Goal: Transaction & Acquisition: Subscribe to service/newsletter

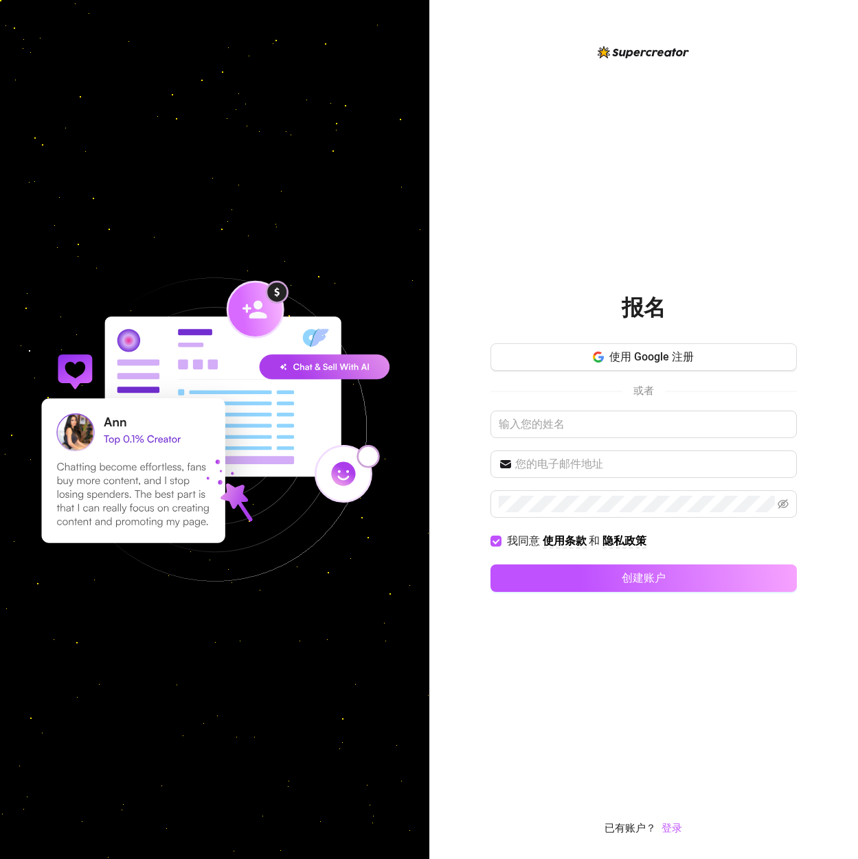
click at [741, 157] on div "报名 使用 Google 注册 或者 我同意 使用条款 和 隐私政策 创建账户 已有账户？ 登录" at bounding box center [643, 440] width 306 height 793
click at [680, 828] on font "登录" at bounding box center [672, 828] width 21 height 12
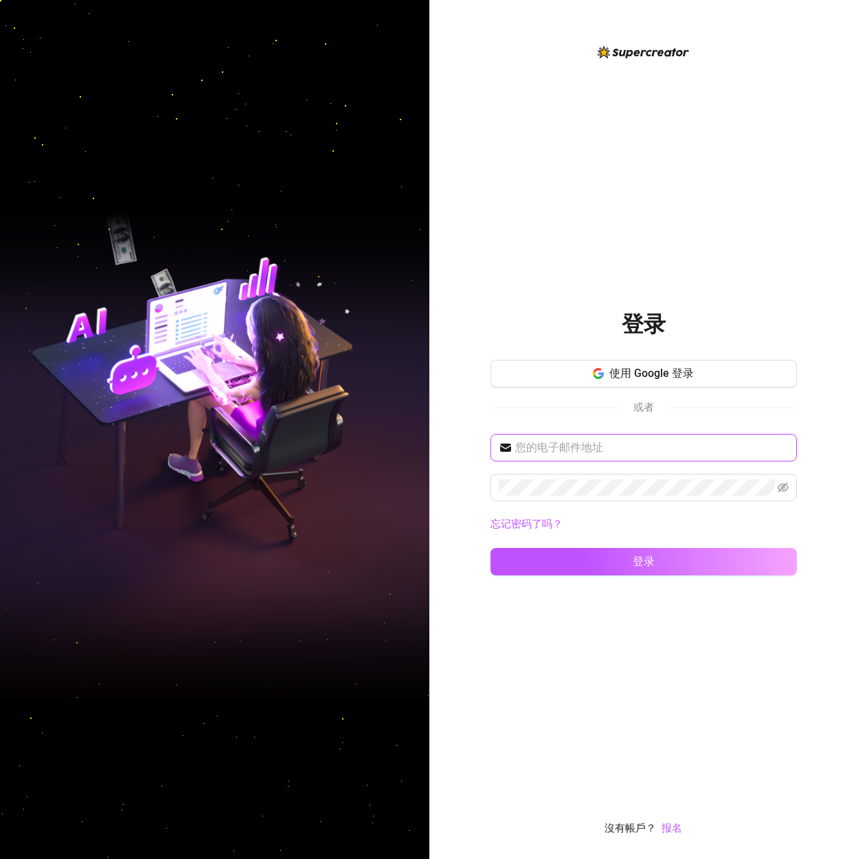
click at [594, 451] on input "text" at bounding box center [651, 448] width 273 height 16
type input "[EMAIL_ADDRESS][DOMAIN_NAME]"
click at [490, 548] on button "登录" at bounding box center [643, 561] width 306 height 27
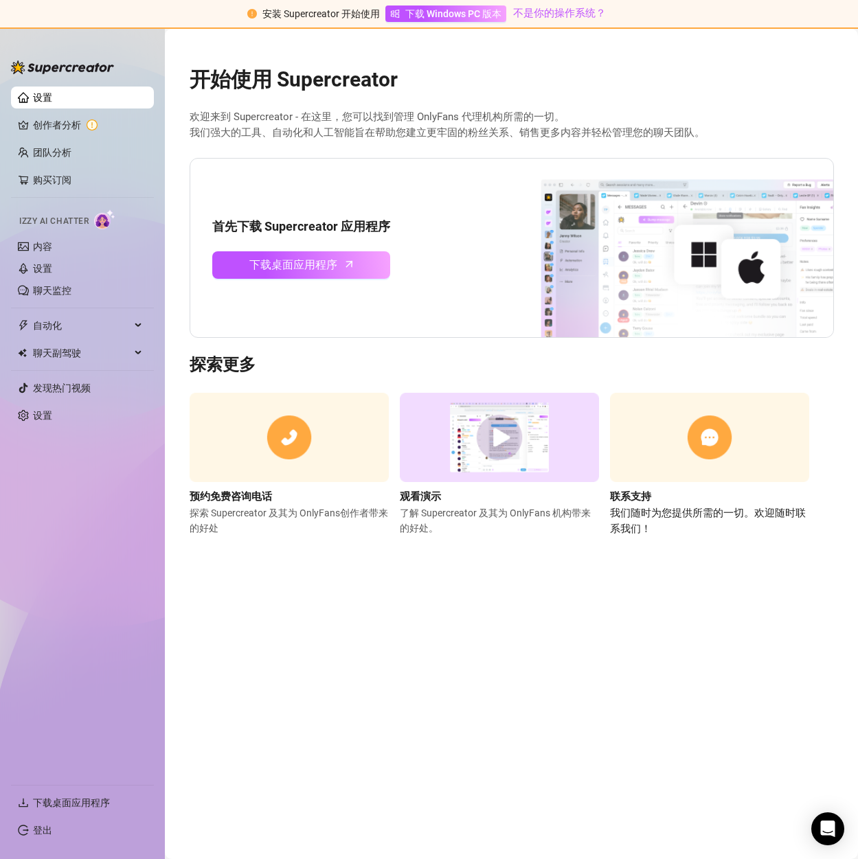
drag, startPoint x: 280, startPoint y: 583, endPoint x: 298, endPoint y: 695, distance: 113.5
click at [291, 708] on main "开始使用 Supercreator 欢迎来到 Supercreator - 在这里，您可以找到管理 OnlyFans 代理机构所需的一切。 我们强大的工具、自…" at bounding box center [511, 444] width 693 height 831
click at [46, 122] on link "创作者分析" at bounding box center [88, 125] width 110 height 22
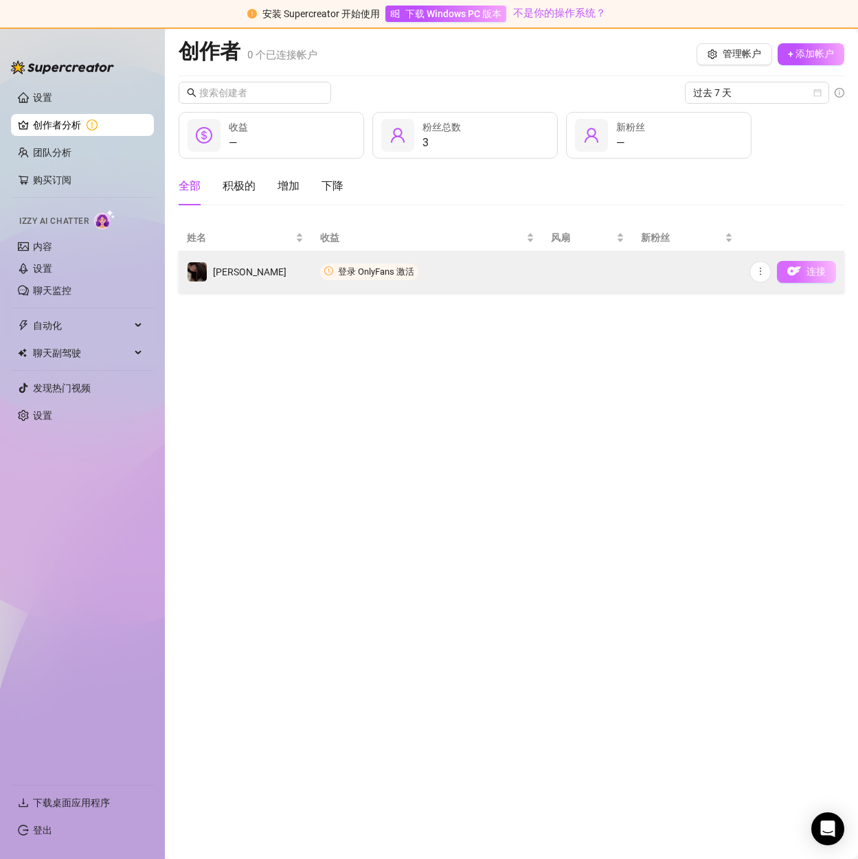
click at [802, 275] on button "连接" at bounding box center [806, 272] width 59 height 22
drag, startPoint x: 758, startPoint y: 267, endPoint x: 755, endPoint y: 280, distance: 12.7
click at [758, 267] on icon "更多的" at bounding box center [761, 272] width 10 height 10
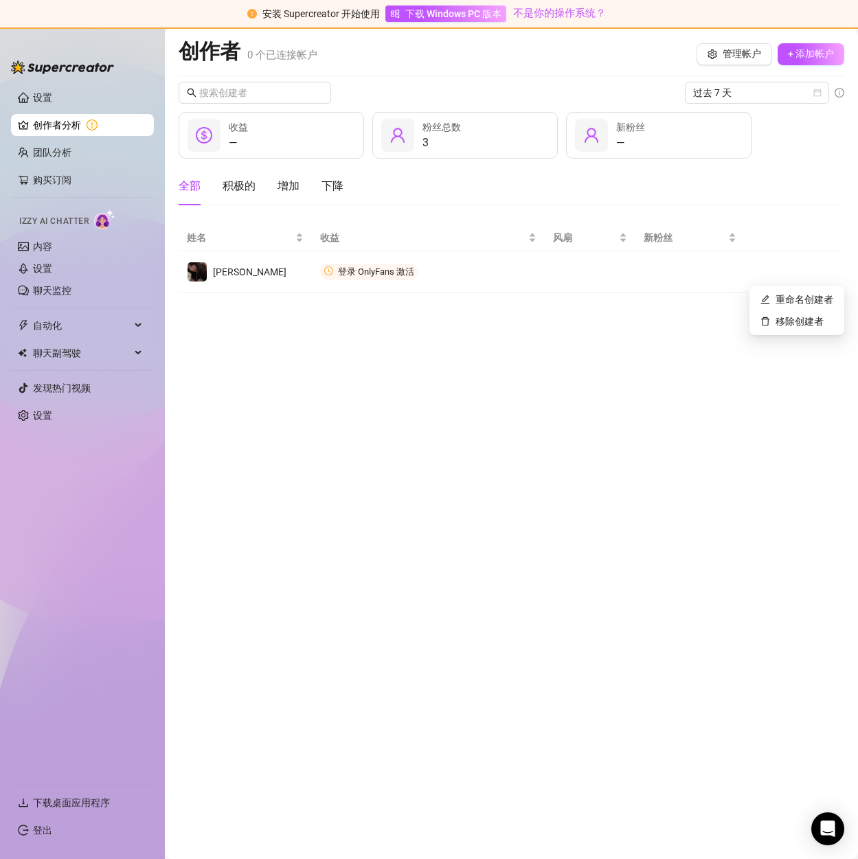
click at [601, 376] on main "创作者 0 个 已连接帐户 管理帐户 + 添加帐户 过去 7 天 — 收益 3 粉丝总数 — 新粉丝 全部 积极的 增加 下降 姓名 收益 风扇 新粉丝 [P…" at bounding box center [511, 444] width 693 height 831
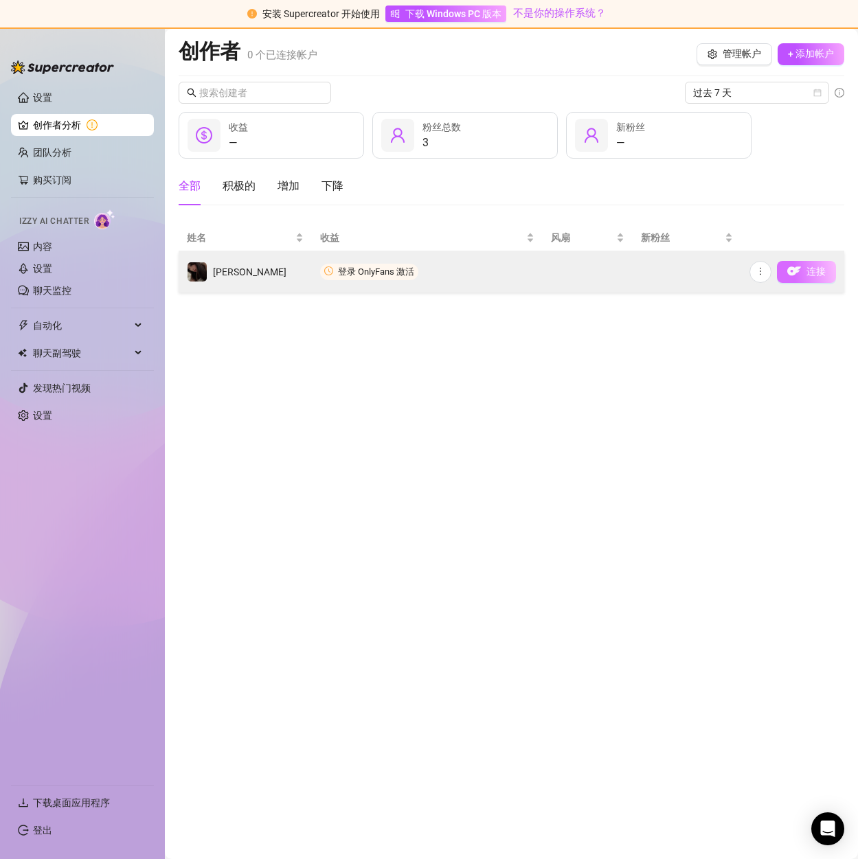
click at [802, 267] on button "连接" at bounding box center [806, 272] width 59 height 22
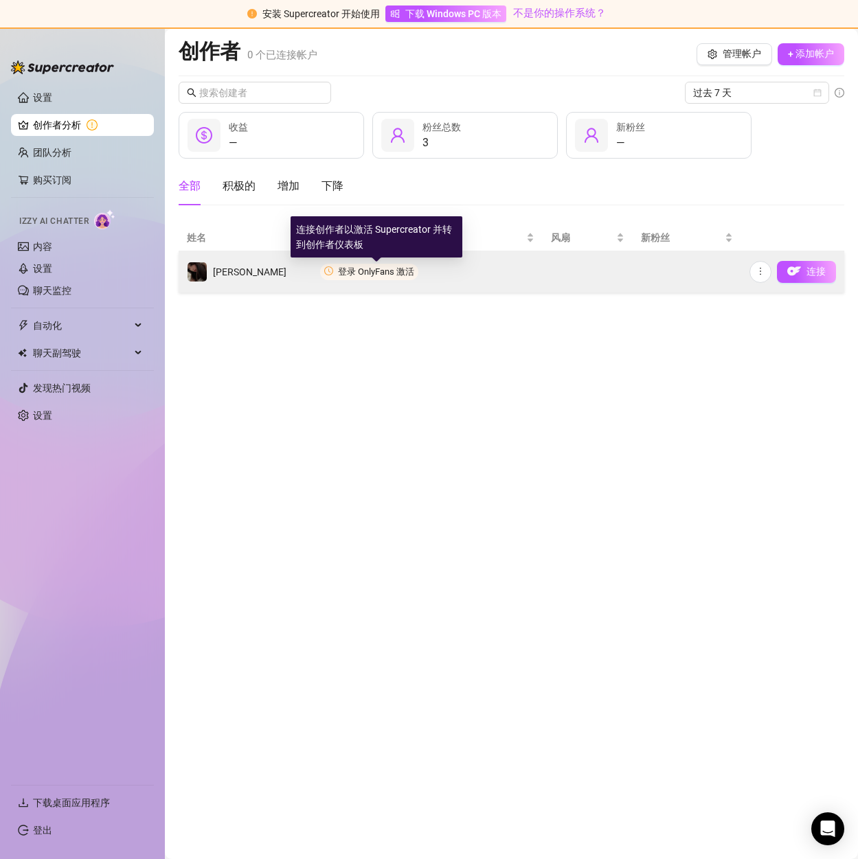
click at [390, 271] on font "登录 OnlyFans 激活" at bounding box center [376, 272] width 76 height 10
click at [365, 270] on font "登录 OnlyFans 激活" at bounding box center [376, 272] width 76 height 10
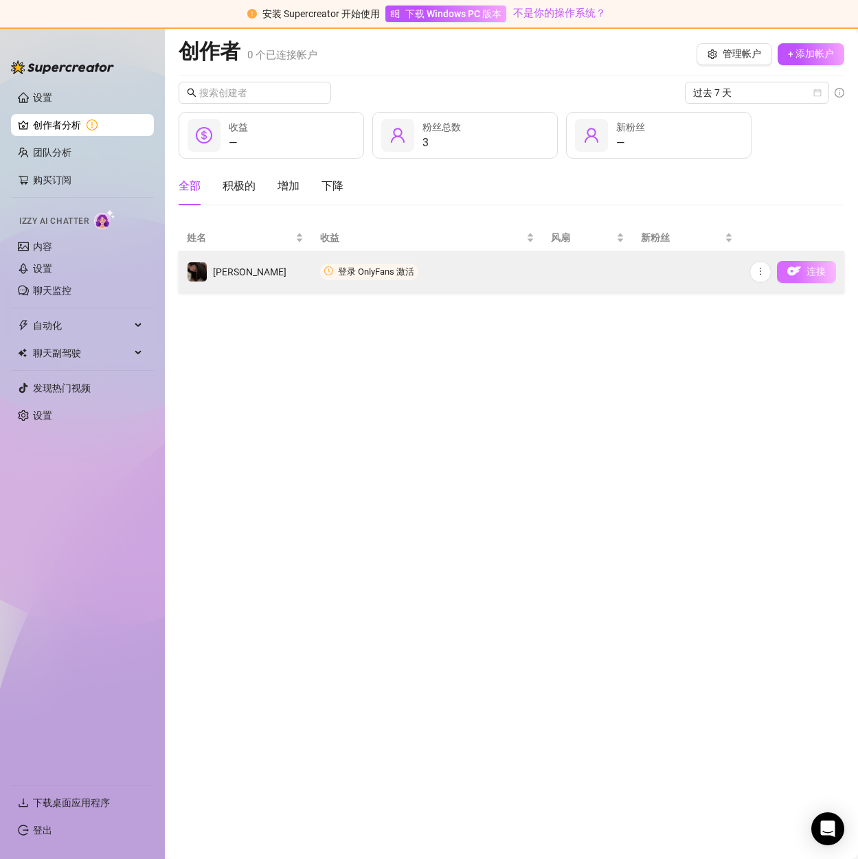
click at [805, 274] on button "连接" at bounding box center [806, 272] width 59 height 22
click at [767, 274] on button "button" at bounding box center [760, 272] width 22 height 22
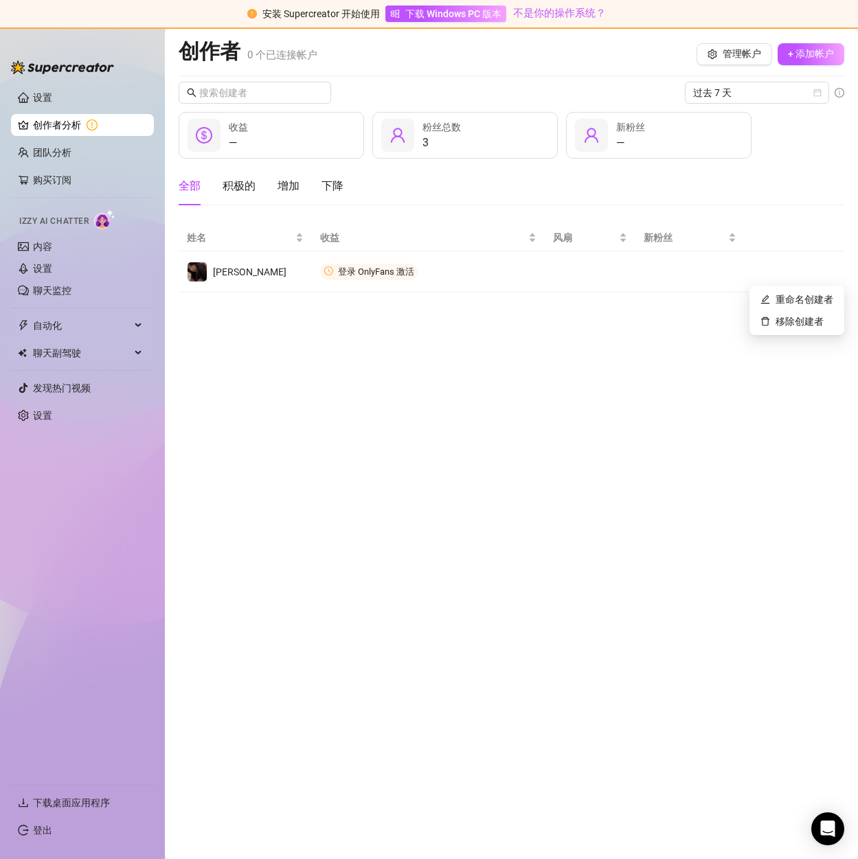
click at [637, 329] on main "创作者 0 个 已连接帐户 管理帐户 + 添加帐户 过去 7 天 — 收益 3 粉丝总数 — 新粉丝 全部 积极的 增加 下降 姓名 收益 风扇 新粉丝 [P…" at bounding box center [511, 444] width 693 height 831
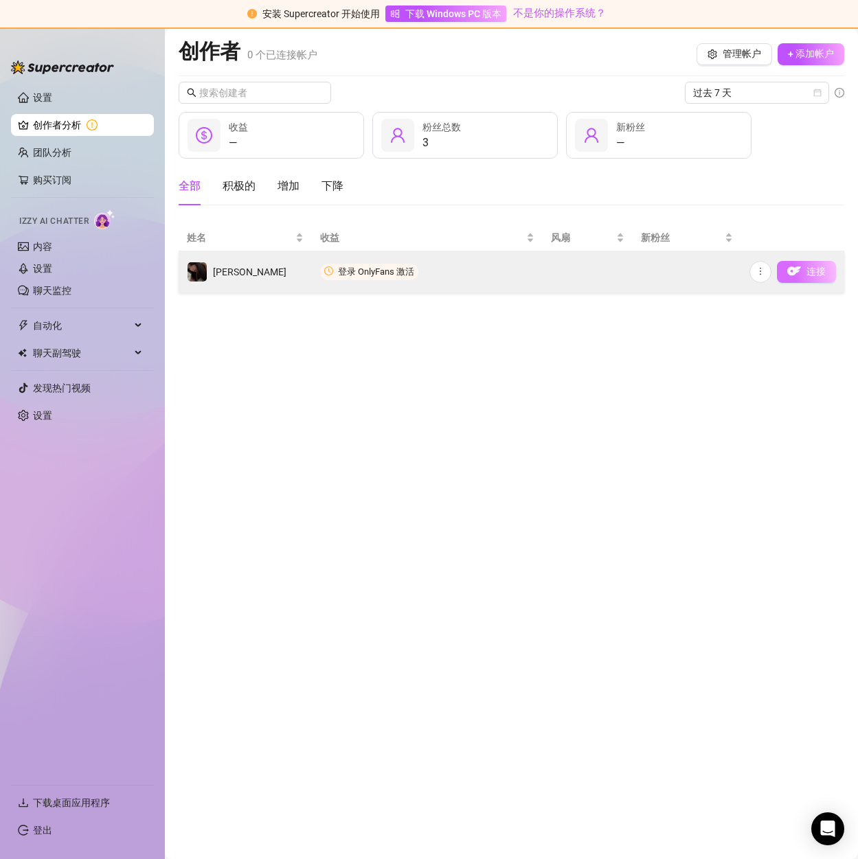
click at [811, 271] on font "连接" at bounding box center [816, 271] width 19 height 11
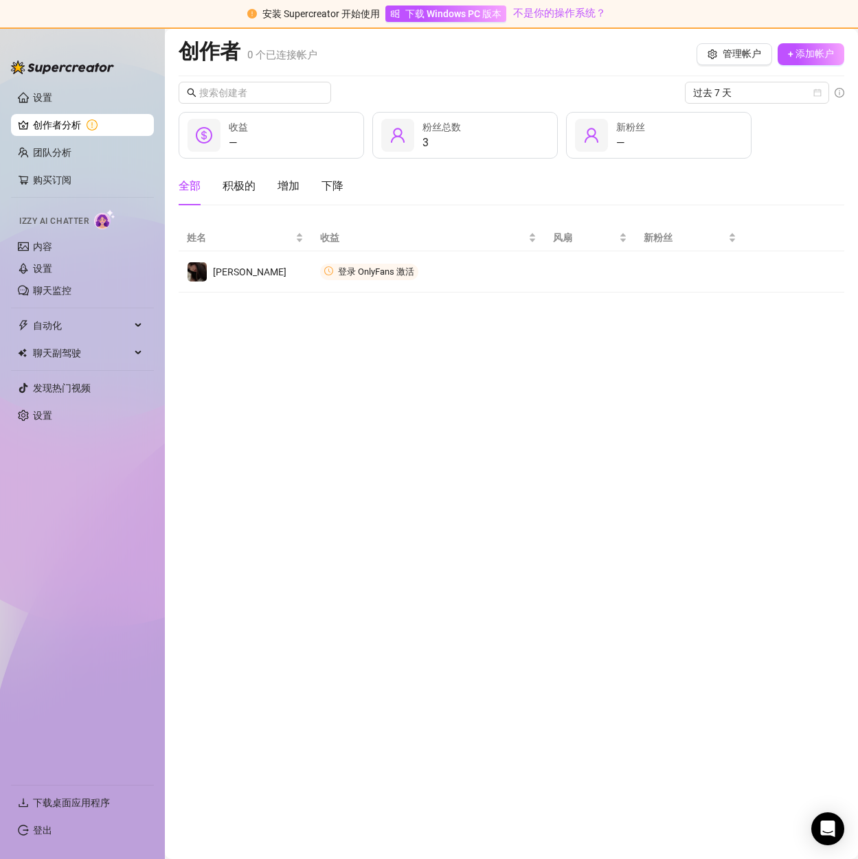
click at [552, 77] on div "创作者 0 个 已连接帐户 管理帐户 + 添加帐户 过去 7 天 — 收益 3 粉丝总数 — 新粉丝 全部 积极的 增加 下降 姓名 收益 风扇 新粉丝 [P…" at bounding box center [512, 165] width 666 height 254
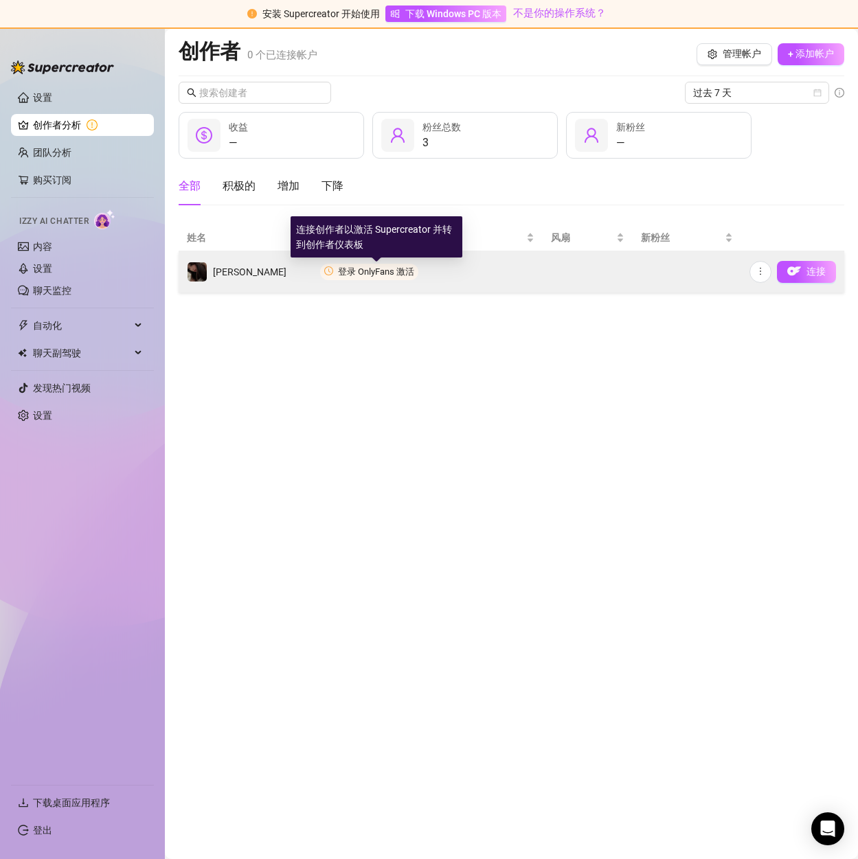
click at [373, 273] on font "登录 OnlyFans 激活" at bounding box center [376, 272] width 76 height 10
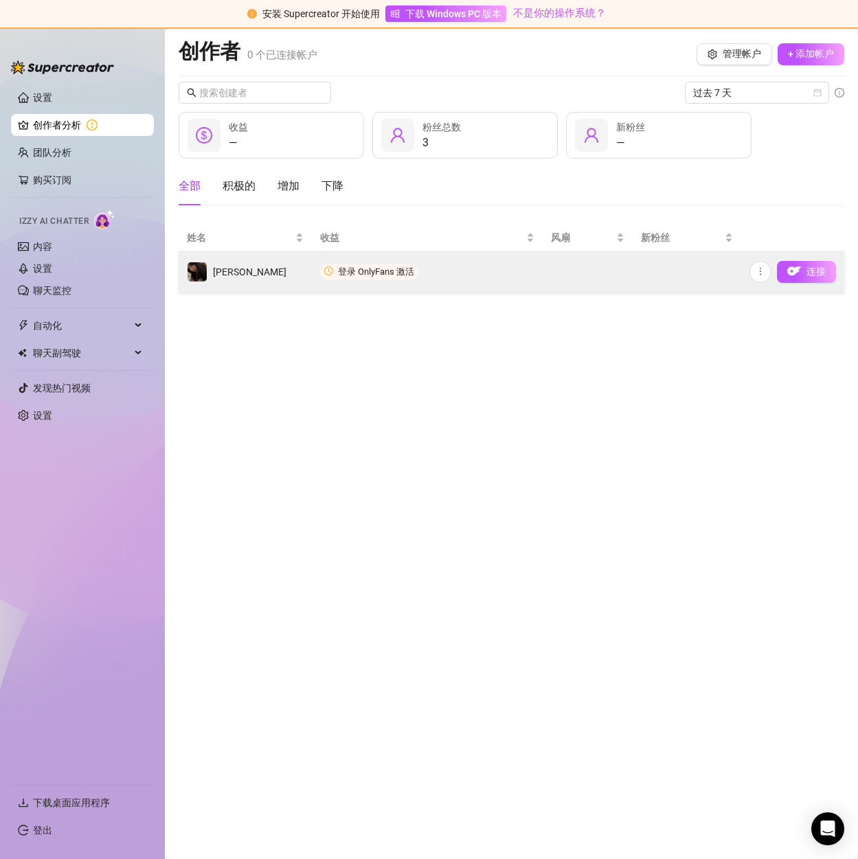
click at [393, 275] on font "登录 OnlyFans 激活" at bounding box center [376, 272] width 76 height 10
click at [803, 278] on button "连接" at bounding box center [806, 272] width 59 height 22
click at [806, 275] on button "连接" at bounding box center [806, 272] width 59 height 22
click at [815, 280] on button "连接" at bounding box center [806, 272] width 59 height 22
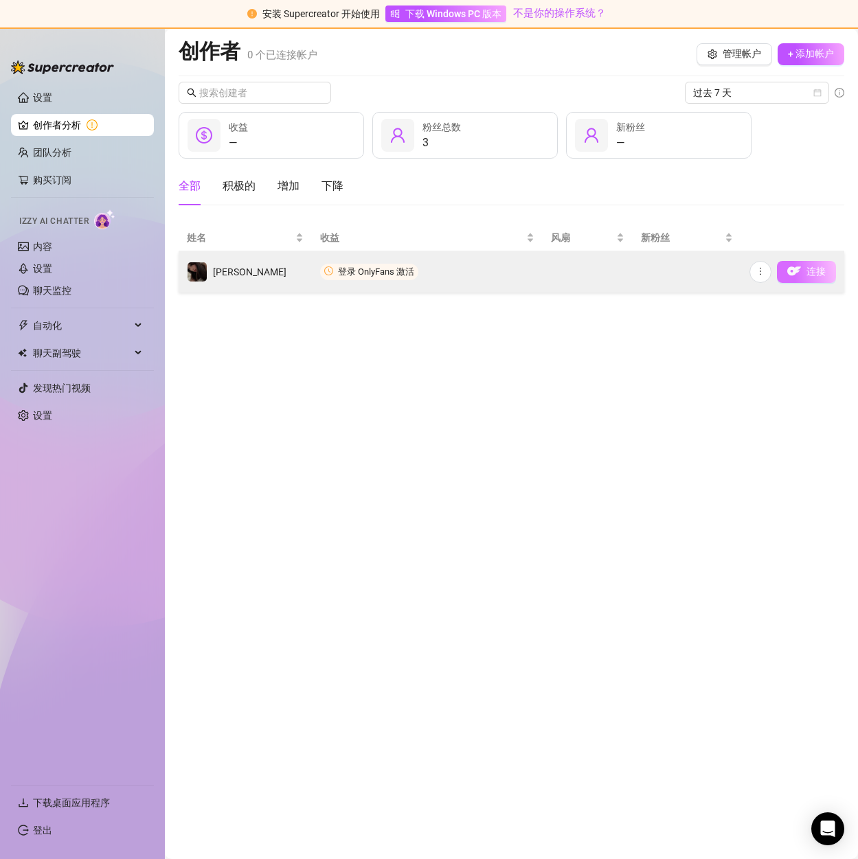
click at [815, 280] on button "连接" at bounding box center [806, 272] width 59 height 22
click at [813, 281] on button "连接" at bounding box center [806, 272] width 59 height 22
click at [813, 283] on td "连接" at bounding box center [792, 271] width 103 height 41
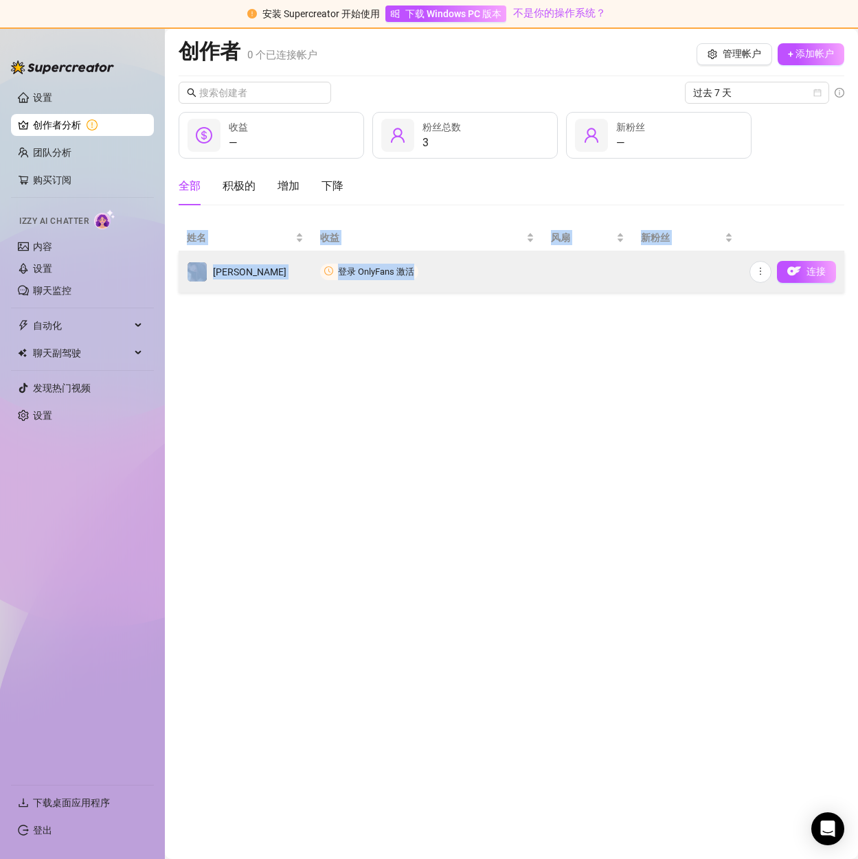
click at [813, 283] on td "连接" at bounding box center [792, 271] width 103 height 41
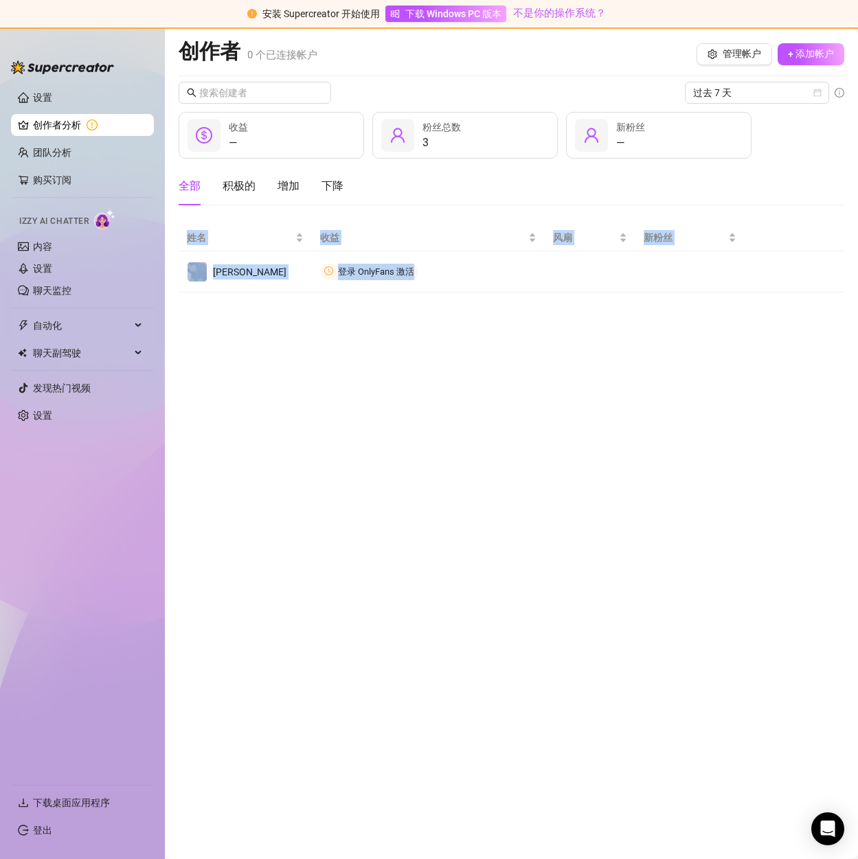
drag, startPoint x: 455, startPoint y: 429, endPoint x: 306, endPoint y: 367, distance: 162.0
click at [454, 429] on main "创作者 0 个 已连接帐户 管理帐户 + 添加帐户 过去 7 天 — 收益 3 粉丝总数 — 新粉丝 全部 积极的 增加 下降 姓名 收益 风扇 新粉丝 [P…" at bounding box center [511, 444] width 693 height 831
click at [404, 303] on main "创作者 0 个 已连接帐户 管理帐户 + 添加帐户 过去 7 天 — 收益 3 粉丝总数 — 新粉丝 全部 积极的 增加 下降 姓名 收益 风扇 新粉丝 [P…" at bounding box center [511, 444] width 693 height 831
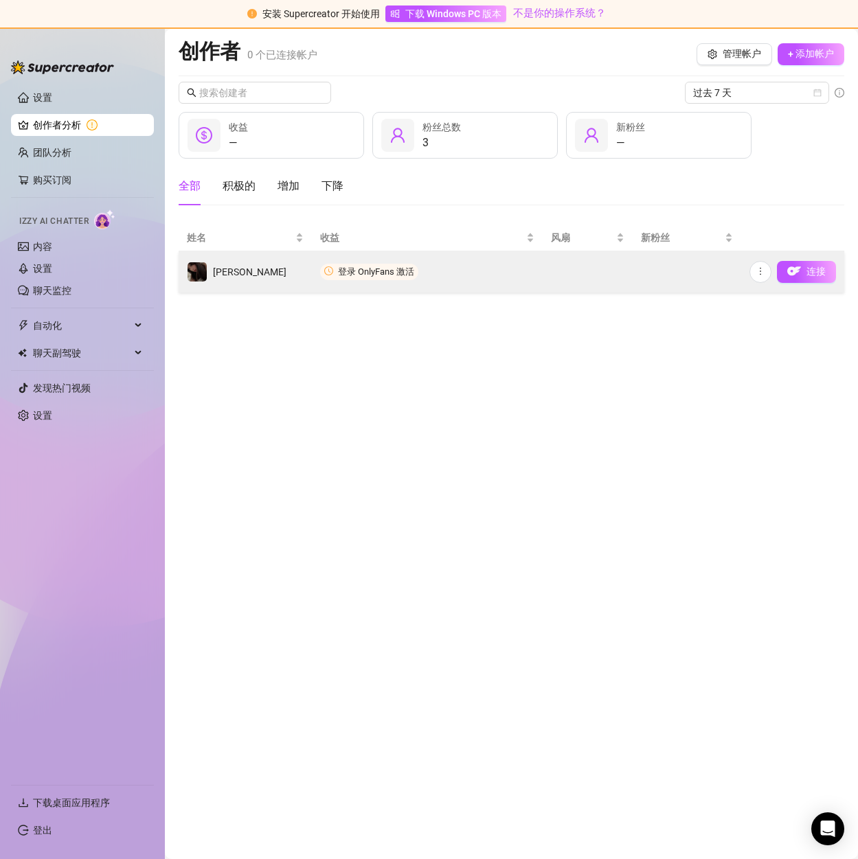
click at [326, 272] on icon "钟圈" at bounding box center [328, 271] width 9 height 9
click at [343, 270] on font "登录 OnlyFans 激活" at bounding box center [376, 272] width 76 height 10
click at [379, 276] on font "登录 OnlyFans 激活" at bounding box center [376, 272] width 76 height 10
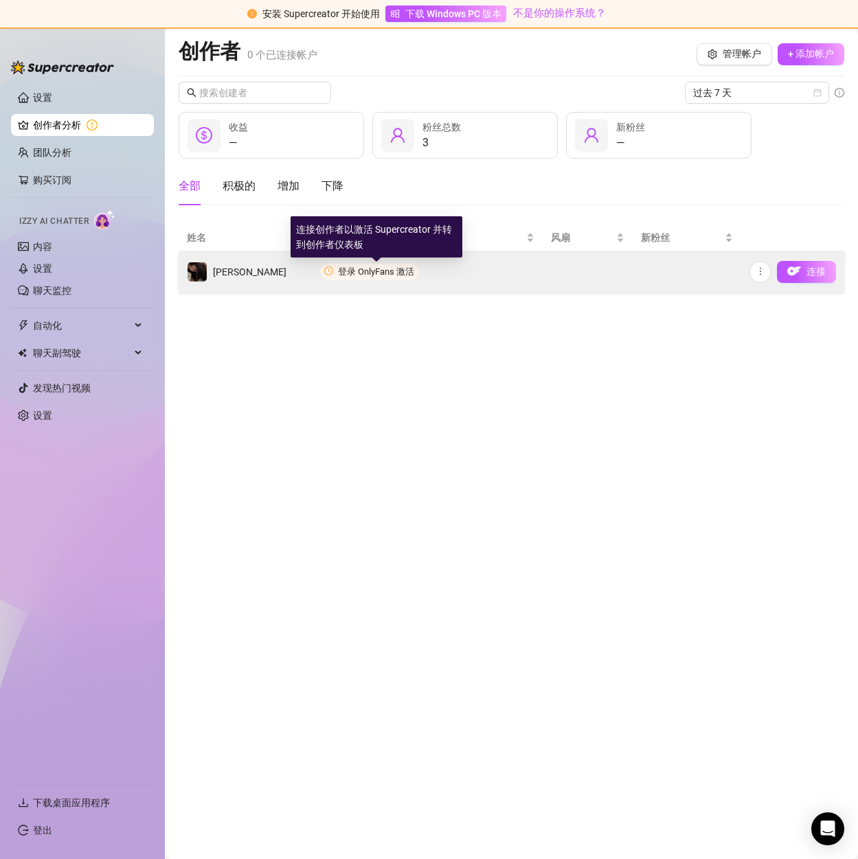
click at [388, 271] on font "登录 OnlyFans 激活" at bounding box center [376, 272] width 76 height 10
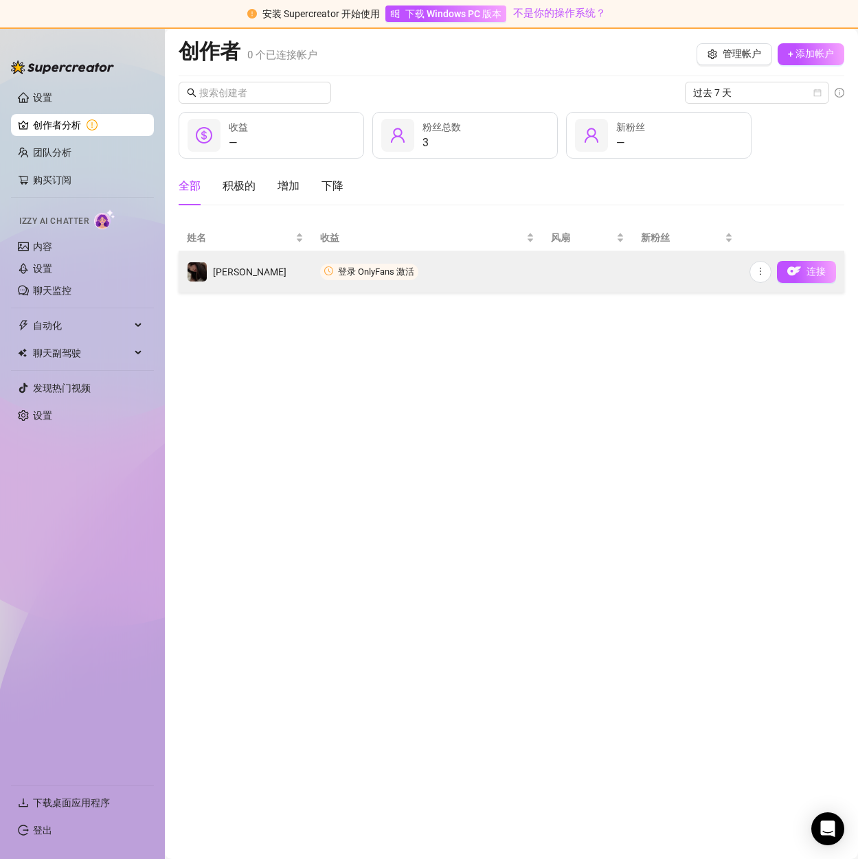
click at [364, 275] on font "登录 OnlyFans 激活" at bounding box center [376, 272] width 76 height 10
click at [765, 271] on icon "更多的" at bounding box center [761, 272] width 10 height 10
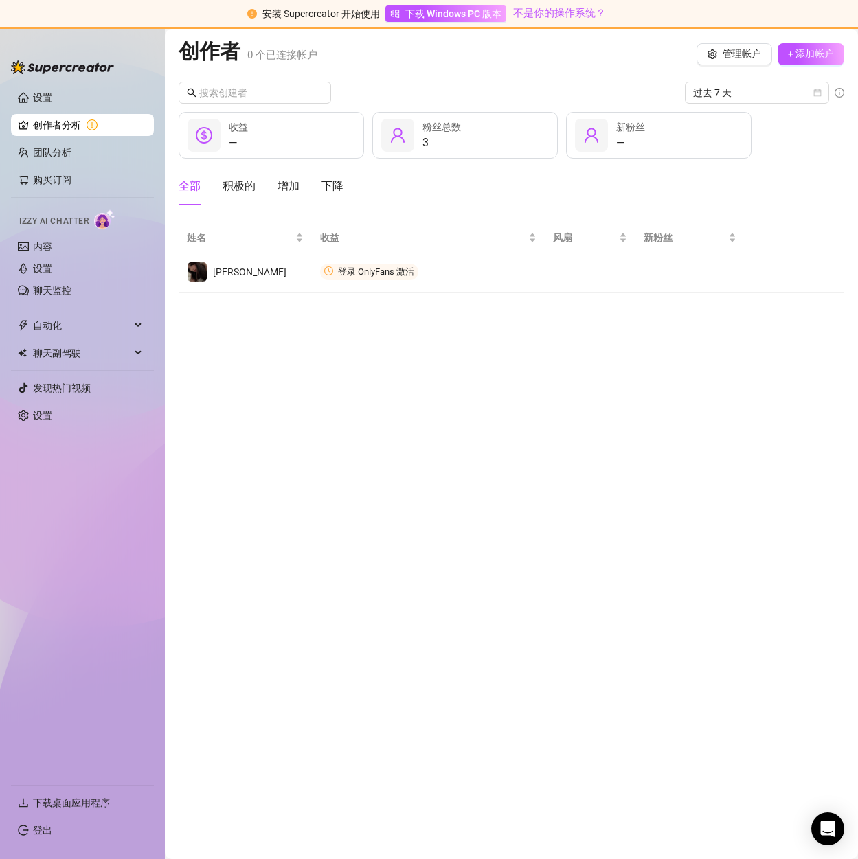
click at [668, 335] on main "创作者 0 个 已连接帐户 管理帐户 + 添加帐户 过去 7 天 — 收益 3 粉丝总数 — 新粉丝 全部 积极的 增加 下降 姓名 收益 风扇 新粉丝 [P…" at bounding box center [511, 444] width 693 height 831
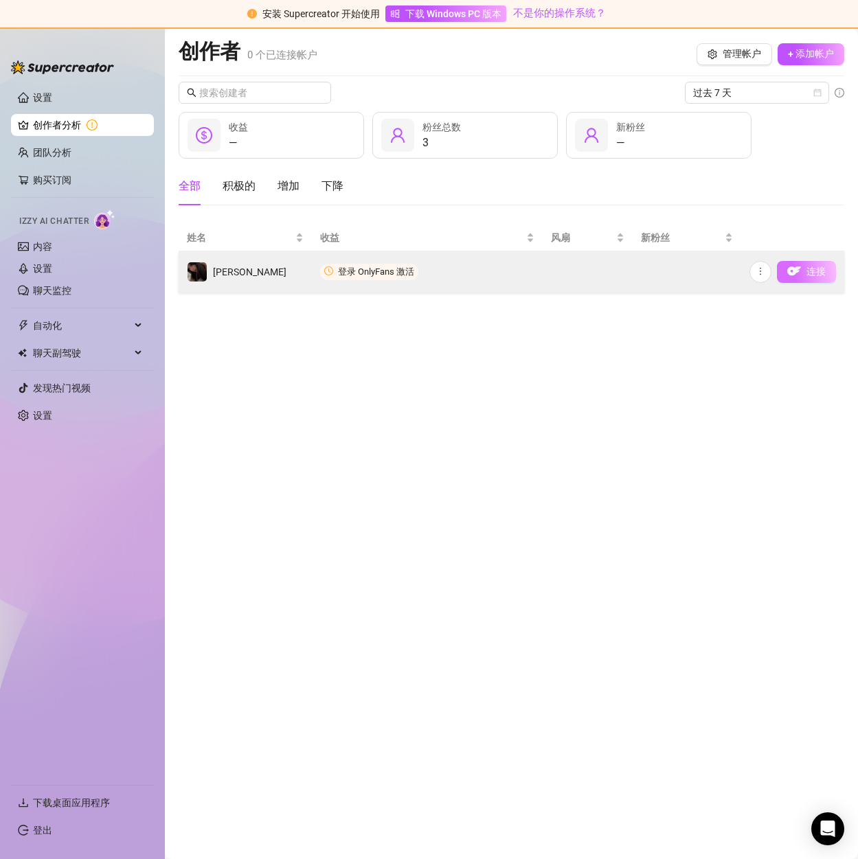
click at [796, 269] on img "button" at bounding box center [794, 271] width 14 height 14
click at [800, 266] on img "button" at bounding box center [794, 271] width 14 height 14
click at [825, 278] on button "连接" at bounding box center [806, 272] width 59 height 22
click at [807, 278] on button "连接" at bounding box center [806, 272] width 59 height 22
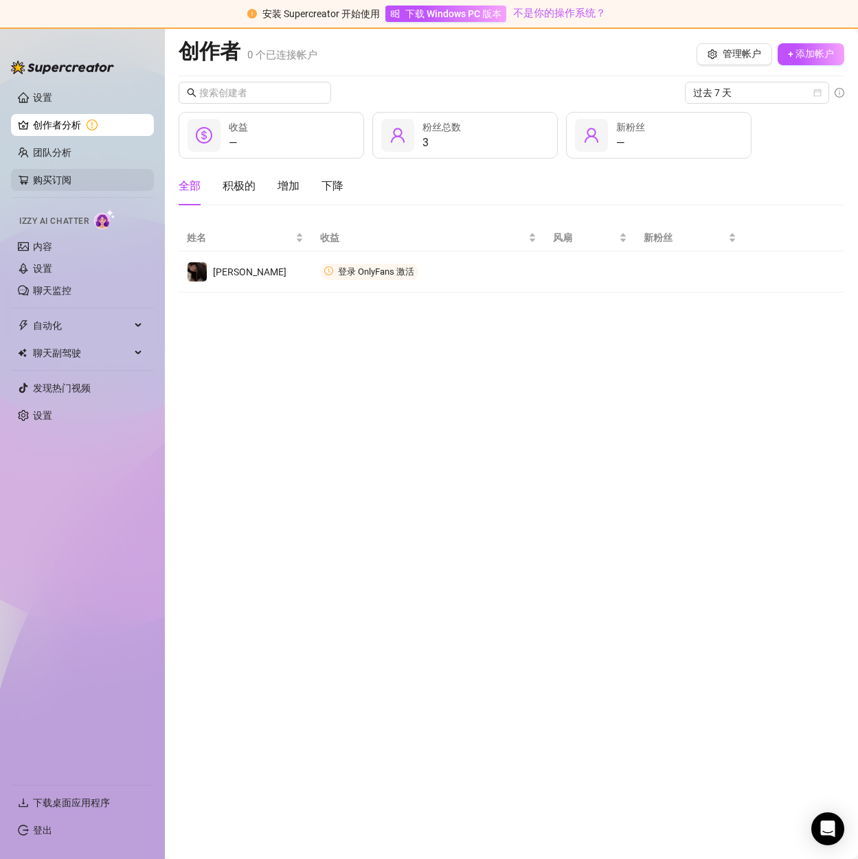
click at [59, 180] on link "购买订阅" at bounding box center [88, 180] width 110 height 22
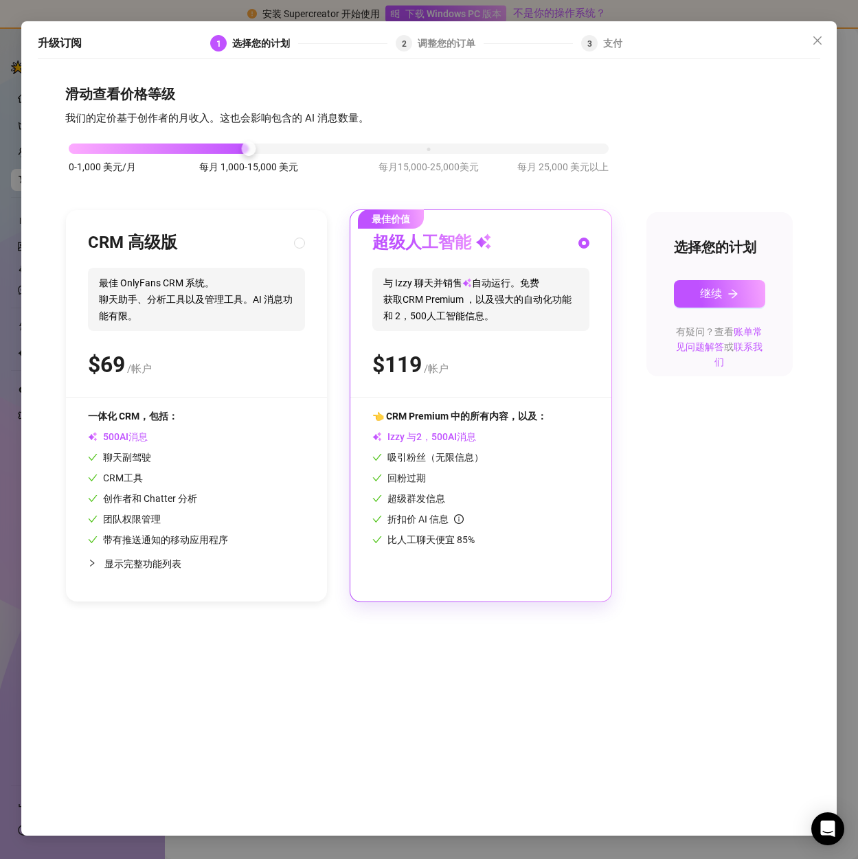
click at [239, 232] on div "CRM 高级版 最佳 OnlyFans CRM 系统。 聊天助手、分析工具以及管理工具。AI 消息功能有限。 $ /帐户 一体化 CRM，包括： AI消息 聊…" at bounding box center [196, 406] width 261 height 392
radio input "true"
radio input "false"
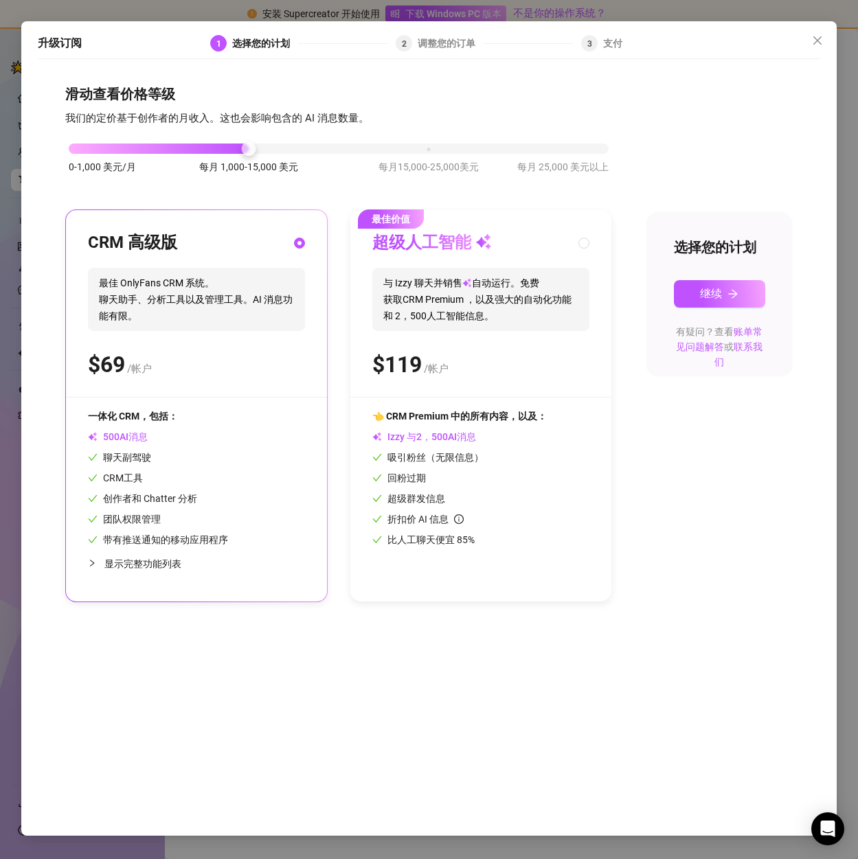
click at [476, 227] on div "最佳价值 超级人工智能 与 Izzy 聊天并销售 自动运行。 免费 获取 CRM Premium ，以及强大的自动化功能和 人工智能信息。 $ /帐户 👈 C…" at bounding box center [480, 406] width 261 height 392
radio input "false"
radio input "true"
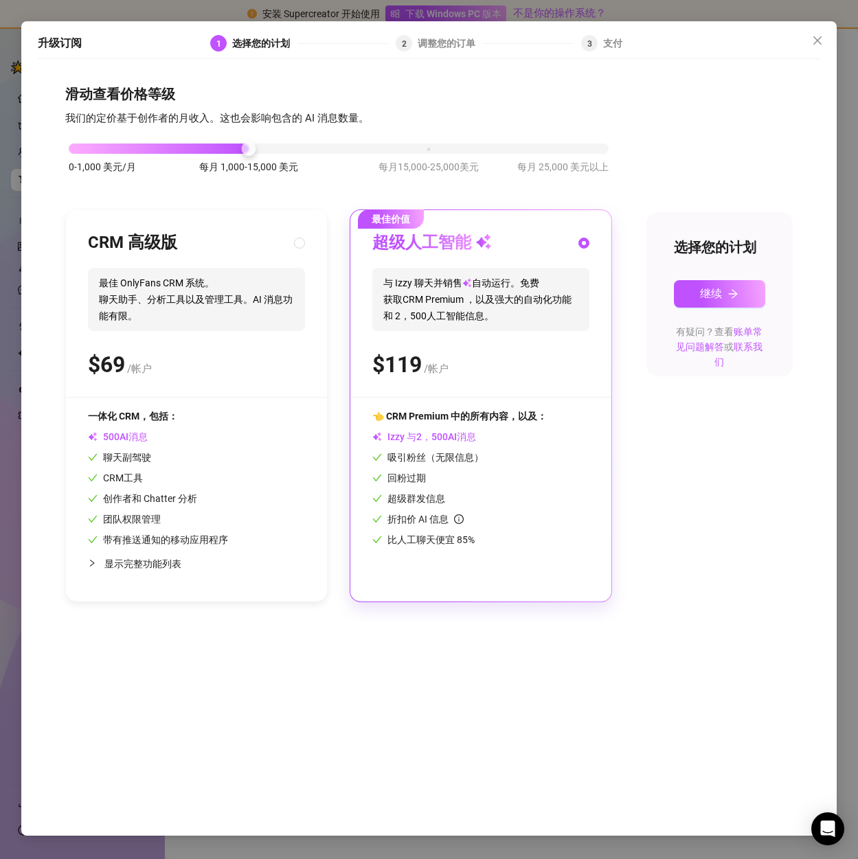
click at [177, 245] on font "CRM 高级版" at bounding box center [132, 242] width 89 height 19
radio input "true"
radio input "false"
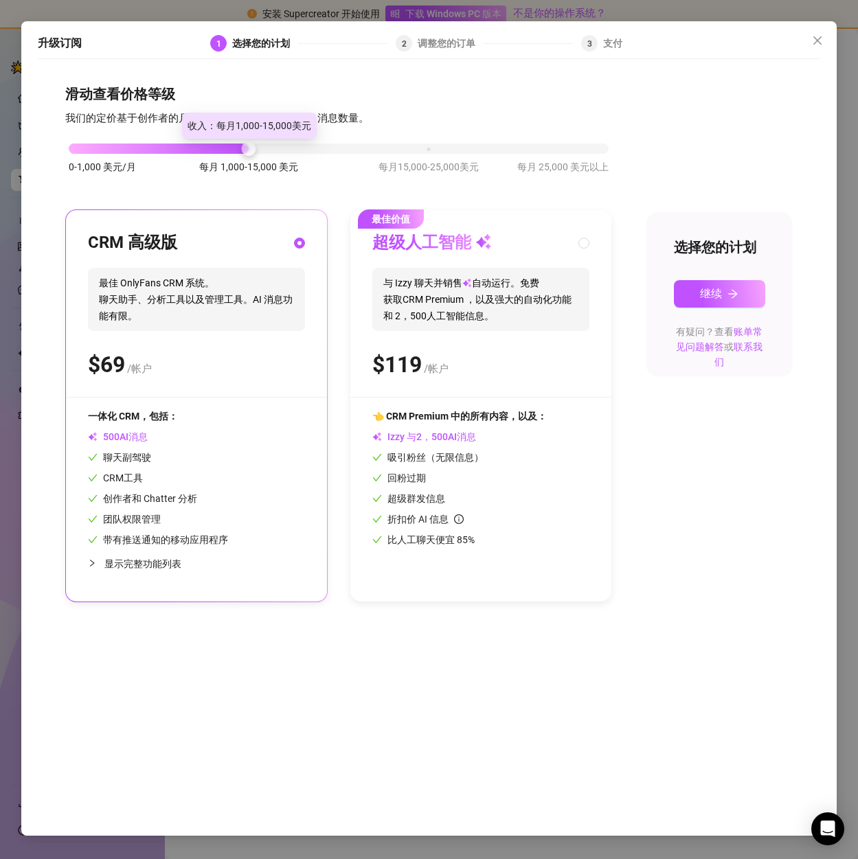
drag, startPoint x: 251, startPoint y: 154, endPoint x: 181, endPoint y: 161, distance: 70.4
click at [181, 161] on div "0-1,000 美元/月 每月 1,000-15,000 美元 每月15,000-25,000美元 每月 25,000 美元以上" at bounding box center [338, 165] width 547 height 78
drag, startPoint x: 251, startPoint y: 148, endPoint x: 159, endPoint y: 151, distance: 91.4
click at [160, 149] on div "0-1,000 美元/月 每月 1,000-15,000 美元 每月15,000-25,000美元 每月 25,000 美元以上" at bounding box center [339, 145] width 540 height 8
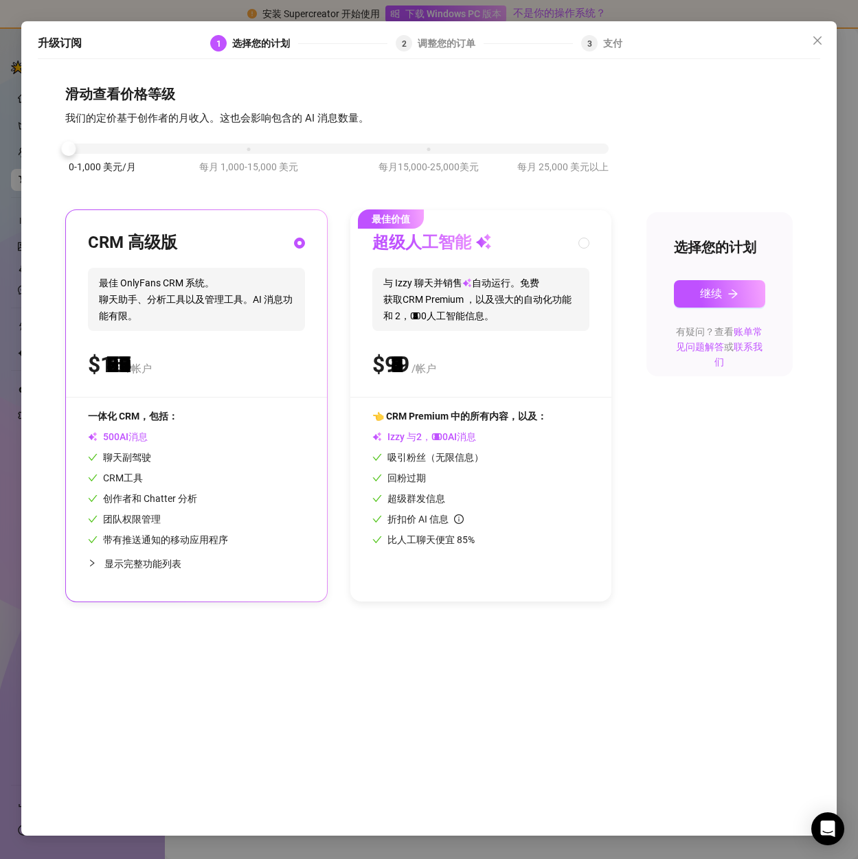
click at [150, 152] on div at bounding box center [339, 149] width 540 height 10
click at [820, 36] on icon "关闭" at bounding box center [817, 40] width 11 height 11
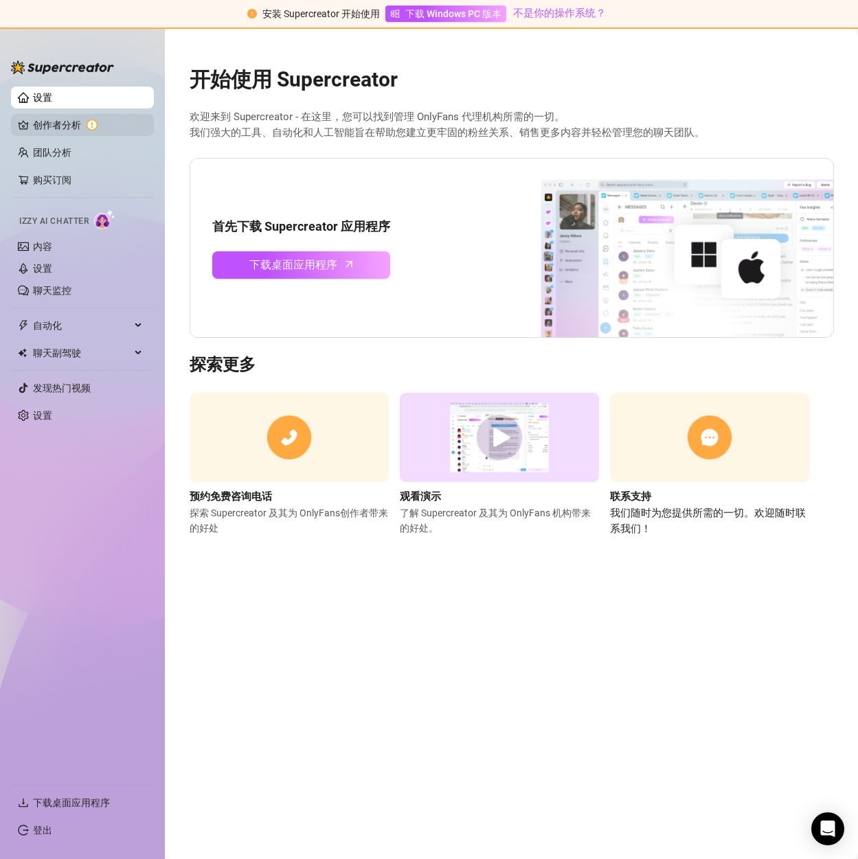
click at [109, 128] on link "创作者分析" at bounding box center [88, 125] width 110 height 22
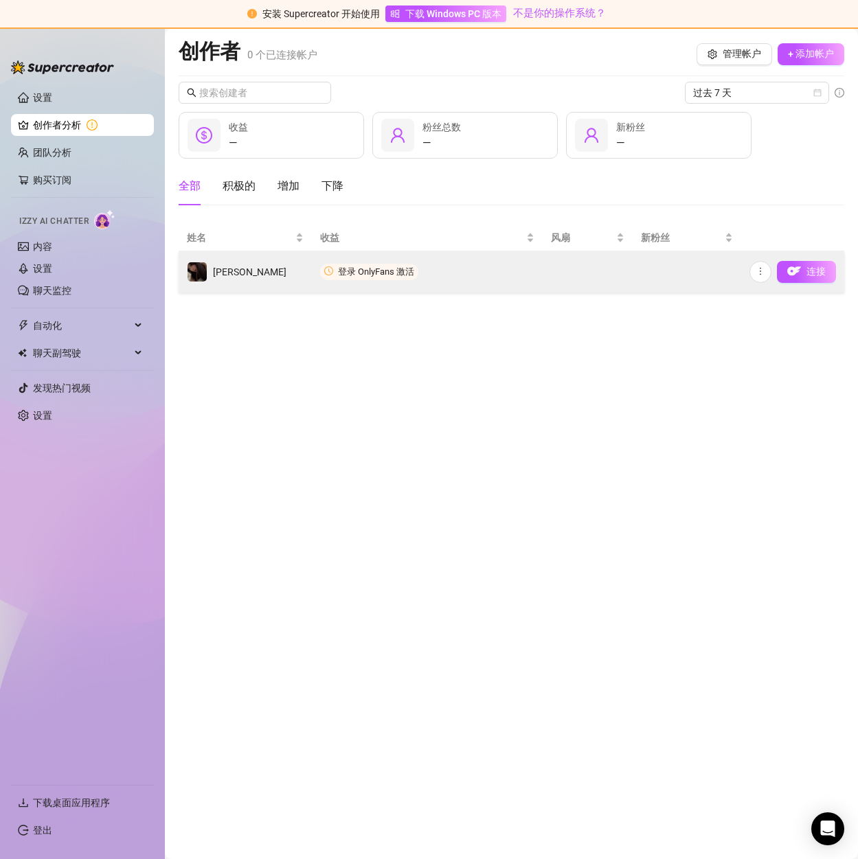
click at [372, 276] on span "登录 OnlyFans 激活" at bounding box center [369, 272] width 98 height 16
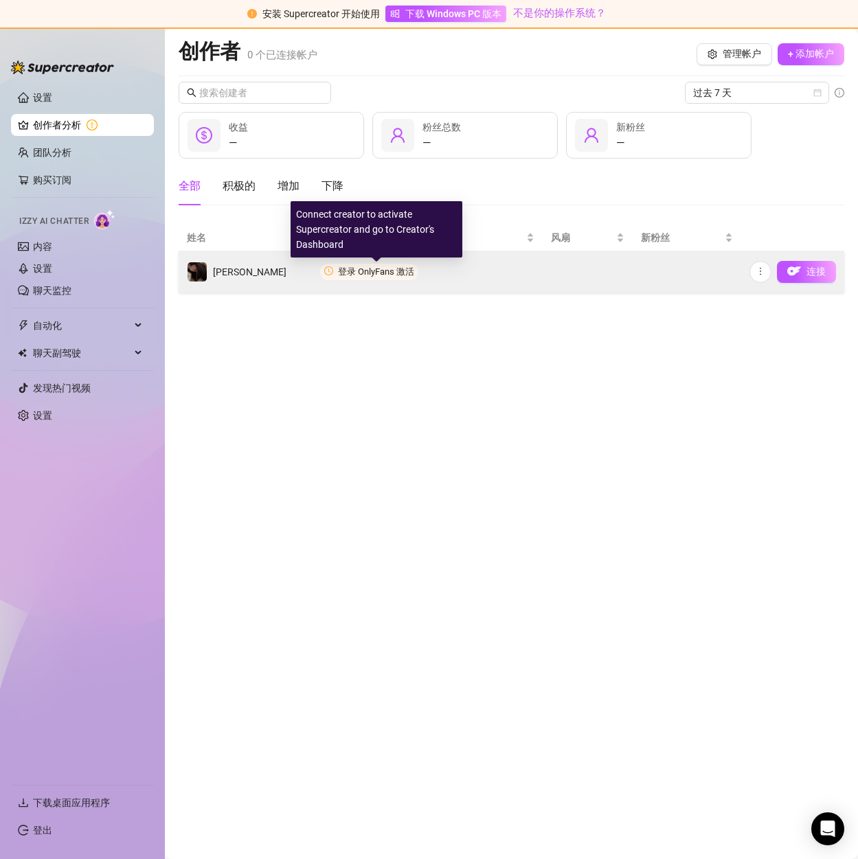
click at [372, 274] on font "登录 OnlyFans 激活" at bounding box center [376, 272] width 76 height 10
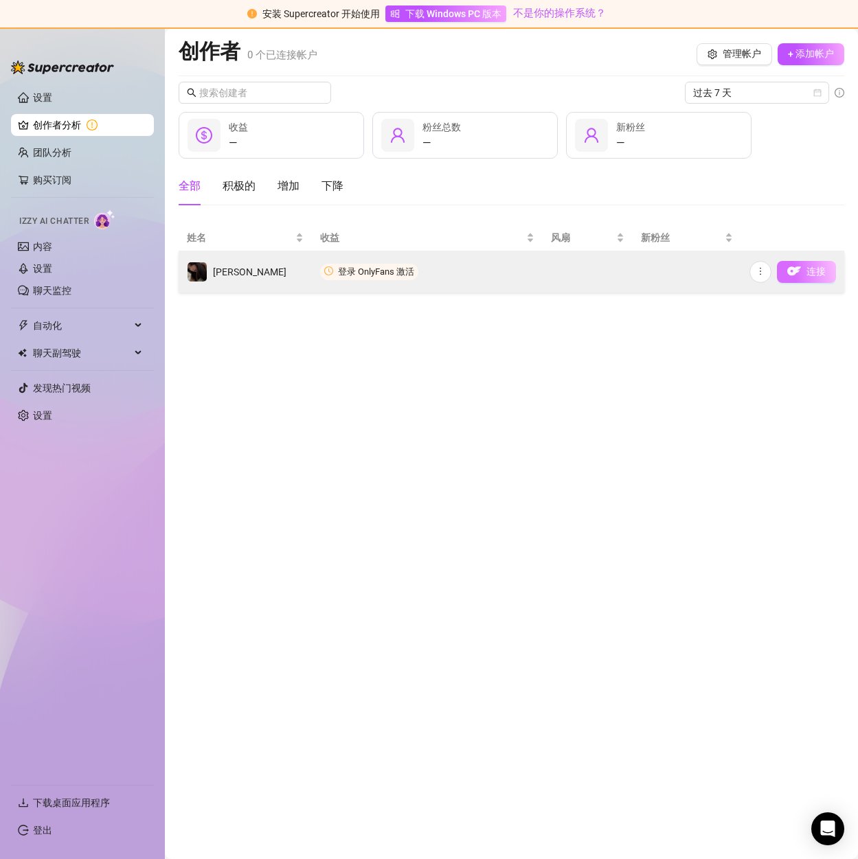
click at [800, 266] on img "button" at bounding box center [794, 271] width 14 height 14
click at [814, 268] on font "连接" at bounding box center [816, 271] width 19 height 11
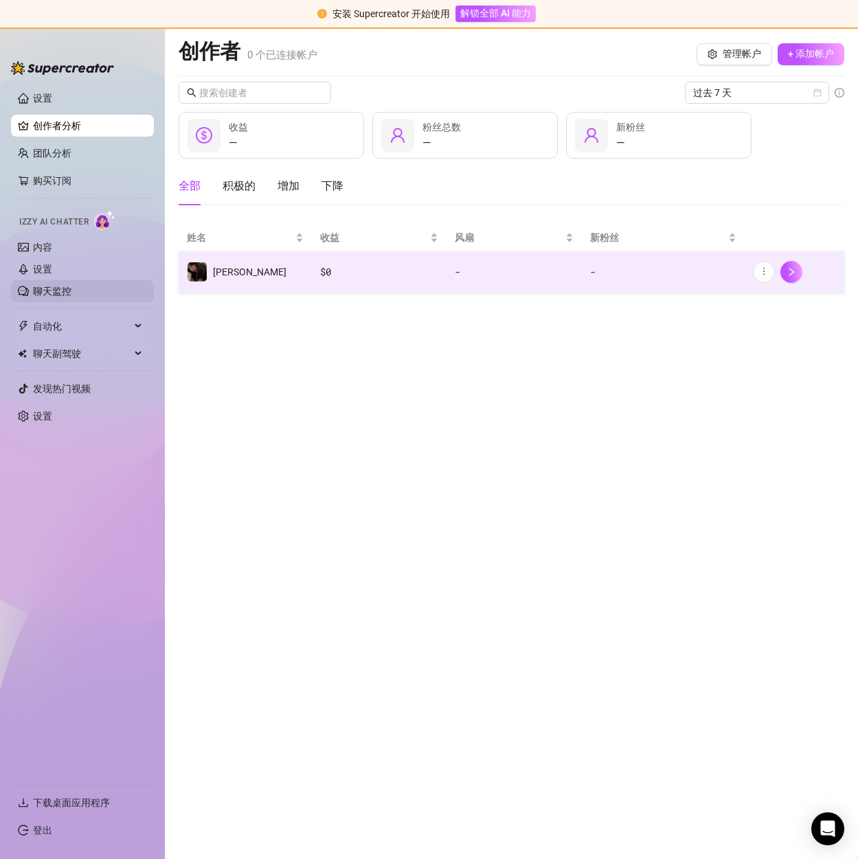
click at [71, 291] on link "聊天监控" at bounding box center [52, 291] width 38 height 11
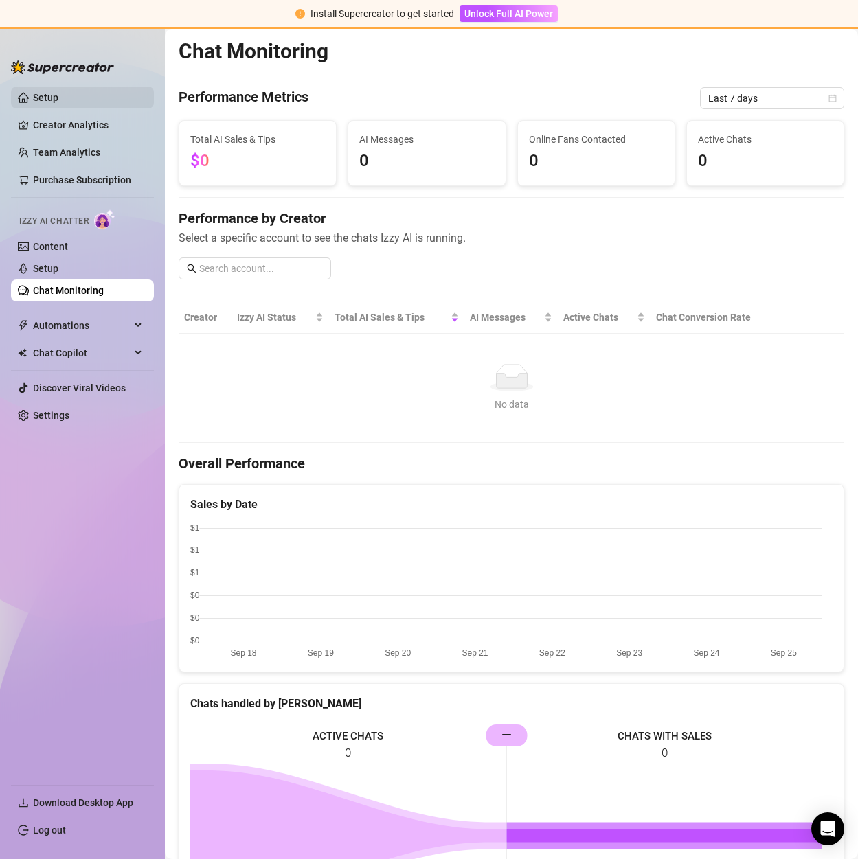
click at [36, 93] on link "Setup" at bounding box center [45, 97] width 25 height 11
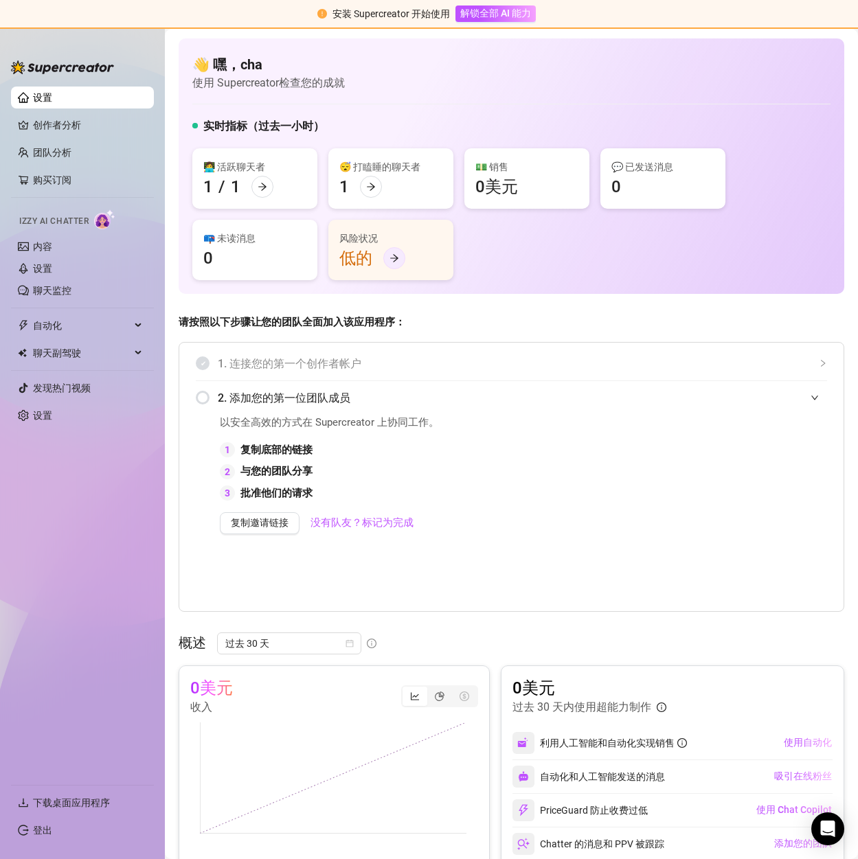
click at [392, 258] on icon "向右箭头" at bounding box center [395, 258] width 10 height 10
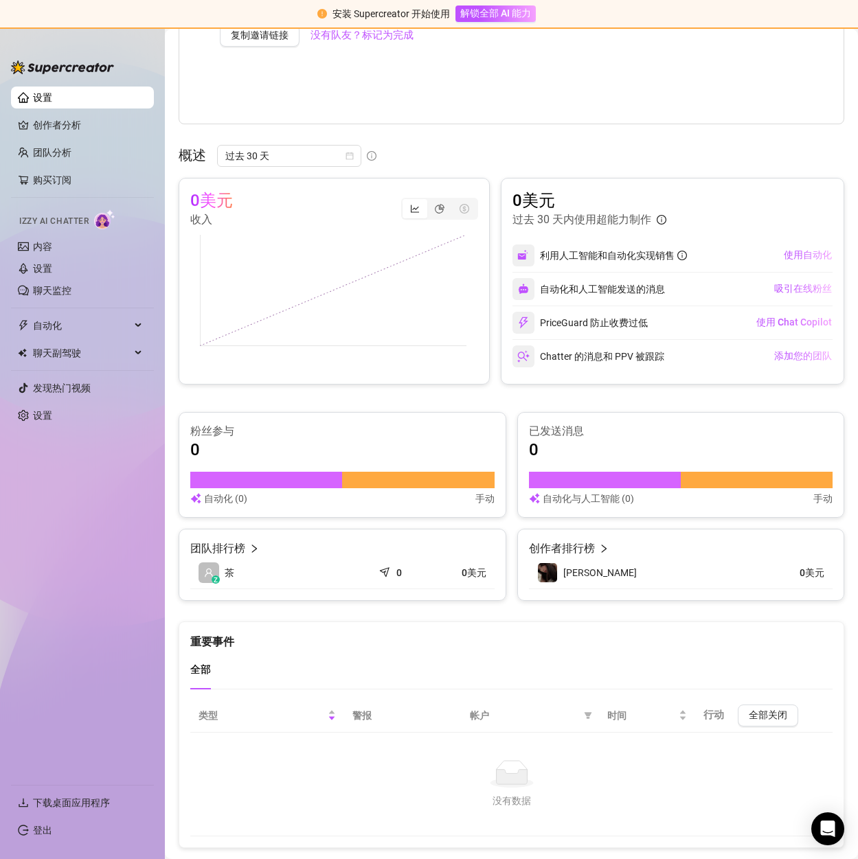
scroll to position [518, 0]
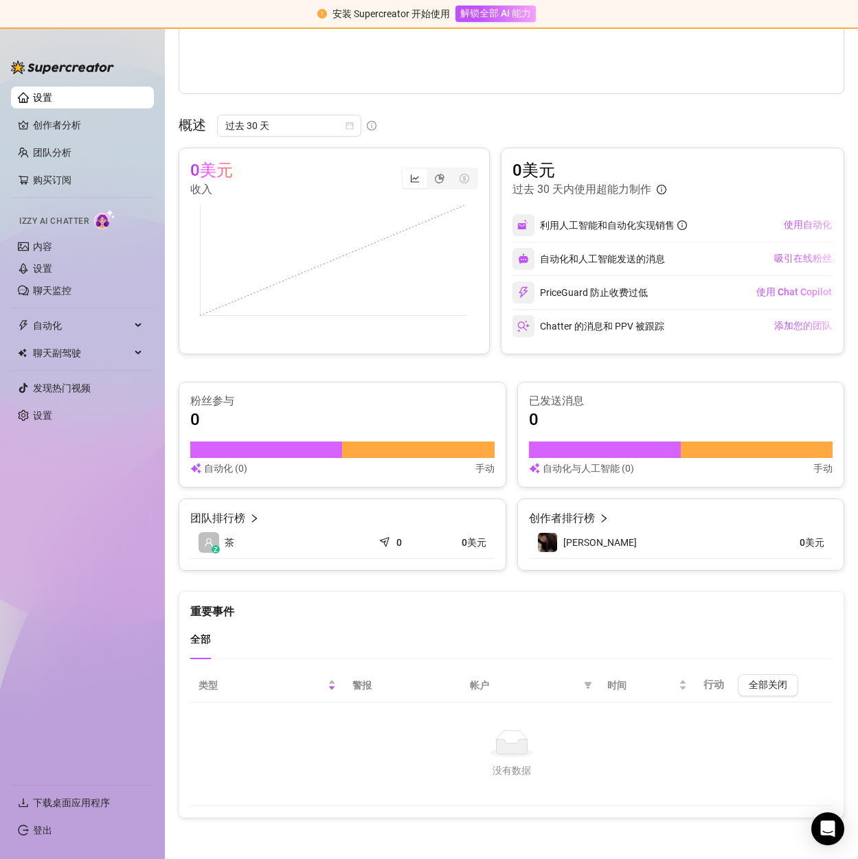
click at [554, 222] on font "利用人工智能和自动化实现销售" at bounding box center [607, 225] width 135 height 11
click at [789, 260] on font "吸引在线粉丝" at bounding box center [803, 258] width 58 height 11
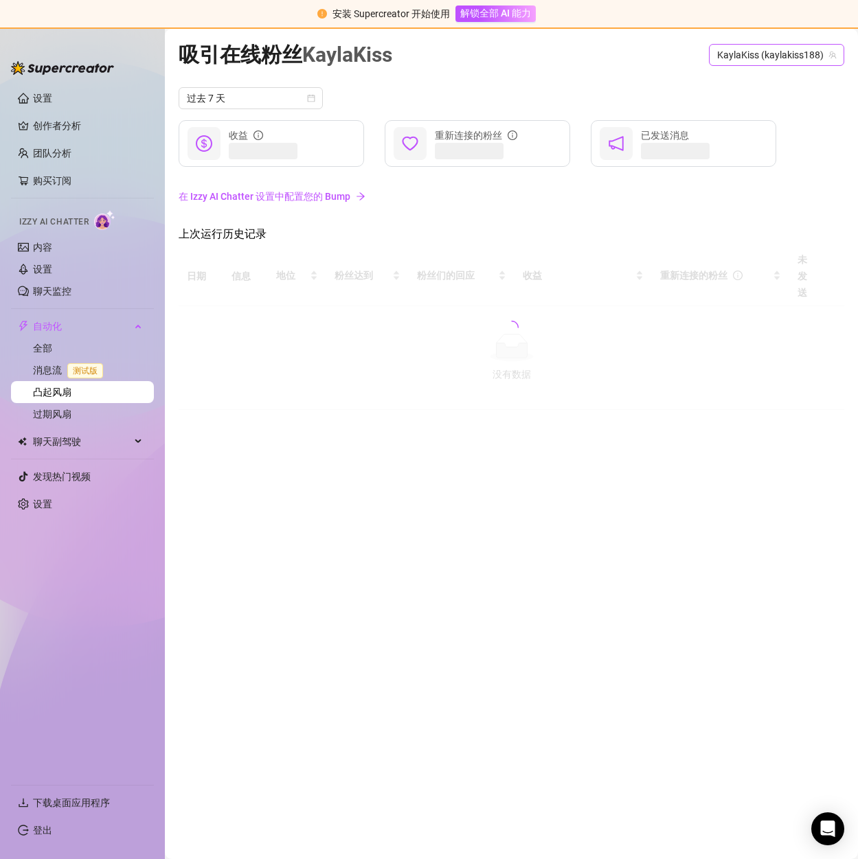
click at [782, 52] on font "KaylaKiss (kaylakiss188)" at bounding box center [770, 54] width 106 height 11
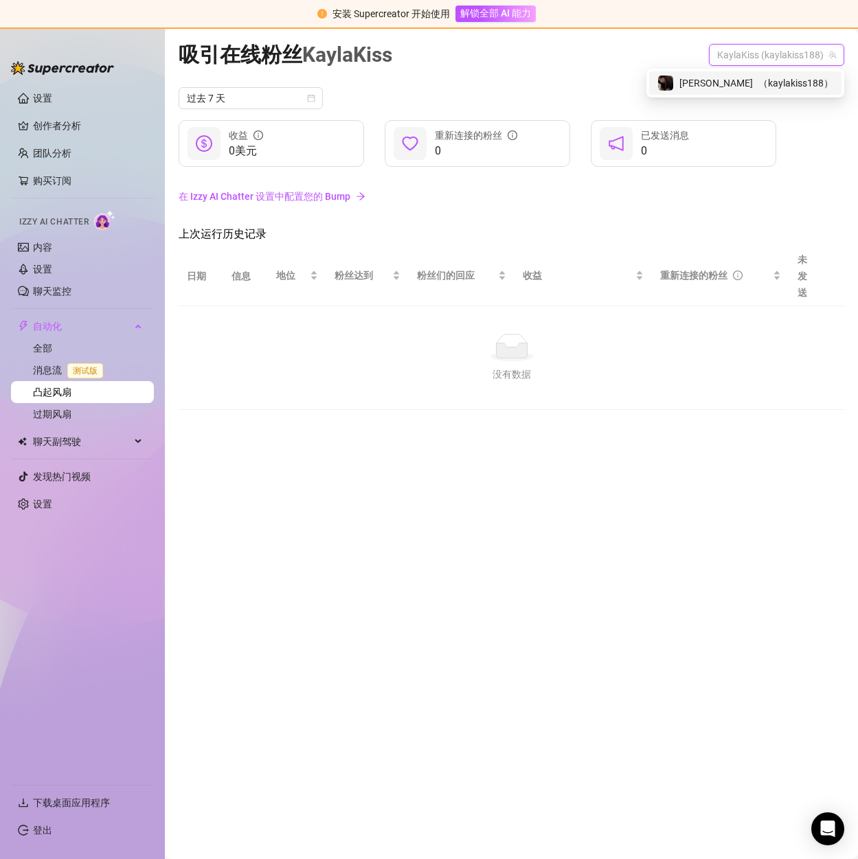
click at [499, 69] on div "吸引在线粉丝 KaylaKiss KaylaKiss (kaylakiss188)" at bounding box center [512, 54] width 666 height 32
click at [269, 201] on font "在 Izzy AI Chatter 设置中配置您的 Bump" at bounding box center [265, 196] width 172 height 11
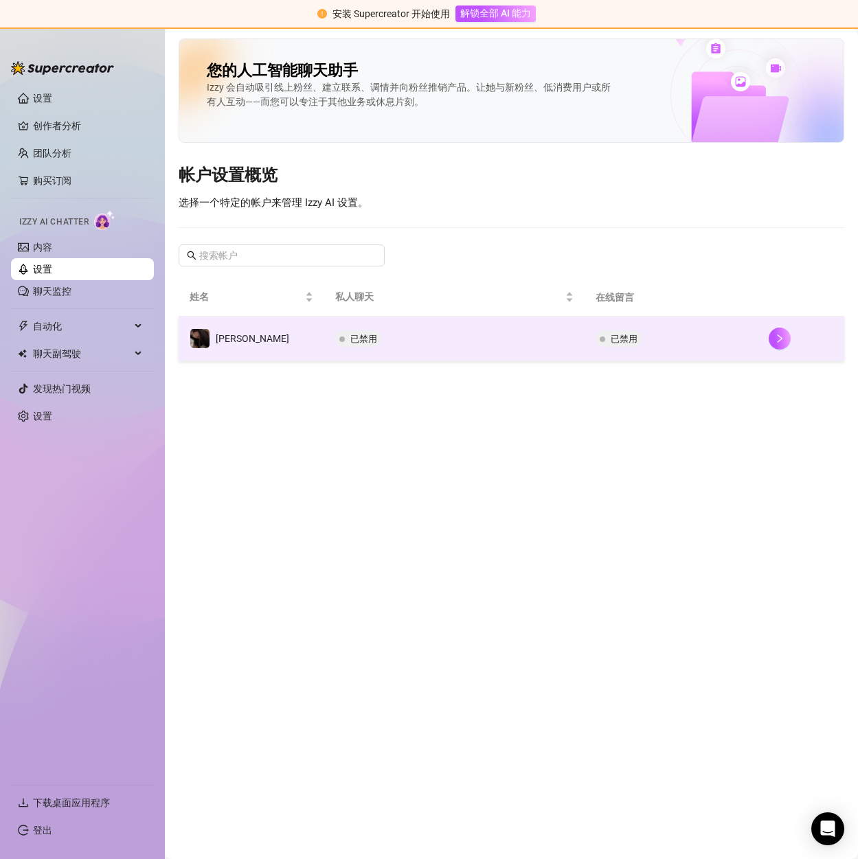
click at [596, 335] on span "已禁用" at bounding box center [619, 338] width 46 height 16
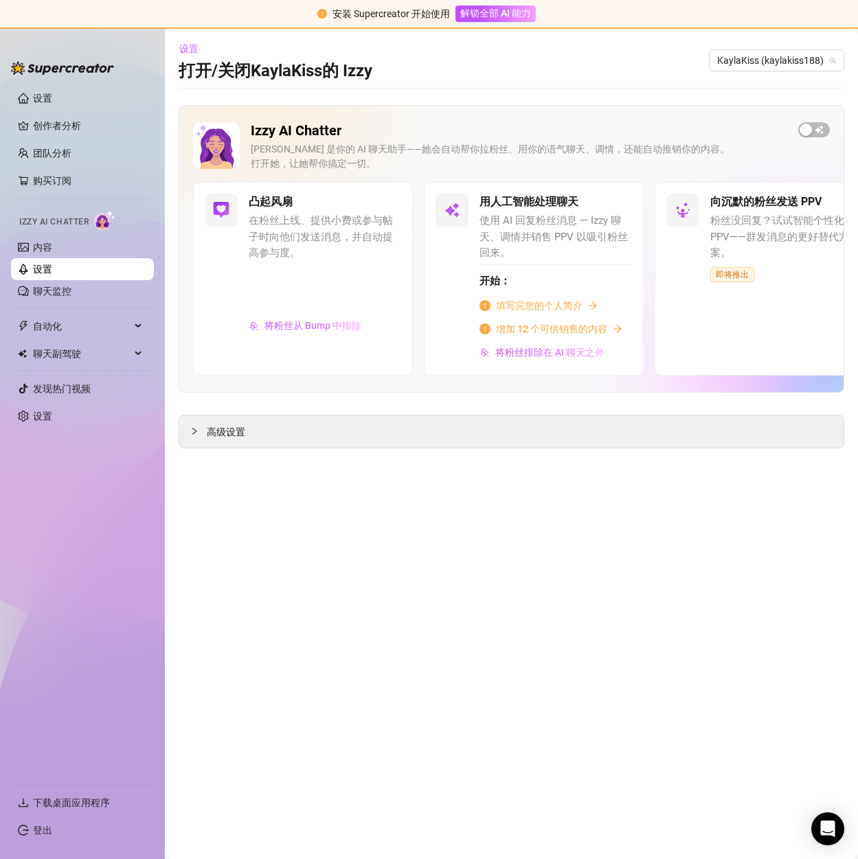
click at [544, 304] on font "填写完您的个人简介" at bounding box center [539, 305] width 87 height 11
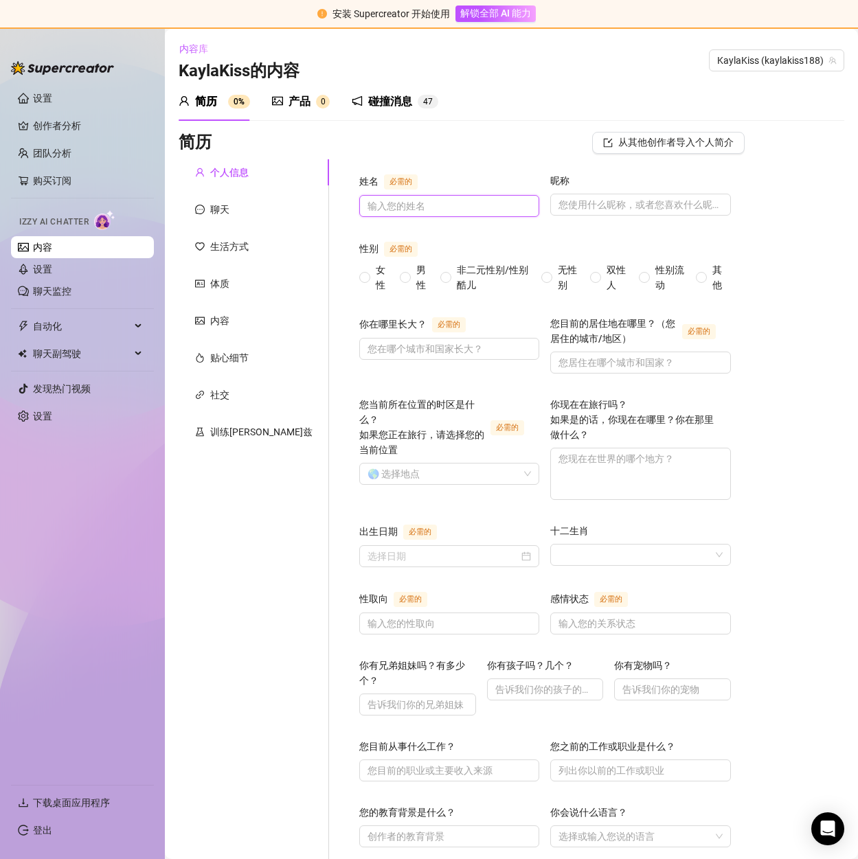
click at [376, 203] on input "姓名 必需的" at bounding box center [448, 206] width 161 height 15
click at [398, 209] on input "姓名 必需的" at bounding box center [448, 206] width 161 height 15
click at [368, 203] on input "姓名 必需的" at bounding box center [448, 206] width 161 height 15
click at [375, 200] on input "姓名 必需的" at bounding box center [448, 206] width 161 height 15
paste input "KaylaKiss"
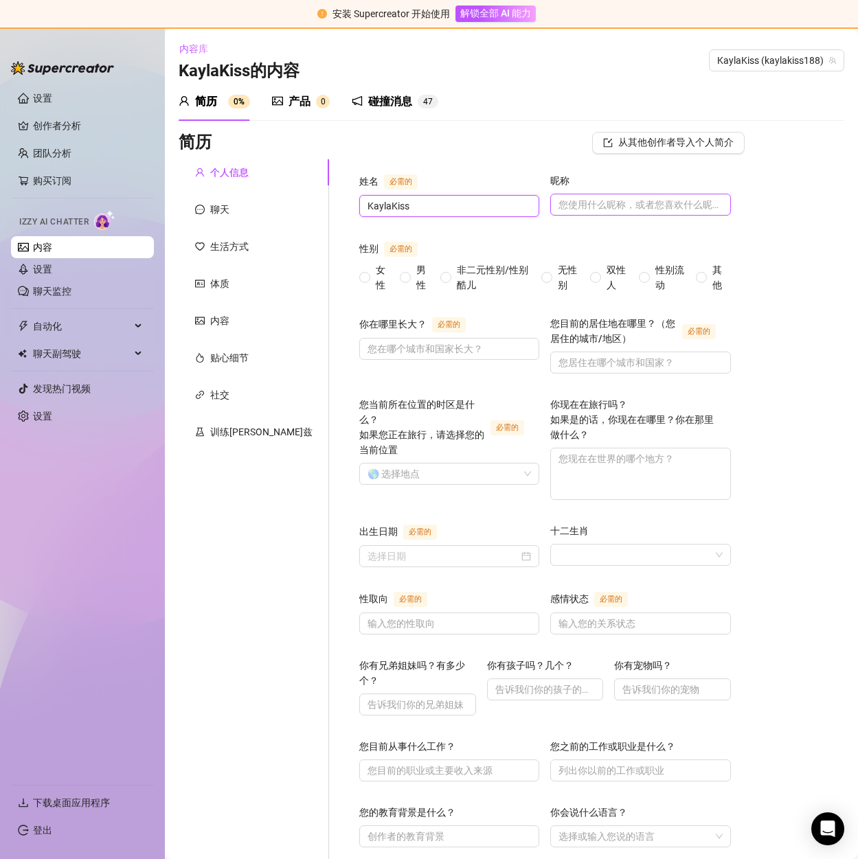
type input "KaylaKiss"
click at [559, 211] on input "昵称" at bounding box center [639, 204] width 161 height 15
click at [599, 205] on input "昵称" at bounding box center [639, 204] width 161 height 15
paste input "KaylaKiss"
type input "KaylaKiss"
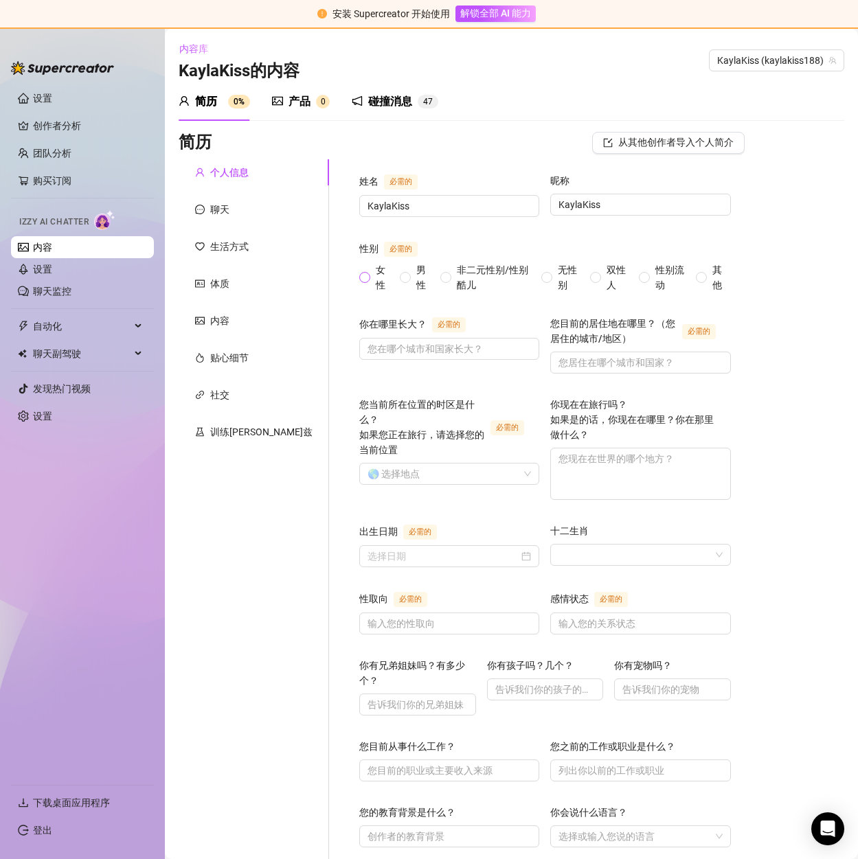
click at [359, 275] on span at bounding box center [364, 277] width 11 height 11
click at [363, 275] on input "女性" at bounding box center [365, 278] width 5 height 9
radio input "true"
click at [368, 348] on input "你在哪里长大？ 必需的" at bounding box center [448, 348] width 161 height 15
click at [368, 352] on input "你在哪里长大？ 必需的" at bounding box center [448, 348] width 161 height 15
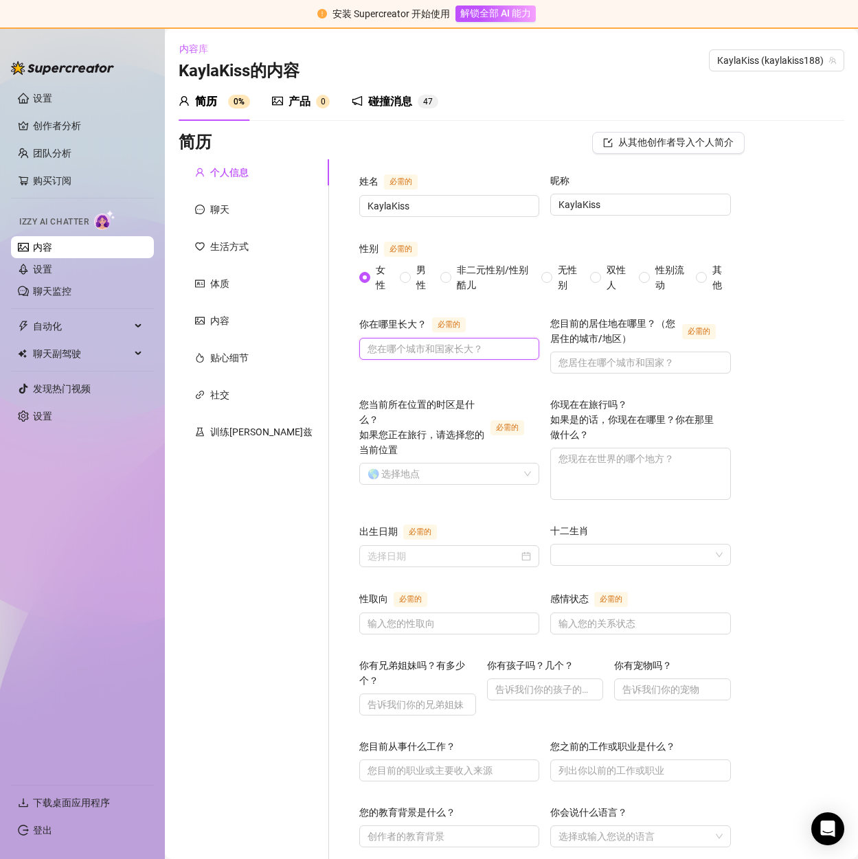
click at [368, 352] on input "你在哪里长大？ 必需的" at bounding box center [448, 348] width 161 height 15
click at [368, 348] on input "你在哪里长大？ 必需的" at bounding box center [448, 348] width 161 height 15
type input "us"
click at [563, 362] on input "您目前的居住地在哪里？（您居住的城市/地区） 必需的" at bounding box center [639, 362] width 161 height 15
type input "us"
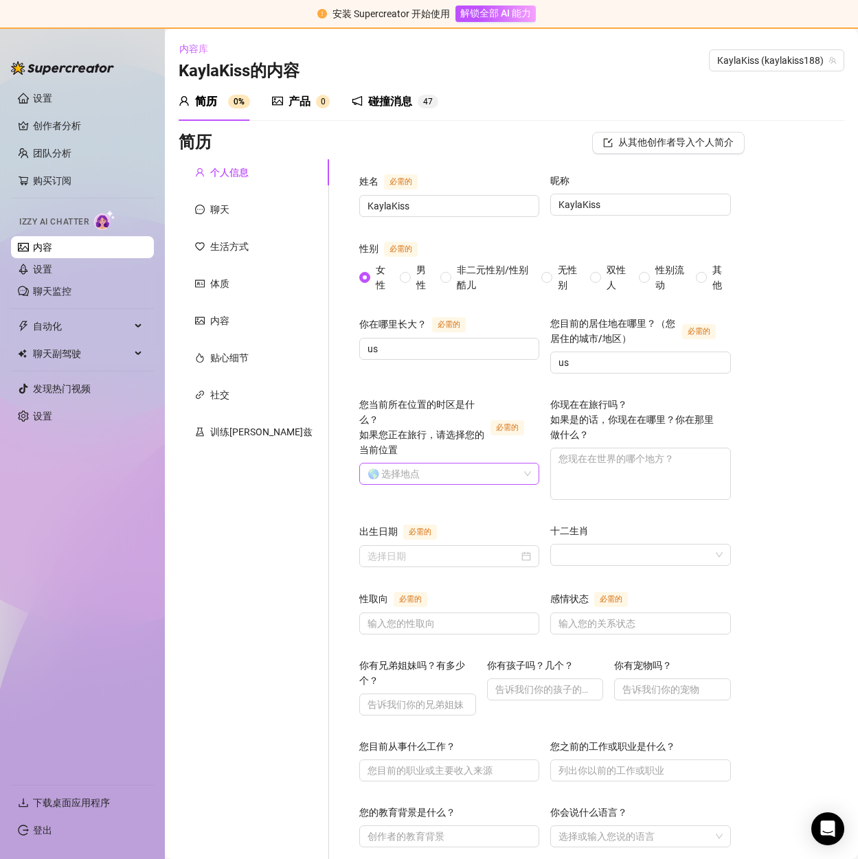
click at [379, 464] on input "您当前所在位置的时区是什么？ 如果您正在旅行，请选择您的当前位置 必需的" at bounding box center [443, 474] width 151 height 21
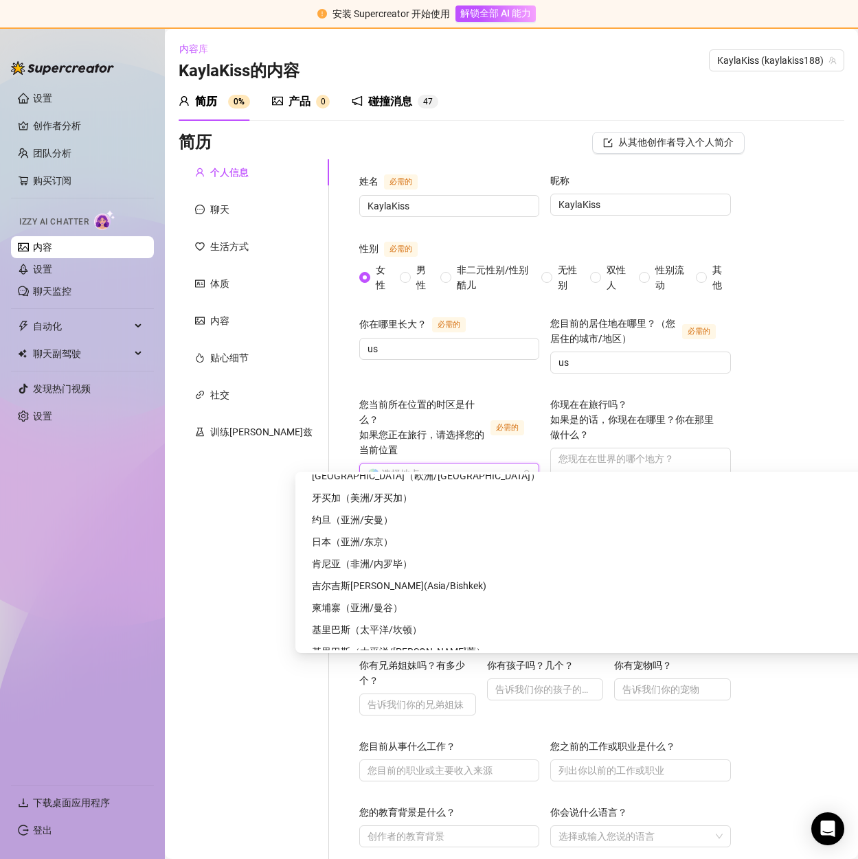
scroll to position [3504, 0]
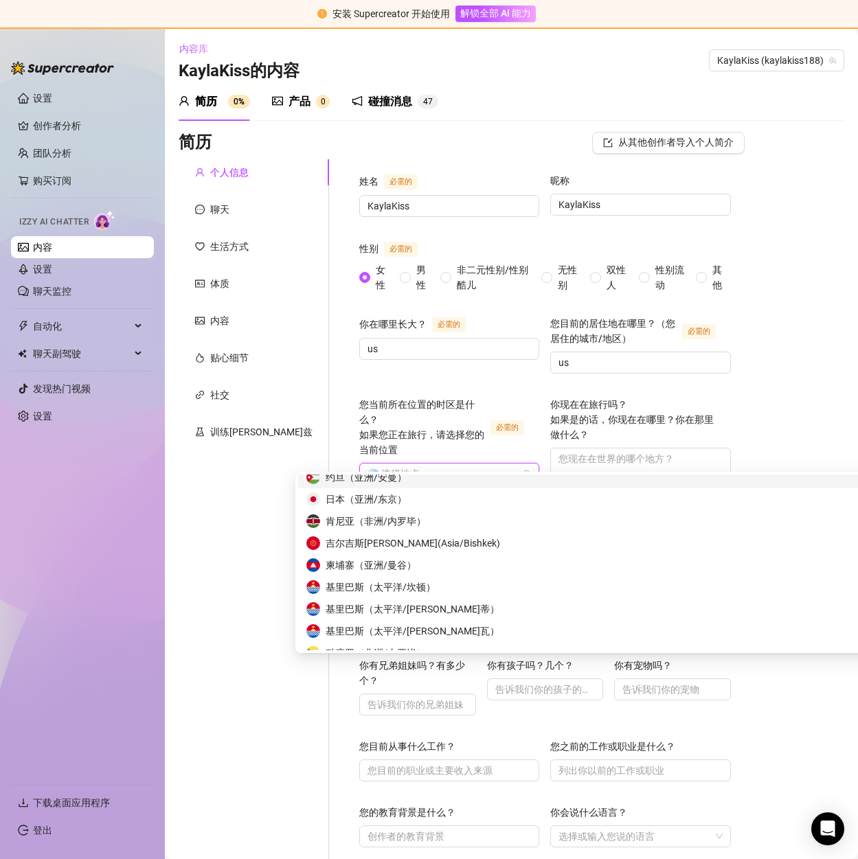
click at [368, 464] on input "您当前所在位置的时区是什么？ 如果您正在旅行，请选择您的当前位置 必需的" at bounding box center [443, 474] width 151 height 21
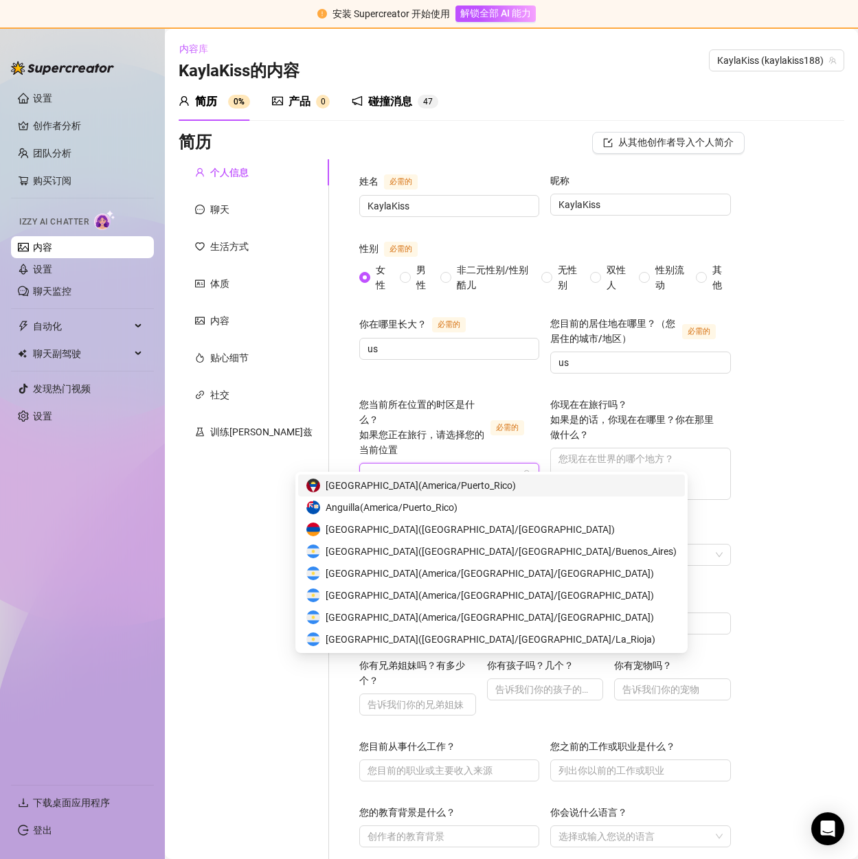
type input "m"
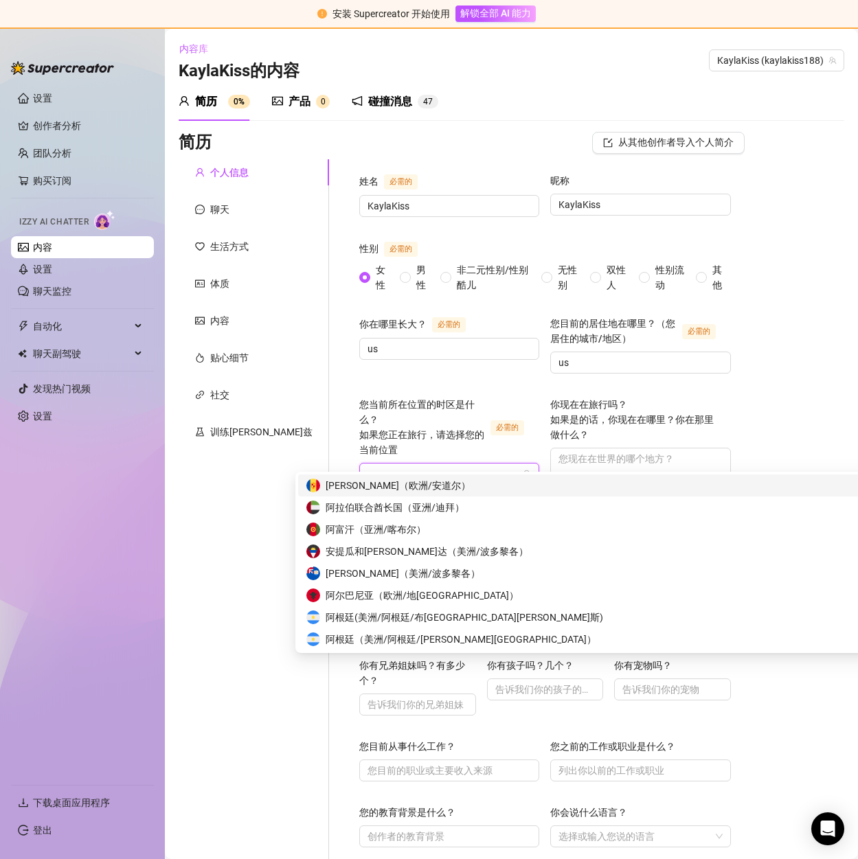
type input "un"
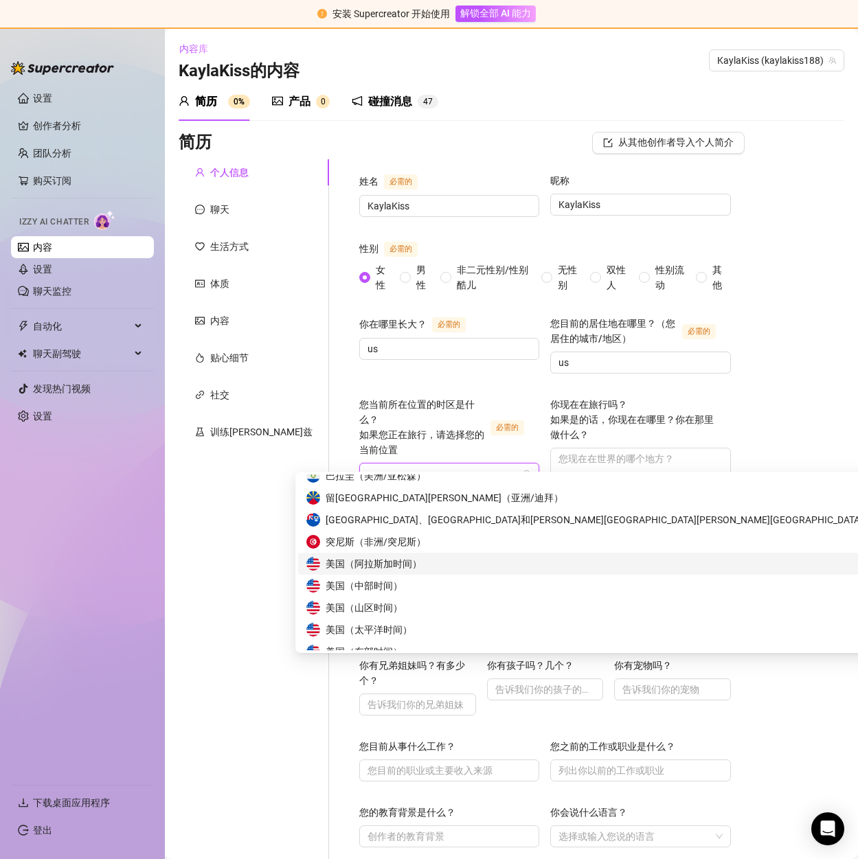
scroll to position [275, 0]
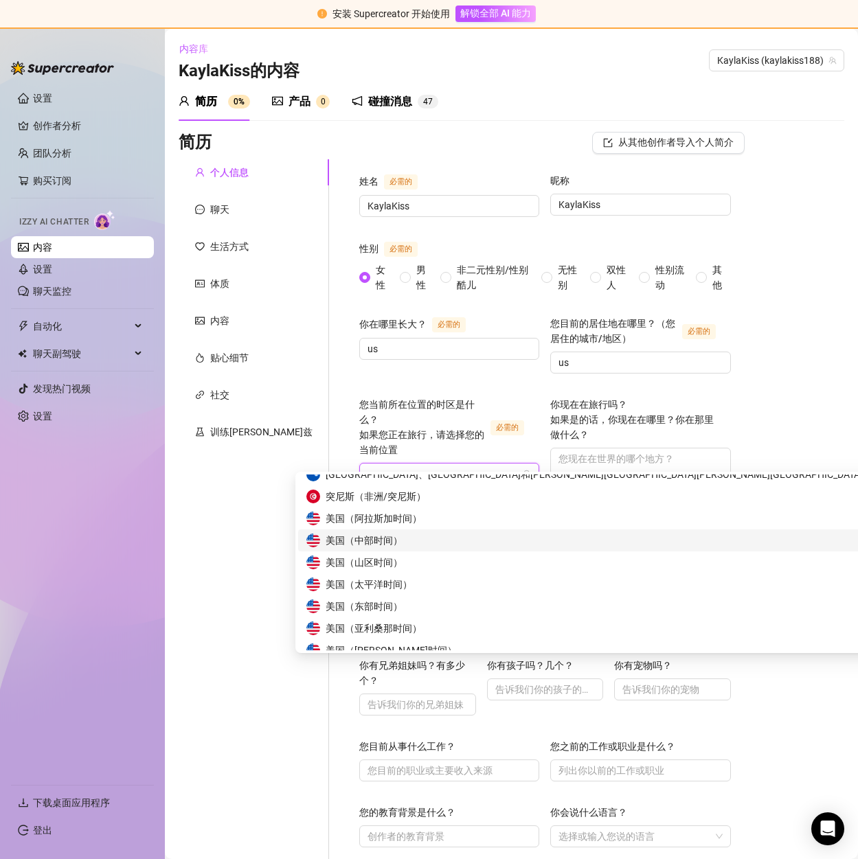
click at [391, 549] on div "美国 （ 中部时间 ）" at bounding box center [642, 541] width 689 height 22
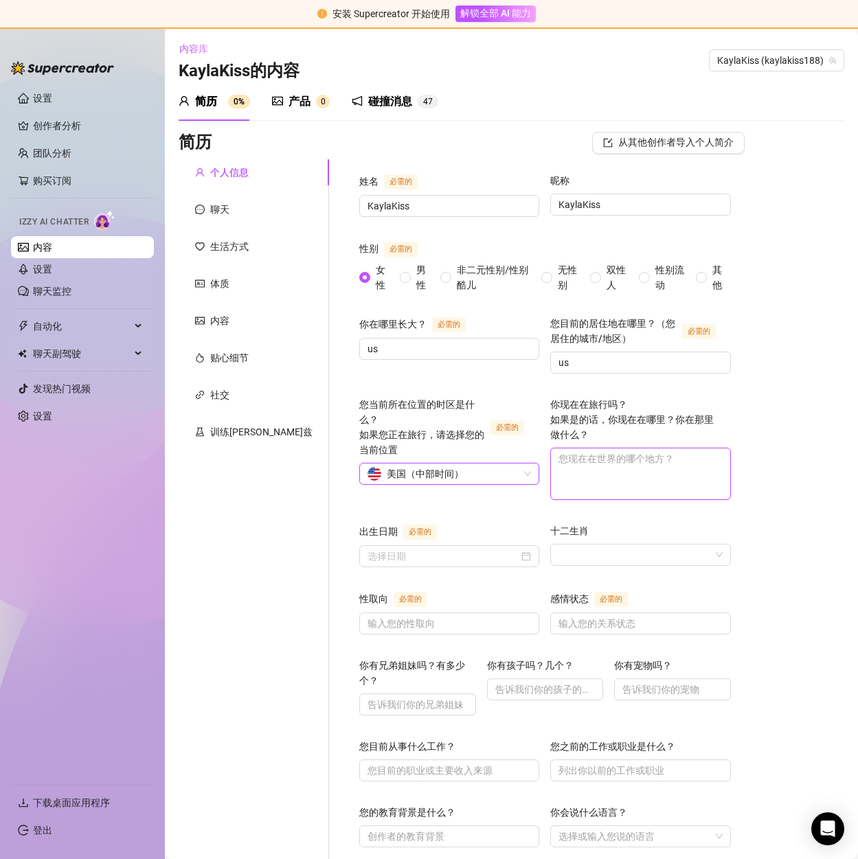
click at [574, 469] on textarea "你现在在旅行吗？ 如果是的话，你现在在哪里？你在那里做什么？" at bounding box center [640, 474] width 179 height 51
click at [398, 559] on input "出生日期 必需的" at bounding box center [443, 556] width 151 height 15
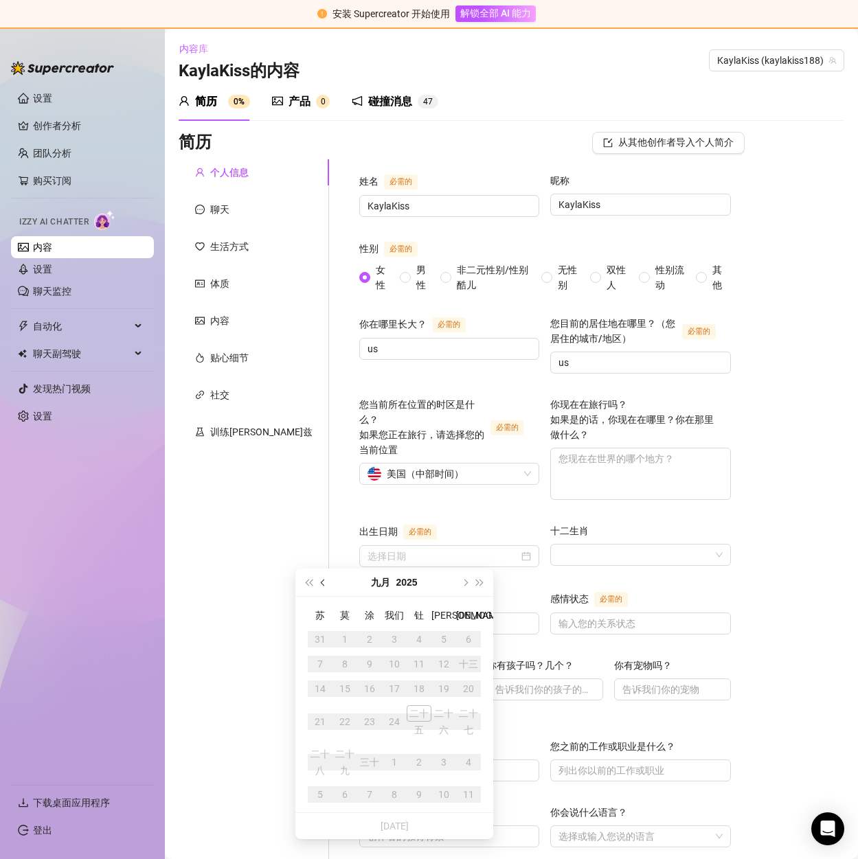
click at [323, 583] on span "上个月（上一页）" at bounding box center [324, 582] width 7 height 7
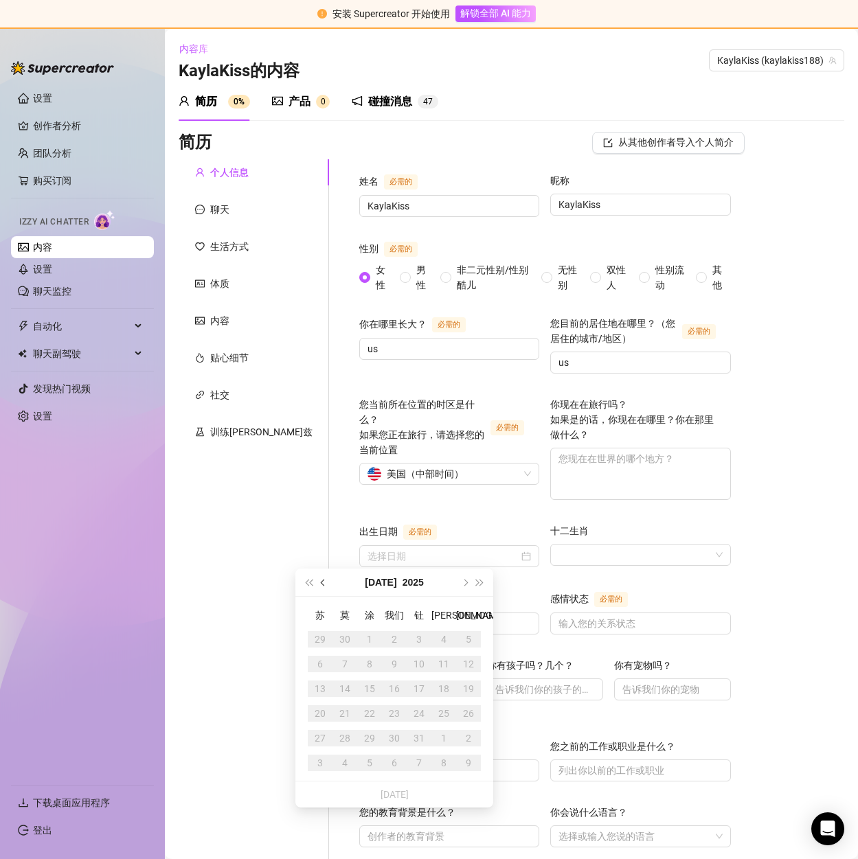
click at [323, 583] on span "上个月（上一页）" at bounding box center [324, 582] width 7 height 7
click at [306, 586] on button "去年（Ctrl + 左键）" at bounding box center [308, 582] width 15 height 27
click at [308, 583] on span "去年（Ctrl + 左键）" at bounding box center [308, 582] width 7 height 7
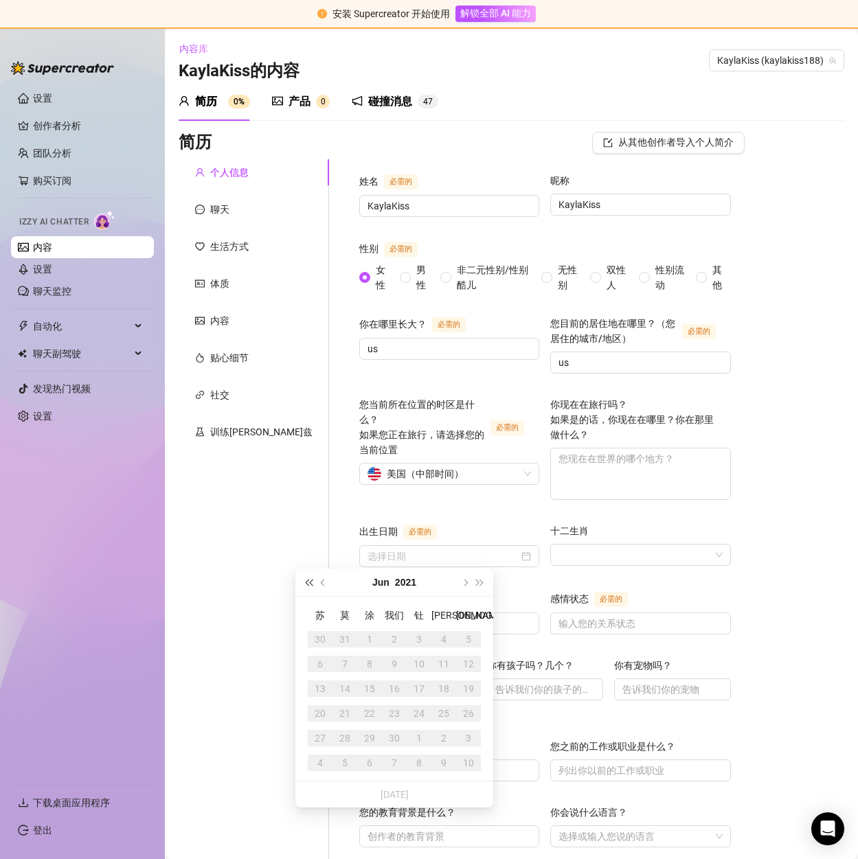
click at [308, 583] on span "去年（Ctrl + 左键）" at bounding box center [308, 582] width 7 height 7
click at [303, 583] on button "去年（Ctrl + 左键）" at bounding box center [308, 582] width 15 height 27
click at [304, 583] on button "去年（Ctrl + 左键）" at bounding box center [308, 582] width 15 height 27
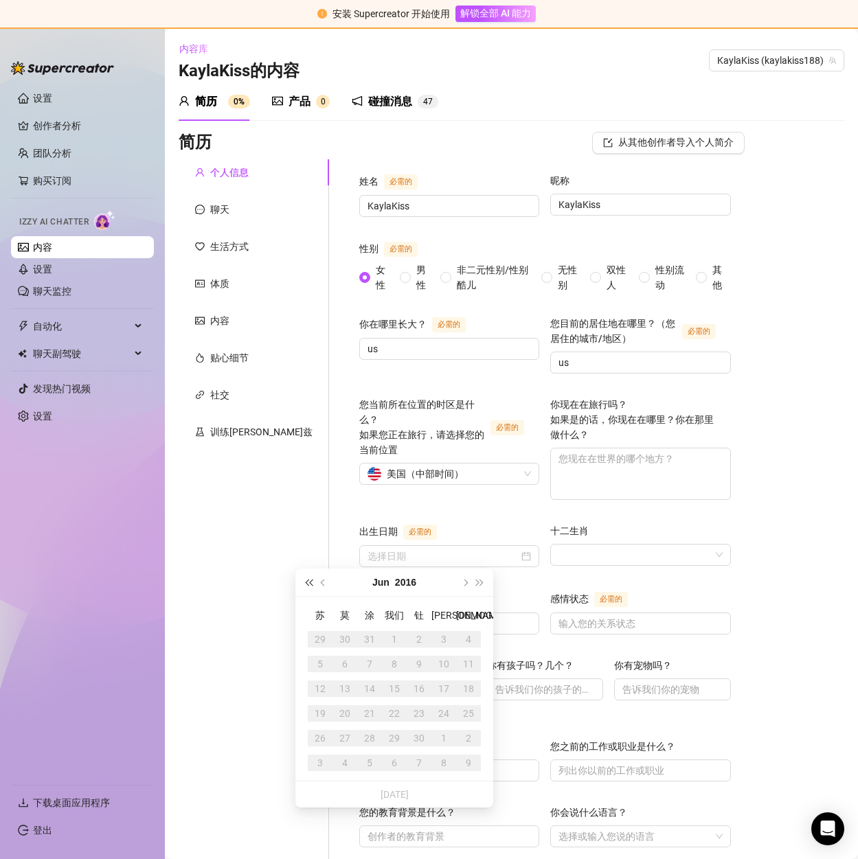
click at [305, 582] on button "去年（Ctrl + 左键）" at bounding box center [308, 582] width 15 height 27
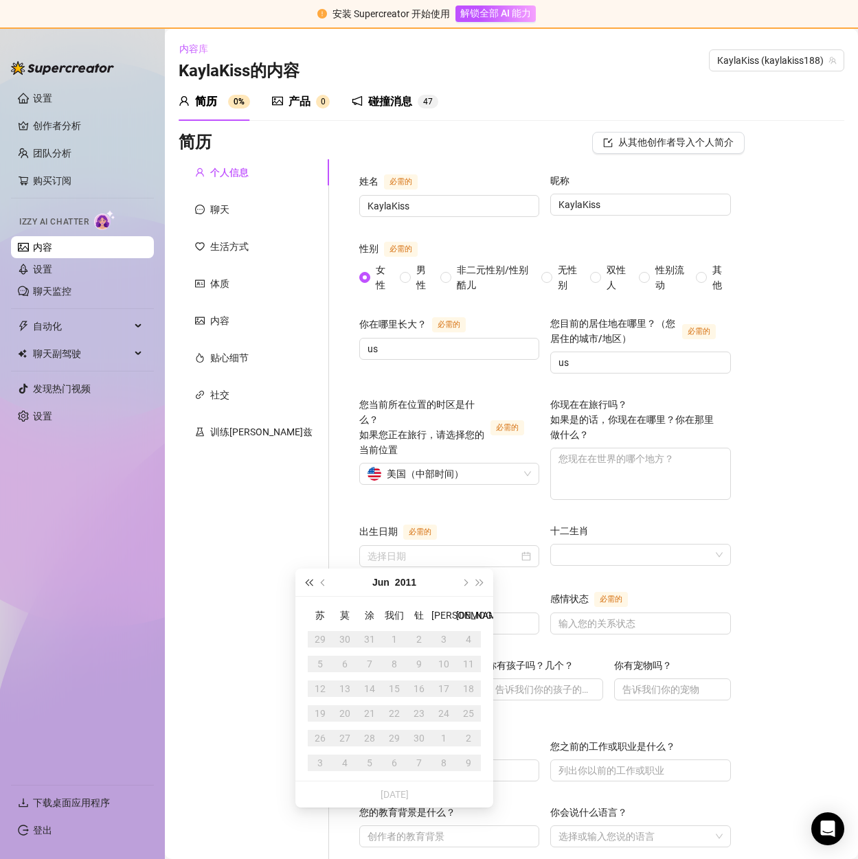
click at [305, 582] on button "去年（Ctrl + 左键）" at bounding box center [308, 582] width 15 height 27
type input "[DATE]"
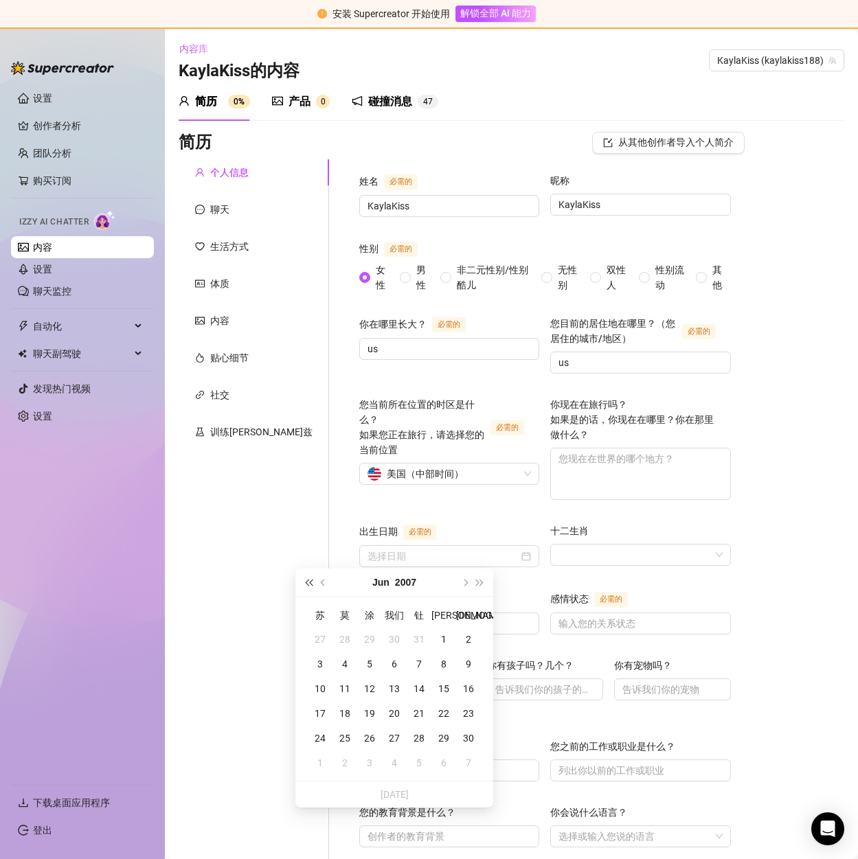
click at [312, 585] on span "去年（Ctrl + 左键）" at bounding box center [308, 582] width 7 height 7
type input "[DATE]"
click at [310, 585] on button "去年（Ctrl + 左键）" at bounding box center [308, 582] width 15 height 27
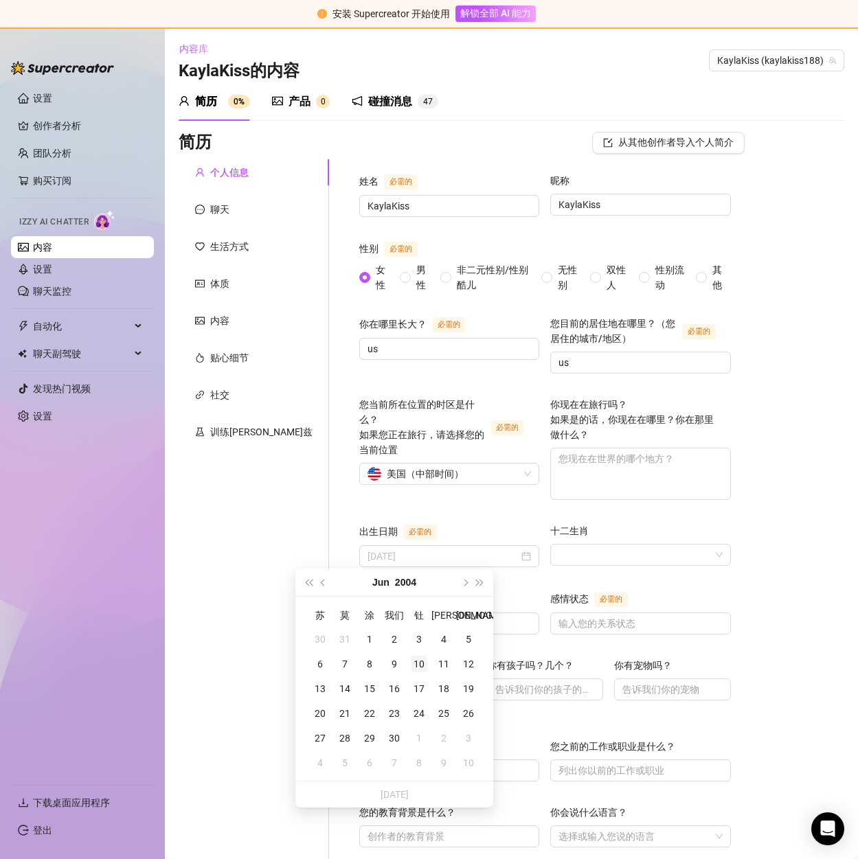
type input "[DATE]"
click at [422, 667] on div "10" at bounding box center [419, 664] width 16 height 16
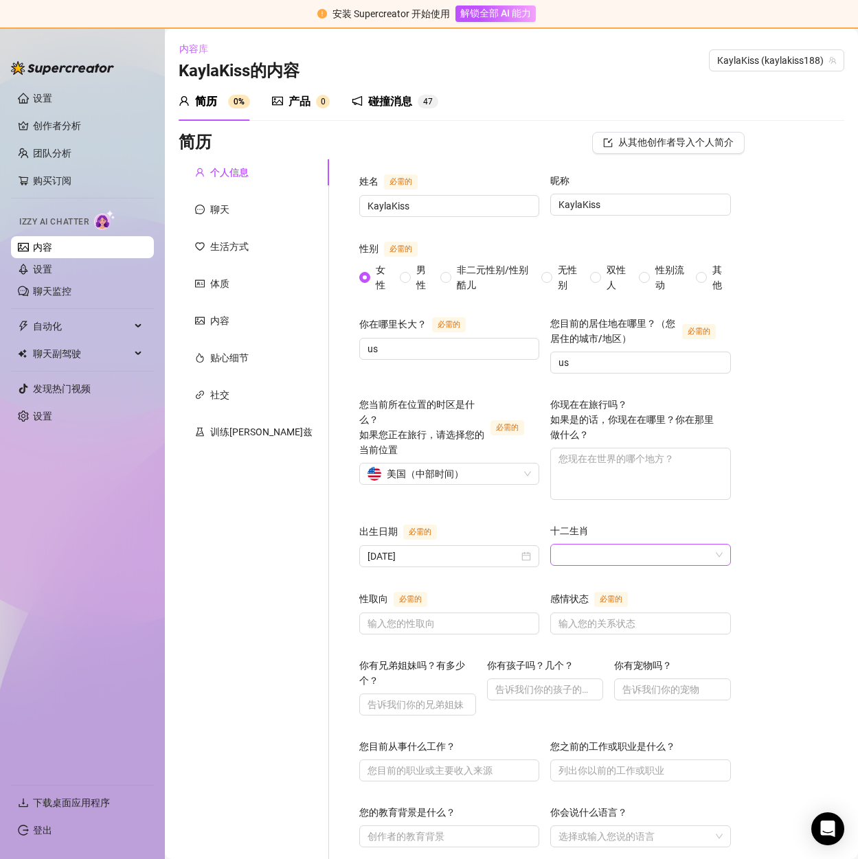
click at [566, 554] on input "十二生肖" at bounding box center [634, 555] width 151 height 21
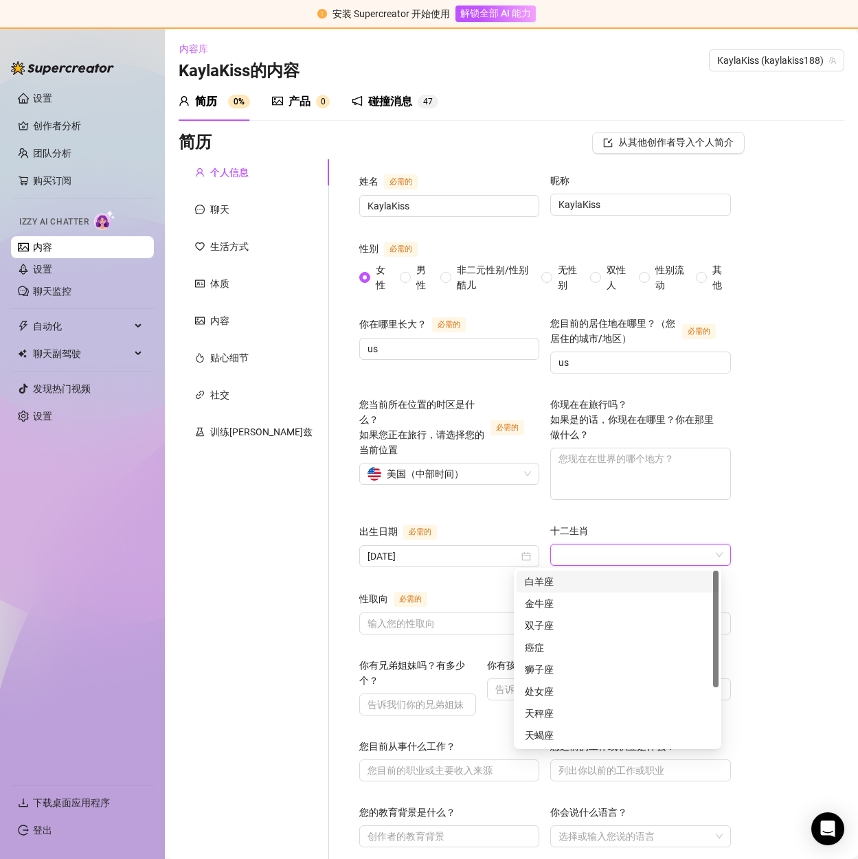
click at [767, 481] on div "简历 从其他创作者导入个人简介 个人信息 聊天 生活方式 体质 内容 贴心细节 社交 训练伊兹 姓名 必需的 [PERSON_NAME] 昵称 [PERSON…" at bounding box center [512, 764] width 666 height 1265
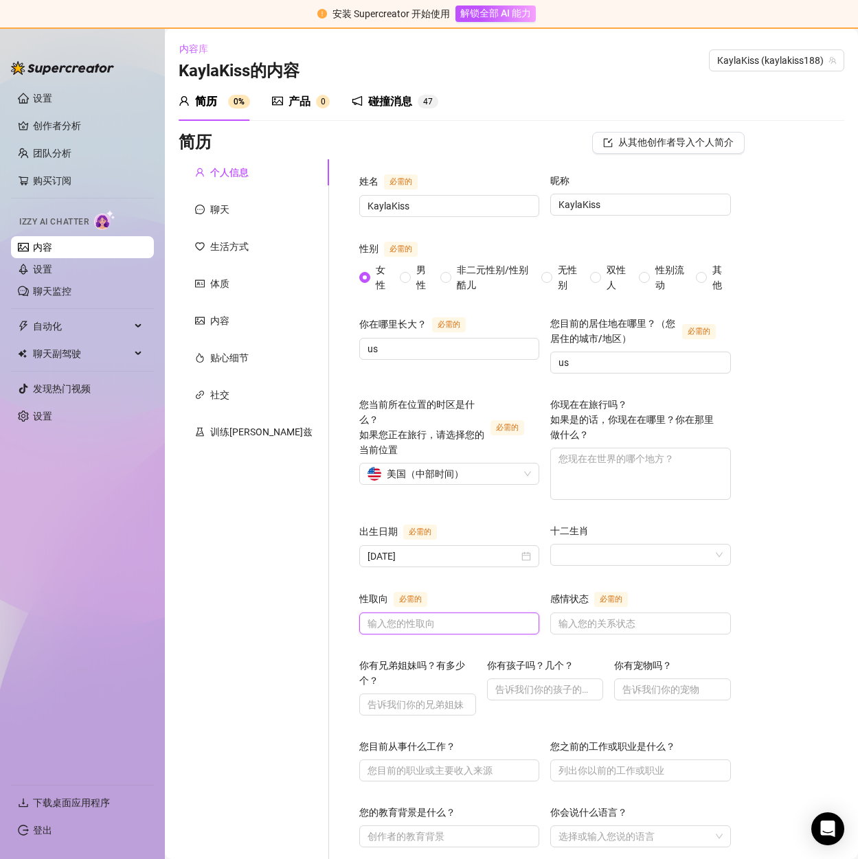
click at [368, 618] on input "性取向 必需的" at bounding box center [448, 623] width 161 height 15
click at [394, 617] on input "性取向 必需的" at bounding box center [448, 623] width 161 height 15
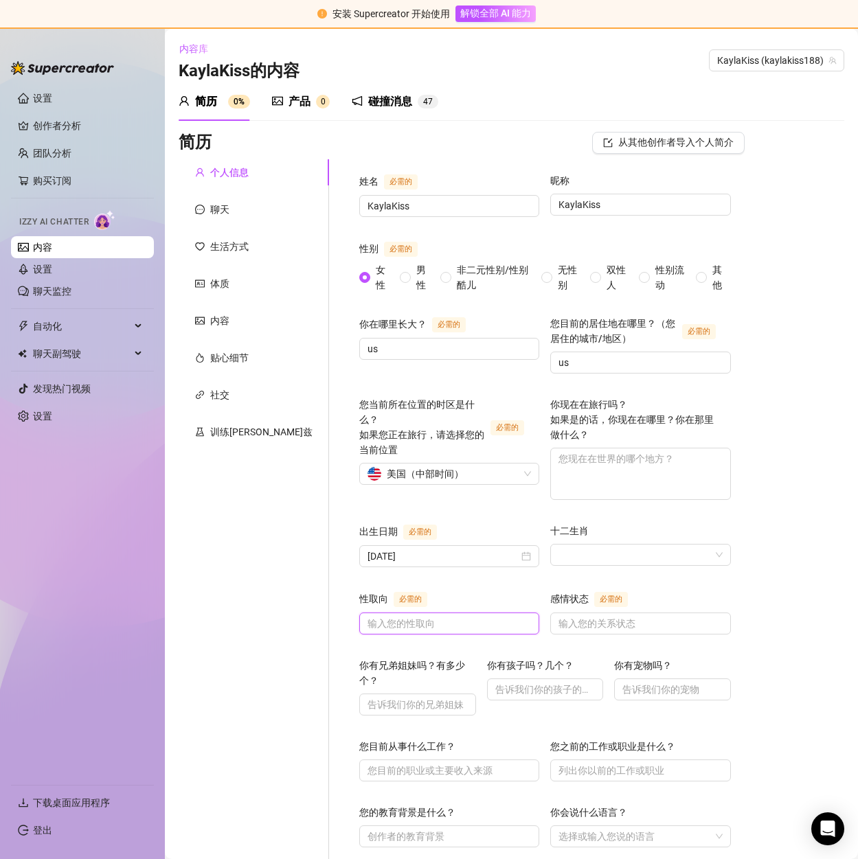
click at [394, 617] on input "性取向 必需的" at bounding box center [448, 623] width 161 height 15
type input "boy"
click at [559, 624] on input "感情状态 必需的" at bounding box center [639, 623] width 161 height 15
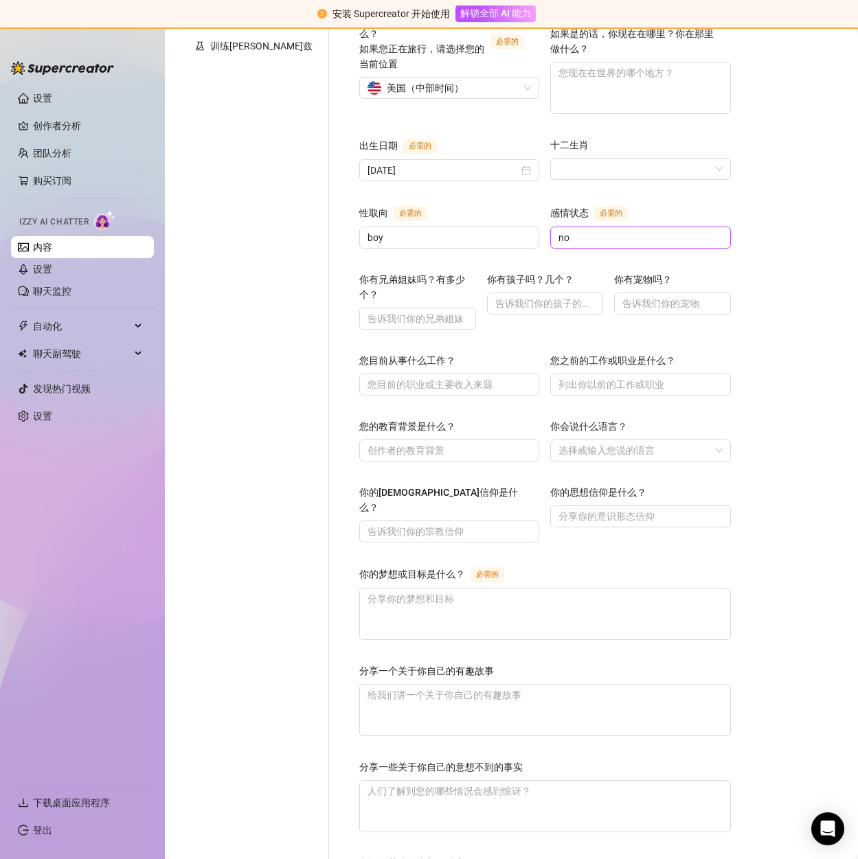
scroll to position [412, 0]
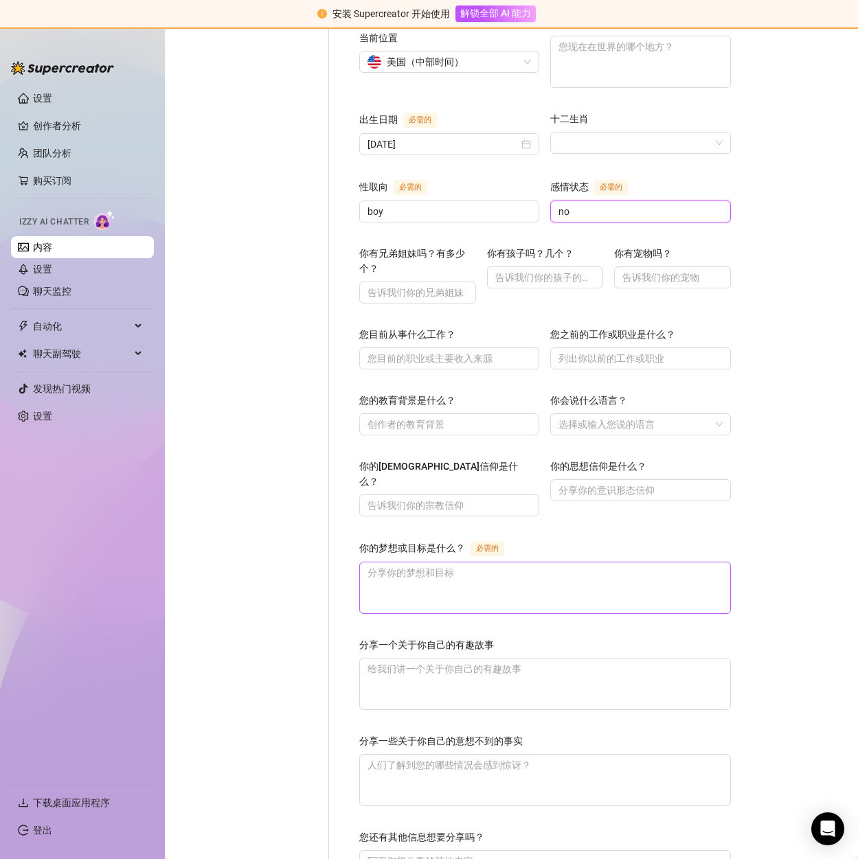
type input "no"
click at [429, 563] on textarea "你的梦想或目标是什么？ 必需的" at bounding box center [545, 588] width 370 height 51
click at [393, 563] on textarea "你的梦想或目标是什么？ 必需的" at bounding box center [545, 588] width 370 height 51
paste textarea "Make a lot of money, and then travel around the world."
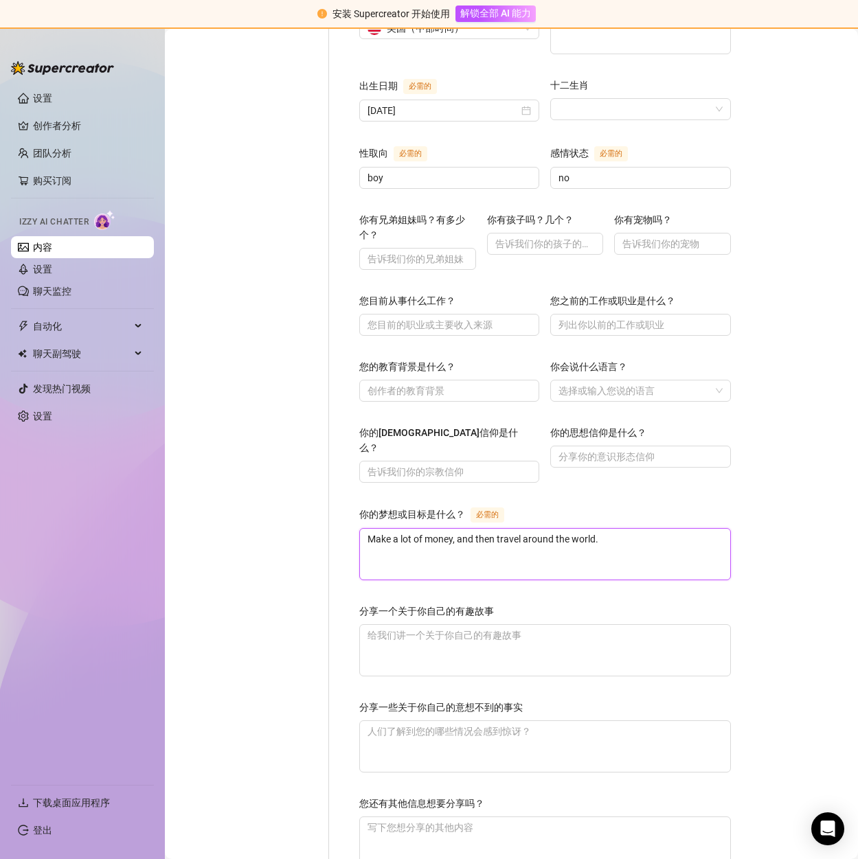
scroll to position [545, 0]
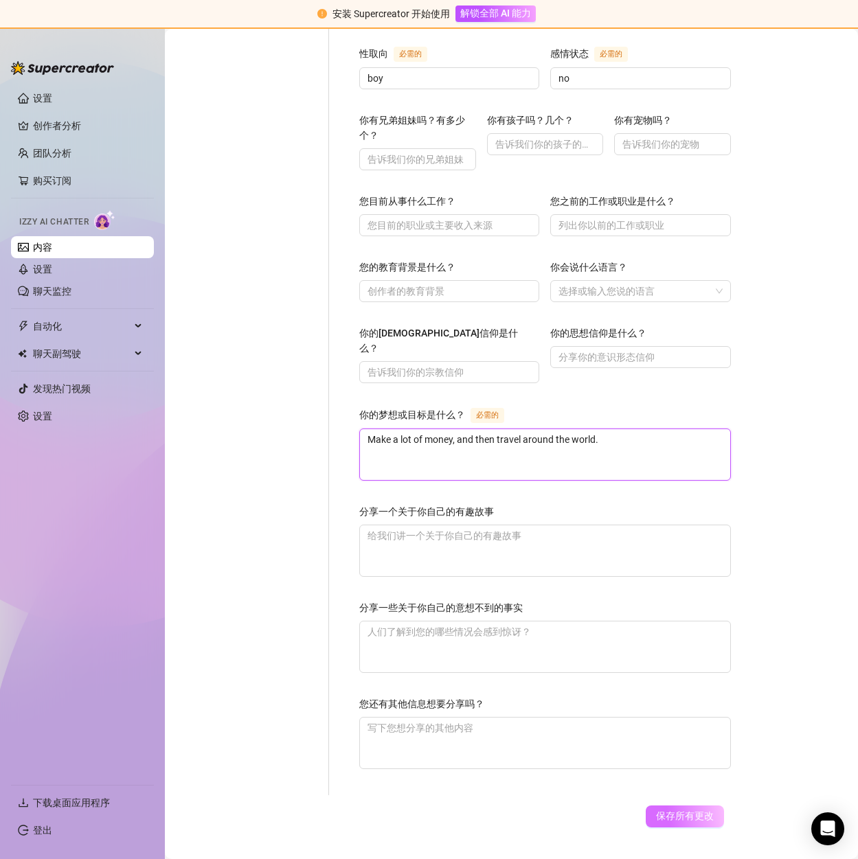
type textarea "Make a lot of money, and then travel around the world."
click at [674, 811] on font "保存所有更改" at bounding box center [685, 816] width 58 height 11
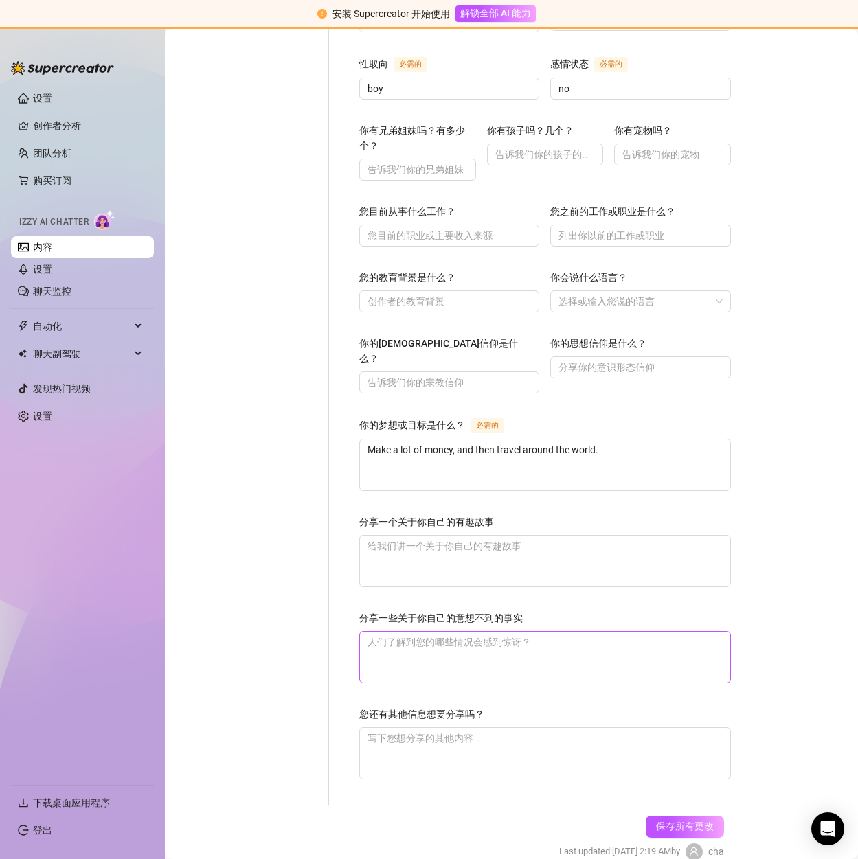
scroll to position [568, 0]
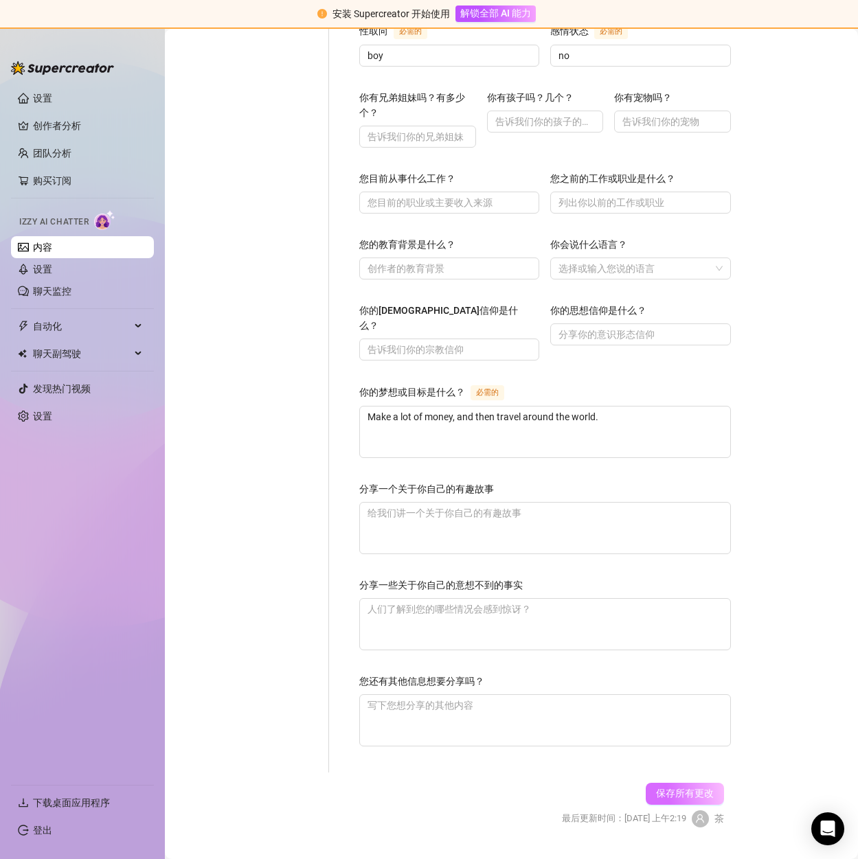
click at [688, 788] on font "保存所有更改" at bounding box center [685, 793] width 58 height 11
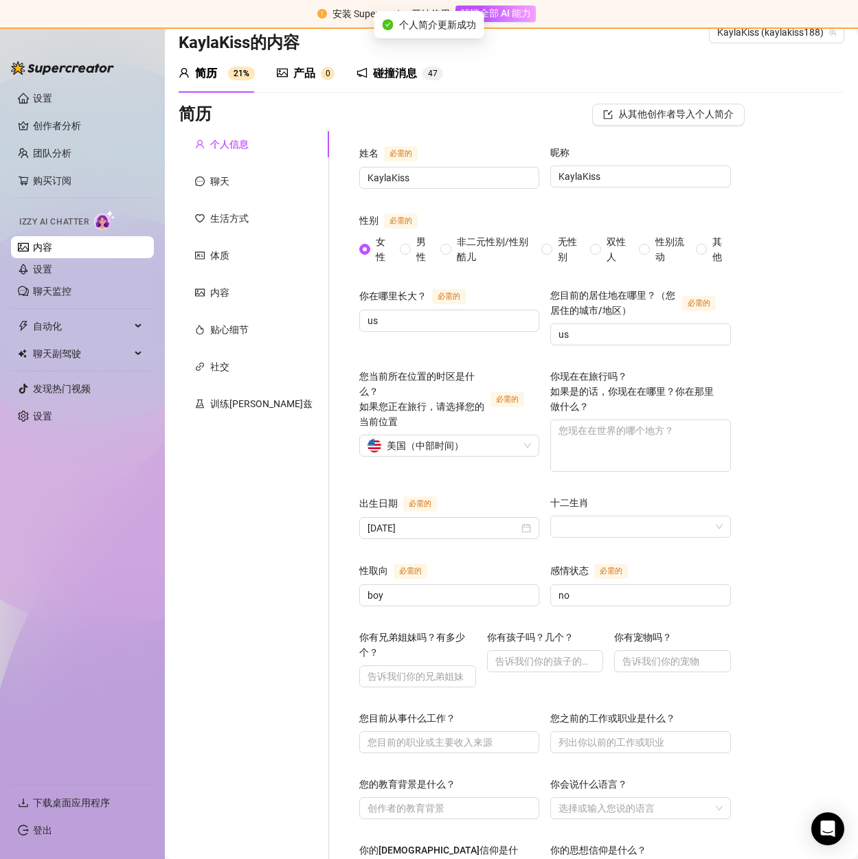
scroll to position [0, 0]
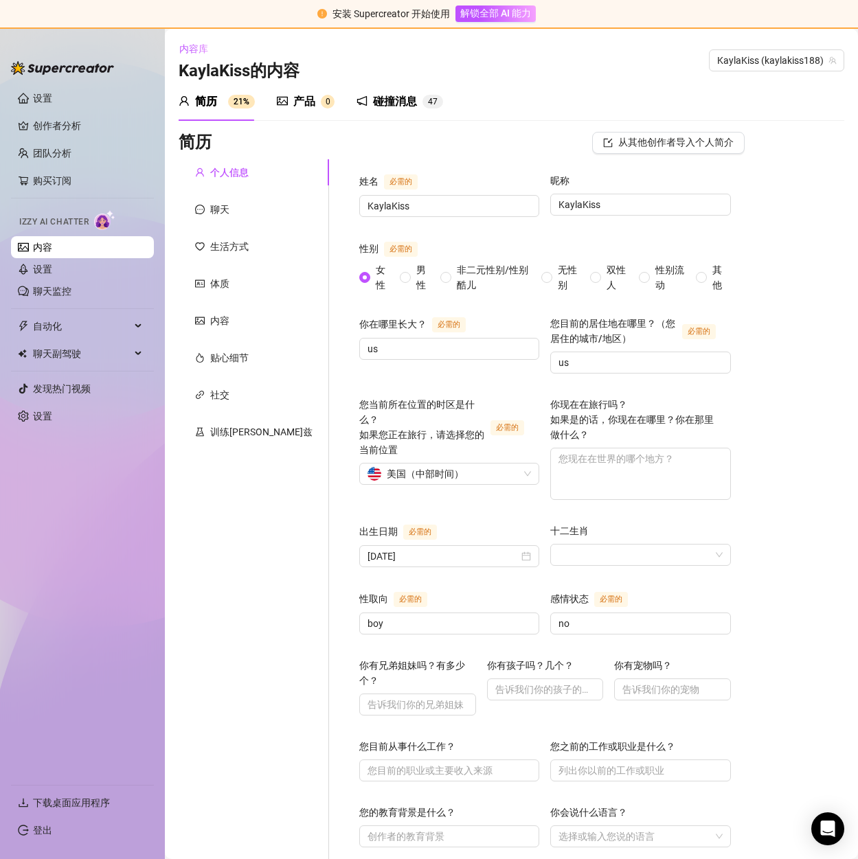
click at [314, 100] on font "产品" at bounding box center [304, 101] width 22 height 13
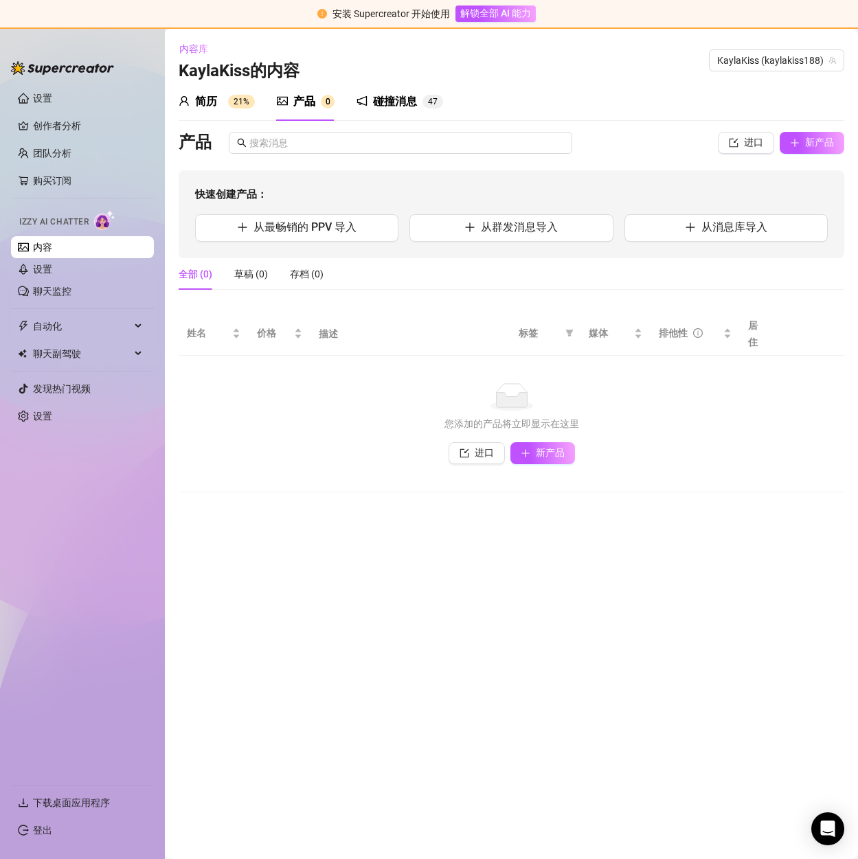
click at [394, 103] on font "碰撞消息" at bounding box center [395, 101] width 44 height 13
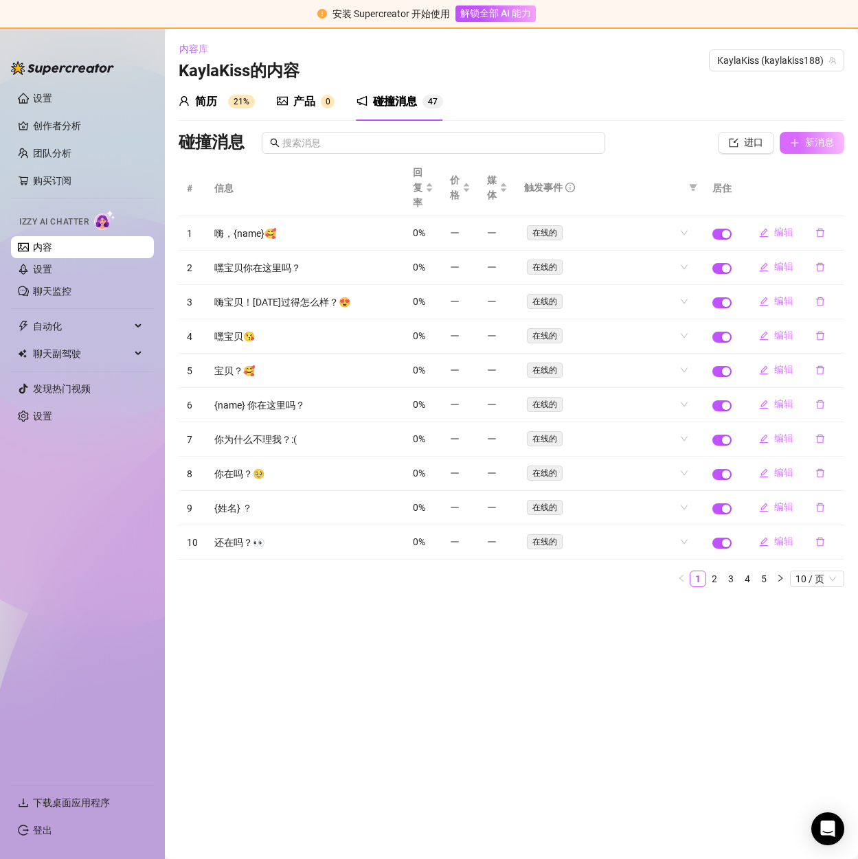
click at [809, 140] on font "新消息" at bounding box center [819, 142] width 29 height 11
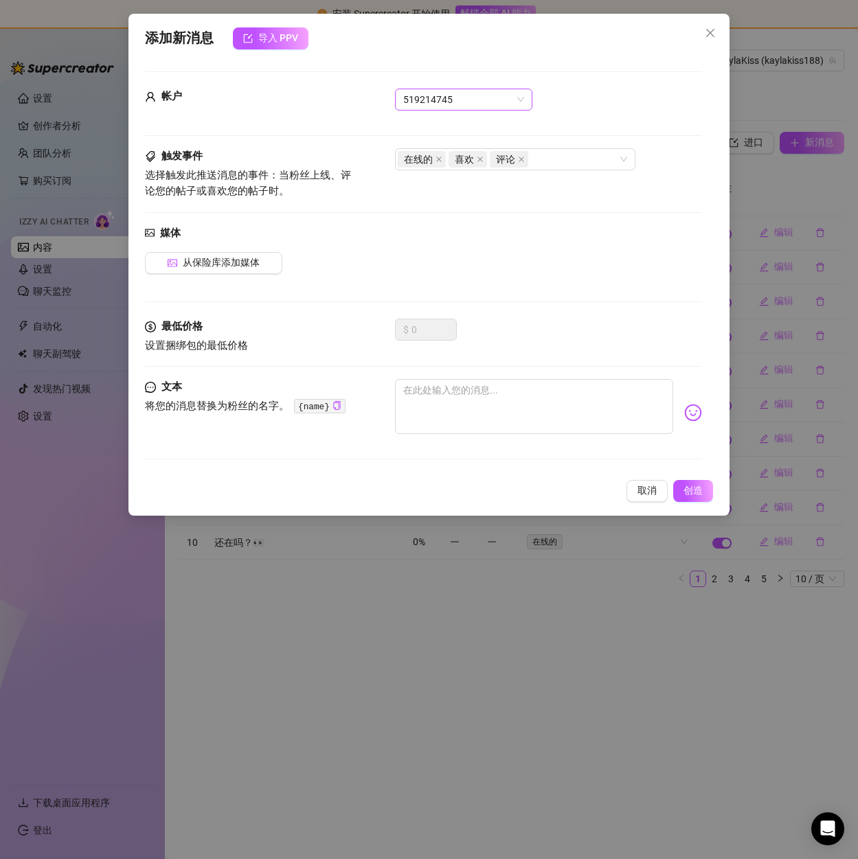
click at [463, 105] on span "519214745" at bounding box center [463, 99] width 121 height 21
click at [458, 123] on font "KaylaKiss（@kaylakiss188）" at bounding box center [470, 127] width 128 height 11
click at [493, 396] on textarea at bounding box center [534, 406] width 278 height 55
click at [684, 415] on img at bounding box center [693, 413] width 18 height 18
click at [672, 416] on div at bounding box center [548, 412] width 306 height 67
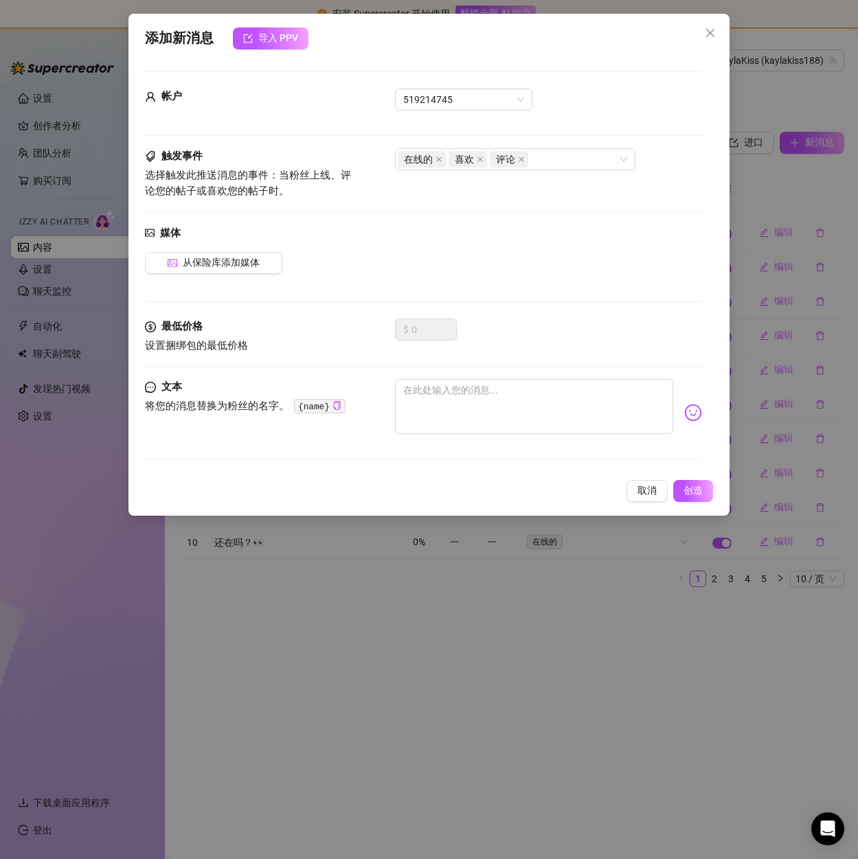
click at [684, 414] on img at bounding box center [693, 413] width 18 height 18
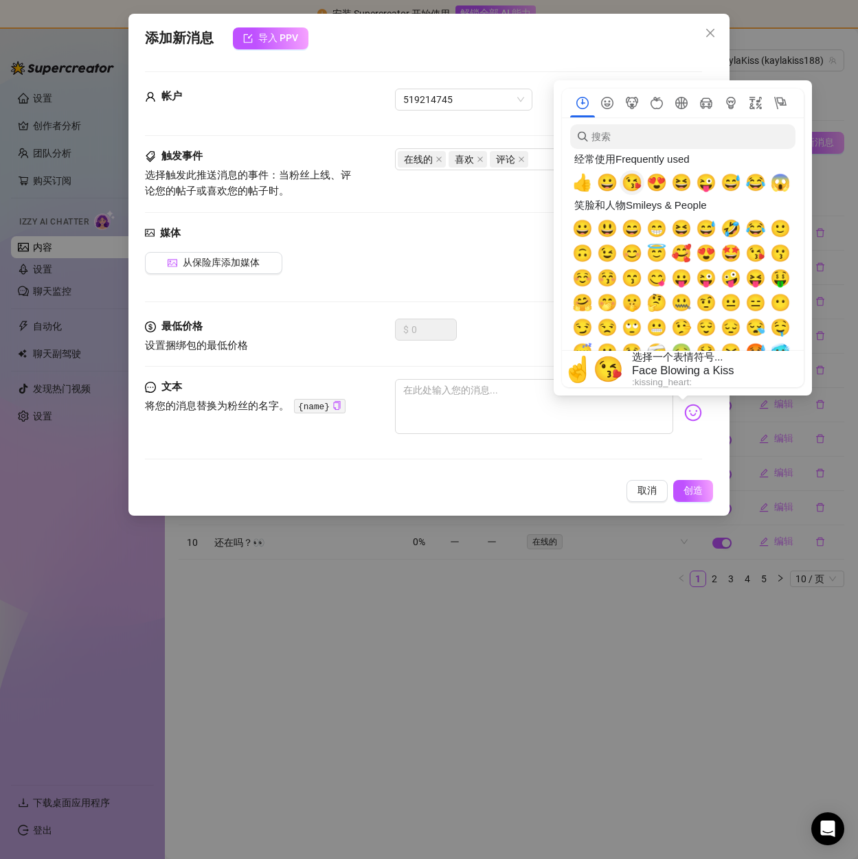
click at [634, 191] on span "😘 😘" at bounding box center [632, 182] width 21 height 19
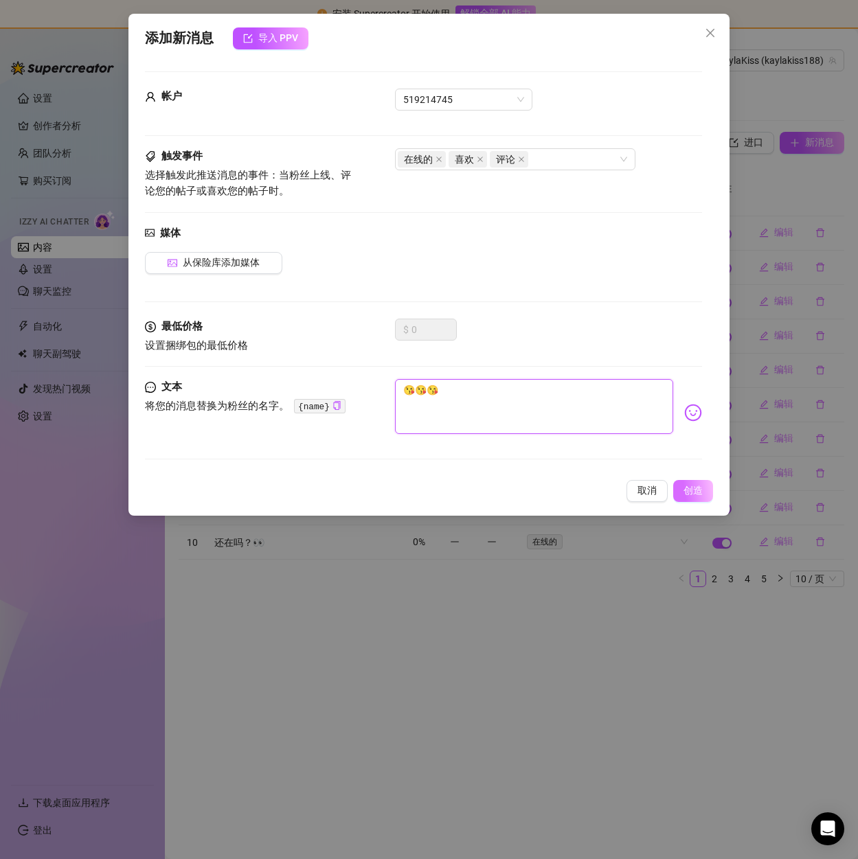
type textarea "😘😘😘"
click at [692, 487] on font "创造" at bounding box center [693, 490] width 19 height 11
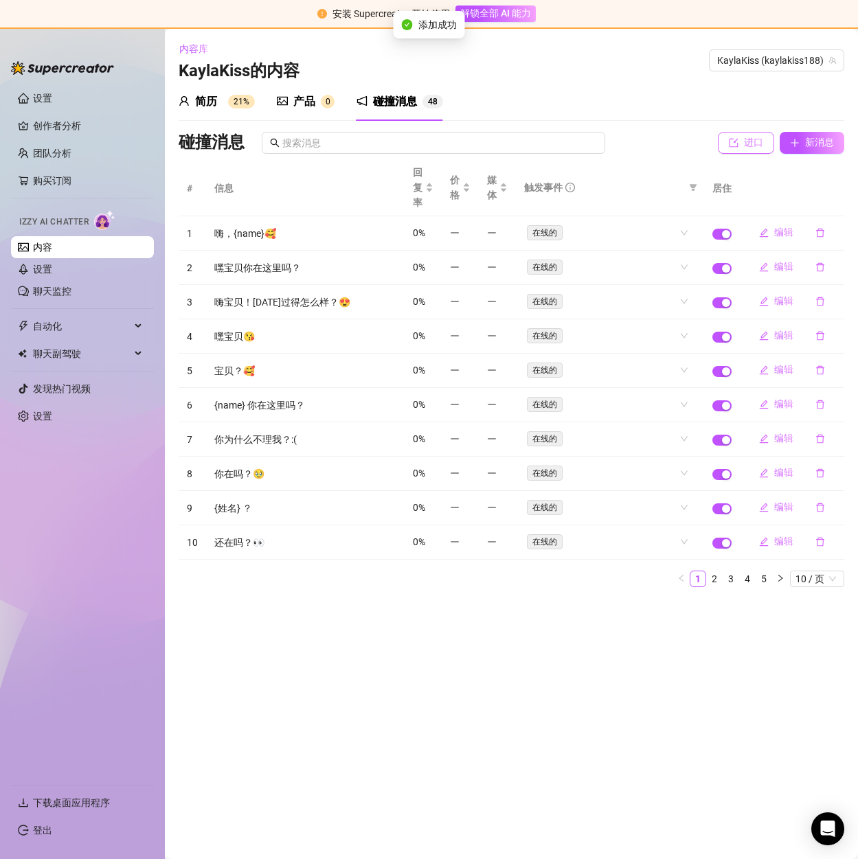
click at [755, 142] on font "进口" at bounding box center [753, 142] width 19 height 11
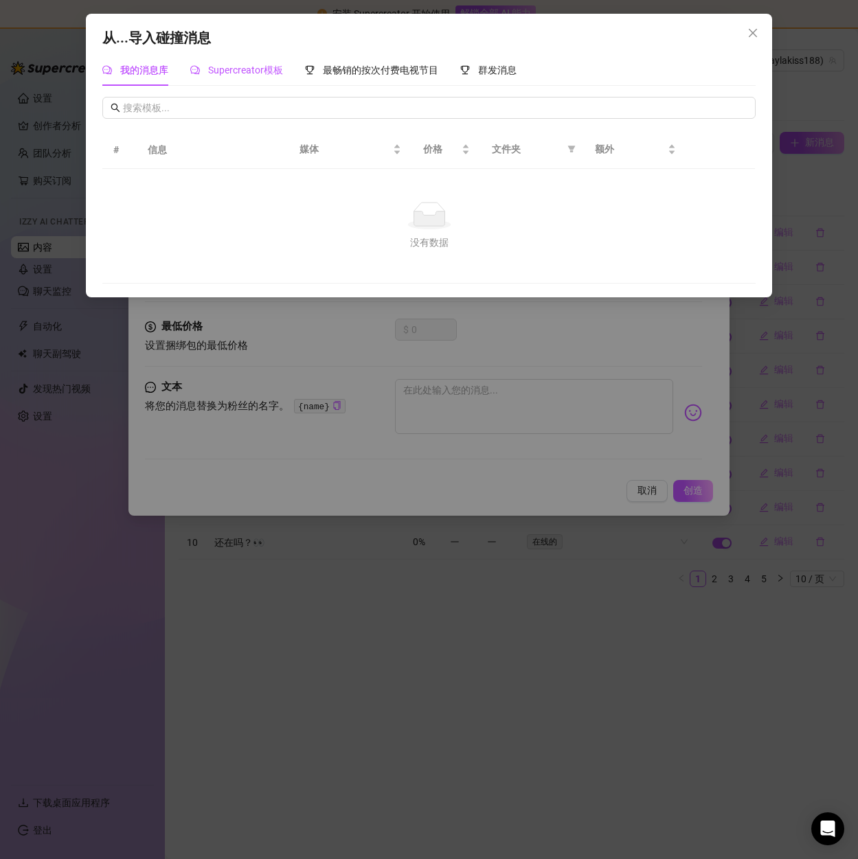
click at [240, 71] on font "Supercreator模板" at bounding box center [245, 70] width 75 height 11
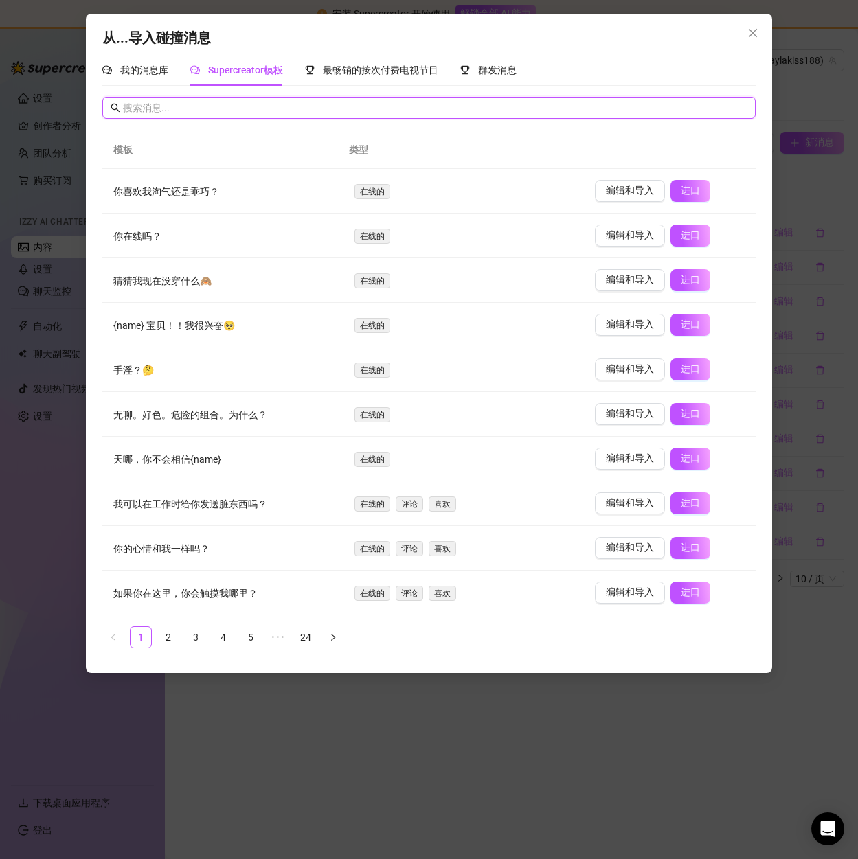
click at [191, 111] on input "text" at bounding box center [435, 107] width 624 height 15
click at [497, 71] on font "群发消息" at bounding box center [497, 70] width 38 height 11
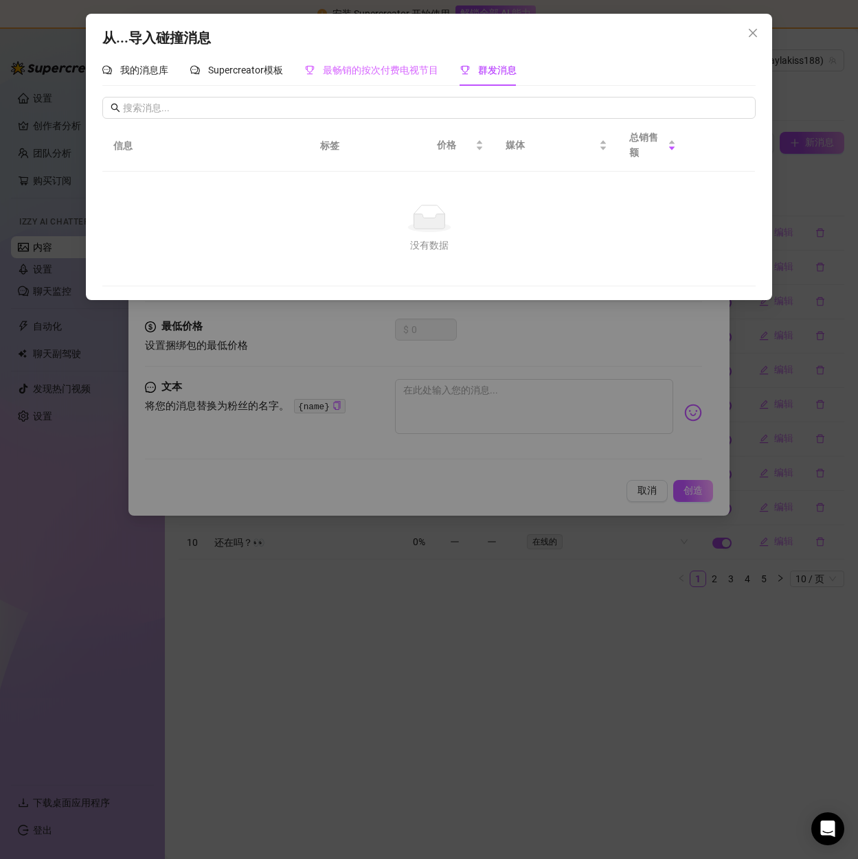
click at [398, 62] on div "最畅销的按次付费电视节目" at bounding box center [371, 70] width 133 height 32
click at [269, 73] on font "Supercreator模板" at bounding box center [245, 70] width 75 height 11
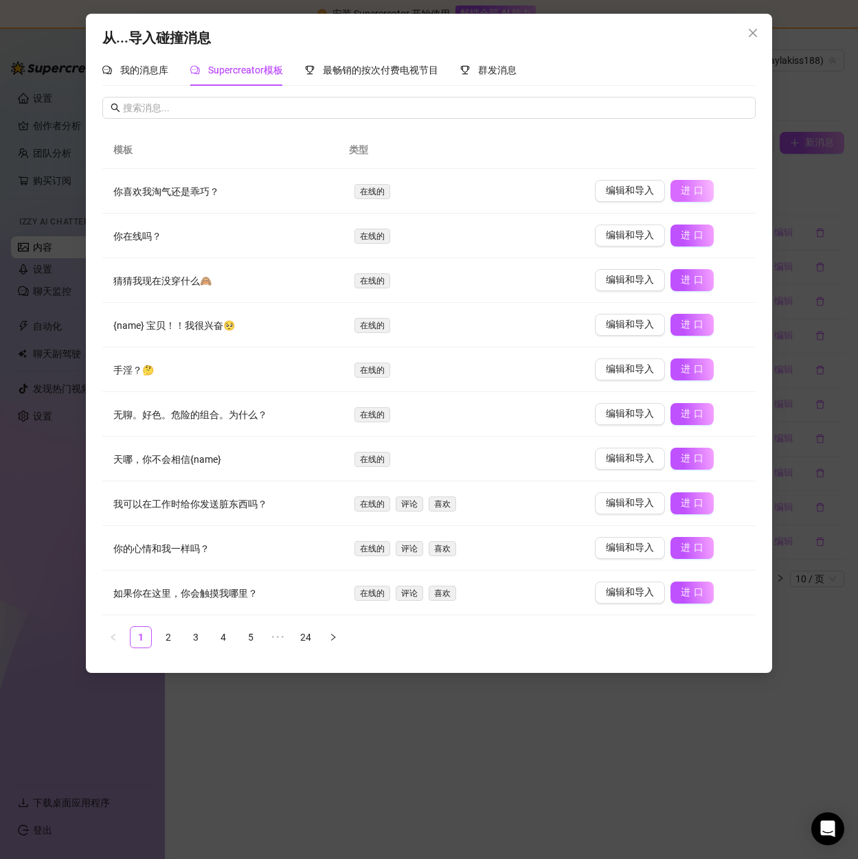
click at [681, 192] on font "进口" at bounding box center [694, 190] width 26 height 11
click at [684, 234] on font "进口" at bounding box center [694, 234] width 26 height 11
click at [686, 290] on button "进口" at bounding box center [691, 280] width 43 height 22
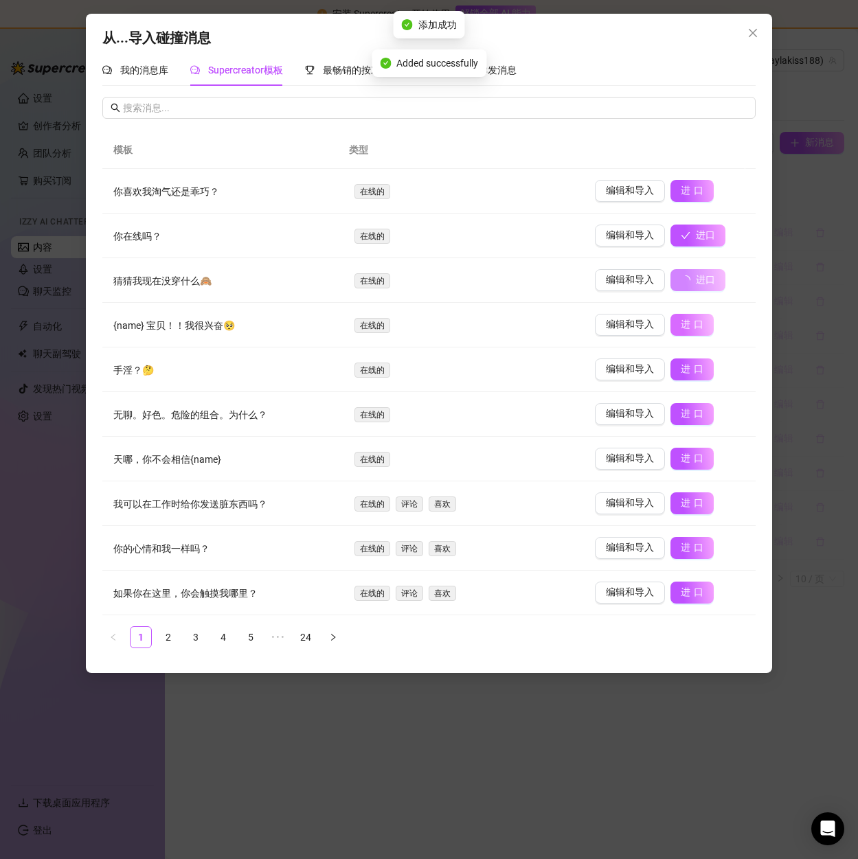
click at [690, 324] on font "进口" at bounding box center [694, 324] width 26 height 11
click at [681, 368] on font "进口" at bounding box center [694, 368] width 26 height 11
click at [687, 417] on font "进口" at bounding box center [694, 413] width 26 height 11
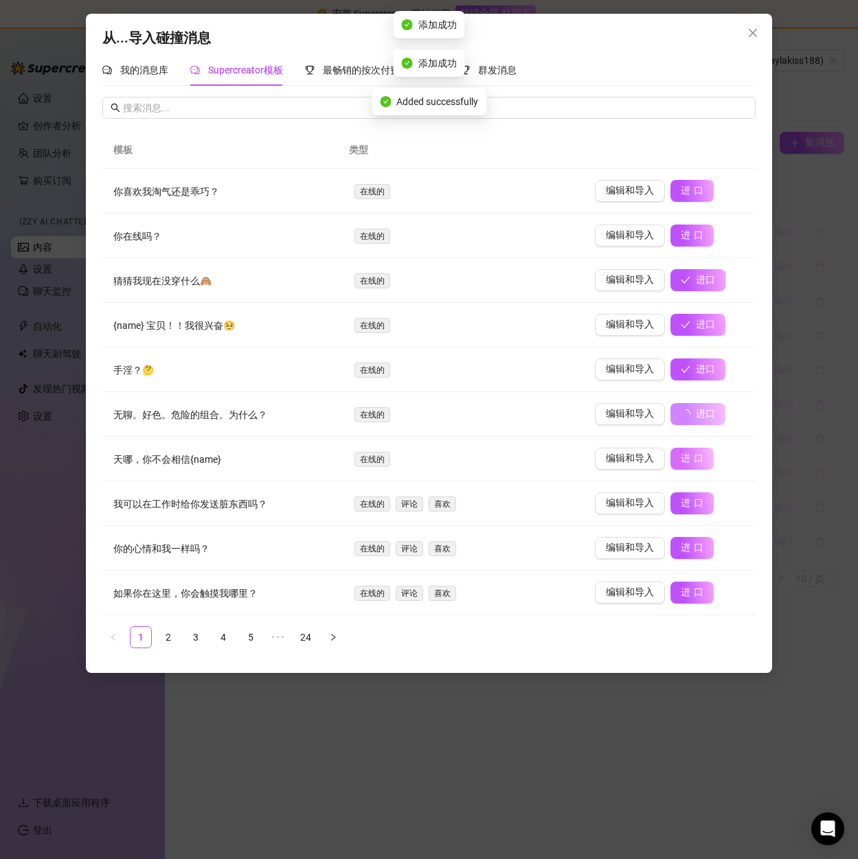
click at [681, 464] on font "进口" at bounding box center [694, 458] width 26 height 11
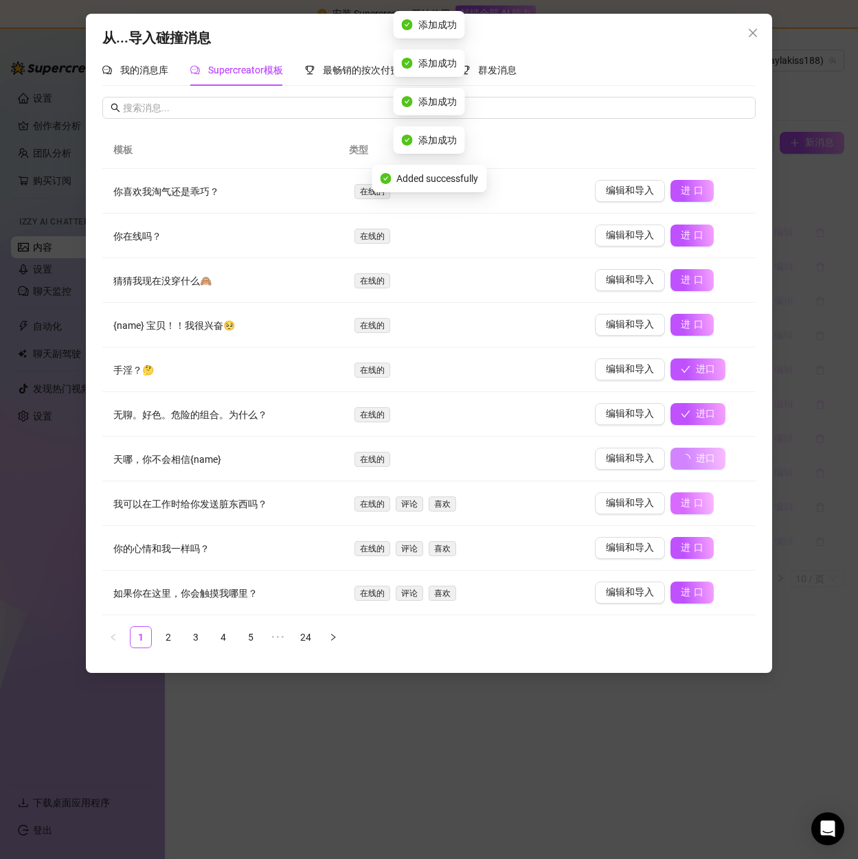
click at [682, 500] on font "进口" at bounding box center [694, 502] width 26 height 11
click at [684, 550] on font "进口" at bounding box center [694, 547] width 26 height 11
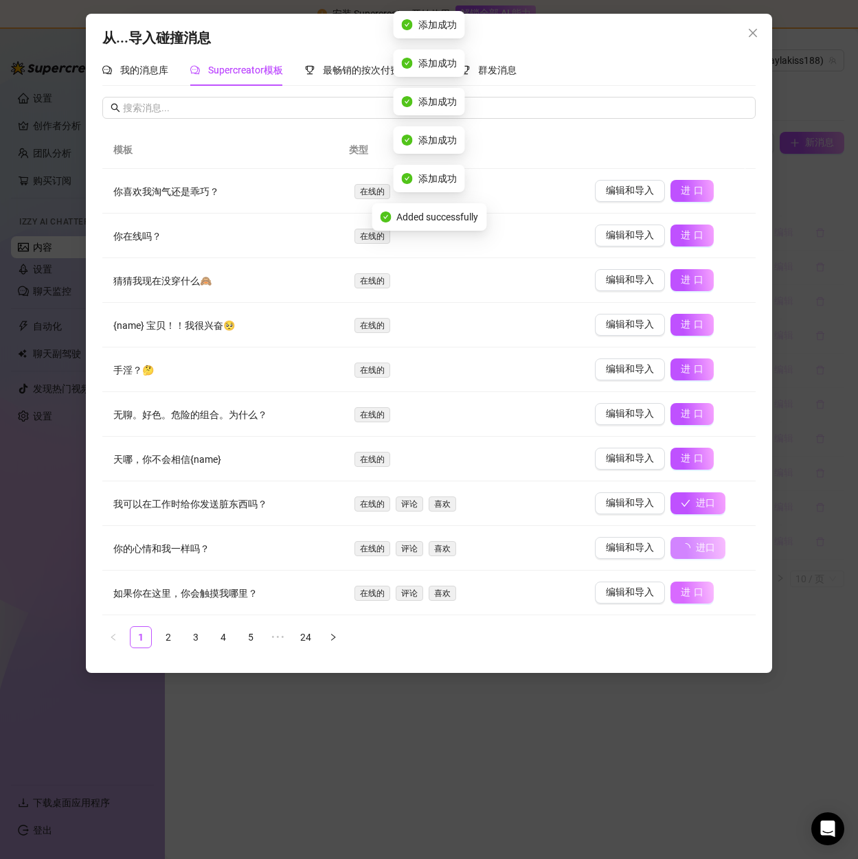
click at [686, 591] on font "进口" at bounding box center [694, 592] width 26 height 11
click at [170, 642] on font "2" at bounding box center [168, 637] width 5 height 11
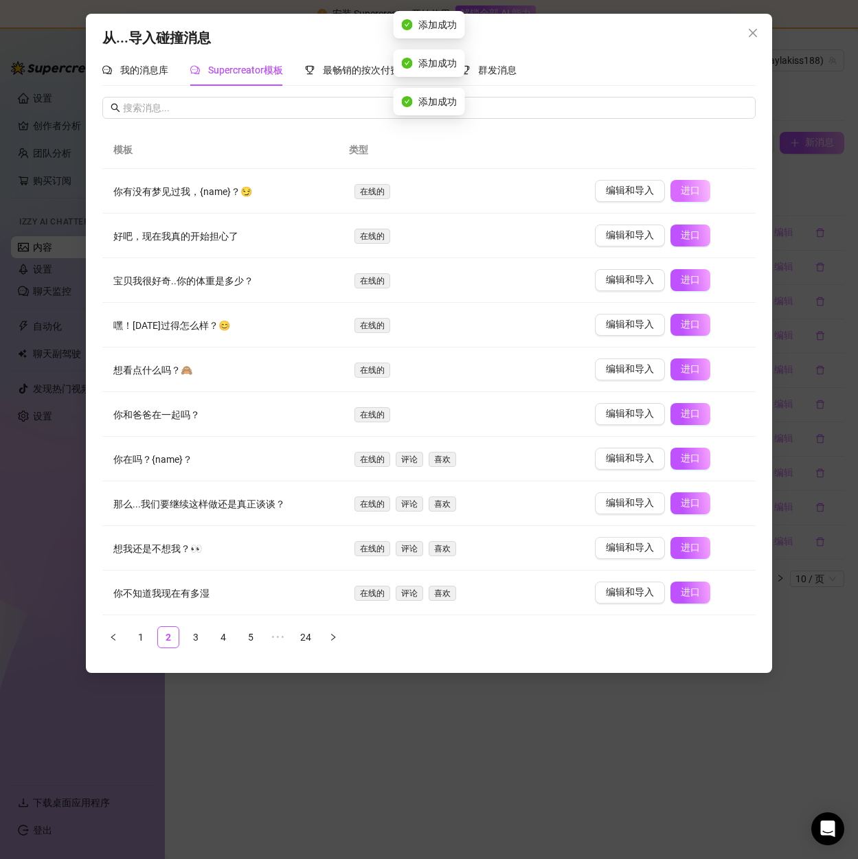
click at [681, 193] on font "进口" at bounding box center [690, 190] width 19 height 11
click at [681, 236] on font "进口" at bounding box center [694, 234] width 26 height 11
click at [681, 282] on font "进口" at bounding box center [694, 279] width 26 height 11
click at [684, 320] on font "进口" at bounding box center [694, 324] width 26 height 11
type input "0"
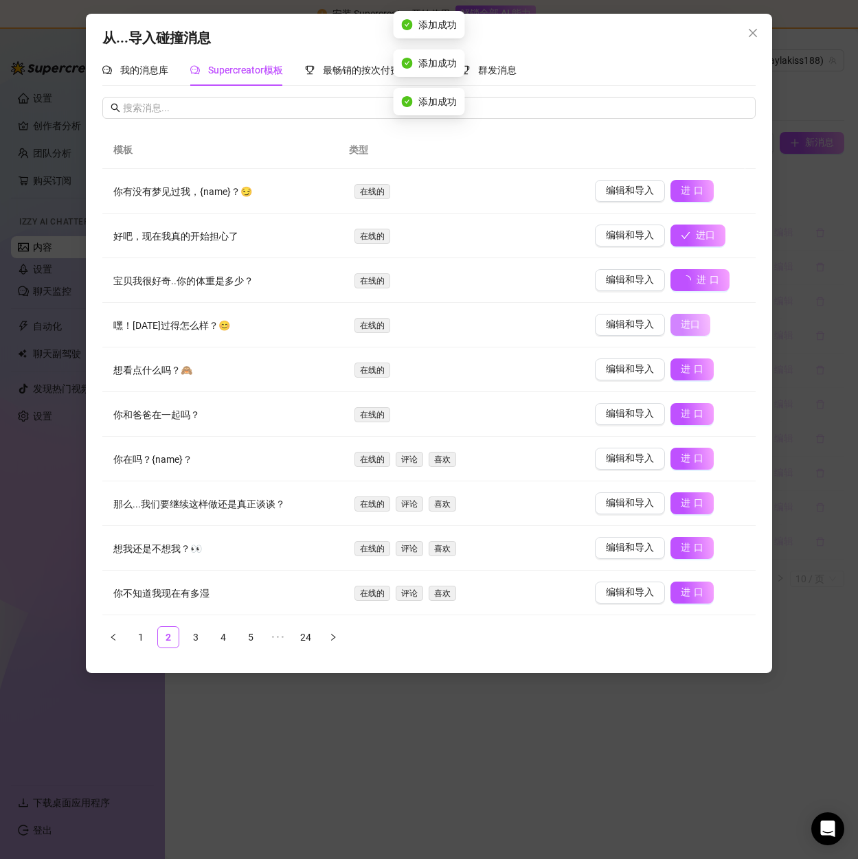
click at [681, 363] on font "进口" at bounding box center [694, 368] width 26 height 11
click at [689, 418] on font "进口" at bounding box center [694, 413] width 26 height 11
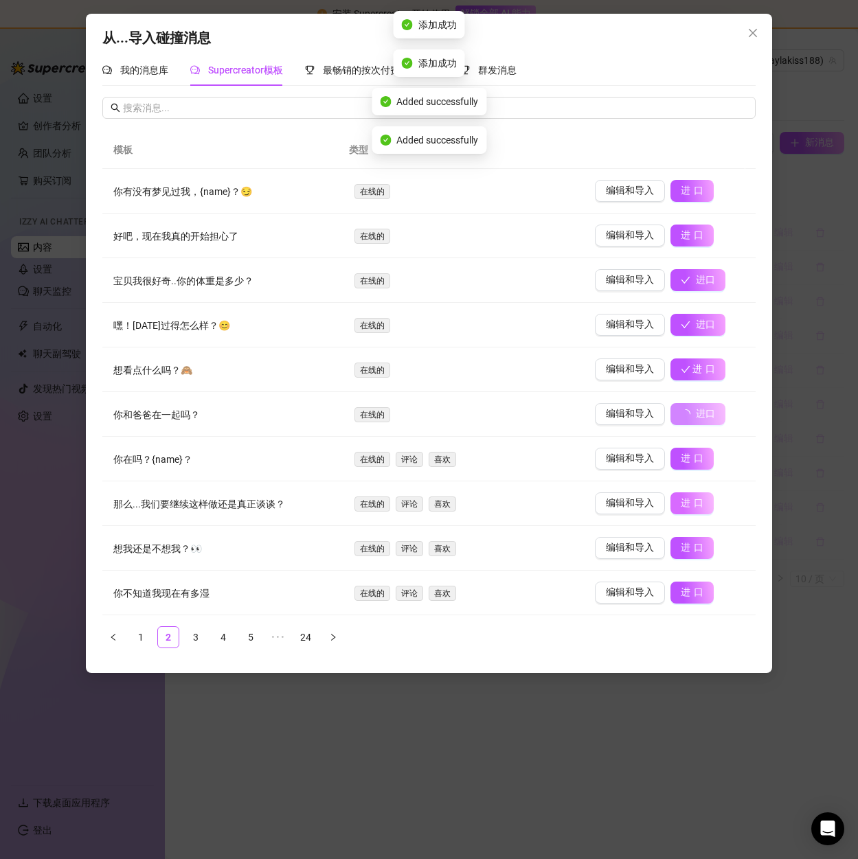
click at [686, 460] on font "进口" at bounding box center [694, 458] width 26 height 11
type input "0"
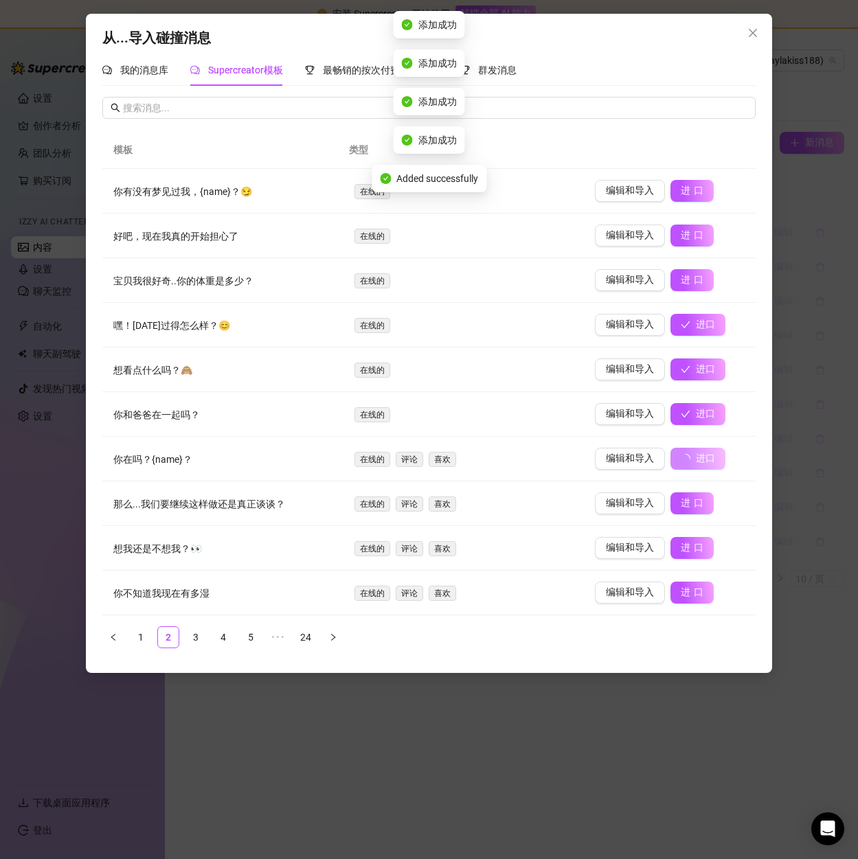
click at [686, 506] on font "进口" at bounding box center [694, 502] width 26 height 11
click at [681, 550] on font "进口" at bounding box center [694, 547] width 26 height 11
click at [684, 587] on span "进口" at bounding box center [694, 593] width 26 height 12
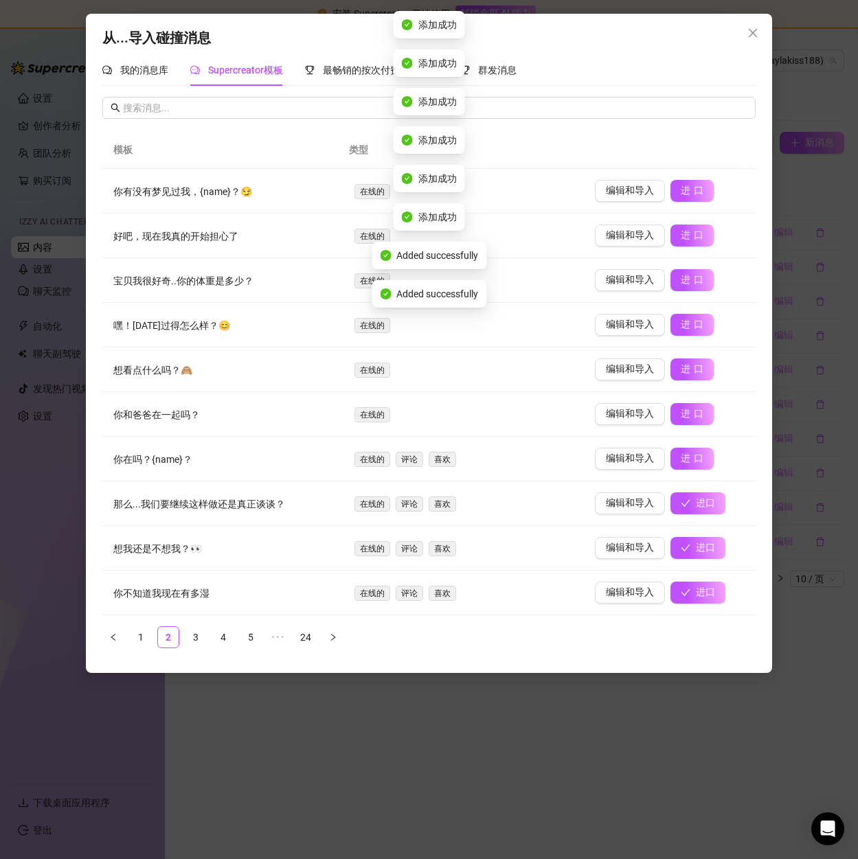
click at [436, 721] on div "从...导入碰撞消息 我的消息库 Supercreator模板 最畅销的按次付费电视节目 群发消息 # 信息 媒体 价格 文件夹 额外 No data 没有数…" at bounding box center [429, 429] width 858 height 859
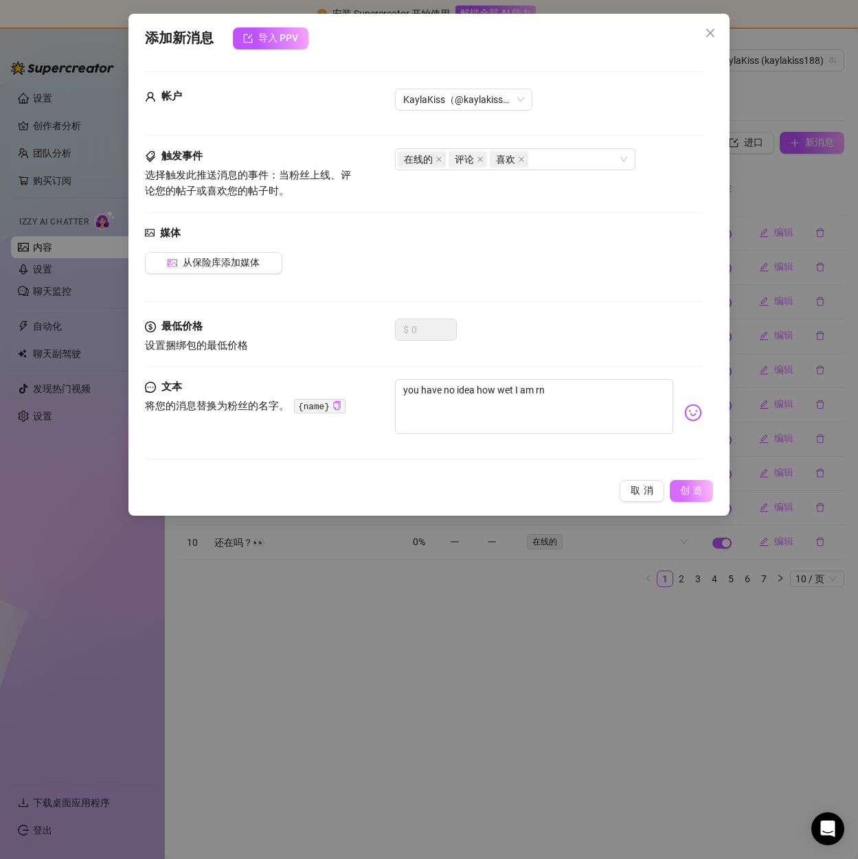
click at [685, 488] on font "创造" at bounding box center [693, 490] width 26 height 11
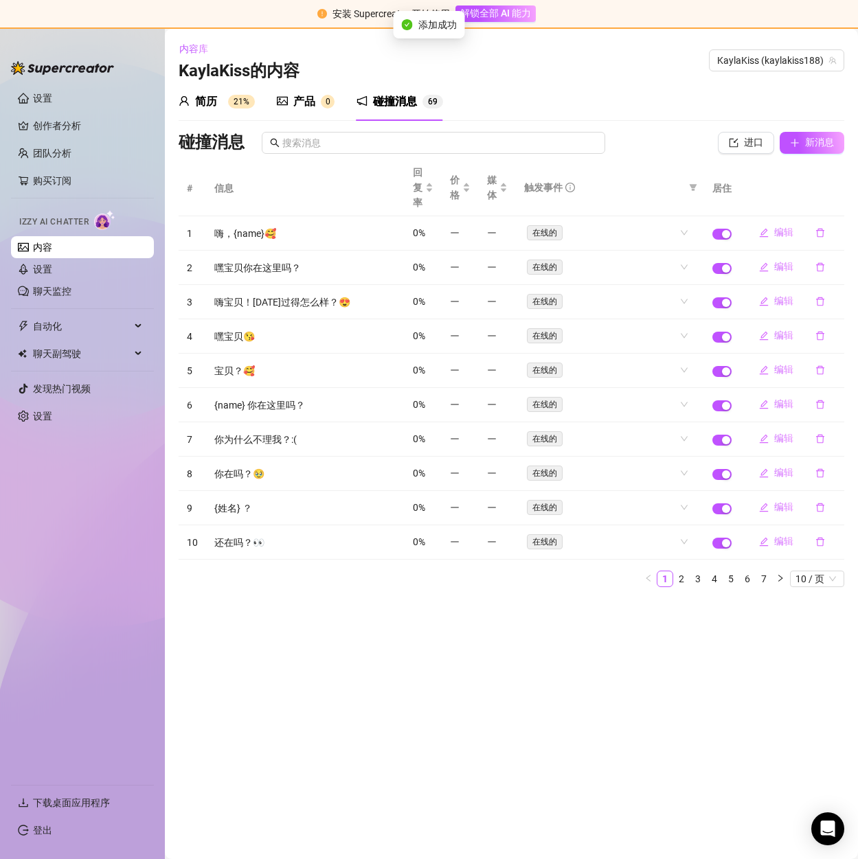
click at [212, 104] on font "简历" at bounding box center [206, 101] width 22 height 13
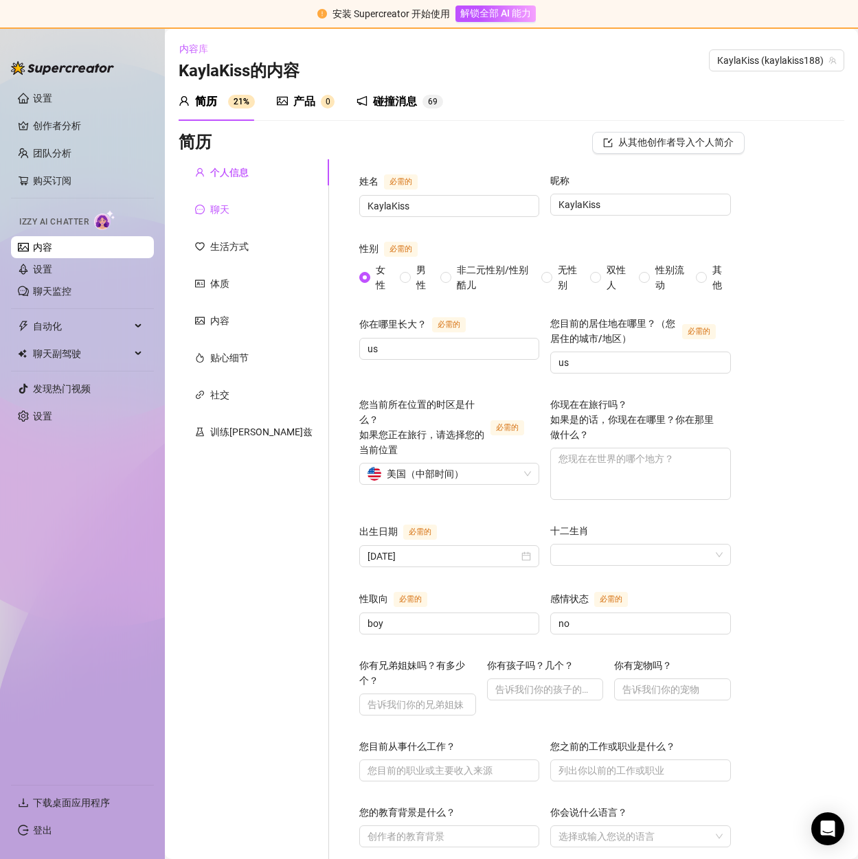
click at [218, 210] on font "聊天" at bounding box center [219, 209] width 19 height 11
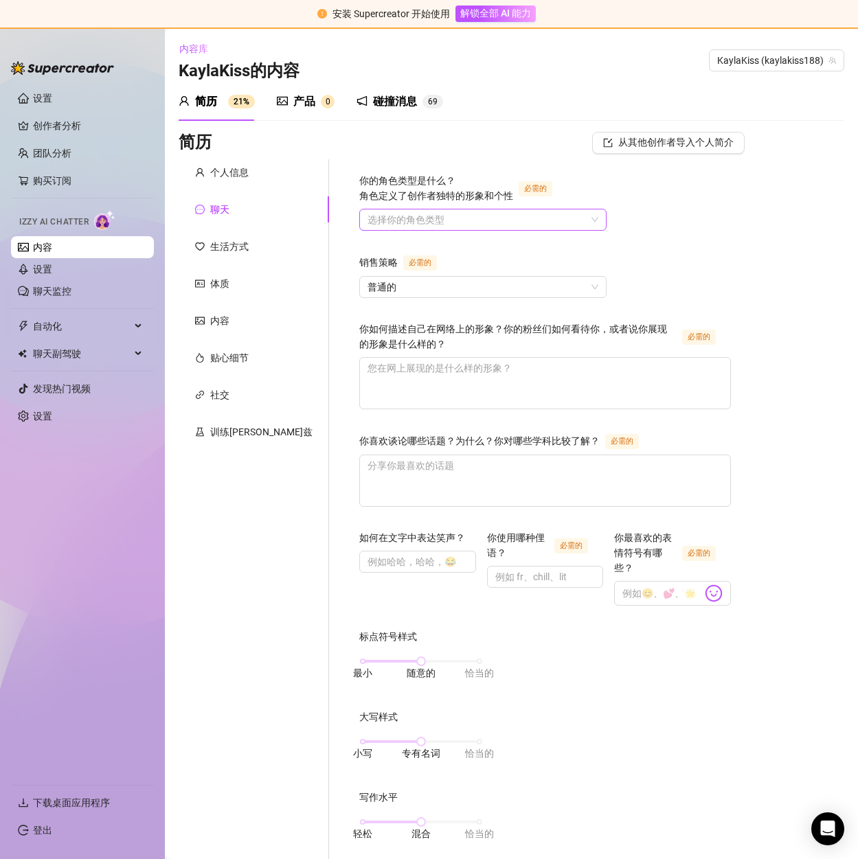
click at [413, 219] on input "你的角色类型是什么？ 角色定义了创作者独特的形象和个性 必需的" at bounding box center [477, 220] width 218 height 21
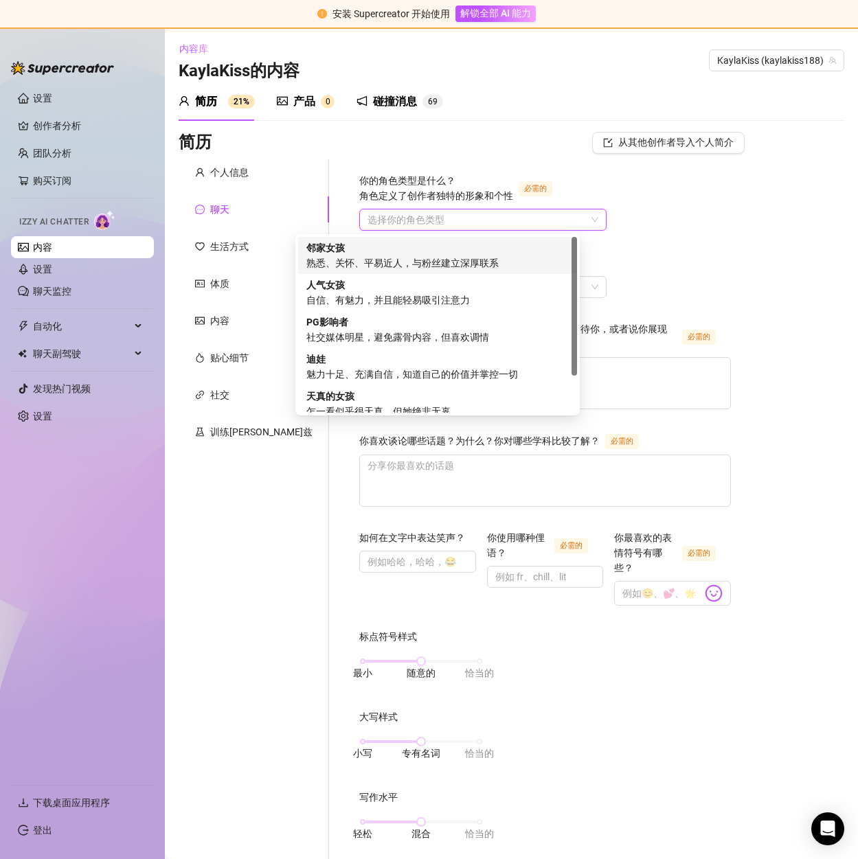
click at [362, 253] on div "邻家女孩 熟悉、关怀、平易近人，与粉丝建立深厚联系" at bounding box center [437, 255] width 262 height 30
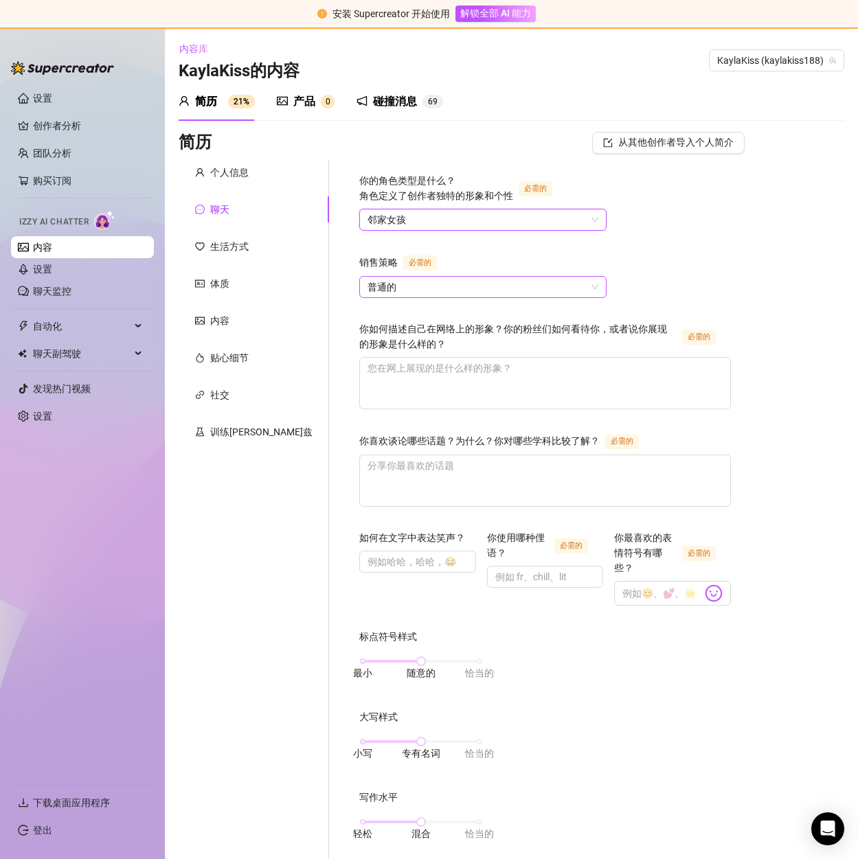
click at [375, 286] on span "普通的" at bounding box center [483, 287] width 231 height 21
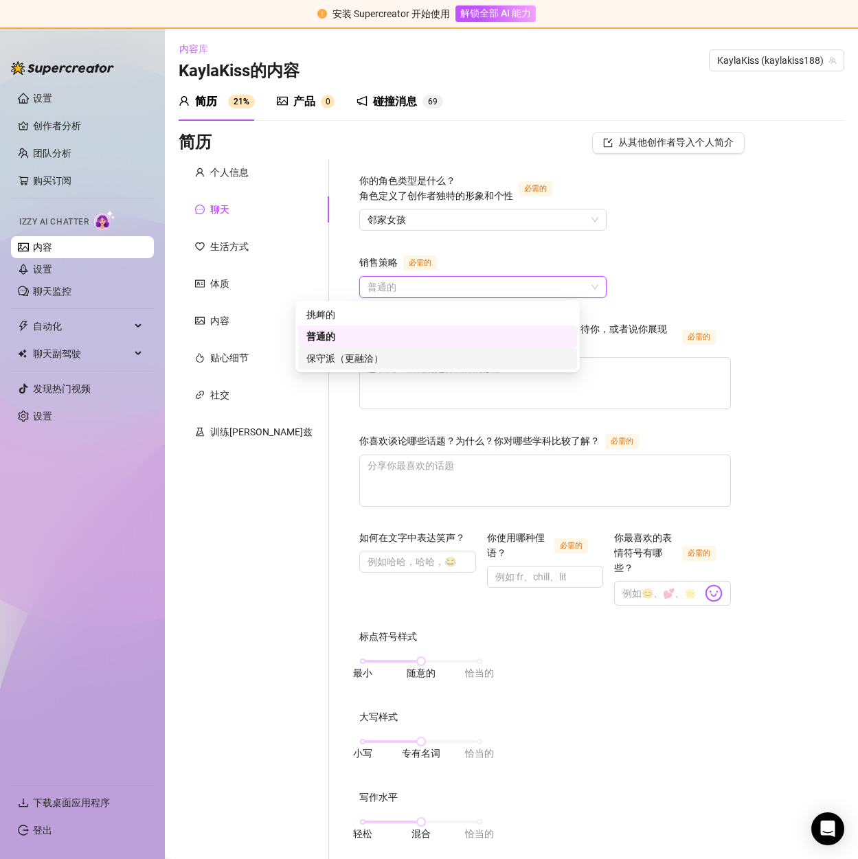
click at [396, 352] on div "保守派（更融洽）" at bounding box center [437, 358] width 262 height 15
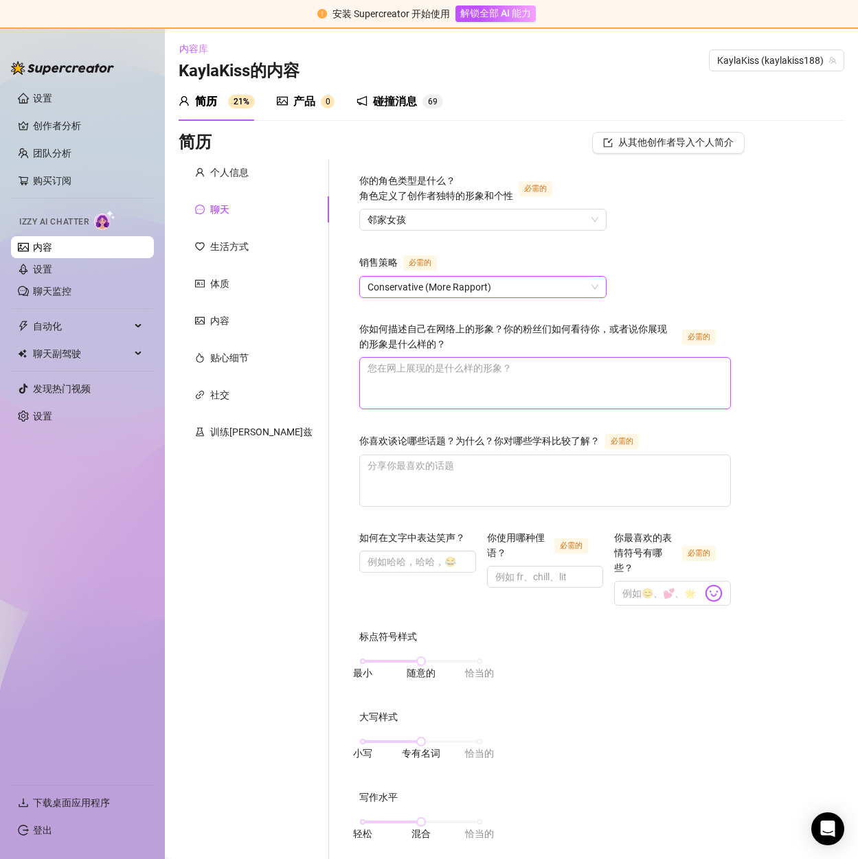
click at [360, 373] on textarea "你如何描述自己在网络上的形象？你的粉丝们如何看待你，或者说你展现的形象是什么样的？ 必需的" at bounding box center [545, 383] width 370 height 51
paste textarea "A beautiful and well-behaved girl"
type textarea "A beautiful and well-behaved girl"
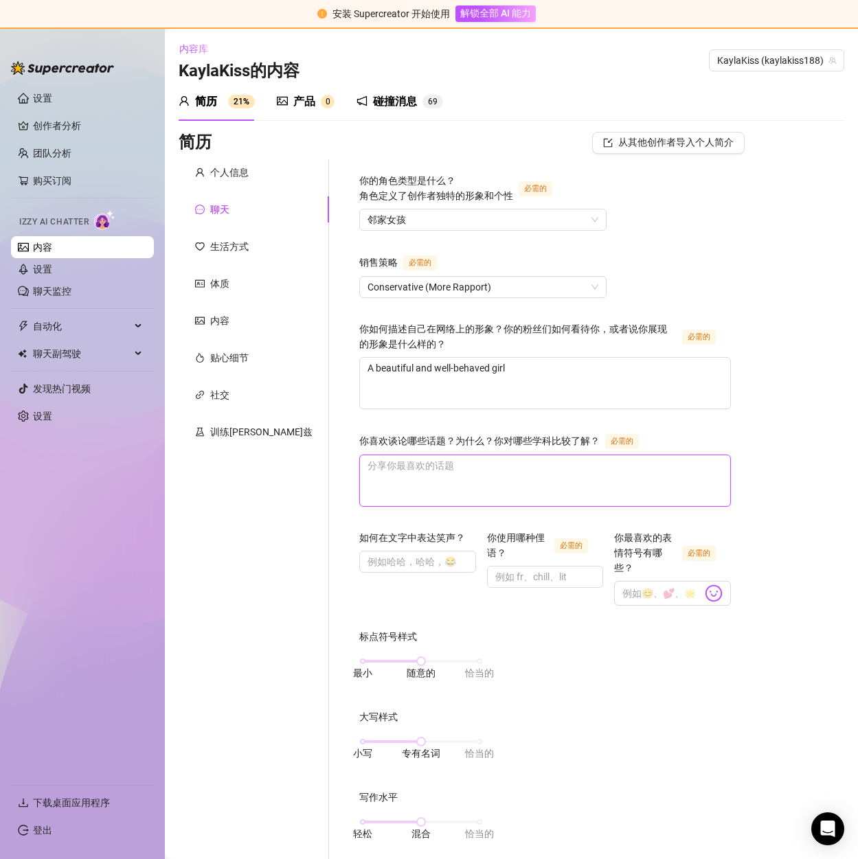
click at [361, 478] on textarea "你喜欢谈论哪些话题？为什么？你对哪些学科比较了解？ 必需的" at bounding box center [545, 480] width 370 height 51
click at [363, 483] on textarea "你喜欢谈论哪些话题？为什么？你对哪些学科比较了解？ 必需的" at bounding box center [545, 480] width 370 height 51
paste textarea "Gourmet food, travel"
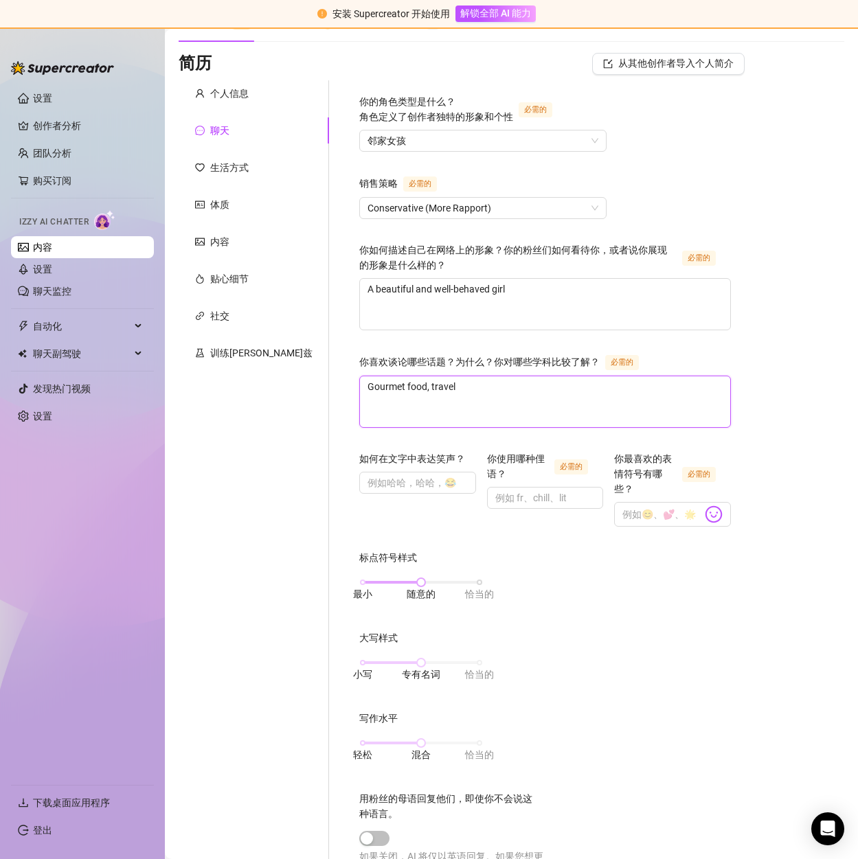
scroll to position [137, 0]
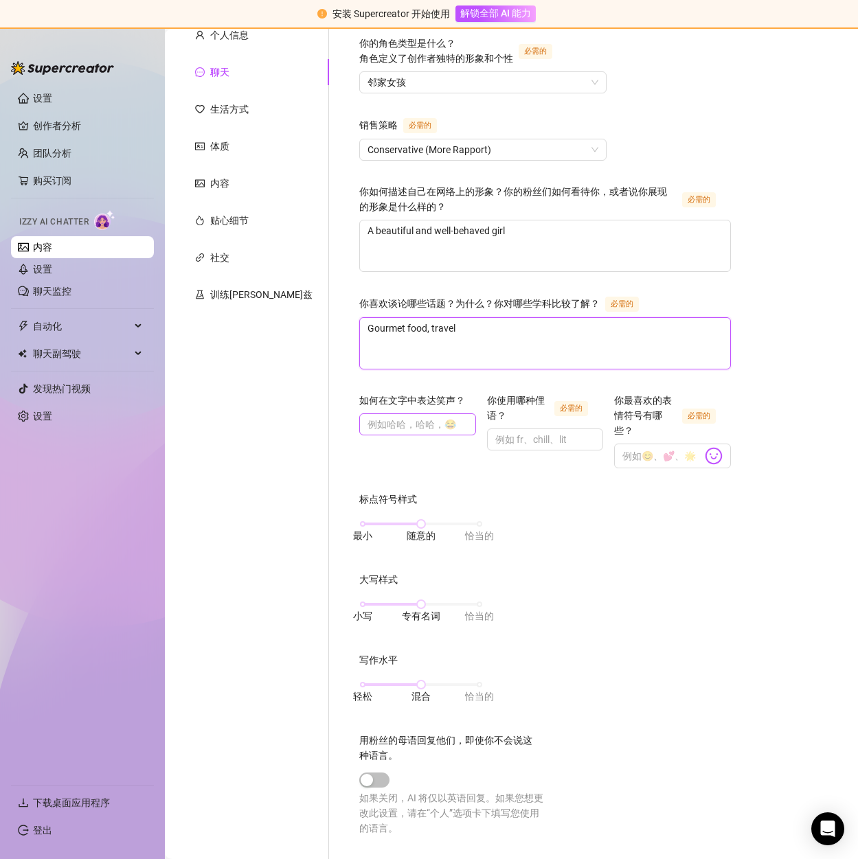
type textarea "Gourmet food, travel"
click at [368, 426] on input "如何在文字中表达笑声？" at bounding box center [417, 424] width 98 height 15
click at [502, 432] on input "你使用哪种俚语？ 必需的" at bounding box center [544, 439] width 98 height 15
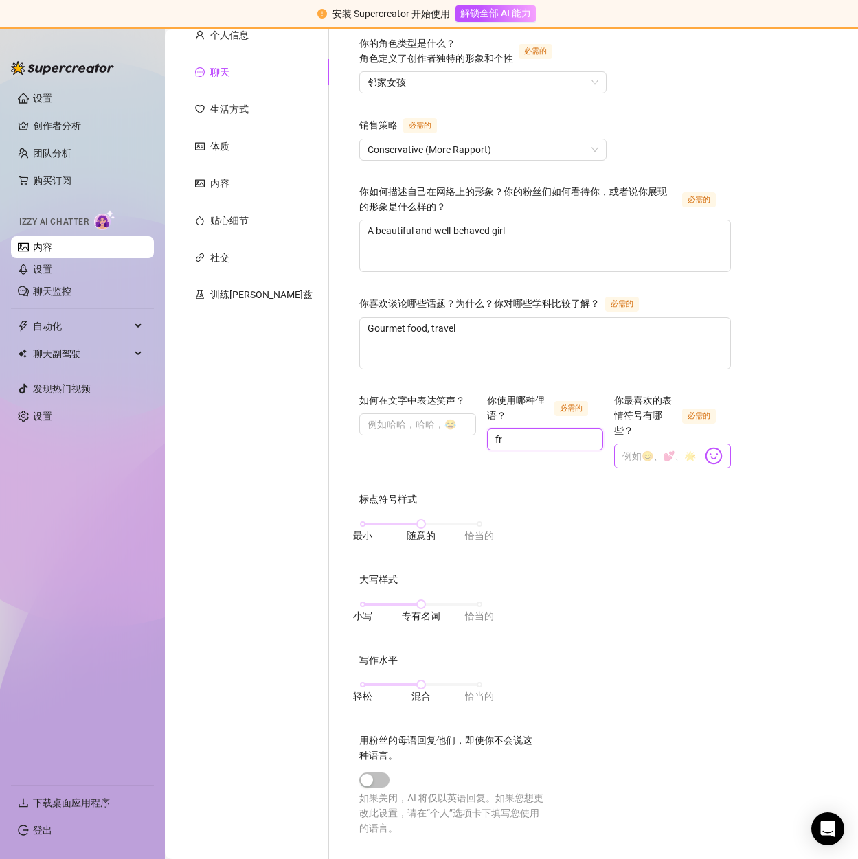
type input "fr"
click at [705, 447] on img at bounding box center [714, 456] width 18 height 18
click at [709, 447] on img at bounding box center [714, 456] width 18 height 18
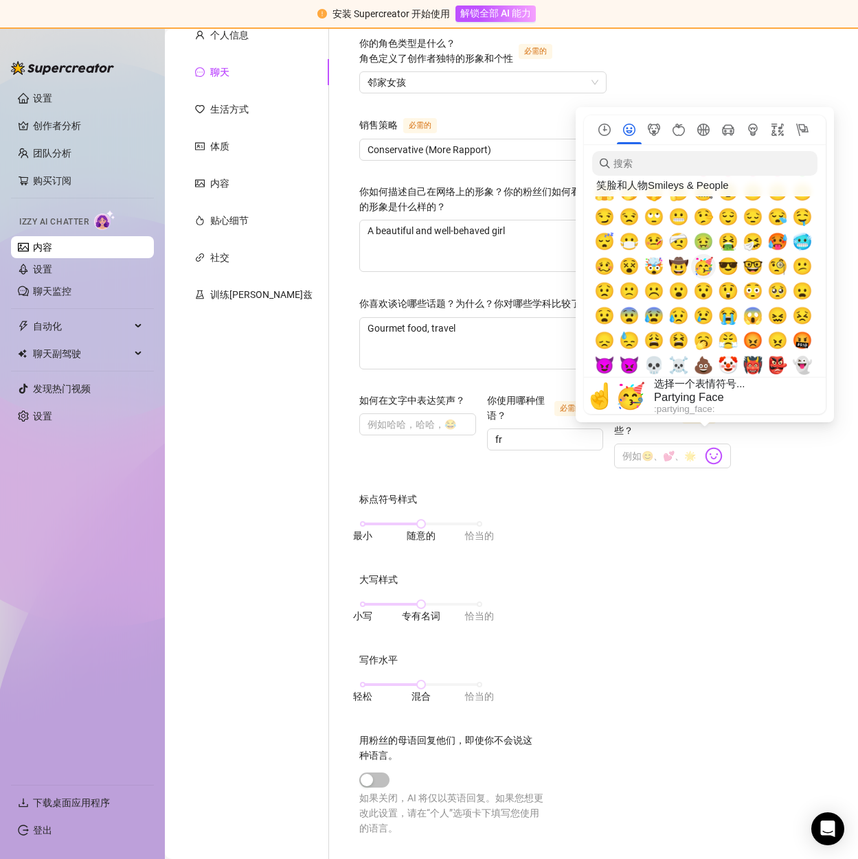
click at [703, 271] on span "🥳 🥳" at bounding box center [703, 266] width 21 height 19
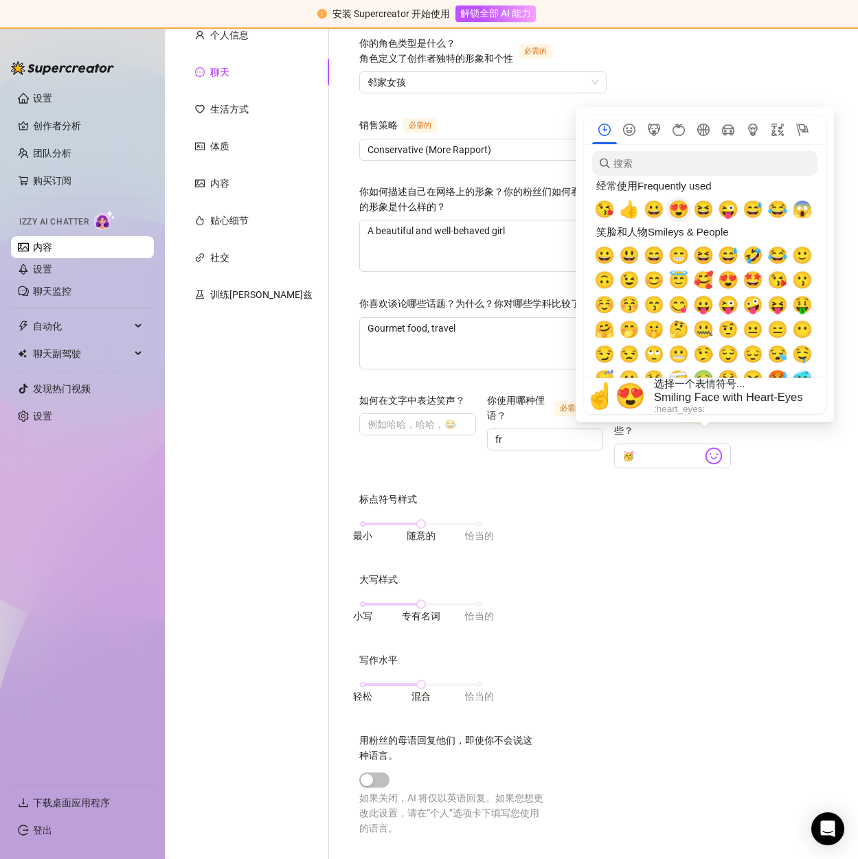
click at [678, 214] on span "😍 😍" at bounding box center [678, 209] width 21 height 19
click at [600, 214] on span "😘 😘" at bounding box center [604, 209] width 21 height 19
click at [626, 212] on span "👍 👍" at bounding box center [629, 209] width 21 height 19
click at [659, 216] on span "😀 😀" at bounding box center [654, 209] width 21 height 19
click at [729, 214] on span "😜 😜" at bounding box center [728, 209] width 21 height 19
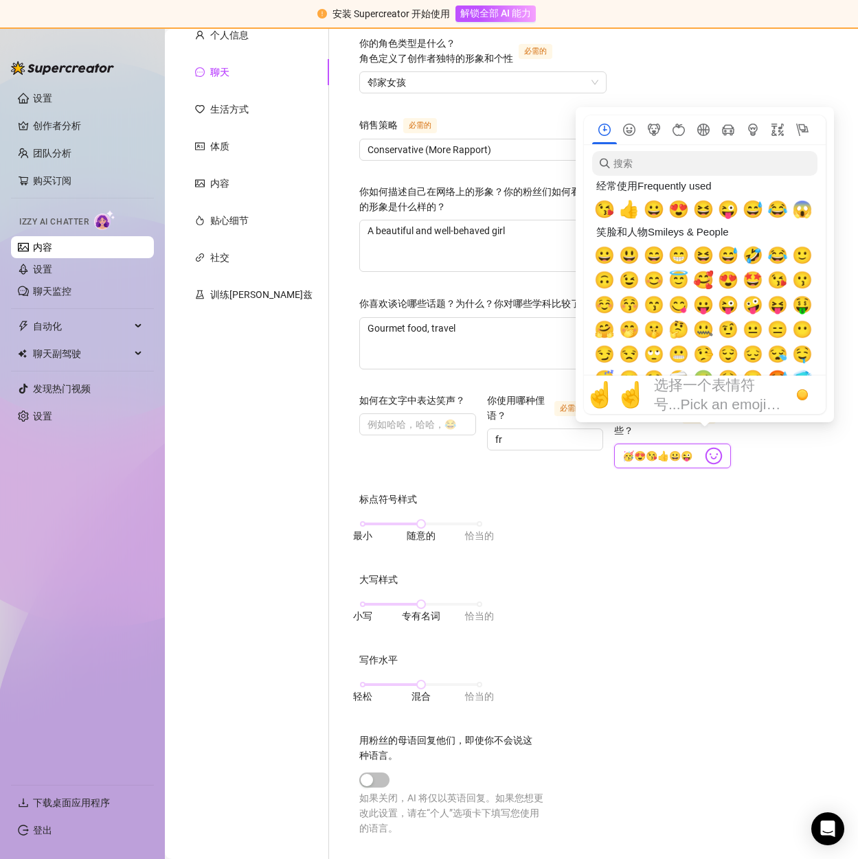
type input "🥳😍😘👍😀😜"
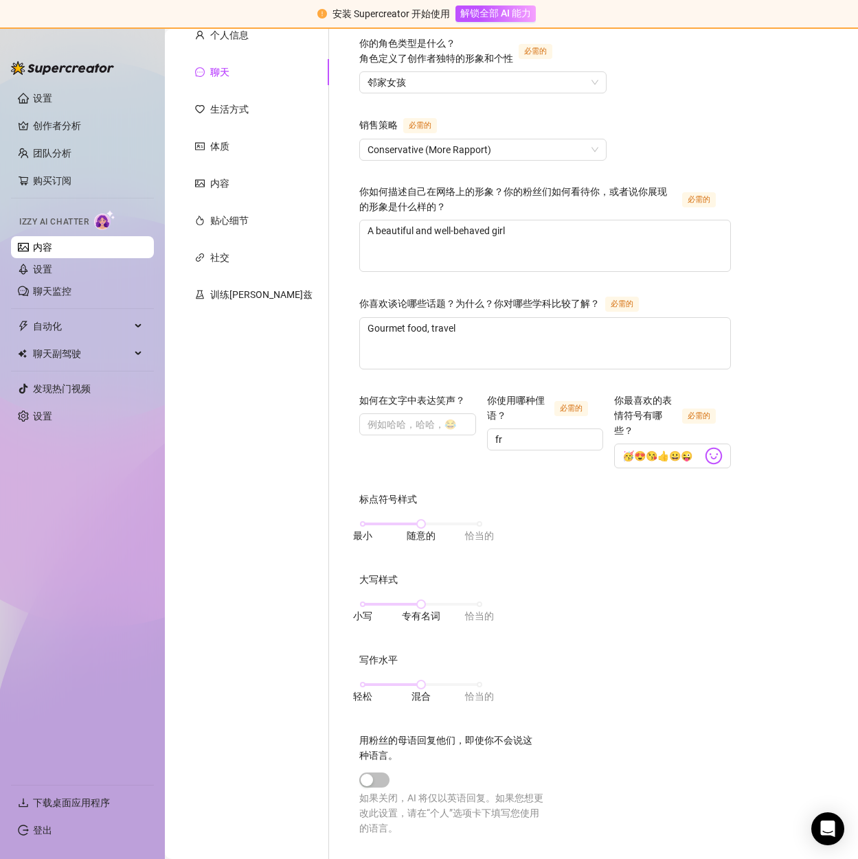
click at [573, 527] on div "标点符号样式 最小 随意的 恰当的 大写样式 小写 专有名词 恰当的 写作水平 轻松 混合 恰当的 用粉丝的母语回复他们，即使你不会说这种语言。 如果关闭，A…" at bounding box center [545, 670] width 372 height 357
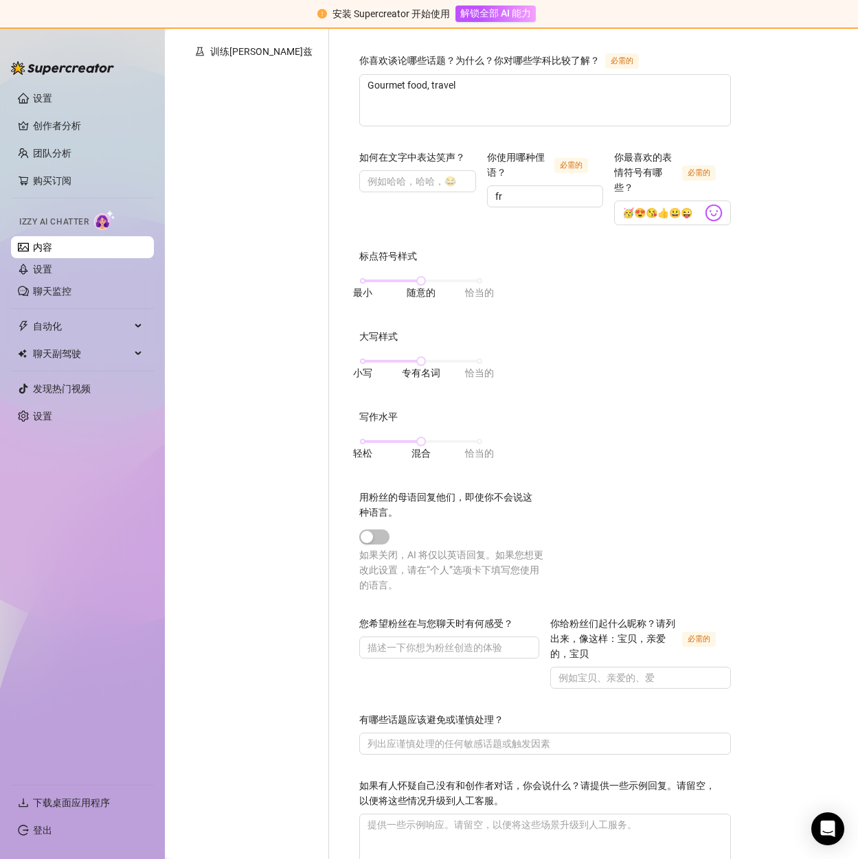
scroll to position [412, 0]
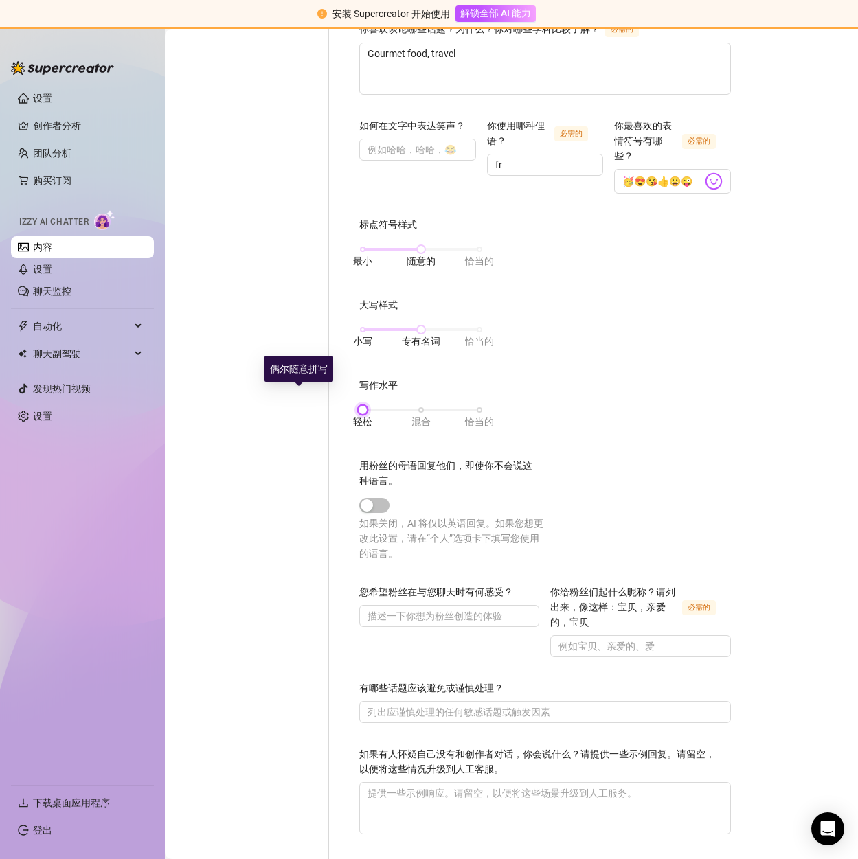
drag, startPoint x: 364, startPoint y: 396, endPoint x: 307, endPoint y: 405, distance: 57.7
click at [363, 406] on div "轻松 混合 恰当的" at bounding box center [421, 410] width 117 height 8
drag, startPoint x: 301, startPoint y: 395, endPoint x: 463, endPoint y: 396, distance: 162.1
click at [463, 396] on div "标点符号样式 最小 随意的 恰当的 大写样式 小写 专有名词 恰当的 写作水平 轻松 混合 恰当的 用粉丝的母语回复他们，即使你不会说这种语言。 如果关闭，A…" at bounding box center [545, 395] width 372 height 357
click at [361, 499] on div "button" at bounding box center [367, 505] width 12 height 12
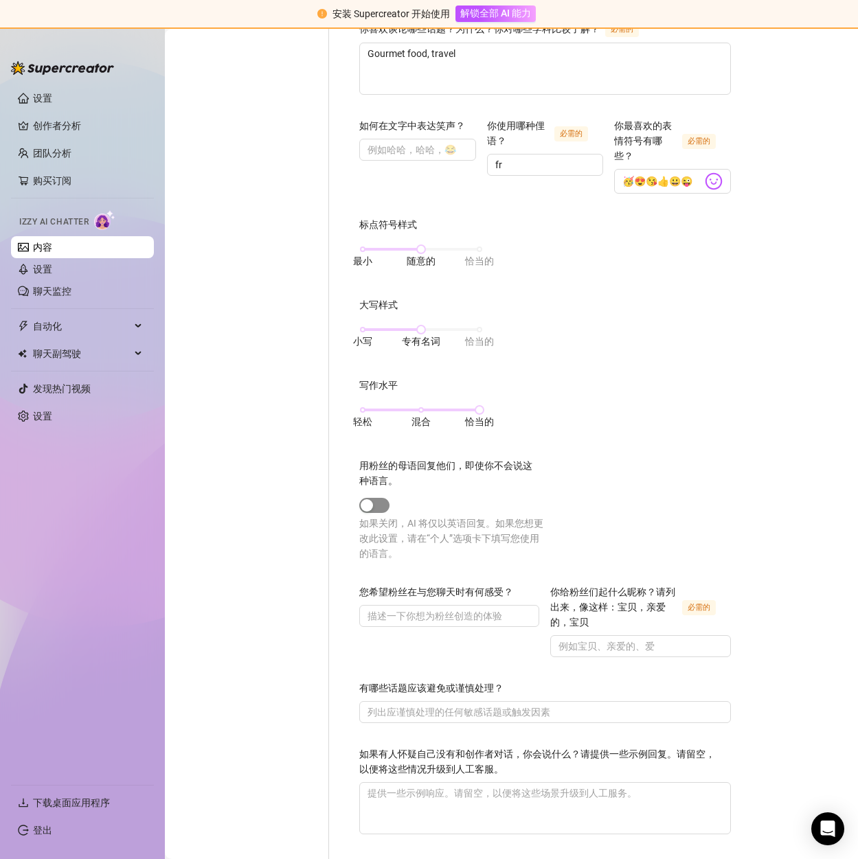
click at [359, 498] on span "button" at bounding box center [374, 505] width 30 height 15
click at [559, 639] on input "你给粉丝们起什么昵称？请列出来，像这样：宝贝，亲爱的，宝贝 必需的" at bounding box center [639, 646] width 161 height 15
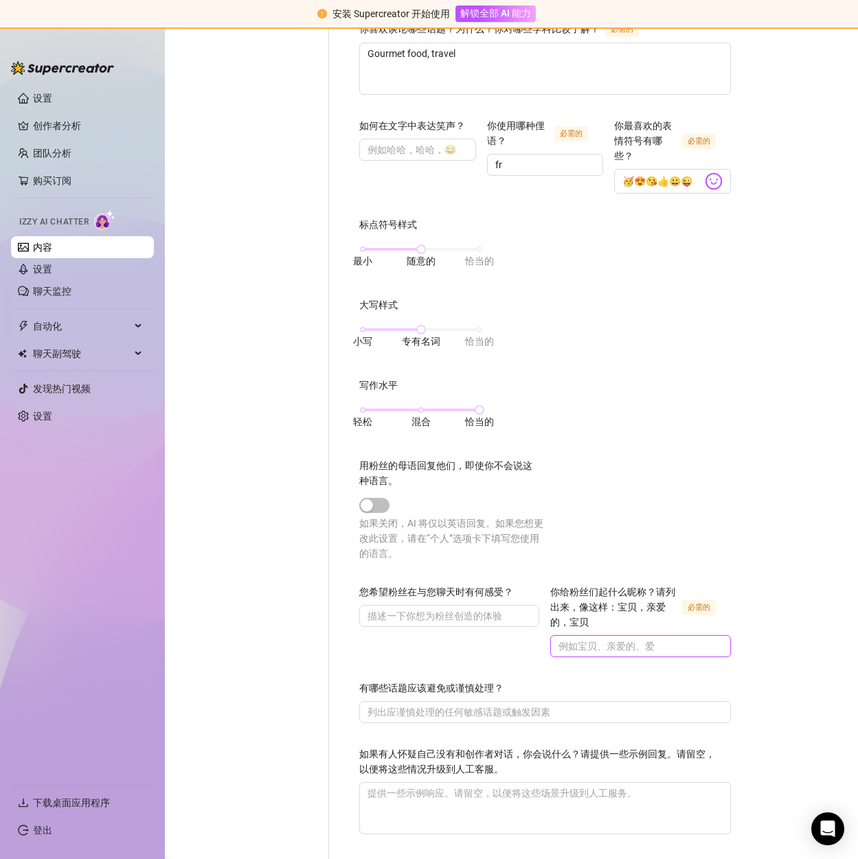
click at [559, 639] on input "你给粉丝们起什么昵称？请列出来，像这样：宝贝，亲爱的，宝贝 必需的" at bounding box center [639, 646] width 161 height 15
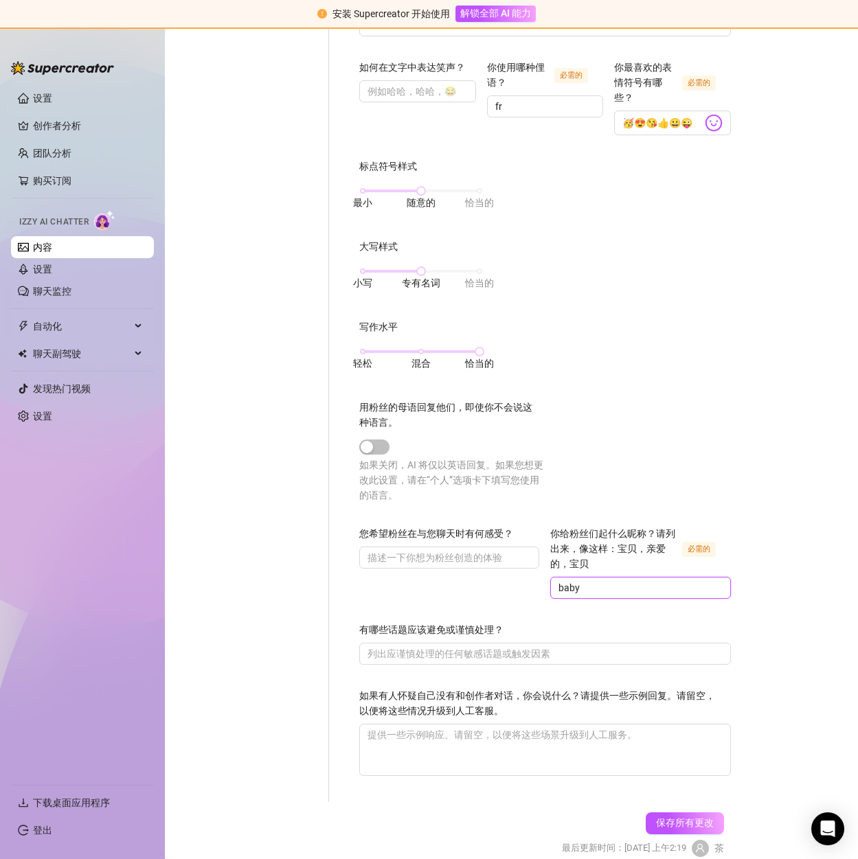
scroll to position [487, 0]
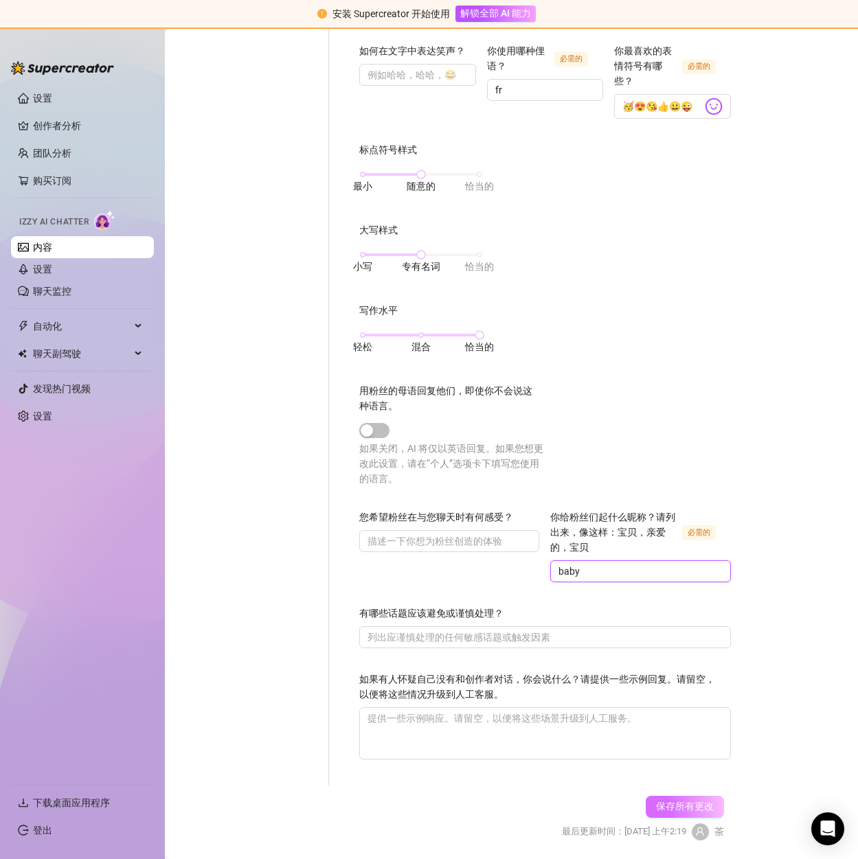
type input "baby"
click at [676, 801] on font "保存所有更改" at bounding box center [685, 806] width 58 height 11
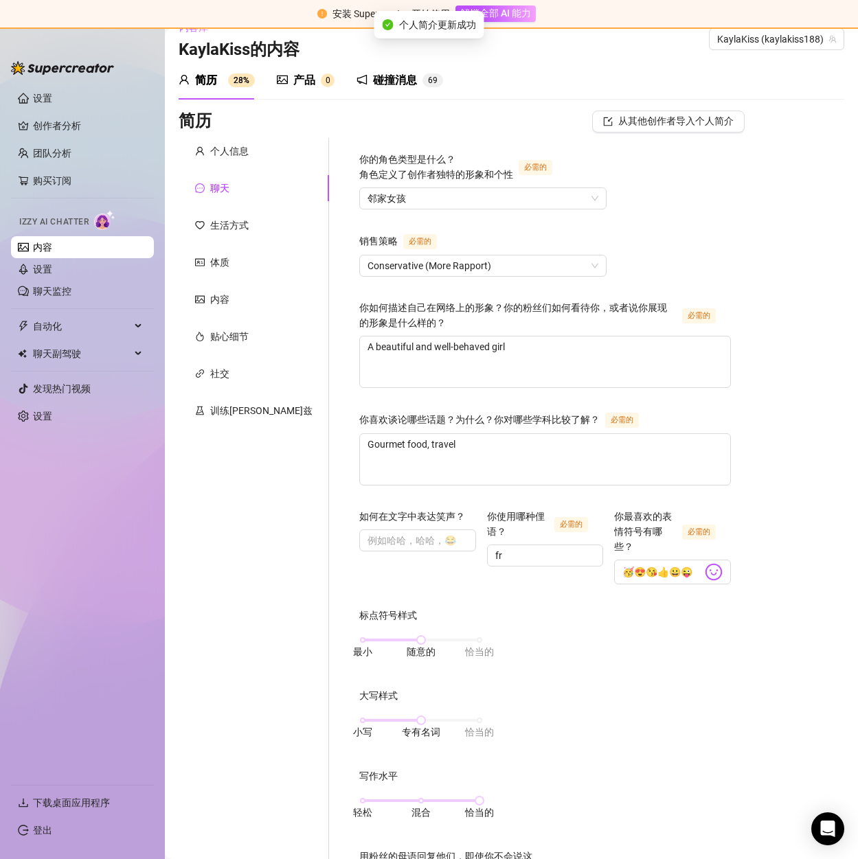
scroll to position [0, 0]
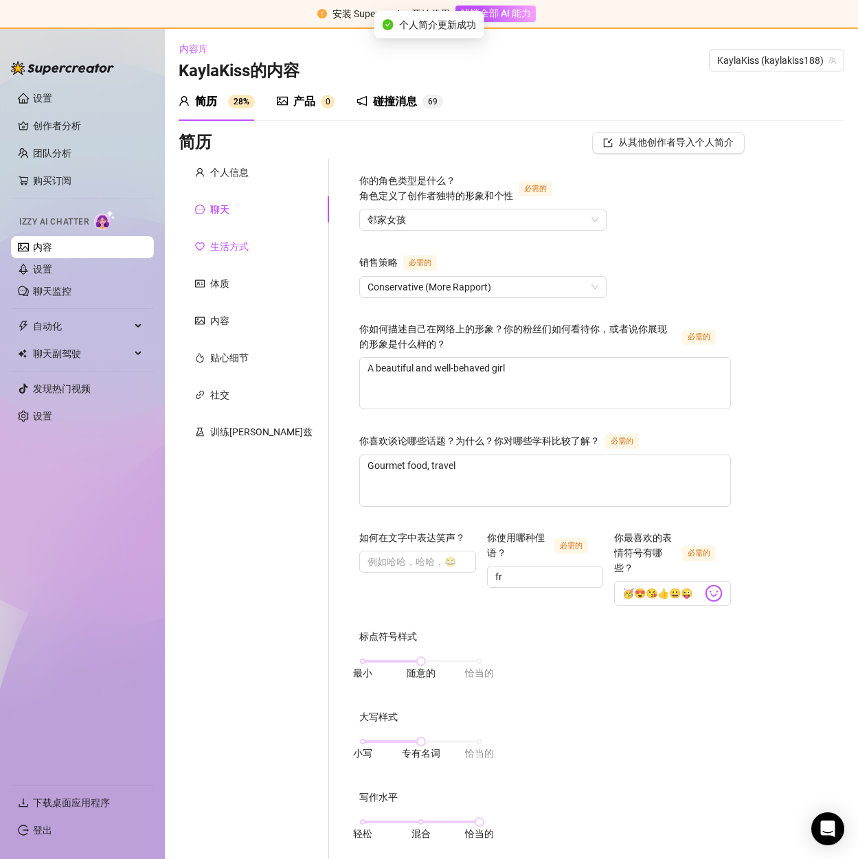
click at [226, 244] on font "生活方式" at bounding box center [229, 246] width 38 height 11
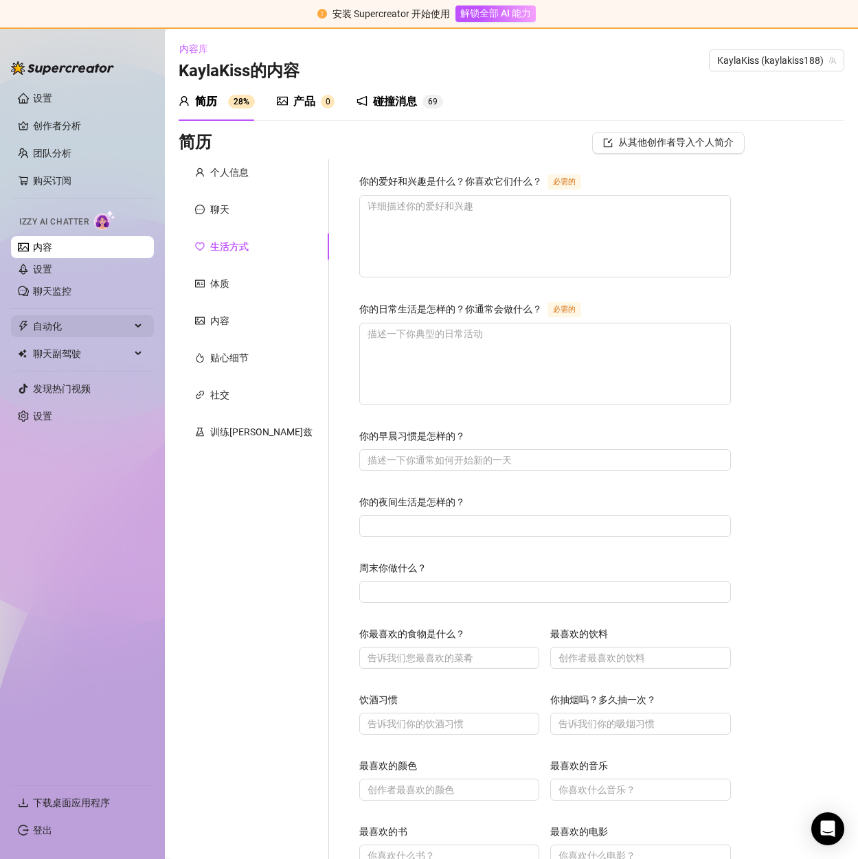
click at [93, 321] on span "自动化" at bounding box center [82, 326] width 98 height 22
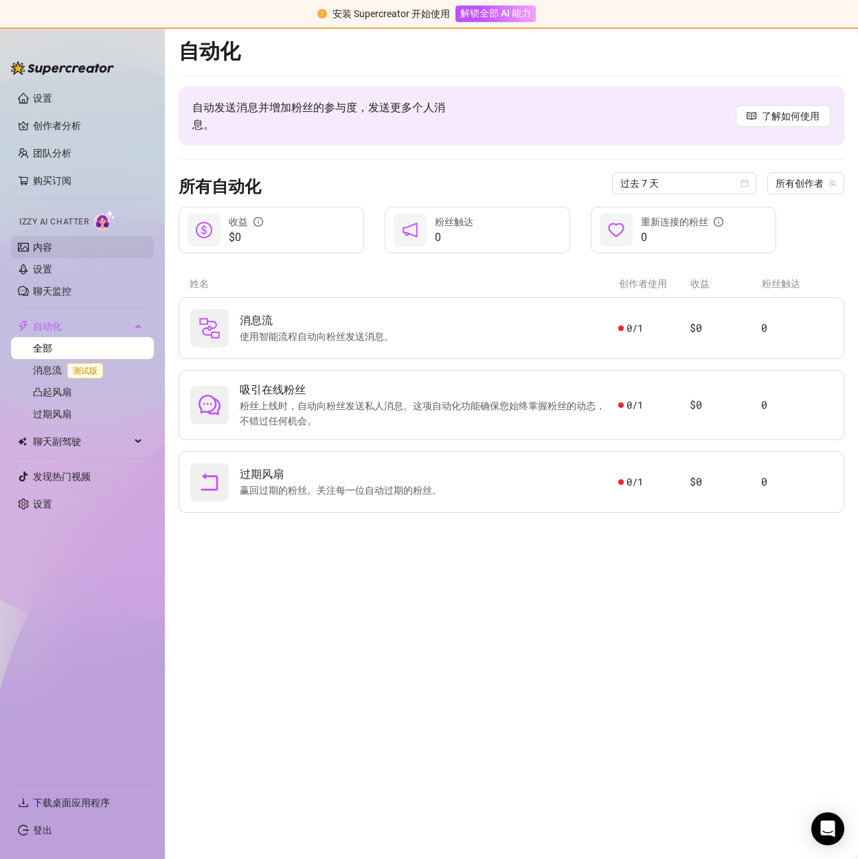
click at [52, 249] on link "内容" at bounding box center [42, 247] width 19 height 11
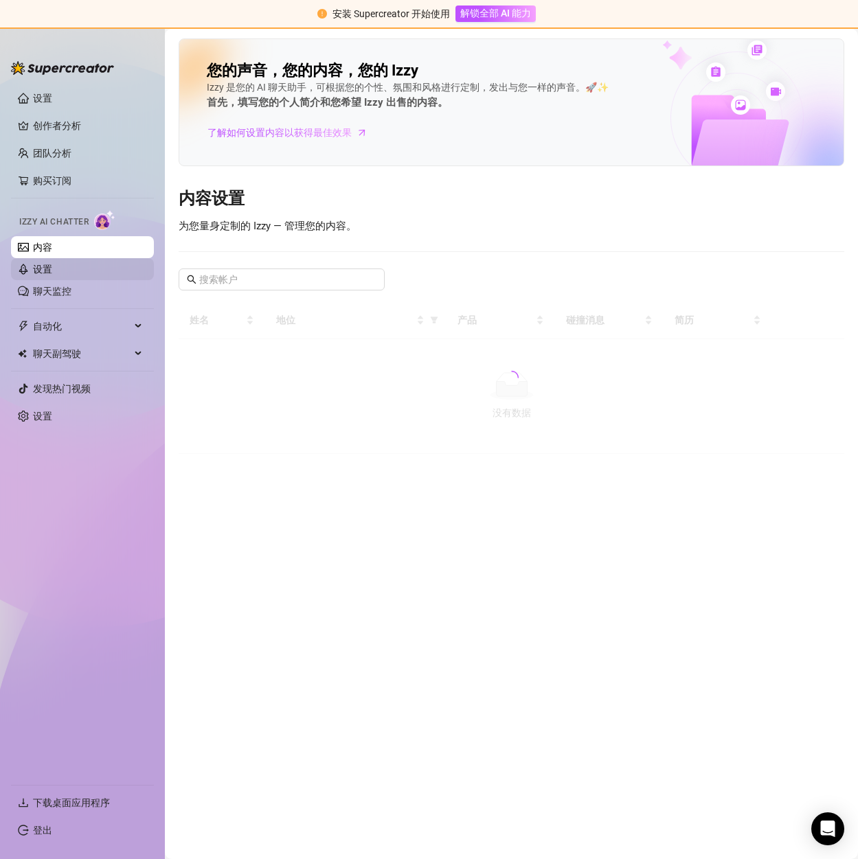
click at [52, 268] on link "设置" at bounding box center [42, 269] width 19 height 11
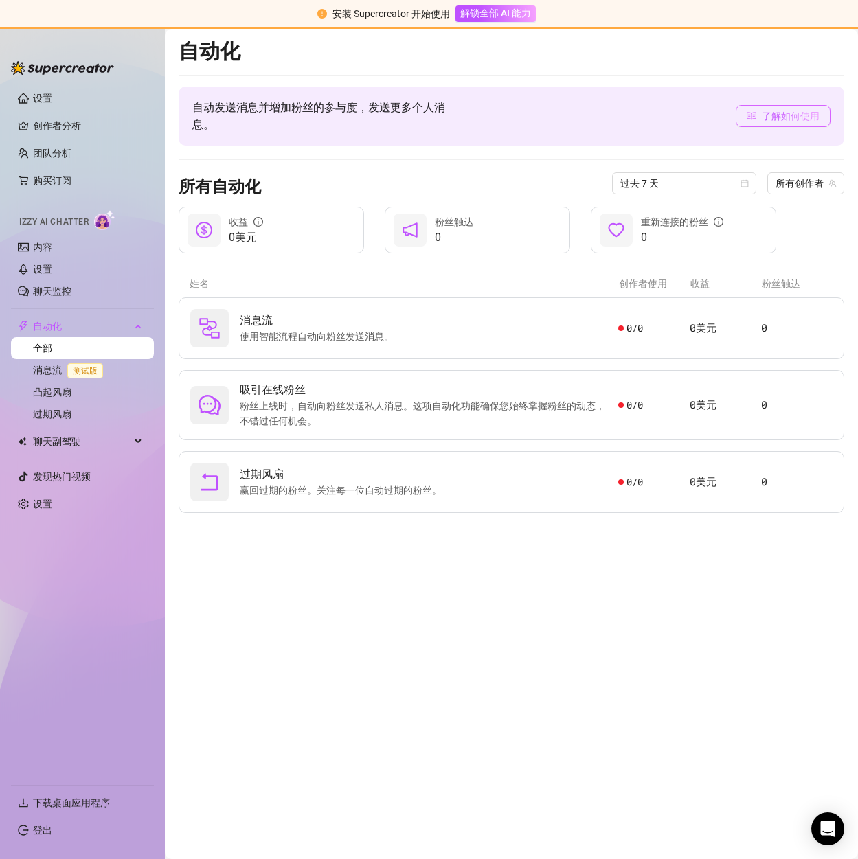
click at [763, 116] on font "了解如何使用" at bounding box center [791, 116] width 58 height 11
click at [60, 151] on link "团队分析" at bounding box center [52, 153] width 38 height 11
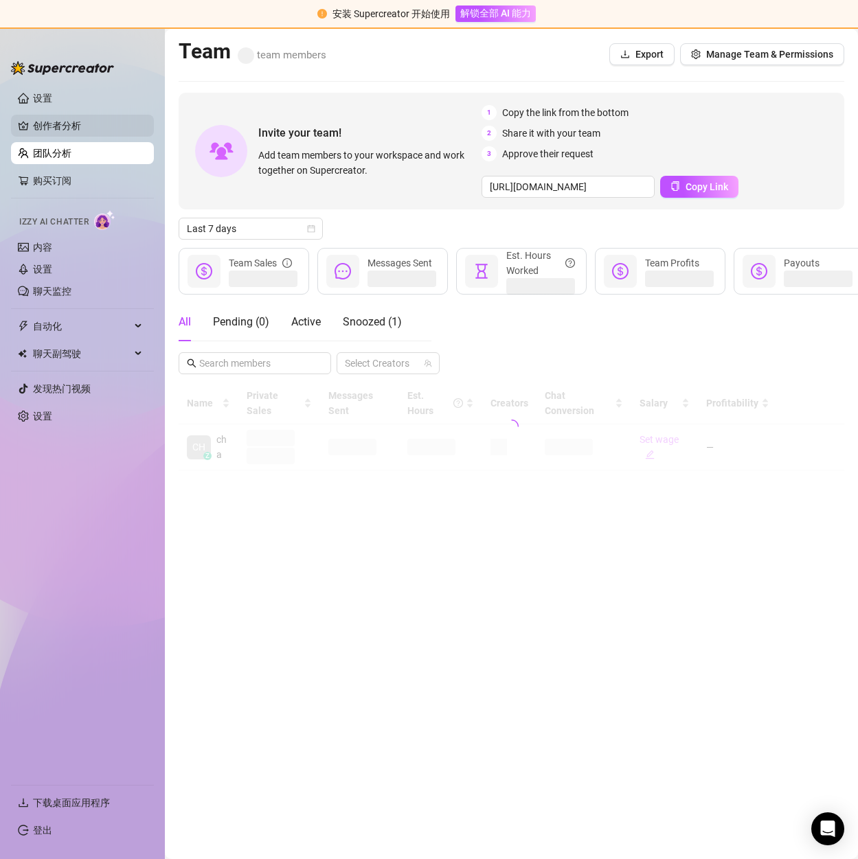
click at [56, 126] on link "创作者分析" at bounding box center [88, 126] width 110 height 22
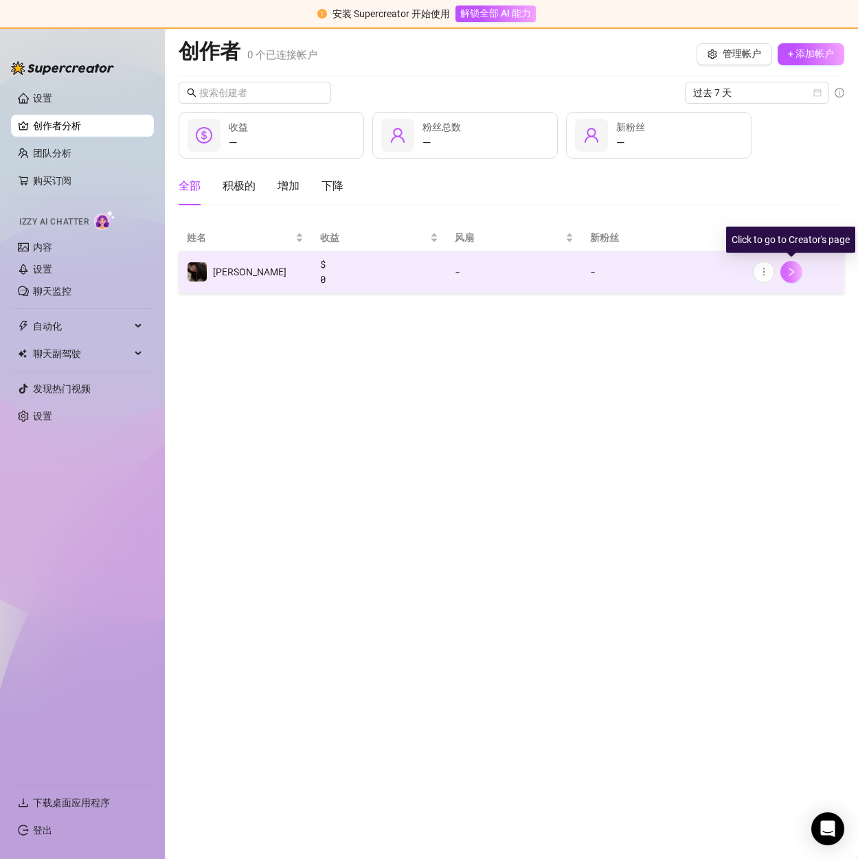
click at [801, 272] on button "button" at bounding box center [791, 272] width 22 height 22
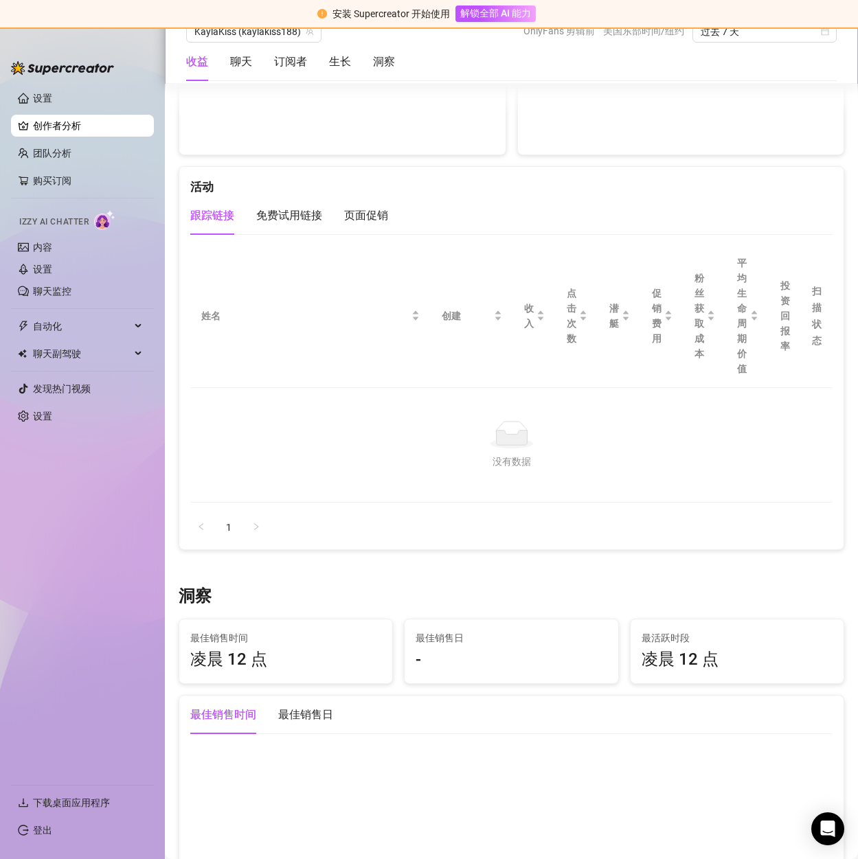
scroll to position [1490, 0]
click at [52, 245] on link "内容" at bounding box center [42, 247] width 19 height 11
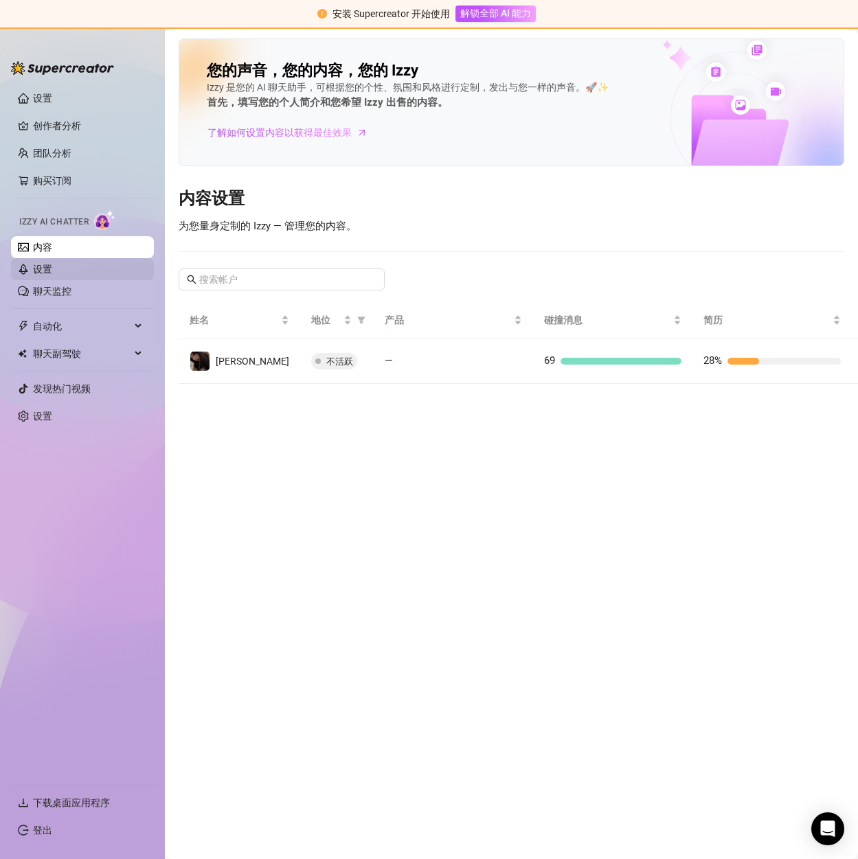
click at [52, 264] on link "设置" at bounding box center [42, 269] width 19 height 11
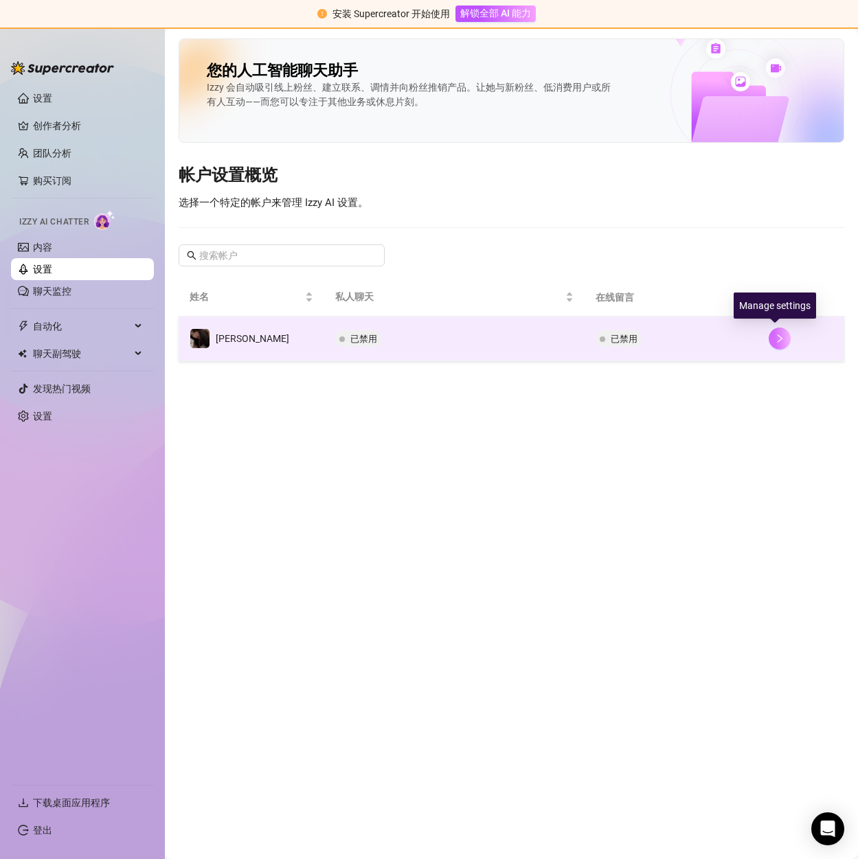
click at [779, 336] on icon "正确的" at bounding box center [780, 339] width 10 height 10
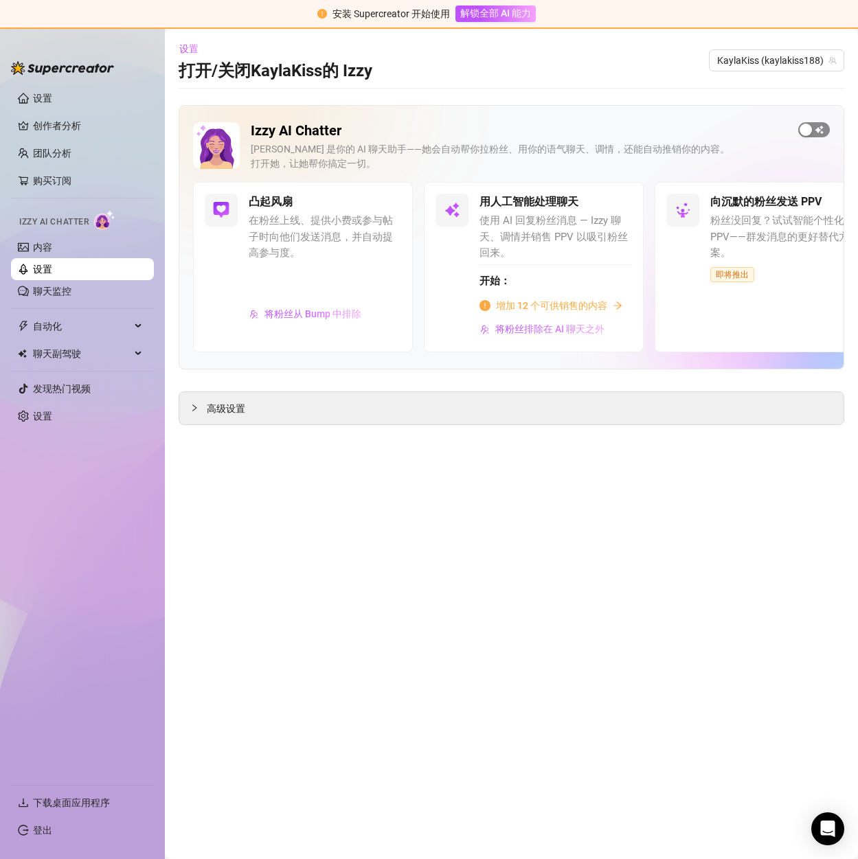
click at [821, 127] on span "button" at bounding box center [814, 129] width 32 height 15
click at [624, 203] on span "button" at bounding box center [617, 201] width 30 height 15
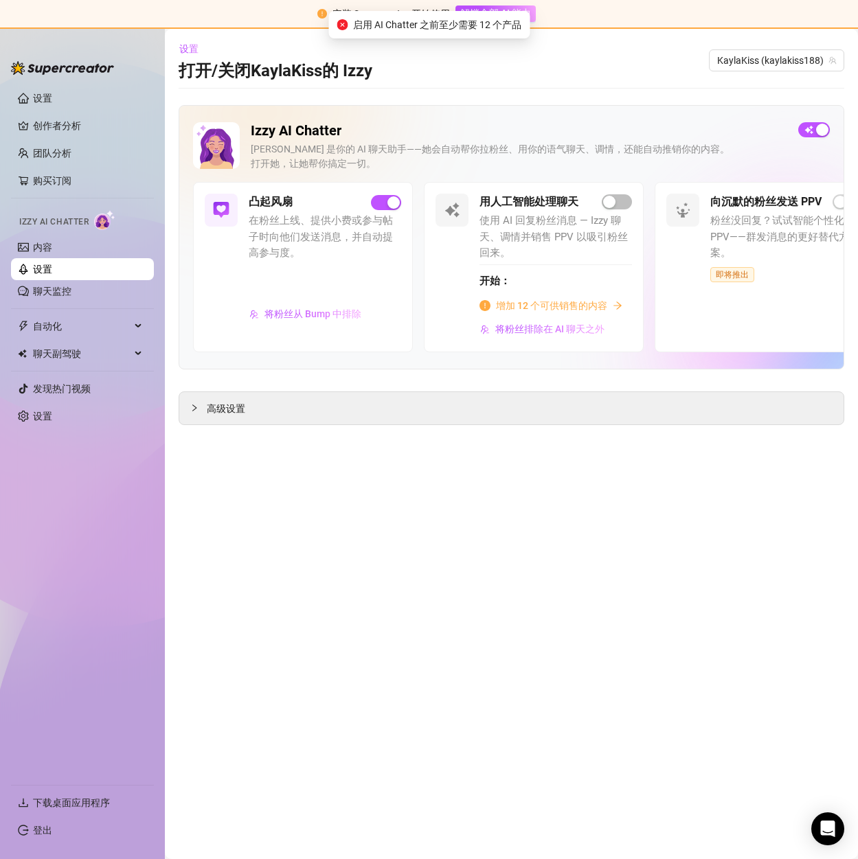
click at [540, 305] on font "增加 12 个可供销售的内容" at bounding box center [551, 305] width 111 height 11
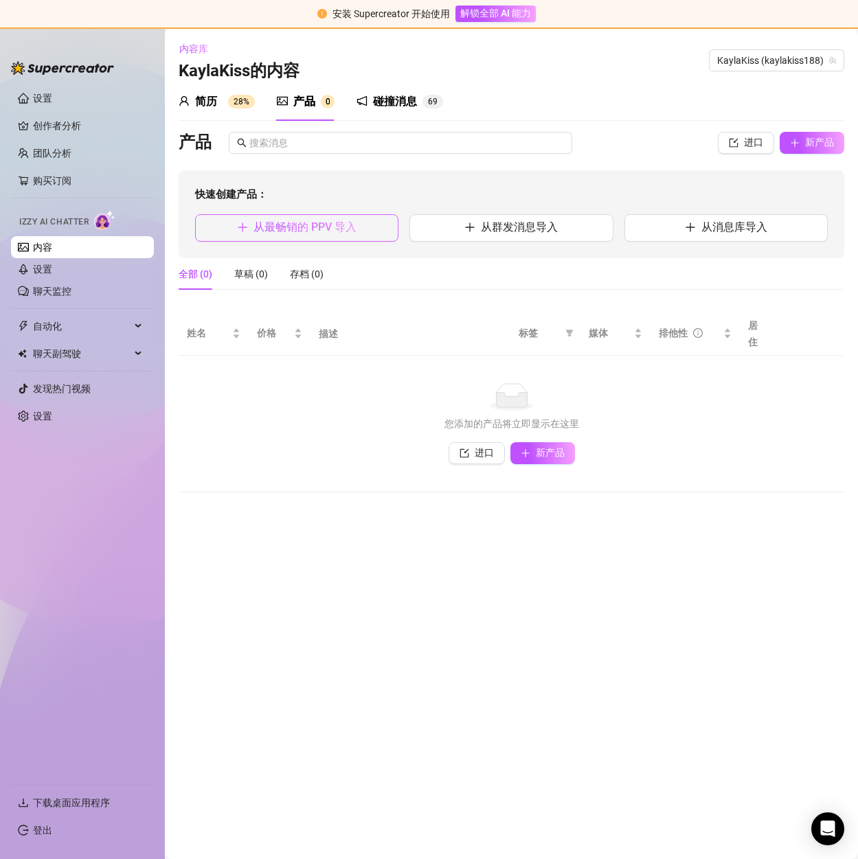
click at [313, 234] on font "从最畅销的 PPV 导入" at bounding box center [304, 227] width 103 height 13
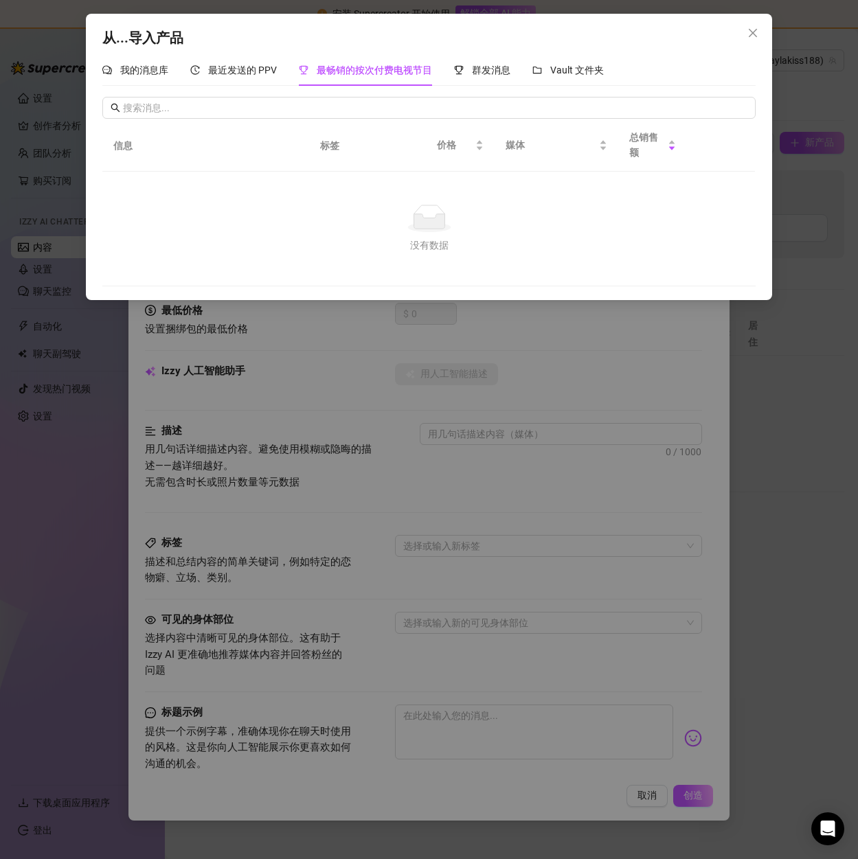
click at [708, 374] on div "从...导入产品 我的消息库 最近发送的 PPV 最畅销的按次付费电视节目 群发消息 Vault 文件夹 信息 标签 价格 媒体 总销售额 No data 没…" at bounding box center [429, 429] width 858 height 859
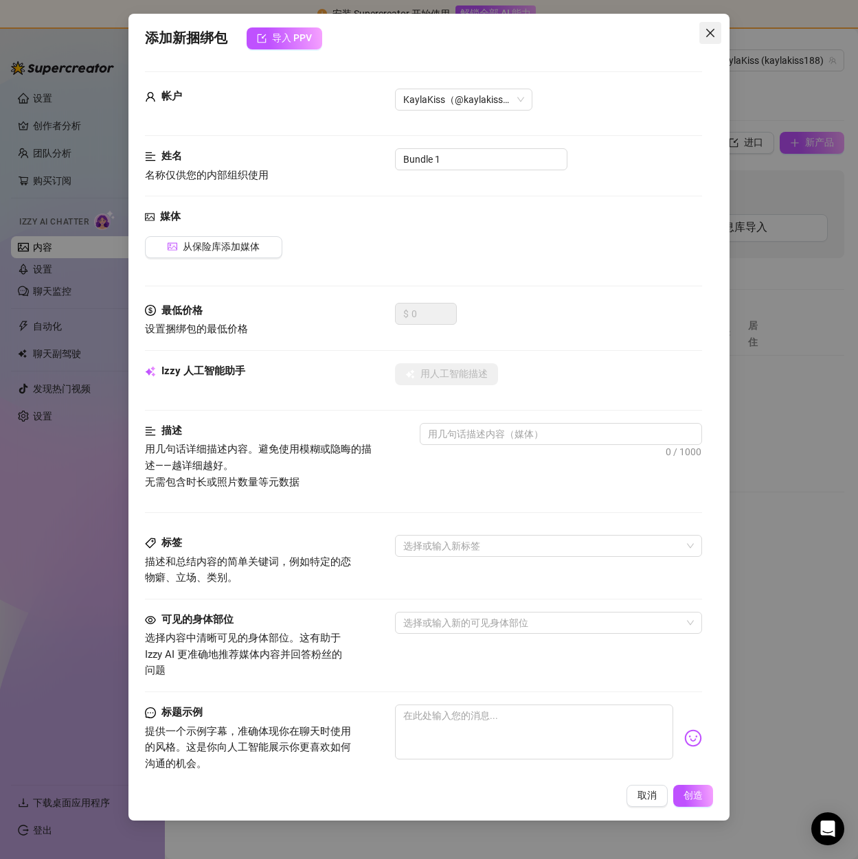
click at [705, 28] on icon "关闭" at bounding box center [710, 32] width 11 height 11
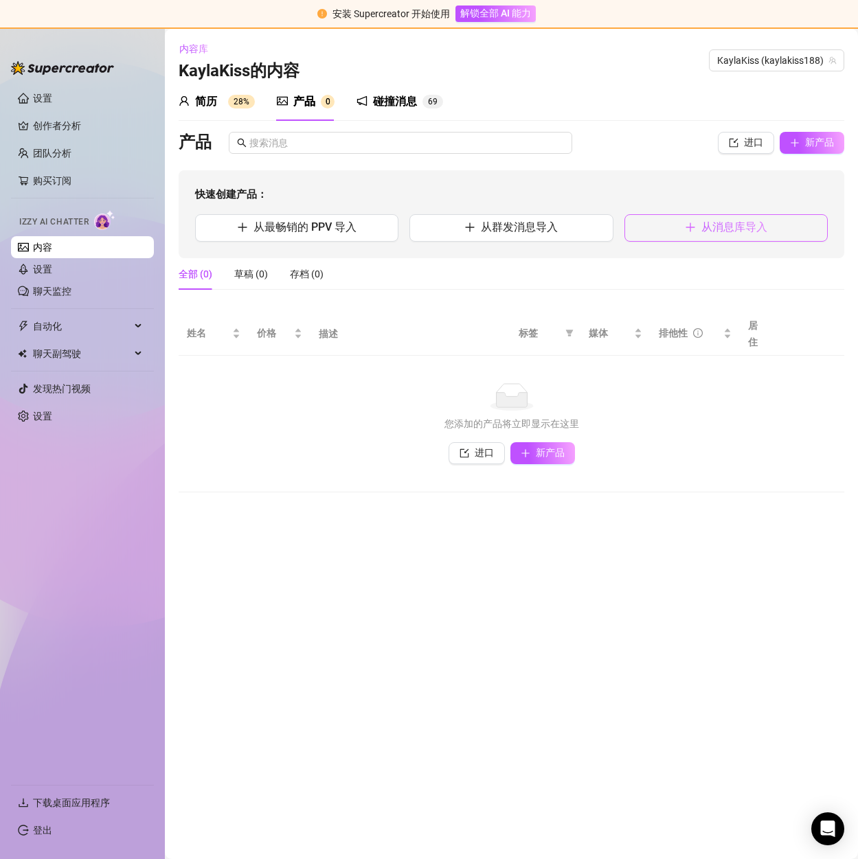
click at [718, 227] on font "从消息库导入" at bounding box center [734, 227] width 66 height 13
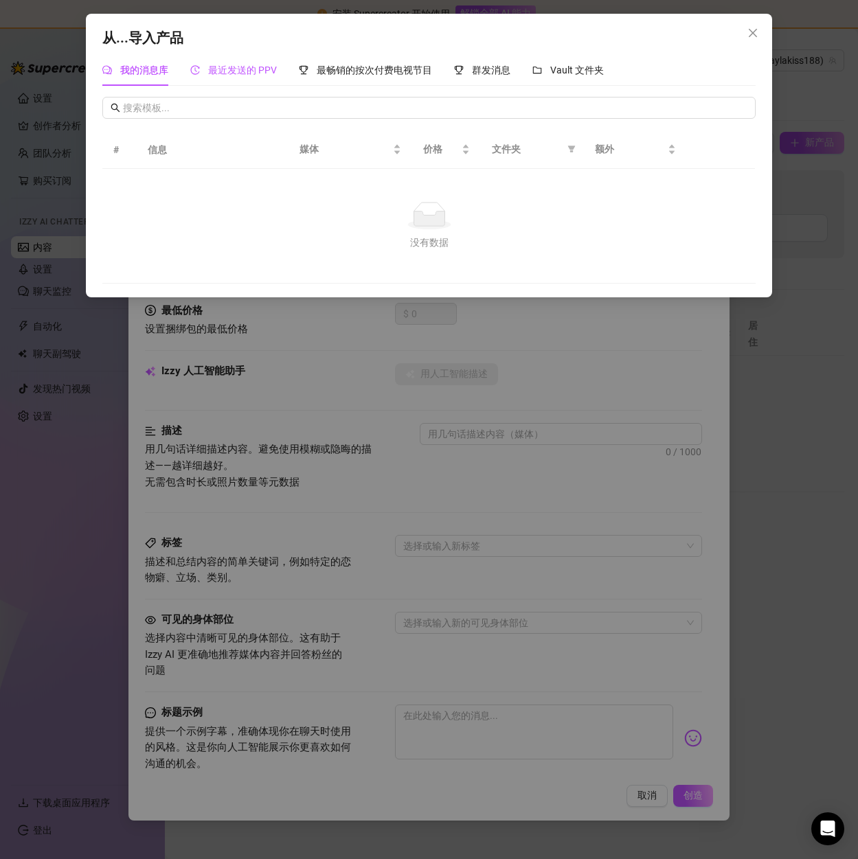
click at [238, 74] on font "最近发送的 PPV" at bounding box center [242, 70] width 69 height 11
click at [352, 74] on font "最畅销的按次付费电视节目" at bounding box center [374, 70] width 115 height 11
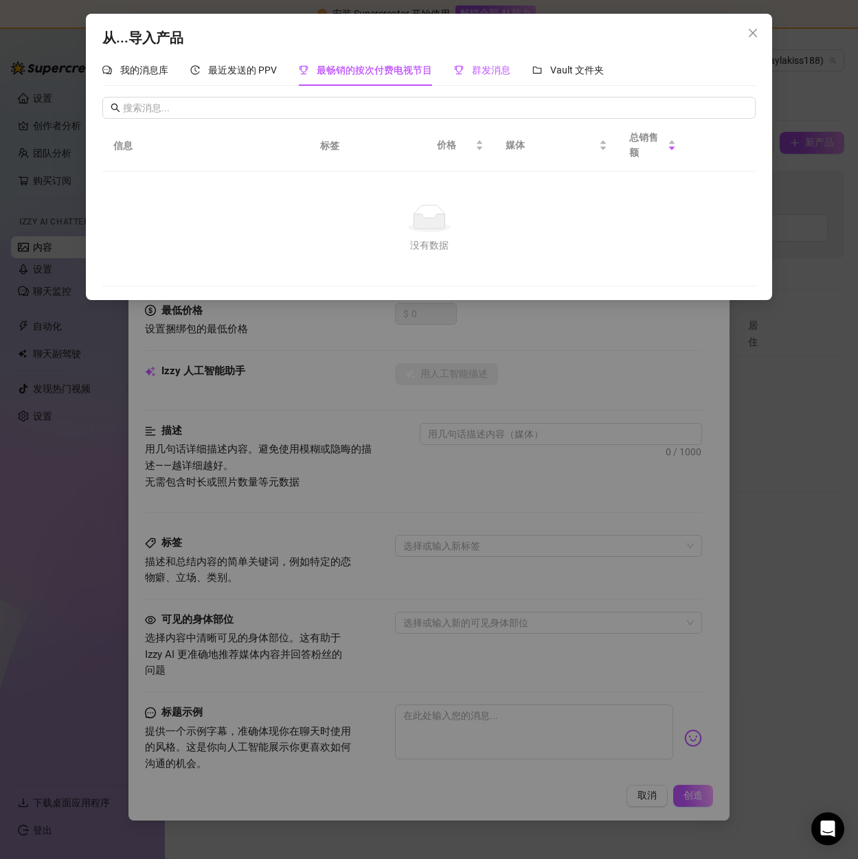
click at [496, 75] on font "群发消息" at bounding box center [491, 70] width 38 height 11
click at [587, 78] on div "Vault 文件夹" at bounding box center [567, 70] width 71 height 15
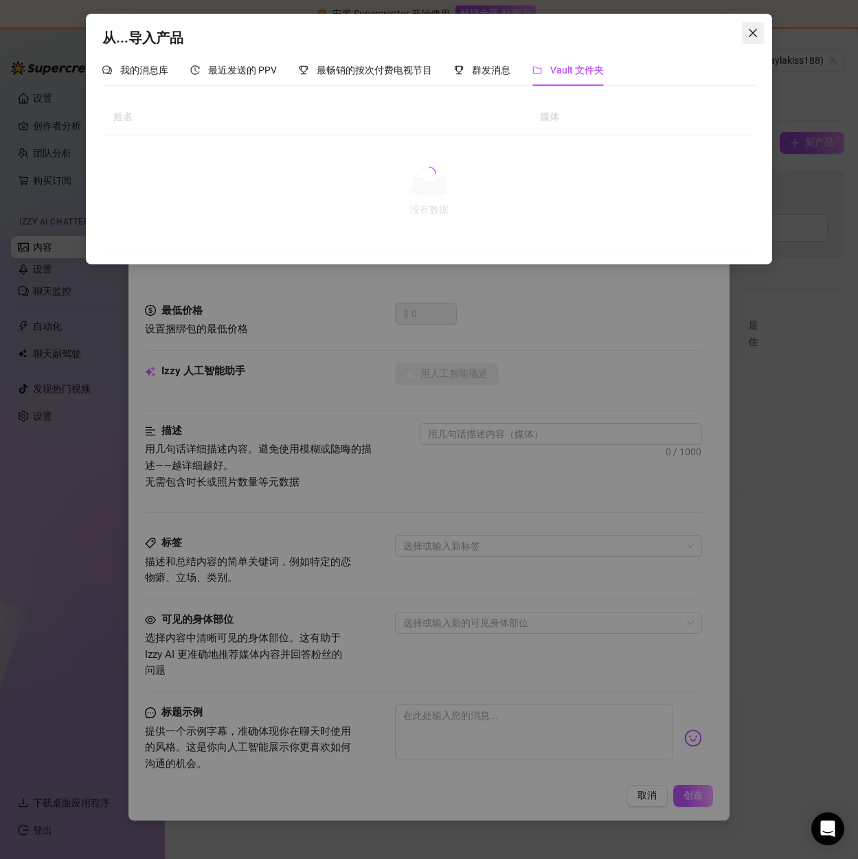
click at [758, 30] on icon "关闭" at bounding box center [752, 32] width 11 height 11
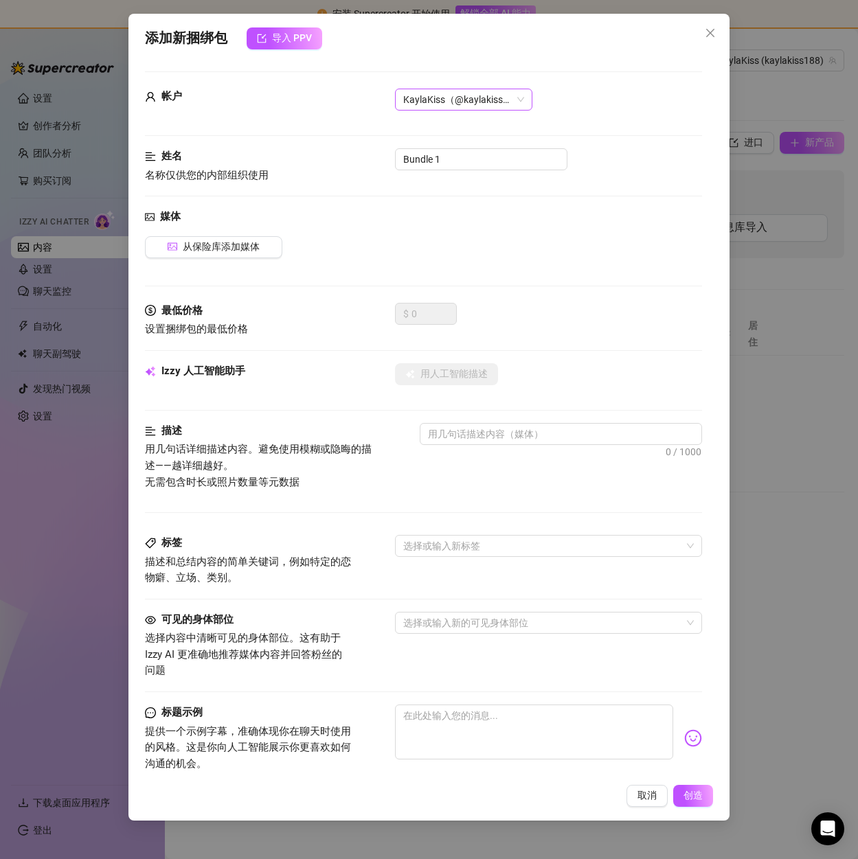
click at [421, 98] on font "KaylaKiss（@kaylakiss188）" at bounding box center [466, 99] width 126 height 11
click at [699, 36] on span "关闭" at bounding box center [710, 32] width 22 height 11
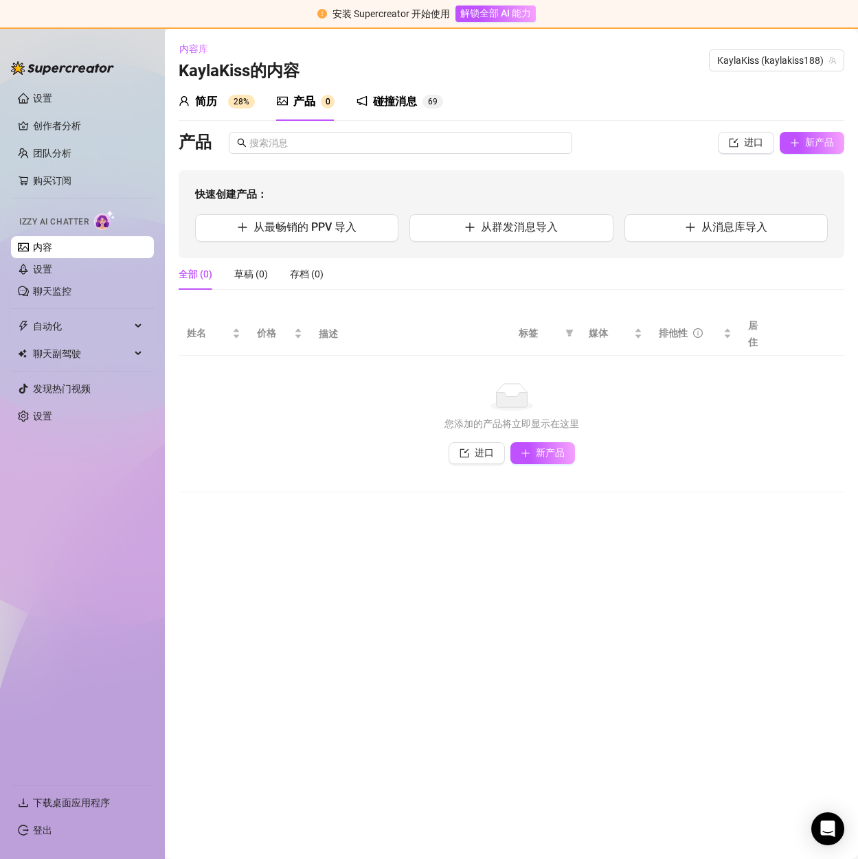
click at [52, 249] on link "内容" at bounding box center [42, 247] width 19 height 11
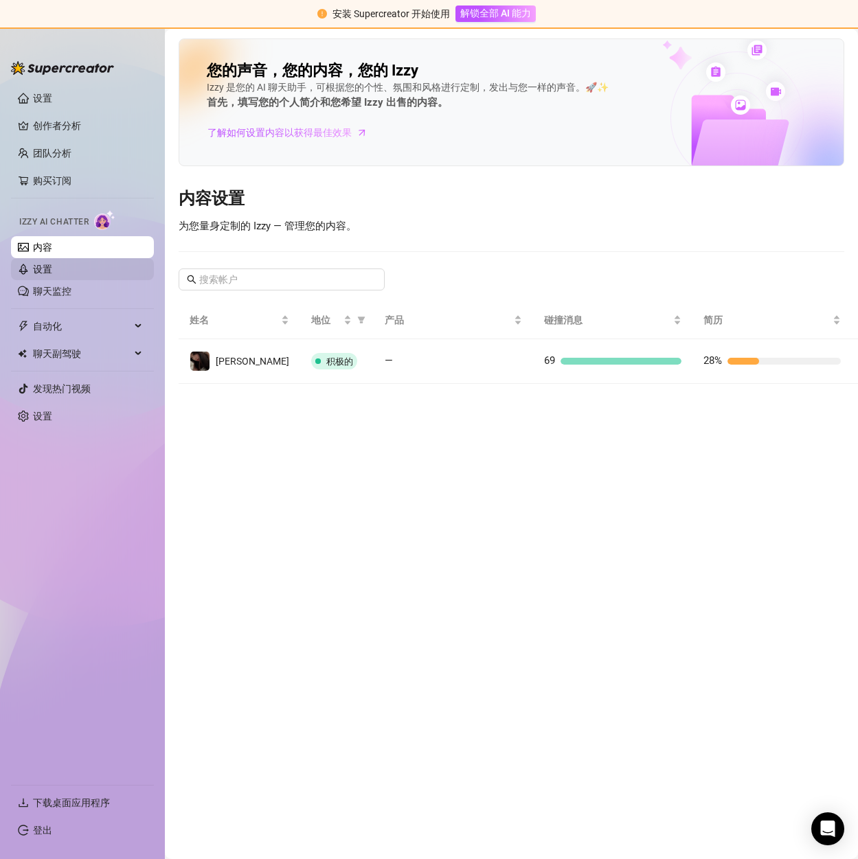
click at [52, 267] on link "设置" at bounding box center [42, 269] width 19 height 11
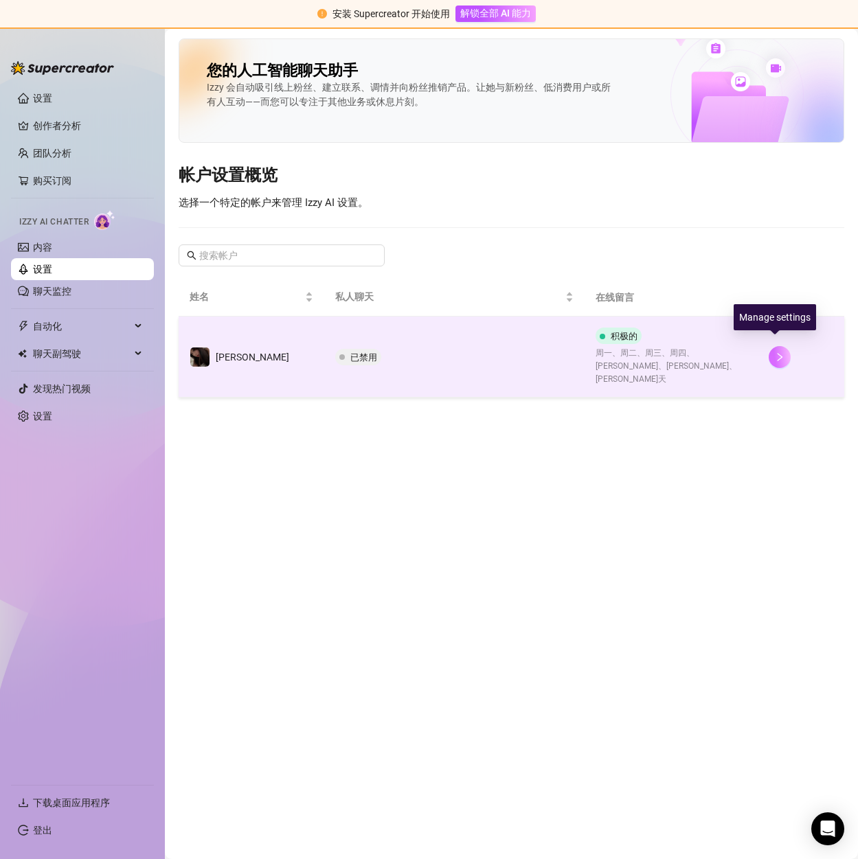
click at [769, 350] on button "button" at bounding box center [780, 357] width 22 height 22
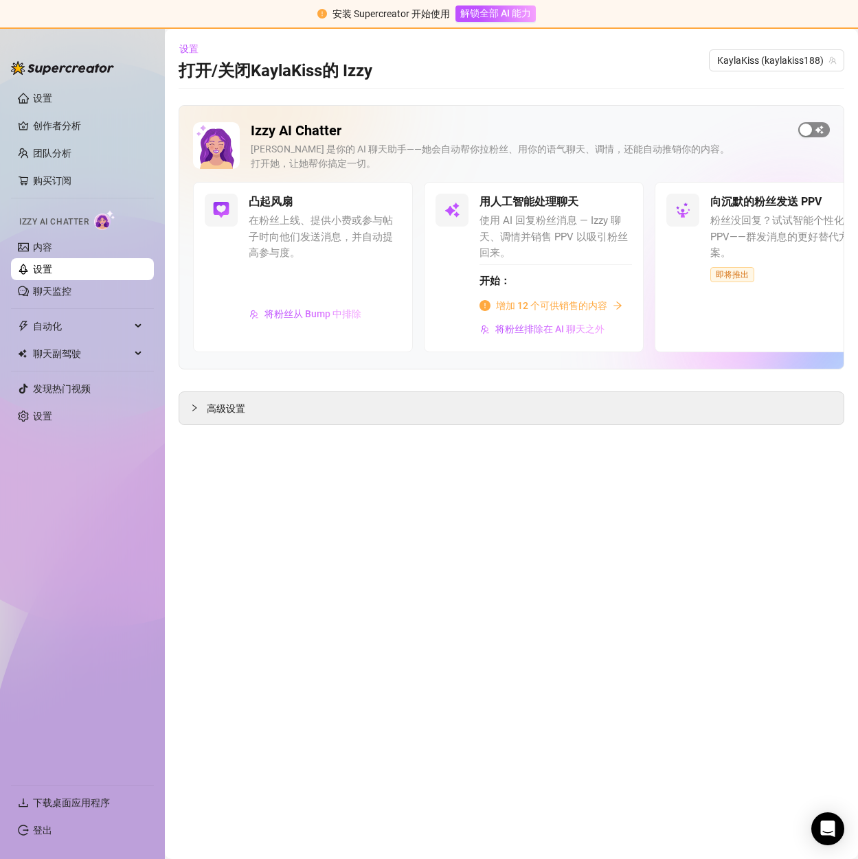
click at [810, 131] on div "button" at bounding box center [806, 130] width 12 height 12
click at [222, 416] on span "高级设置" at bounding box center [226, 408] width 38 height 15
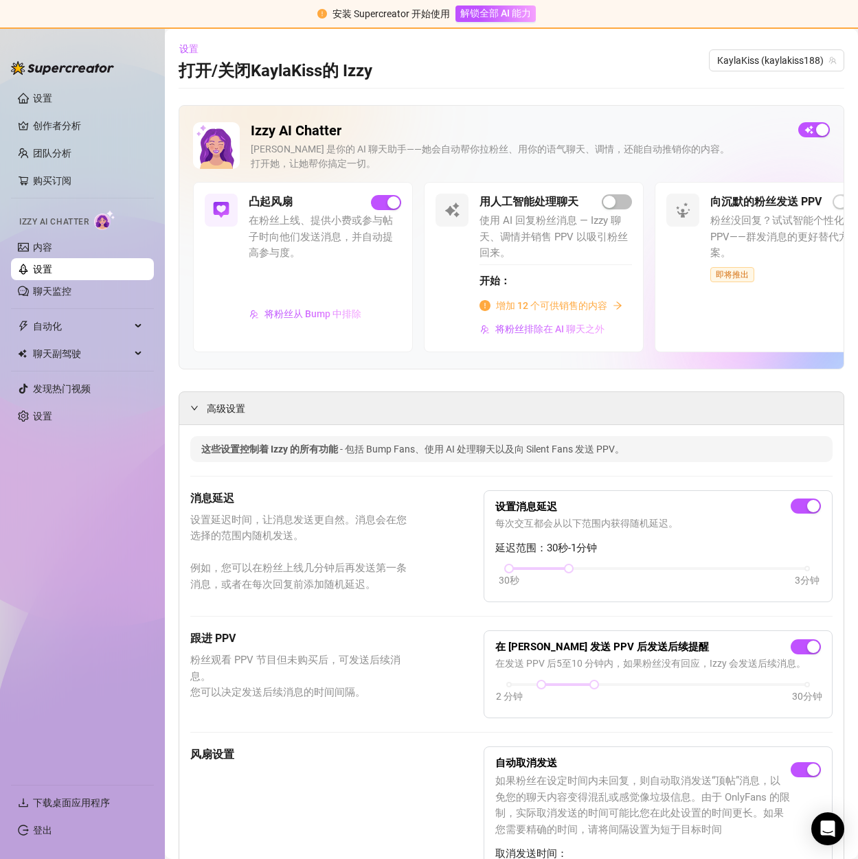
click at [585, 303] on font "增加 12 个可供销售的内容" at bounding box center [551, 305] width 111 height 11
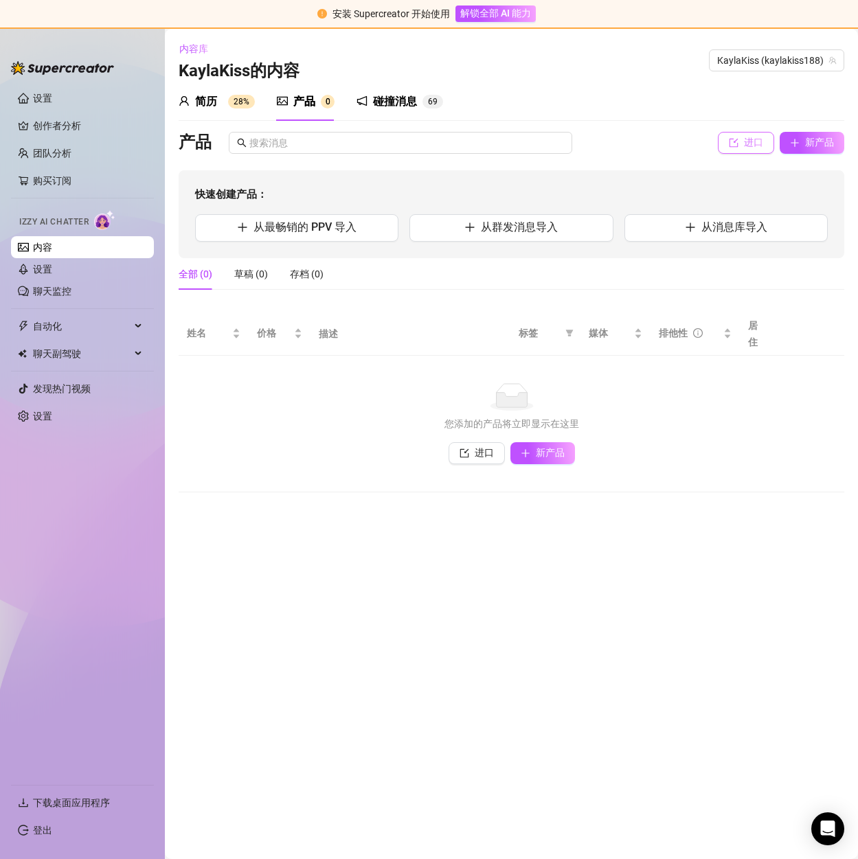
click at [738, 140] on button "进口" at bounding box center [746, 143] width 56 height 22
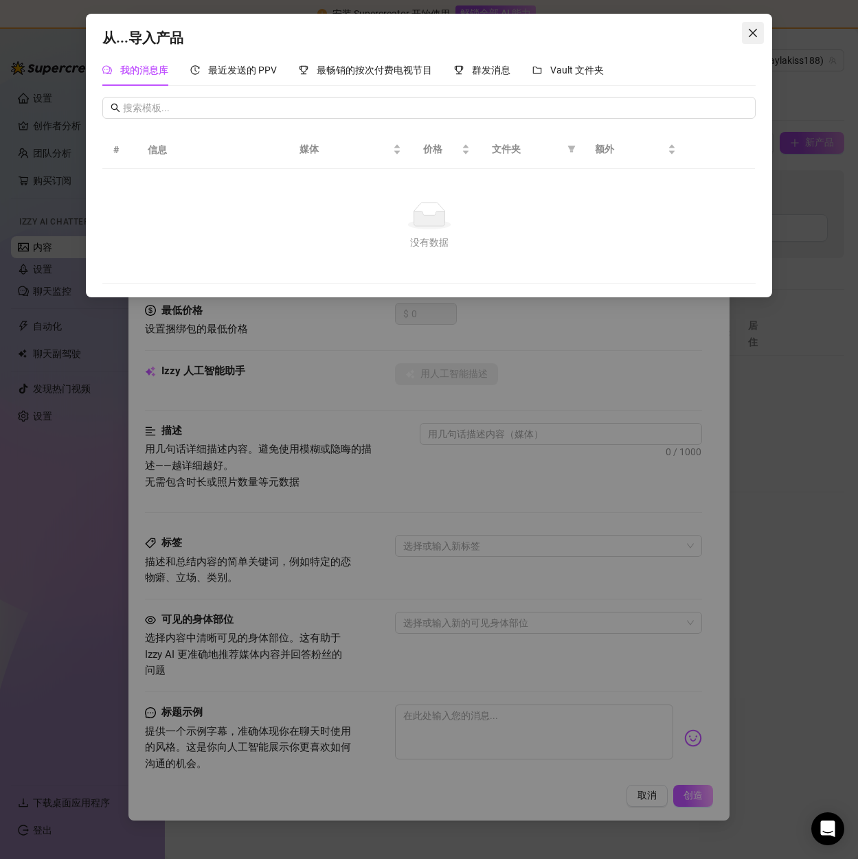
click at [745, 33] on span "关闭" at bounding box center [753, 32] width 22 height 11
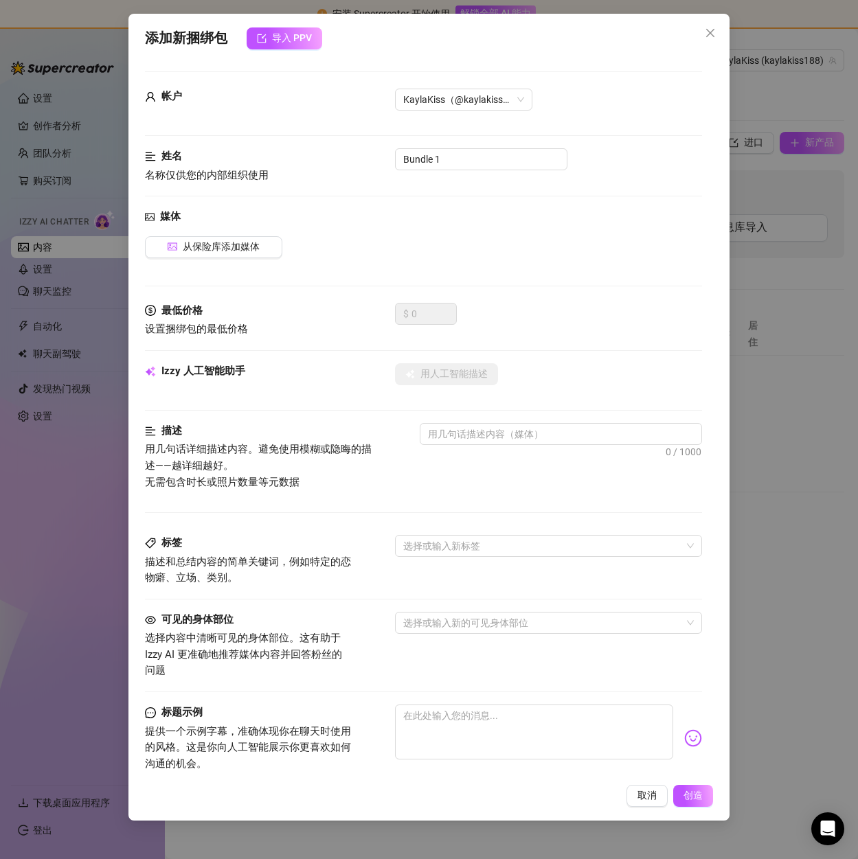
click at [706, 33] on icon "关闭" at bounding box center [710, 32] width 11 height 11
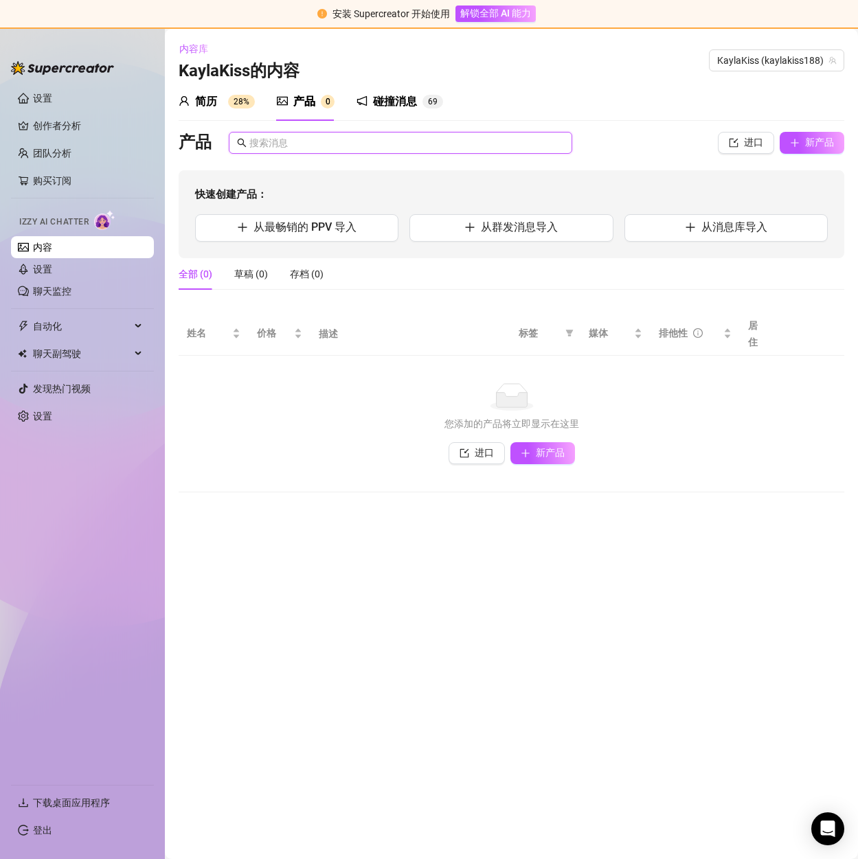
click at [293, 141] on input "text" at bounding box center [406, 142] width 315 height 15
click at [51, 253] on link "内容" at bounding box center [42, 247] width 19 height 11
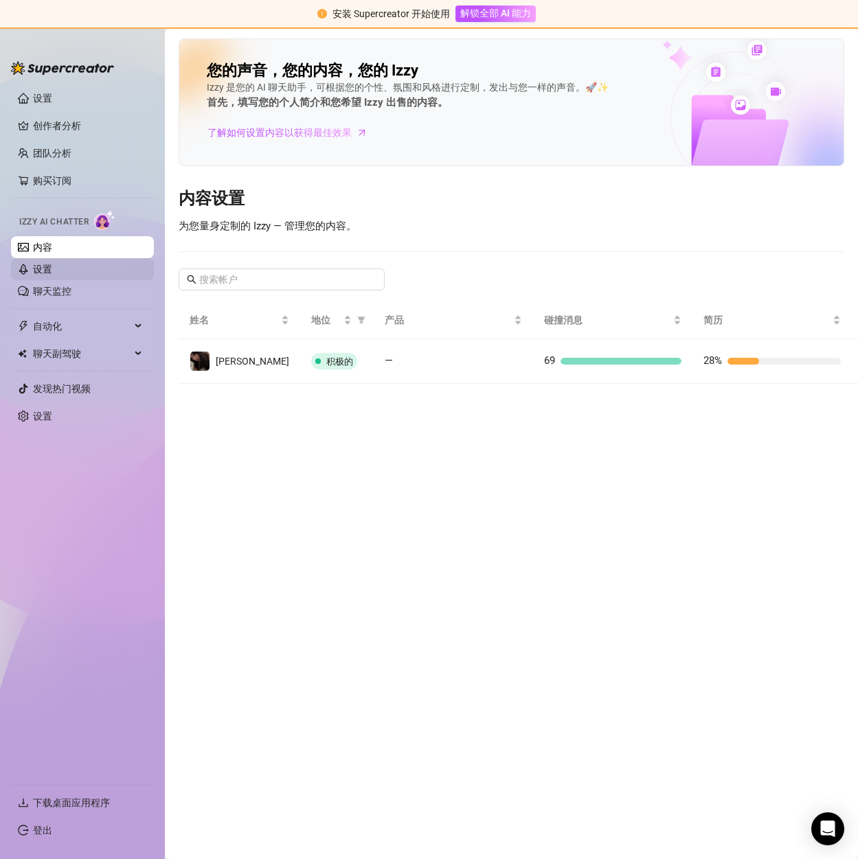
click at [36, 266] on link "设置" at bounding box center [42, 269] width 19 height 11
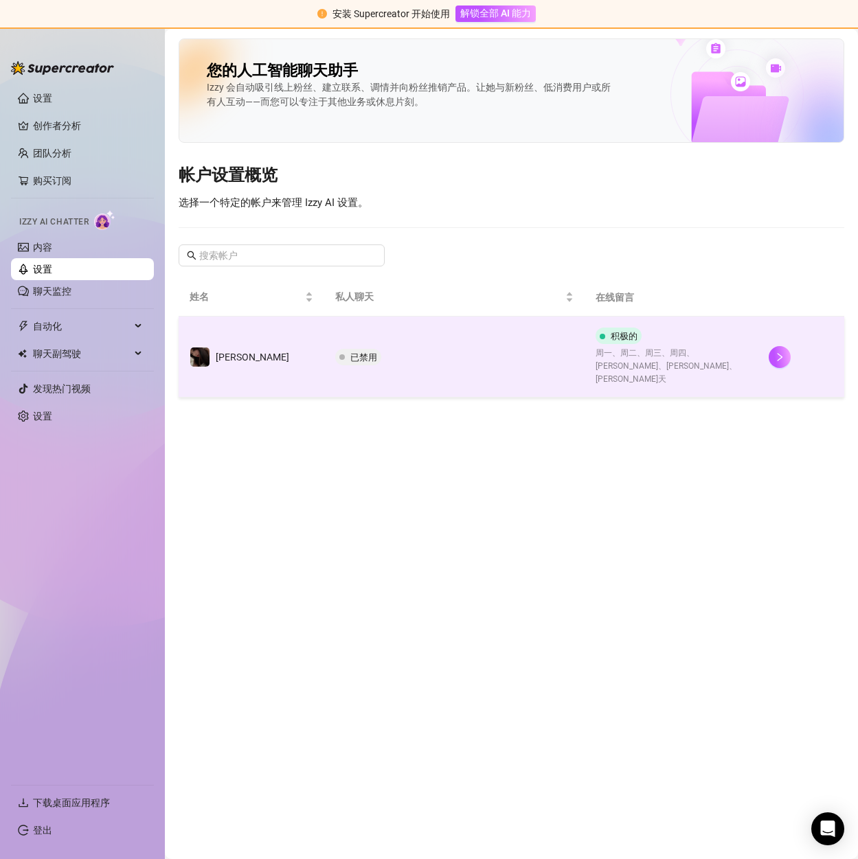
click at [732, 340] on div "积极的 周一、周二、周三、周四、周五、周六、[PERSON_NAME]天" at bounding box center [671, 357] width 151 height 58
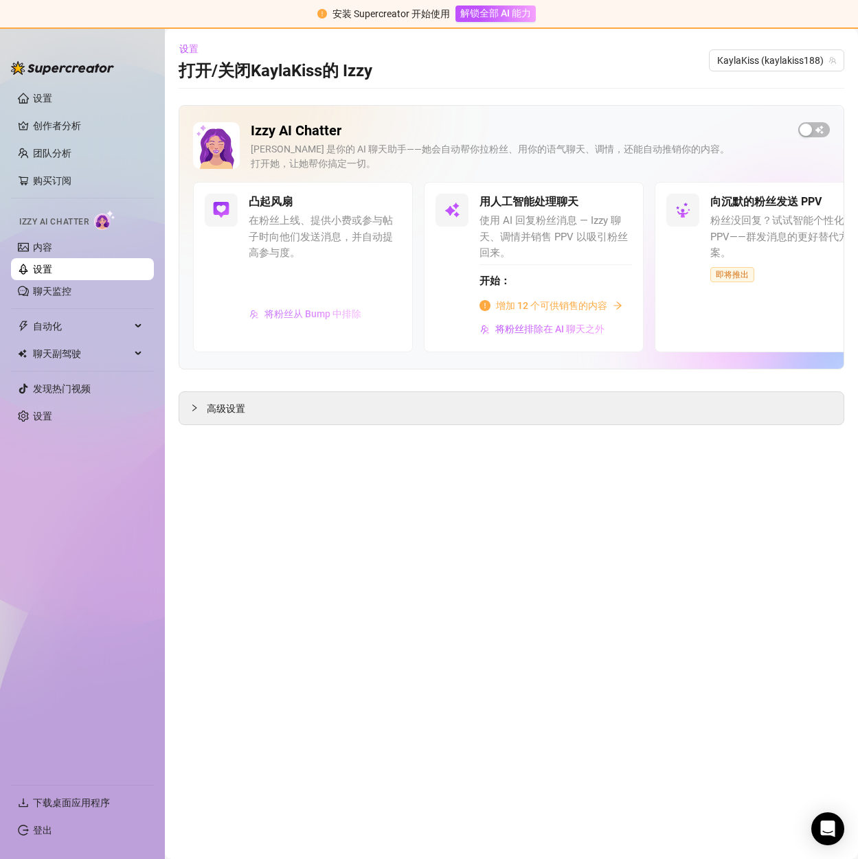
click at [310, 313] on font "将粉丝从 Bump 中排除" at bounding box center [312, 313] width 97 height 11
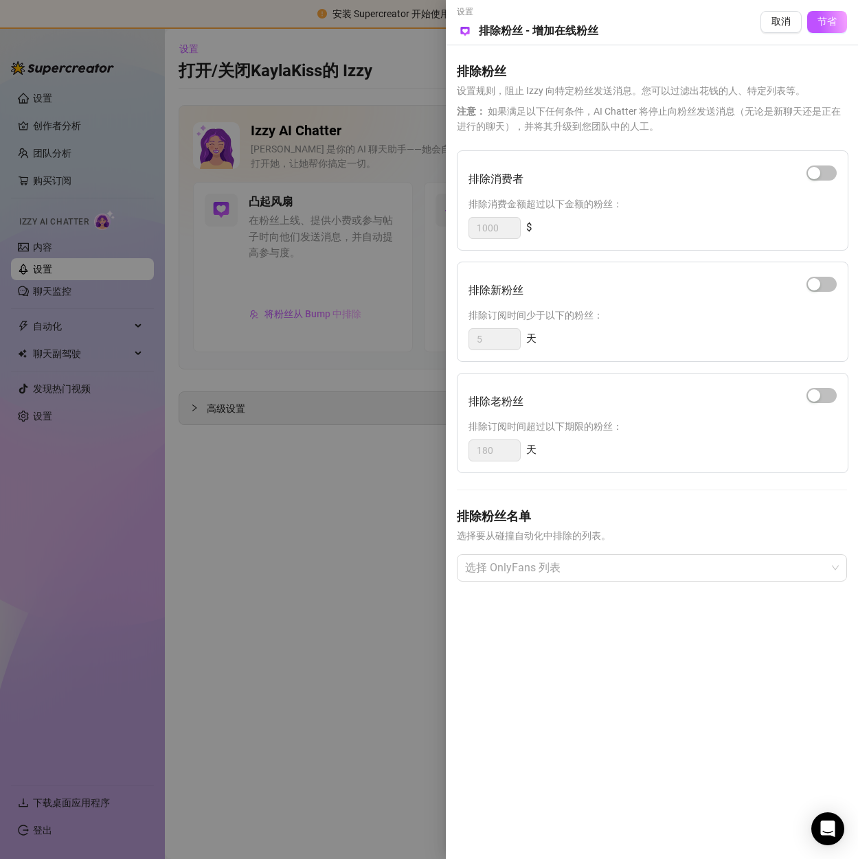
click at [330, 515] on div at bounding box center [429, 429] width 858 height 859
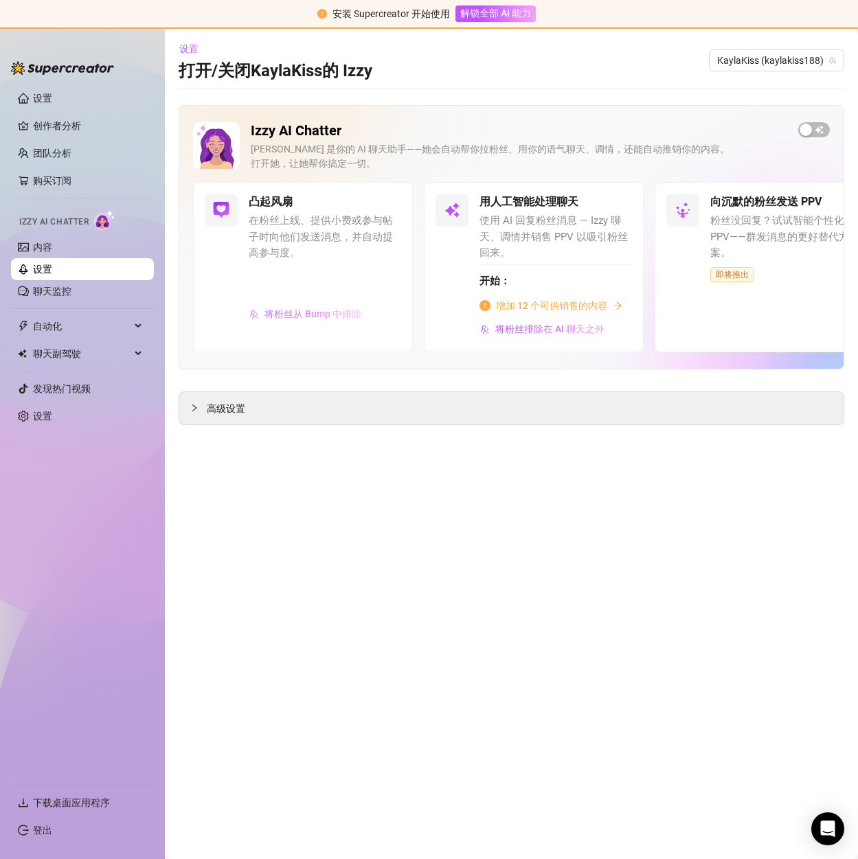
click at [309, 314] on font "将粉丝从 Bump 中排除" at bounding box center [312, 313] width 97 height 11
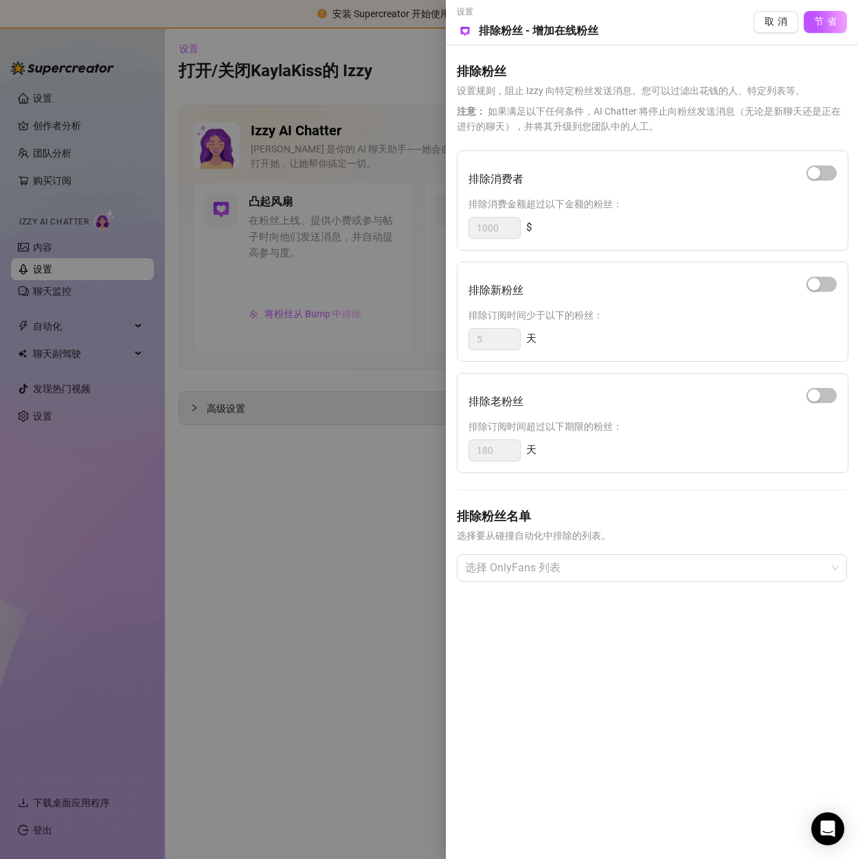
click at [340, 493] on div at bounding box center [429, 429] width 858 height 859
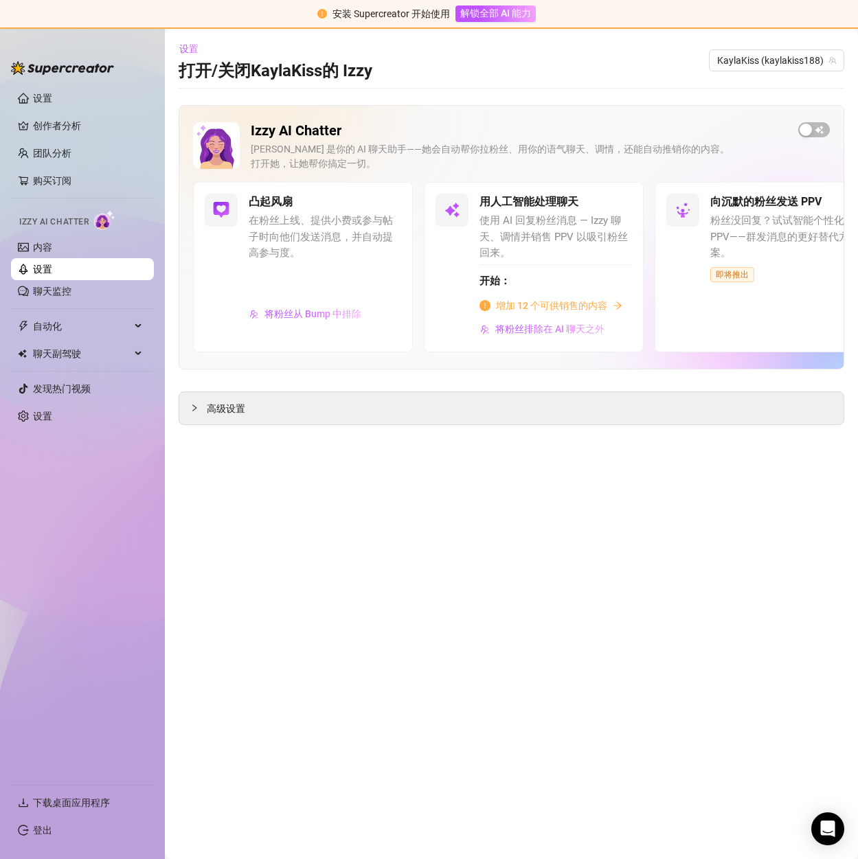
click at [534, 305] on font "增加 12 个可供销售的内容" at bounding box center [551, 305] width 111 height 11
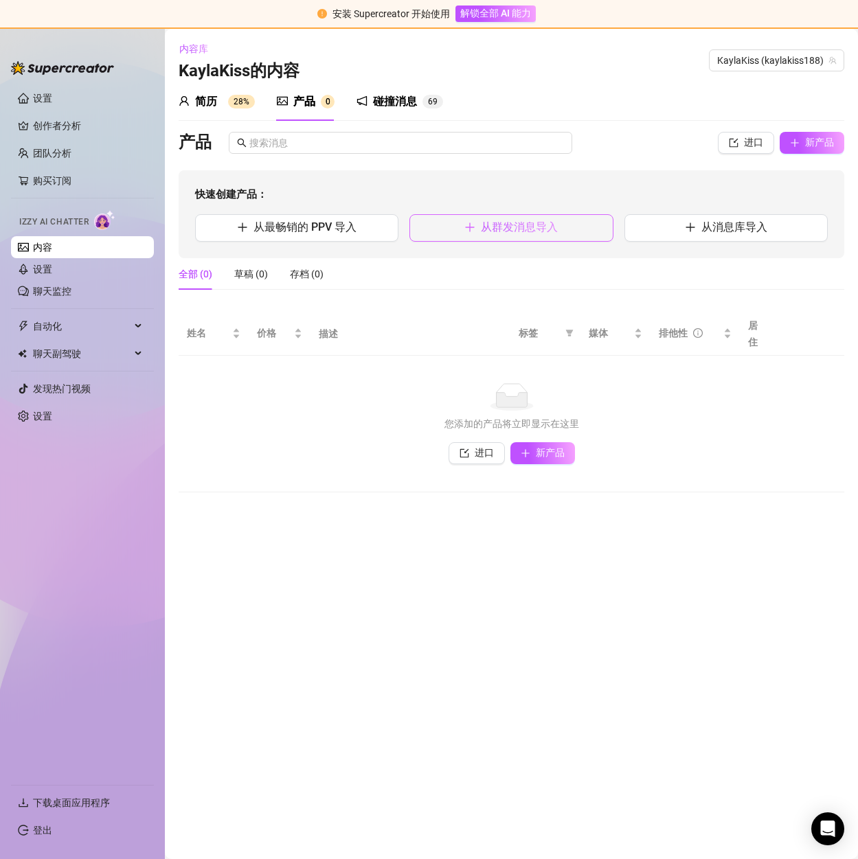
click at [501, 229] on font "从群发消息导入" at bounding box center [519, 227] width 77 height 13
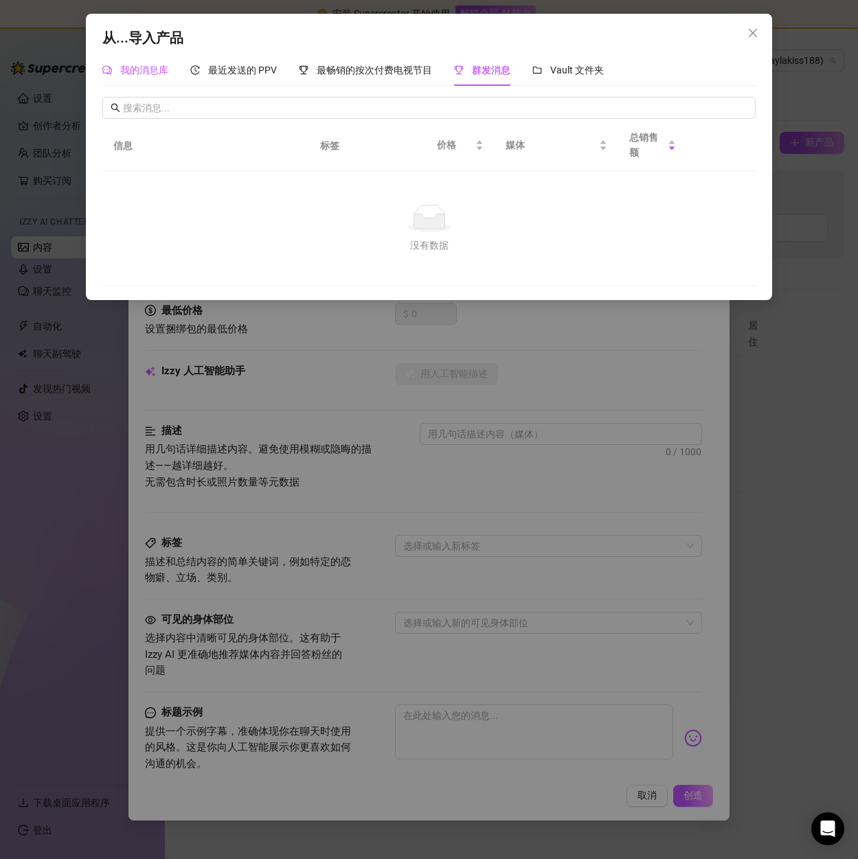
click at [131, 77] on div "我的消息库" at bounding box center [135, 70] width 66 height 15
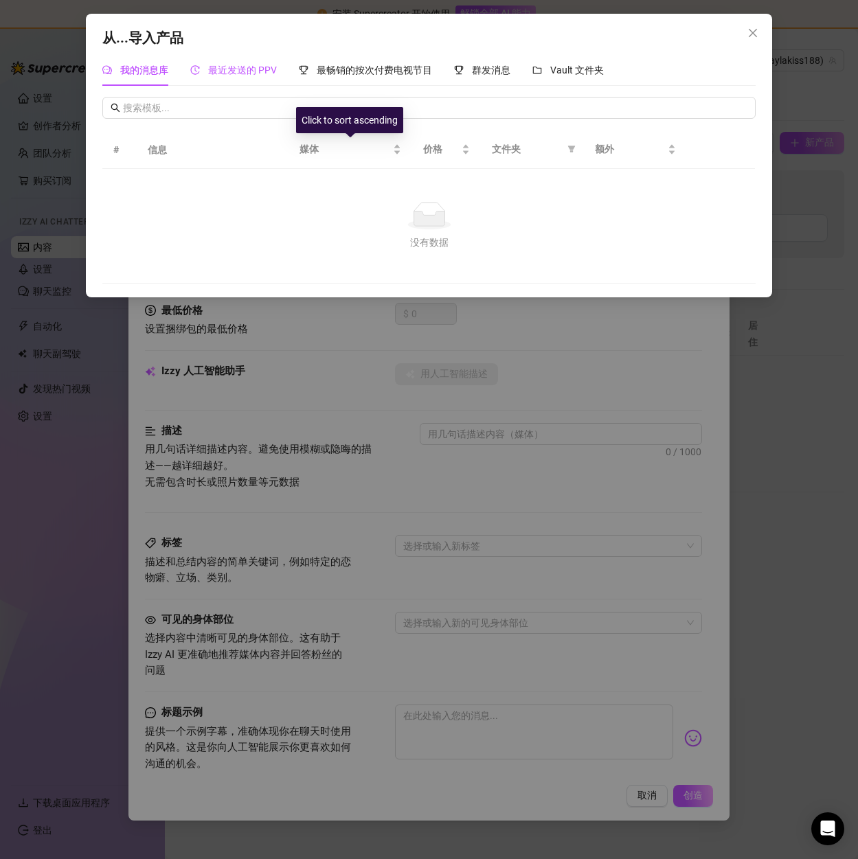
click at [227, 74] on font "最近发送的 PPV" at bounding box center [242, 70] width 69 height 11
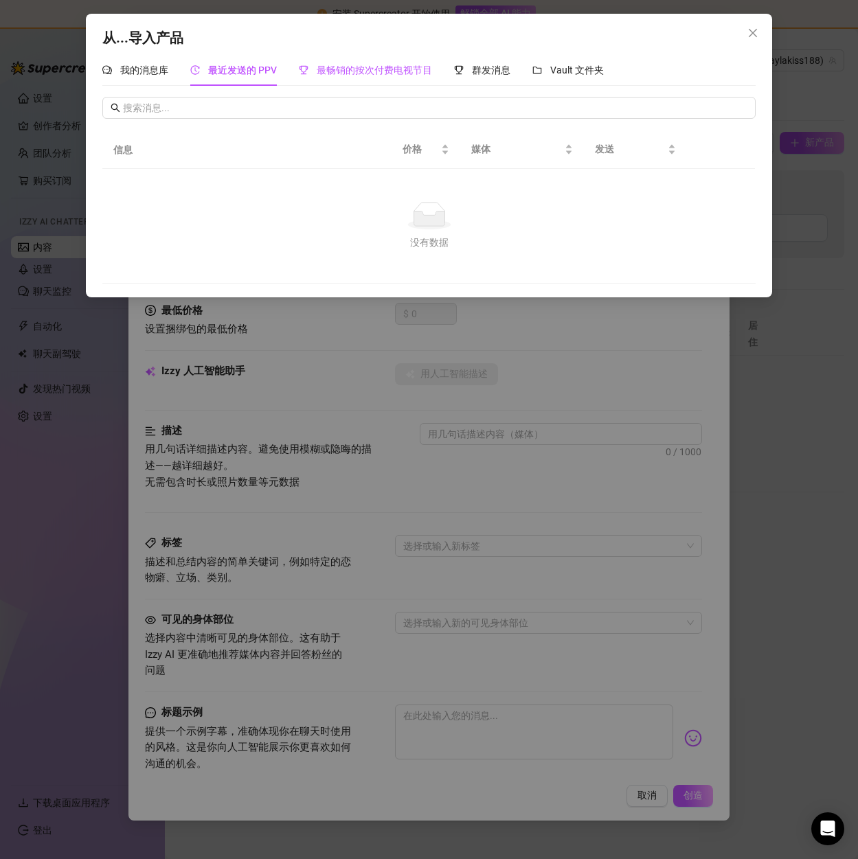
click at [338, 74] on font "最畅销的按次付费电视节目" at bounding box center [374, 70] width 115 height 11
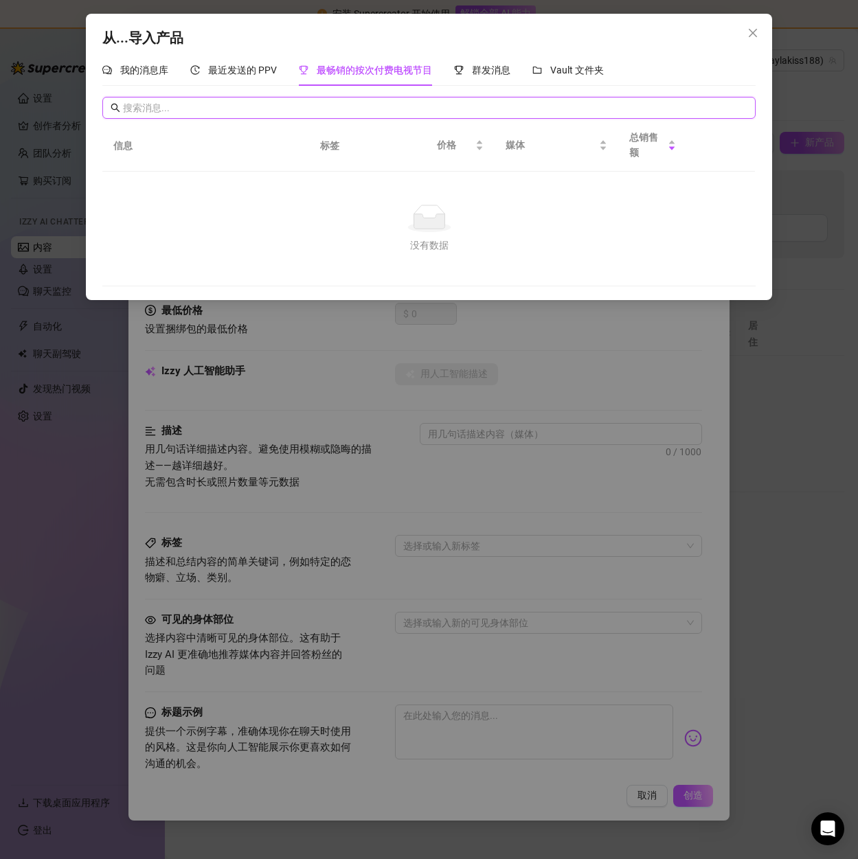
click at [246, 111] on input "text" at bounding box center [435, 107] width 624 height 15
click at [499, 61] on div "群发消息" at bounding box center [482, 70] width 56 height 32
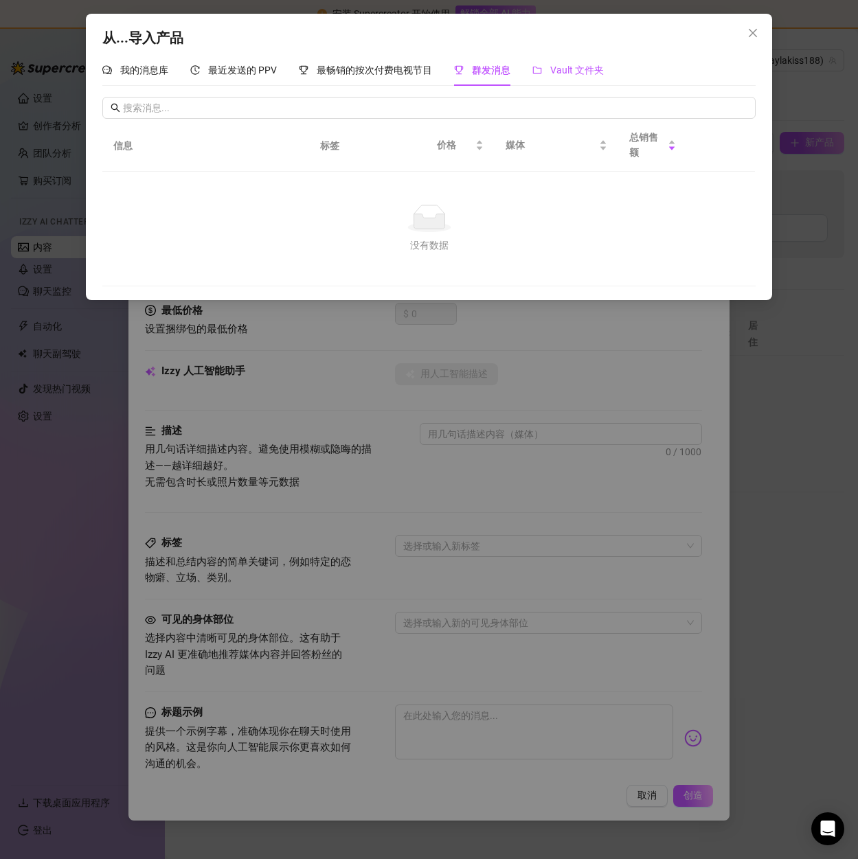
click at [597, 65] on font "Vault 文件夹" at bounding box center [577, 70] width 54 height 11
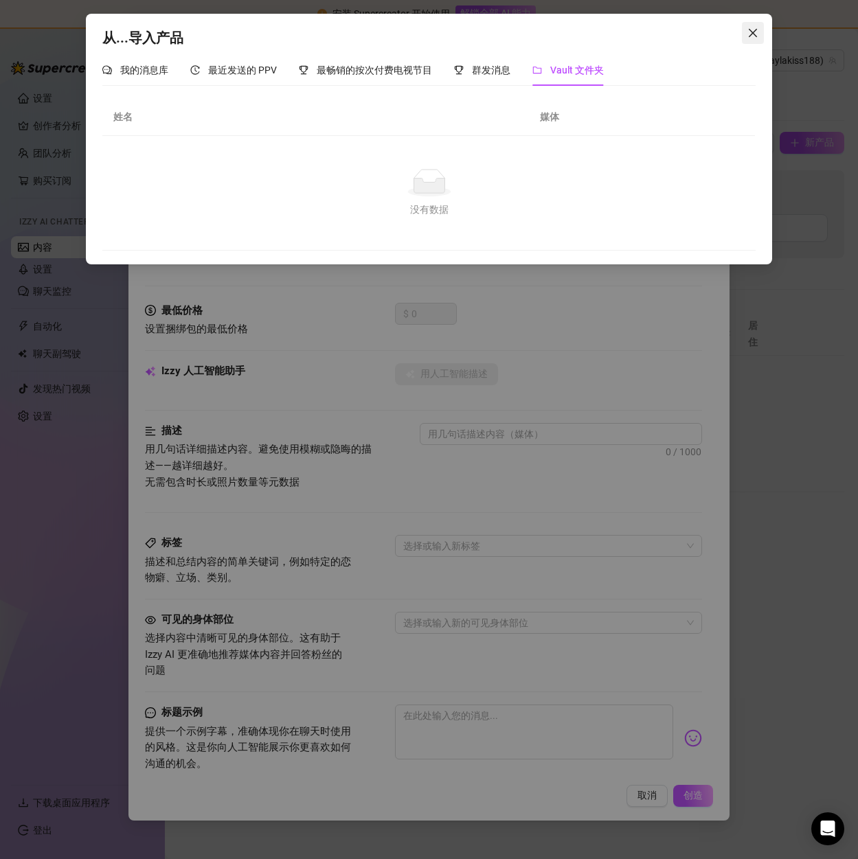
click at [760, 36] on span "关闭" at bounding box center [753, 32] width 22 height 11
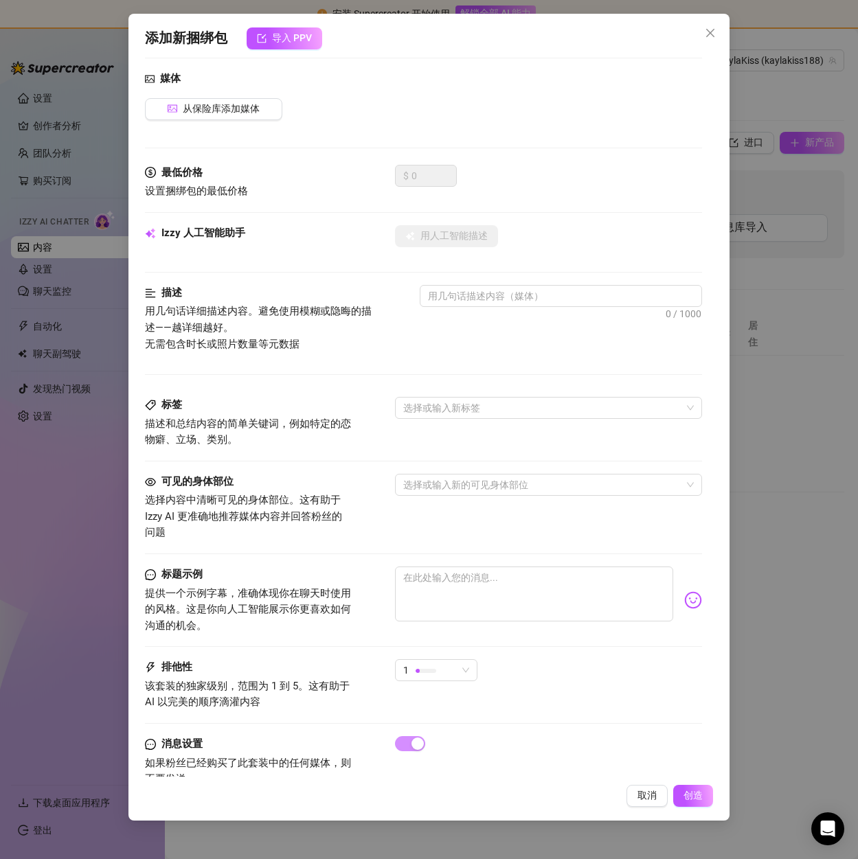
scroll to position [174, 0]
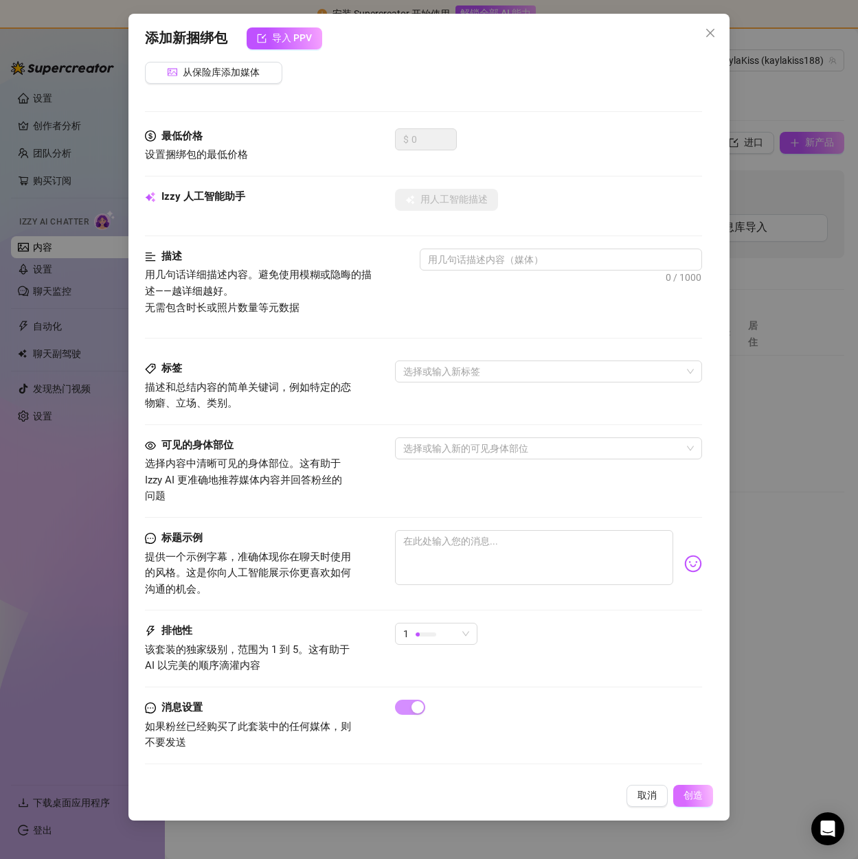
click at [694, 795] on font "创造" at bounding box center [693, 795] width 19 height 11
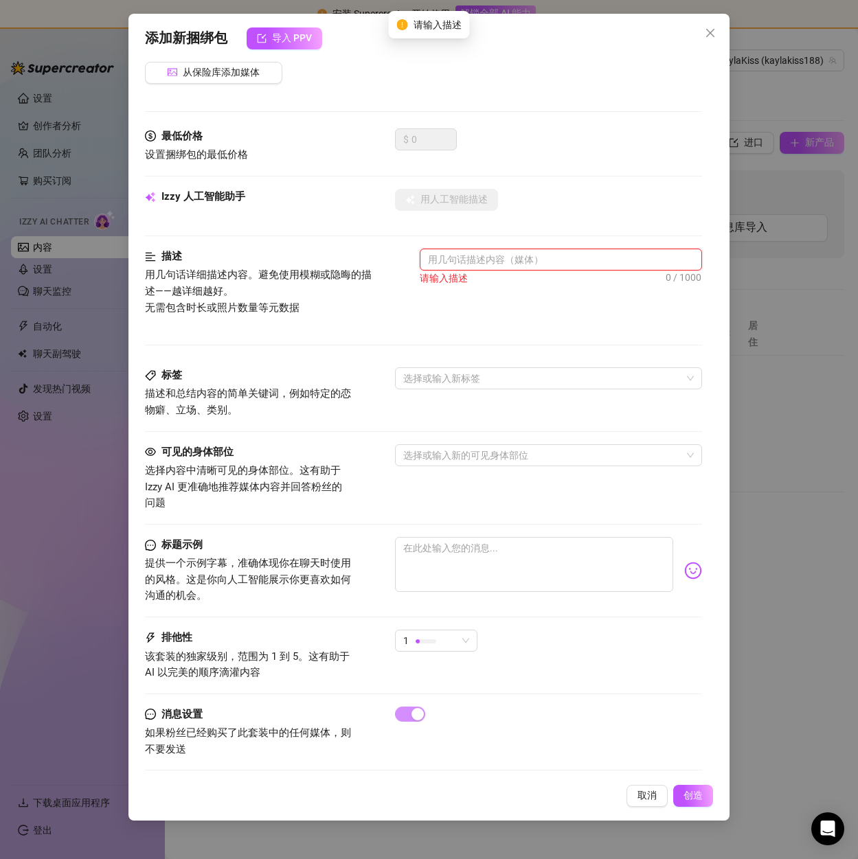
click at [487, 249] on textarea at bounding box center [560, 259] width 280 height 21
click at [486, 262] on textarea at bounding box center [560, 259] width 280 height 21
click at [576, 256] on textarea at bounding box center [560, 259] width 280 height 21
paste textarea "Are you willing to share your life with me?"
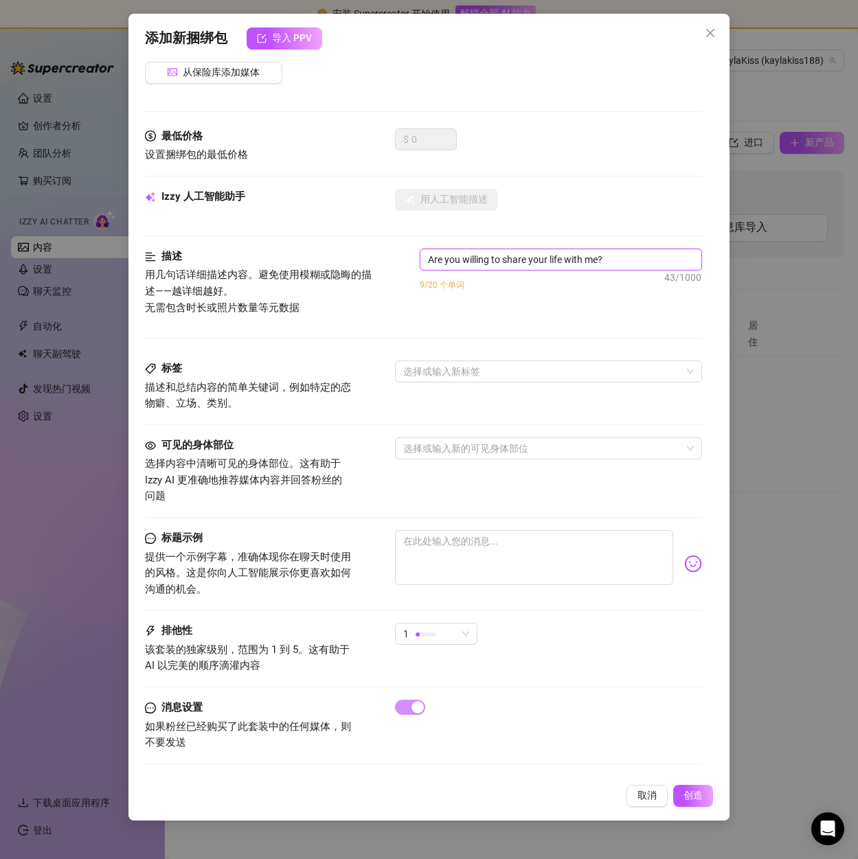
type textarea "Are you willing to share your life with me?"
click at [477, 299] on div "Are you willing to share your life with me? 43/1000 9/20 个单词" at bounding box center [561, 278] width 282 height 59
click at [690, 794] on font "创造" at bounding box center [693, 795] width 19 height 11
click at [205, 69] on font "从保险库添加媒体" at bounding box center [221, 72] width 77 height 11
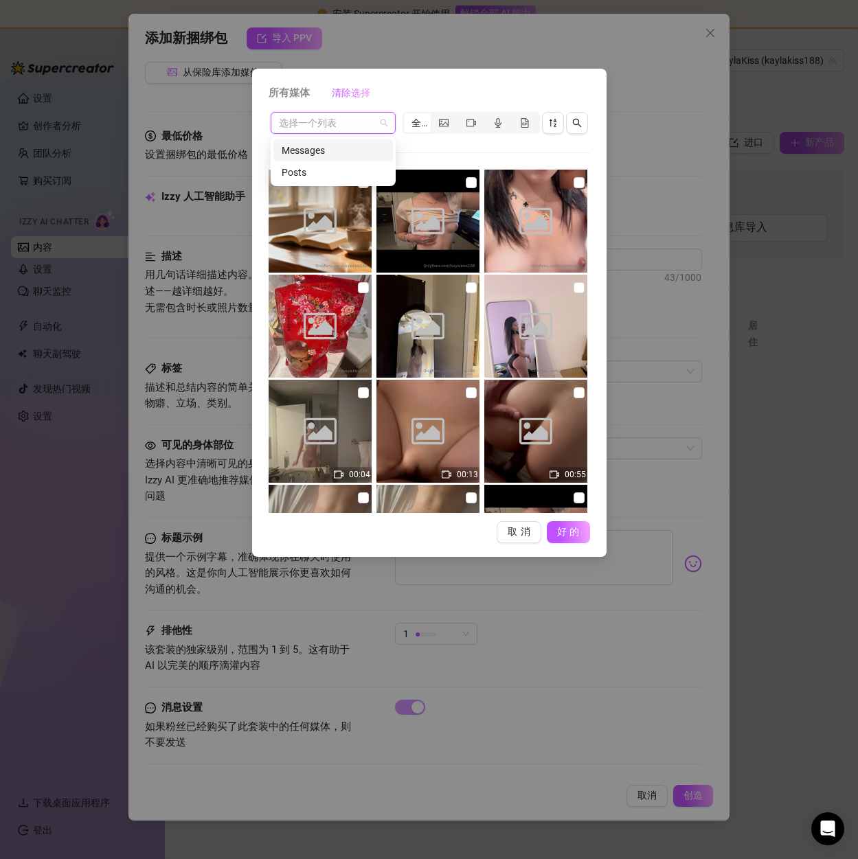
click at [323, 118] on input "search" at bounding box center [327, 123] width 96 height 21
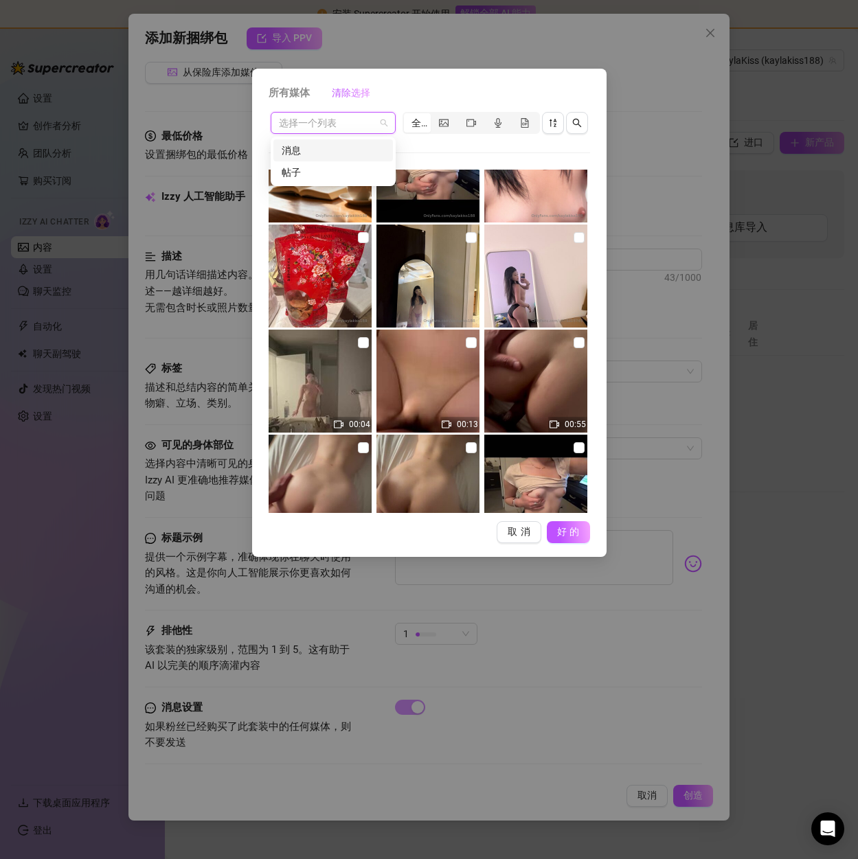
scroll to position [203, 0]
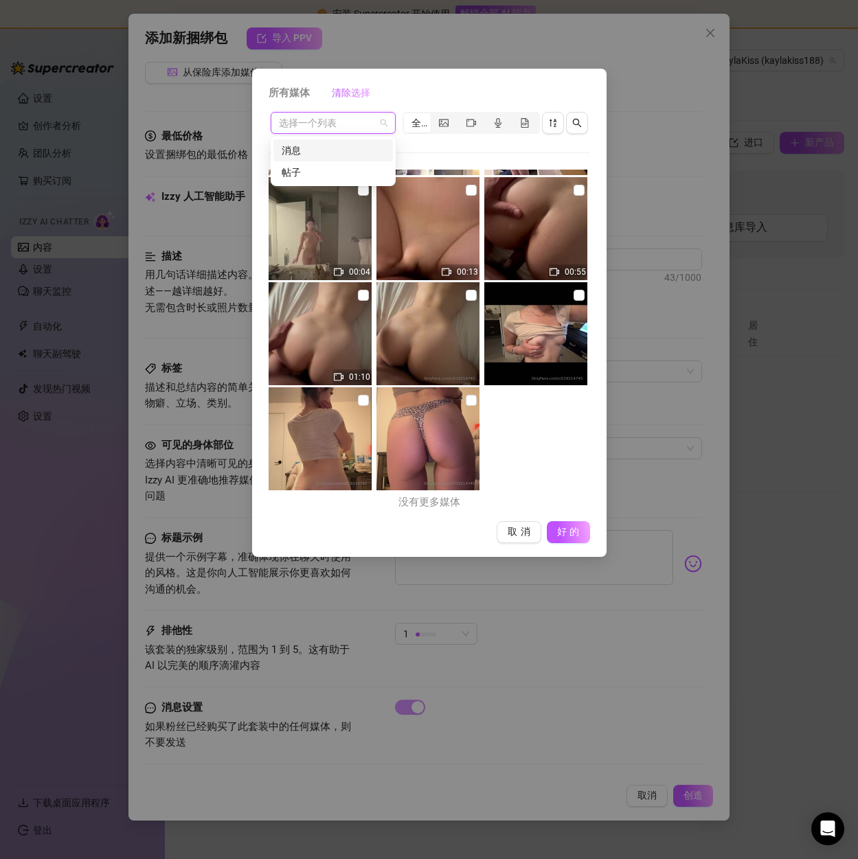
click at [429, 453] on img at bounding box center [427, 438] width 103 height 103
checkbox input "true"
click at [569, 530] on font "好的" at bounding box center [570, 531] width 26 height 11
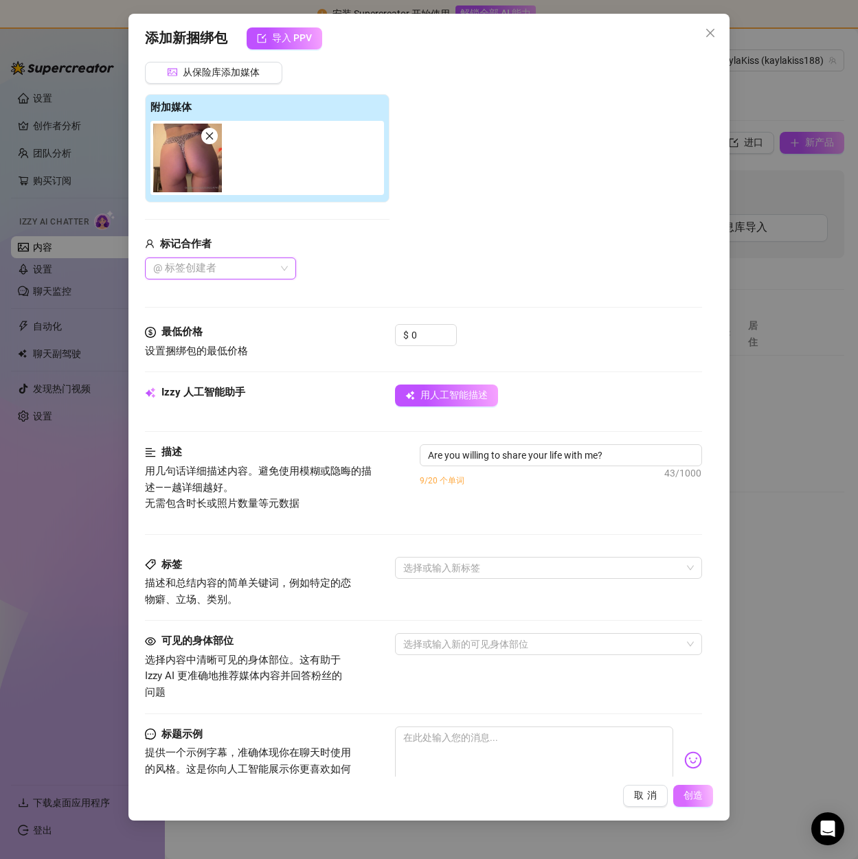
click at [692, 793] on font "创造" at bounding box center [693, 795] width 19 height 11
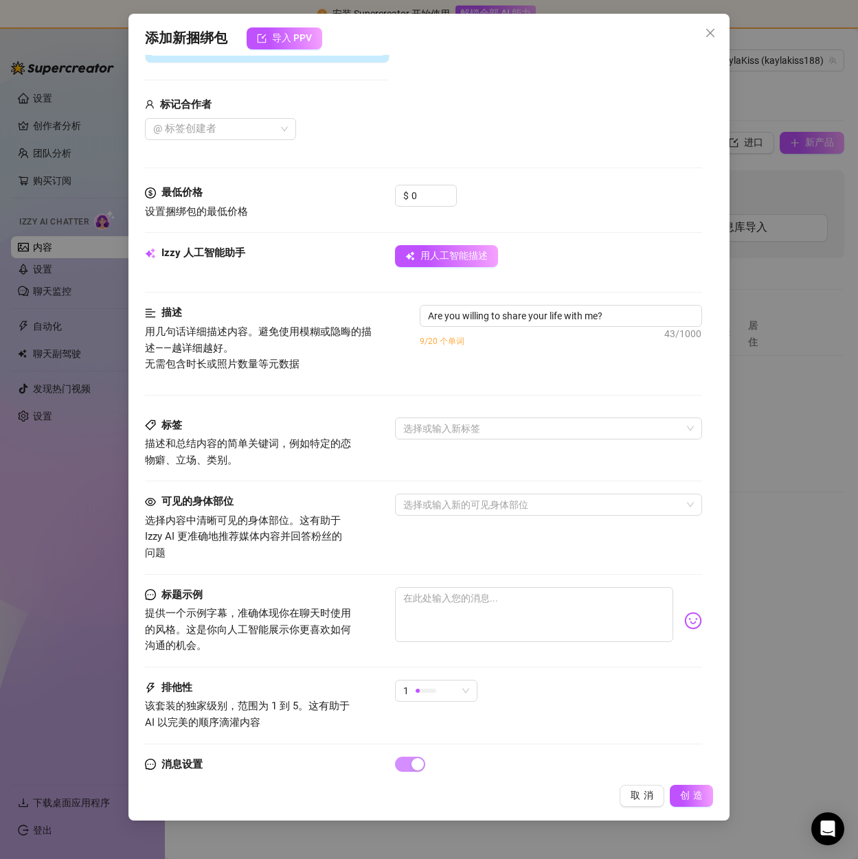
scroll to position [321, 0]
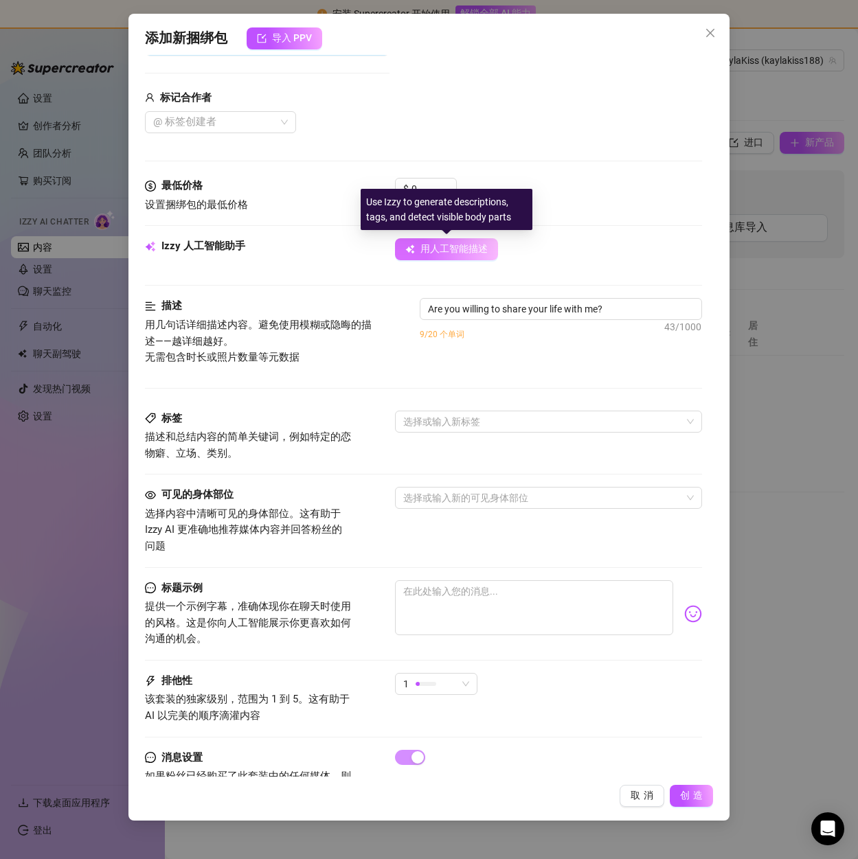
click at [432, 254] on font "用人工智能描述" at bounding box center [453, 248] width 67 height 11
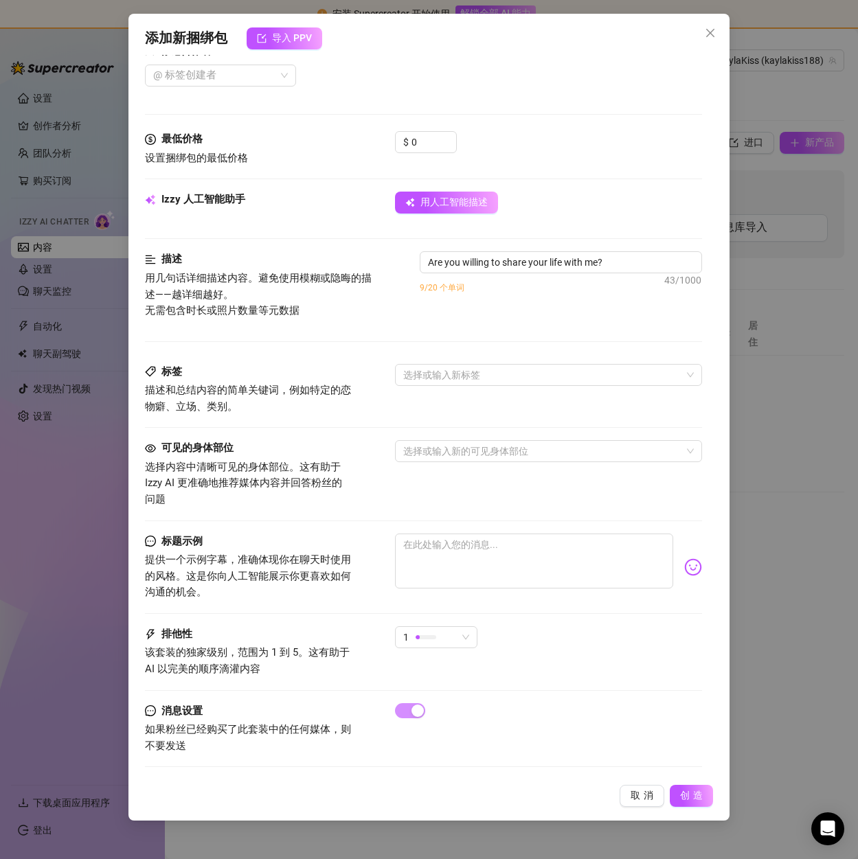
scroll to position [370, 0]
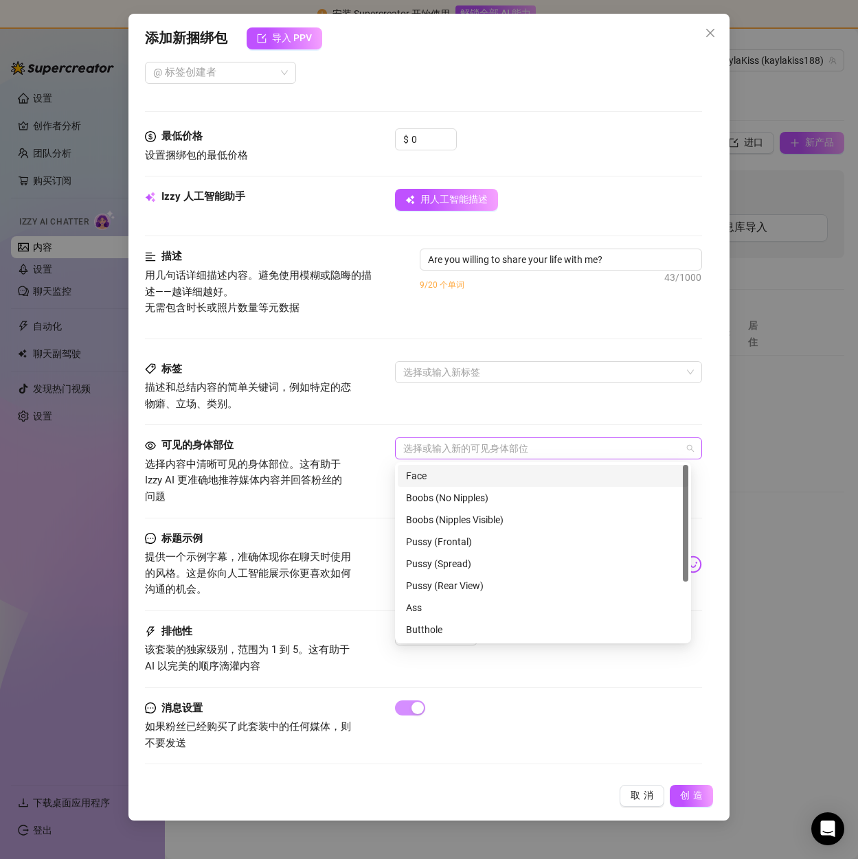
click at [493, 451] on div at bounding box center [541, 448] width 286 height 19
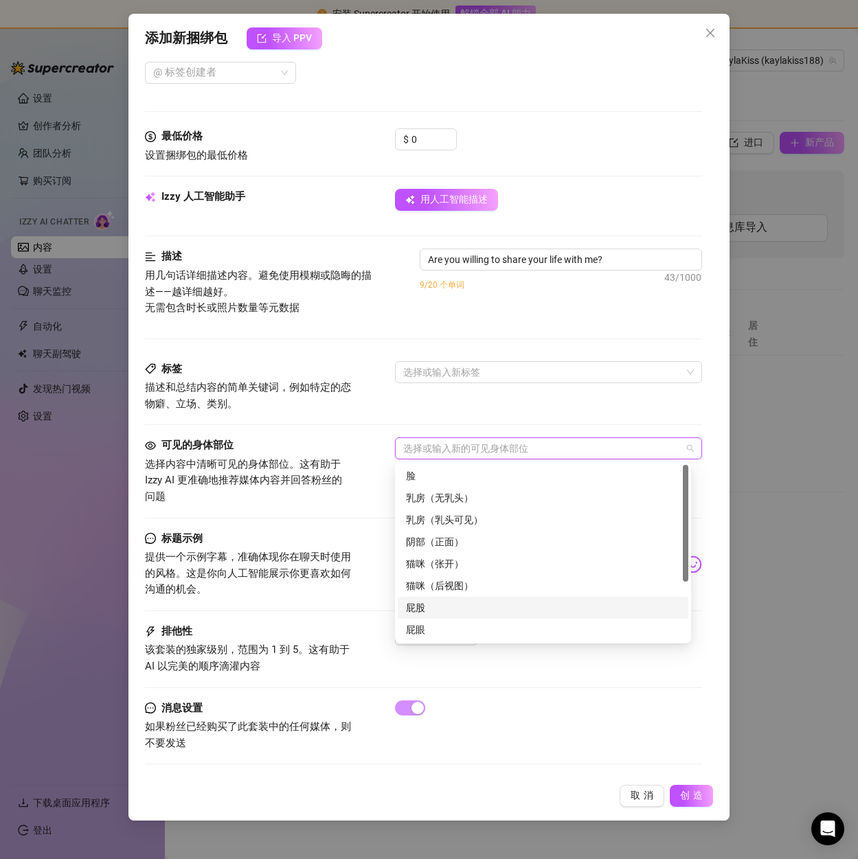
scroll to position [69, 0]
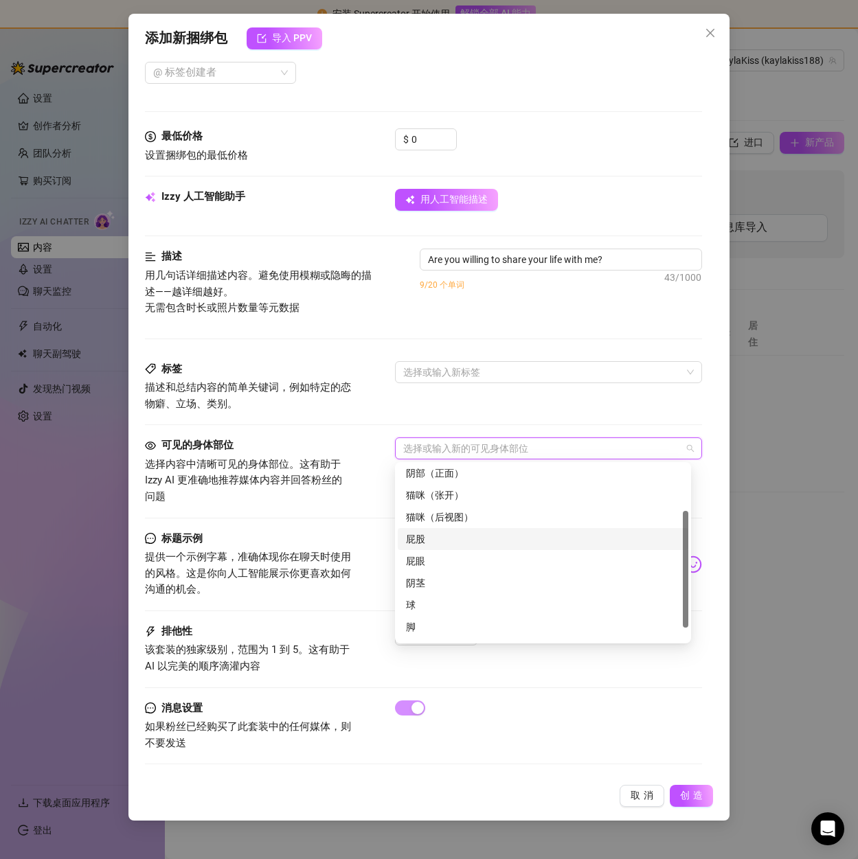
click at [445, 537] on div "屁股" at bounding box center [543, 539] width 274 height 15
click at [532, 410] on div "标签 描述和总结内容的简单关键词，例如特定的恋物癖、立场、类别。 选择或输入新标签" at bounding box center [423, 387] width 556 height 52
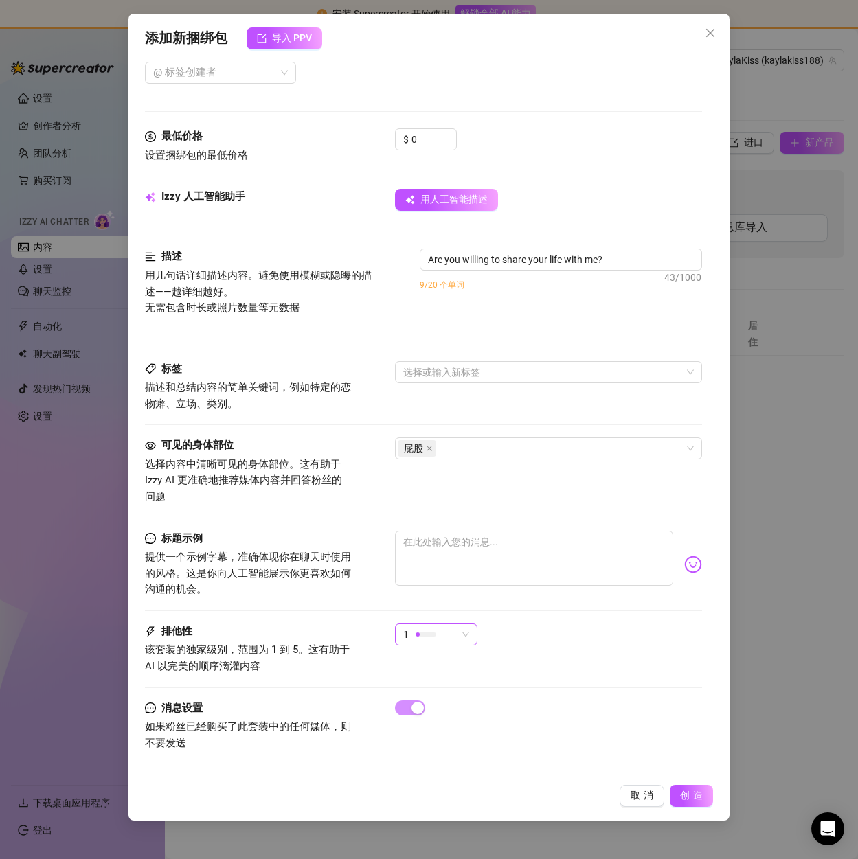
click at [440, 631] on div "1" at bounding box center [430, 634] width 54 height 21
click at [528, 611] on div "标题示例 提供一个示例字幕，准确体现你在聊天时使用的风格。这是你向人工智能展示你更喜欢如何沟通的机会。" at bounding box center [423, 577] width 556 height 93
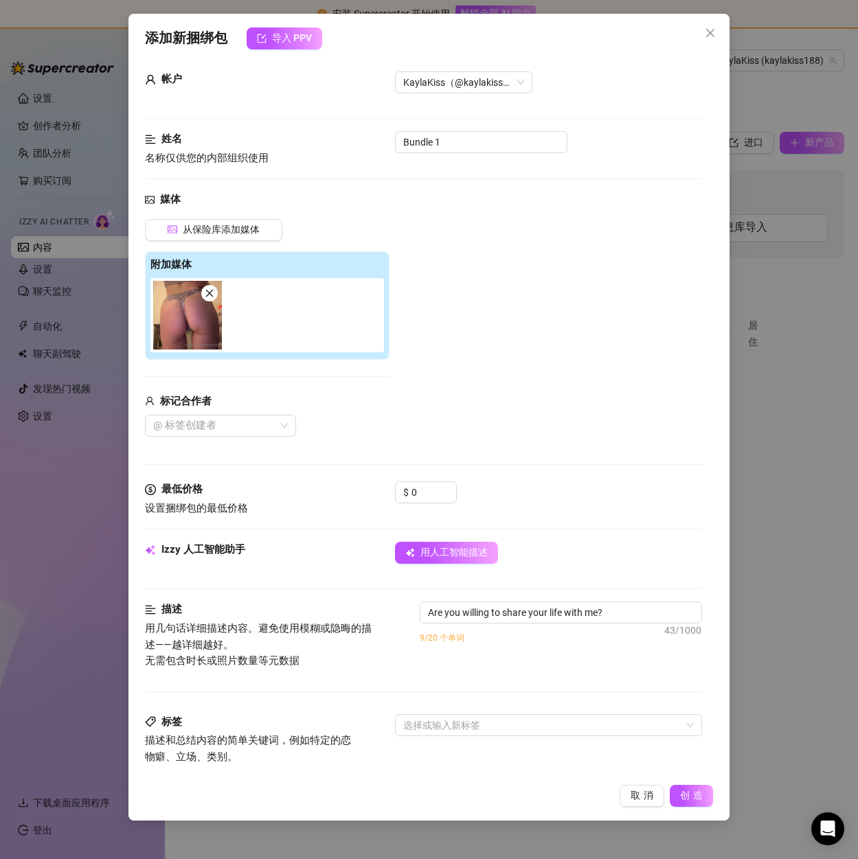
scroll to position [0, 0]
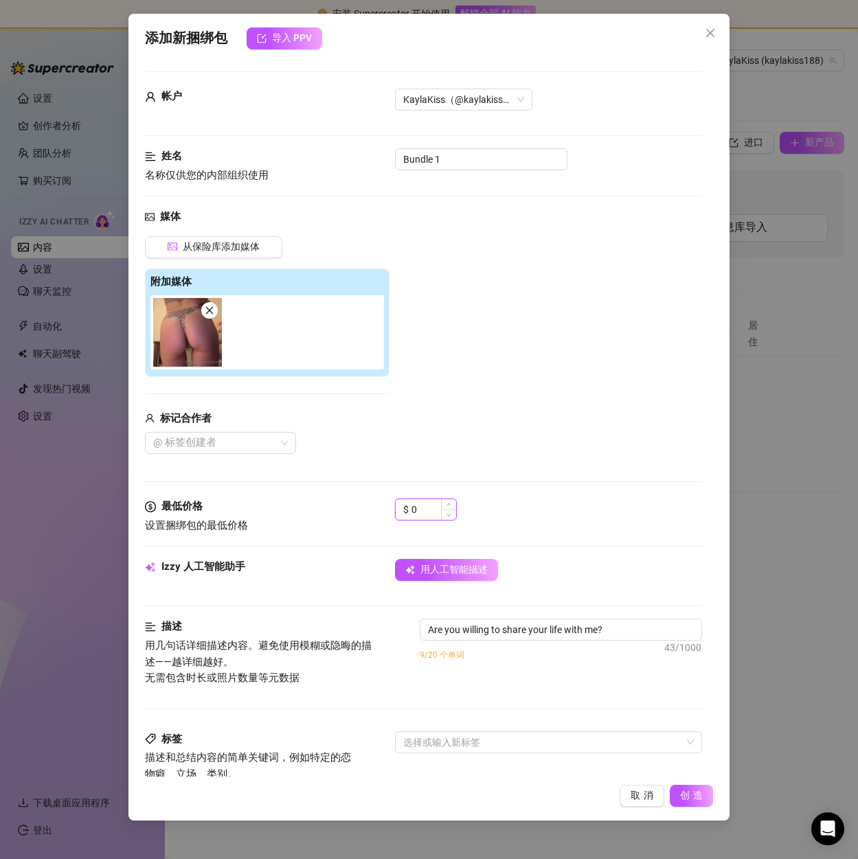
click at [429, 512] on input "0" at bounding box center [433, 509] width 45 height 21
drag, startPoint x: 427, startPoint y: 509, endPoint x: 400, endPoint y: 507, distance: 26.9
click at [402, 507] on div "$ 0" at bounding box center [426, 510] width 62 height 22
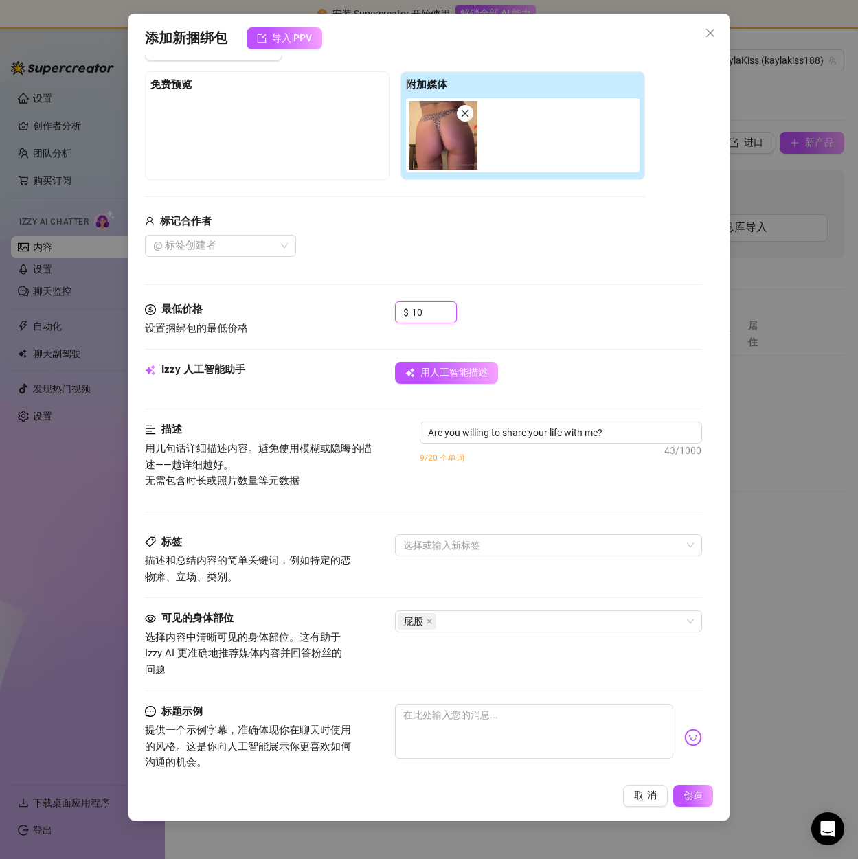
scroll to position [275, 0]
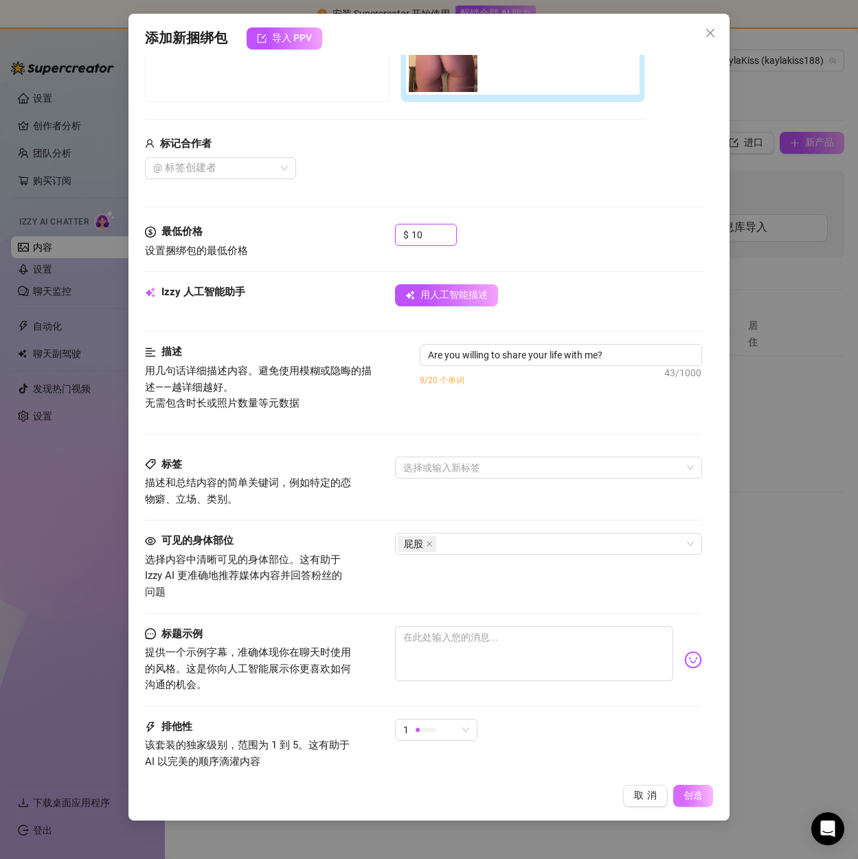
type input "10"
click at [692, 793] on font "创造" at bounding box center [693, 795] width 19 height 11
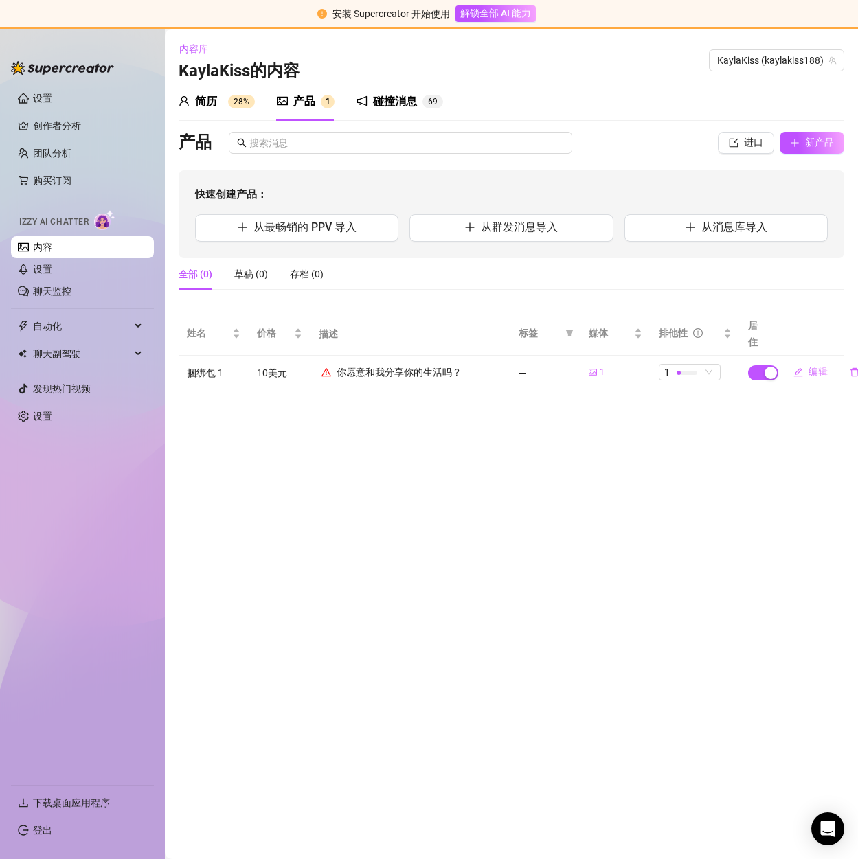
click at [461, 446] on main "内容库 KaylaKiss 的内容 [PERSON_NAME] (kaylakiss188) 简历 28% 产品 1 碰撞消息 6 9 产品 进口 新产品 快…" at bounding box center [511, 444] width 693 height 831
click at [690, 372] on div at bounding box center [687, 373] width 21 height 4
click at [683, 484] on font "5-最独家🔥" at bounding box center [694, 483] width 49 height 11
click at [44, 264] on link "设置" at bounding box center [42, 269] width 19 height 11
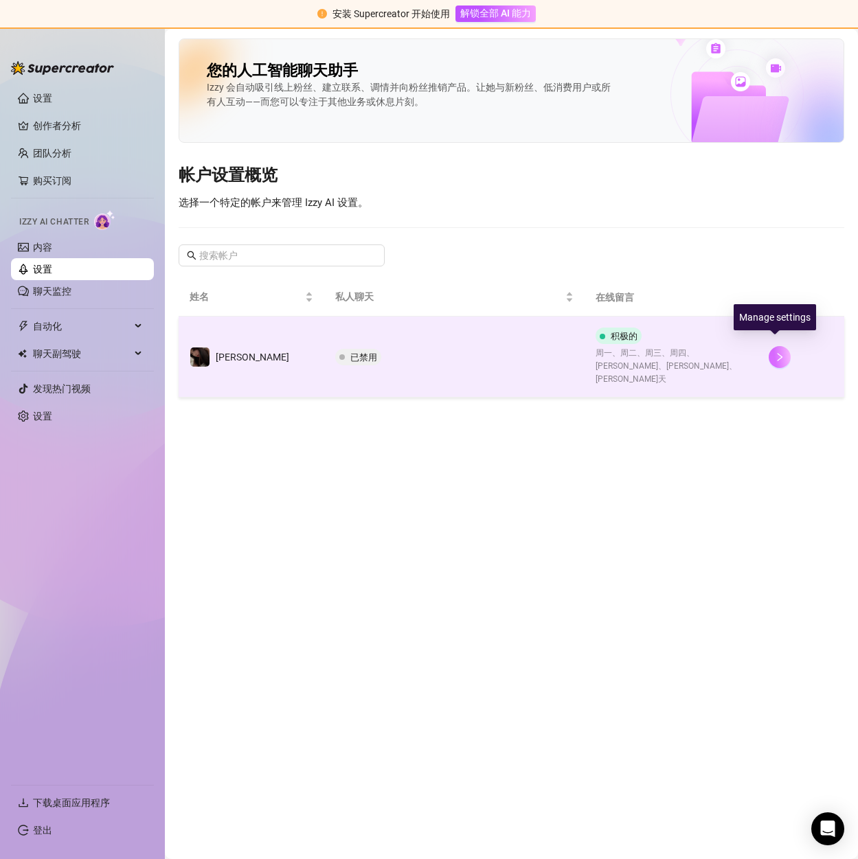
click at [780, 348] on button "button" at bounding box center [780, 357] width 22 height 22
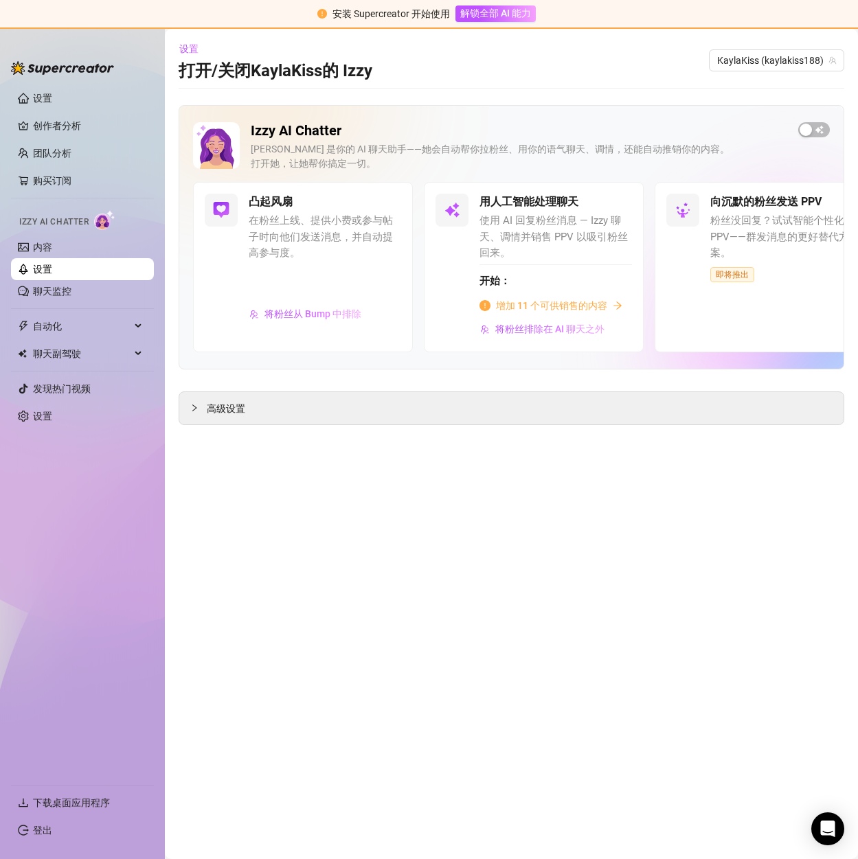
click at [575, 304] on font "增加 11 个可供销售的内容" at bounding box center [551, 305] width 111 height 11
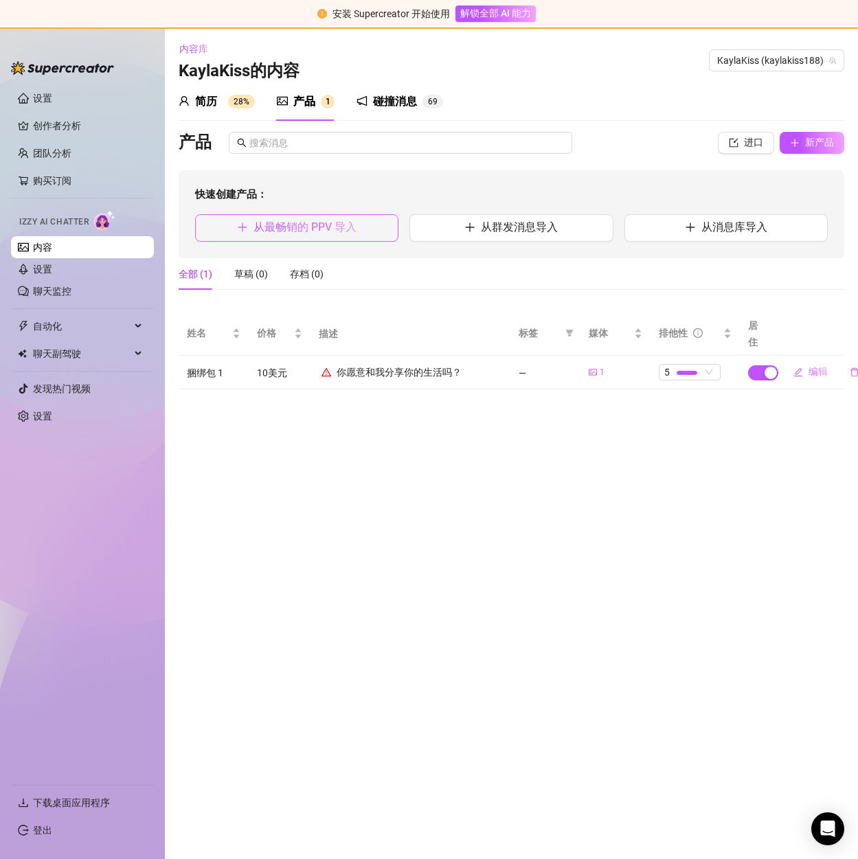
click at [319, 232] on font "从最畅销的 PPV 导入" at bounding box center [304, 227] width 103 height 13
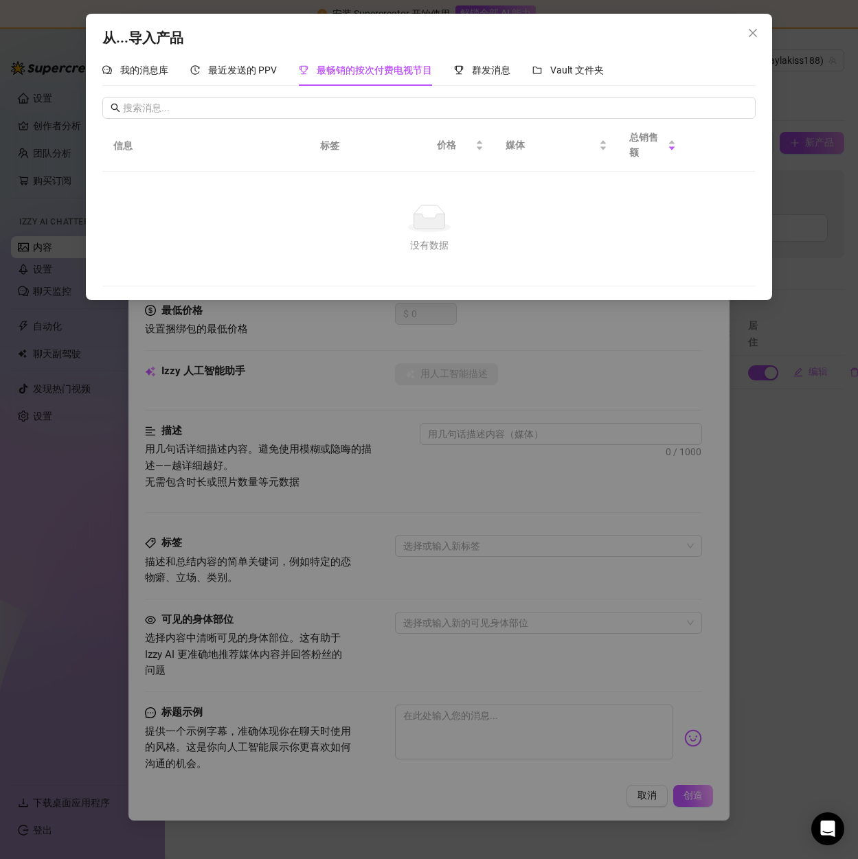
click at [636, 371] on div "从...导入产品 我的消息库 最近发送的 PPV 最畅销的按次付费电视节目 群发消息 Vault 文件夹 信息 标签 价格 媒体 总销售额 No data 没…" at bounding box center [429, 429] width 858 height 859
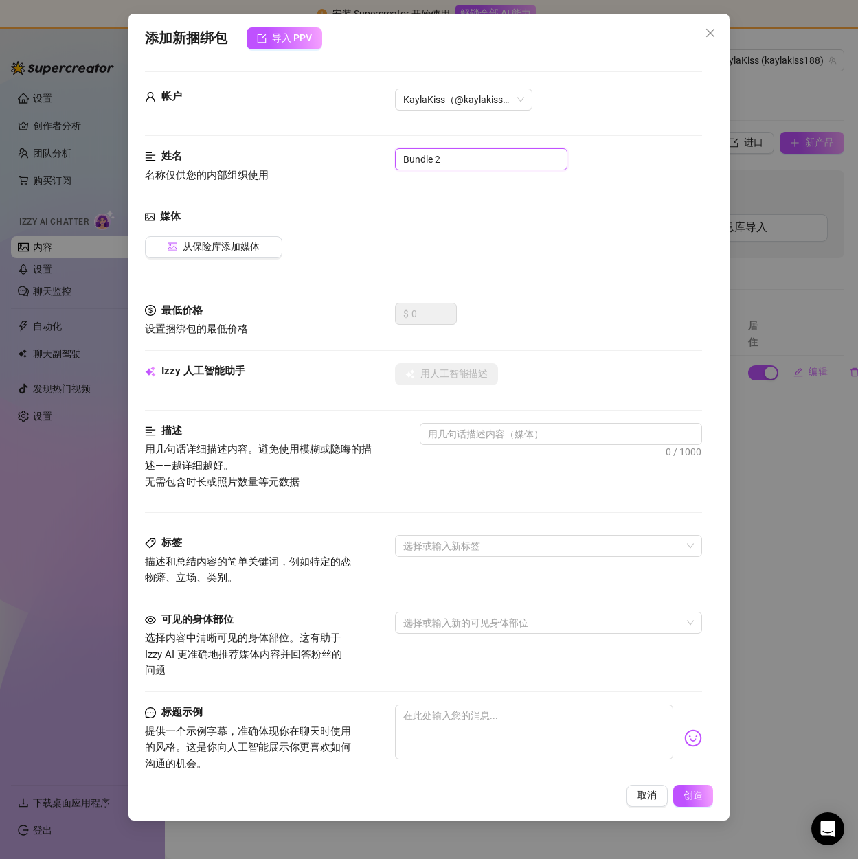
click at [442, 159] on input "Bundle 2" at bounding box center [481, 159] width 172 height 22
click at [210, 247] on font "从保险库添加媒体" at bounding box center [221, 246] width 77 height 11
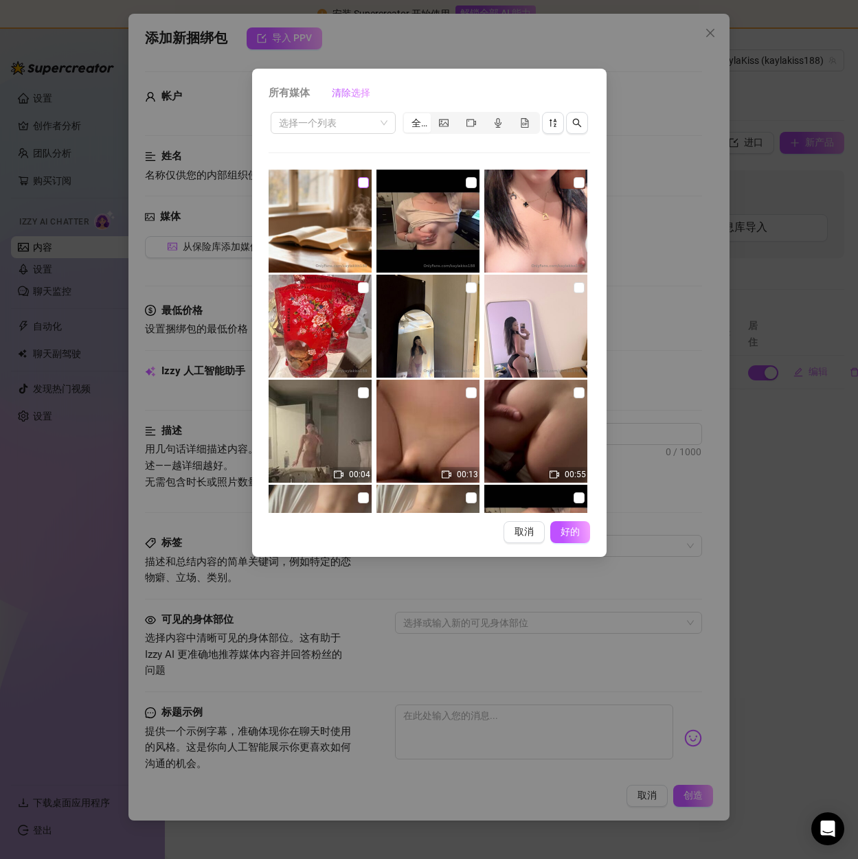
click at [363, 181] on input "checkbox" at bounding box center [363, 182] width 11 height 11
checkbox input "true"
click at [567, 527] on font "好的" at bounding box center [570, 531] width 26 height 11
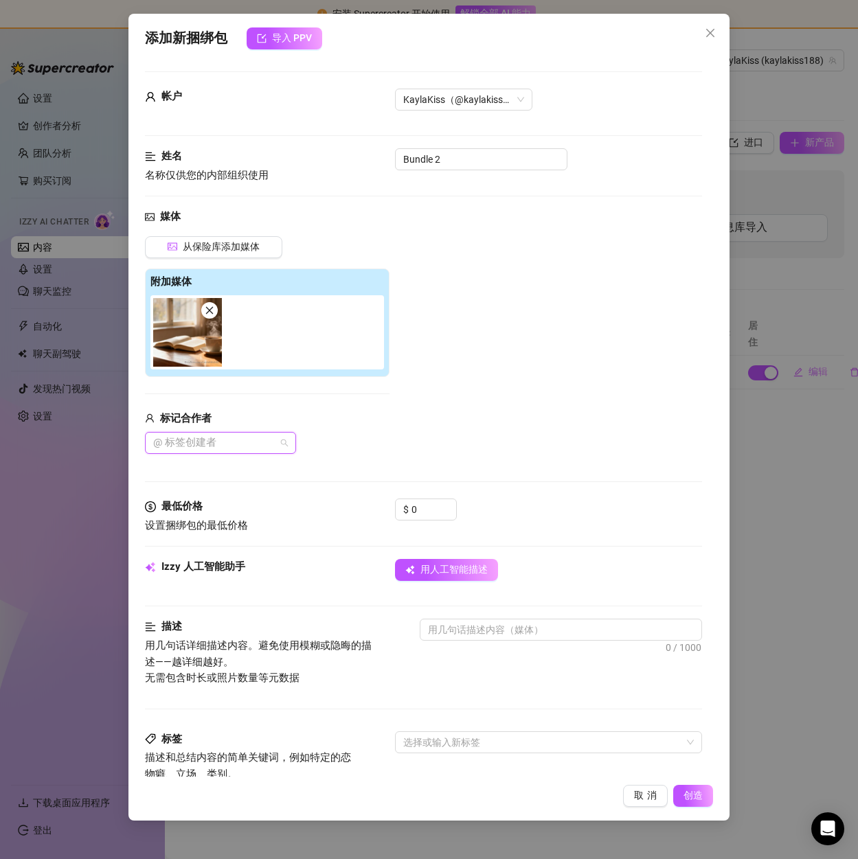
click at [239, 439] on div at bounding box center [213, 442] width 131 height 19
click at [214, 471] on font "A&M 夜幕降临" at bounding box center [205, 470] width 61 height 11
click at [222, 440] on icon "关闭" at bounding box center [224, 443] width 7 height 7
click at [384, 431] on div "标记合作者 @ Tag creator" at bounding box center [267, 433] width 245 height 44
click at [426, 506] on input "0" at bounding box center [433, 509] width 45 height 21
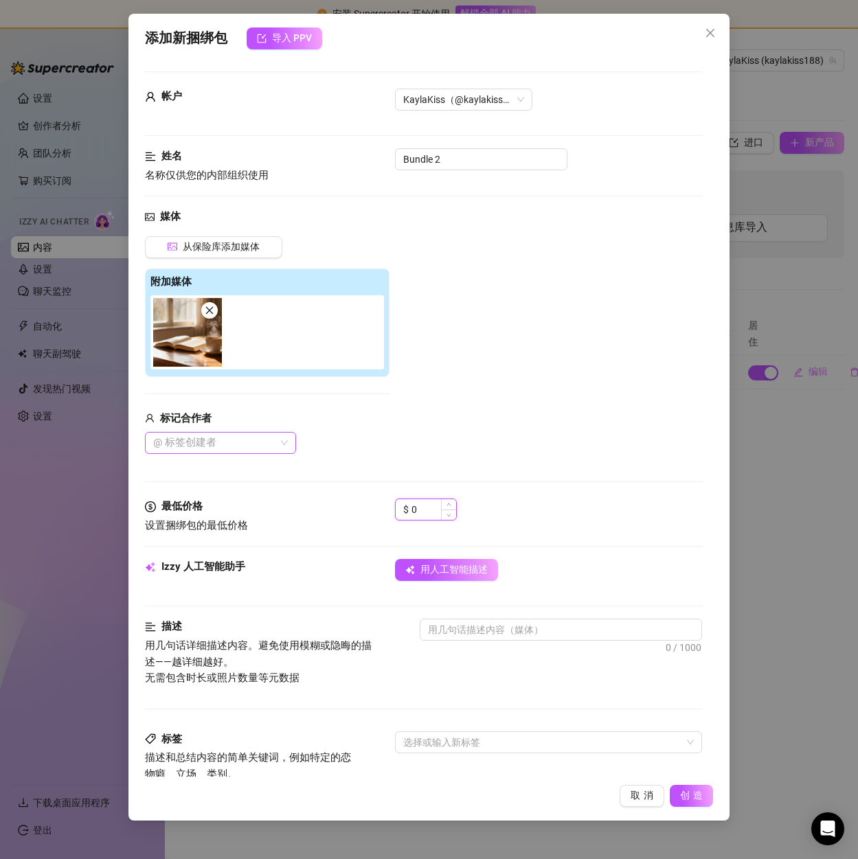
drag, startPoint x: 427, startPoint y: 506, endPoint x: 397, endPoint y: 507, distance: 29.5
click at [397, 507] on div "$ 0" at bounding box center [426, 510] width 62 height 22
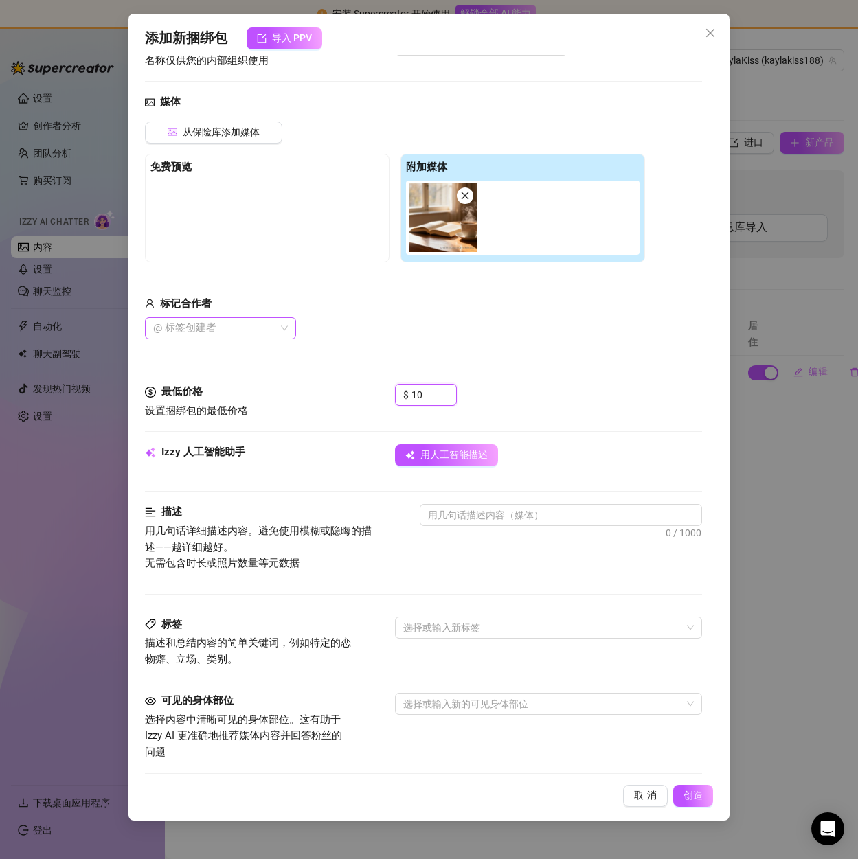
scroll to position [137, 0]
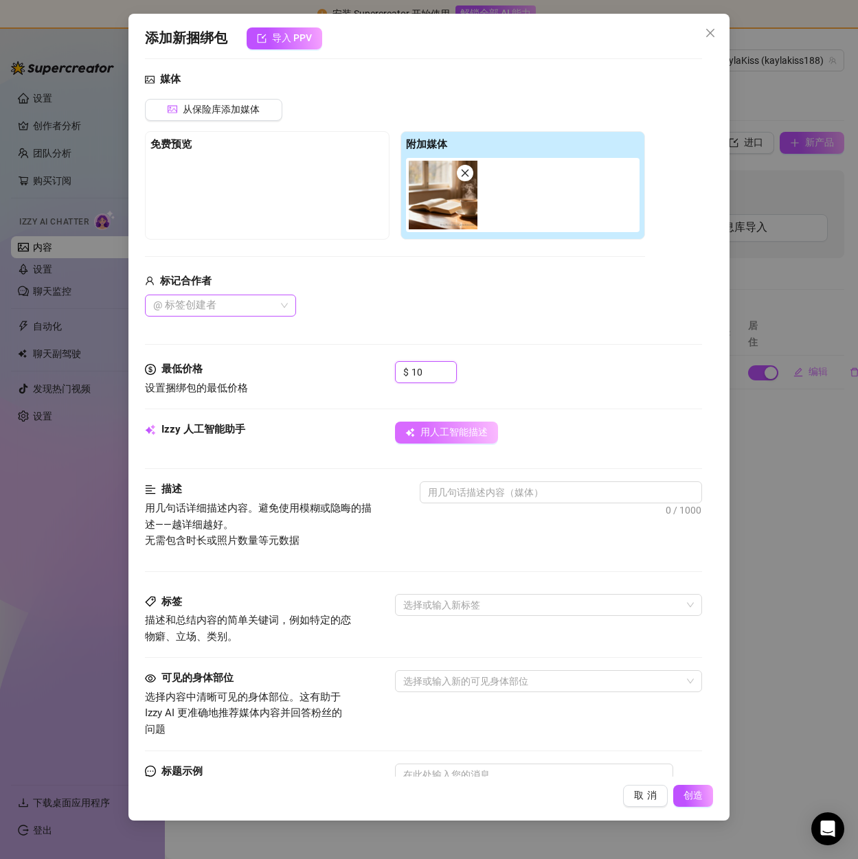
type input "10"
click at [454, 437] on font "用人工智能描述" at bounding box center [453, 432] width 67 height 11
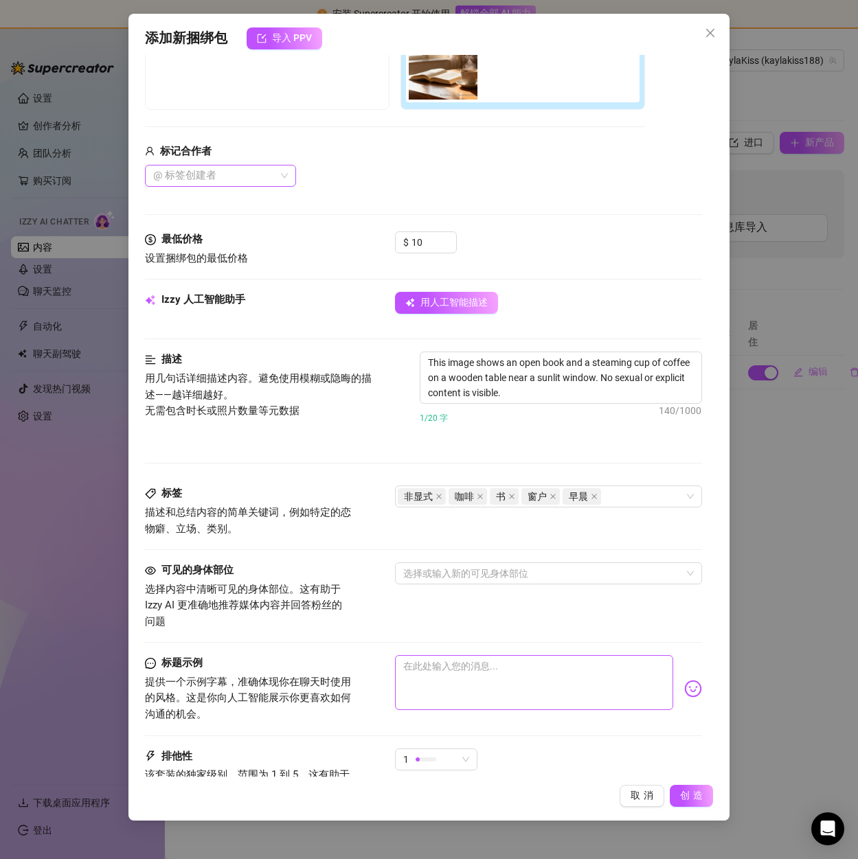
scroll to position [392, 0]
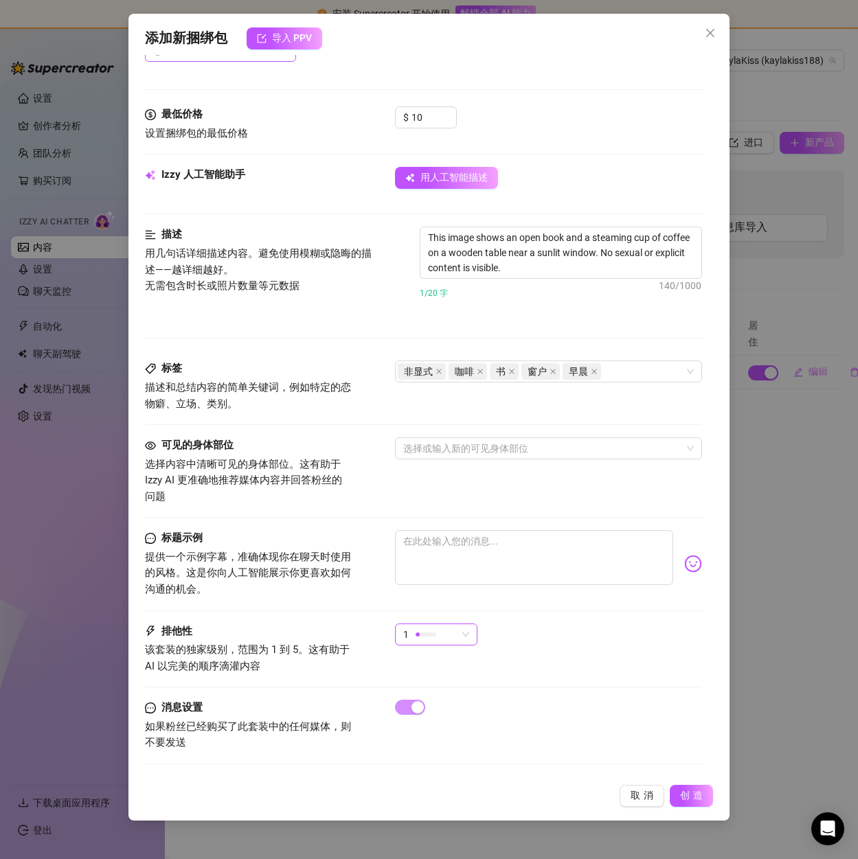
click at [458, 634] on span "1" at bounding box center [436, 634] width 66 height 21
click at [440, 749] on font "5-最独家🔥" at bounding box center [430, 750] width 49 height 11
click at [690, 791] on font "创造" at bounding box center [693, 795] width 26 height 11
click at [550, 368] on icon "关闭" at bounding box center [553, 371] width 7 height 7
click at [686, 791] on font "创造" at bounding box center [693, 795] width 26 height 11
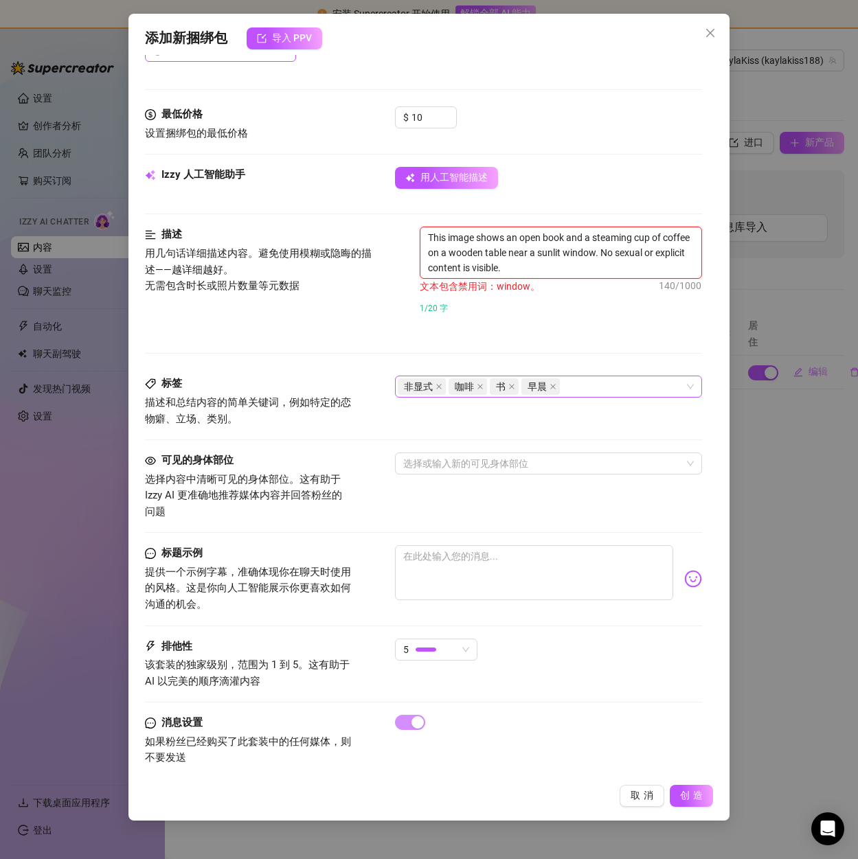
drag, startPoint x: 592, startPoint y: 251, endPoint x: 625, endPoint y: 251, distance: 33.0
click at [625, 251] on textarea "This image shows an open book and a steaming cup of coffee on a wooden table ne…" at bounding box center [560, 252] width 280 height 51
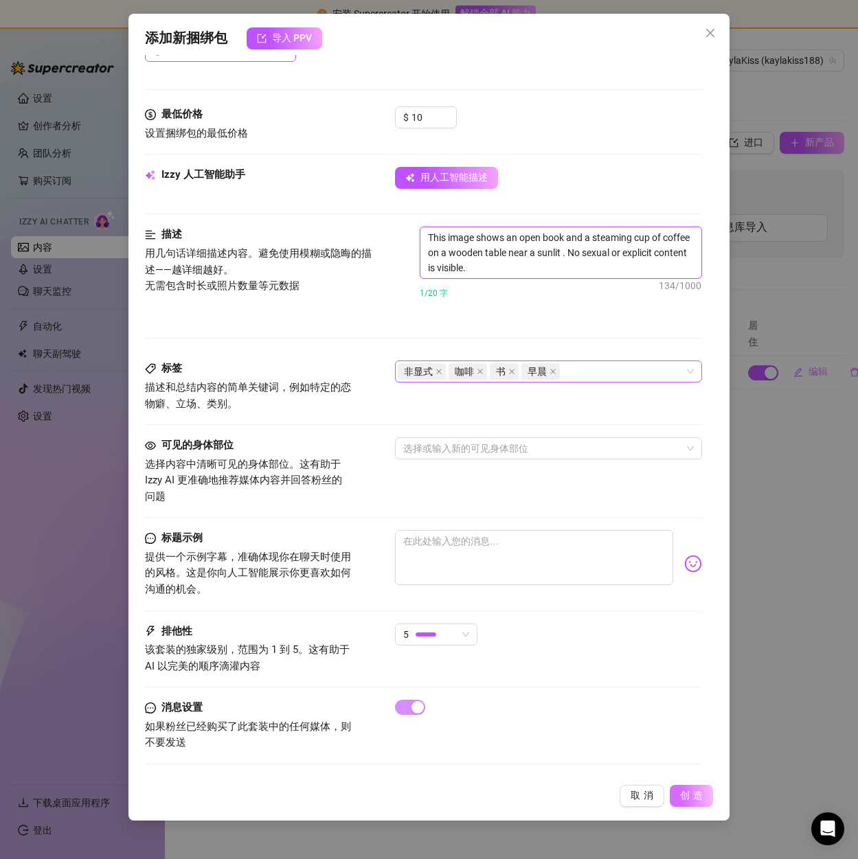
type textarea "This image shows an open book and a steaming cup of coffee on a wooden table ne…"
click at [689, 788] on button "创造" at bounding box center [691, 796] width 43 height 22
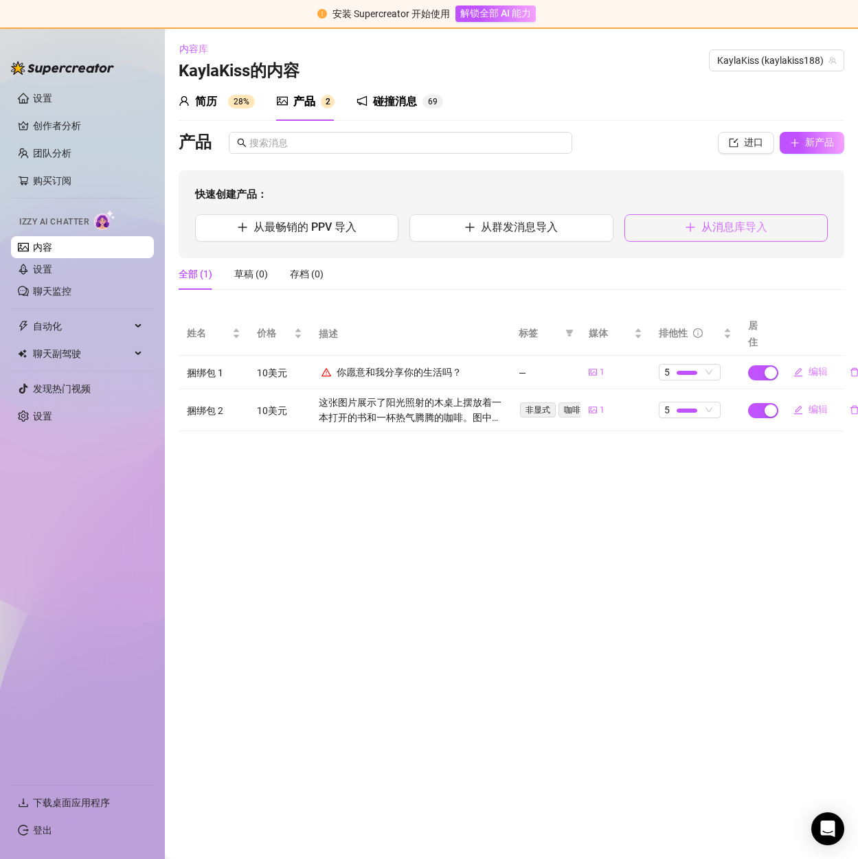
click at [708, 221] on span "从消息库导入" at bounding box center [734, 228] width 66 height 14
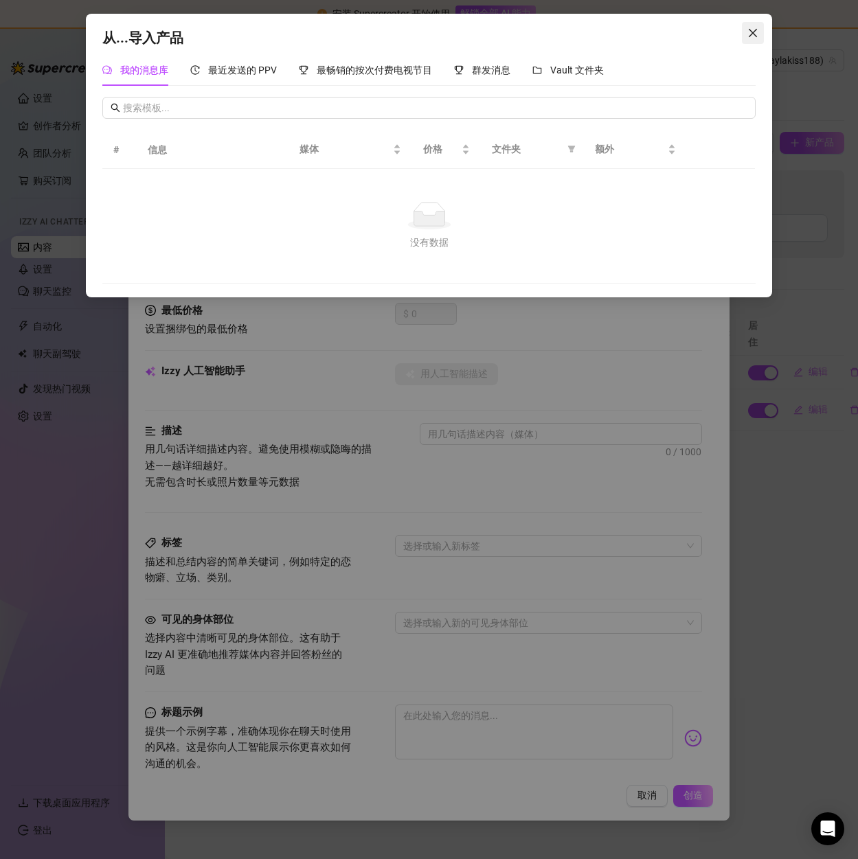
click at [751, 32] on icon "关闭" at bounding box center [752, 32] width 11 height 11
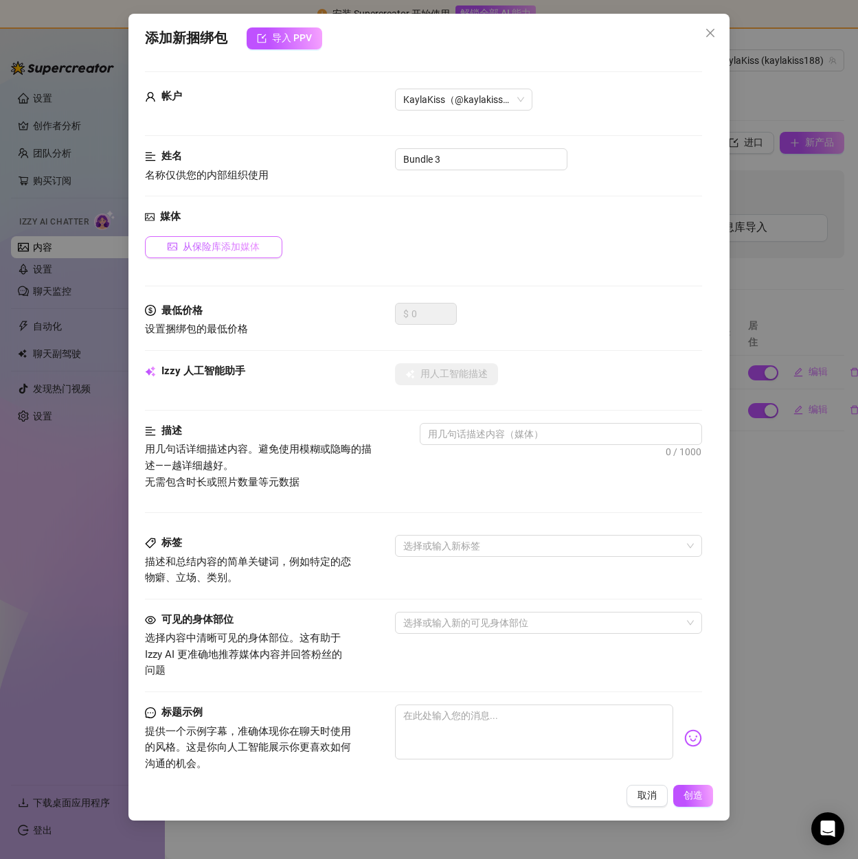
click at [210, 247] on font "从保险库添加媒体" at bounding box center [221, 246] width 77 height 11
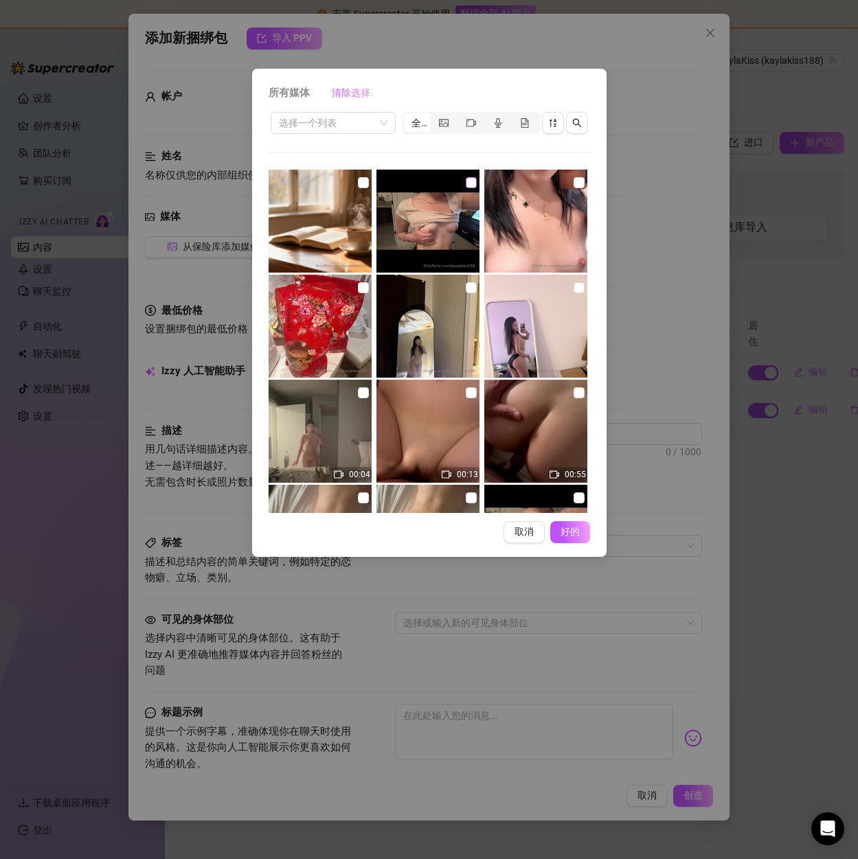
click at [466, 179] on input "checkbox" at bounding box center [471, 182] width 11 height 11
click at [466, 181] on input "checkbox" at bounding box center [471, 182] width 11 height 11
checkbox input "false"
click at [574, 181] on input "checkbox" at bounding box center [579, 182] width 11 height 11
checkbox input "true"
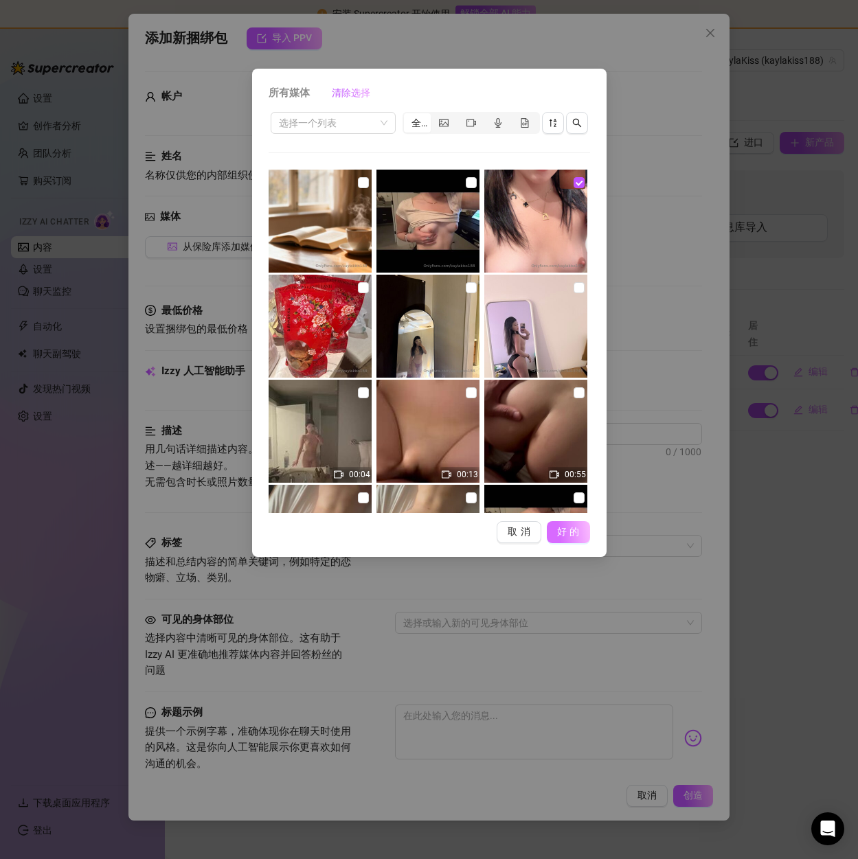
click at [567, 532] on font "好的" at bounding box center [570, 531] width 26 height 11
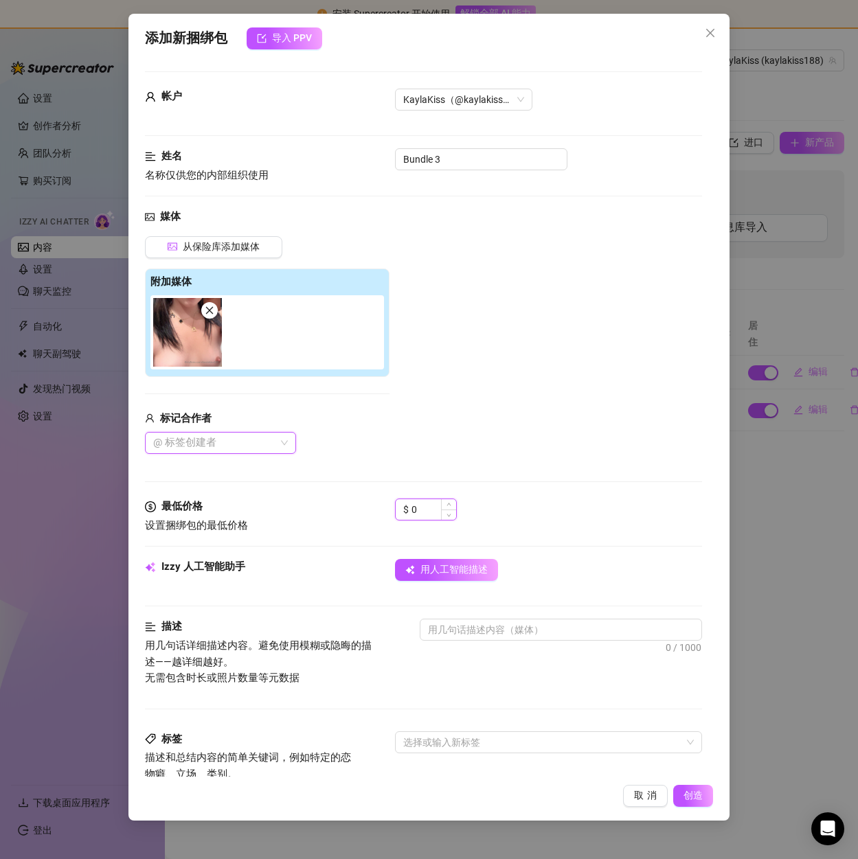
click at [431, 510] on input "0" at bounding box center [433, 509] width 45 height 21
drag, startPoint x: 424, startPoint y: 506, endPoint x: 403, endPoint y: 507, distance: 20.7
click at [403, 507] on div "$ 0" at bounding box center [426, 510] width 62 height 22
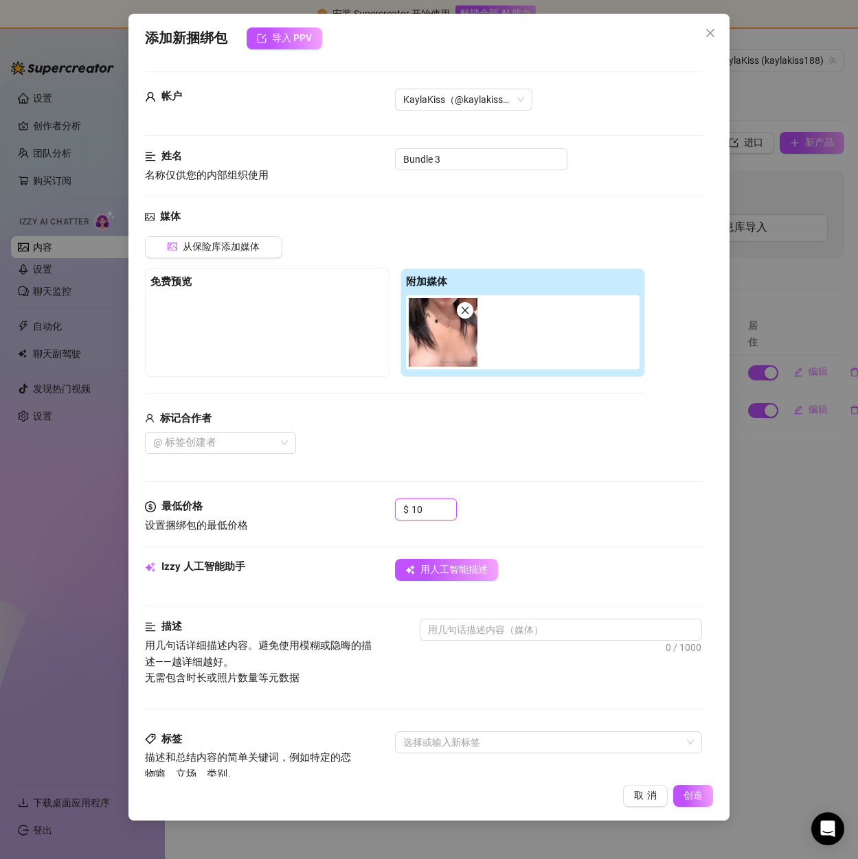
type input "10"
click at [591, 473] on div "媒体 从保险库添加媒体 免费预览 附加媒体 标记合作者 @ 标签创建者" at bounding box center [423, 354] width 556 height 290
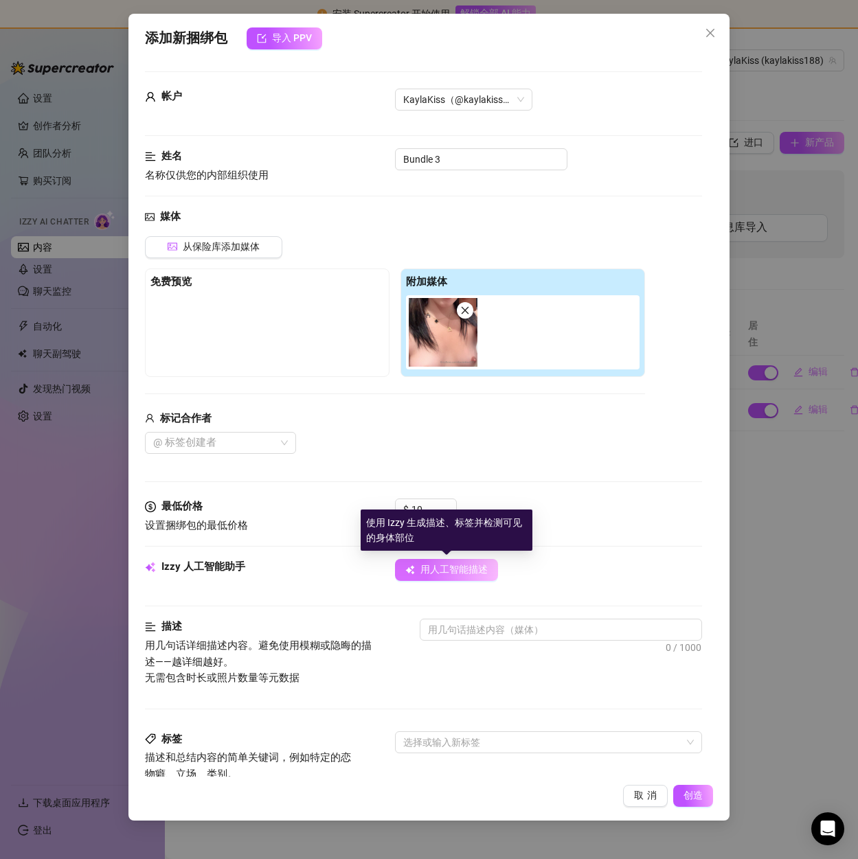
click at [430, 564] on span "用人工智能描述" at bounding box center [453, 570] width 67 height 12
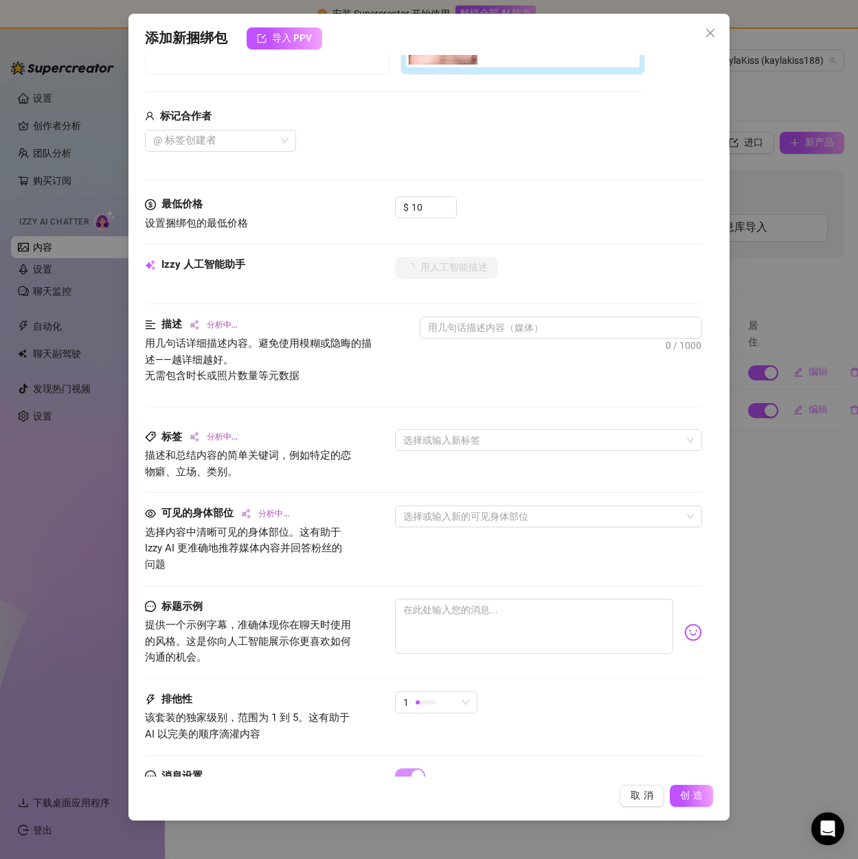
scroll to position [370, 0]
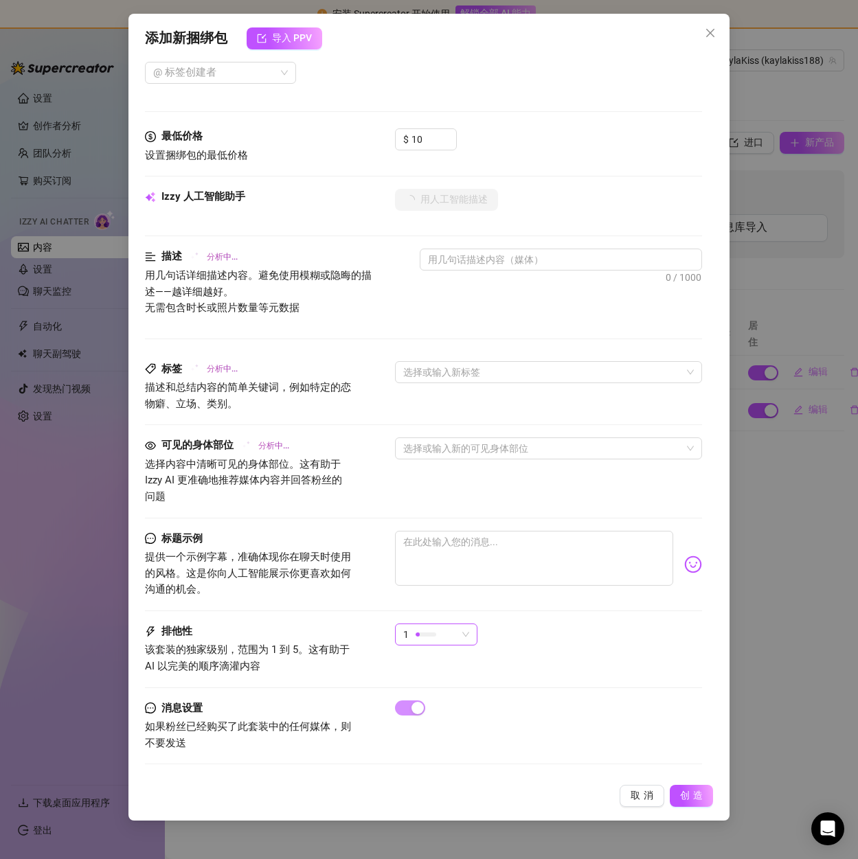
click at [440, 633] on div "1" at bounding box center [430, 634] width 54 height 21
click at [442, 747] on font "5-最独家🔥" at bounding box center [430, 750] width 49 height 11
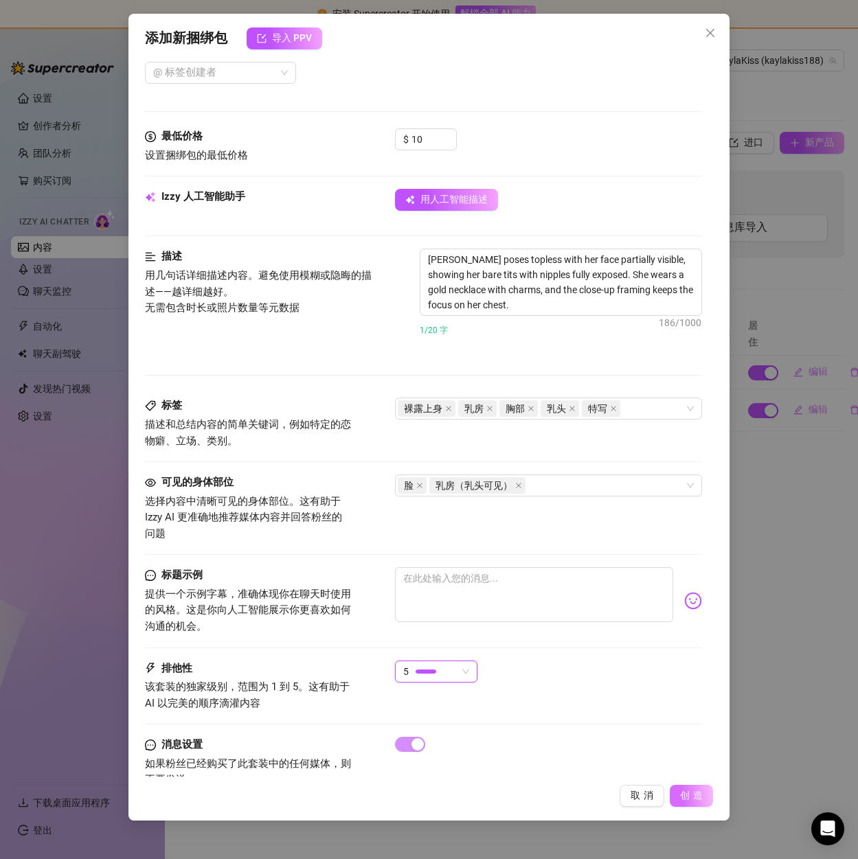
click at [684, 795] on font "创造" at bounding box center [693, 795] width 26 height 11
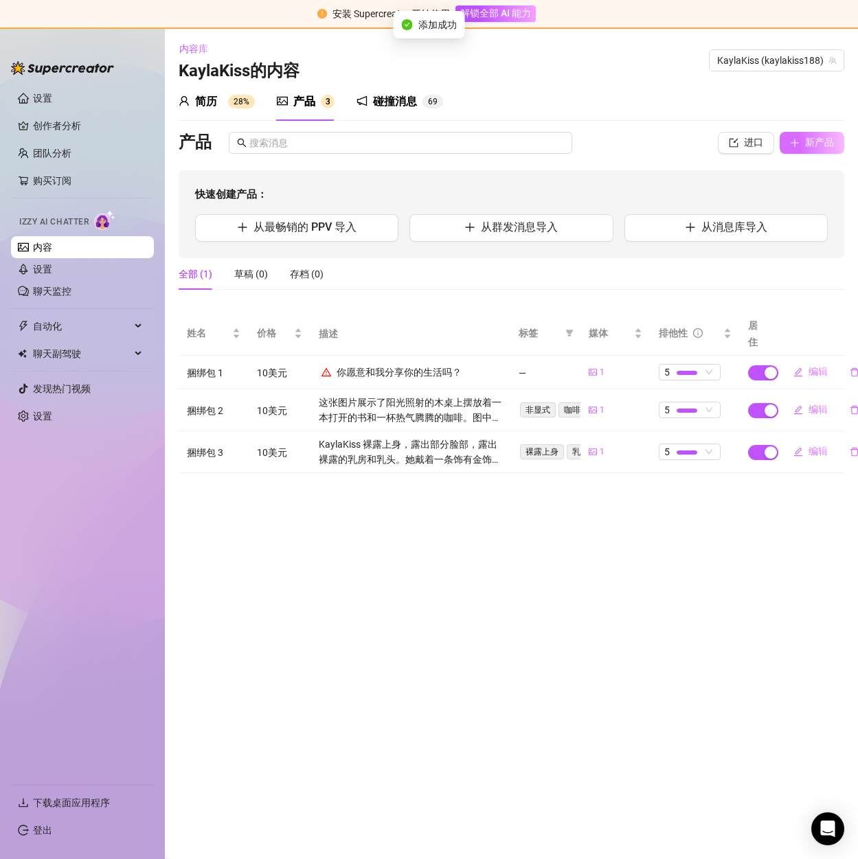
click at [801, 142] on button "新产品" at bounding box center [812, 143] width 65 height 22
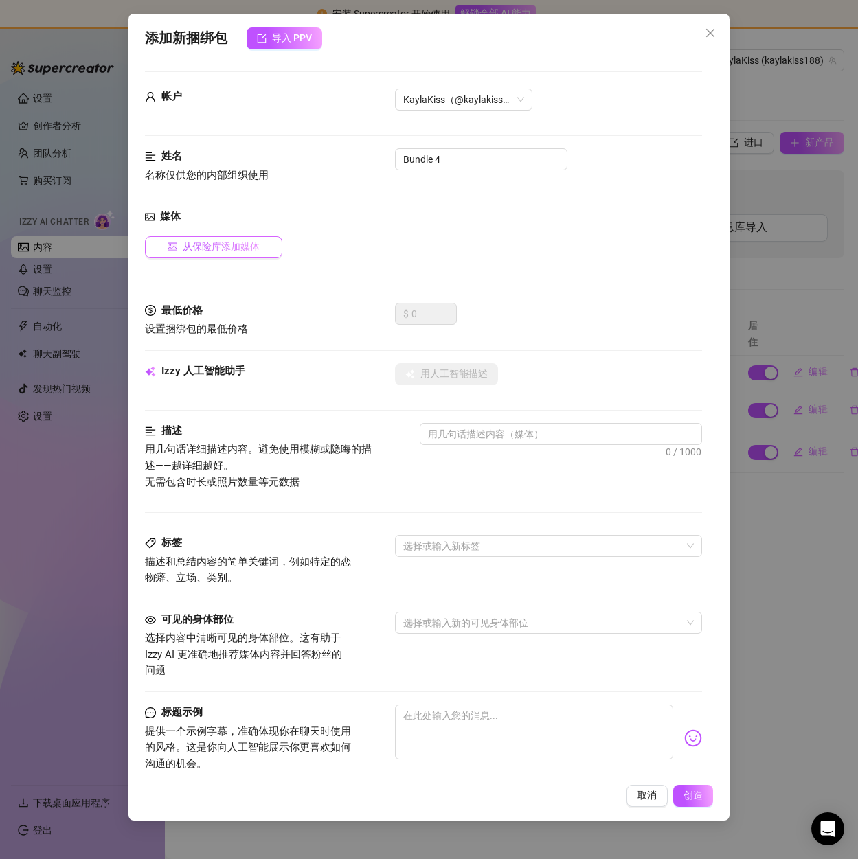
click at [192, 249] on font "从保险库添加媒体" at bounding box center [221, 246] width 77 height 11
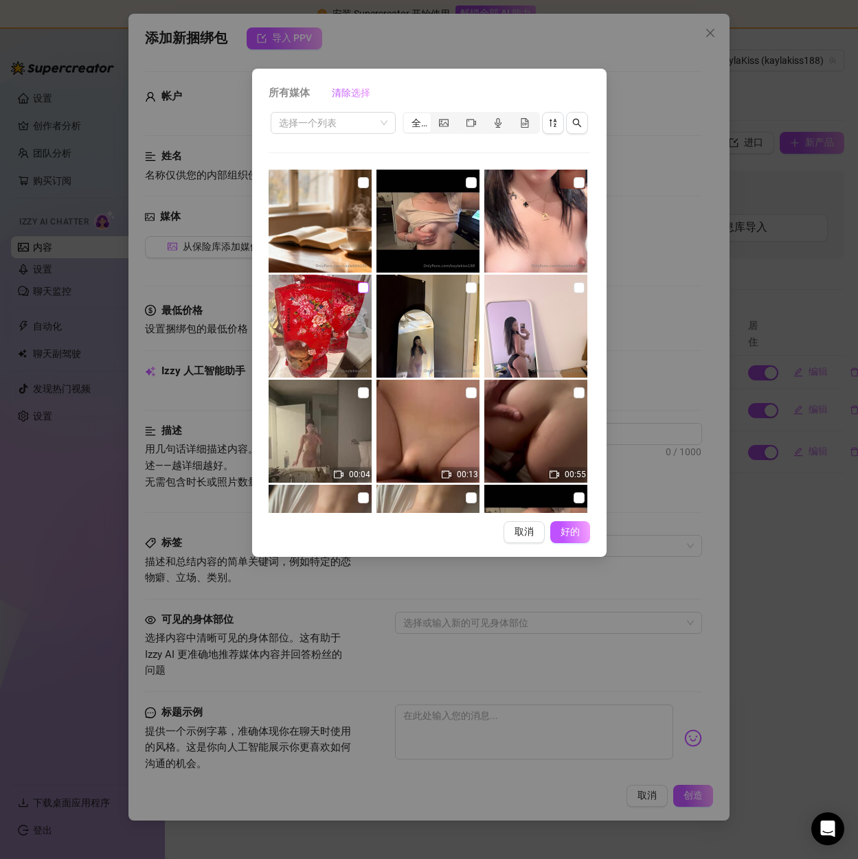
click at [359, 284] on input "checkbox" at bounding box center [363, 287] width 11 height 11
checkbox input "true"
click at [570, 529] on font "好的" at bounding box center [570, 531] width 26 height 11
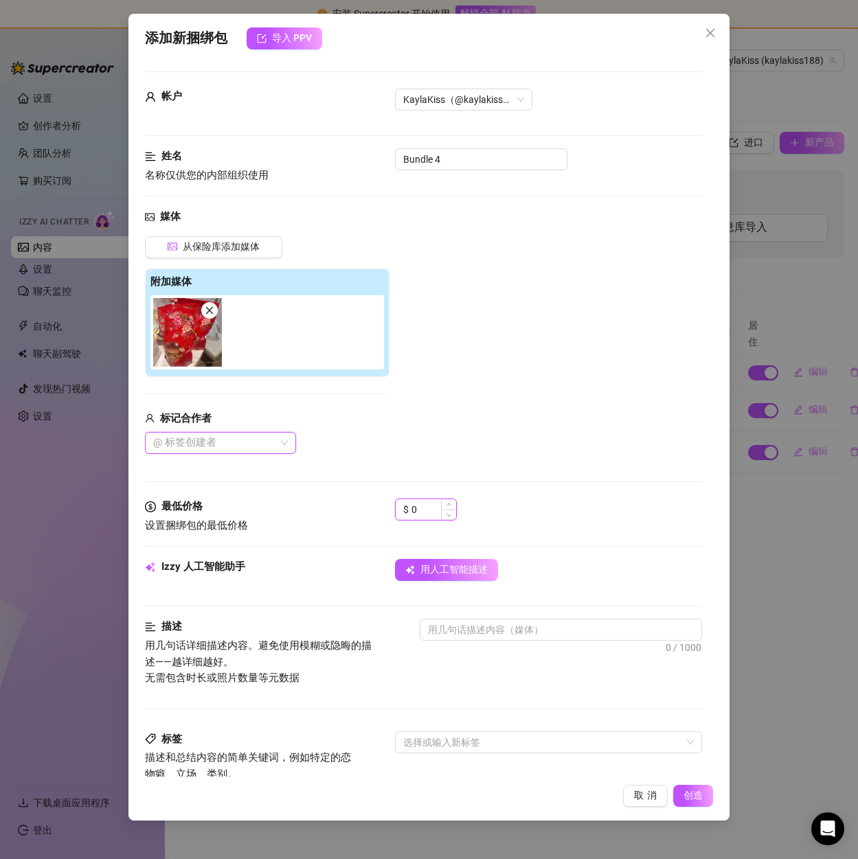
click at [428, 512] on input "0" at bounding box center [433, 509] width 45 height 21
drag, startPoint x: 423, startPoint y: 506, endPoint x: 390, endPoint y: 504, distance: 33.8
click at [390, 504] on div "最低价格 设置捆绑包的最低价格 $ 0" at bounding box center [423, 516] width 556 height 35
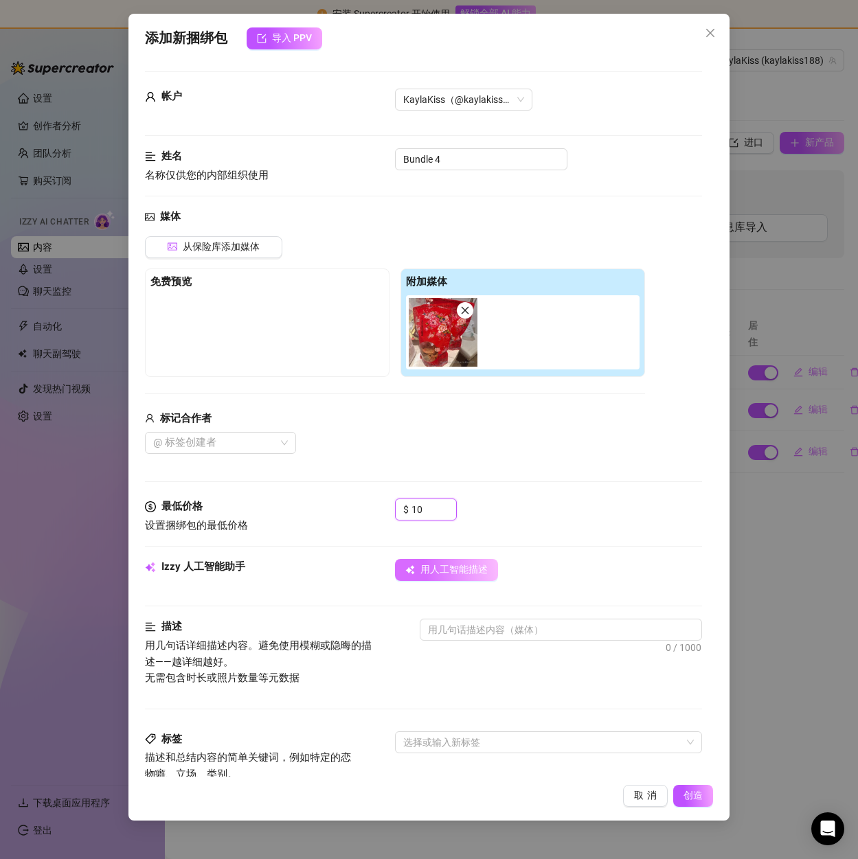
type input "10"
click at [441, 567] on font "用人工智能描述" at bounding box center [453, 569] width 67 height 11
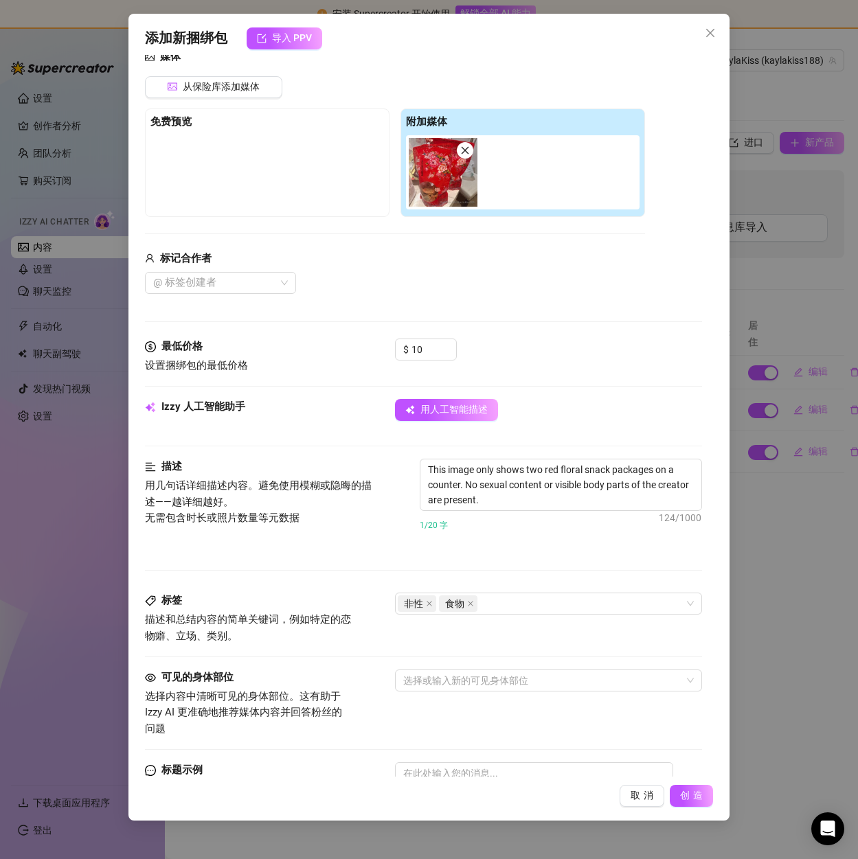
scroll to position [343, 0]
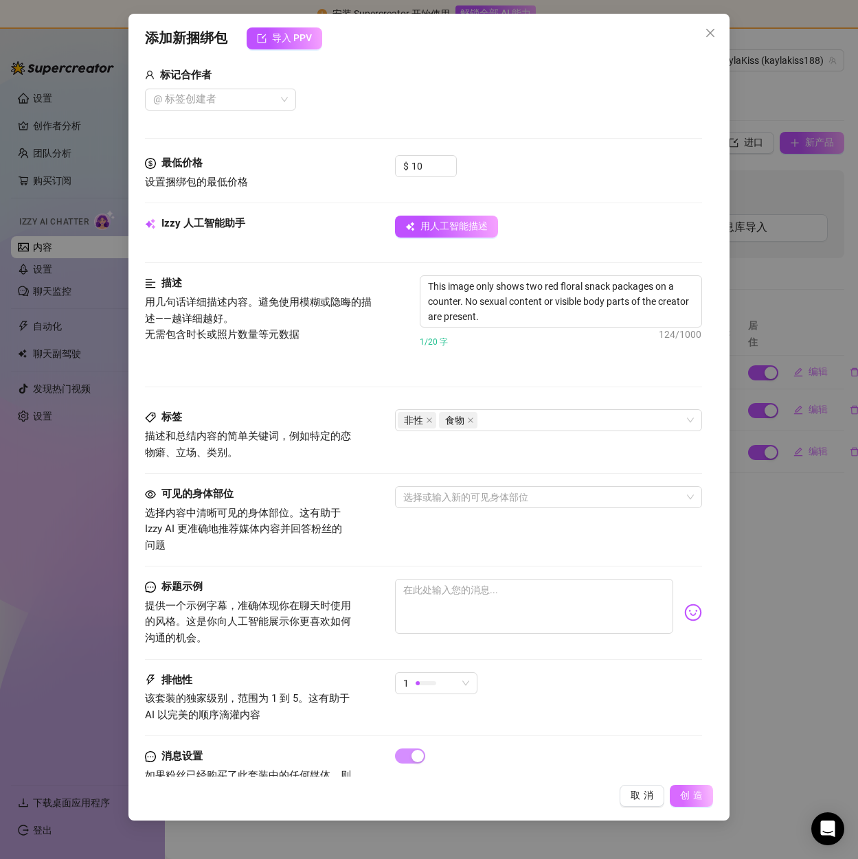
click at [690, 794] on font "创造" at bounding box center [693, 795] width 26 height 11
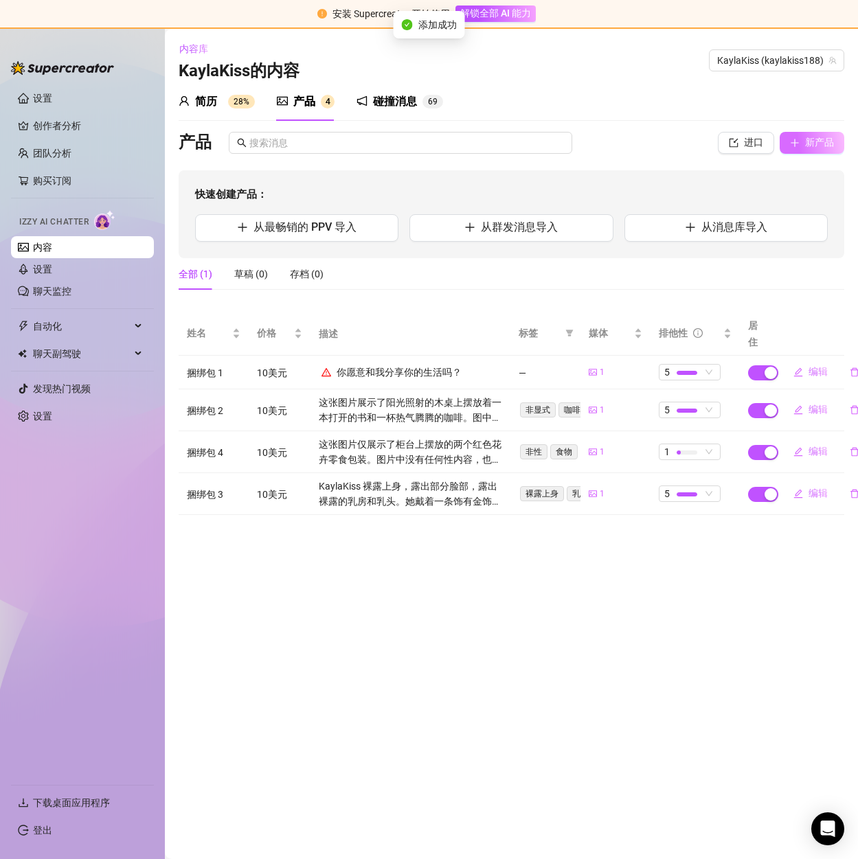
click at [826, 142] on font "新产品" at bounding box center [819, 142] width 29 height 11
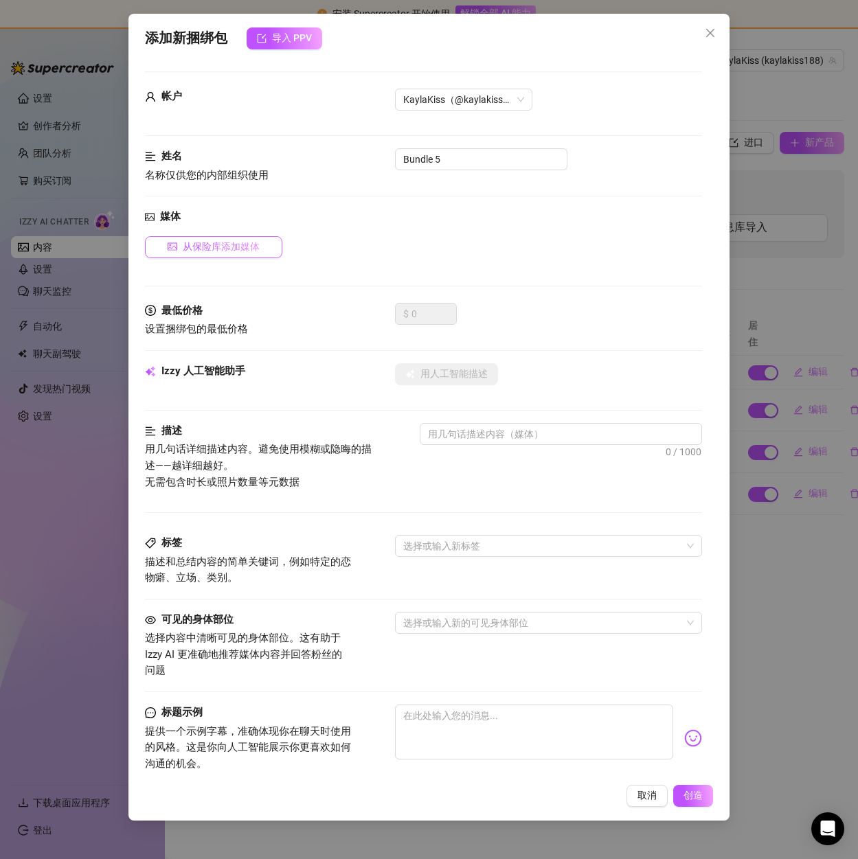
click at [181, 258] on button "从保险库添加媒体" at bounding box center [213, 247] width 137 height 22
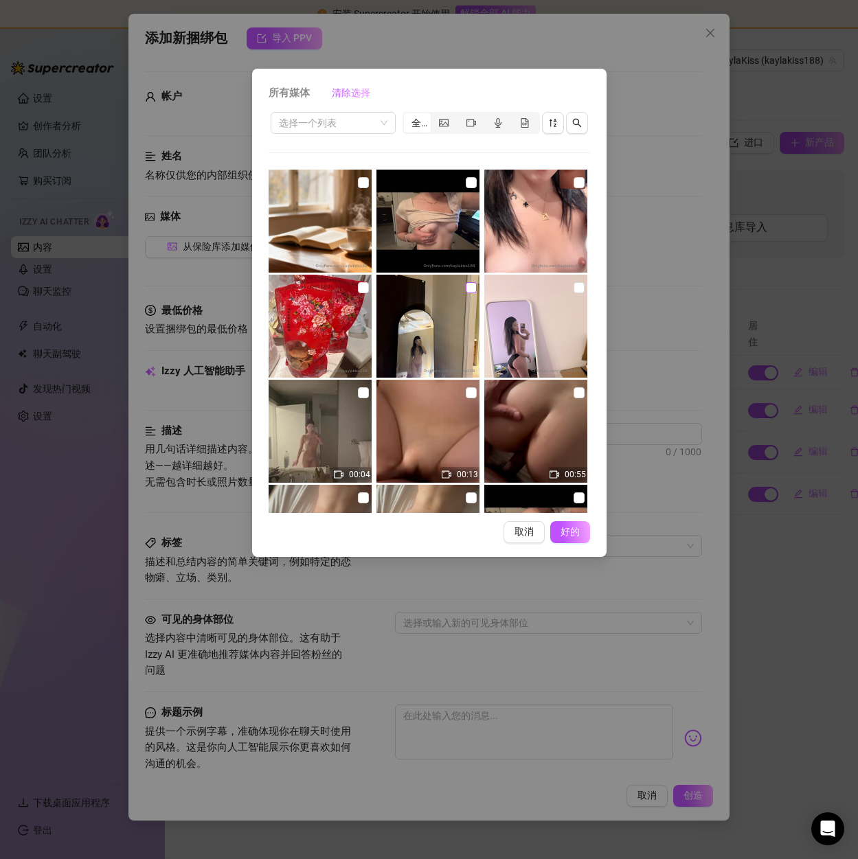
click at [466, 284] on input "checkbox" at bounding box center [471, 287] width 11 height 11
checkbox input "true"
click at [564, 533] on font "好的" at bounding box center [570, 531] width 26 height 11
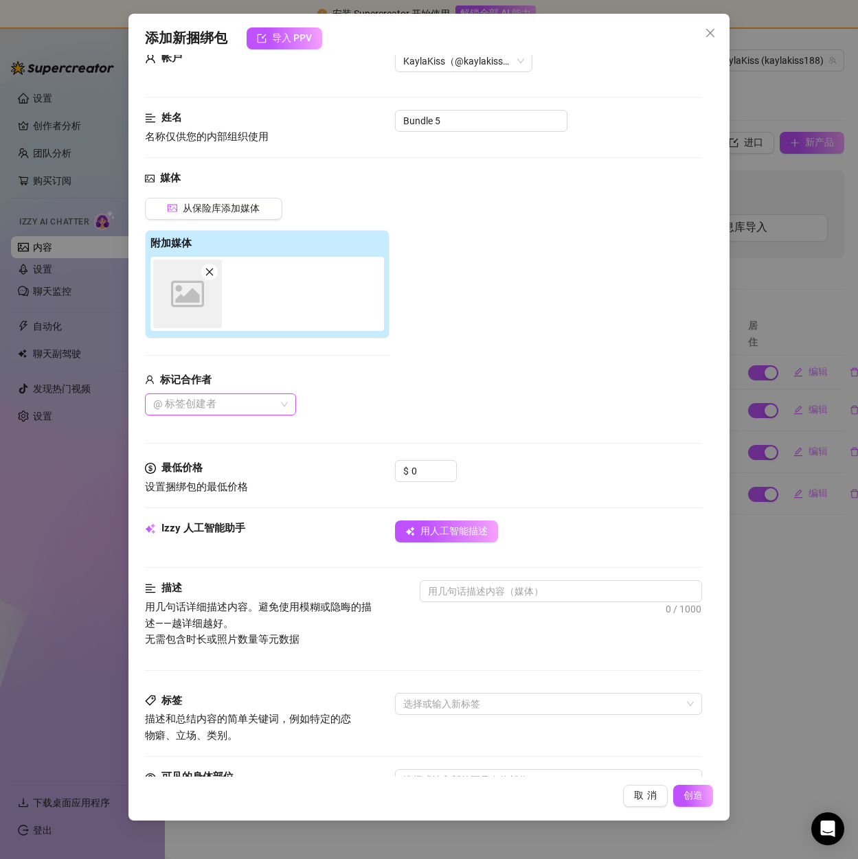
scroll to position [275, 0]
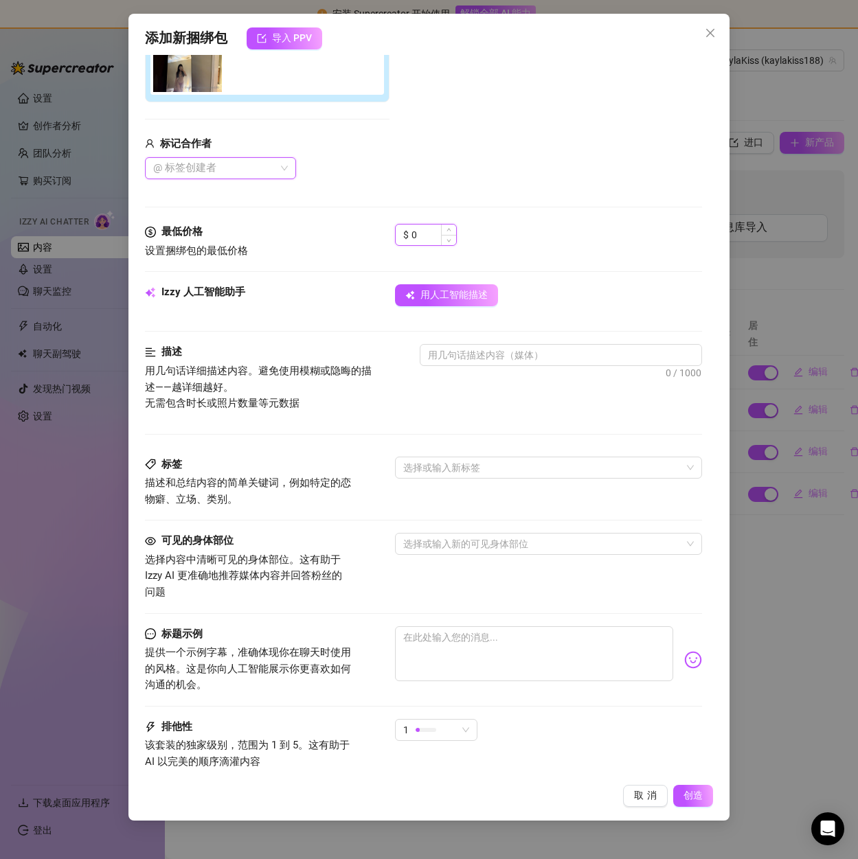
click at [427, 234] on input "0" at bounding box center [433, 235] width 45 height 21
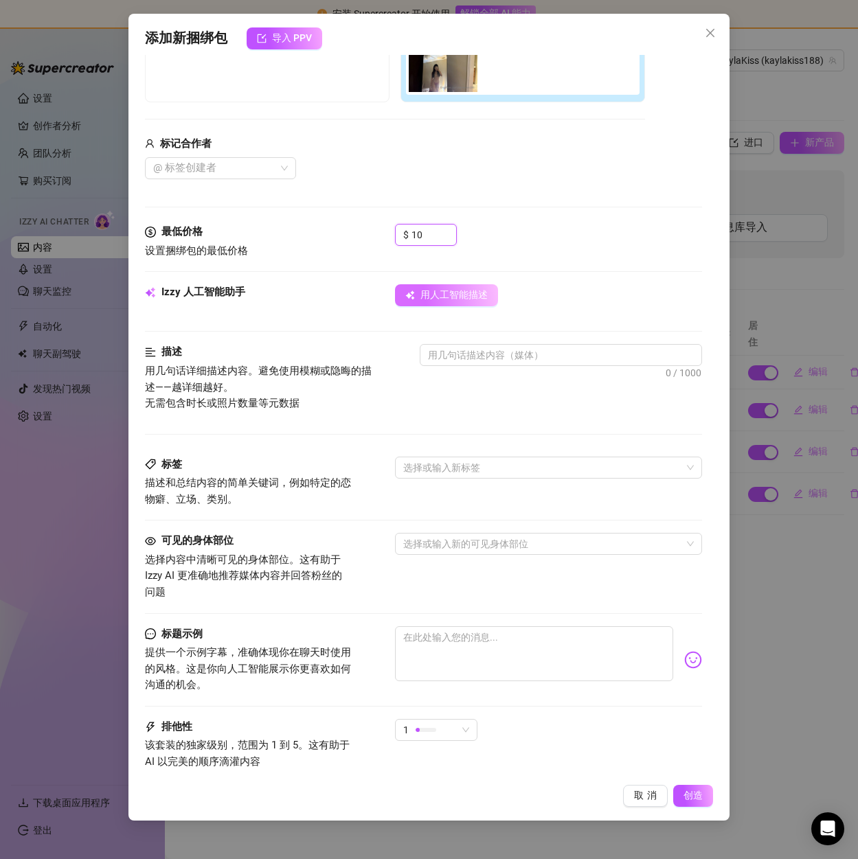
type input "10"
click at [447, 300] on font "用人工智能描述" at bounding box center [453, 294] width 67 height 11
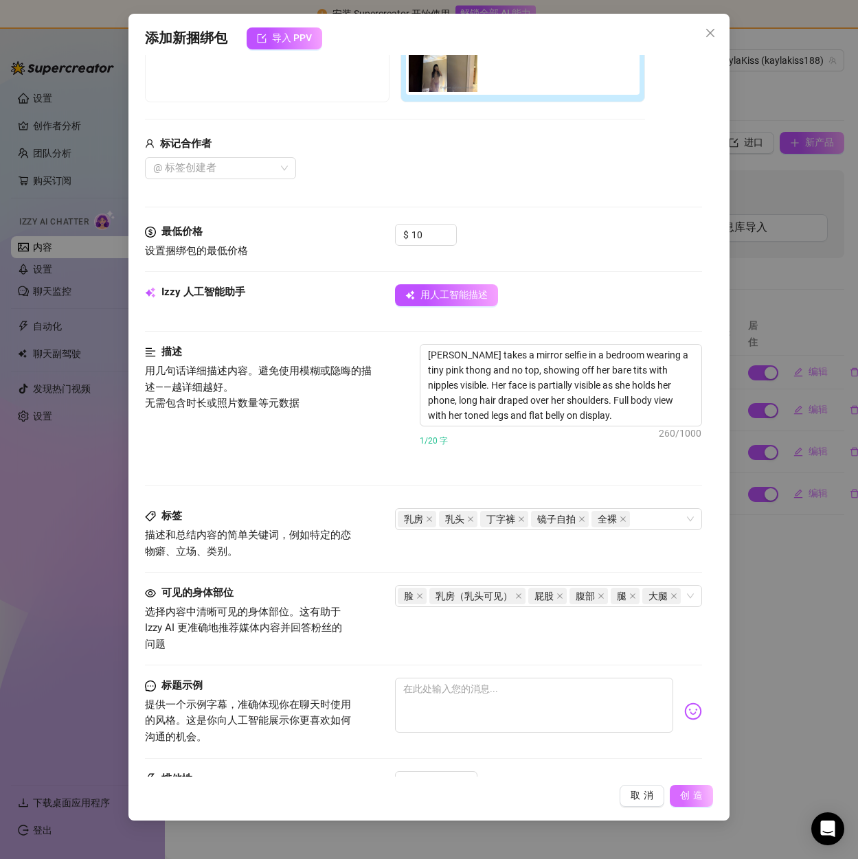
click at [692, 790] on span "创造" at bounding box center [693, 796] width 26 height 12
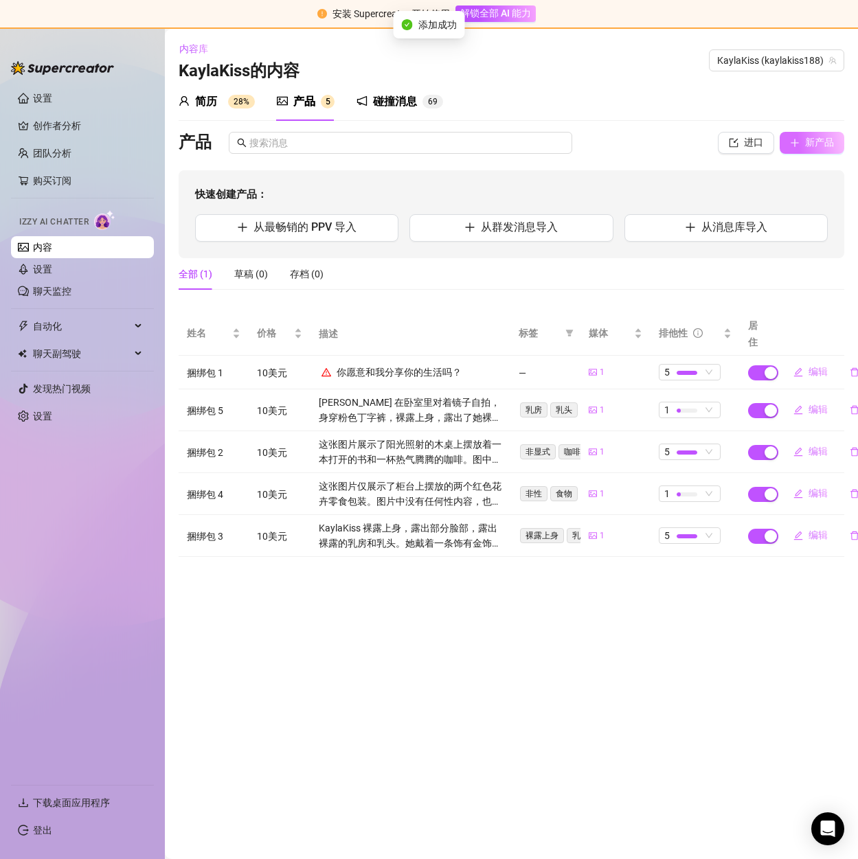
click at [802, 145] on button "新产品" at bounding box center [812, 143] width 65 height 22
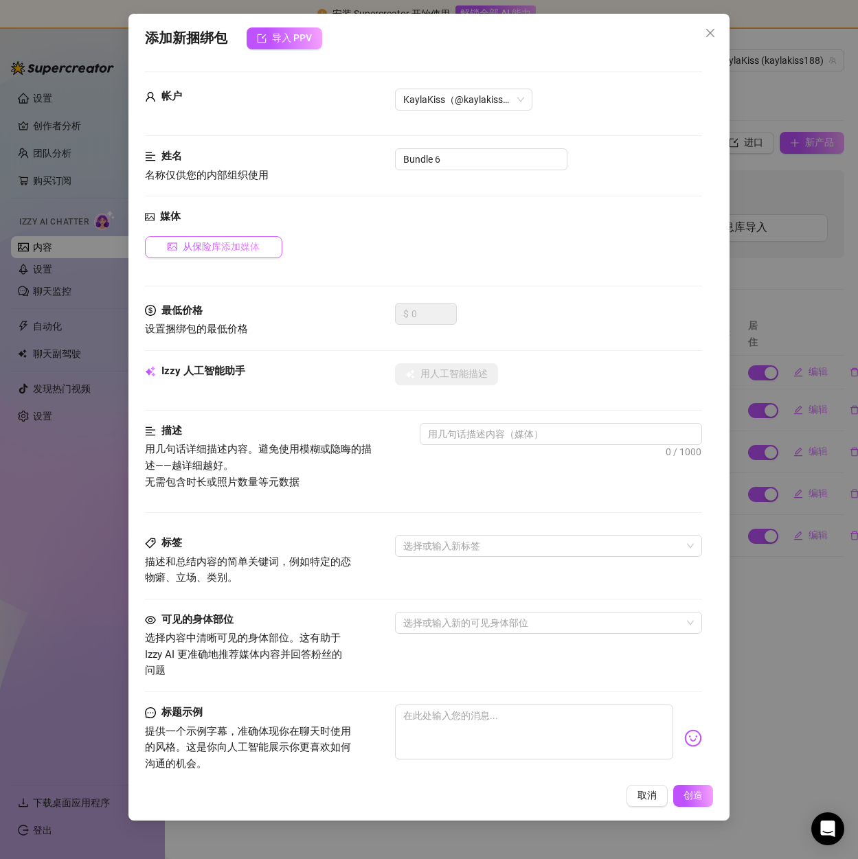
click at [214, 245] on font "从保险库添加媒体" at bounding box center [221, 246] width 77 height 11
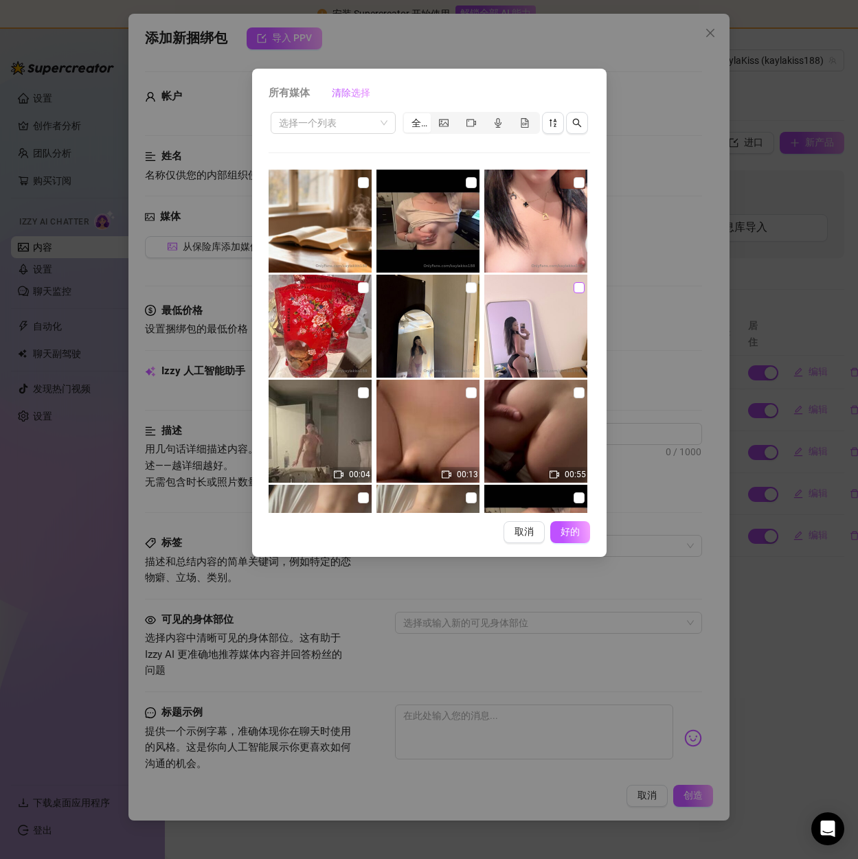
click at [574, 286] on input "checkbox" at bounding box center [579, 287] width 11 height 11
checkbox input "true"
click at [571, 524] on button "好的" at bounding box center [568, 532] width 43 height 22
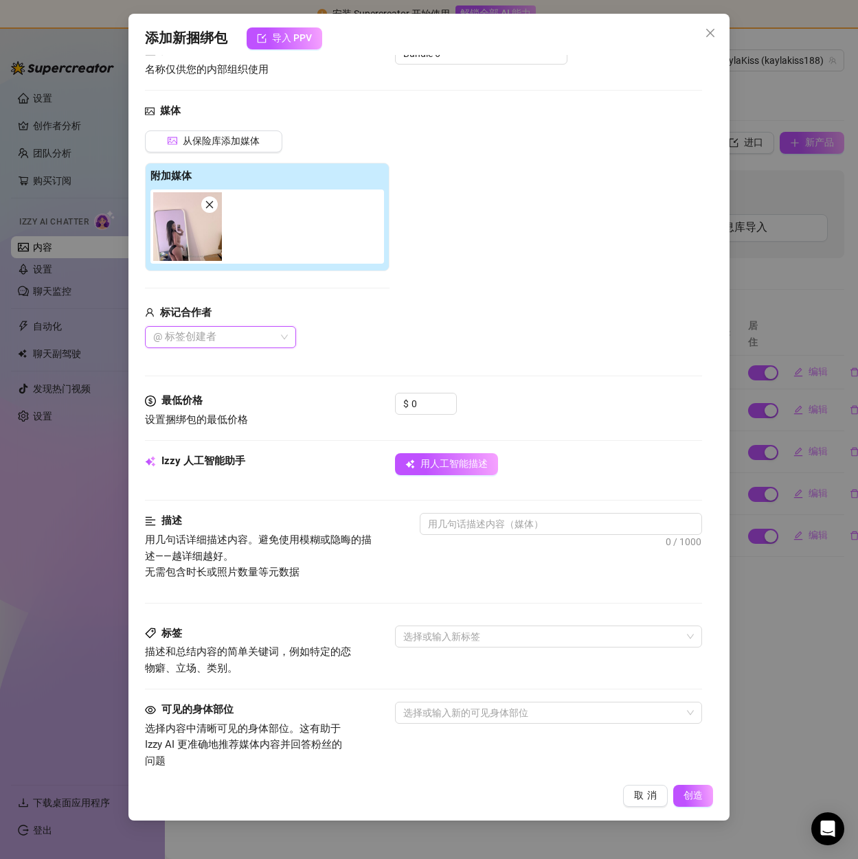
scroll to position [206, 0]
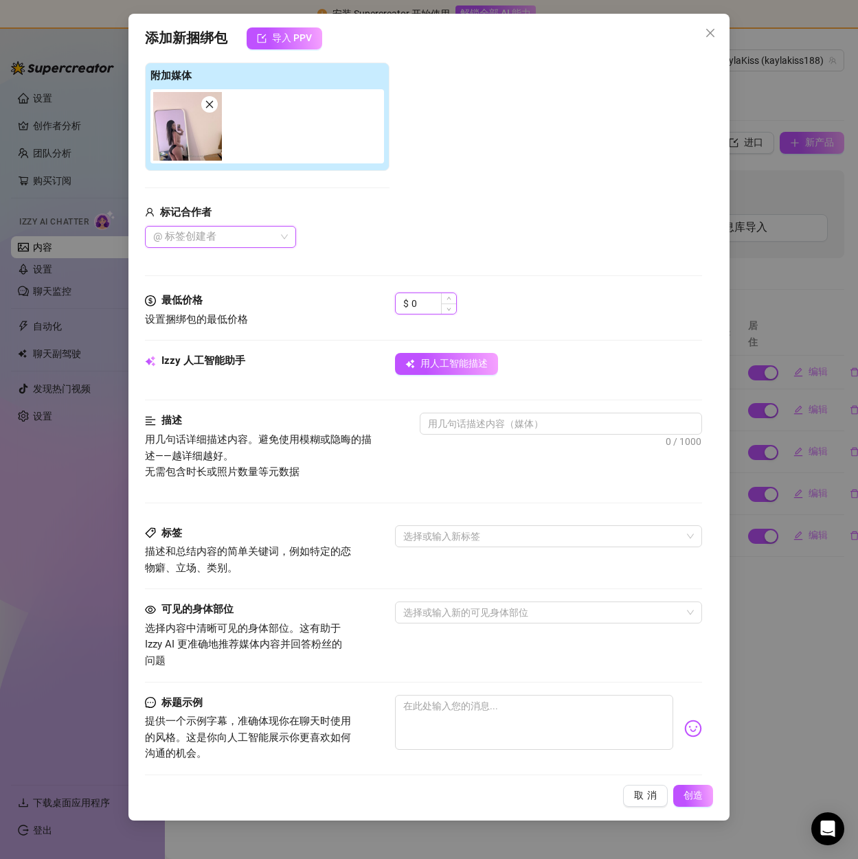
click at [422, 307] on input "0" at bounding box center [433, 303] width 45 height 21
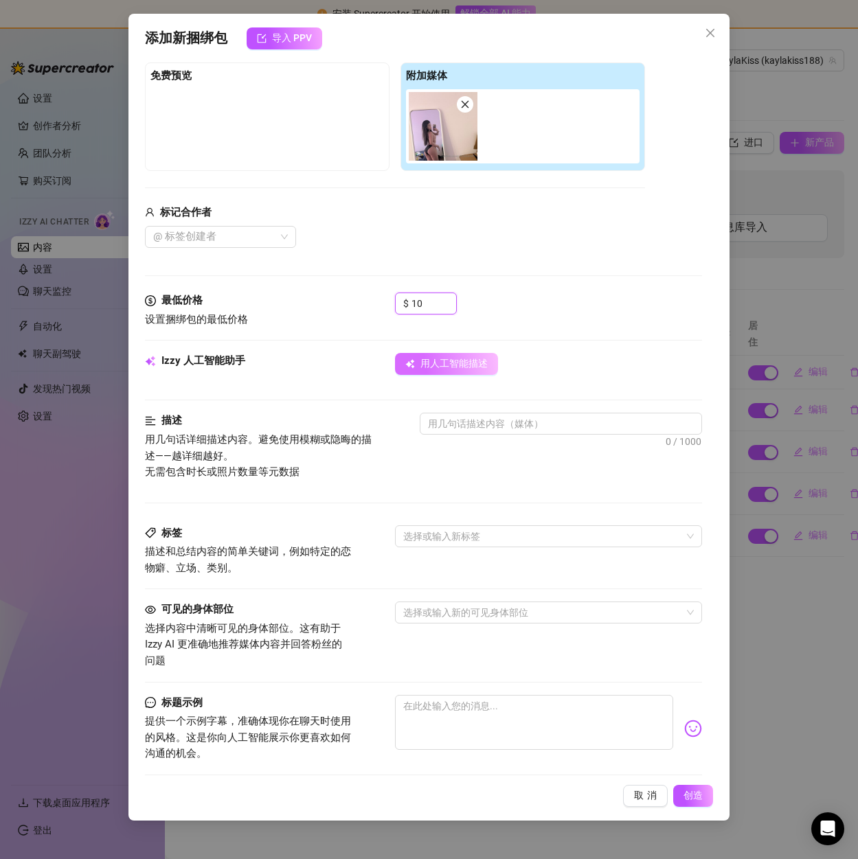
type input "10"
click at [426, 371] on button "用人工智能描述" at bounding box center [446, 364] width 103 height 22
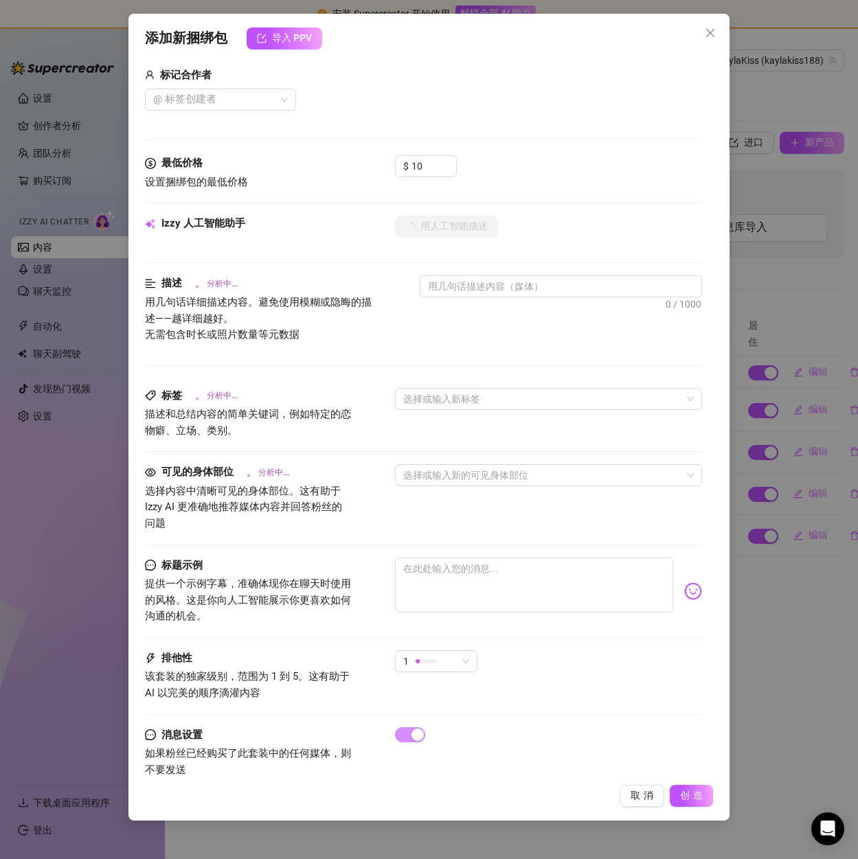
scroll to position [370, 0]
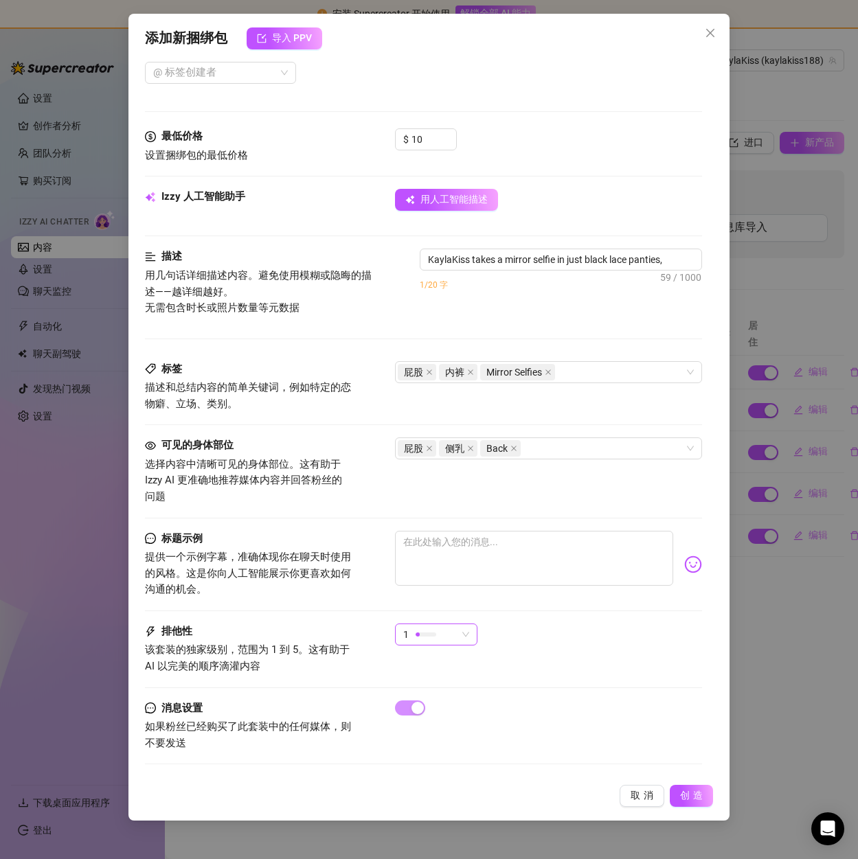
click at [462, 627] on span "1" at bounding box center [436, 634] width 66 height 21
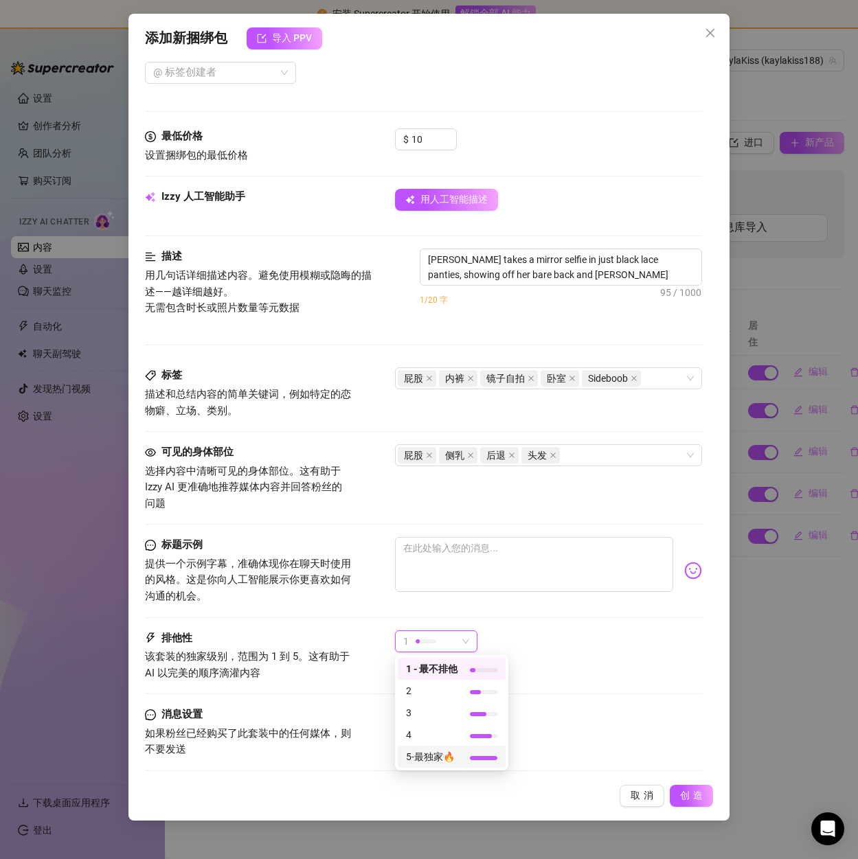
click at [445, 757] on font "5-最独家🔥" at bounding box center [430, 757] width 49 height 11
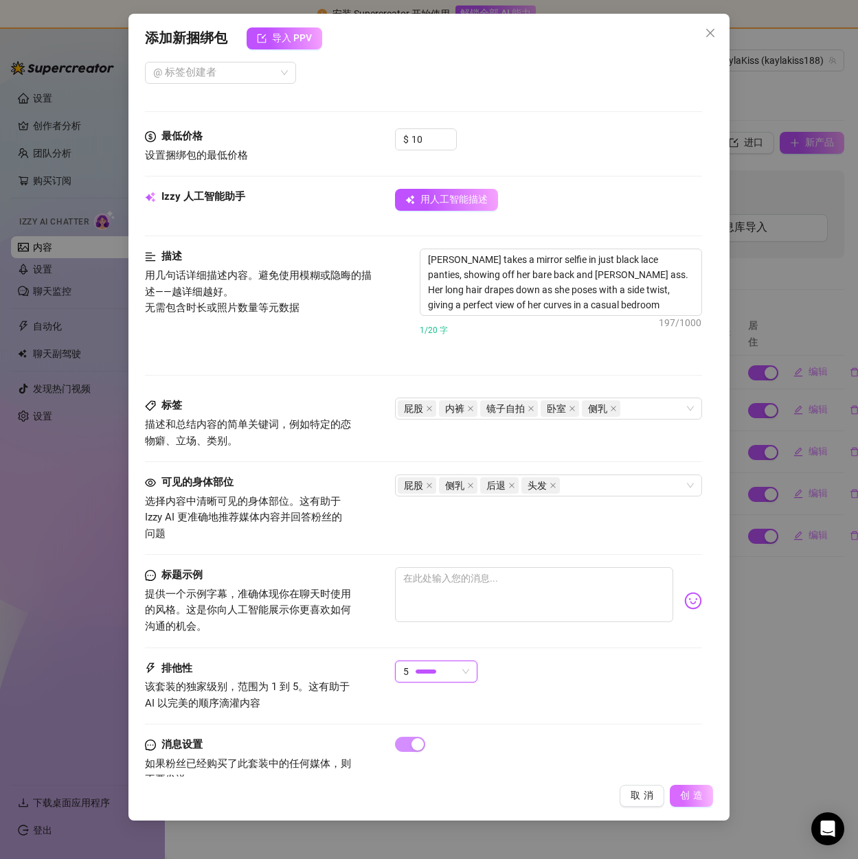
click at [690, 791] on font "创造" at bounding box center [693, 795] width 26 height 11
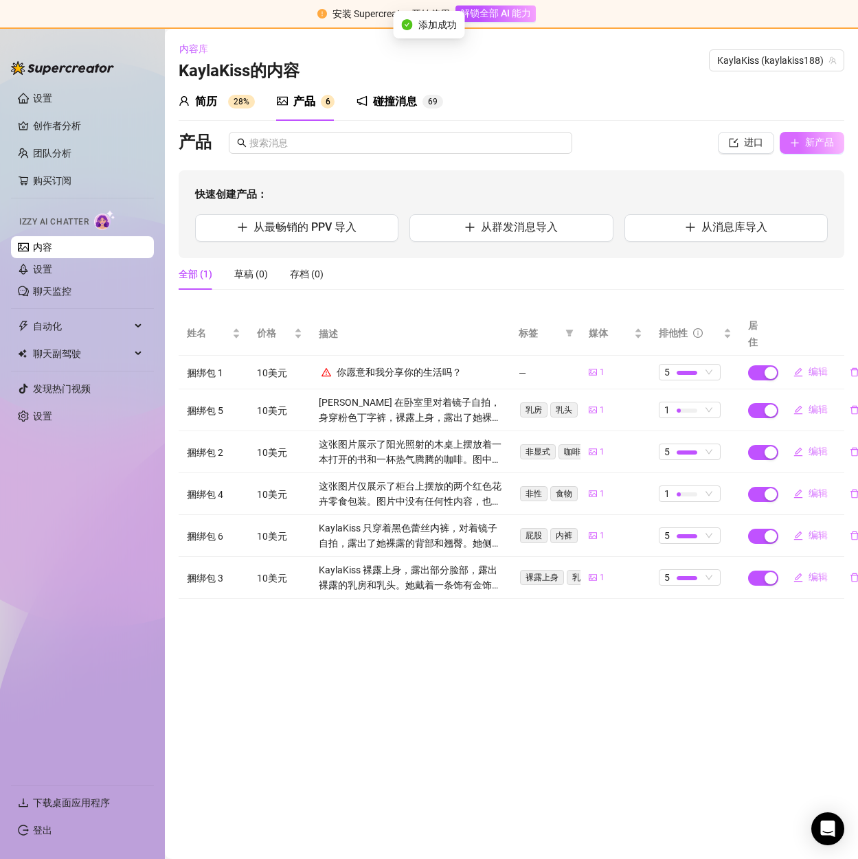
click at [815, 148] on font "新产品" at bounding box center [819, 142] width 29 height 11
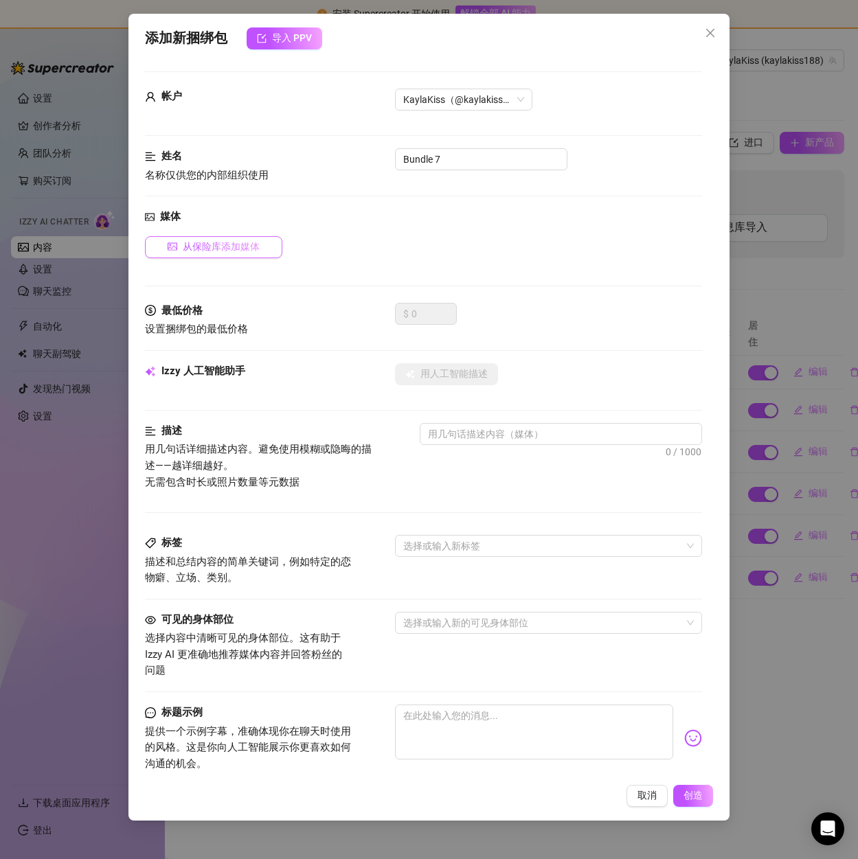
click at [203, 245] on font "从保险库添加媒体" at bounding box center [221, 246] width 77 height 11
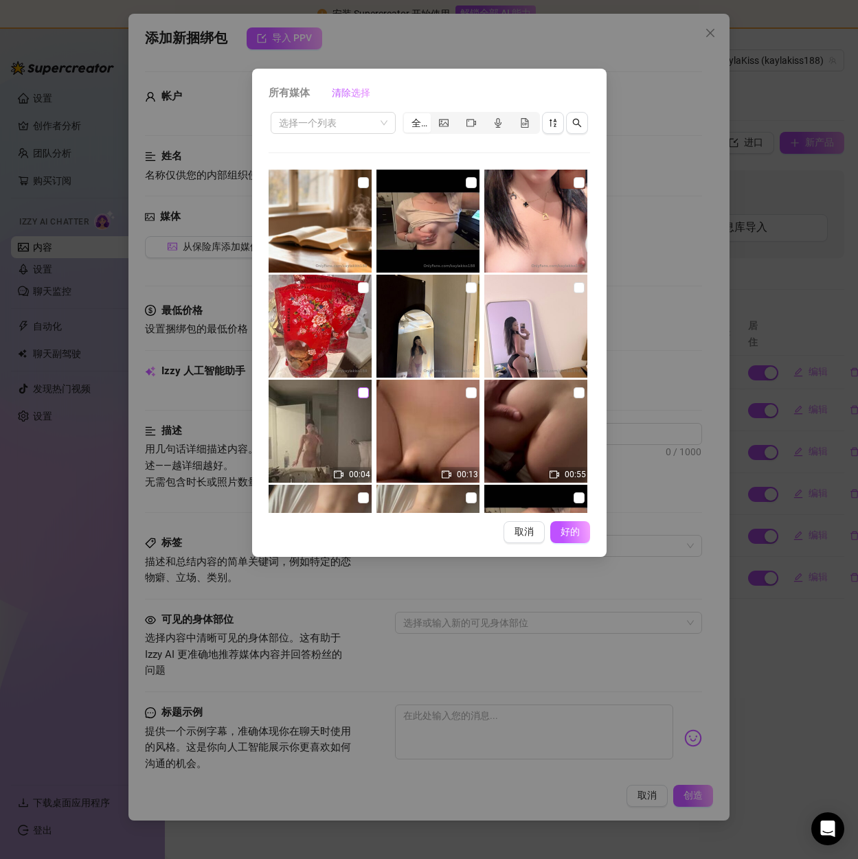
click at [362, 390] on input "checkbox" at bounding box center [363, 392] width 11 height 11
checkbox input "true"
click at [567, 530] on font "好的" at bounding box center [570, 531] width 26 height 11
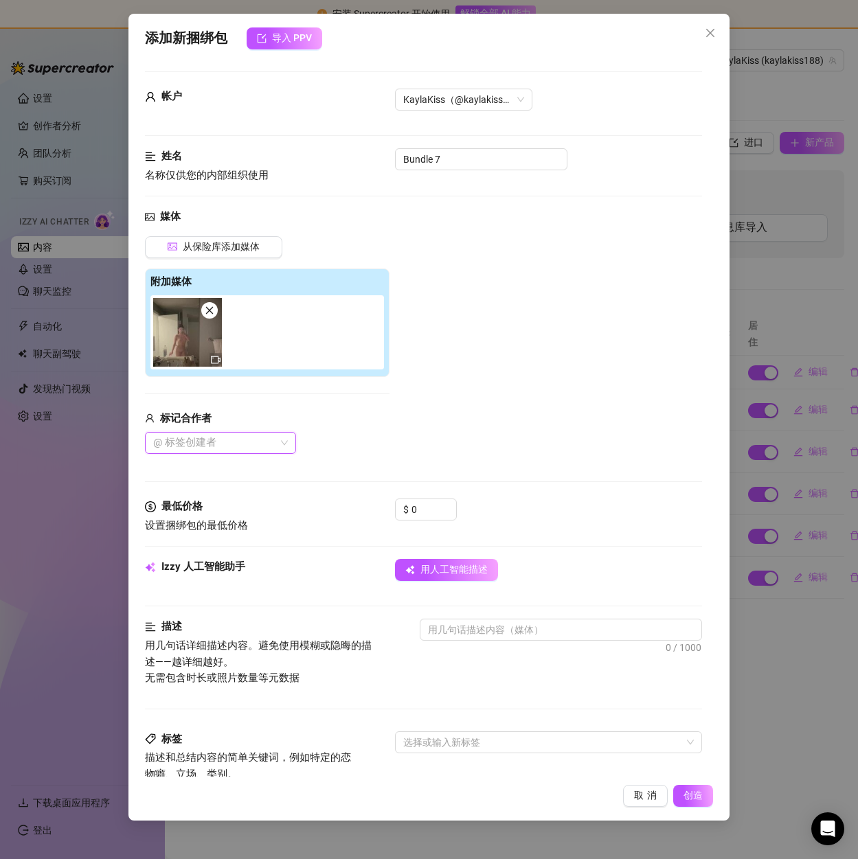
click at [223, 438] on div at bounding box center [213, 442] width 131 height 19
click at [501, 394] on div "从保险库添加媒体 附加媒体 标记合作者 @ 标签创建者" at bounding box center [423, 345] width 556 height 218
click at [429, 507] on input "0" at bounding box center [433, 509] width 45 height 21
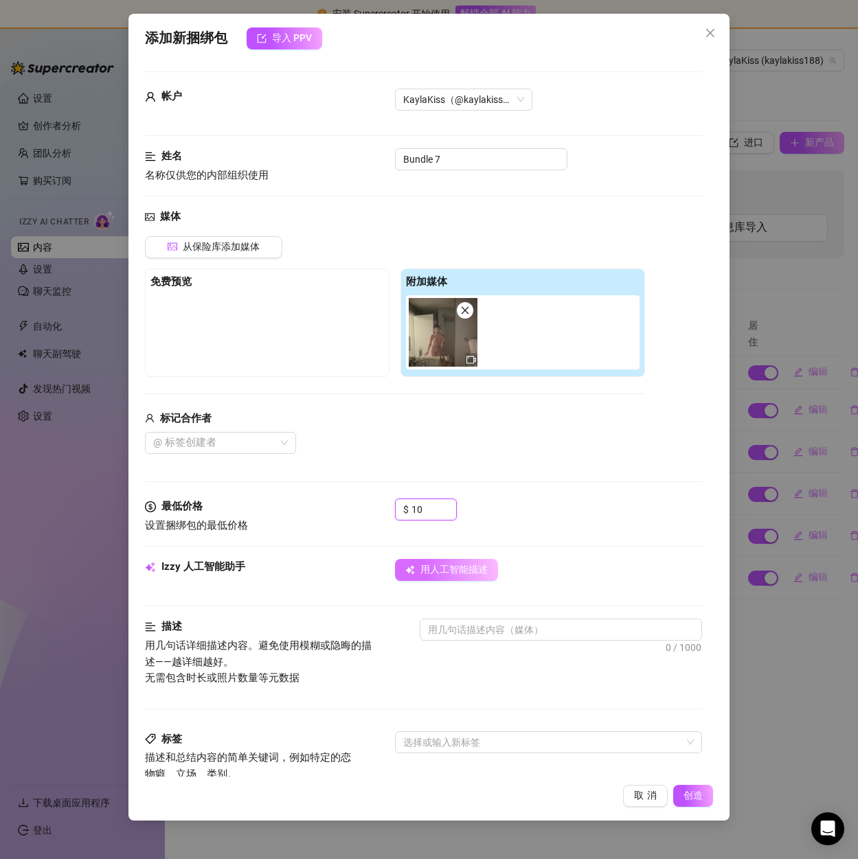
type input "10"
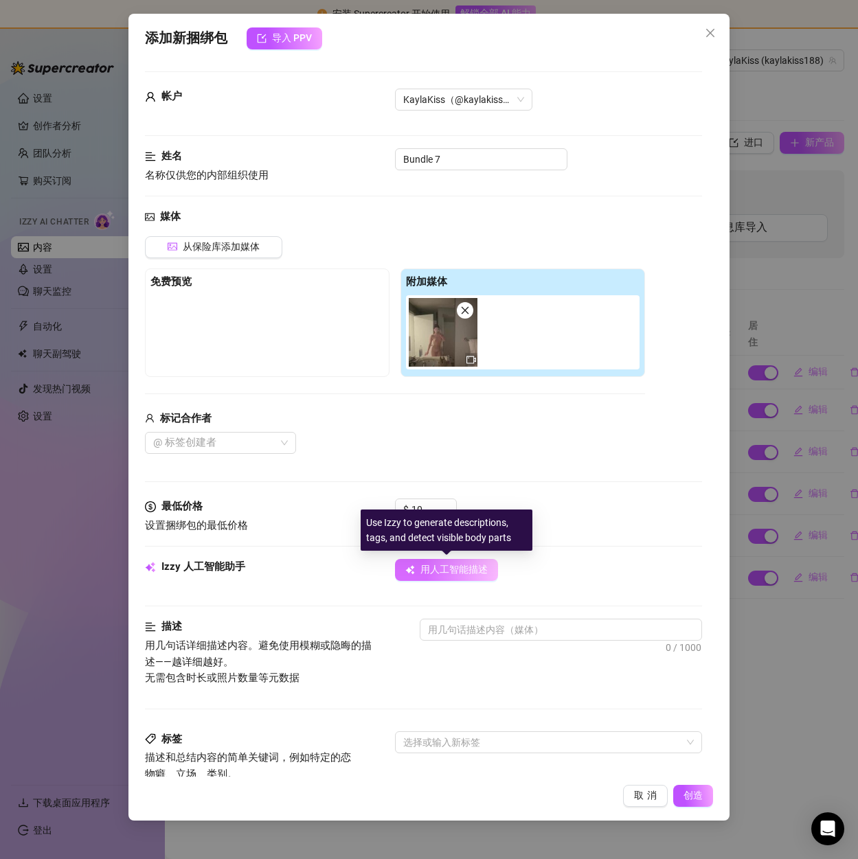
click at [434, 570] on font "用人工智能描述" at bounding box center [453, 569] width 67 height 11
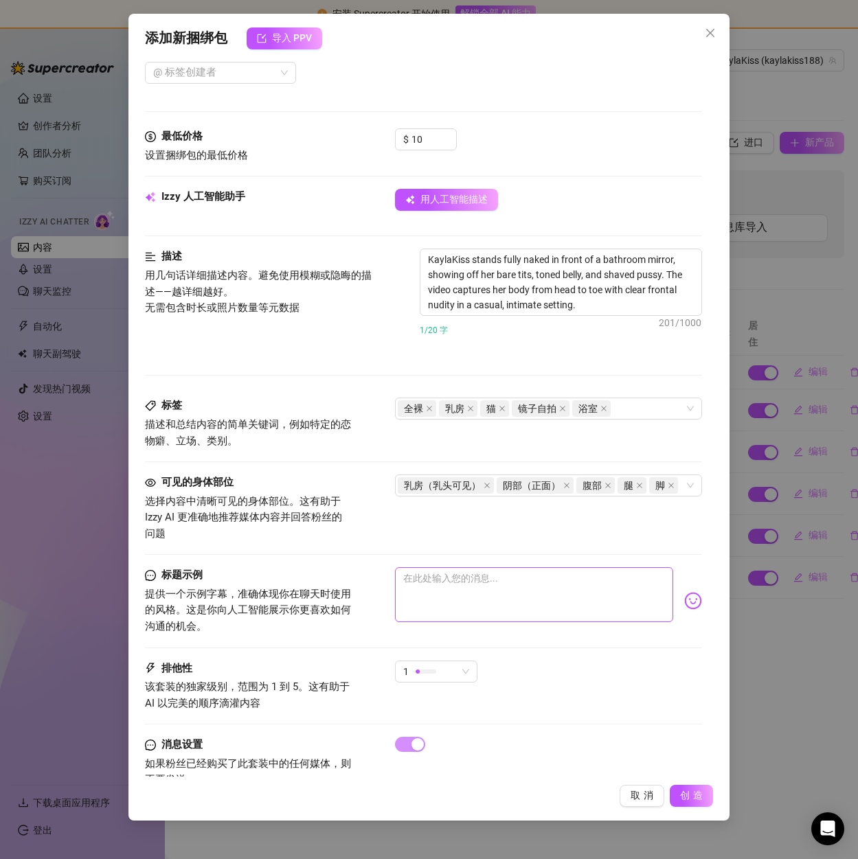
scroll to position [407, 0]
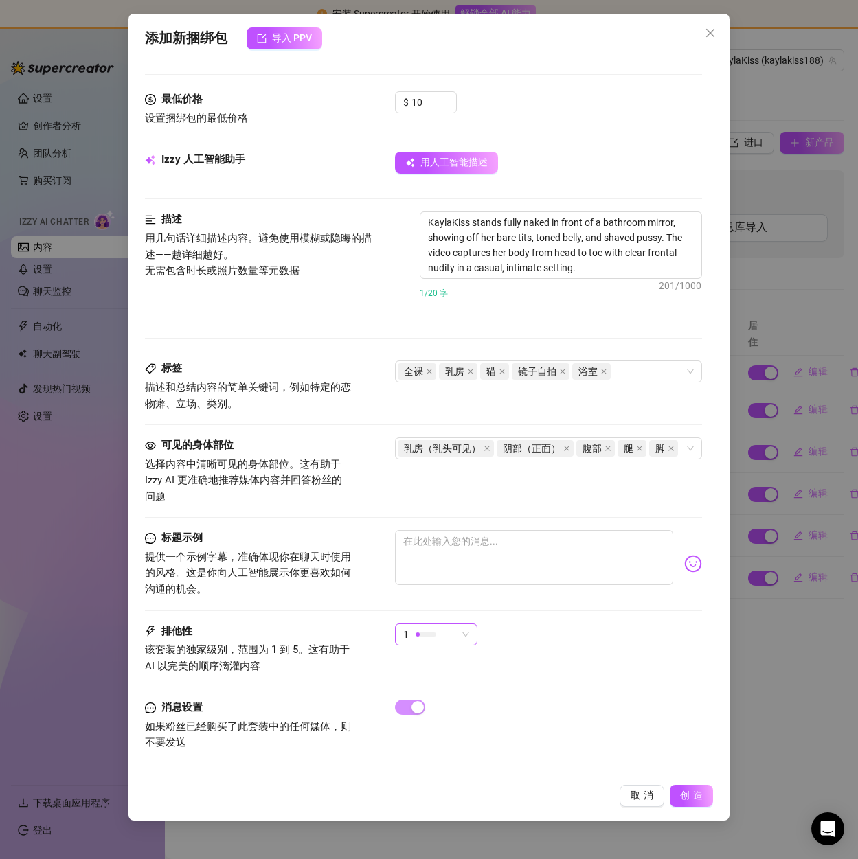
click at [453, 631] on div "1" at bounding box center [430, 634] width 54 height 21
click at [432, 745] on font "5-最独家🔥" at bounding box center [430, 750] width 49 height 11
click at [686, 791] on font "创造" at bounding box center [693, 795] width 26 height 11
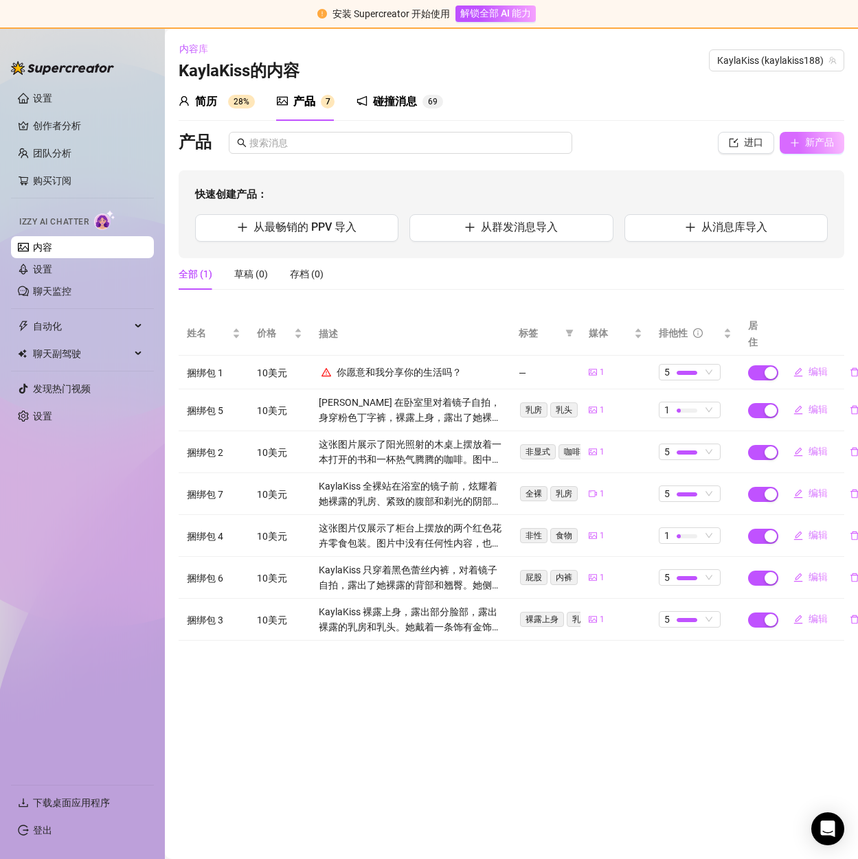
click at [787, 144] on button "新产品" at bounding box center [812, 143] width 65 height 22
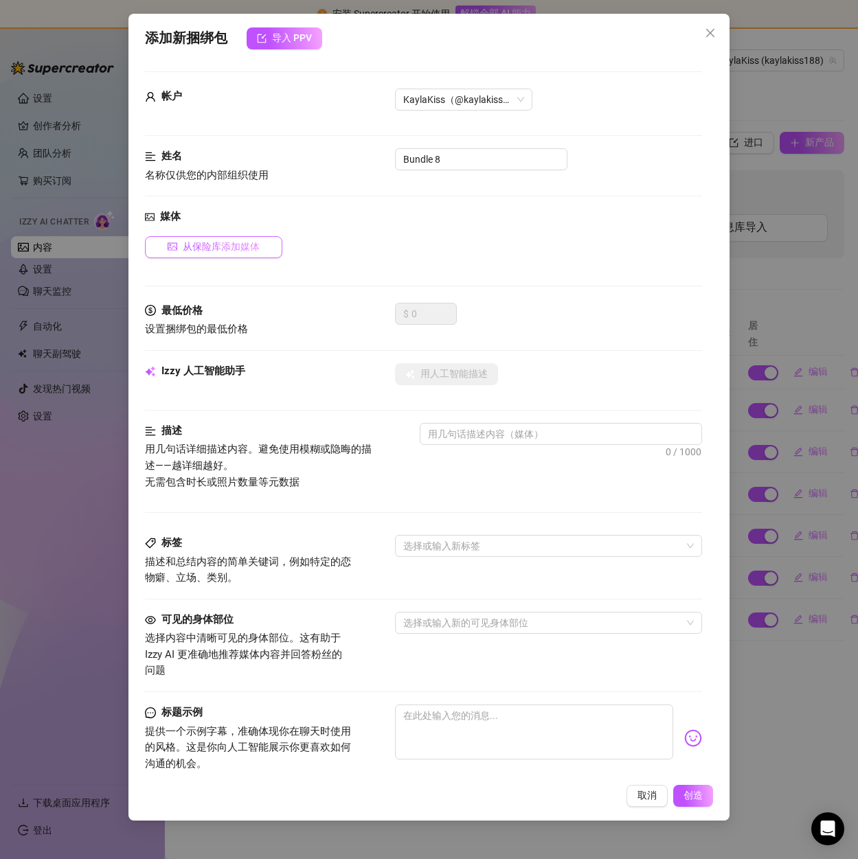
click at [194, 243] on font "从保险库添加媒体" at bounding box center [221, 246] width 77 height 11
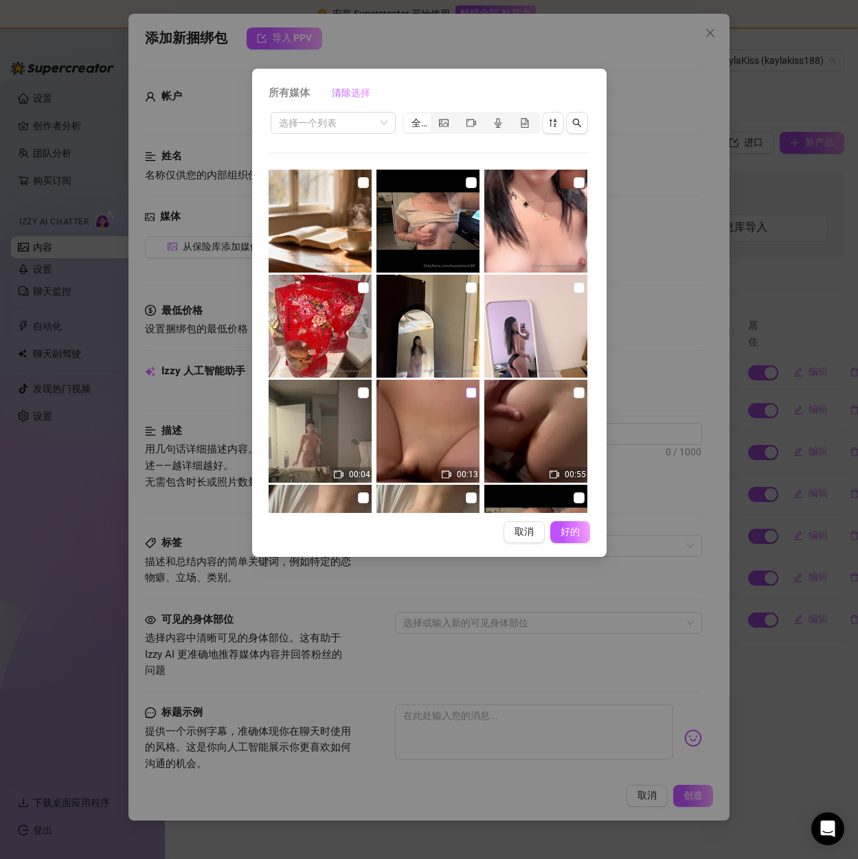
click at [466, 388] on input "checkbox" at bounding box center [471, 392] width 11 height 11
checkbox input "true"
click at [567, 528] on font "好的" at bounding box center [570, 531] width 26 height 11
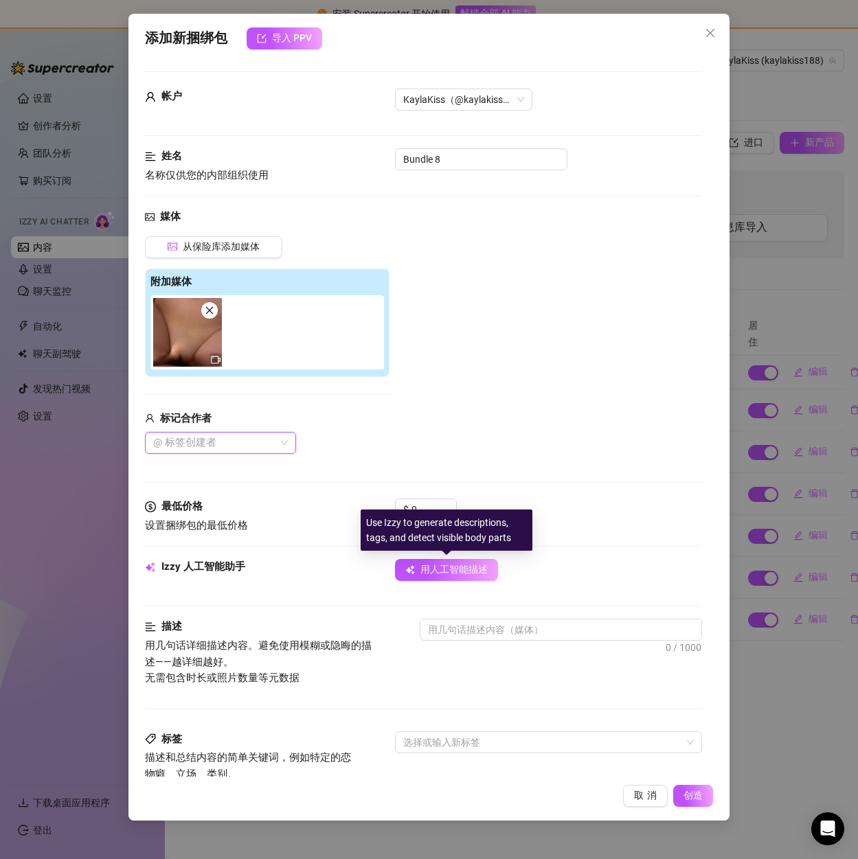
click at [424, 511] on div "Use Izzy to generate descriptions, tags, and detect visible body parts" at bounding box center [447, 530] width 172 height 41
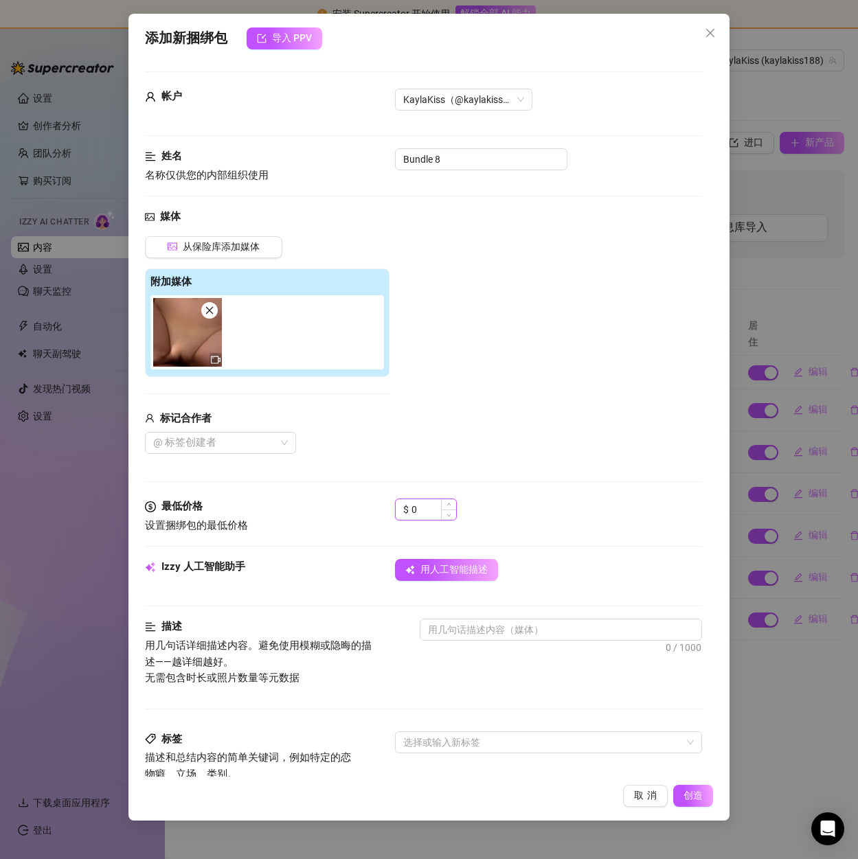
click at [425, 507] on input "0" at bounding box center [433, 509] width 45 height 21
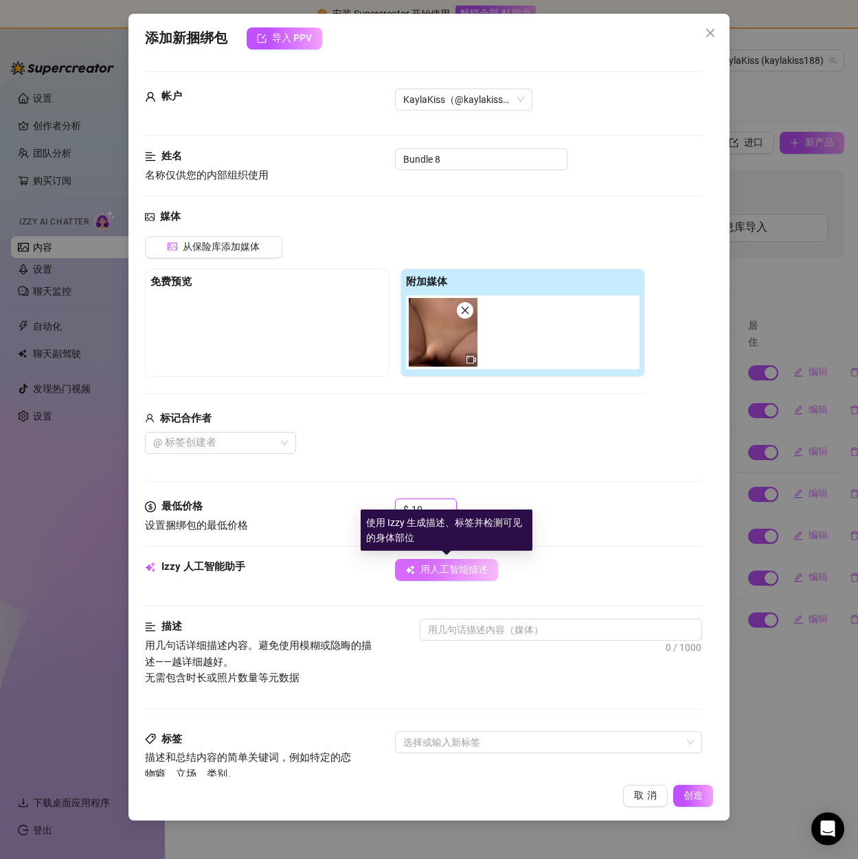
type input "10"
click at [454, 570] on font "用人工智能描述" at bounding box center [453, 569] width 67 height 11
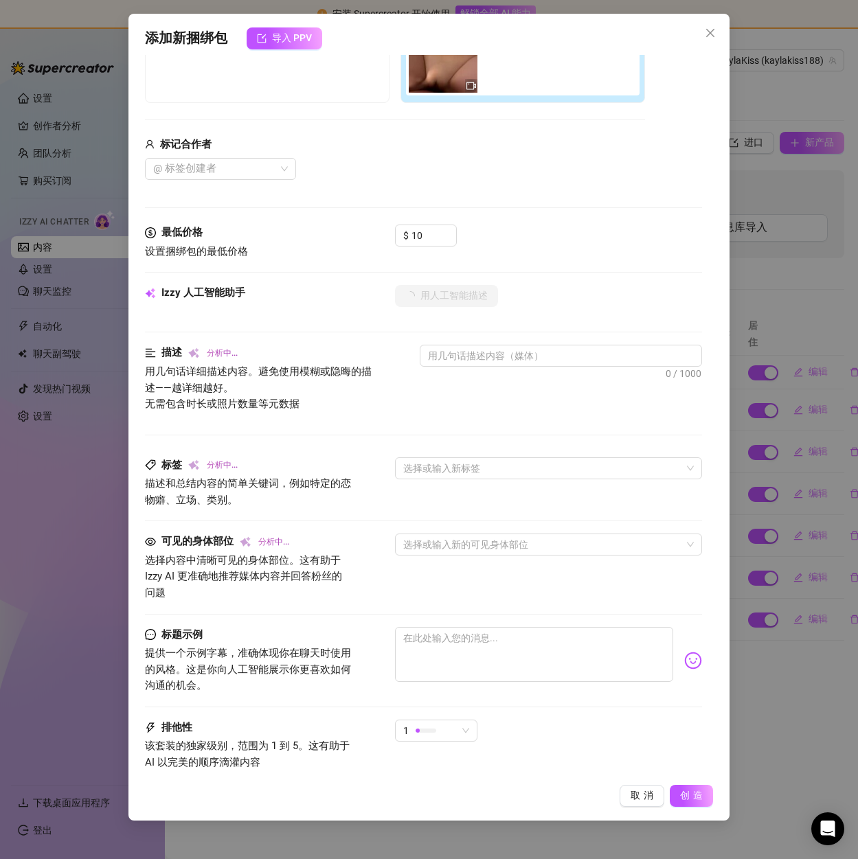
scroll to position [275, 0]
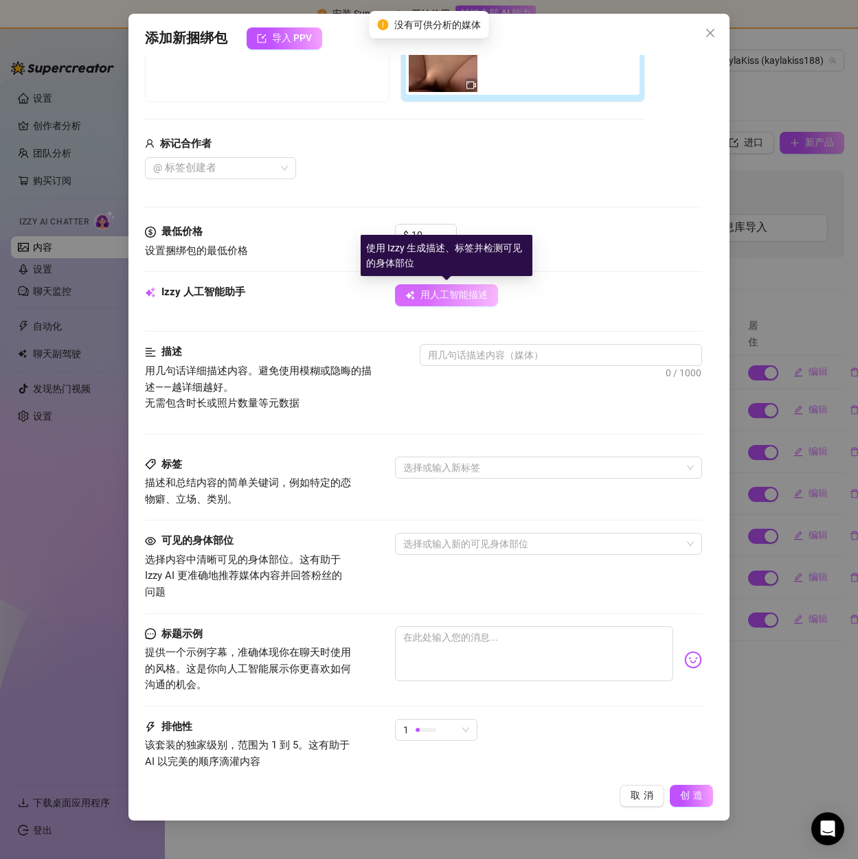
click at [434, 295] on font "用人工智能描述" at bounding box center [453, 294] width 67 height 11
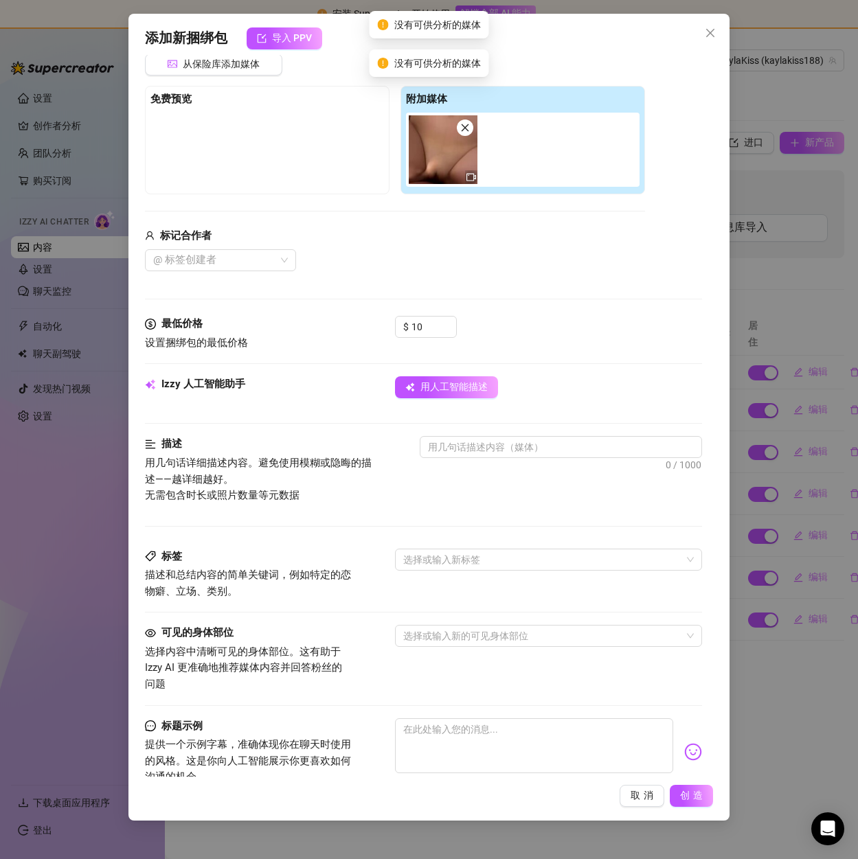
scroll to position [206, 0]
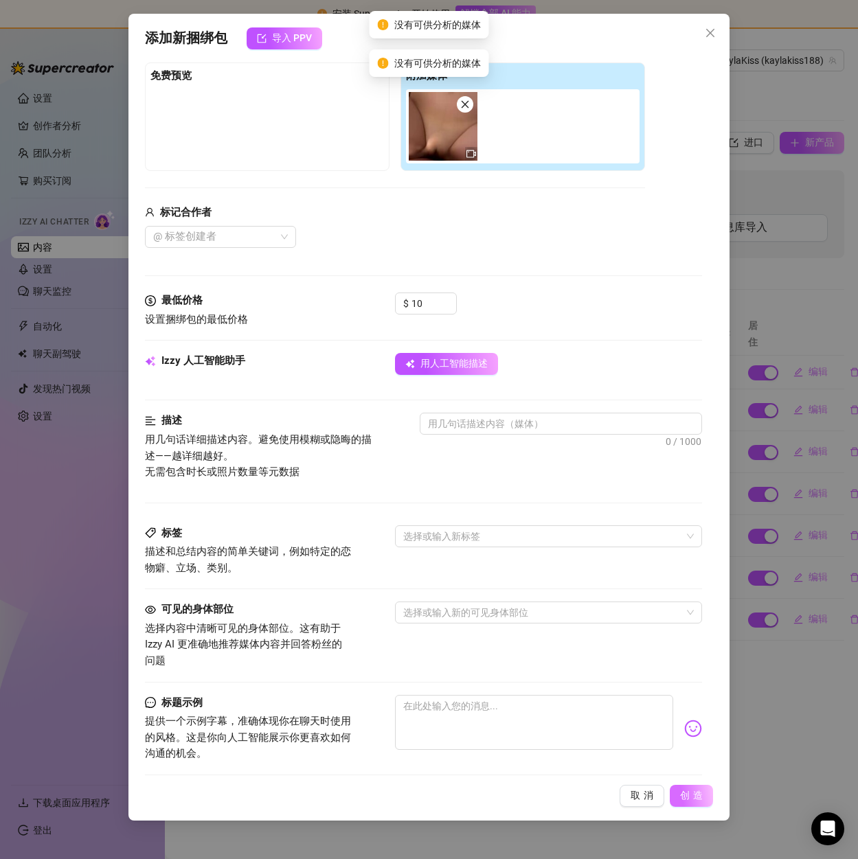
click at [696, 801] on font "创造" at bounding box center [693, 795] width 26 height 11
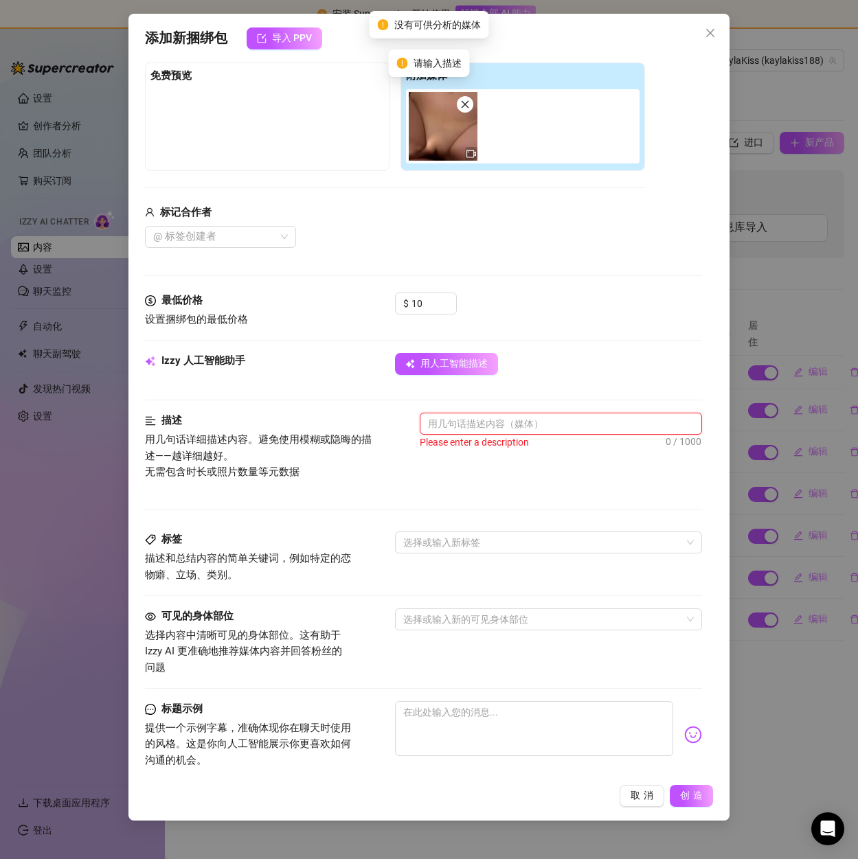
click at [501, 420] on textarea at bounding box center [560, 424] width 280 height 21
click at [539, 436] on div "请输入描述" at bounding box center [561, 442] width 282 height 15
click at [541, 423] on textarea at bounding box center [560, 424] width 280 height 21
paste textarea "Are you willing to share your life with me?"
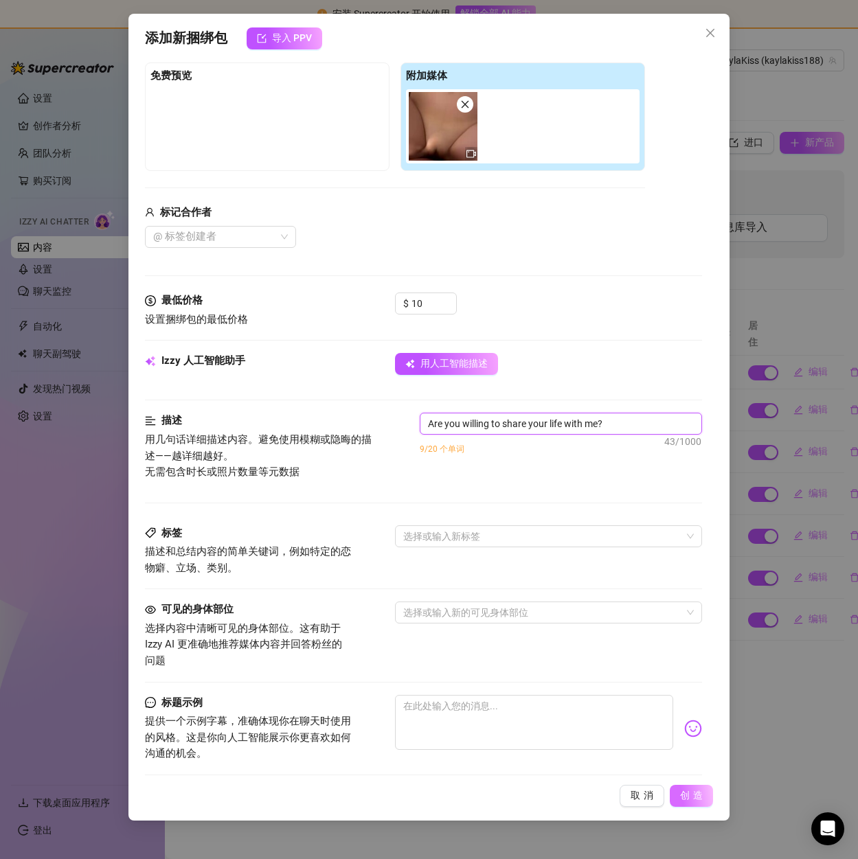
type textarea "Are you willing to share your life with me?"
click at [691, 787] on button "创造" at bounding box center [691, 796] width 43 height 22
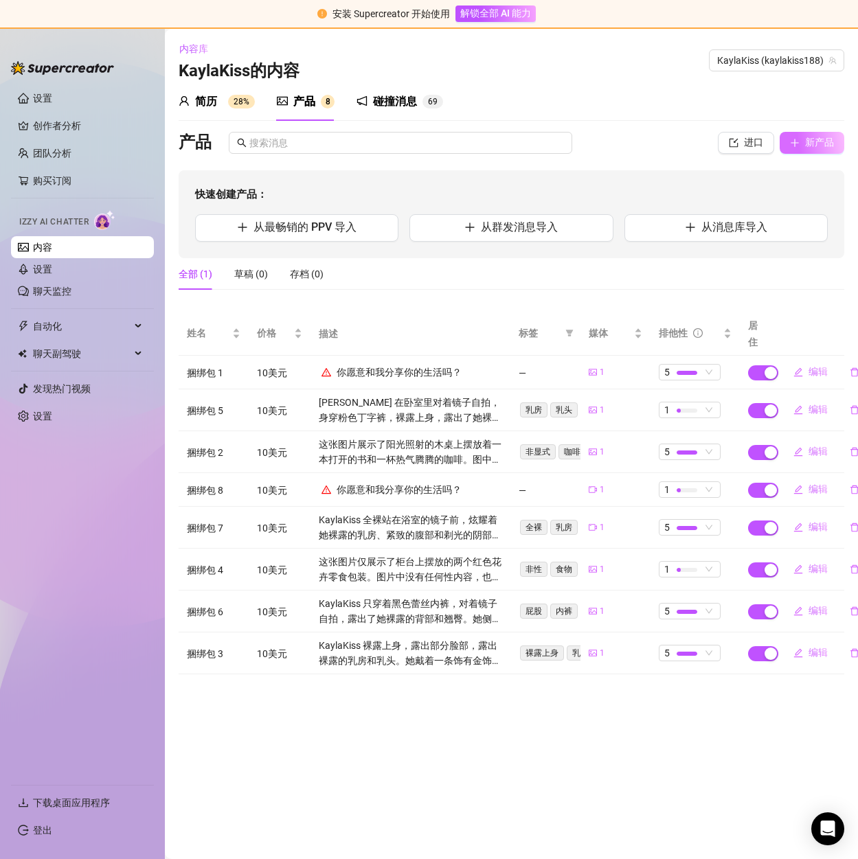
click at [807, 148] on font "新产品" at bounding box center [819, 142] width 29 height 11
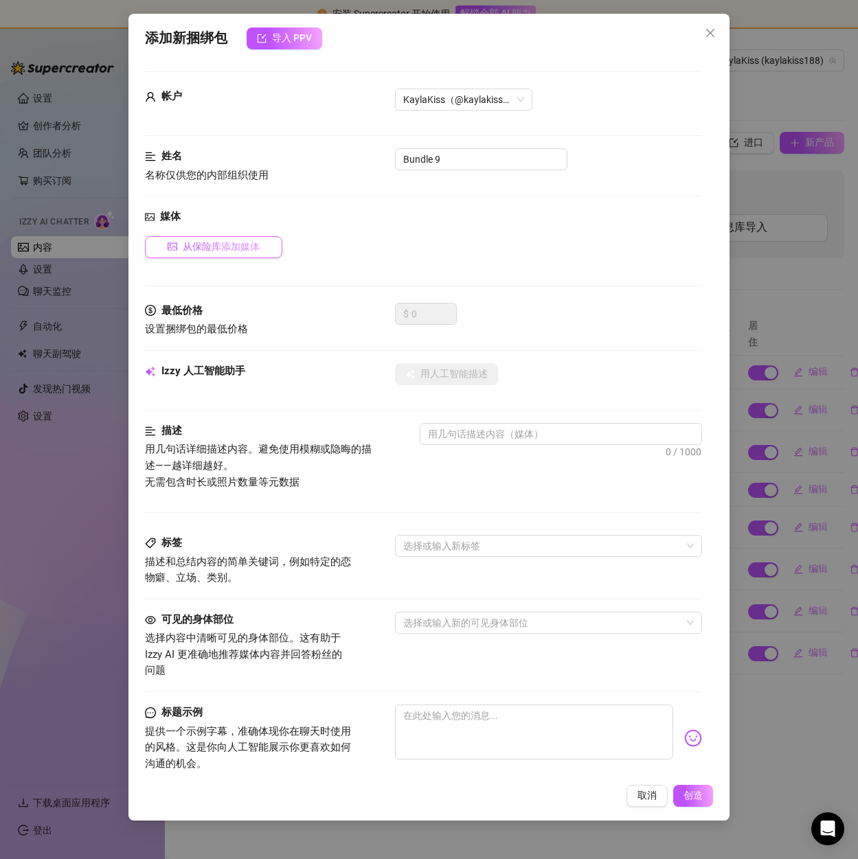
click at [223, 245] on font "从保险库添加媒体" at bounding box center [221, 246] width 77 height 11
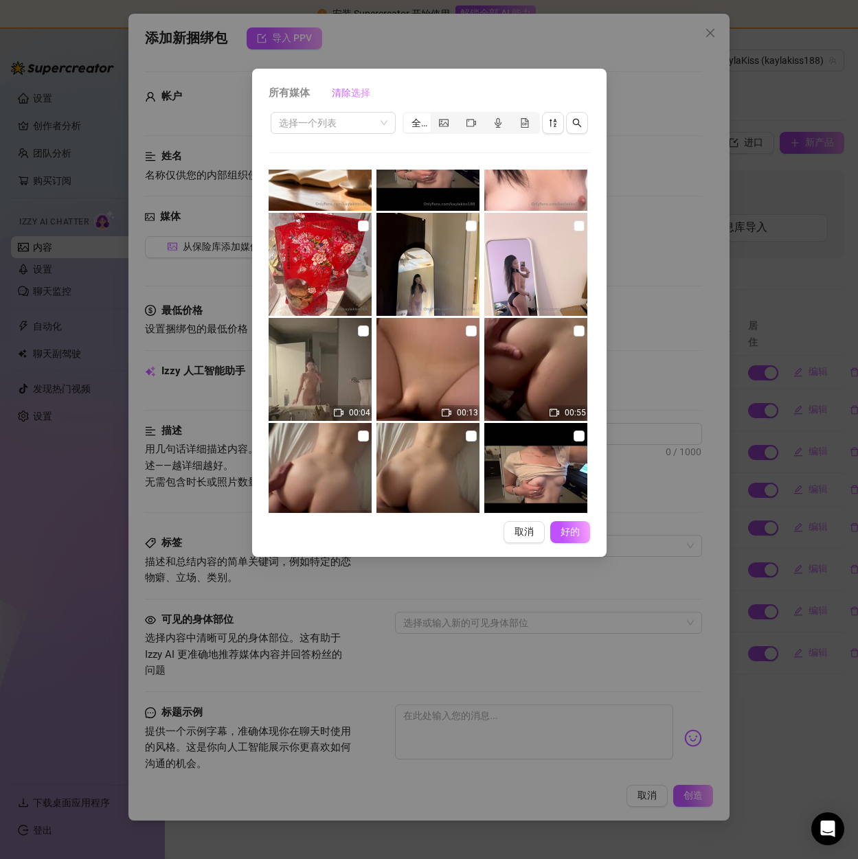
scroll to position [69, 0]
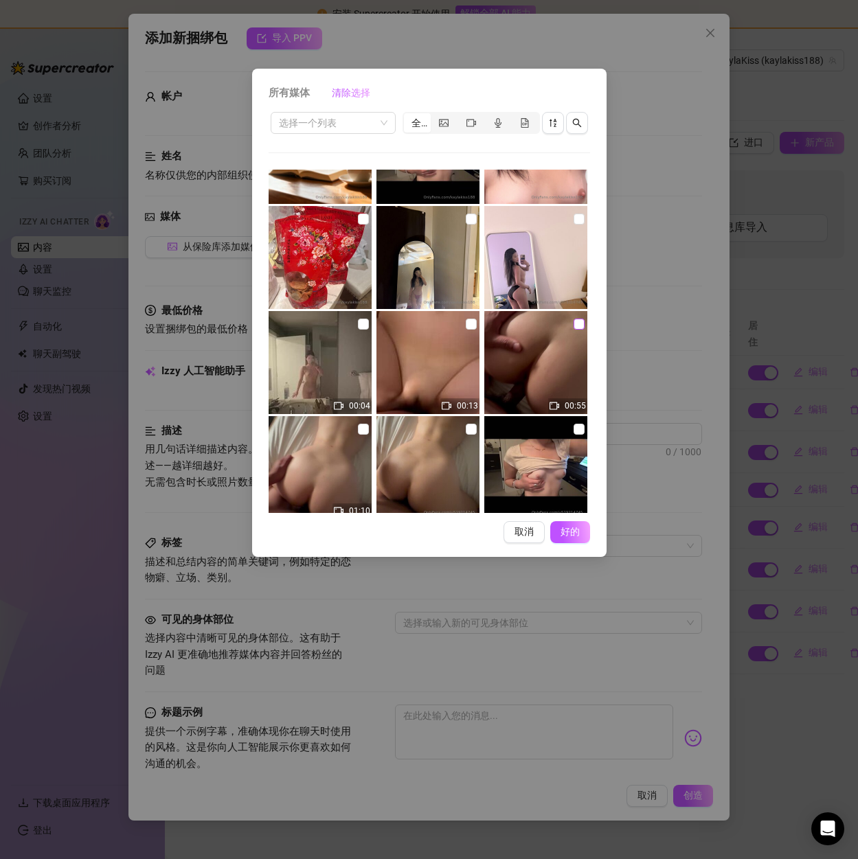
click at [574, 325] on input "checkbox" at bounding box center [579, 324] width 11 height 11
checkbox input "true"
click at [565, 532] on font "好的" at bounding box center [570, 531] width 26 height 11
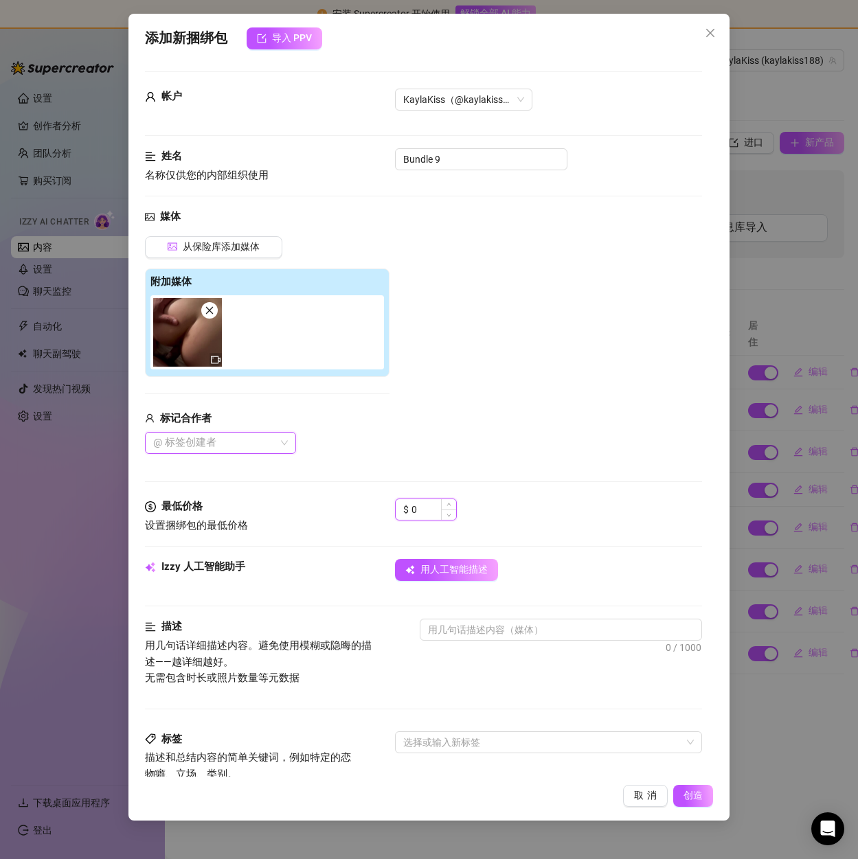
click at [430, 516] on input "0" at bounding box center [433, 509] width 45 height 21
drag, startPoint x: 430, startPoint y: 509, endPoint x: 373, endPoint y: 504, distance: 57.3
click at [379, 504] on div "最低价格 设置捆绑包的最低价格 $ 0" at bounding box center [423, 516] width 556 height 35
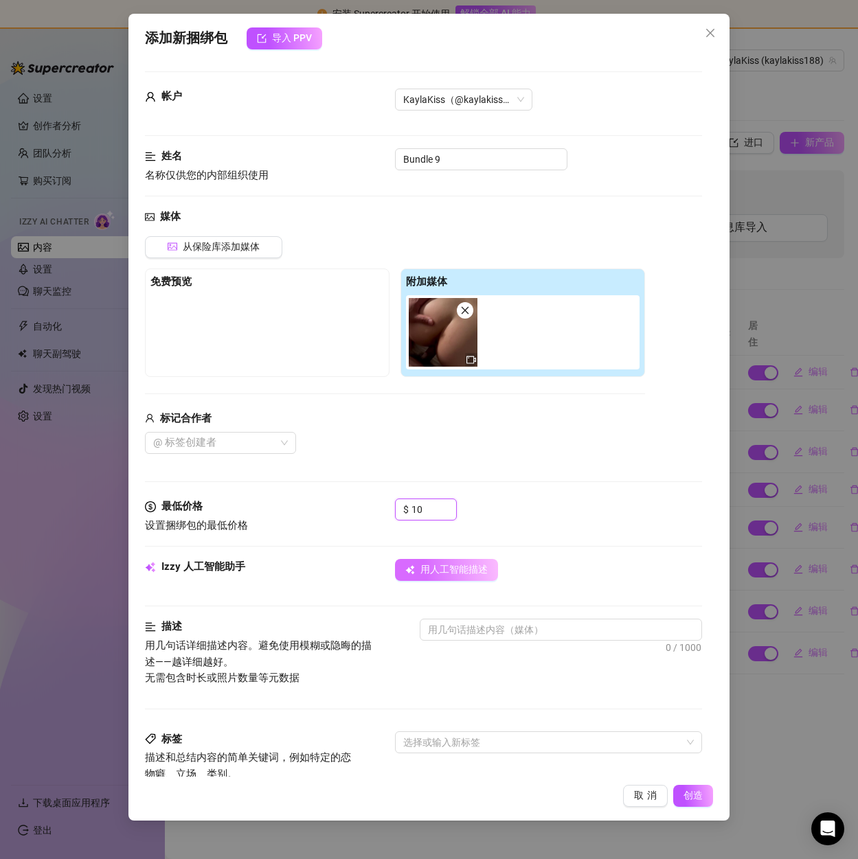
type input "10"
click at [450, 562] on button "用人工智能描述" at bounding box center [446, 570] width 103 height 22
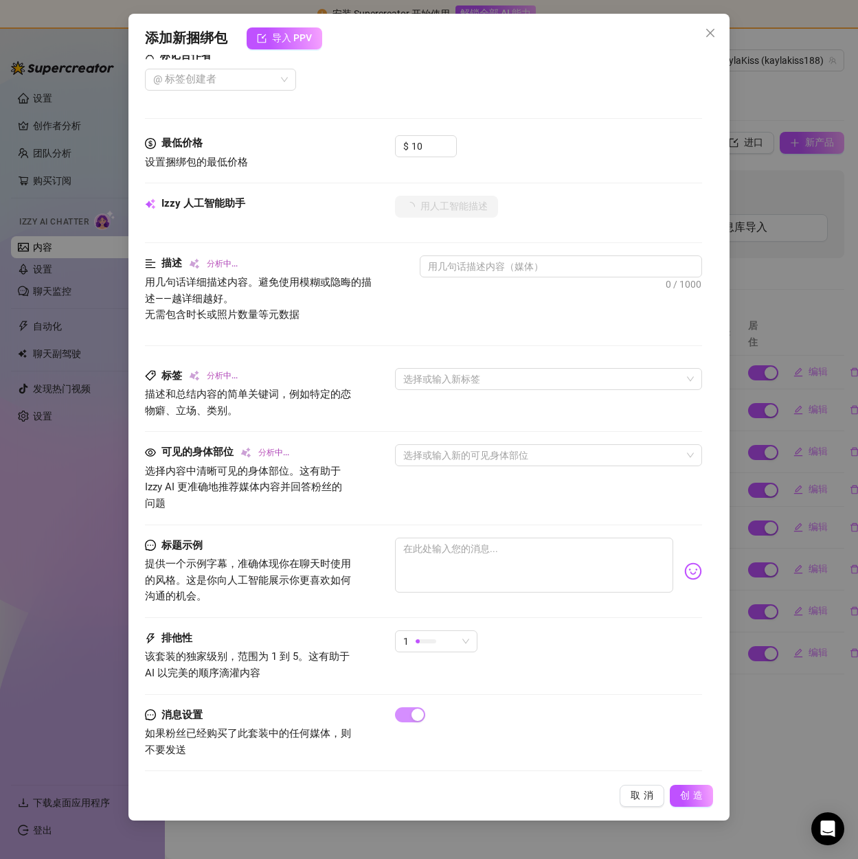
scroll to position [370, 0]
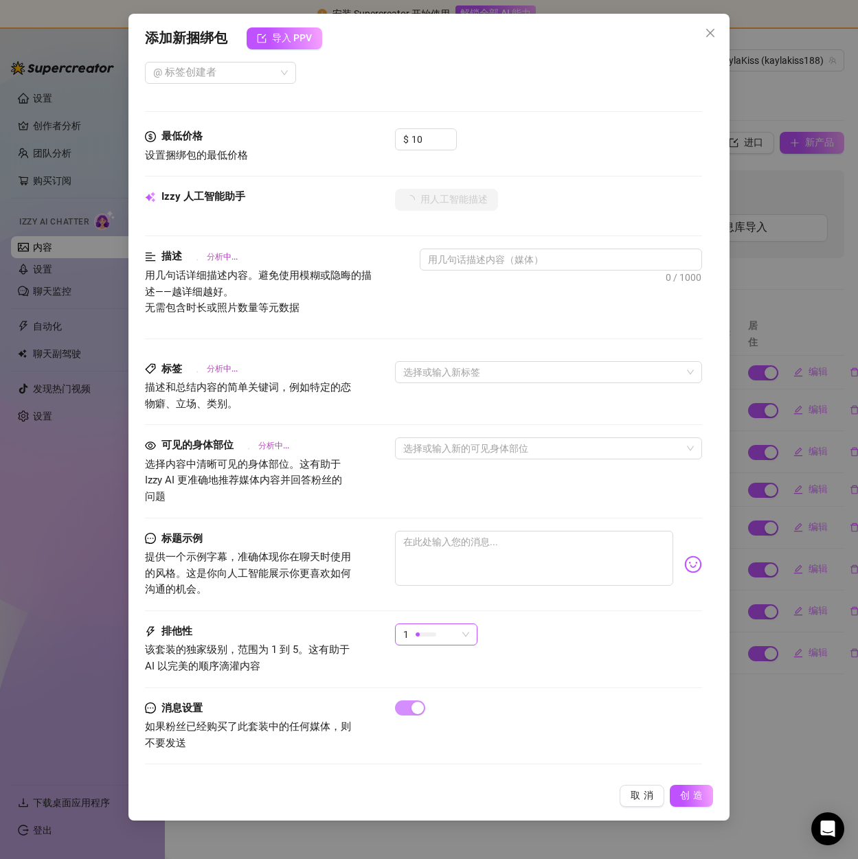
click at [440, 635] on div "1" at bounding box center [430, 634] width 54 height 21
click at [441, 745] on font "5-最独家🔥" at bounding box center [430, 750] width 49 height 11
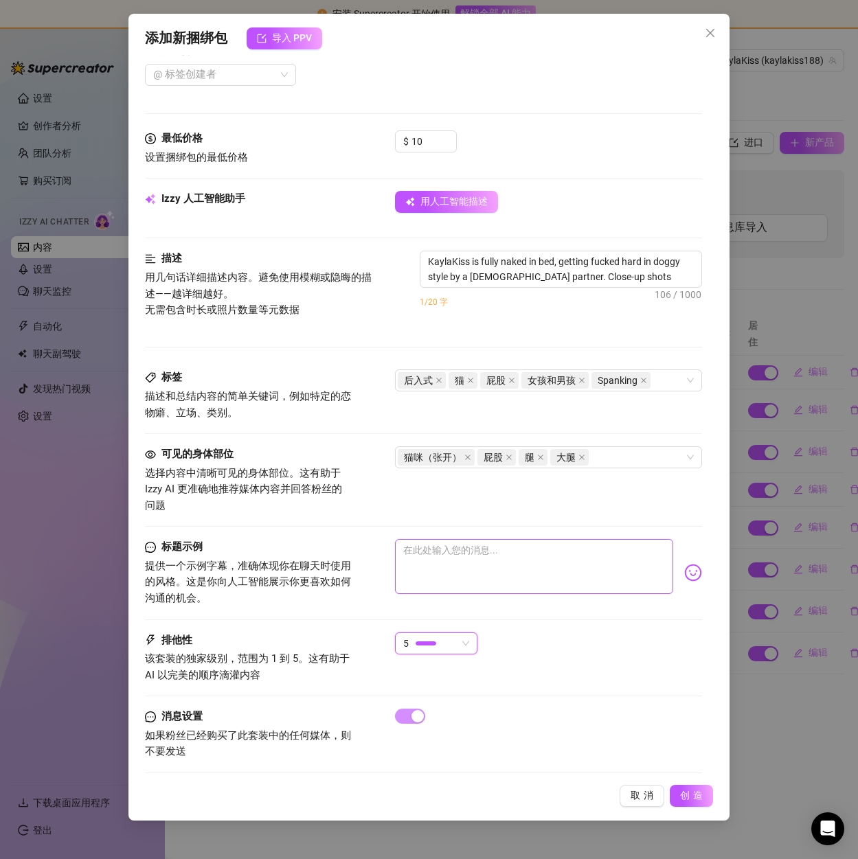
scroll to position [377, 0]
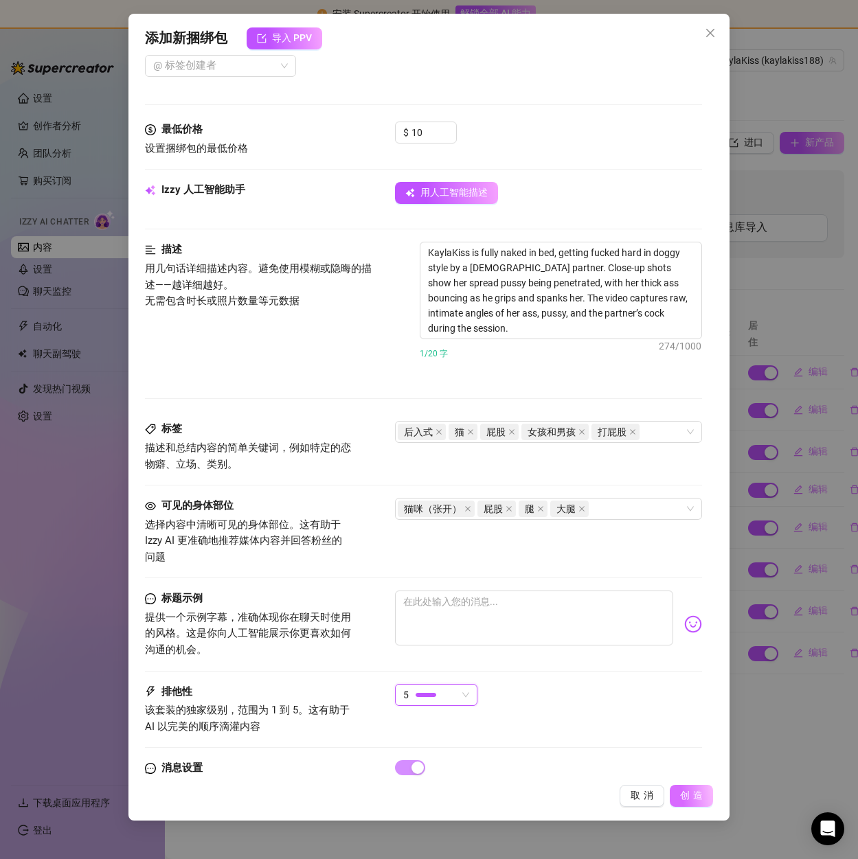
click at [691, 798] on font "创造" at bounding box center [693, 795] width 26 height 11
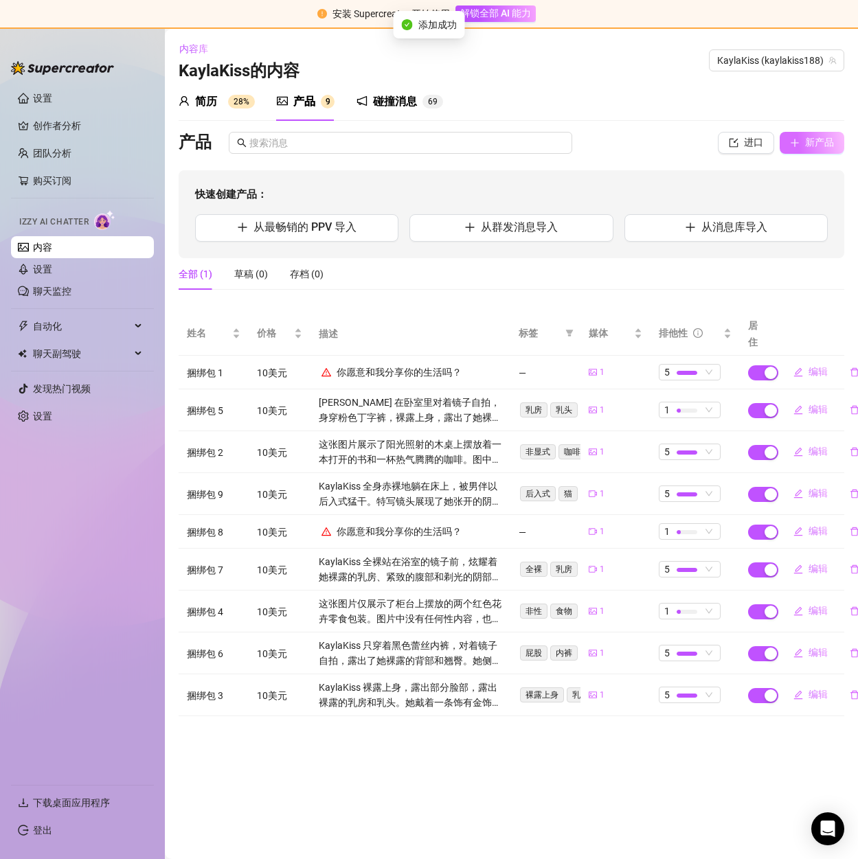
click at [812, 151] on button "新产品" at bounding box center [812, 143] width 65 height 22
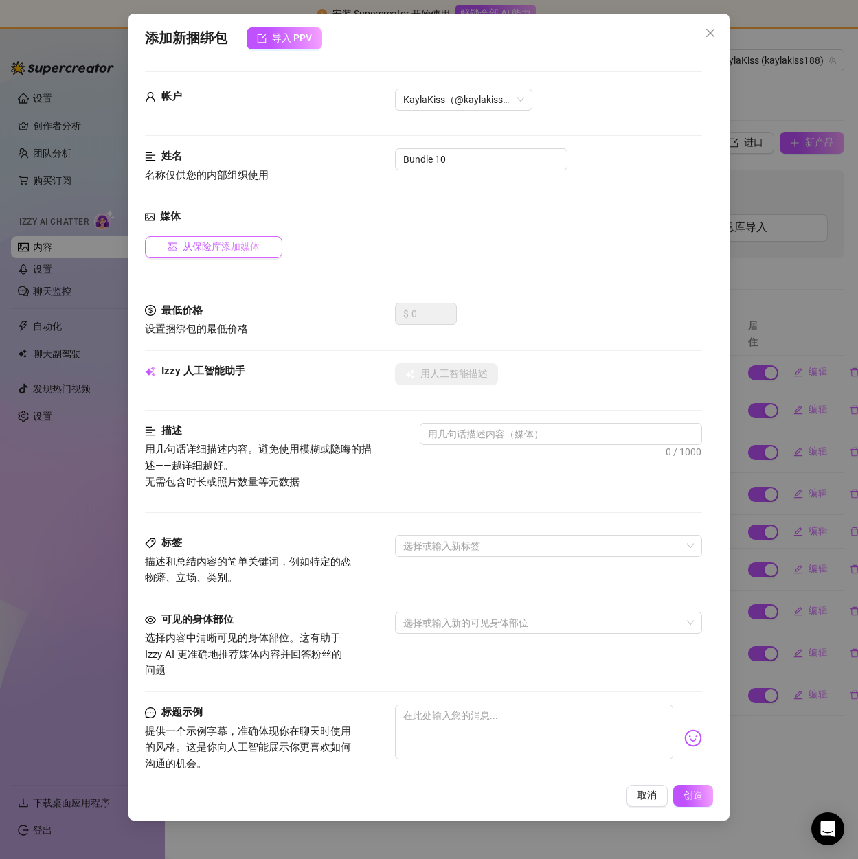
click at [213, 243] on font "从保险库添加媒体" at bounding box center [221, 246] width 77 height 11
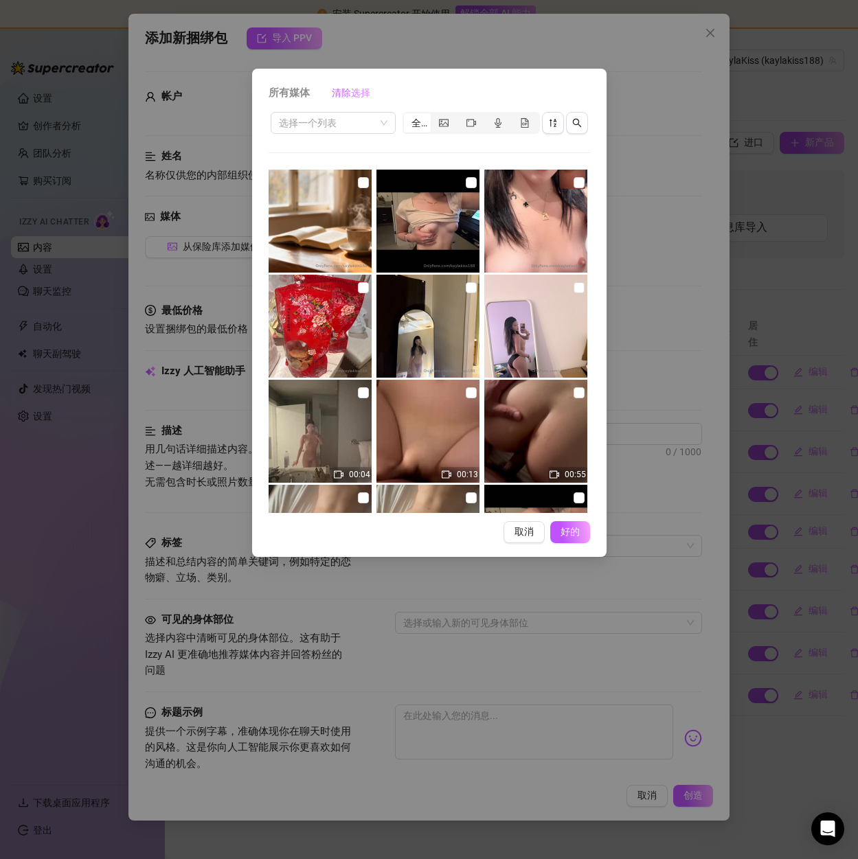
scroll to position [203, 0]
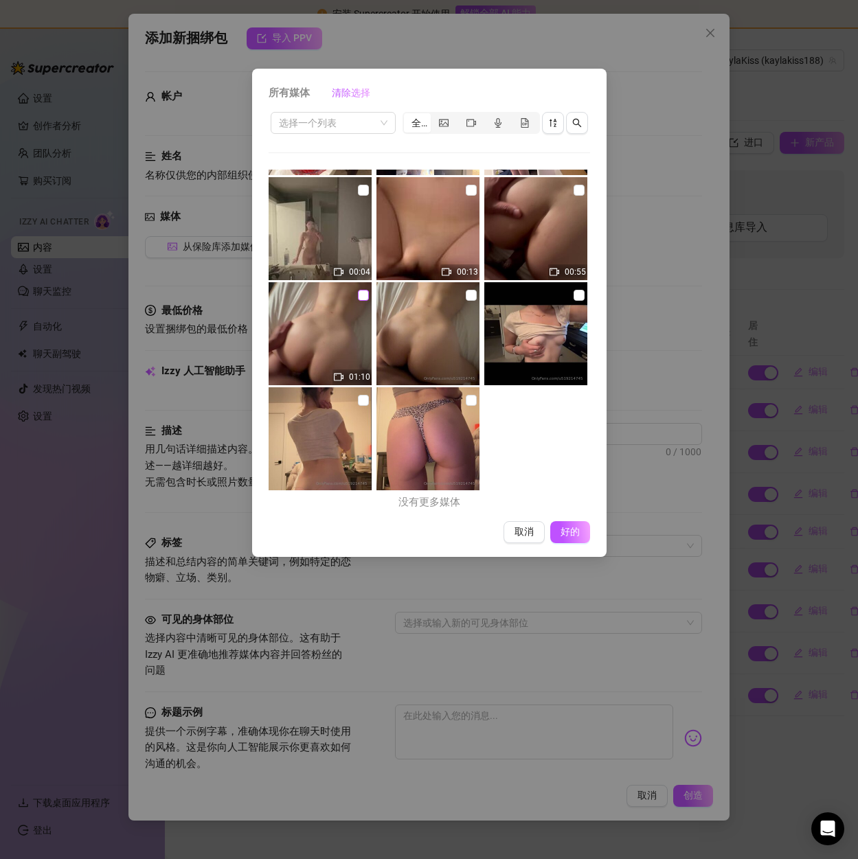
click at [363, 295] on input "checkbox" at bounding box center [363, 295] width 11 height 11
checkbox input "true"
click at [562, 532] on font "好的" at bounding box center [570, 531] width 26 height 11
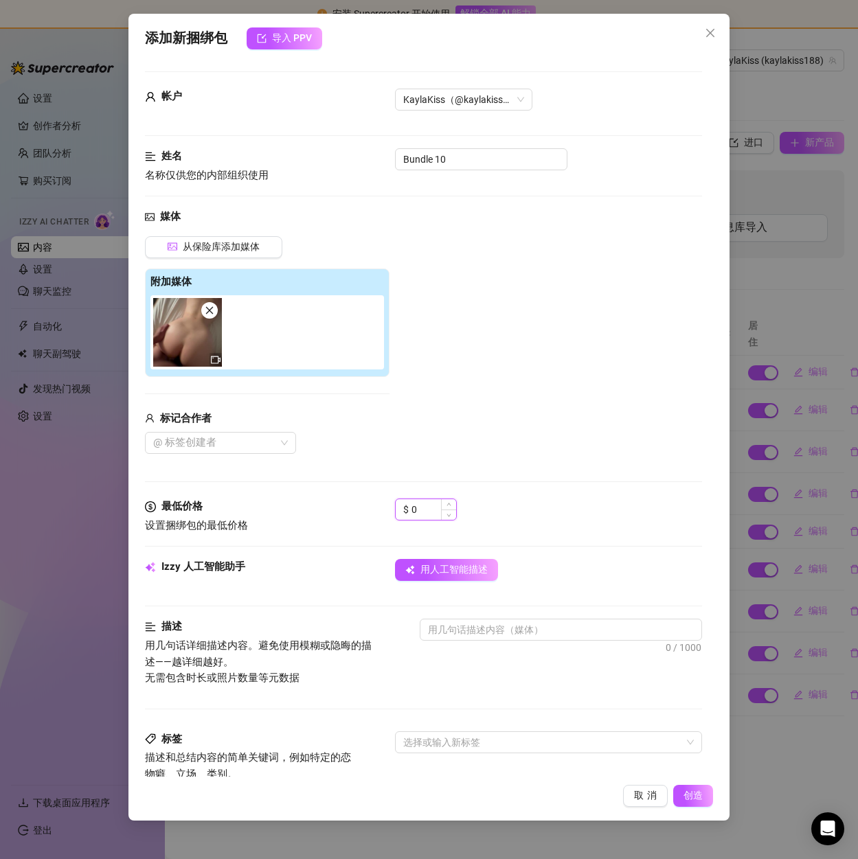
drag, startPoint x: 431, startPoint y: 503, endPoint x: 408, endPoint y: 506, distance: 22.8
click at [408, 506] on div "$ 0" at bounding box center [426, 510] width 62 height 22
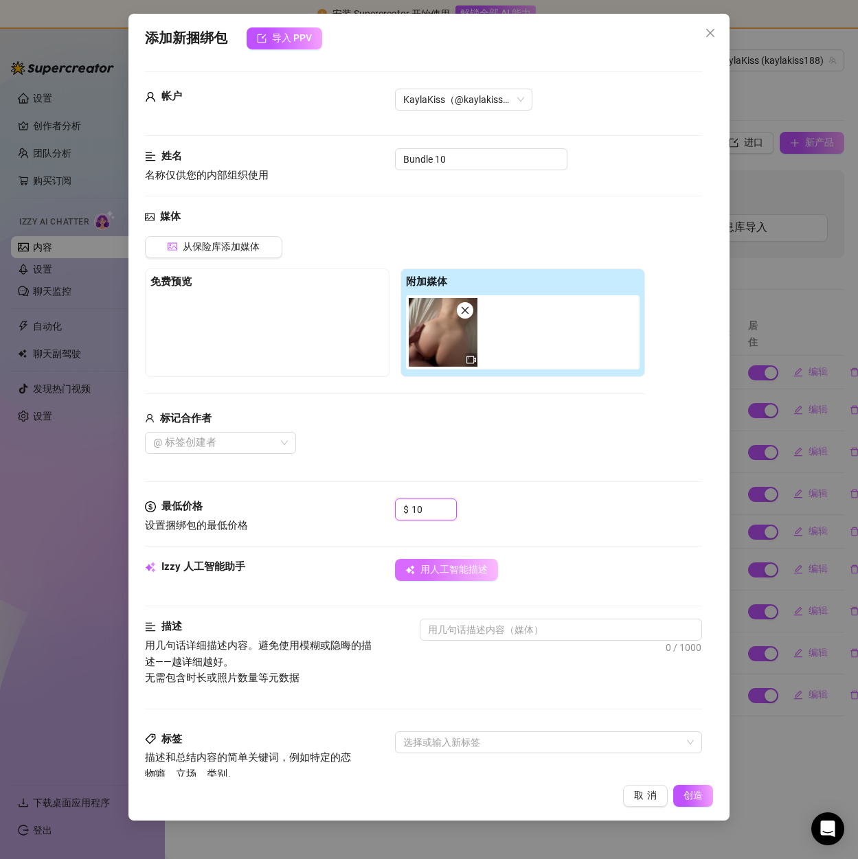
type input "10"
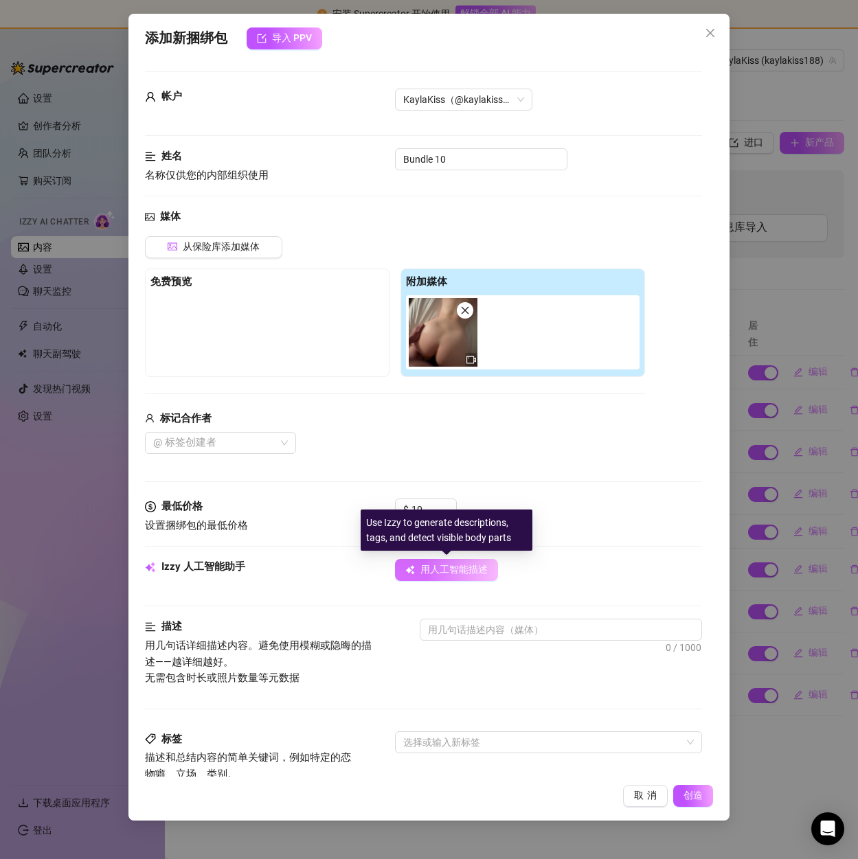
click at [463, 575] on font "用人工智能描述" at bounding box center [453, 569] width 67 height 11
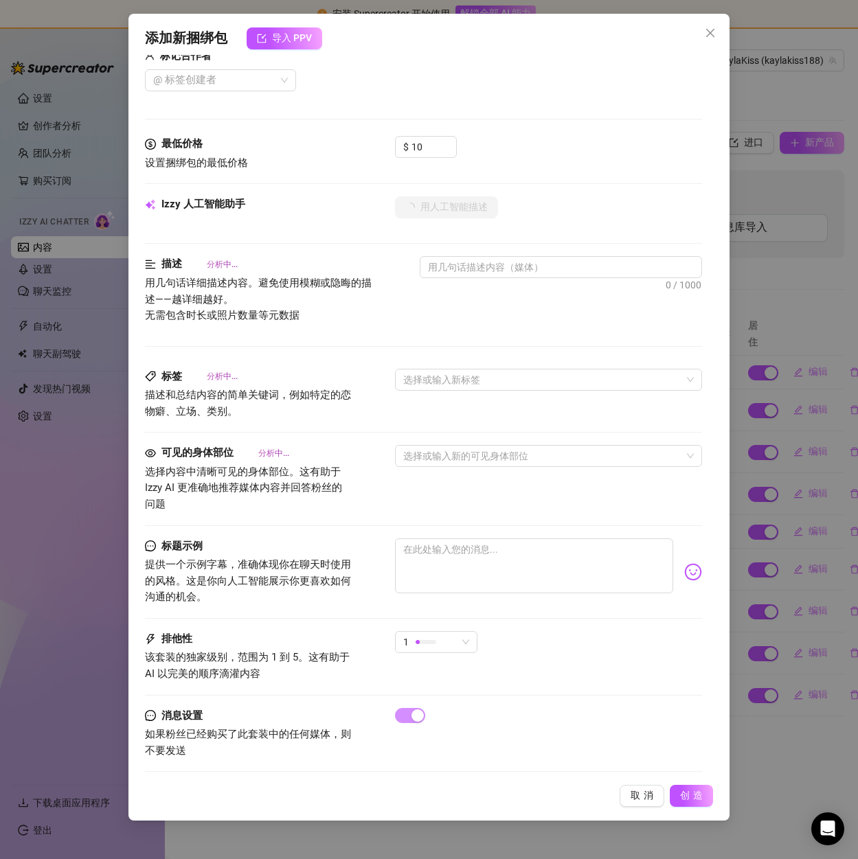
scroll to position [370, 0]
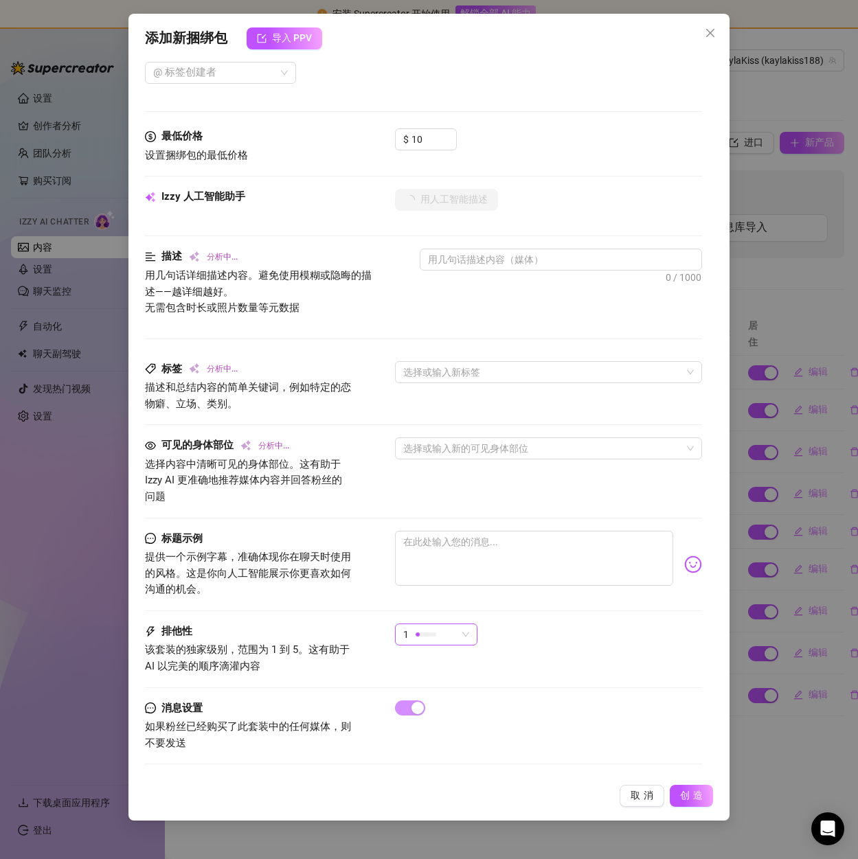
click at [437, 631] on div "1" at bounding box center [430, 634] width 54 height 21
click at [444, 747] on font "5-最独家🔥" at bounding box center [430, 750] width 49 height 11
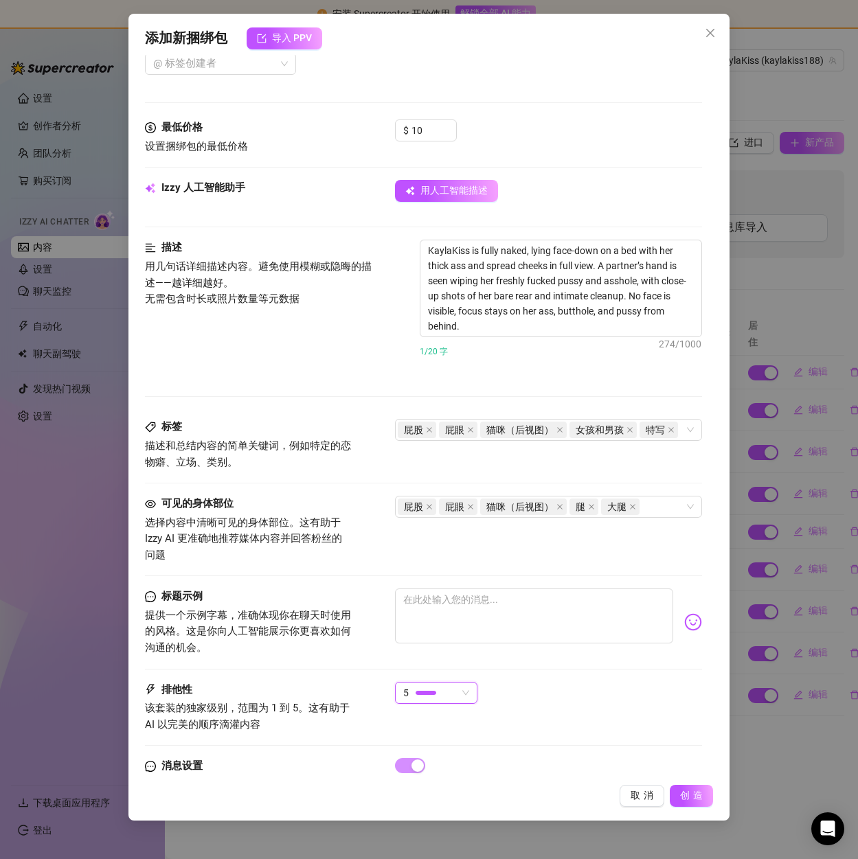
scroll to position [440, 0]
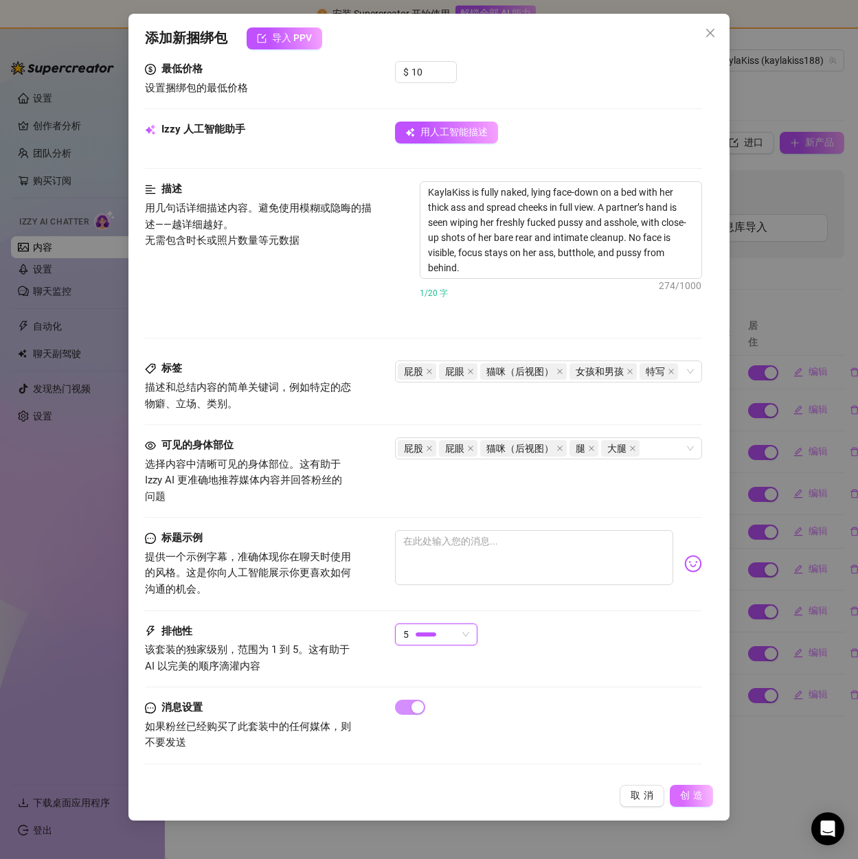
click at [699, 798] on font "创造" at bounding box center [693, 795] width 26 height 11
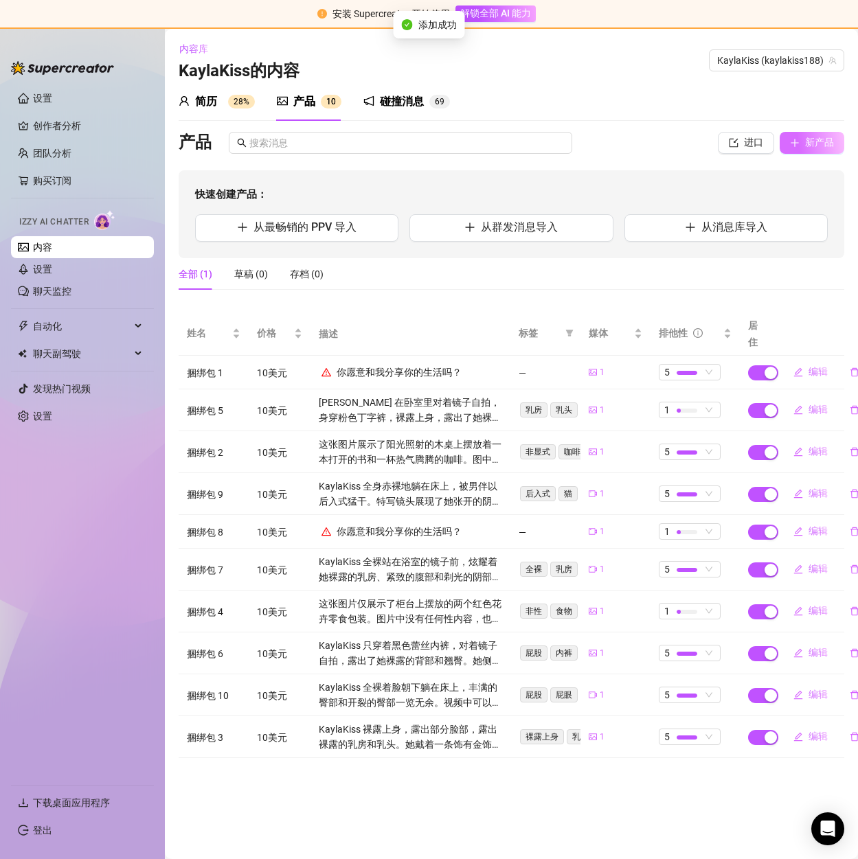
click at [813, 142] on font "新产品" at bounding box center [819, 142] width 29 height 11
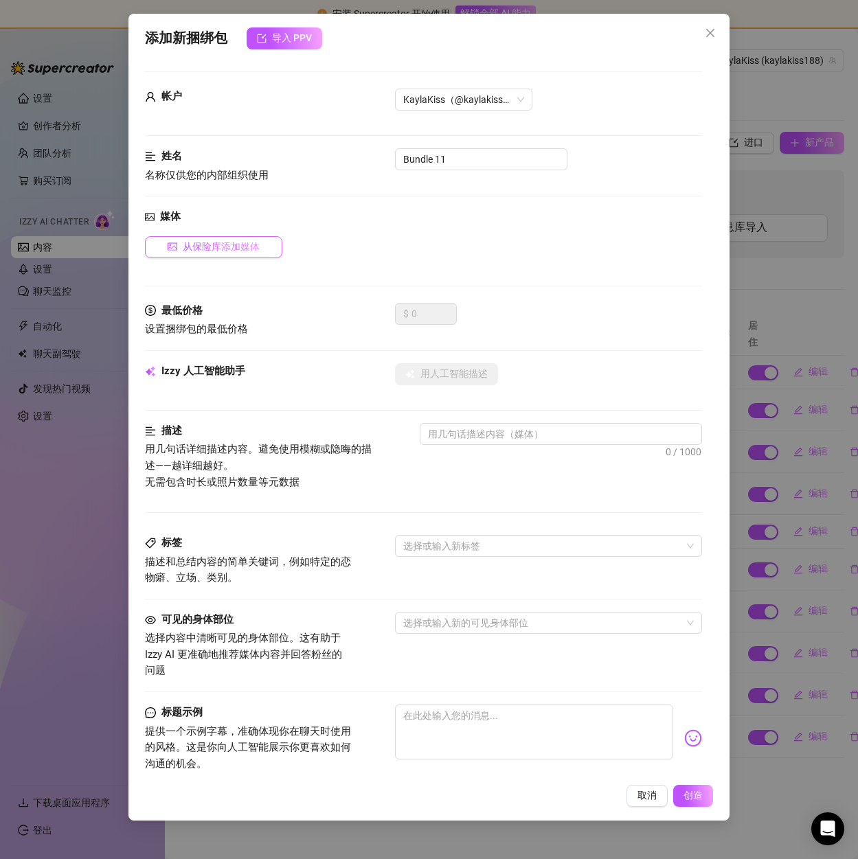
click at [201, 258] on button "从保险库添加媒体" at bounding box center [213, 247] width 137 height 22
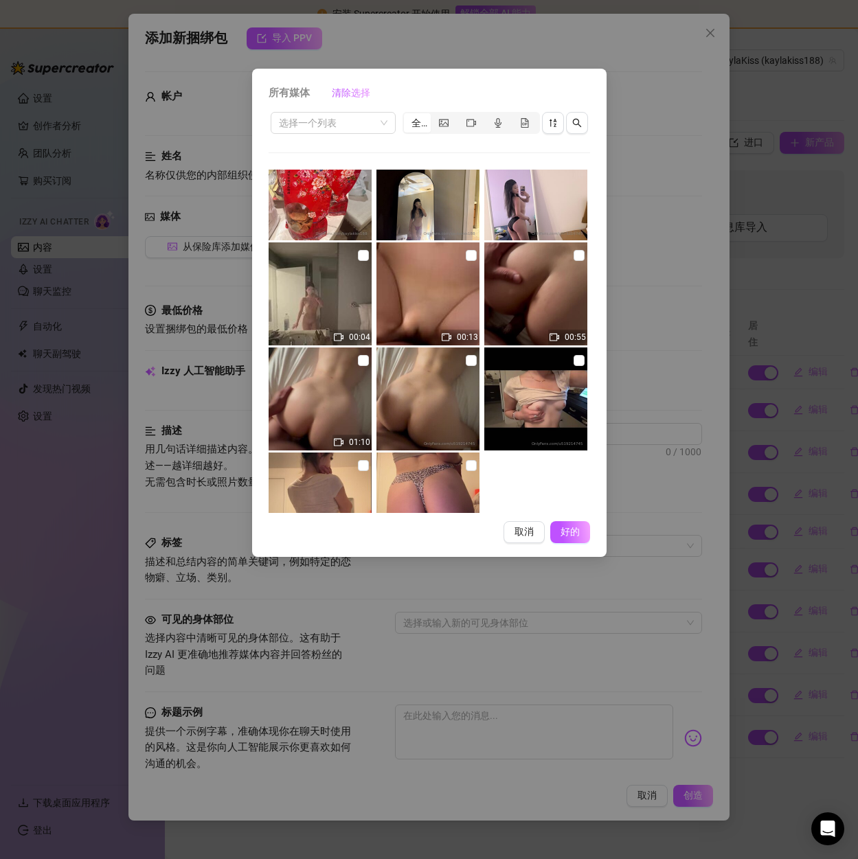
scroll to position [203, 0]
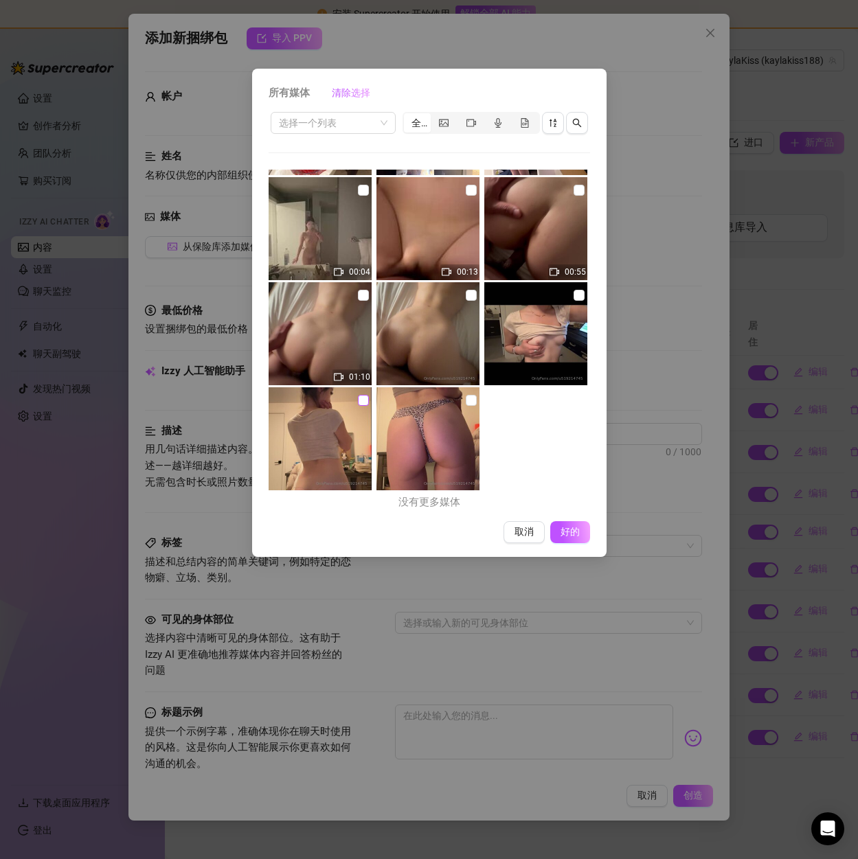
click at [358, 400] on input "checkbox" at bounding box center [363, 400] width 11 height 11
checkbox input "true"
click at [561, 526] on span "好的" at bounding box center [570, 532] width 26 height 12
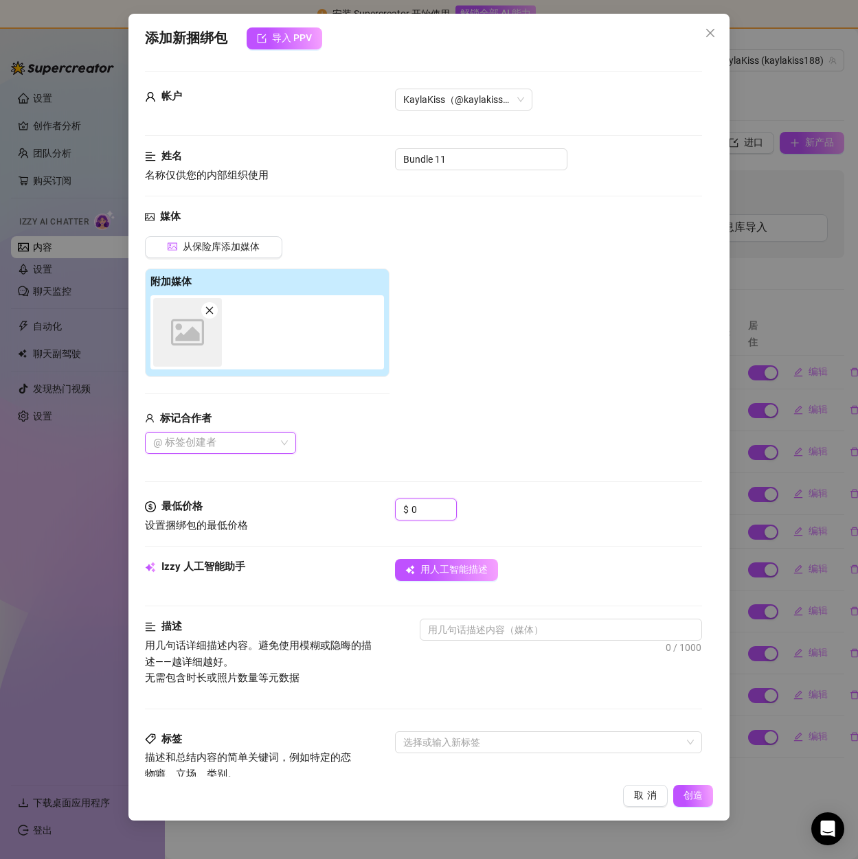
drag, startPoint x: 425, startPoint y: 508, endPoint x: 390, endPoint y: 508, distance: 35.0
click at [396, 508] on div "$ 0" at bounding box center [426, 510] width 62 height 22
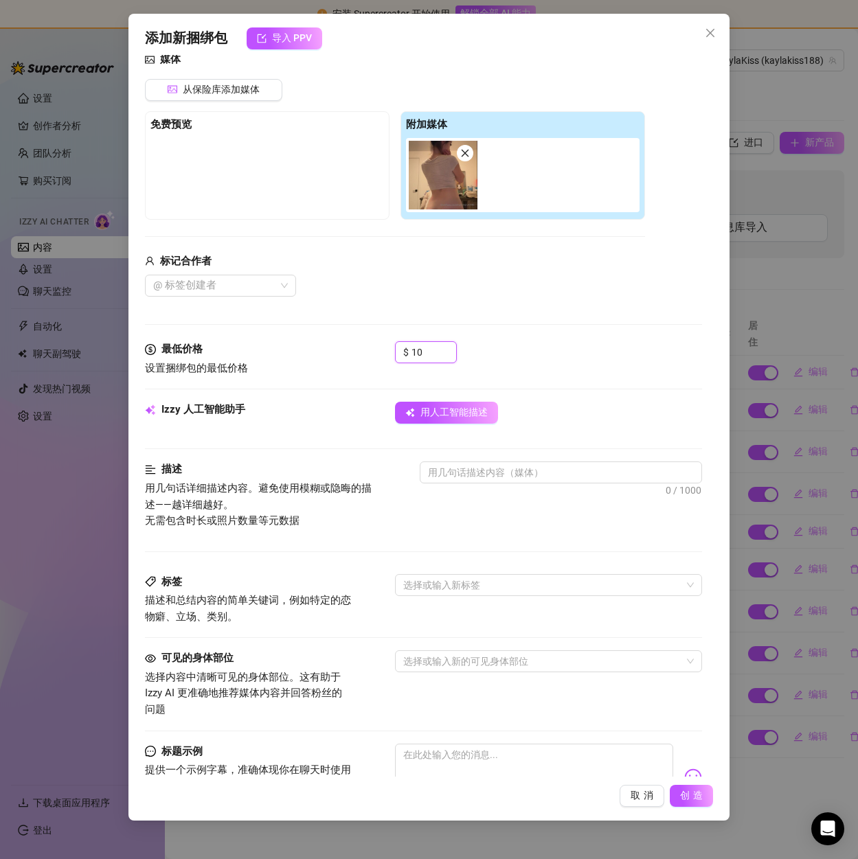
scroll to position [206, 0]
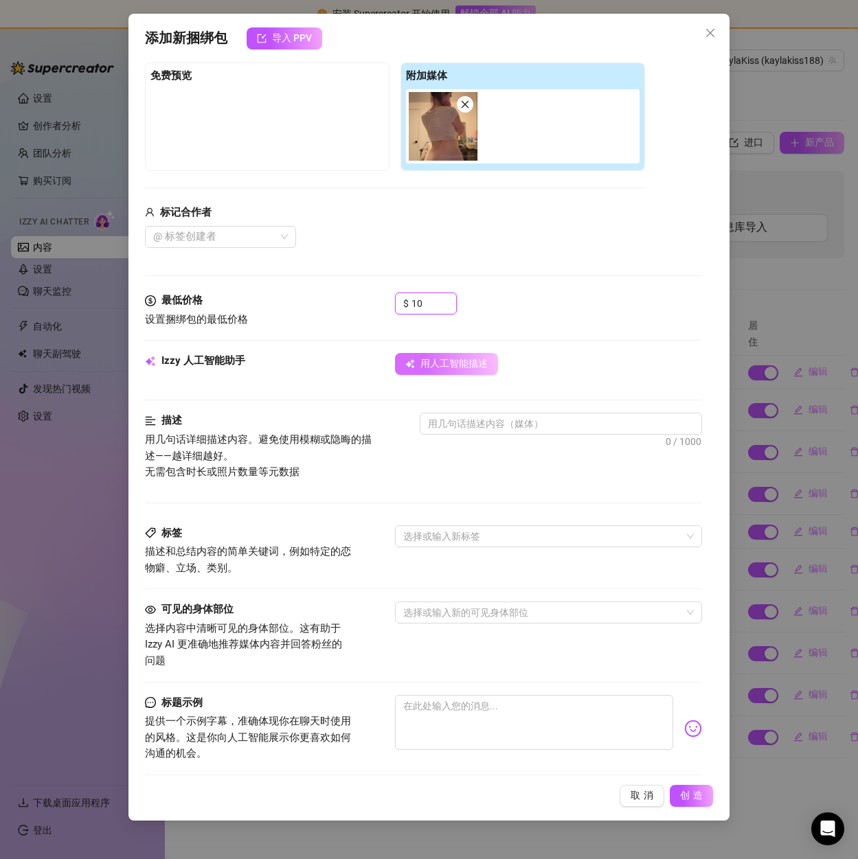
type input "10"
click at [449, 365] on font "用人工智能描述" at bounding box center [453, 363] width 67 height 11
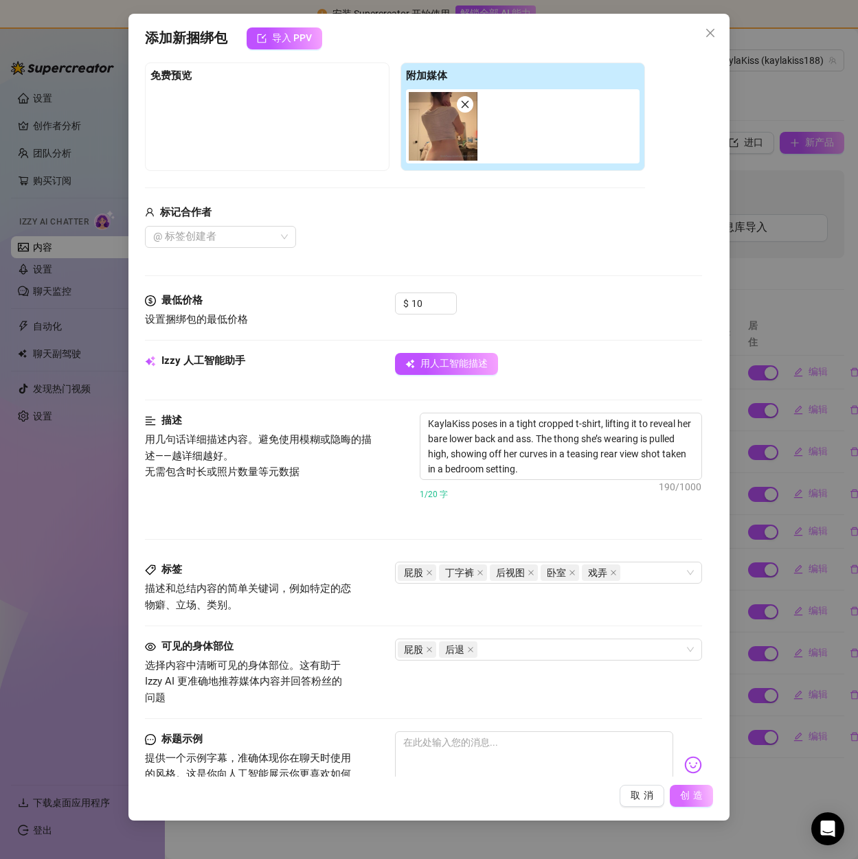
click at [684, 791] on font "创造" at bounding box center [693, 795] width 26 height 11
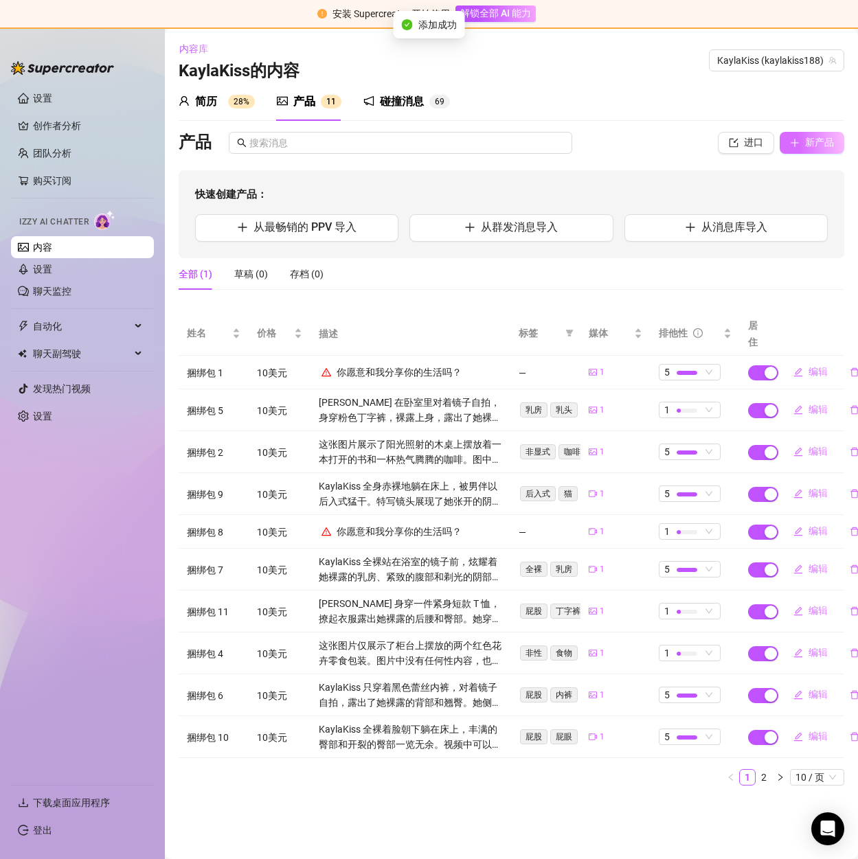
click at [809, 151] on button "新产品" at bounding box center [812, 143] width 65 height 22
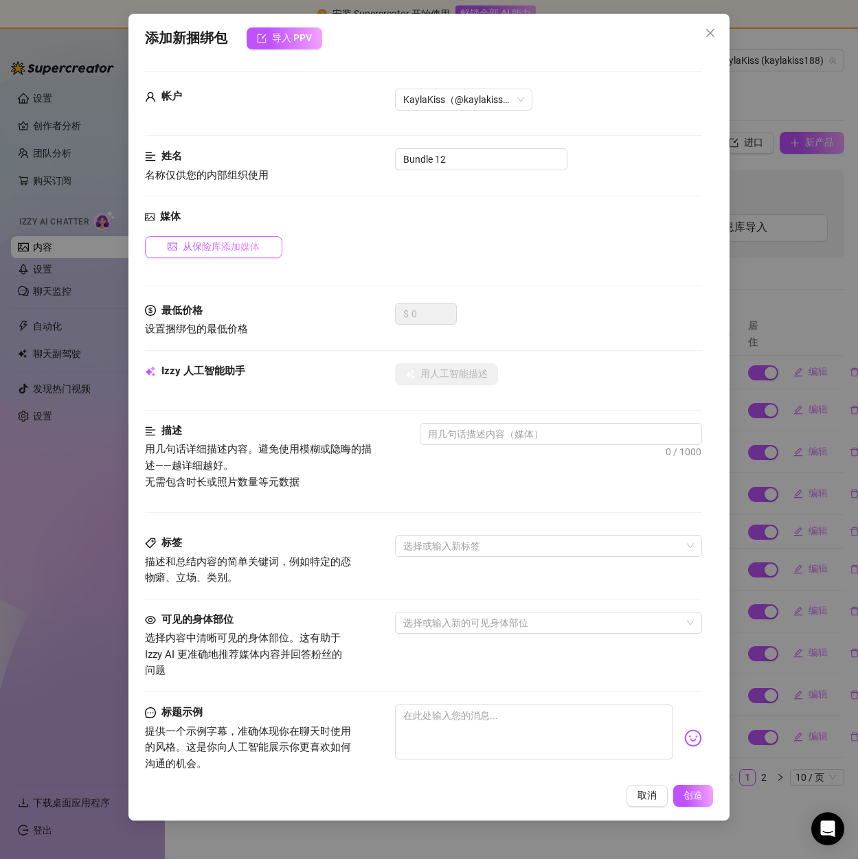
click at [208, 243] on font "从保险库添加媒体" at bounding box center [221, 246] width 77 height 11
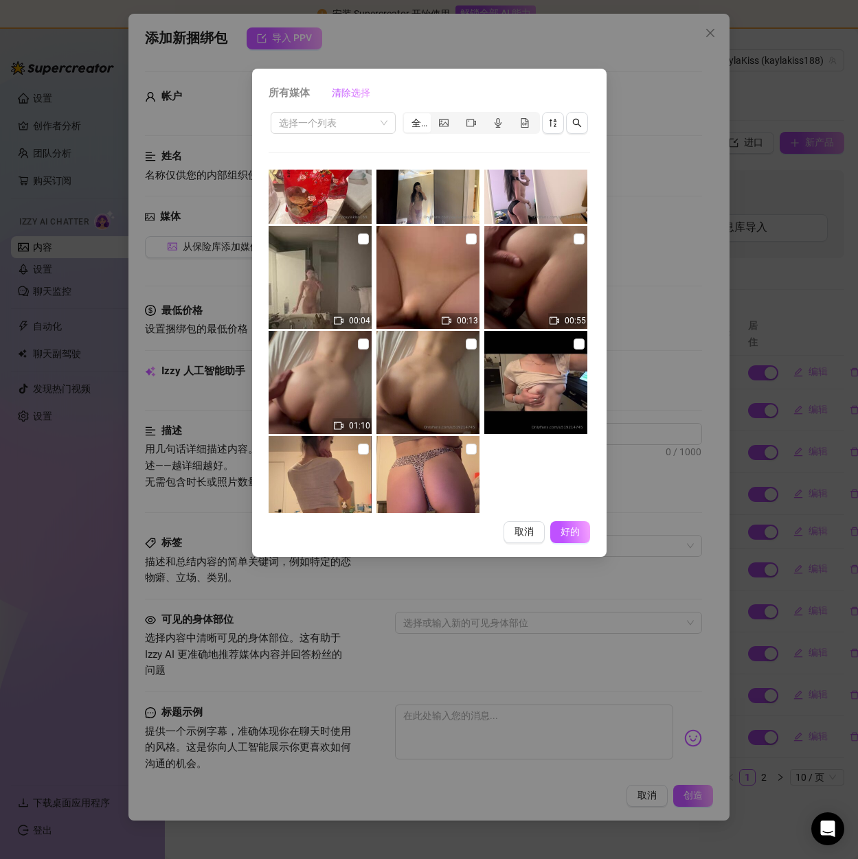
scroll to position [203, 0]
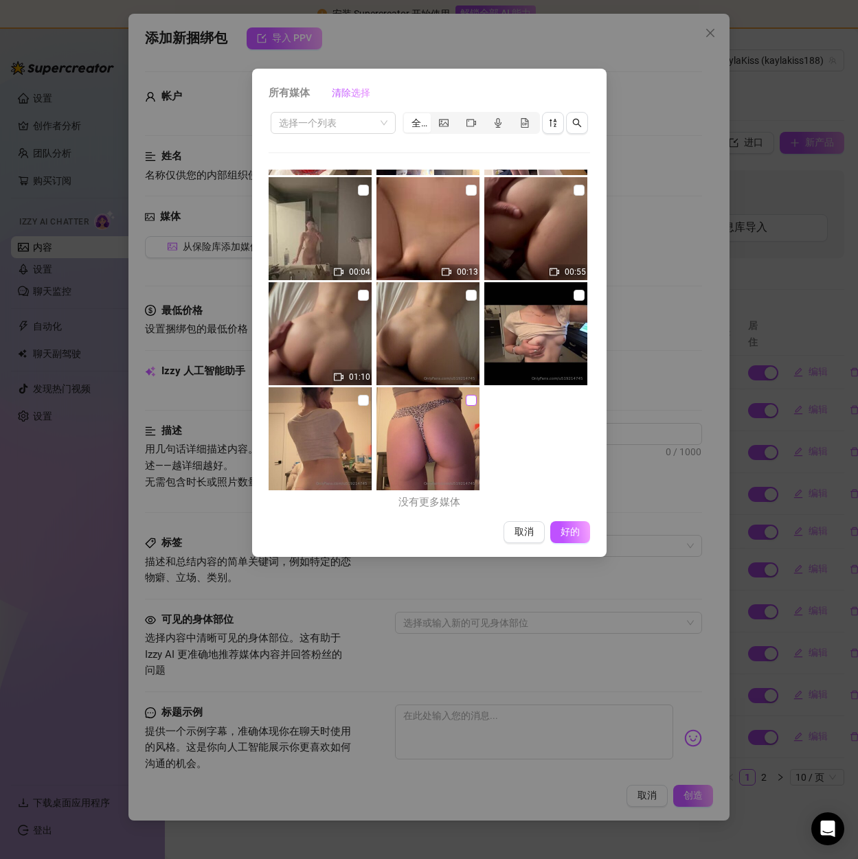
click at [466, 396] on input "checkbox" at bounding box center [471, 400] width 11 height 11
checkbox input "true"
click at [557, 530] on font "好的" at bounding box center [570, 531] width 26 height 11
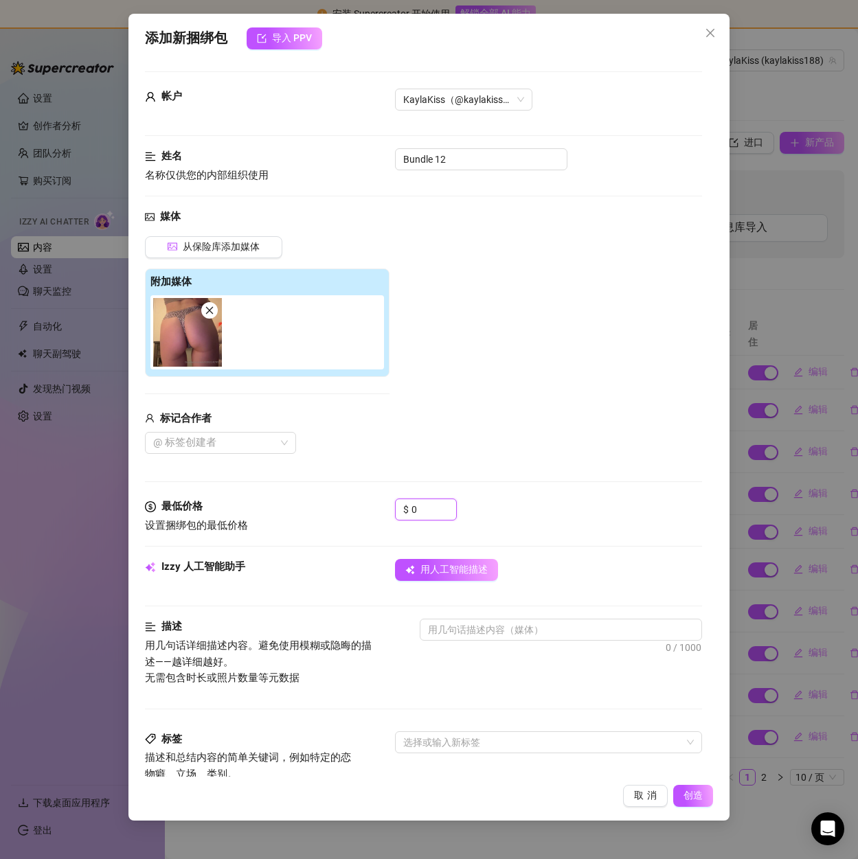
drag, startPoint x: 434, startPoint y: 510, endPoint x: 392, endPoint y: 508, distance: 42.6
click at [392, 508] on div "最低价格 设置捆绑包的最低价格 $ 0" at bounding box center [423, 516] width 556 height 35
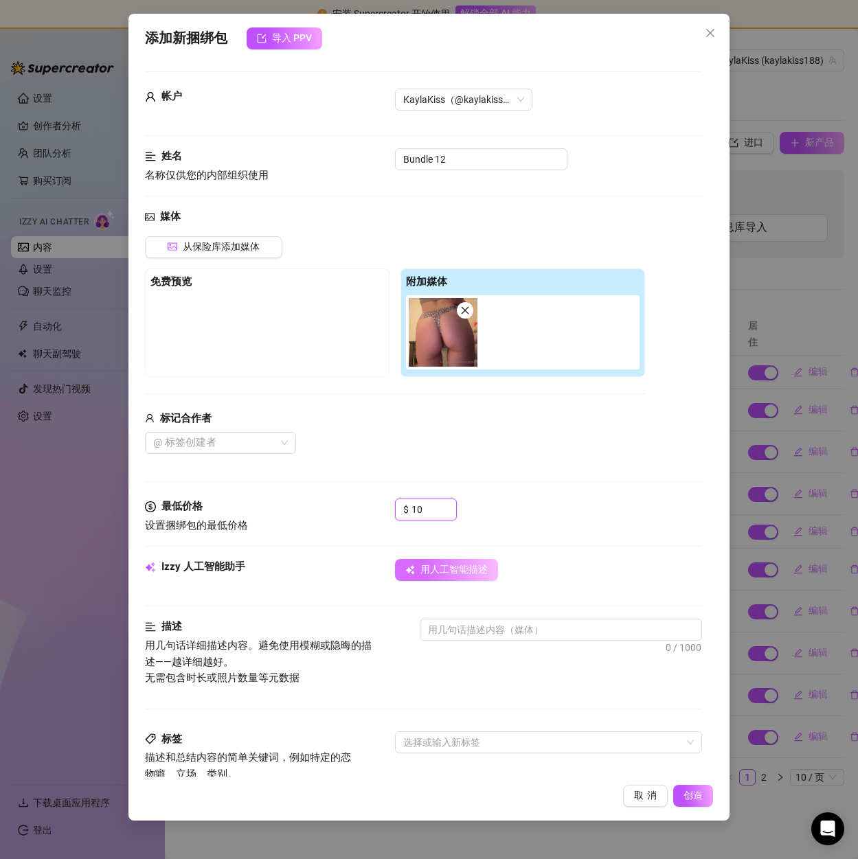
type input "10"
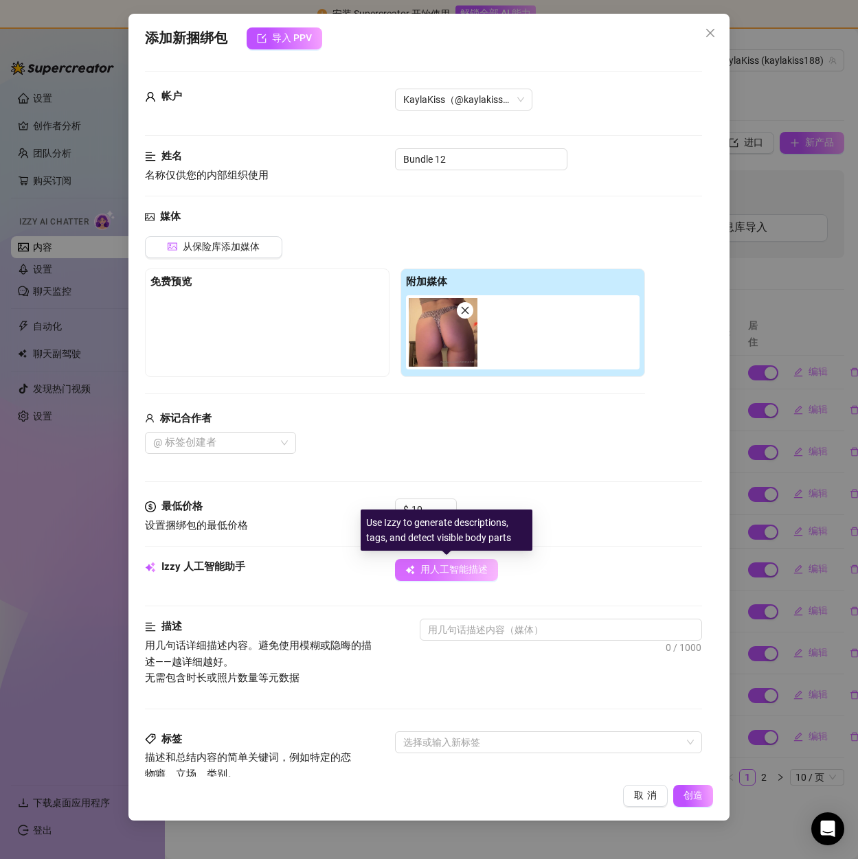
click at [442, 570] on font "用人工智能描述" at bounding box center [453, 569] width 67 height 11
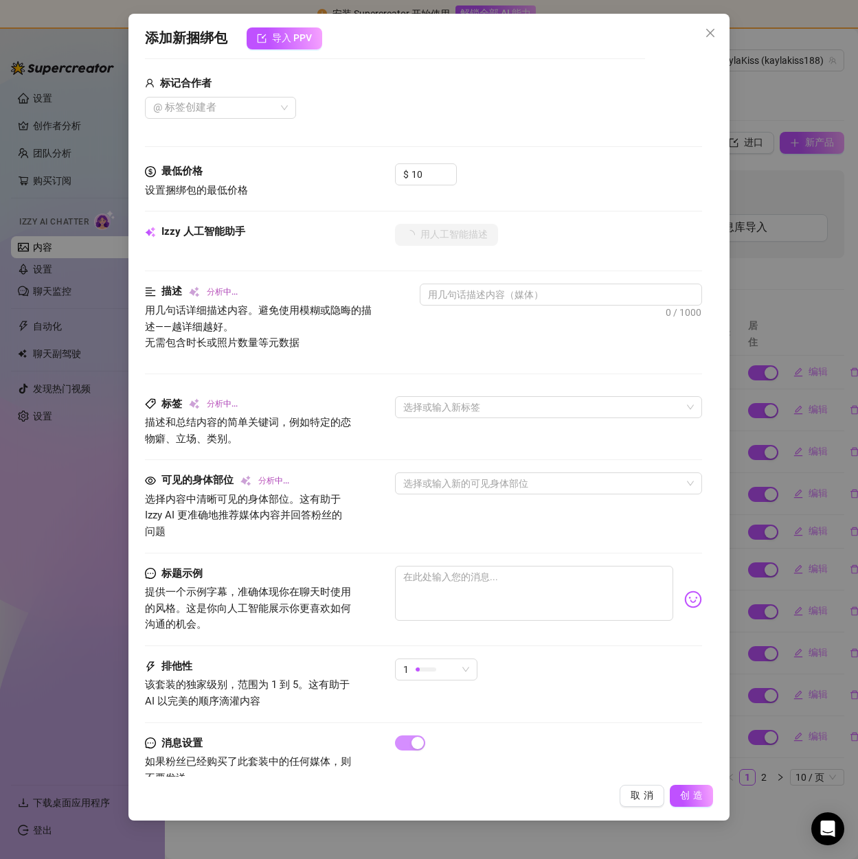
scroll to position [370, 0]
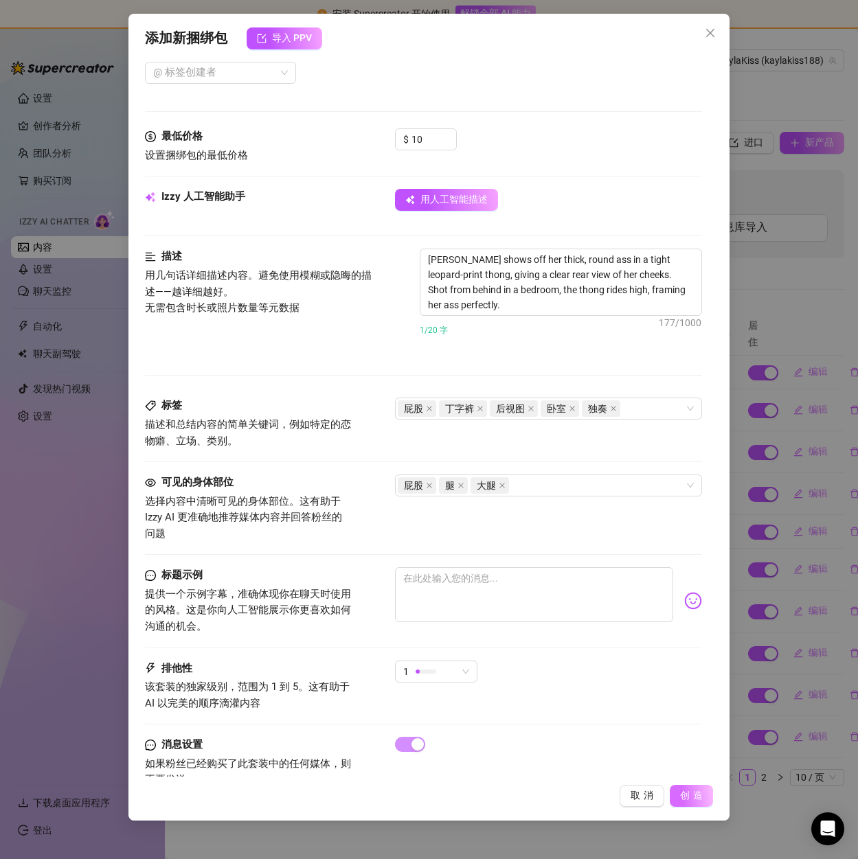
click at [688, 793] on font "创造" at bounding box center [693, 795] width 26 height 11
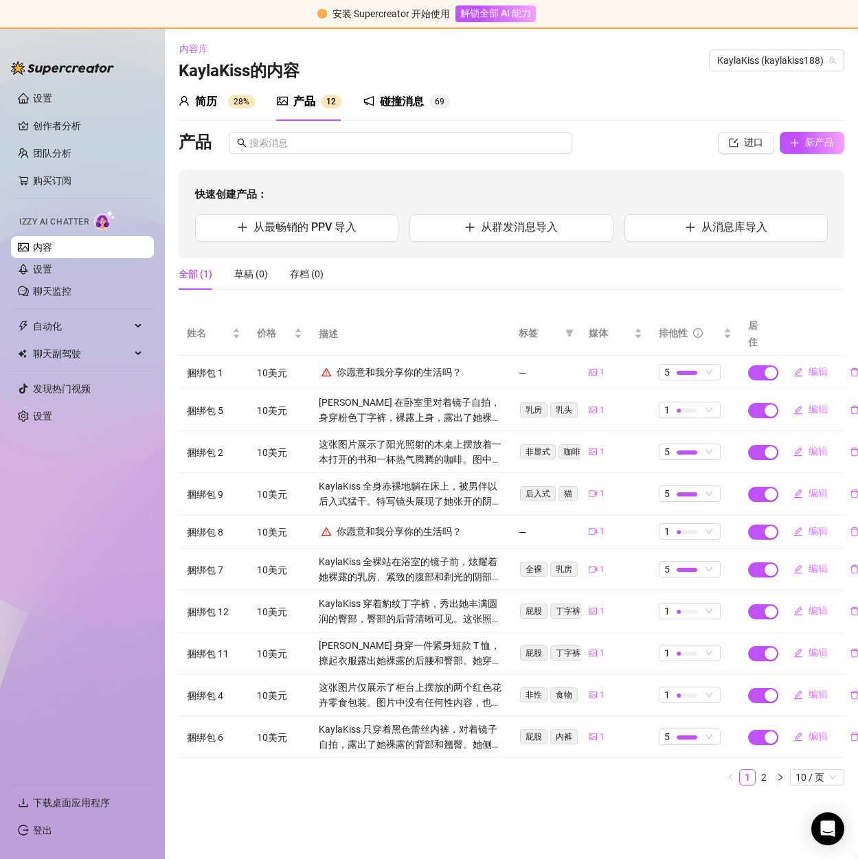
click at [51, 246] on link "内容" at bounding box center [42, 247] width 19 height 11
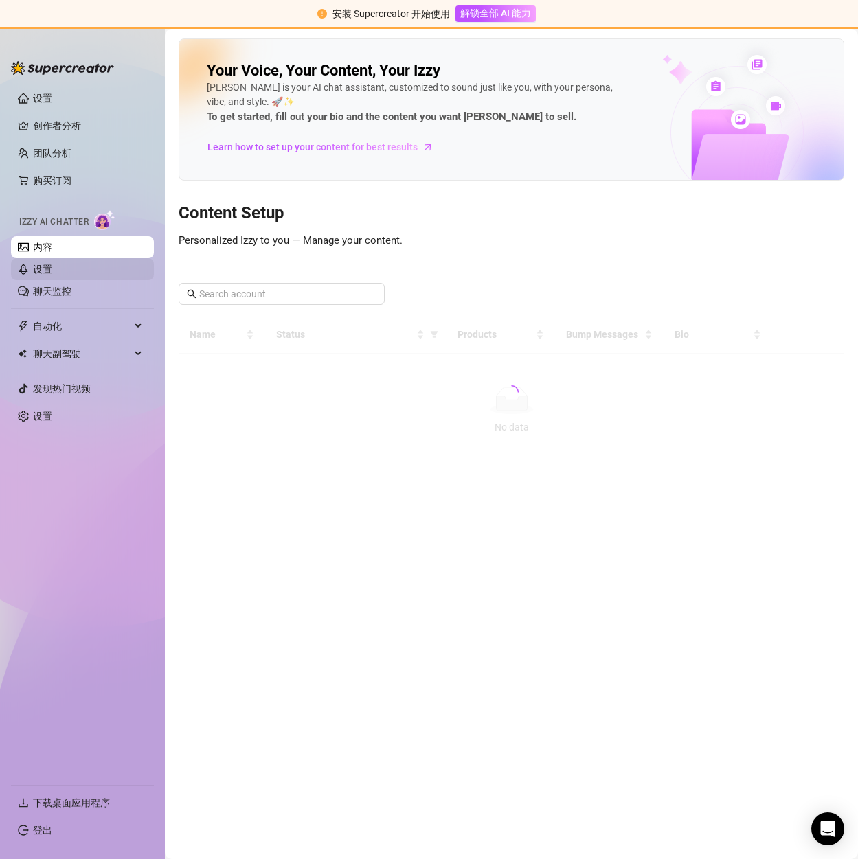
click at [52, 269] on link "设置" at bounding box center [42, 269] width 19 height 11
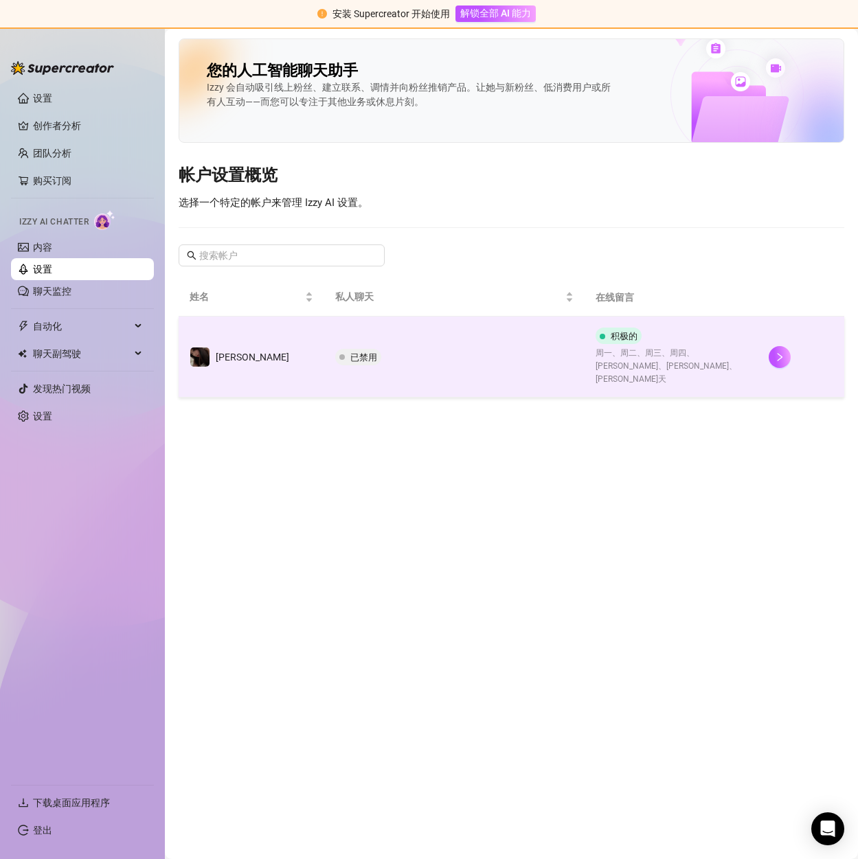
click at [692, 343] on div "积极的 周一、周二、周三、周四、周五、周六、[PERSON_NAME]天" at bounding box center [671, 357] width 151 height 58
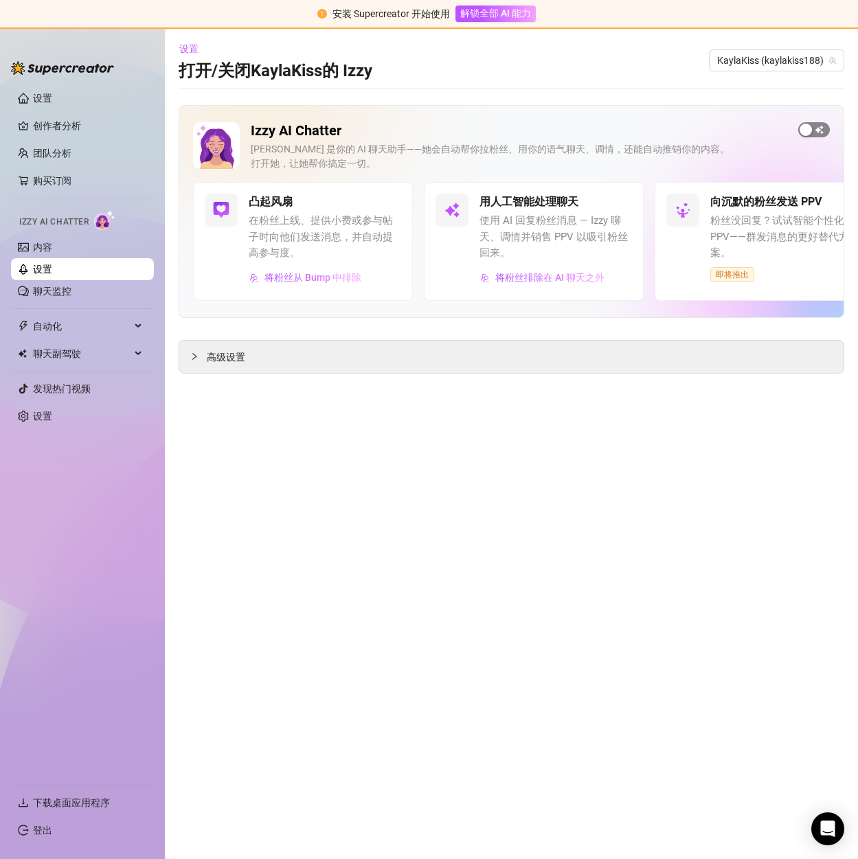
click at [808, 130] on div "button" at bounding box center [806, 130] width 12 height 12
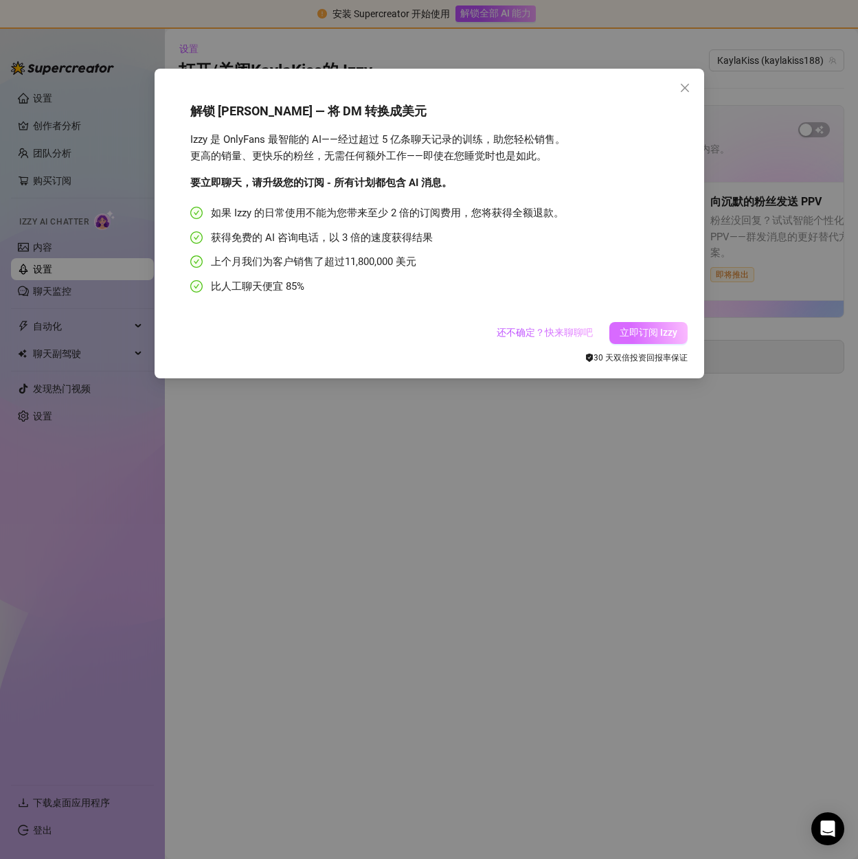
click at [656, 335] on font "立即订阅 Izzy" at bounding box center [649, 332] width 58 height 11
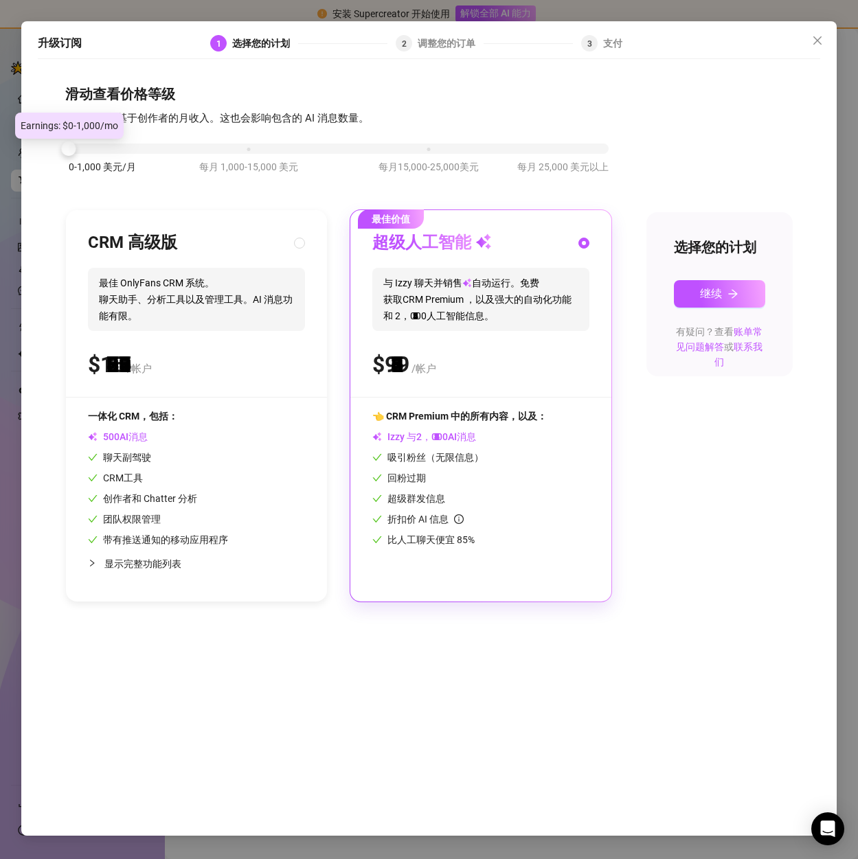
drag, startPoint x: 240, startPoint y: 148, endPoint x: 63, endPoint y: 154, distance: 177.3
click at [63, 154] on div "滑动查看价格等级 我们的定价基于创作者的月收入。这也会影响包含的 AI 消息数量。 0-1,000 美元/月 每月 1,000-15,000 美元 每月15,…" at bounding box center [429, 444] width 782 height 756
click at [190, 375] on div "$ /帐户" at bounding box center [196, 365] width 217 height 34
radio input "true"
radio input "false"
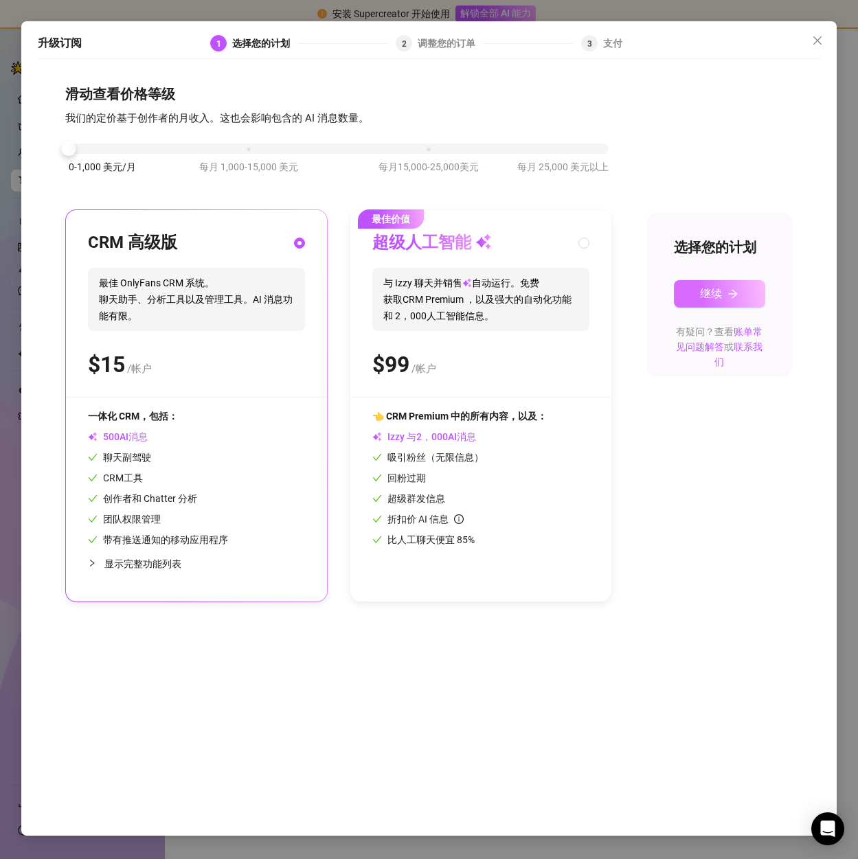
click at [700, 292] on font "继续" at bounding box center [711, 293] width 22 height 13
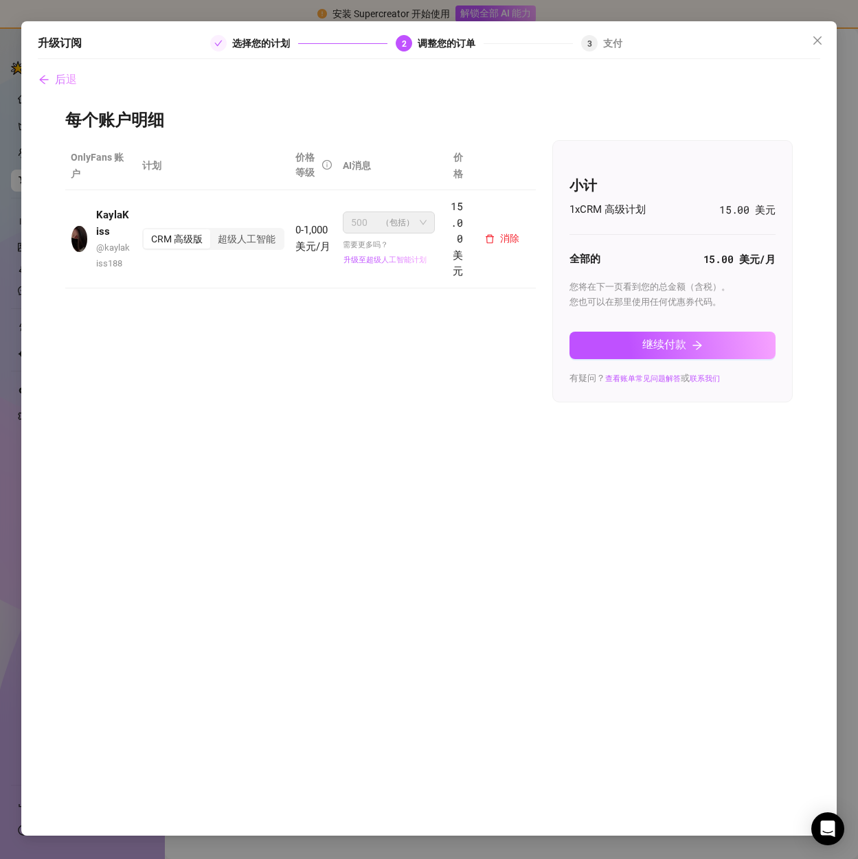
click at [422, 224] on span "500 （包括）" at bounding box center [389, 222] width 76 height 21
click at [411, 224] on span "（包括）" at bounding box center [397, 222] width 33 height 21
click at [247, 237] on font "超级人工智能" at bounding box center [247, 239] width 58 height 11
click at [214, 232] on input "超级人工智能" at bounding box center [214, 232] width 0 height 0
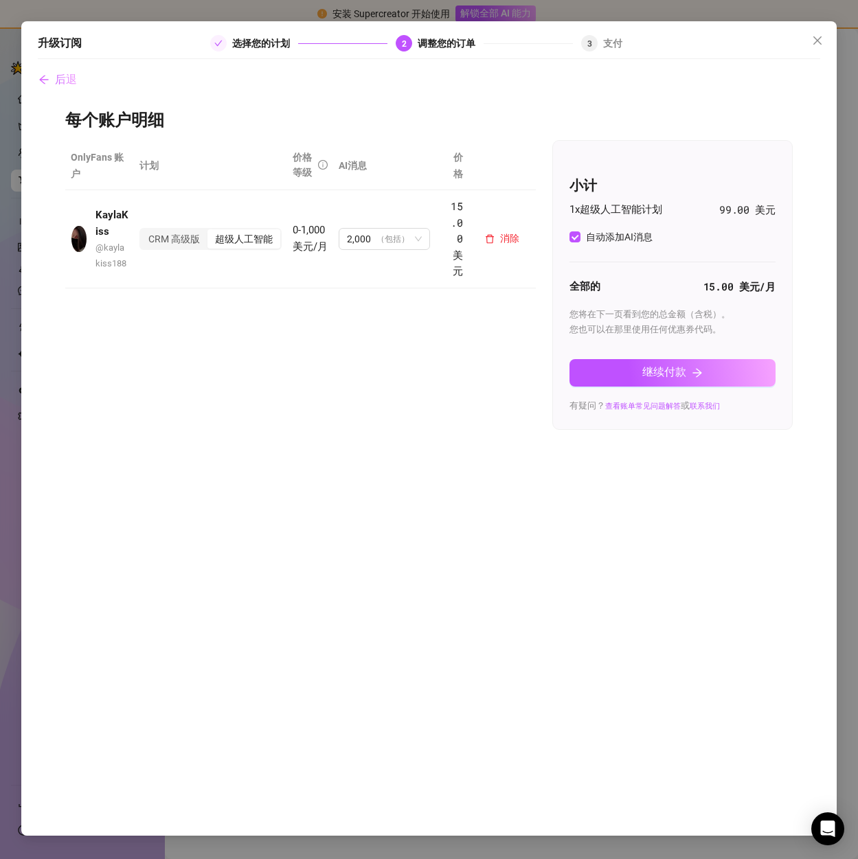
click at [236, 234] on font "超级人工智能" at bounding box center [244, 239] width 58 height 11
click at [211, 232] on input "超级人工智能" at bounding box center [211, 232] width 0 height 0
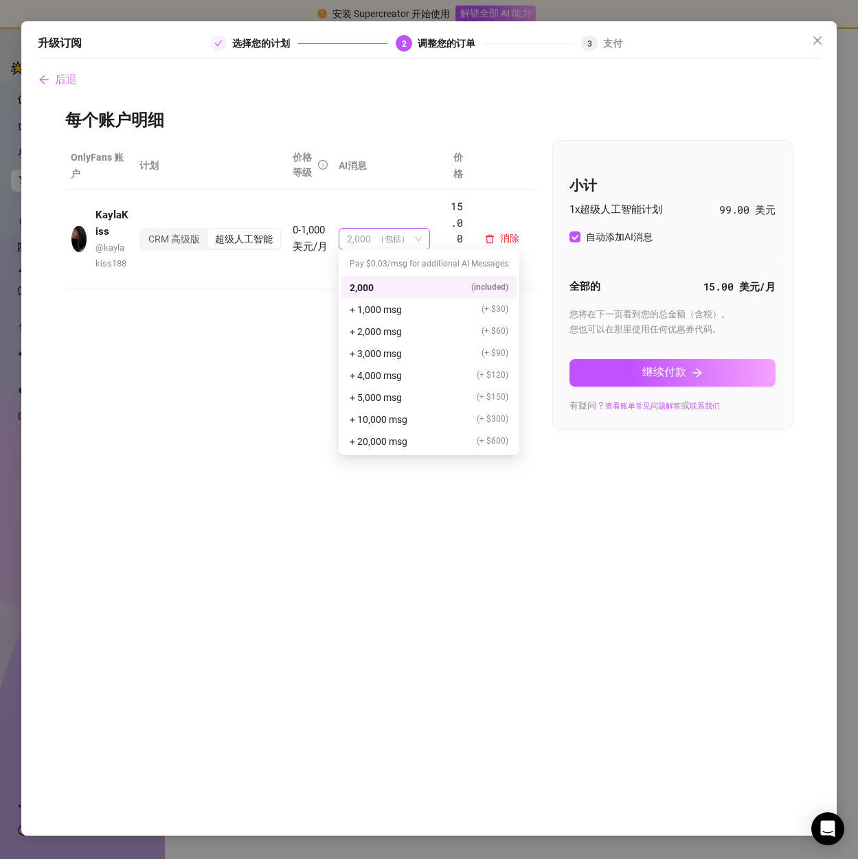
click at [402, 240] on font "（包括）" at bounding box center [392, 239] width 33 height 10
click at [370, 284] on font "2,000" at bounding box center [362, 287] width 24 height 11
click at [370, 238] on font "2,000" at bounding box center [359, 239] width 24 height 11
click at [291, 295] on div "OnlyFans 账户 计划 价格等级 AI消息 价格 KaylaKiss @ kaylakiss188 CRM 高级版 超级人工智能 0-1,000 美元/…" at bounding box center [300, 221] width 471 height 162
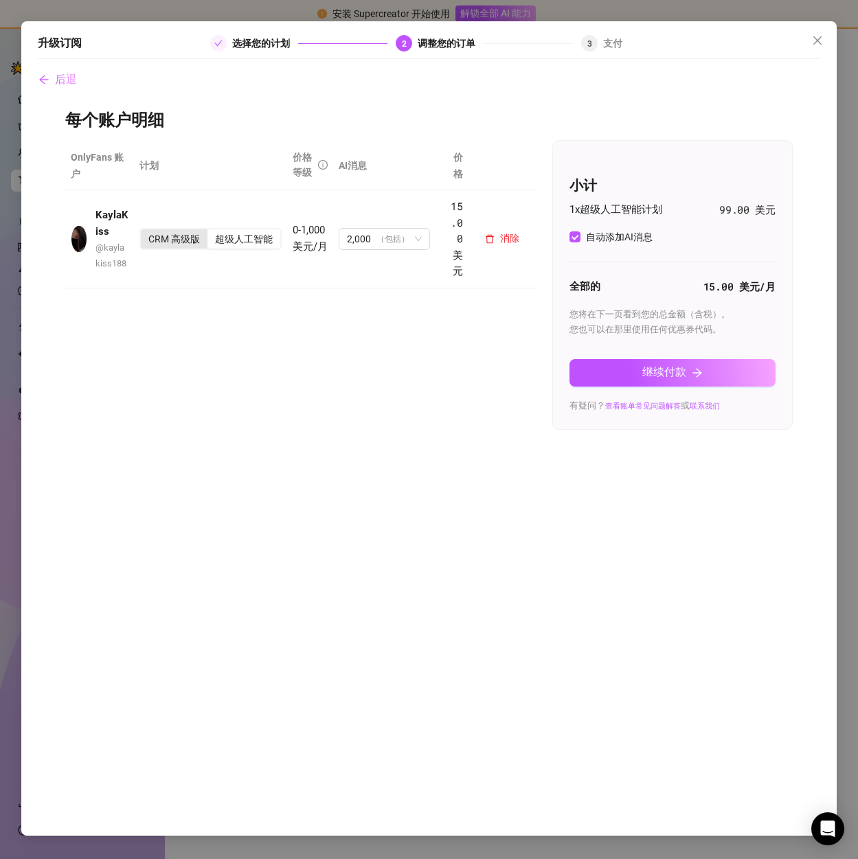
click at [170, 235] on font "CRM 高级版" at bounding box center [174, 239] width 52 height 11
click at [144, 232] on input "CRM 高级版" at bounding box center [144, 232] width 0 height 0
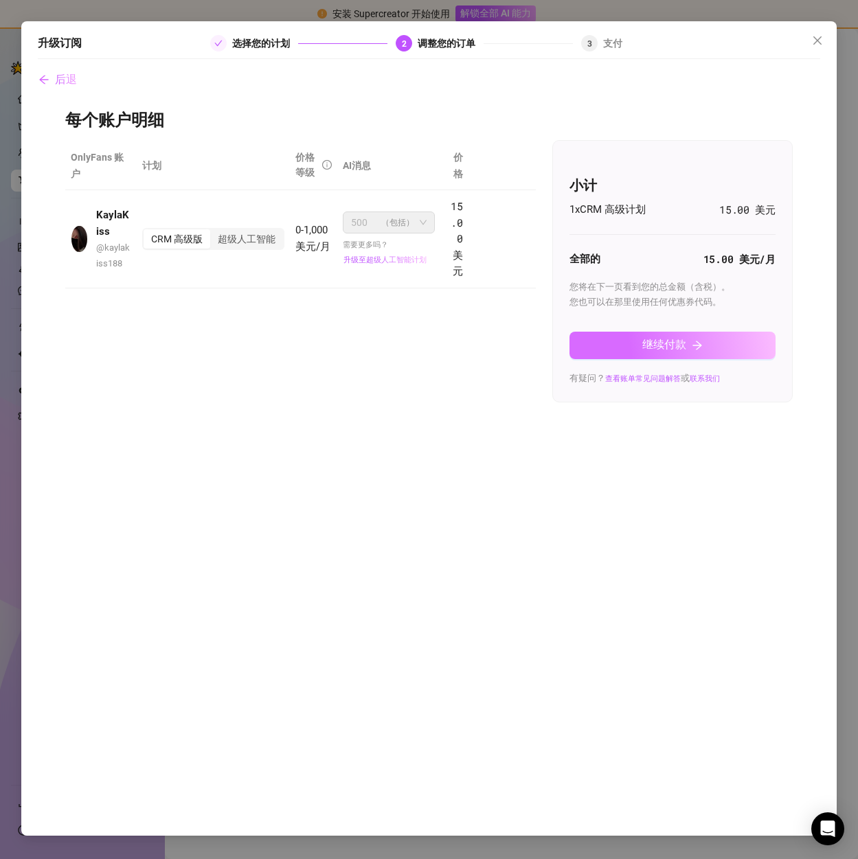
click at [675, 348] on font "继续付款" at bounding box center [664, 344] width 44 height 13
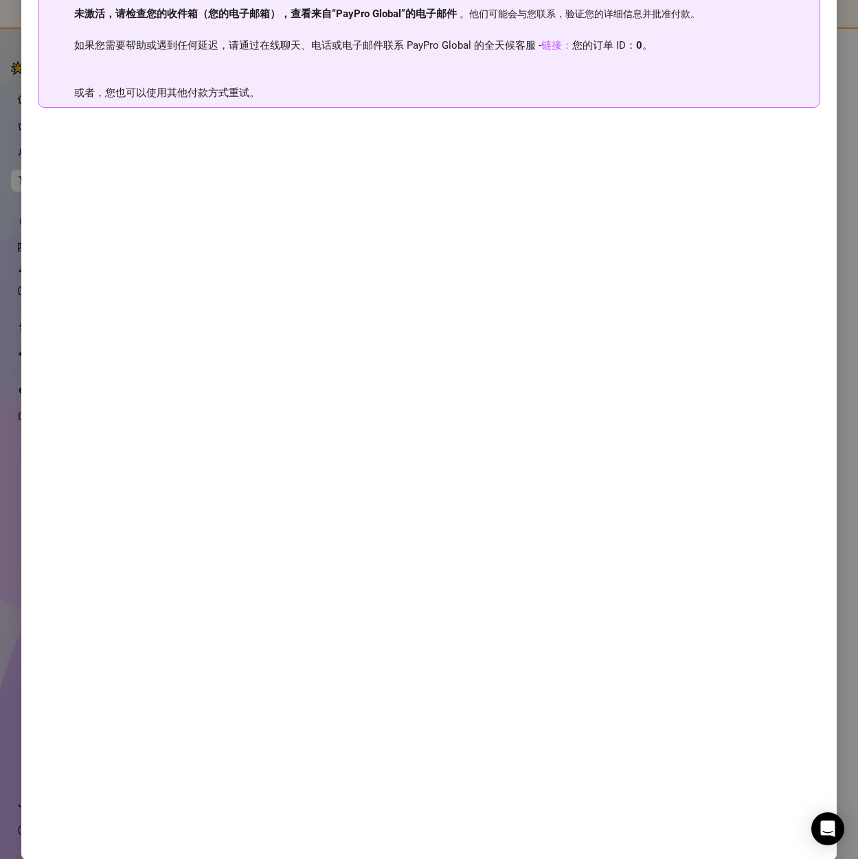
scroll to position [142, 0]
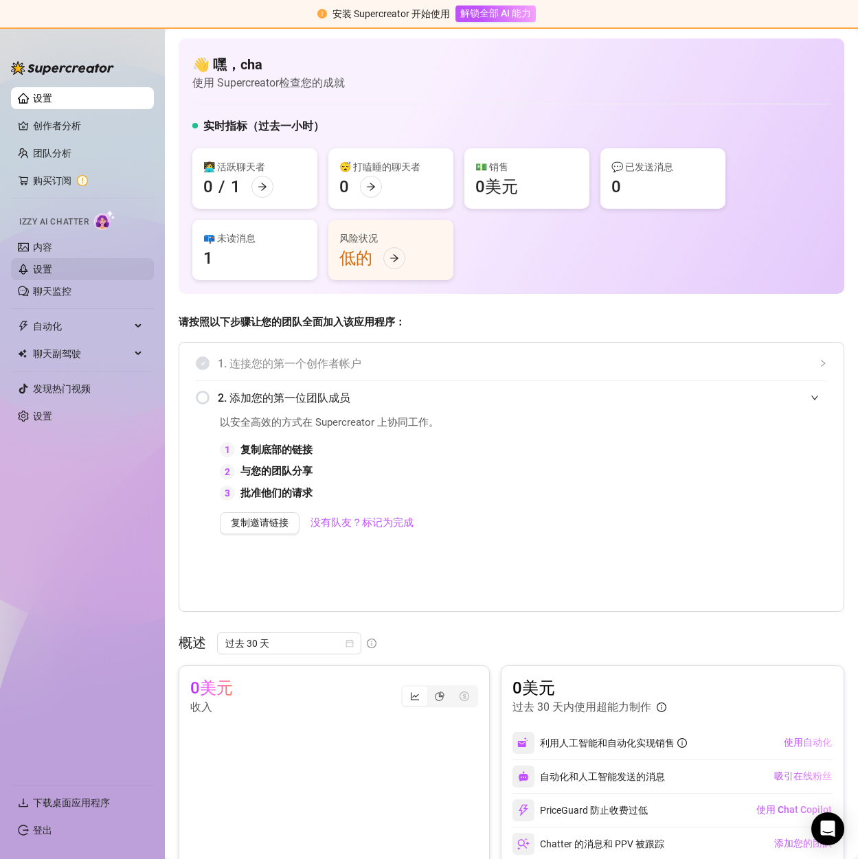
click at [52, 264] on link "设置" at bounding box center [42, 269] width 19 height 11
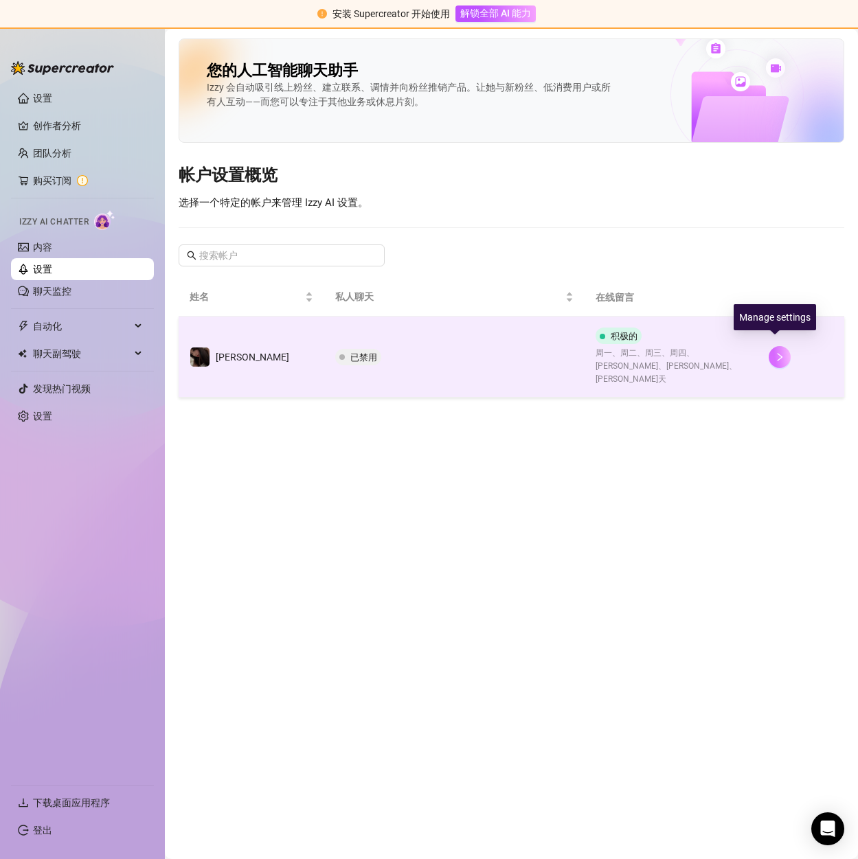
click at [780, 352] on button "button" at bounding box center [780, 357] width 22 height 22
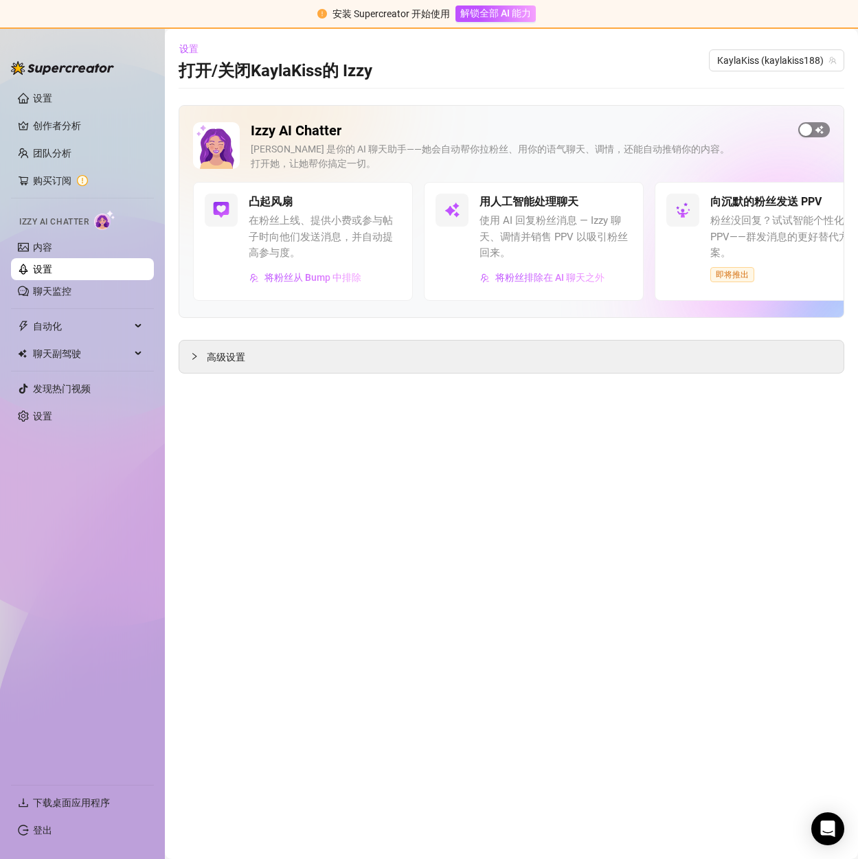
click at [822, 124] on span "button" at bounding box center [814, 129] width 32 height 15
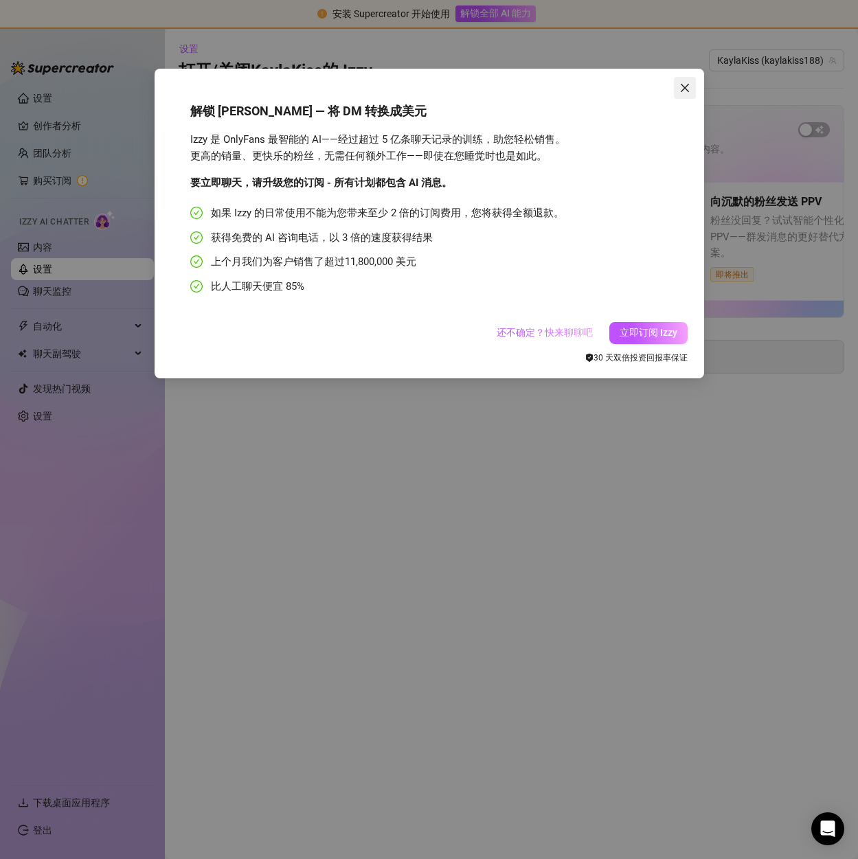
click at [689, 91] on icon "关闭" at bounding box center [684, 87] width 11 height 11
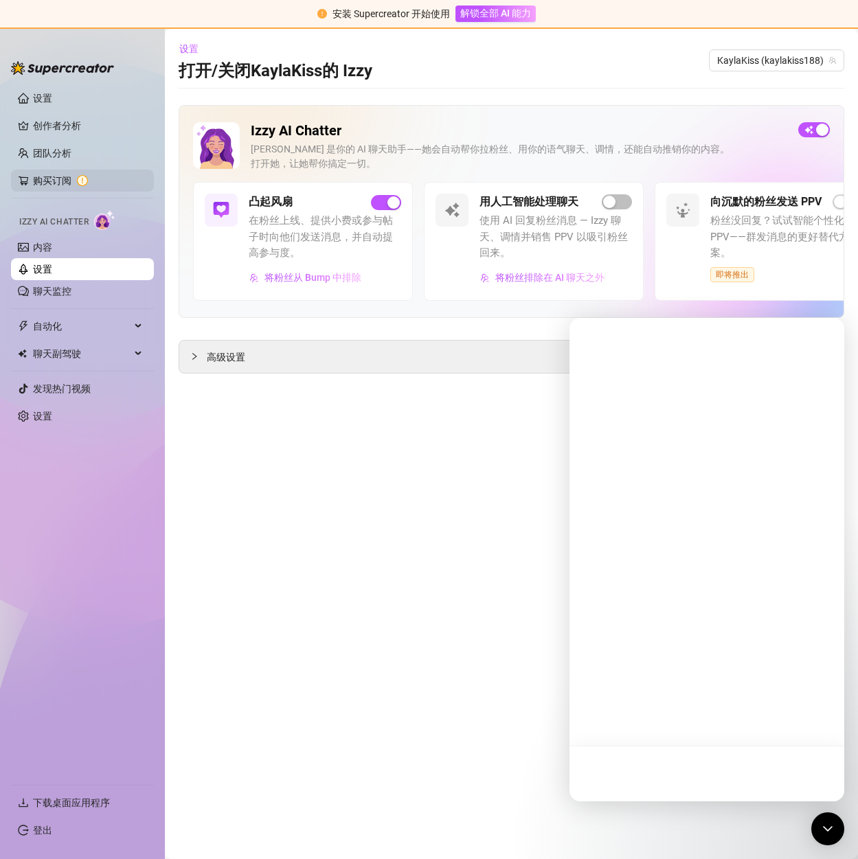
click at [74, 182] on link "购买订阅" at bounding box center [88, 181] width 110 height 22
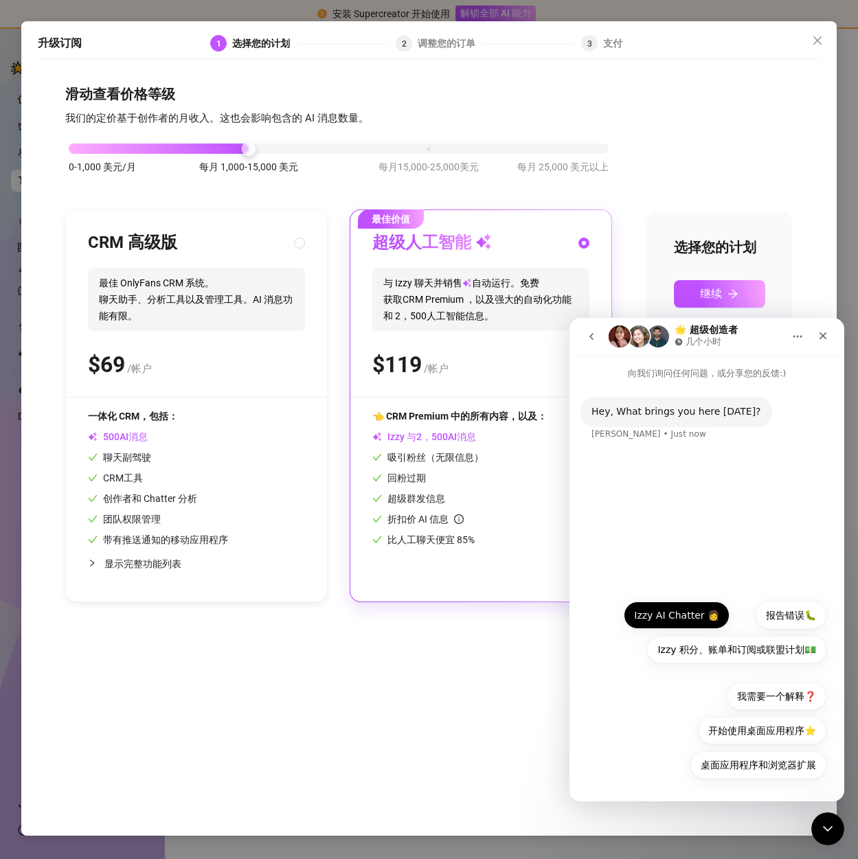
click at [705, 618] on font "Izzy AI Chatter 👩" at bounding box center [676, 615] width 85 height 11
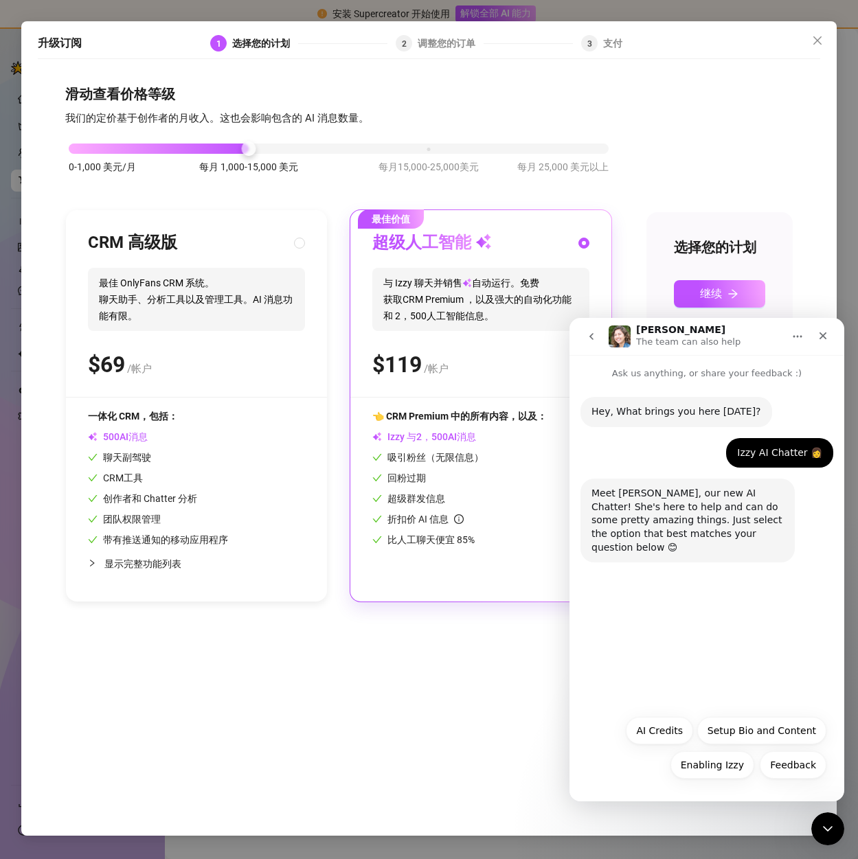
click at [802, 334] on icon "Home" at bounding box center [797, 336] width 11 height 11
click at [774, 257] on div "选择您的计划 继续 有疑问？查看 账单常见问题解答 或 联系我们" at bounding box center [719, 294] width 146 height 164
click at [591, 331] on icon "go back" at bounding box center [591, 336] width 11 height 11
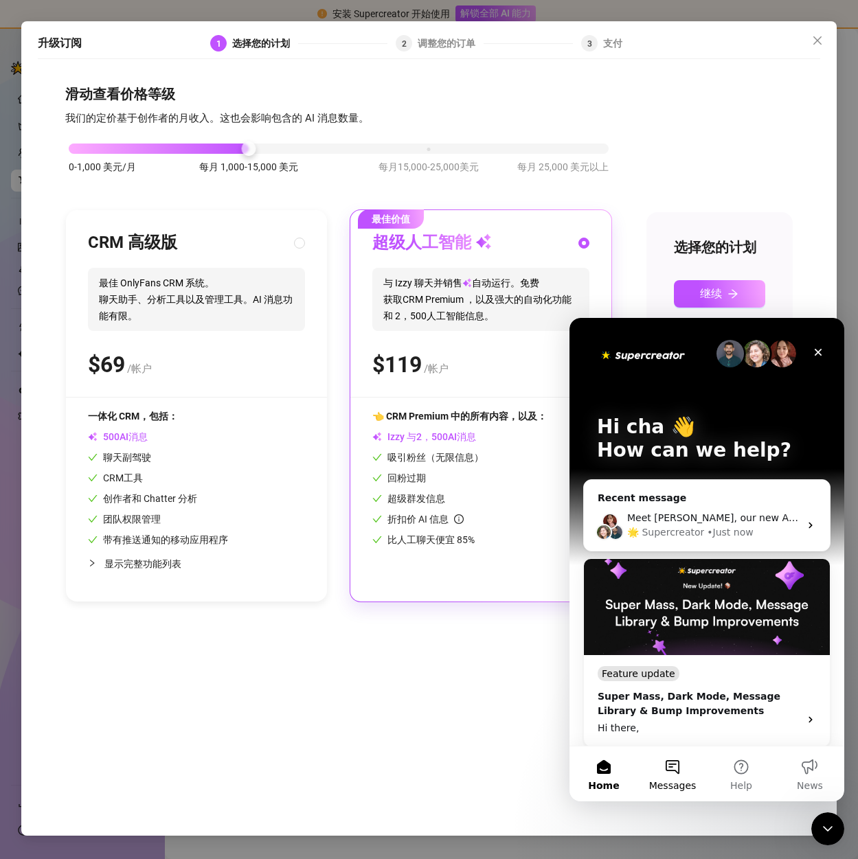
click at [675, 774] on button "Messages" at bounding box center [672, 774] width 69 height 55
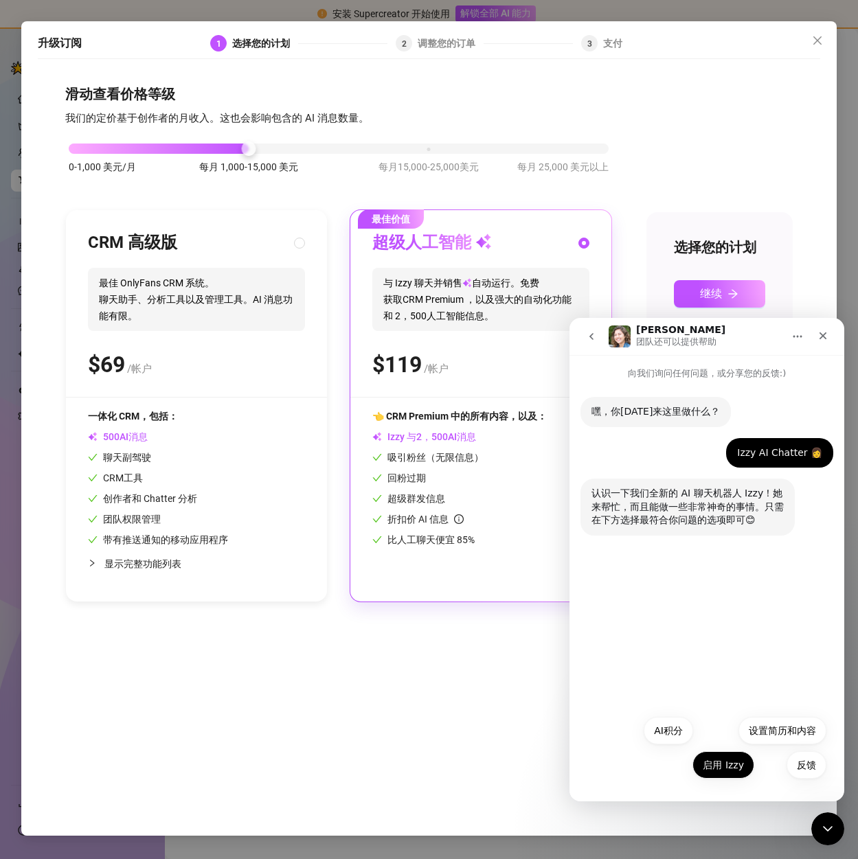
drag, startPoint x: 733, startPoint y: 771, endPoint x: 728, endPoint y: 777, distance: 7.3
click at [733, 771] on button "启用 Izzy" at bounding box center [723, 765] width 62 height 27
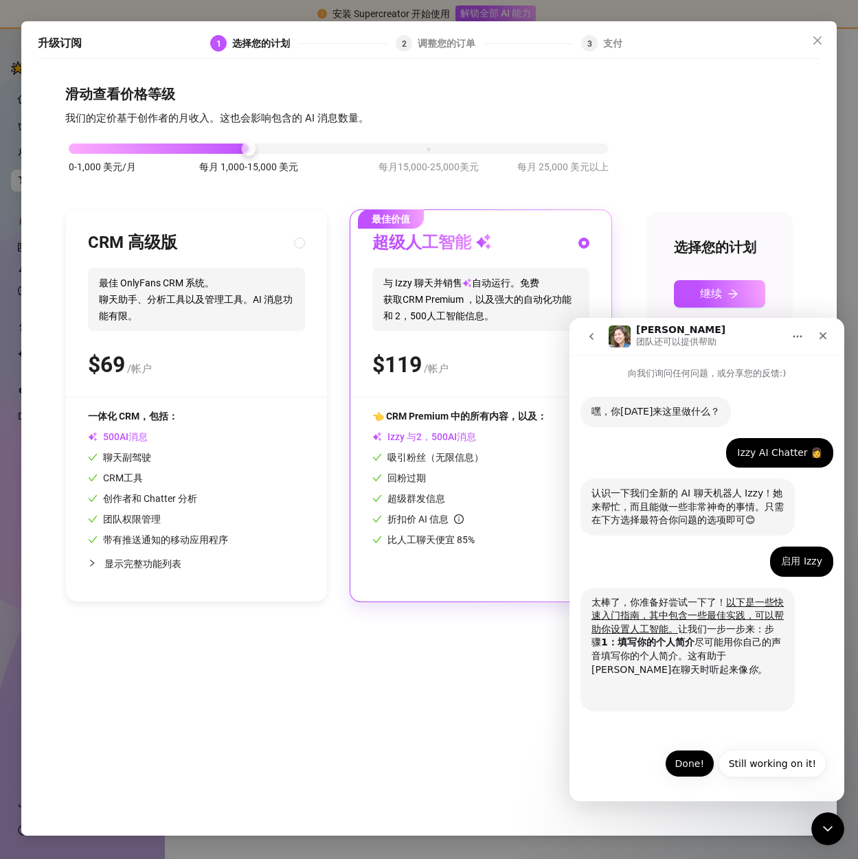
click at [700, 760] on button "Done!" at bounding box center [689, 763] width 49 height 27
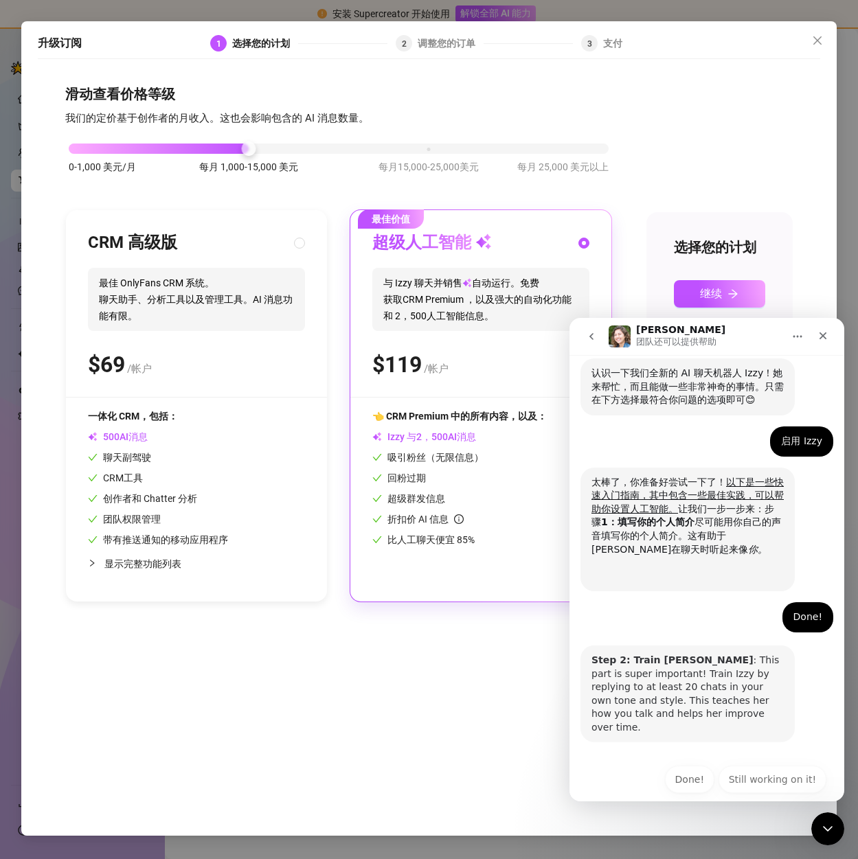
scroll to position [123, 0]
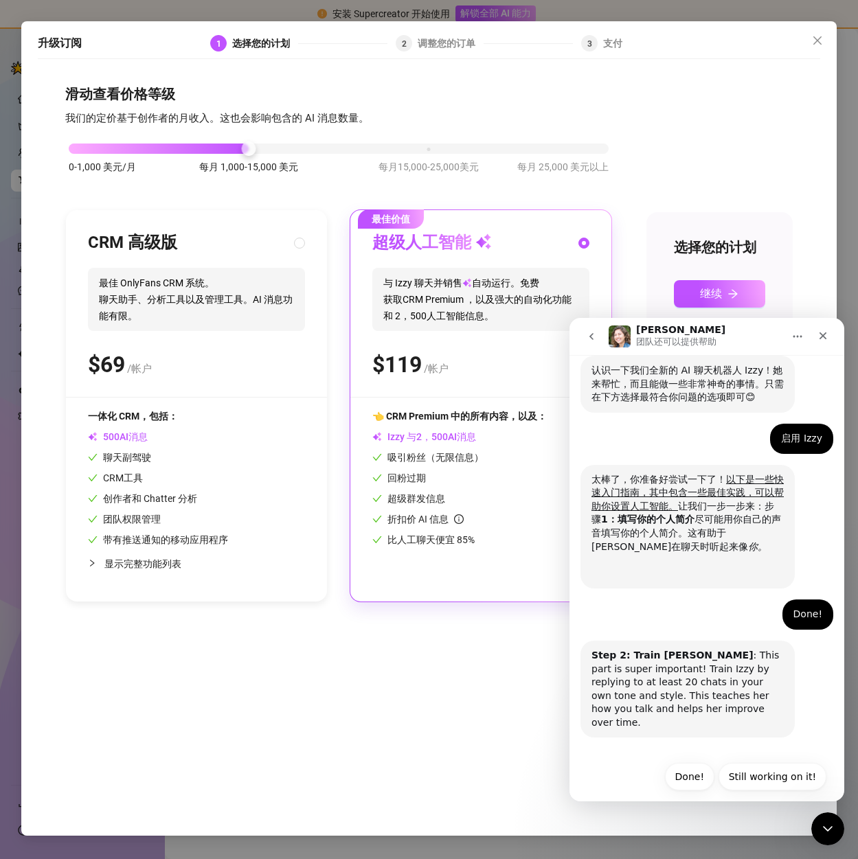
click at [591, 333] on icon "回去" at bounding box center [591, 336] width 11 height 11
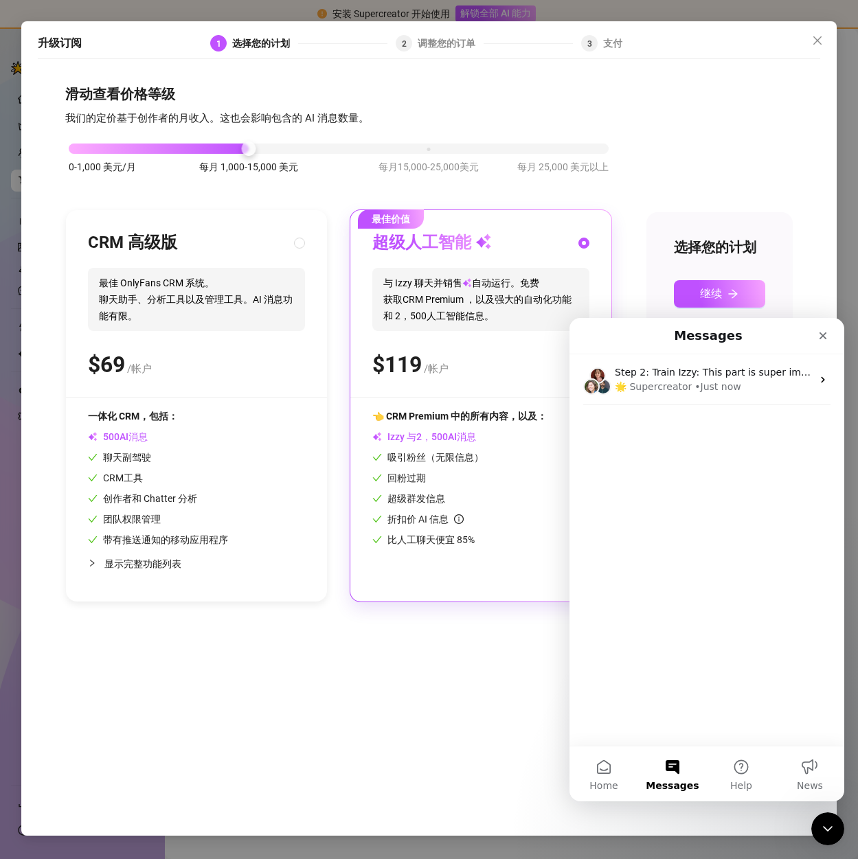
scroll to position [0, 0]
click at [669, 781] on span "Messages" at bounding box center [672, 786] width 53 height 10
click at [732, 770] on button "Help" at bounding box center [741, 774] width 69 height 55
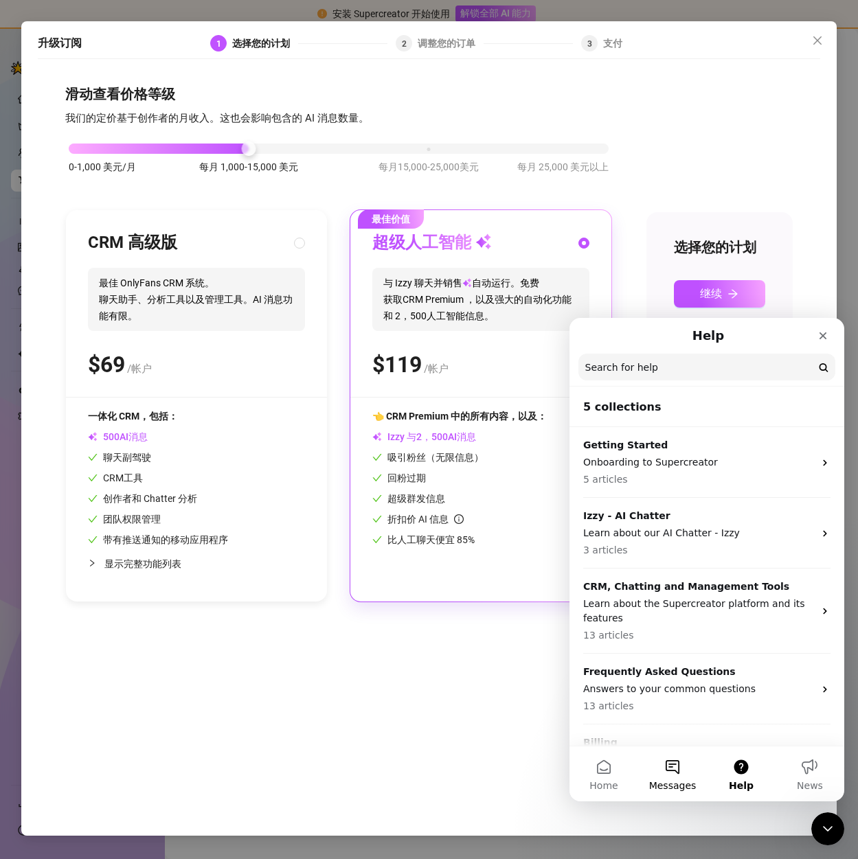
click at [666, 779] on button "Messages" at bounding box center [672, 774] width 69 height 55
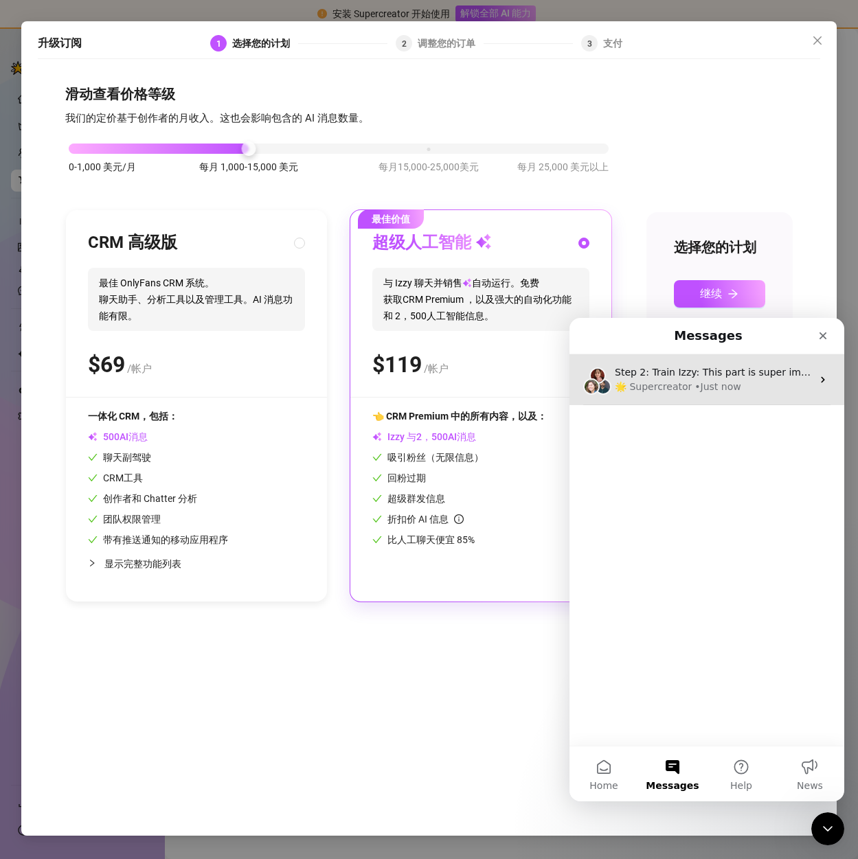
click at [628, 386] on div "🌟 Supercreator" at bounding box center [653, 387] width 77 height 14
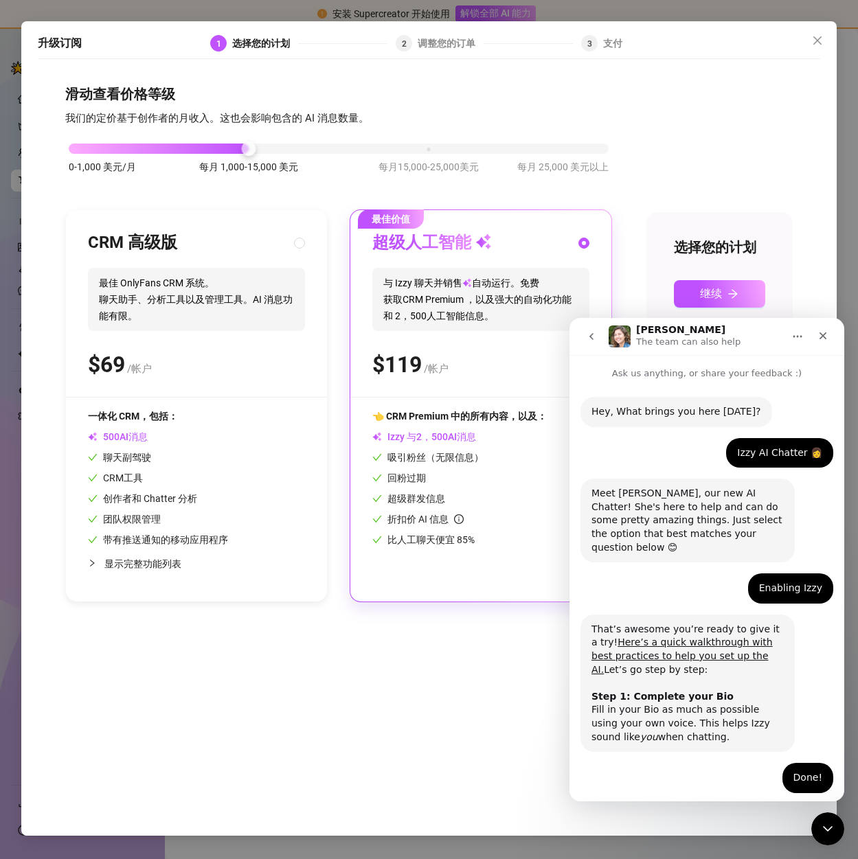
scroll to position [150, 0]
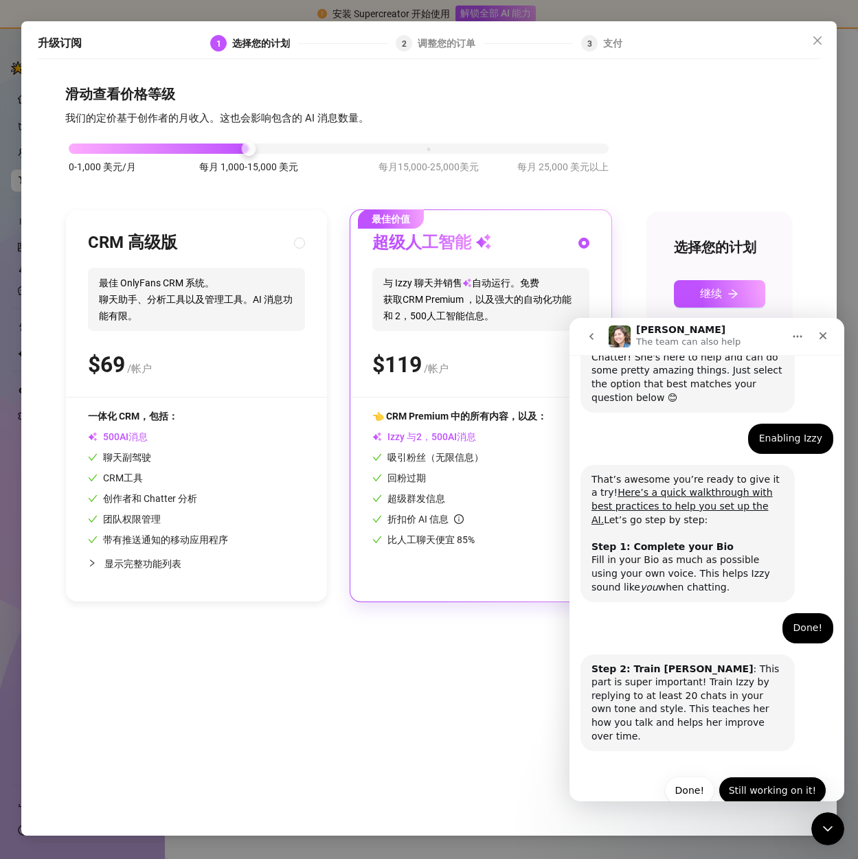
click at [743, 777] on button "Still working on it!" at bounding box center [773, 790] width 108 height 27
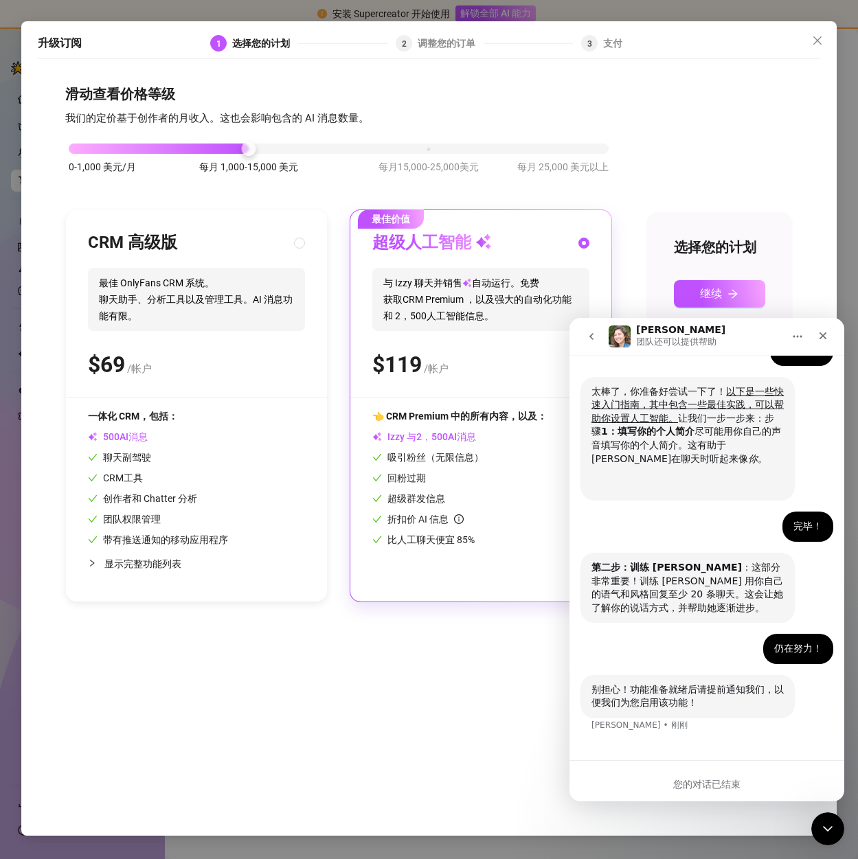
scroll to position [211, 0]
click at [595, 330] on button "回去" at bounding box center [591, 337] width 26 height 26
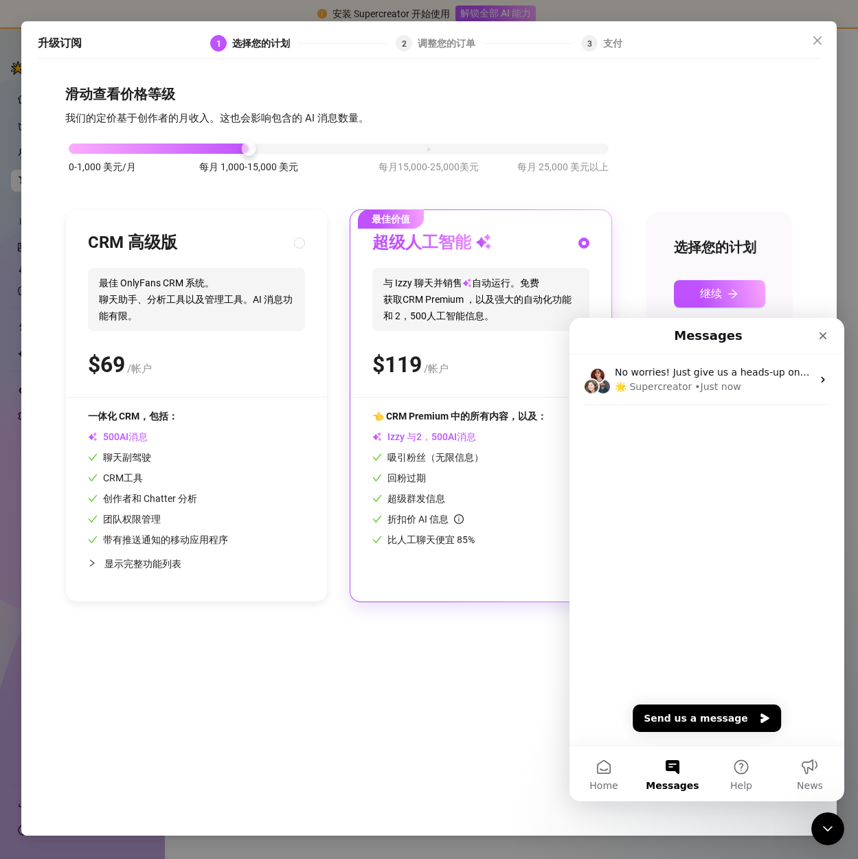
scroll to position [0, 0]
click at [701, 712] on button "Send us a message" at bounding box center [707, 718] width 148 height 27
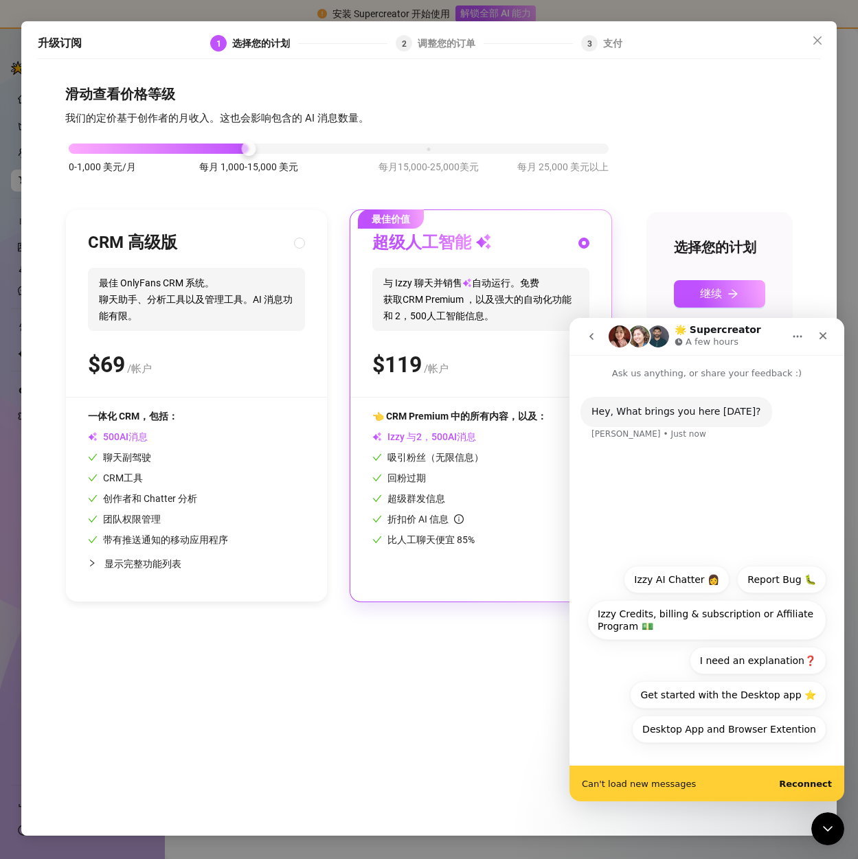
click at [798, 781] on b "Reconnect" at bounding box center [805, 784] width 53 height 10
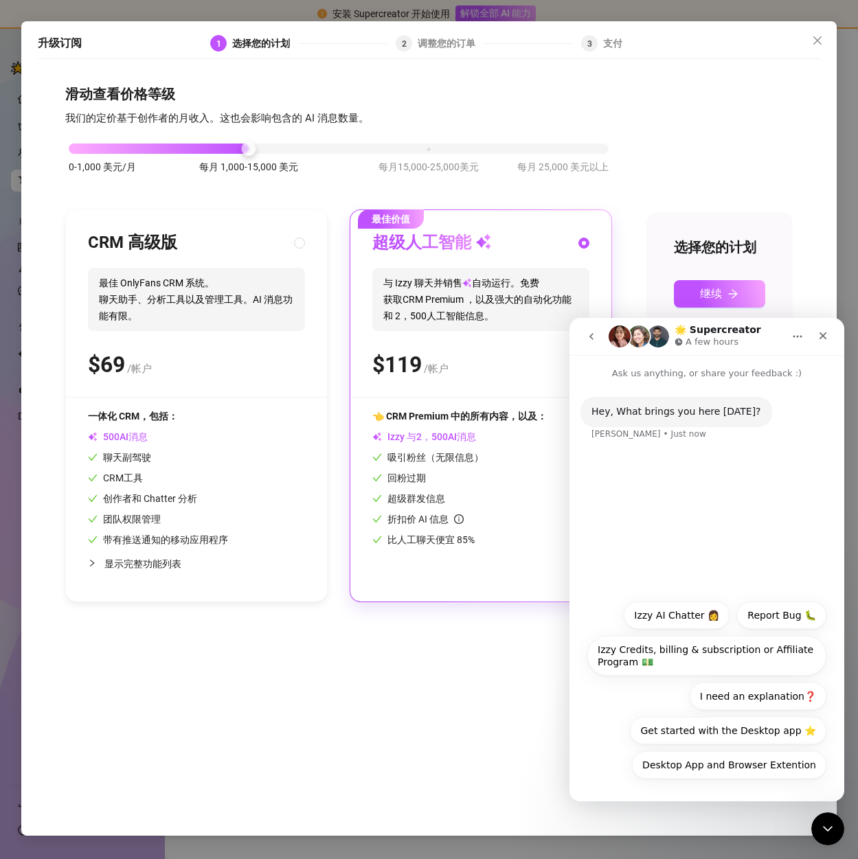
drag, startPoint x: 366, startPoint y: 578, endPoint x: 444, endPoint y: 646, distance: 103.7
click at [444, 646] on div "滑动查看价格等级 我们的定价基于创作者的月收入。这也会影响包含的 AI 消息数量。 0-1,000 美元/月 每月 1,000-15,000 美元 每月15,…" at bounding box center [429, 444] width 782 height 756
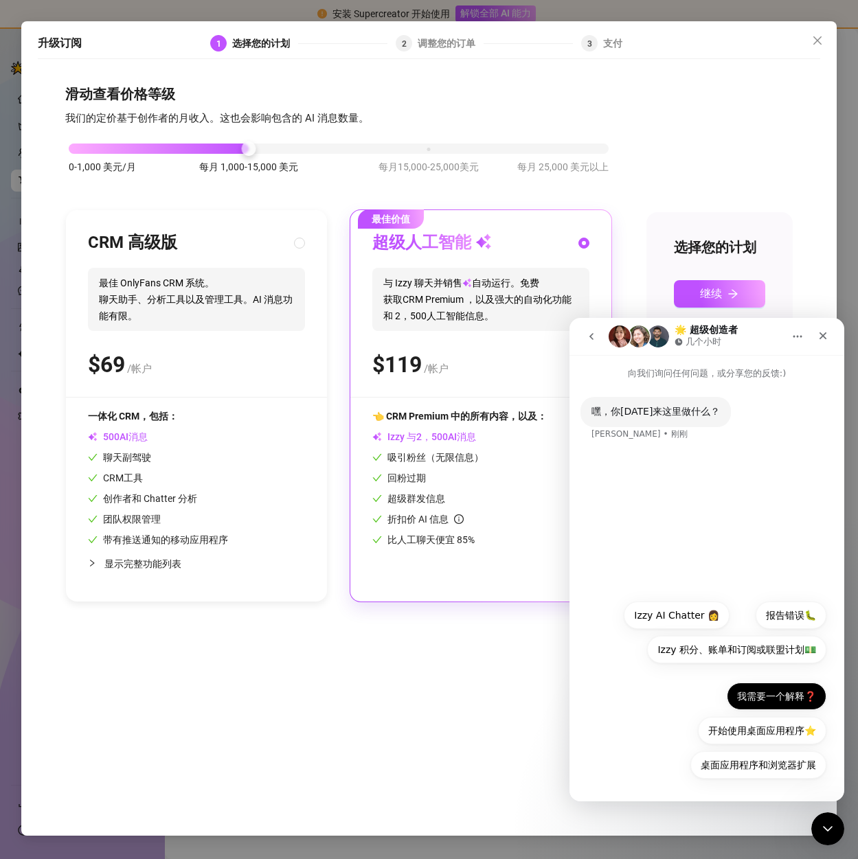
click at [767, 703] on button "我需要一个解释❓" at bounding box center [777, 696] width 100 height 27
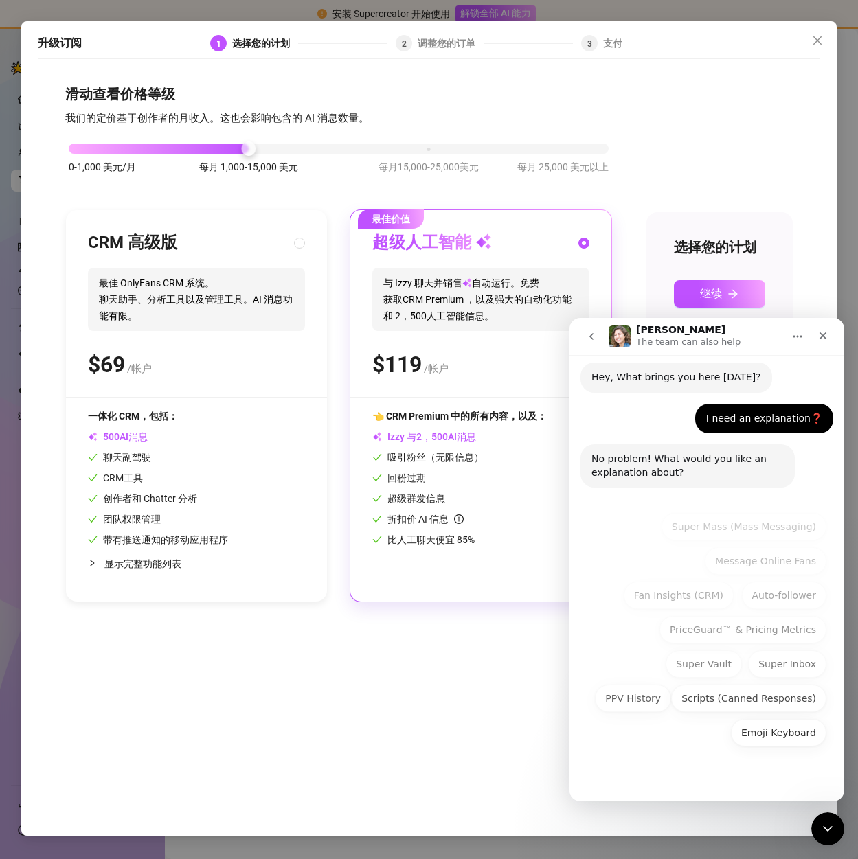
scroll to position [36, 0]
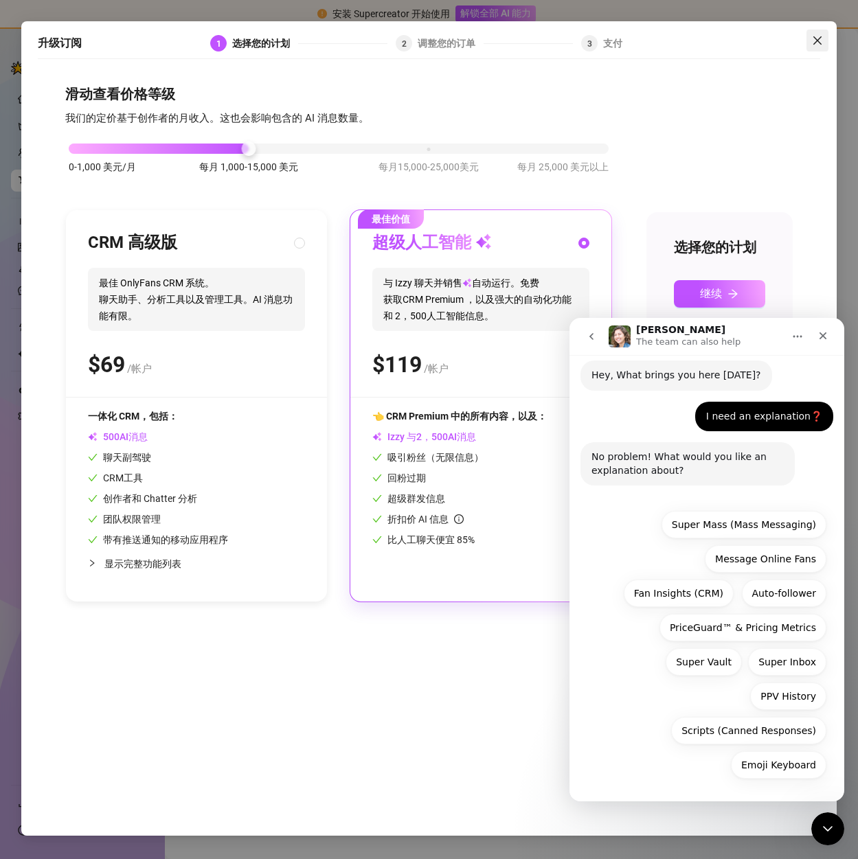
click at [812, 33] on button "关闭" at bounding box center [818, 41] width 22 height 22
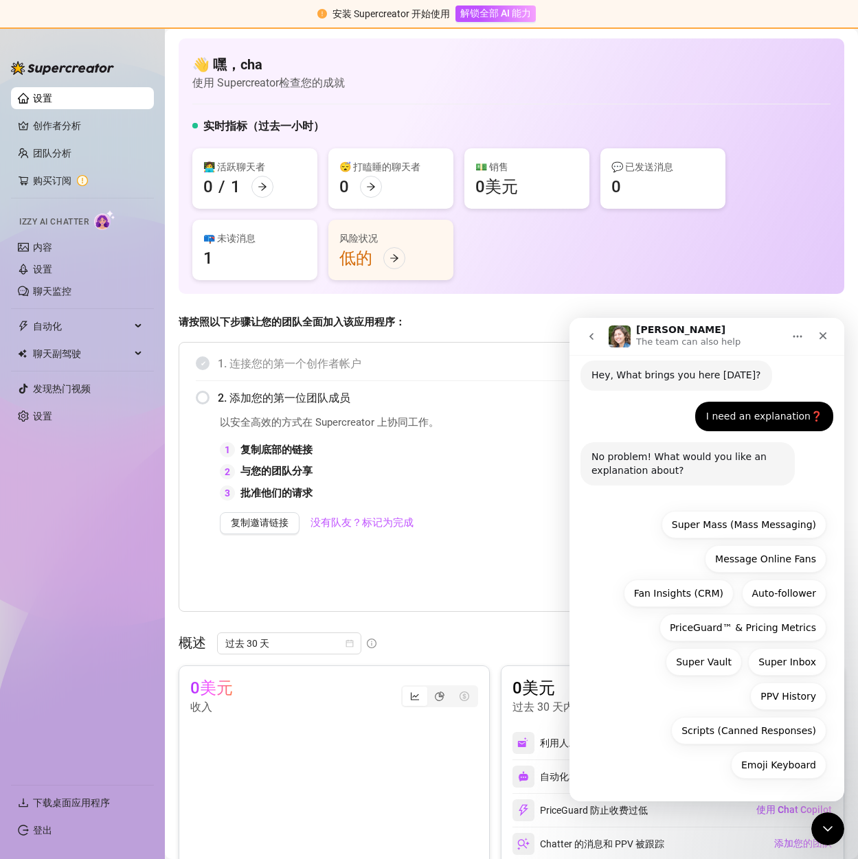
click at [245, 258] on div "📪 未读消息 1" at bounding box center [254, 250] width 125 height 60
click at [200, 259] on div "📪 未读消息 1" at bounding box center [254, 250] width 125 height 60
click at [826, 335] on icon "Close" at bounding box center [822, 335] width 11 height 11
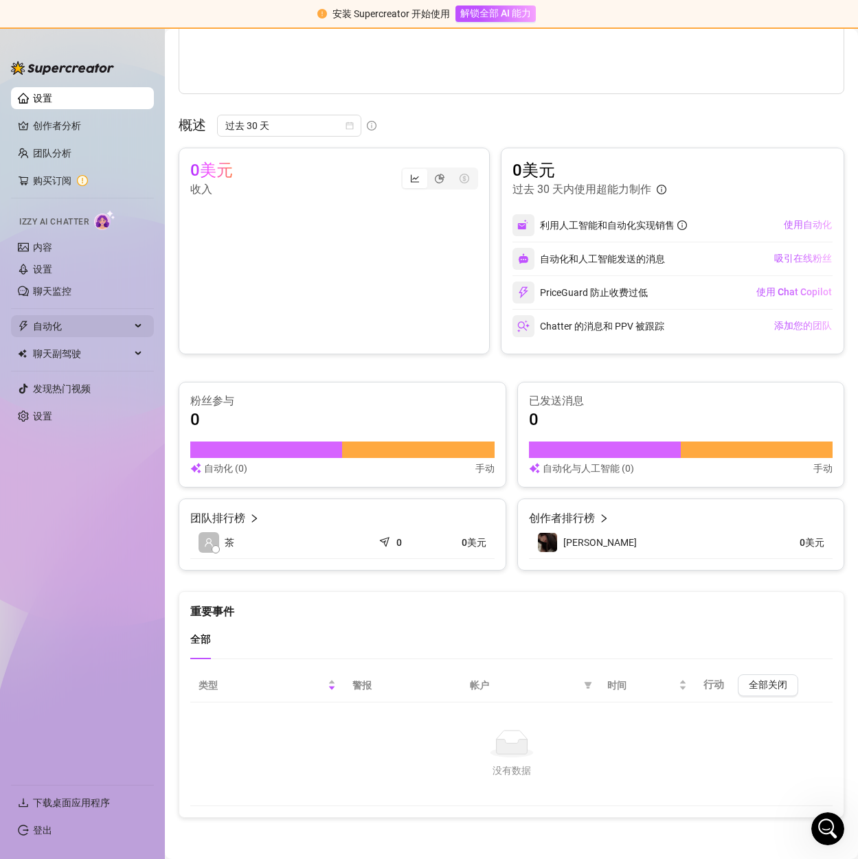
scroll to position [174, 0]
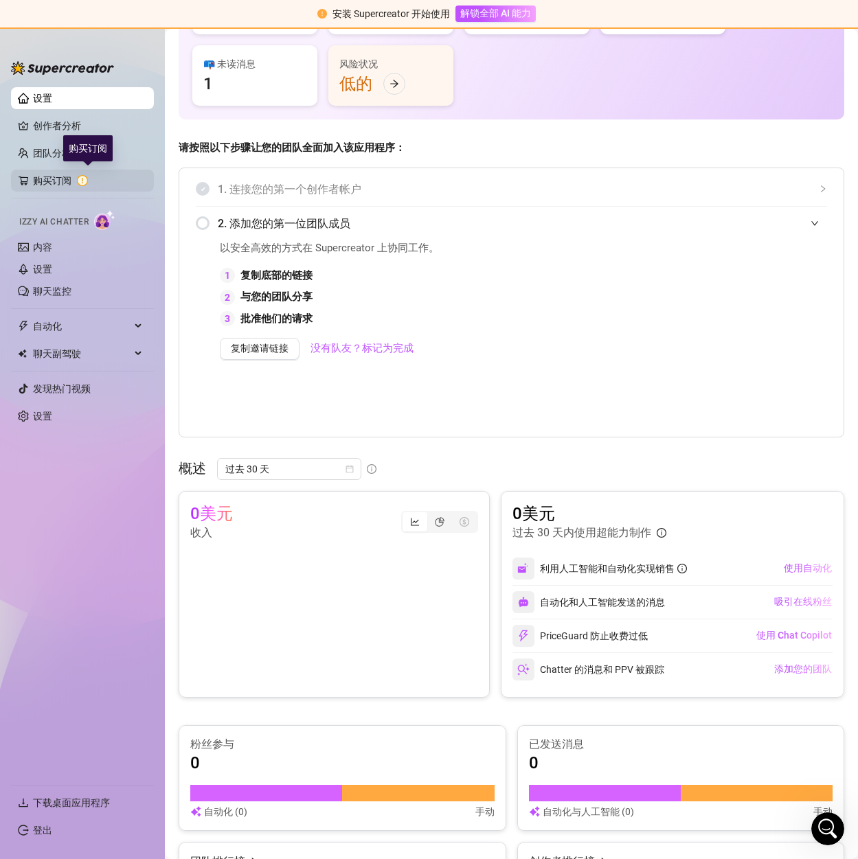
click at [50, 170] on link "购买订阅" at bounding box center [88, 181] width 110 height 22
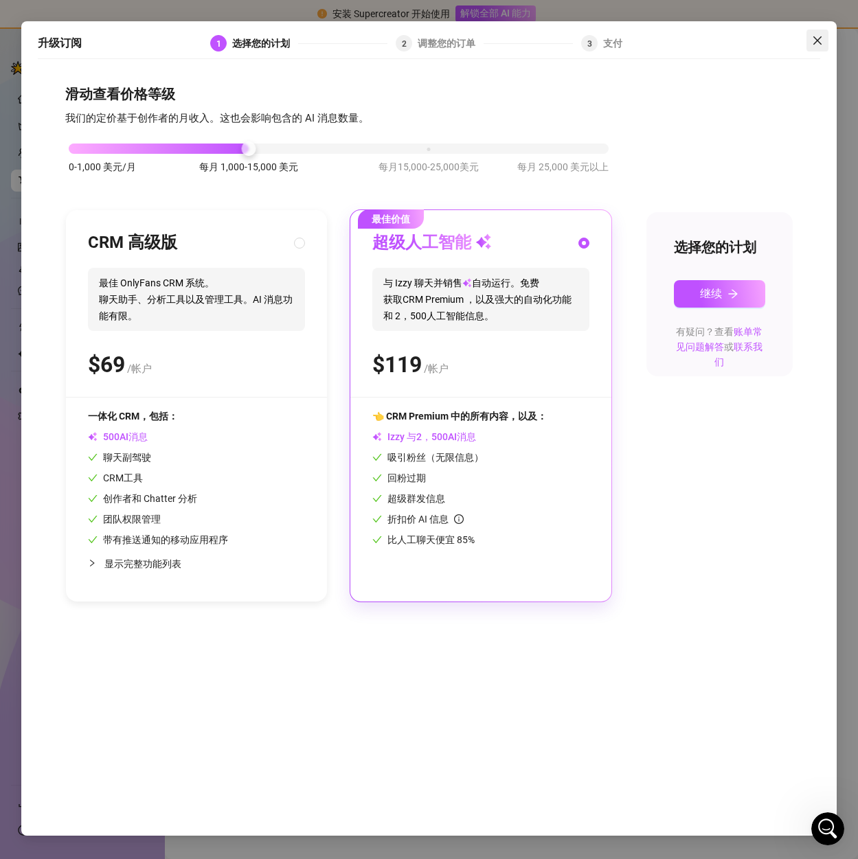
click at [820, 34] on button "关闭" at bounding box center [818, 41] width 22 height 22
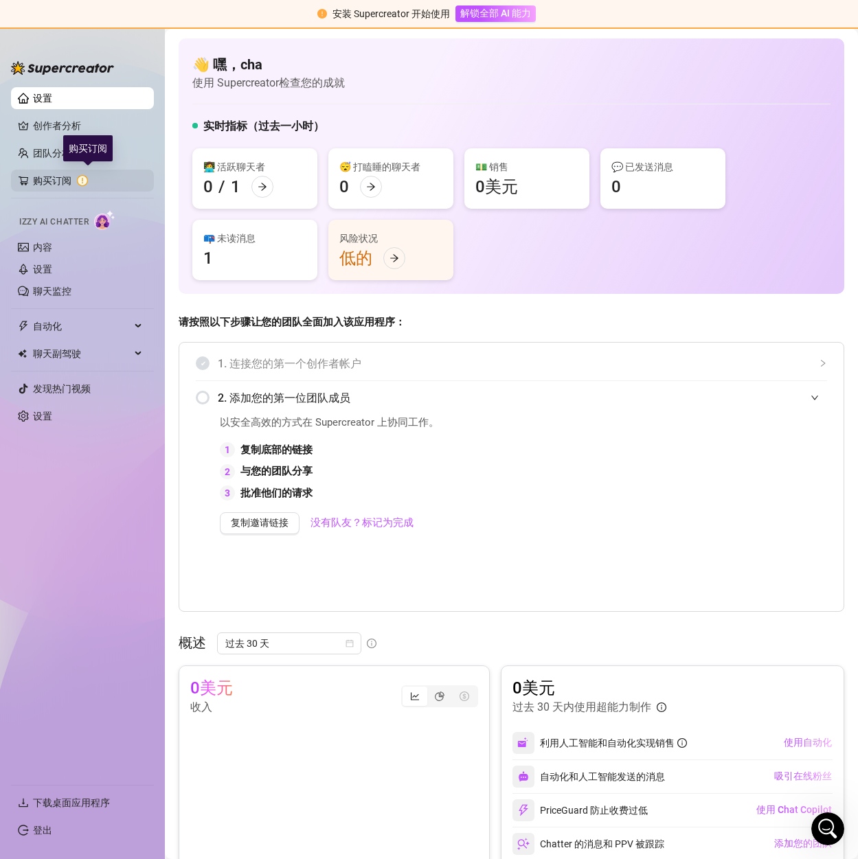
click at [83, 177] on link "购买订阅" at bounding box center [88, 181] width 110 height 22
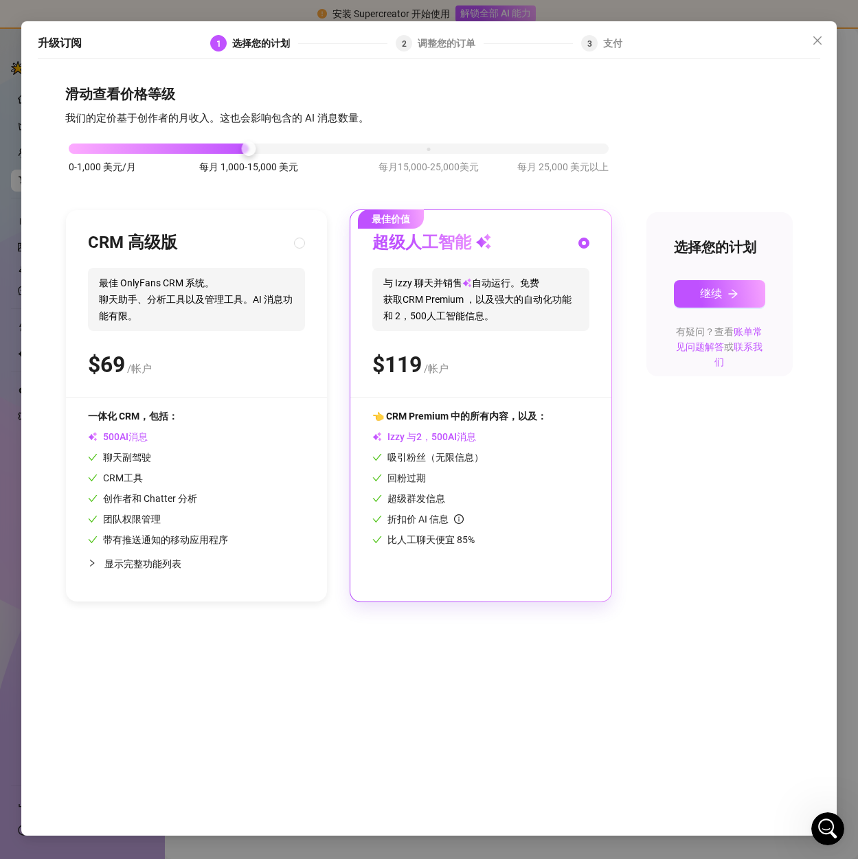
click at [424, 45] on font "调整您的订单" at bounding box center [447, 43] width 58 height 11
click at [246, 433] on div "一体化 CRM，包括： AI消息 聊天副驾驶 CRM工具 创作者和 Chatter 分析 团队权限管理 带有推送通知的移动应用程序" at bounding box center [196, 478] width 217 height 139
radio input "true"
radio input "false"
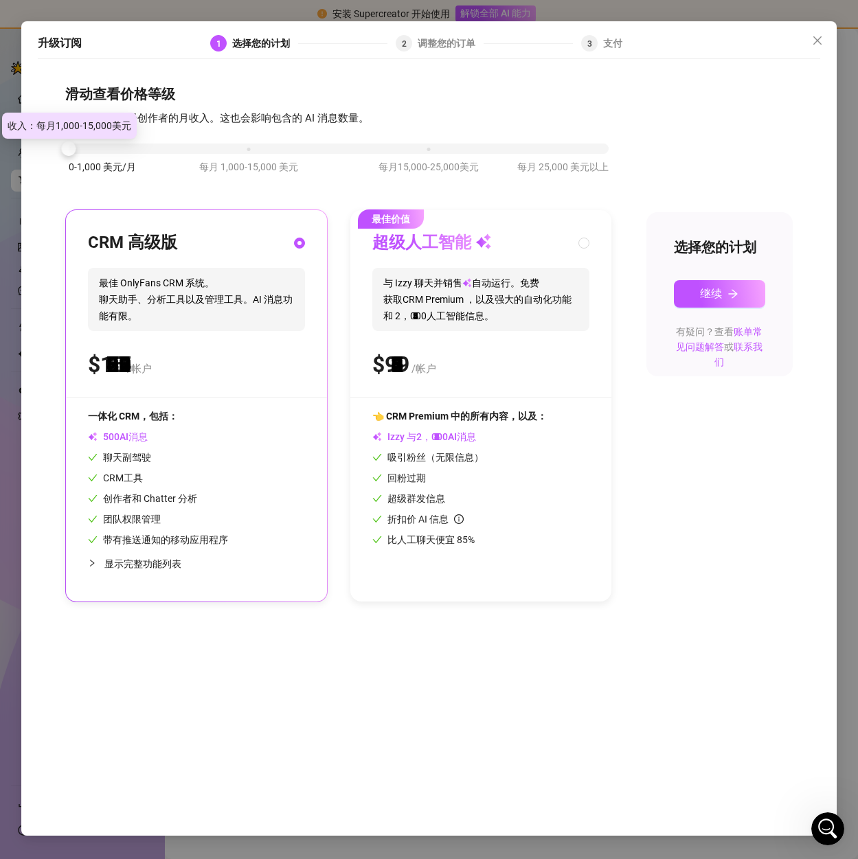
drag, startPoint x: 242, startPoint y: 152, endPoint x: 45, endPoint y: 153, distance: 196.5
click at [45, 153] on div "滑动查看价格等级 我们的定价基于创作者的月收入。这也会影响包含的 AI 消息数量。 0-1,000 美元/月 每月 1,000-15,000 美元 每月15,…" at bounding box center [429, 444] width 782 height 756
click at [721, 297] on font "继续" at bounding box center [711, 293] width 22 height 13
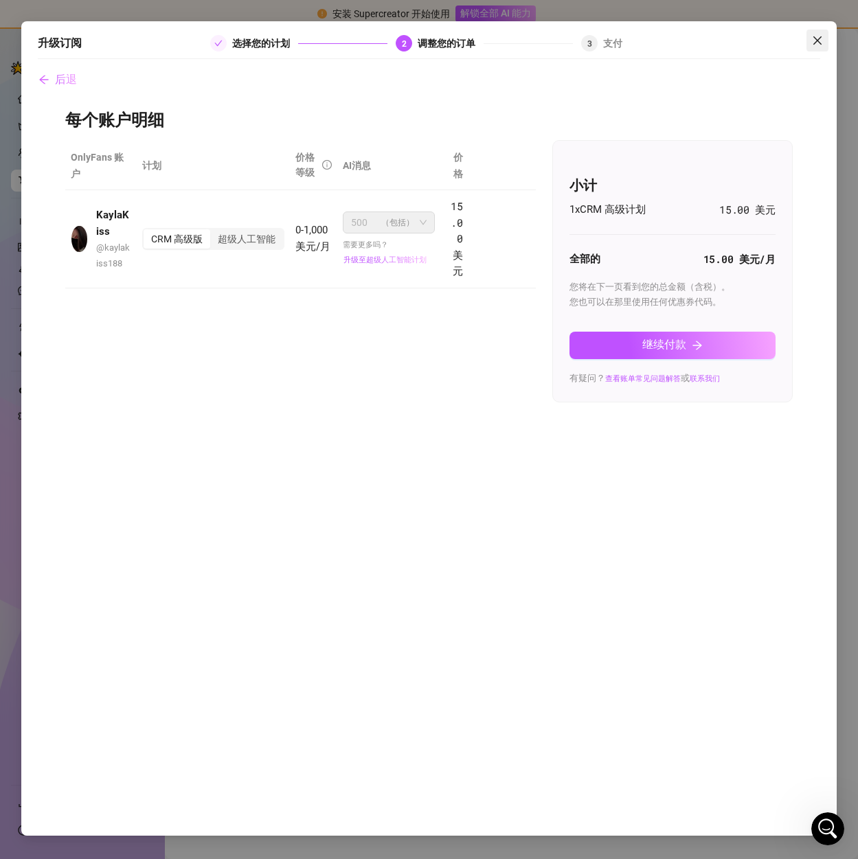
click at [816, 39] on icon "关闭" at bounding box center [817, 40] width 8 height 8
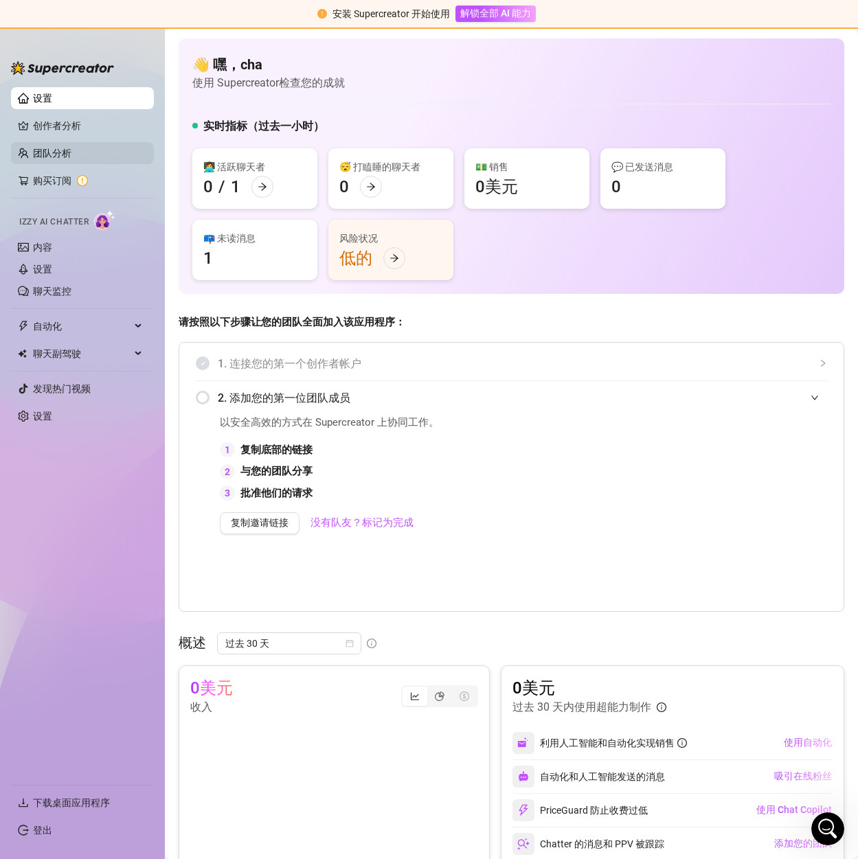
click at [50, 152] on link "团队分析" at bounding box center [52, 153] width 38 height 11
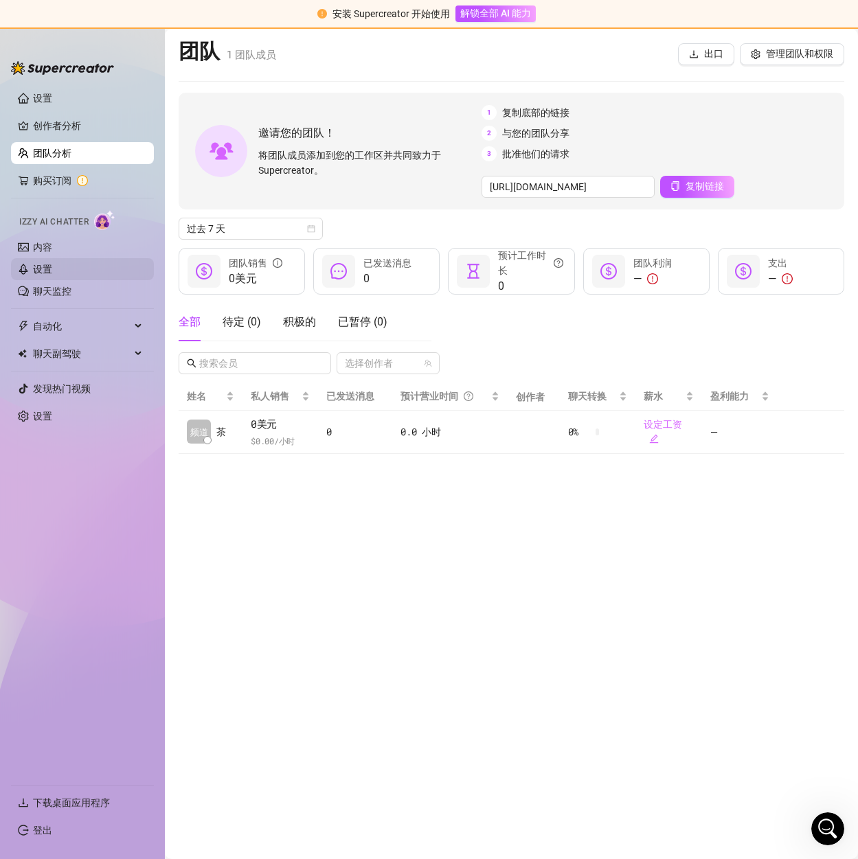
click at [49, 266] on link "设置" at bounding box center [42, 269] width 19 height 11
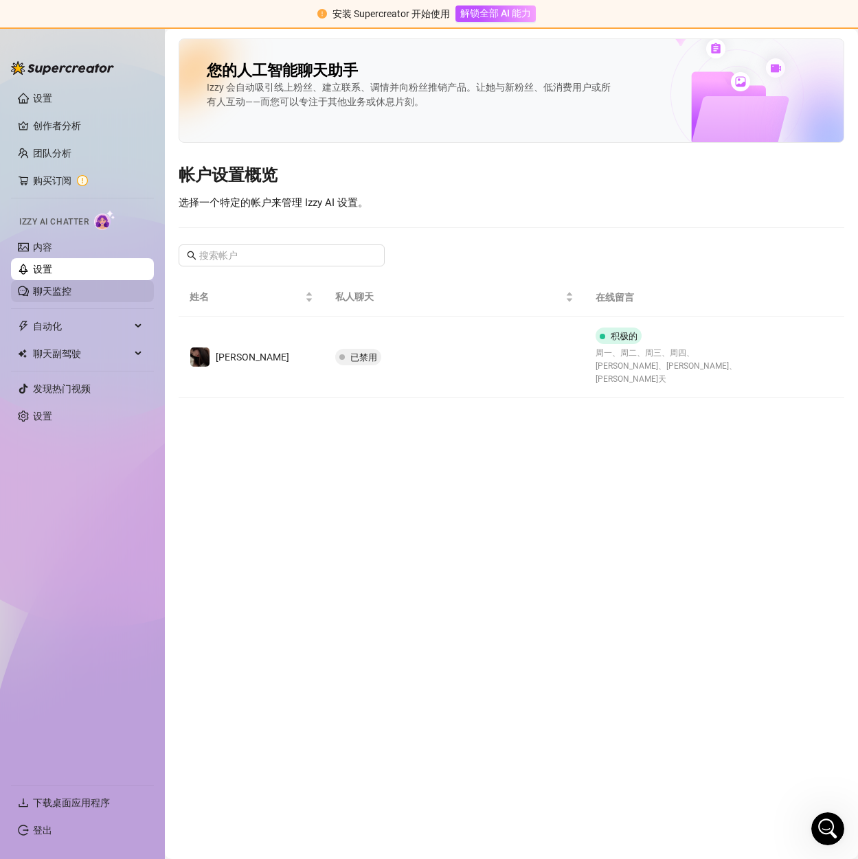
click at [60, 288] on link "聊天监控" at bounding box center [52, 291] width 38 height 11
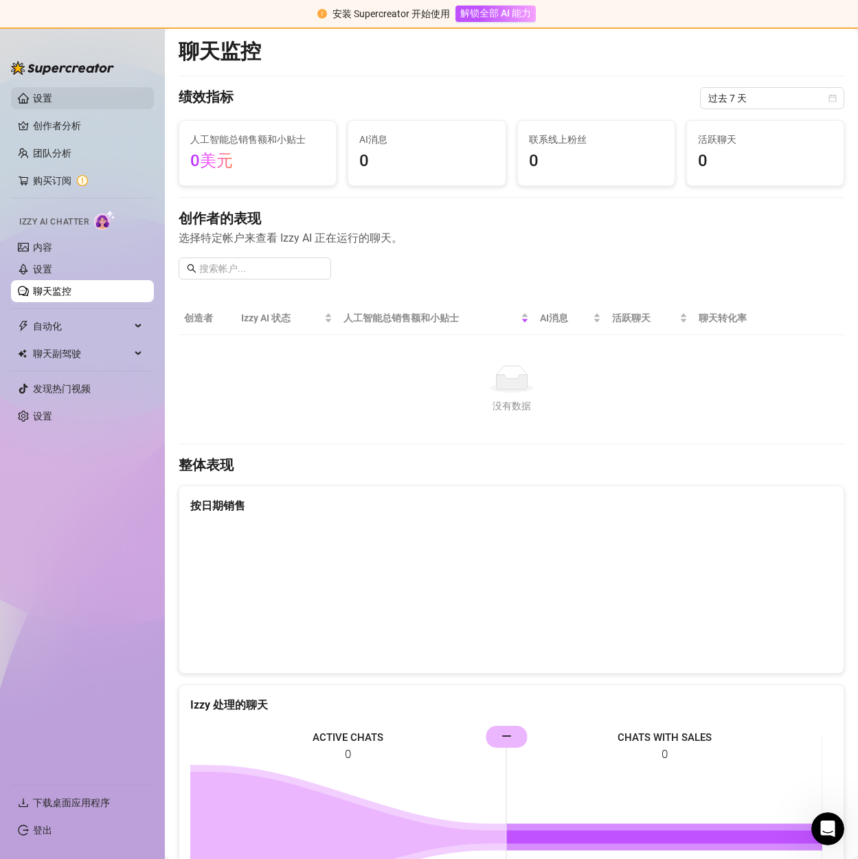
click at [52, 100] on link "设置" at bounding box center [42, 98] width 19 height 11
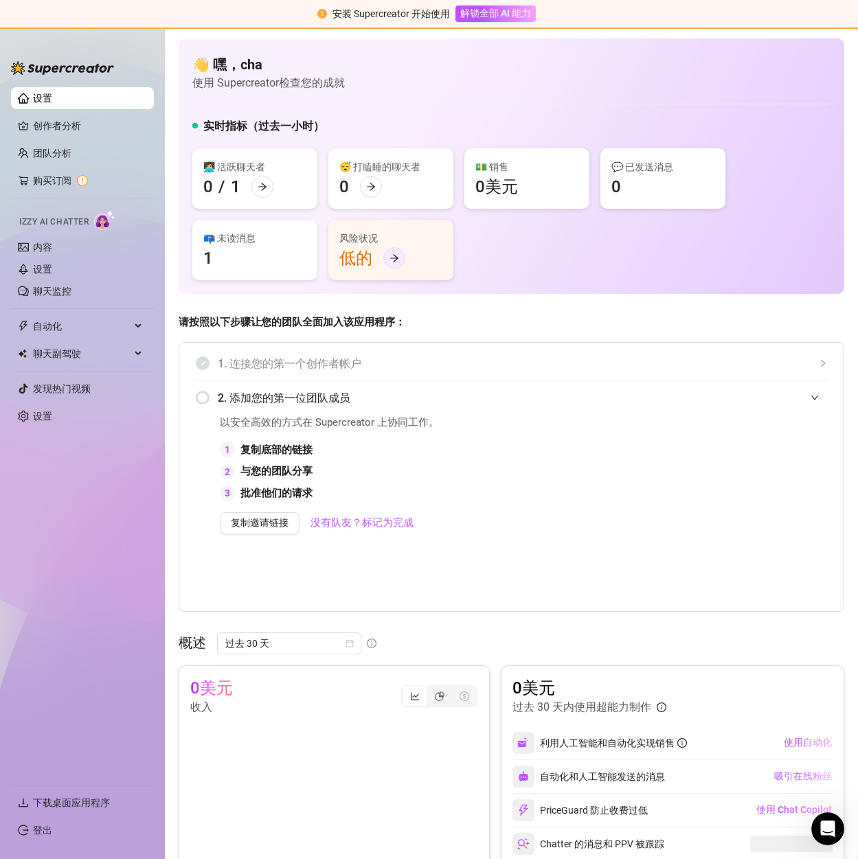
click at [395, 262] on icon "向右箭头" at bounding box center [395, 258] width 10 height 10
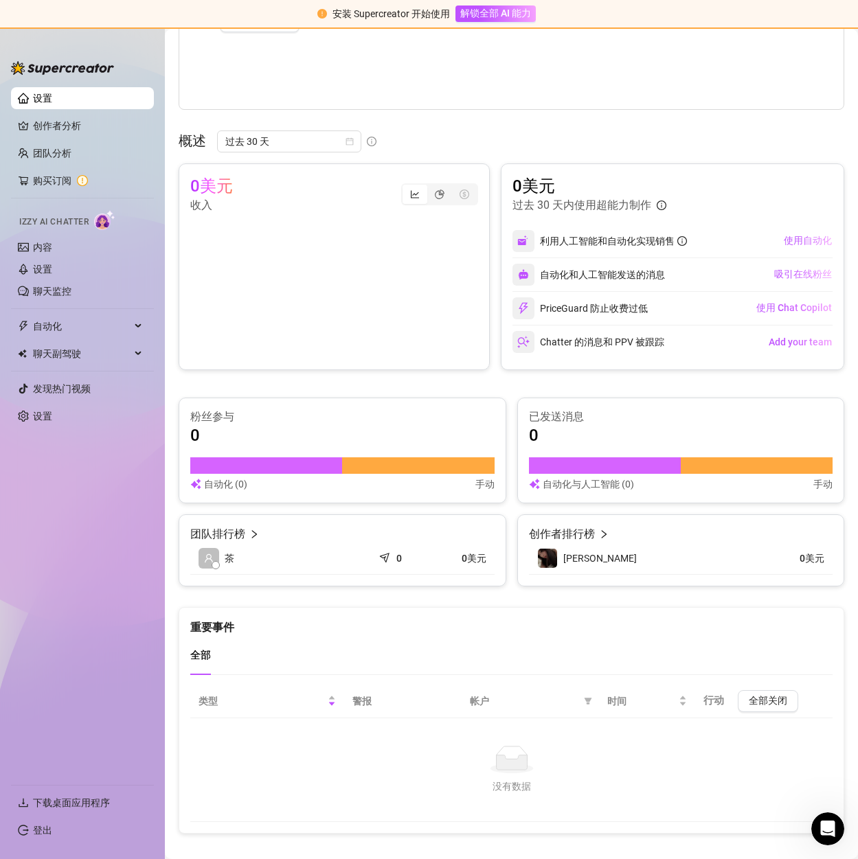
scroll to position [518, 0]
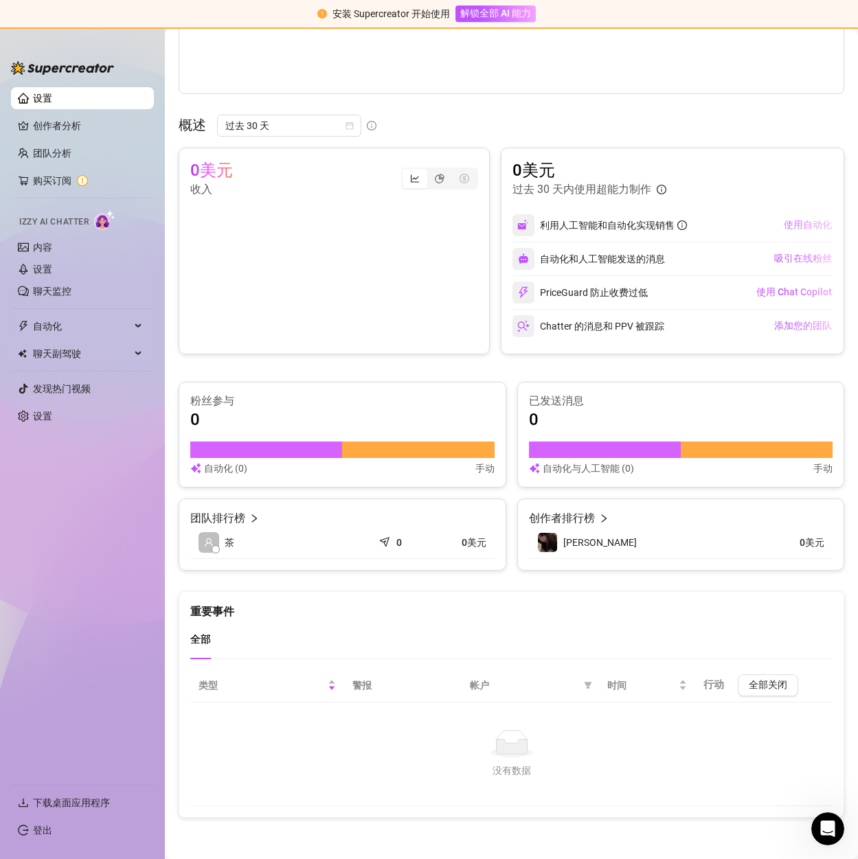
click at [791, 224] on font "使用自动化" at bounding box center [808, 224] width 48 height 11
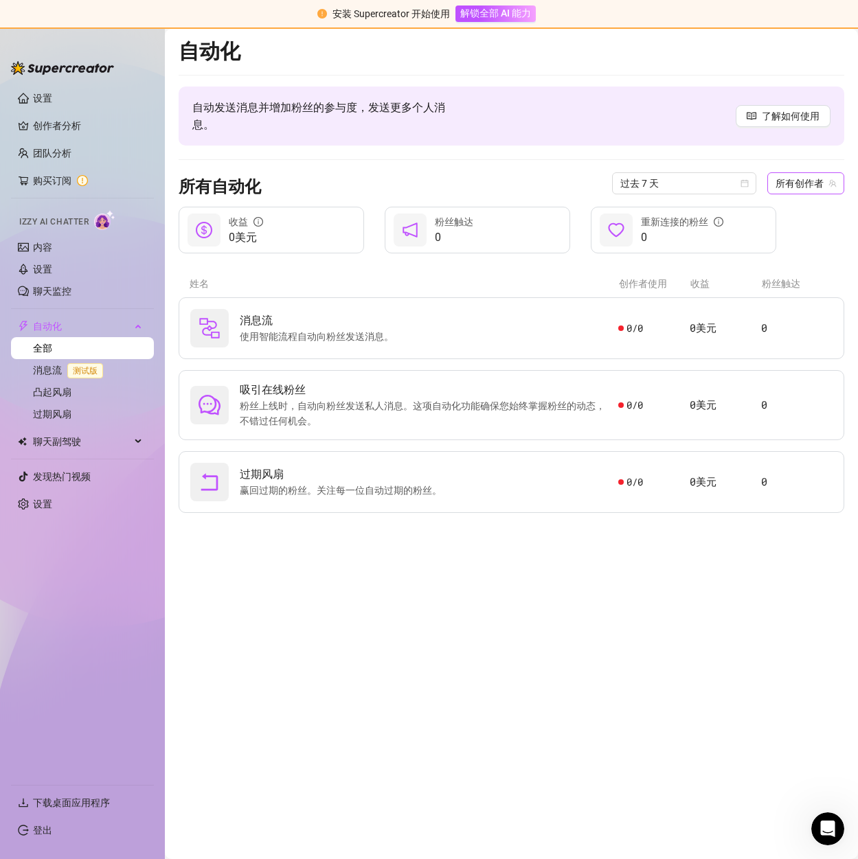
click at [791, 185] on font "所有创作者" at bounding box center [800, 183] width 48 height 11
click at [414, 609] on main "自动化 自动发送消息并增加粉丝的参与度，发送更多个人消息。 了解如何使用 所有自动化 过去 7 天 所有创作者 0美元 收益 0 粉丝触达 0 重新连接的粉丝…" at bounding box center [511, 444] width 693 height 831
click at [548, 338] on div "消息流 使用智能流程自动向粉丝发送消息。" at bounding box center [404, 328] width 428 height 38
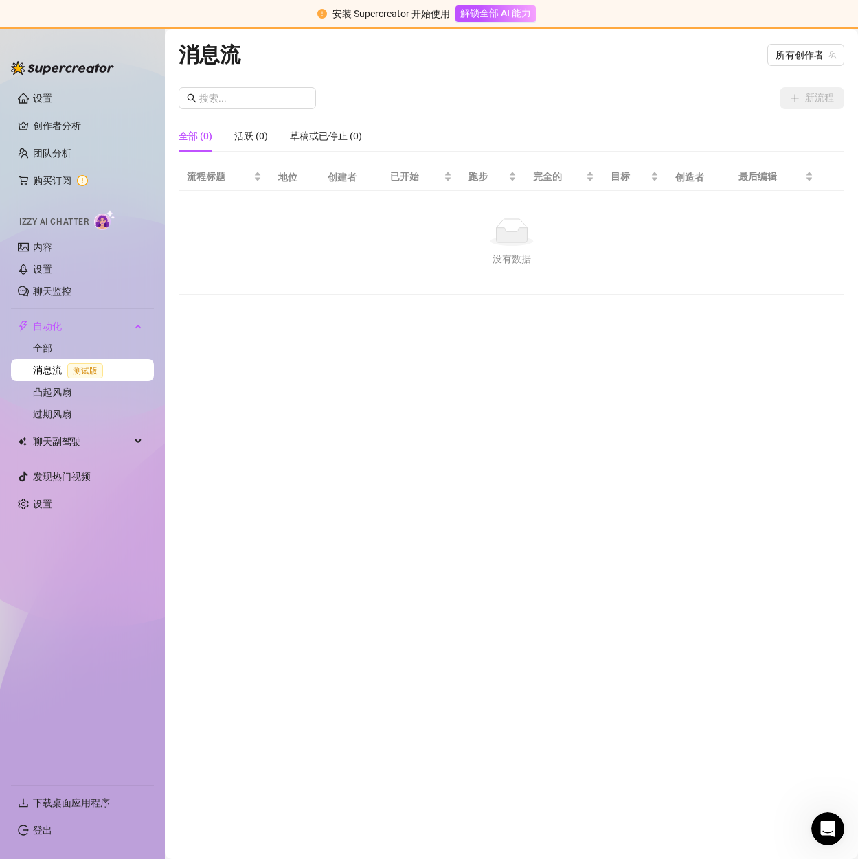
click at [264, 227] on div "No data" at bounding box center [511, 231] width 638 height 27
click at [778, 63] on span "所有创作者" at bounding box center [806, 55] width 60 height 21
click at [723, 101] on font "[PERSON_NAME]" at bounding box center [716, 105] width 74 height 11
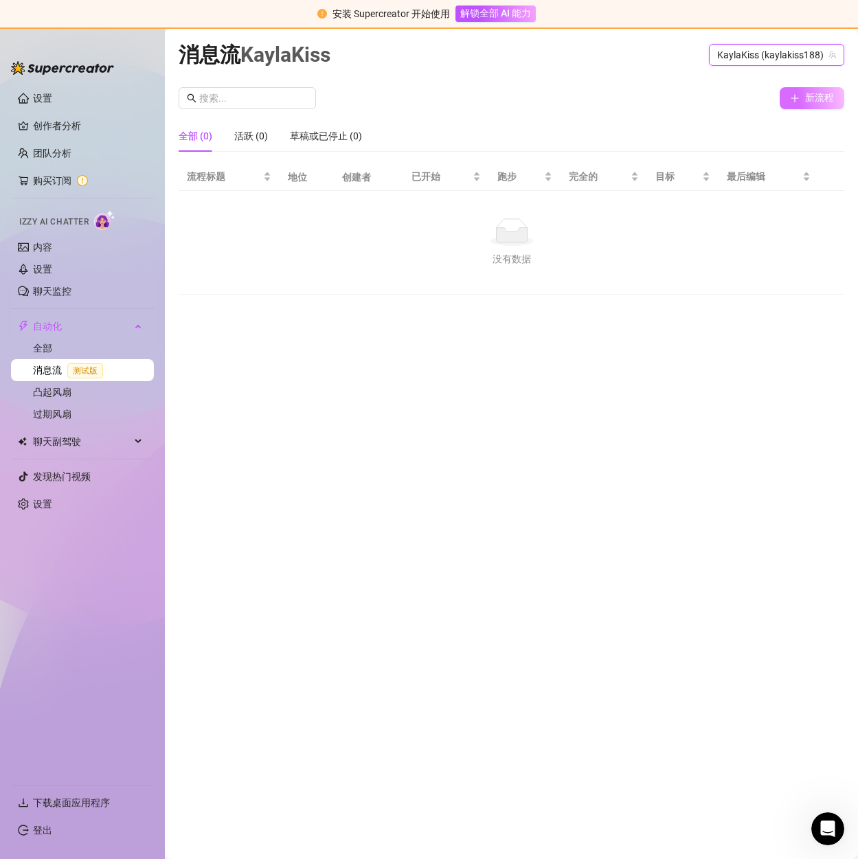
click at [810, 103] on font "新流程" at bounding box center [819, 97] width 29 height 11
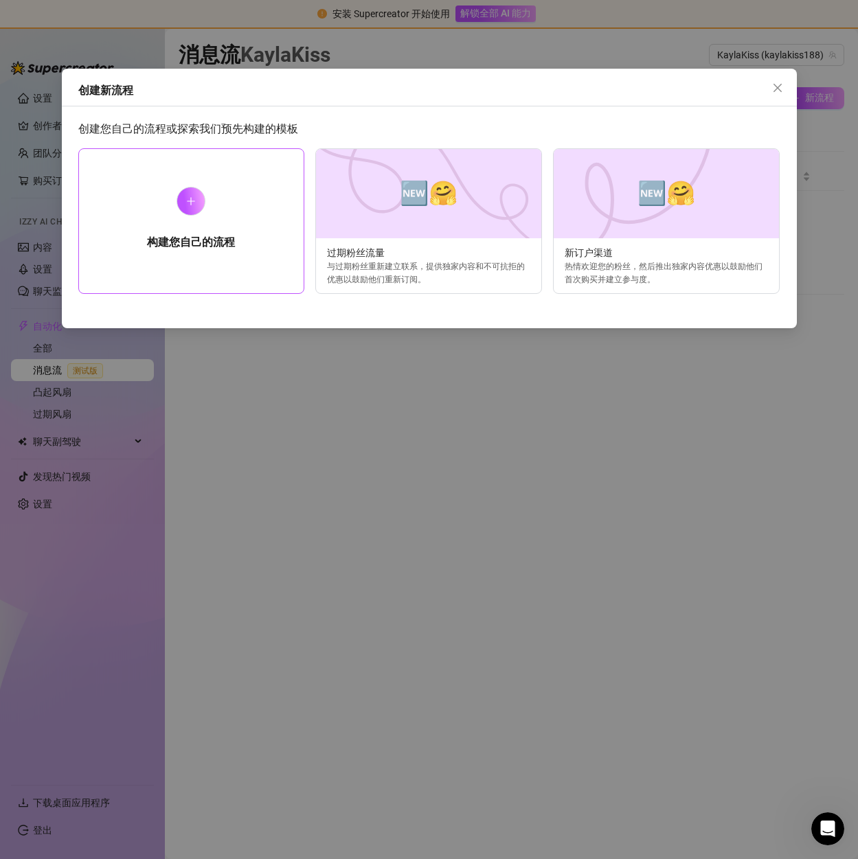
click at [190, 216] on div "构建您自己的流程" at bounding box center [191, 221] width 227 height 146
click at [194, 199] on icon "加" at bounding box center [191, 201] width 10 height 10
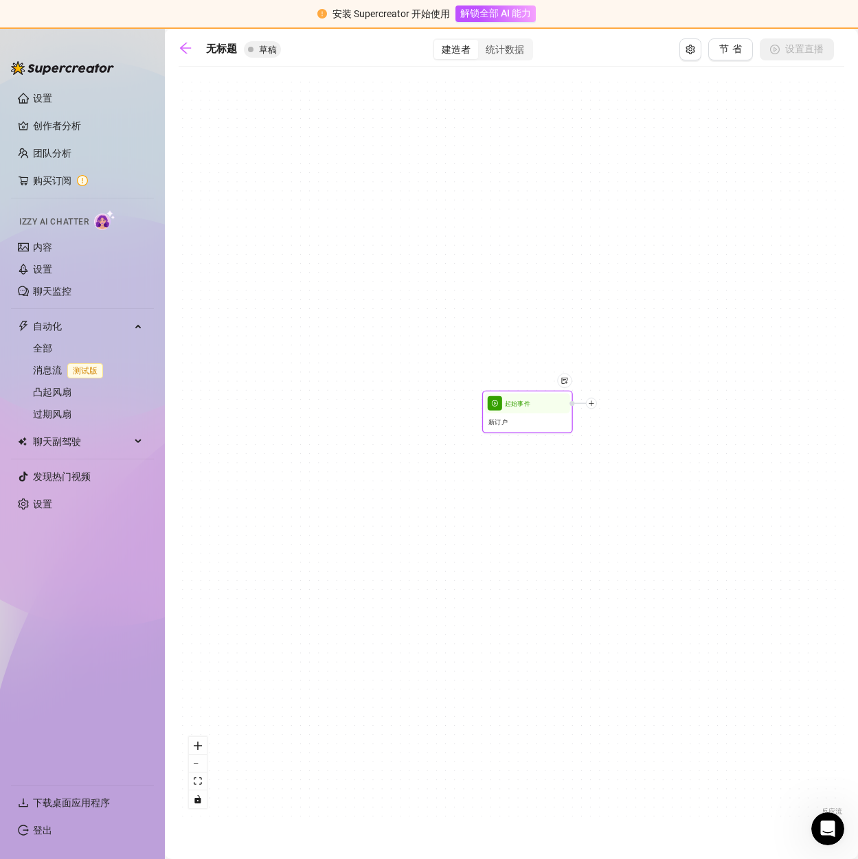
click at [523, 411] on div "起始事件" at bounding box center [527, 404] width 85 height 20
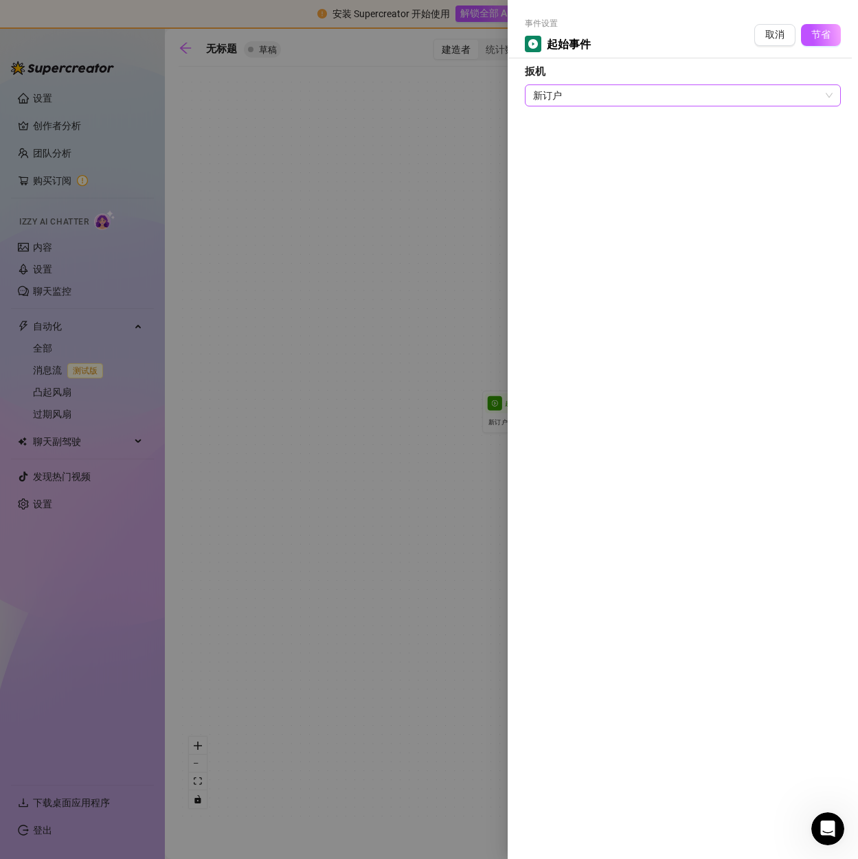
click at [595, 93] on span "新订户" at bounding box center [683, 95] width 300 height 21
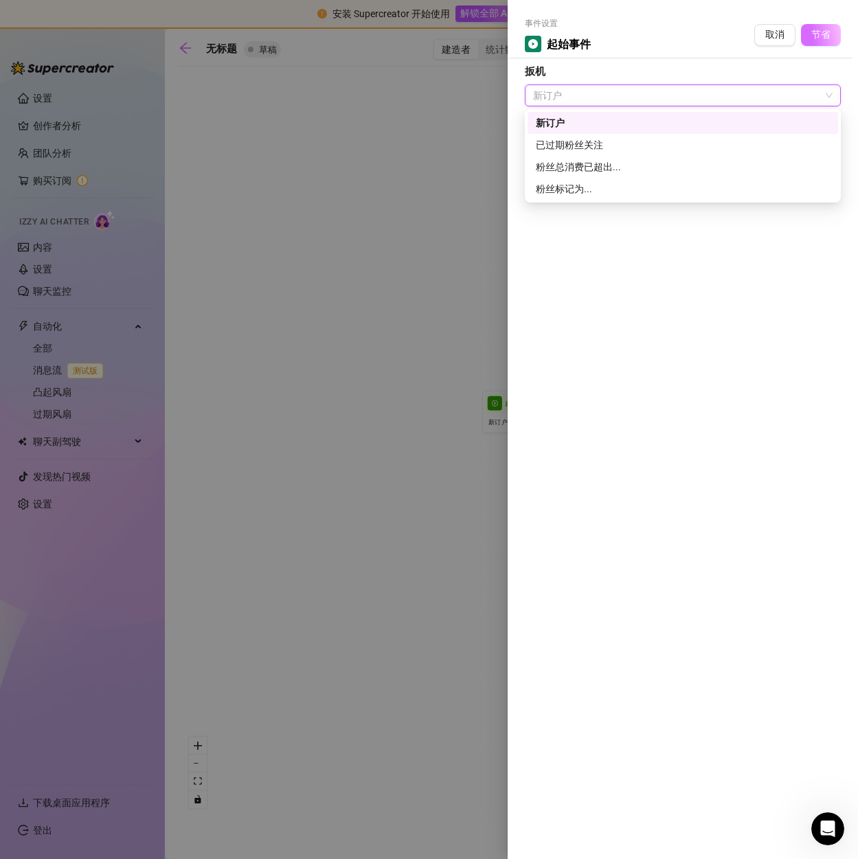
click at [805, 38] on button "节省" at bounding box center [821, 35] width 40 height 22
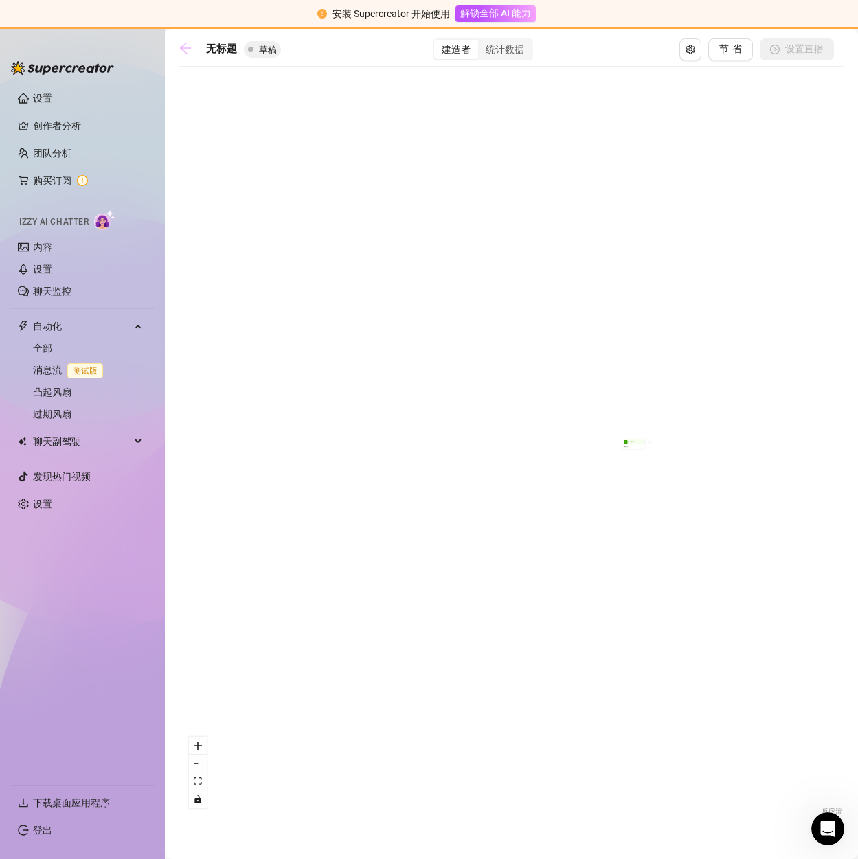
click at [188, 50] on icon "向左箭头" at bounding box center [186, 48] width 14 height 14
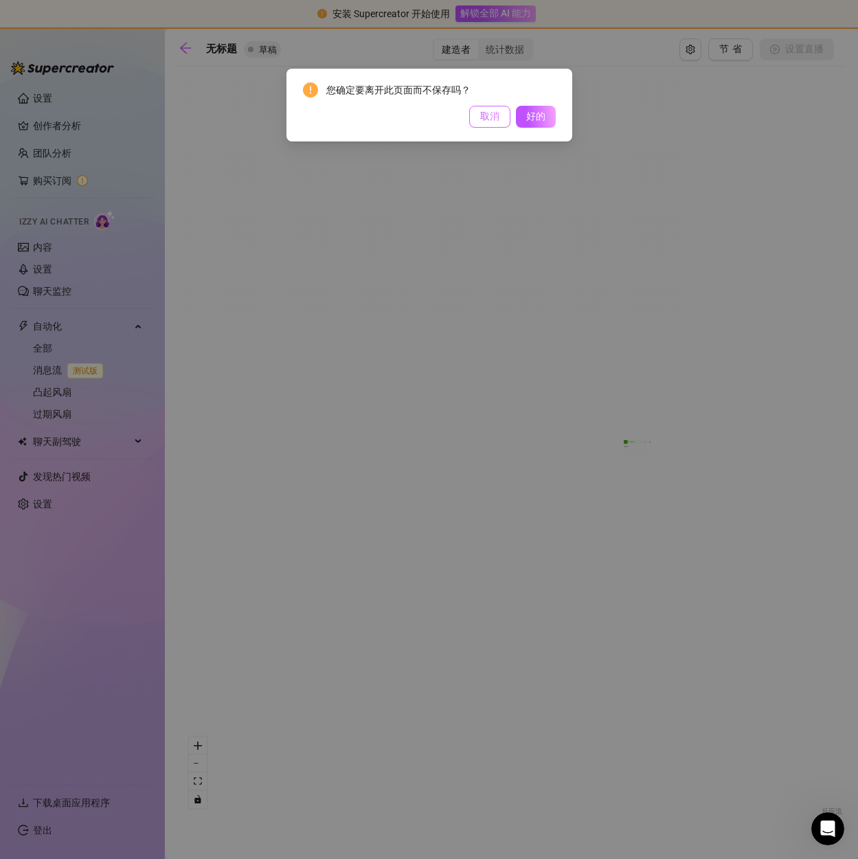
click at [488, 119] on font "取消" at bounding box center [489, 116] width 19 height 11
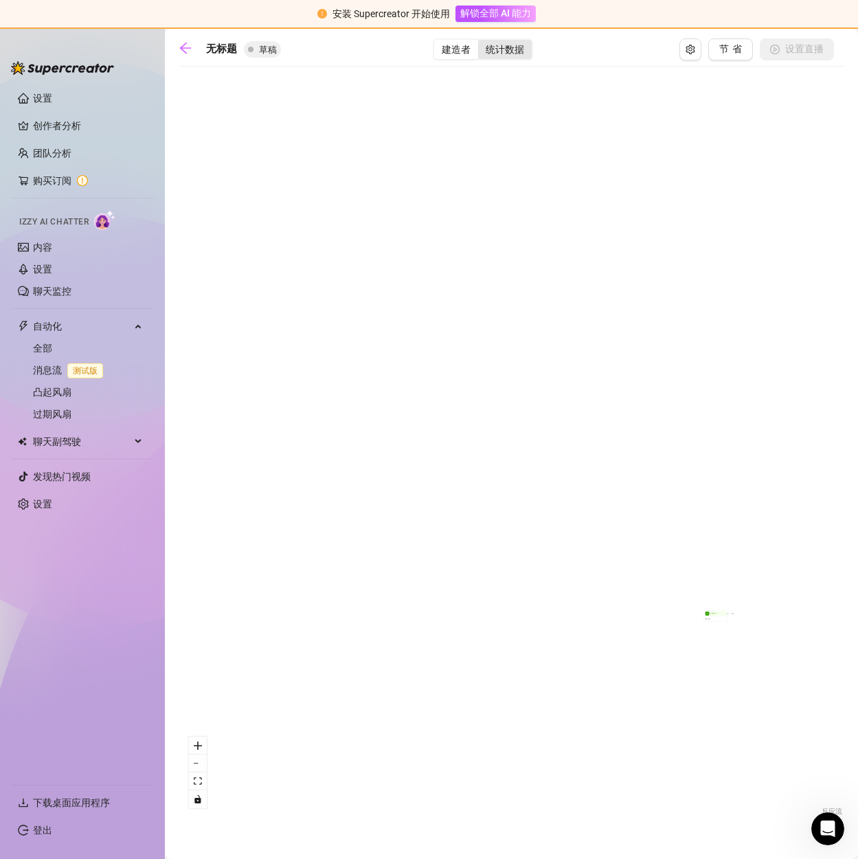
click at [500, 56] on div "统计数据" at bounding box center [505, 49] width 54 height 19
click at [482, 42] on input "统计数据" at bounding box center [482, 42] width 0 height 0
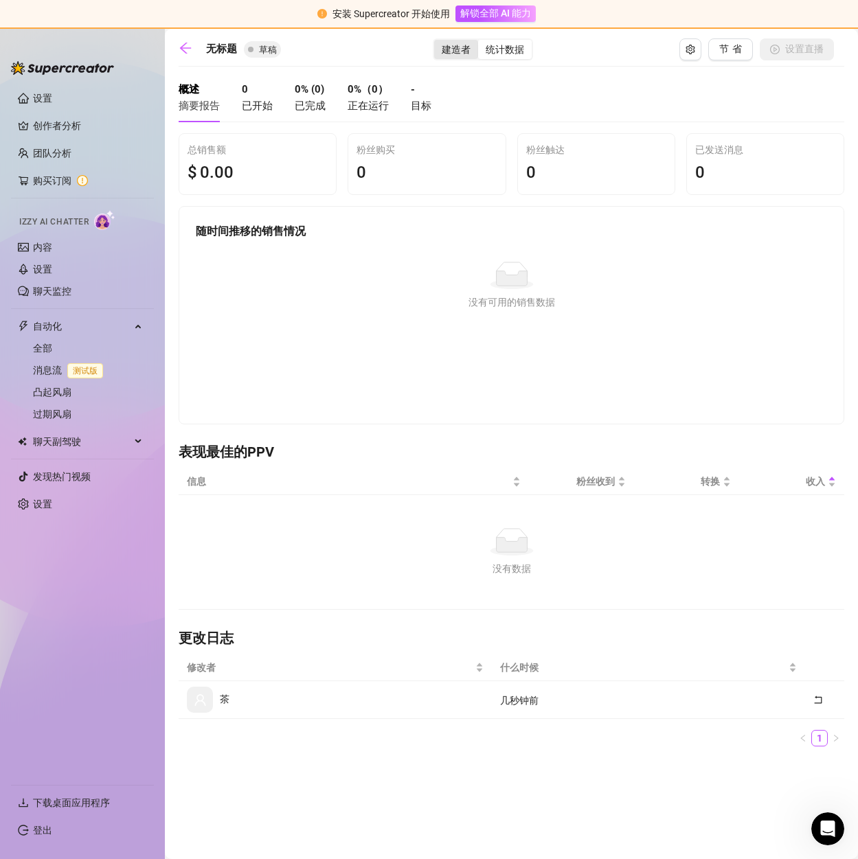
click at [442, 52] on font "建造者" at bounding box center [456, 49] width 29 height 11
click at [438, 42] on input "建造者" at bounding box center [438, 42] width 0 height 0
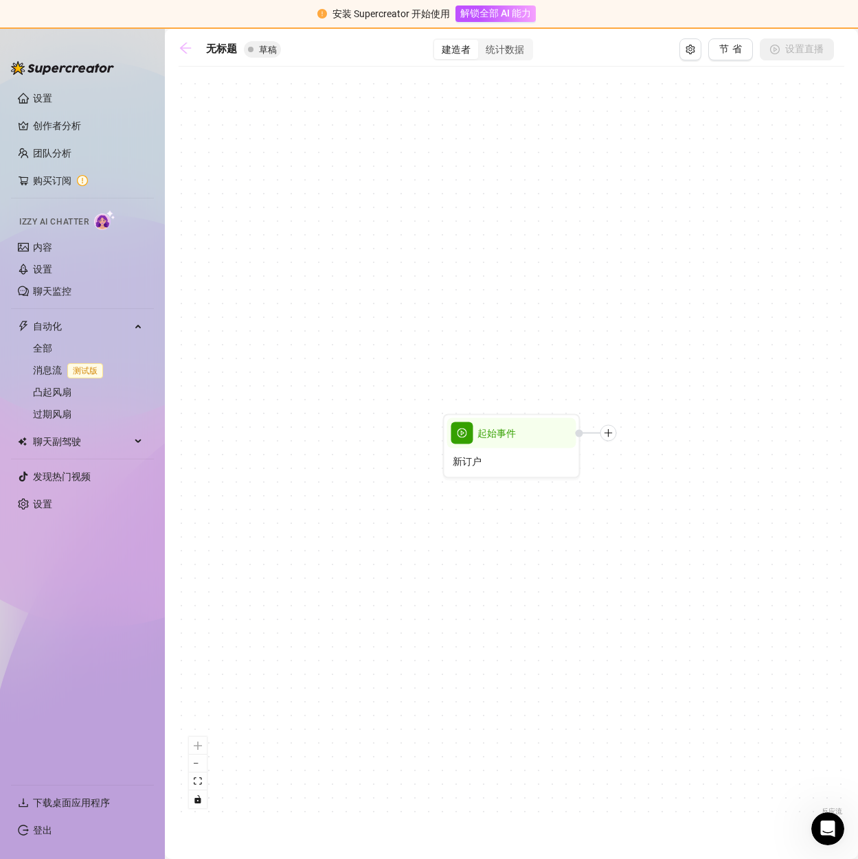
click at [183, 45] on icon "向左箭头" at bounding box center [186, 48] width 14 height 14
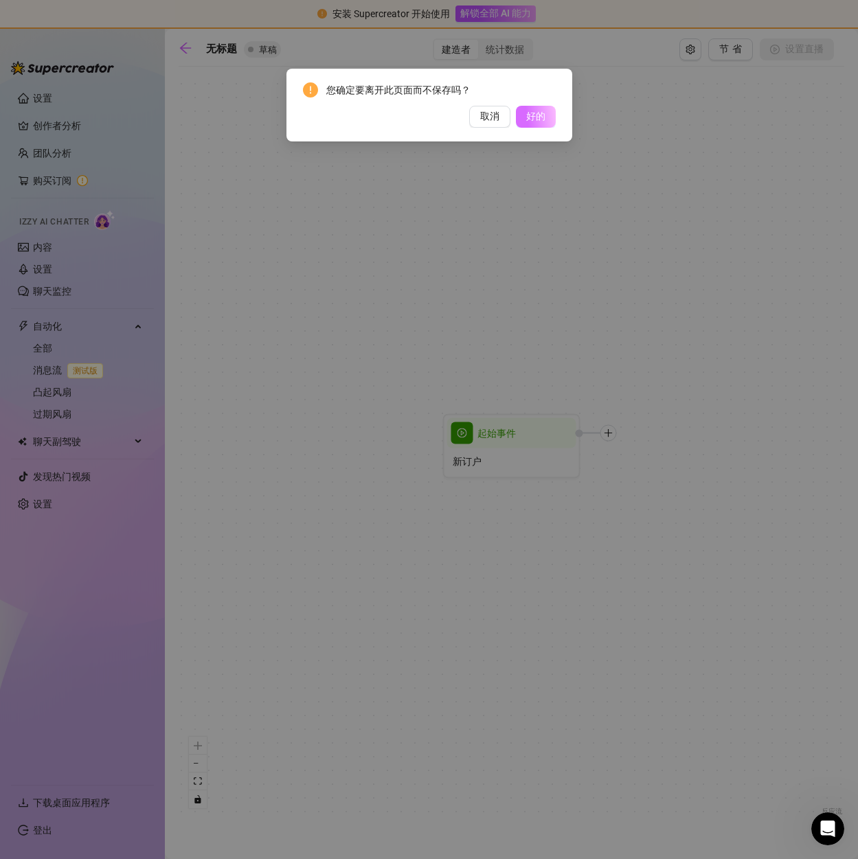
click at [538, 114] on font "好的" at bounding box center [535, 116] width 19 height 11
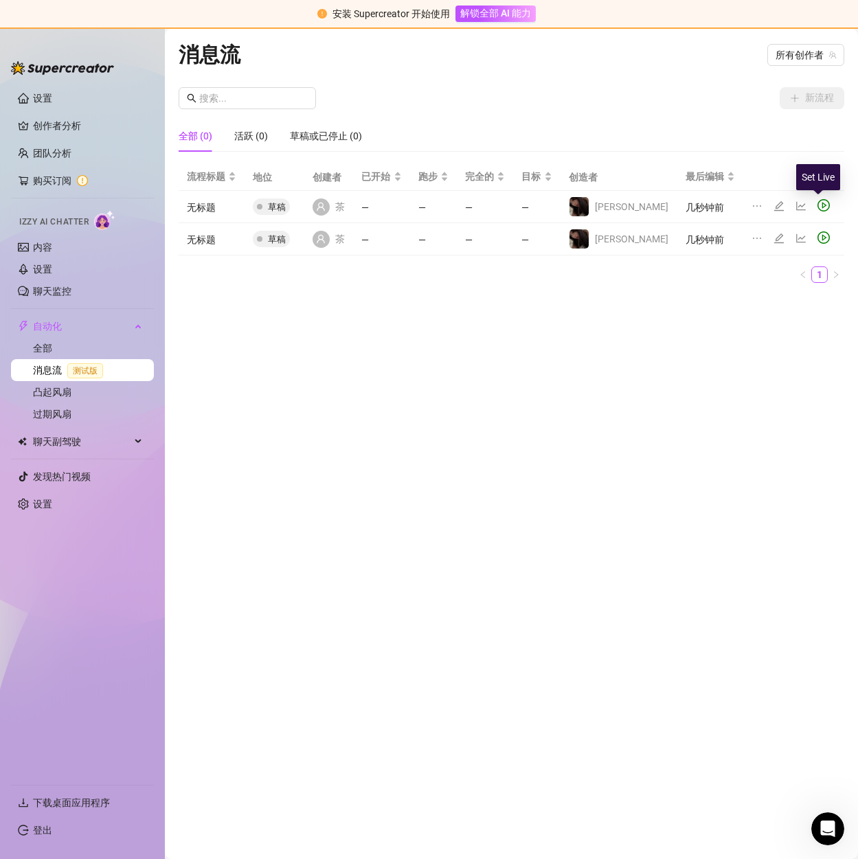
click at [820, 202] on icon "游戏圈" at bounding box center [823, 205] width 12 height 12
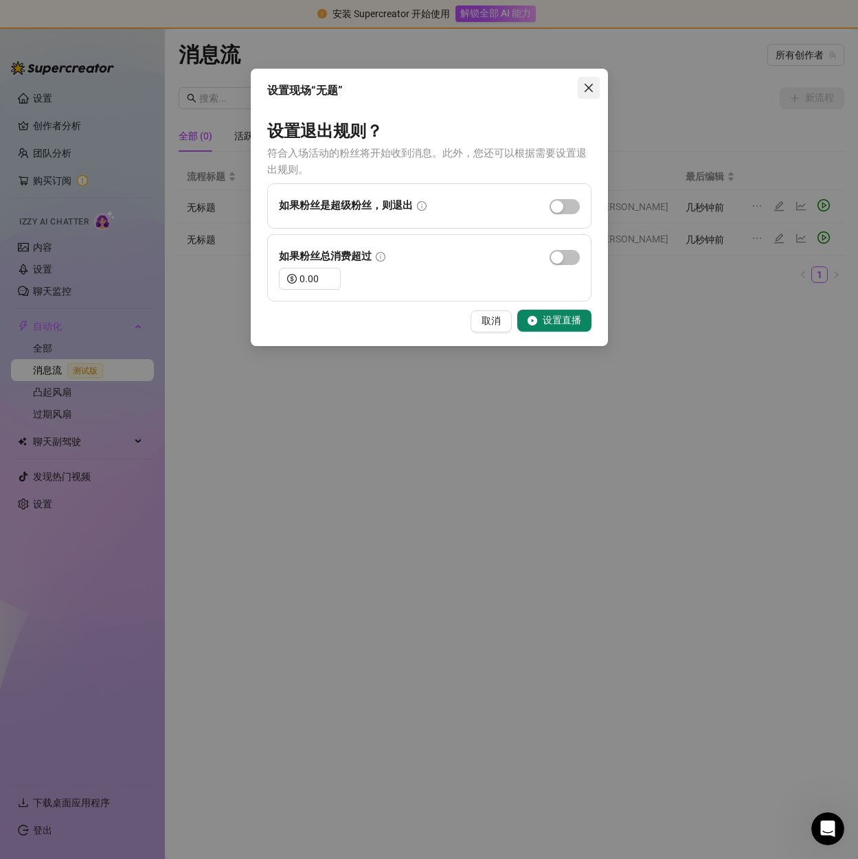
click at [587, 89] on icon "关闭" at bounding box center [588, 87] width 11 height 11
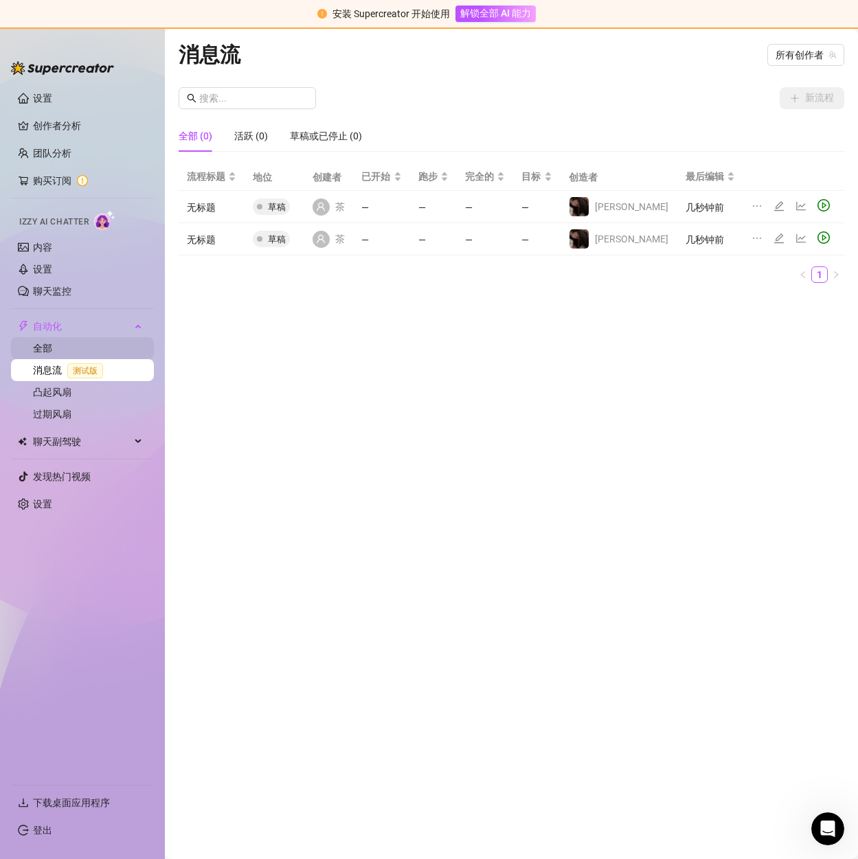
click at [52, 343] on link "全部" at bounding box center [42, 348] width 19 height 11
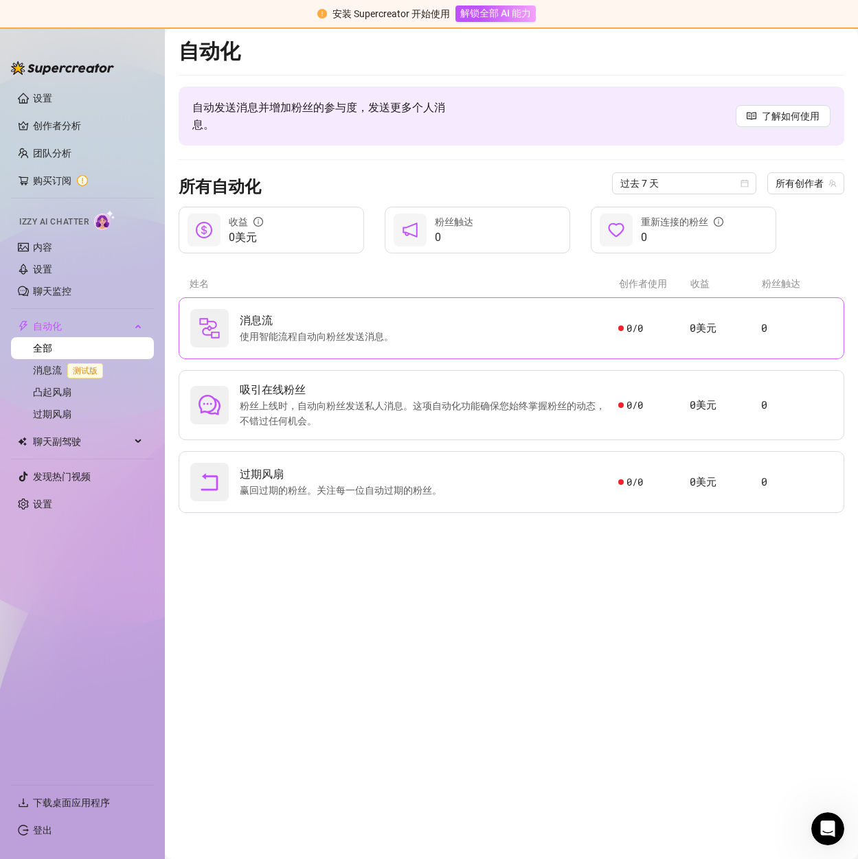
click at [500, 325] on div "消息流 使用智能流程自动向粉丝发送消息。" at bounding box center [404, 328] width 428 height 38
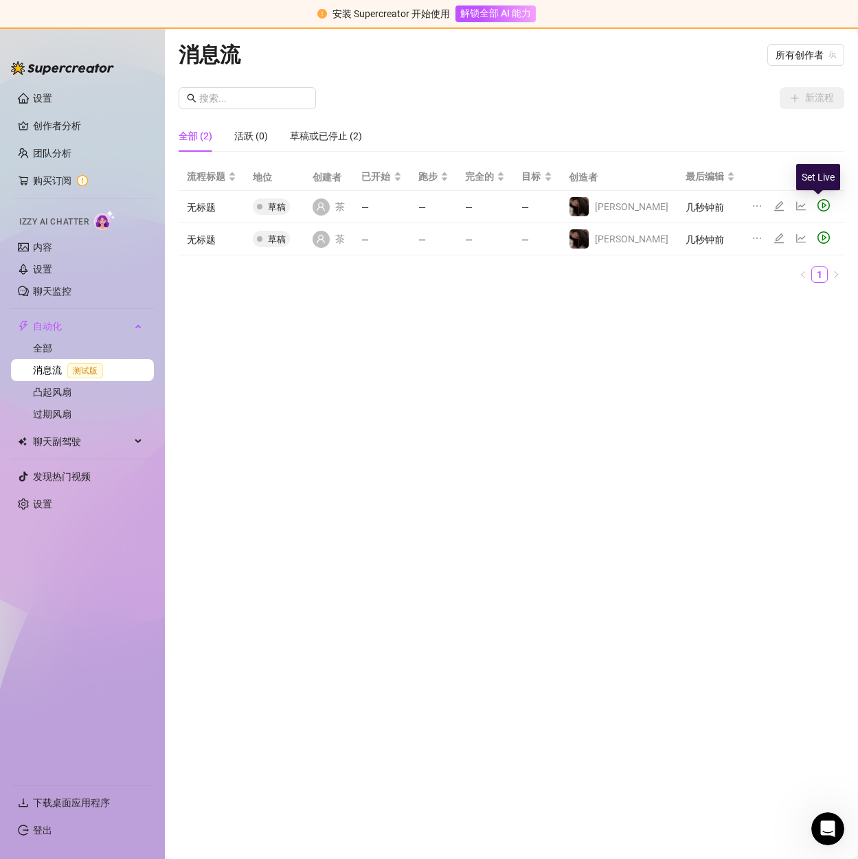
click at [822, 204] on icon "游戏圈" at bounding box center [824, 206] width 5 height 6
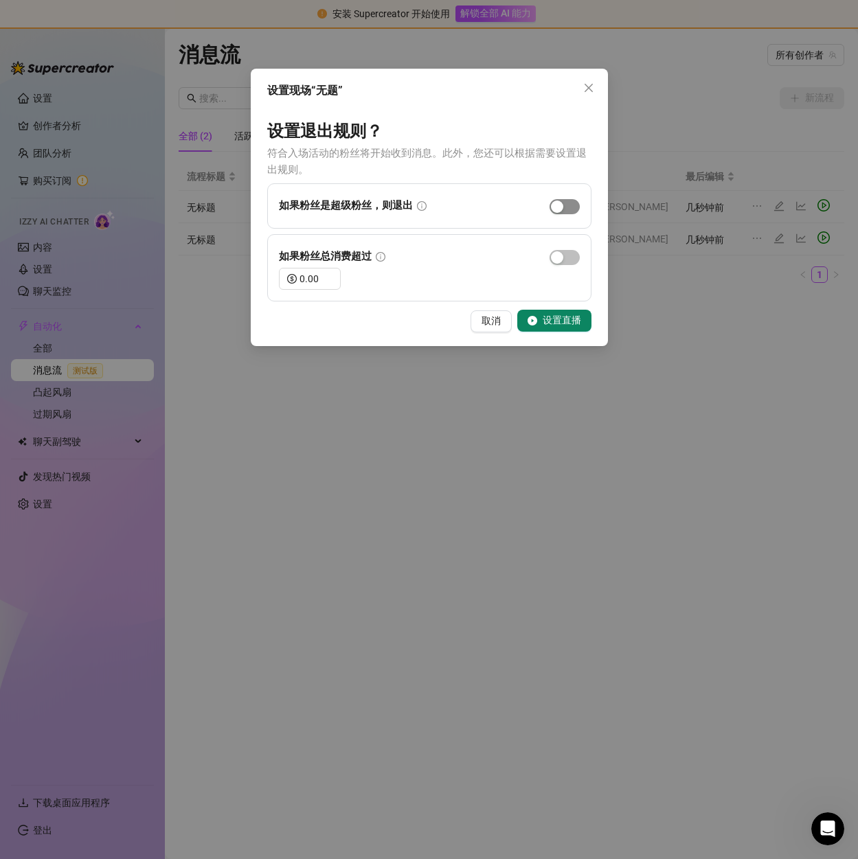
click at [569, 200] on span "button" at bounding box center [565, 206] width 30 height 15
click at [595, 87] on span "关闭" at bounding box center [589, 87] width 22 height 11
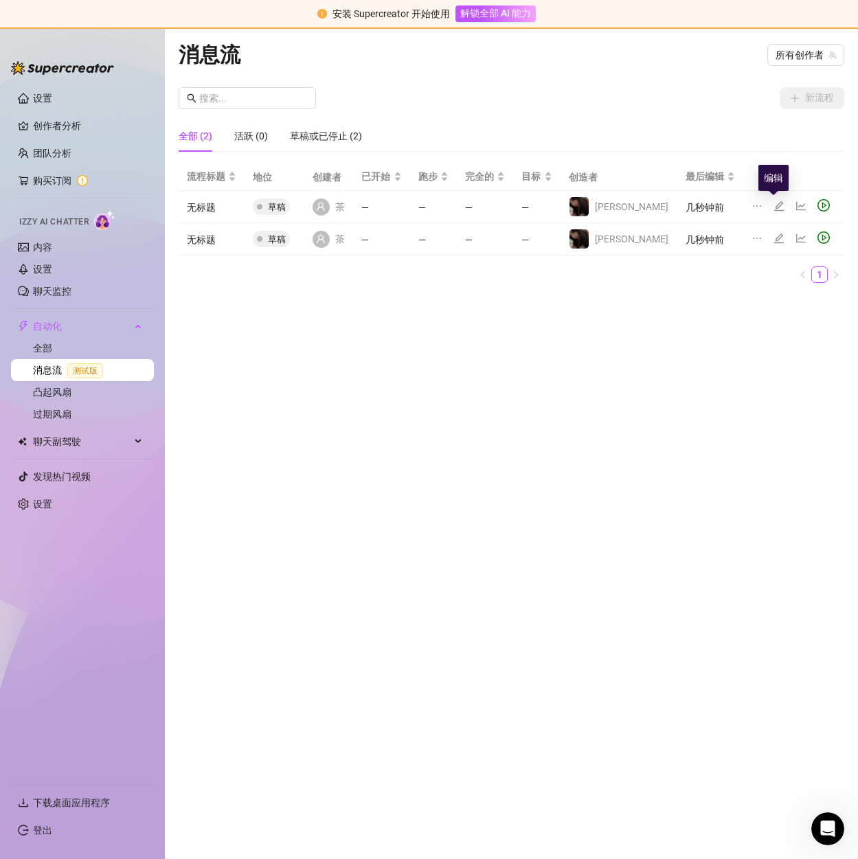
click at [774, 202] on icon "编辑" at bounding box center [779, 206] width 11 height 11
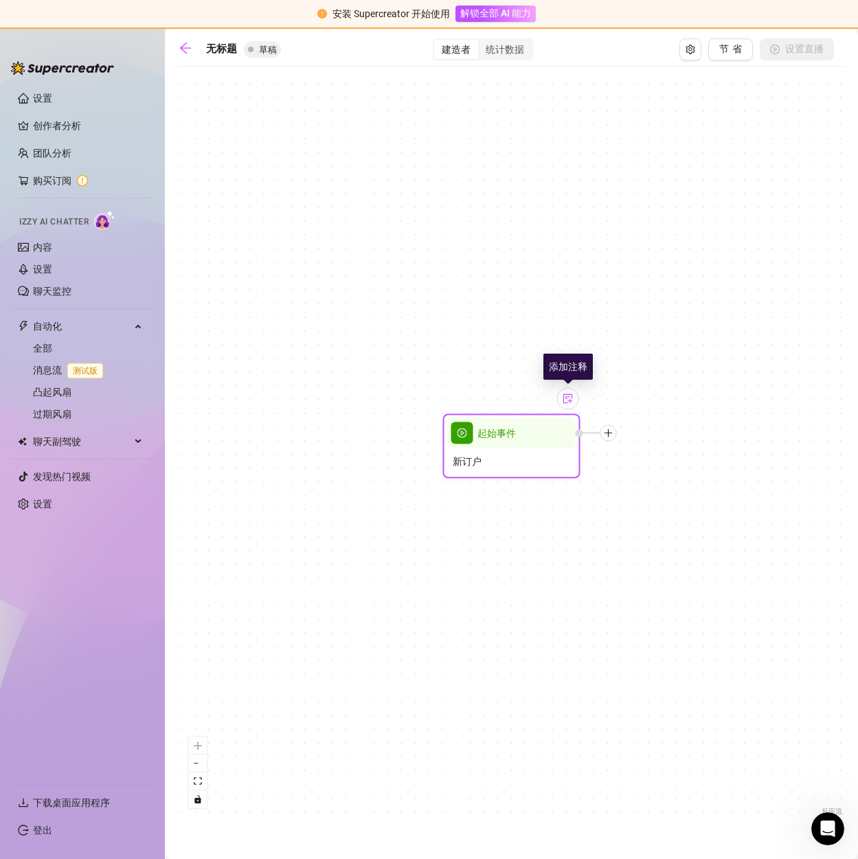
click at [572, 405] on div at bounding box center [568, 399] width 22 height 22
click at [554, 284] on div "起始事件 新订户 笔记：" at bounding box center [512, 446] width 666 height 745
click at [187, 50] on icon "向左箭头" at bounding box center [186, 48] width 14 height 14
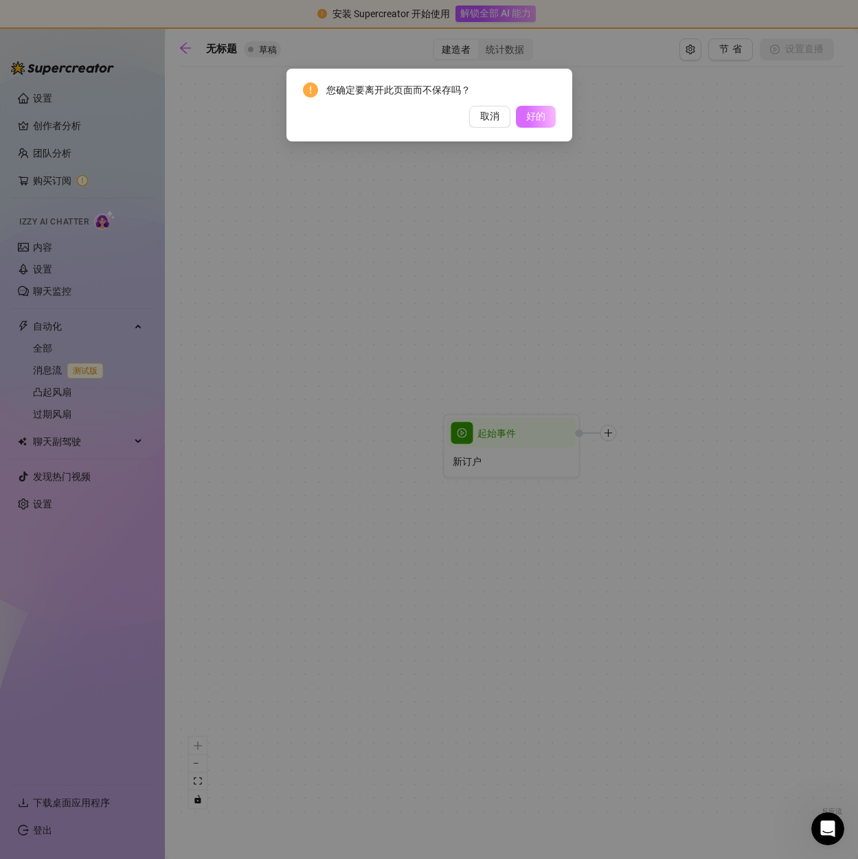
click at [536, 111] on font "好的" at bounding box center [535, 116] width 19 height 11
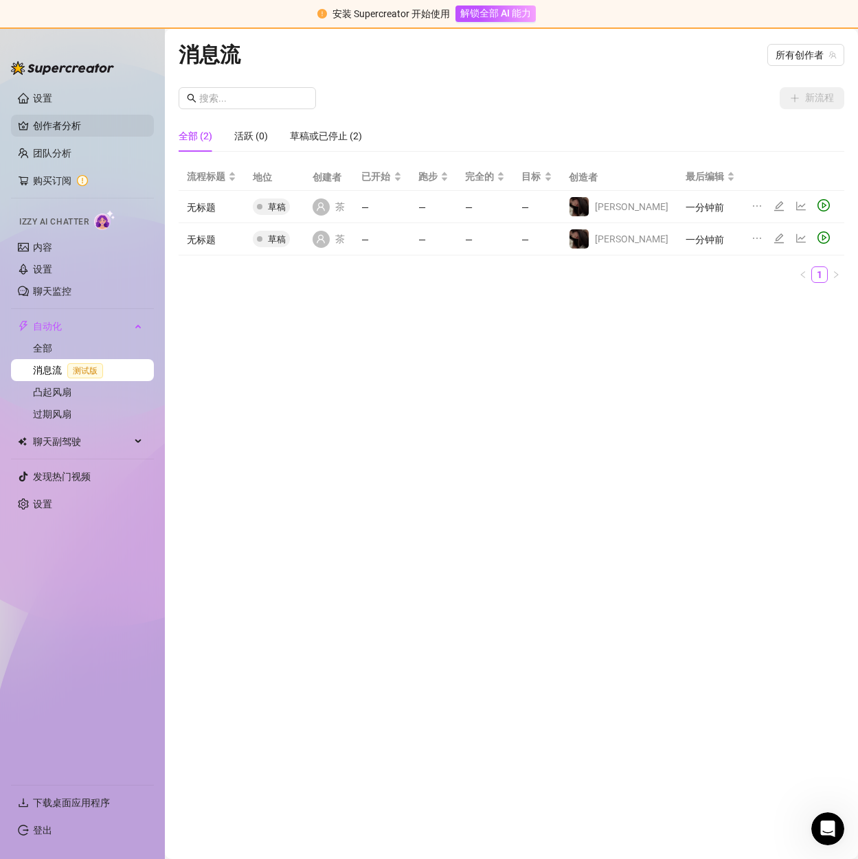
click at [59, 120] on link "创作者分析" at bounding box center [88, 126] width 110 height 22
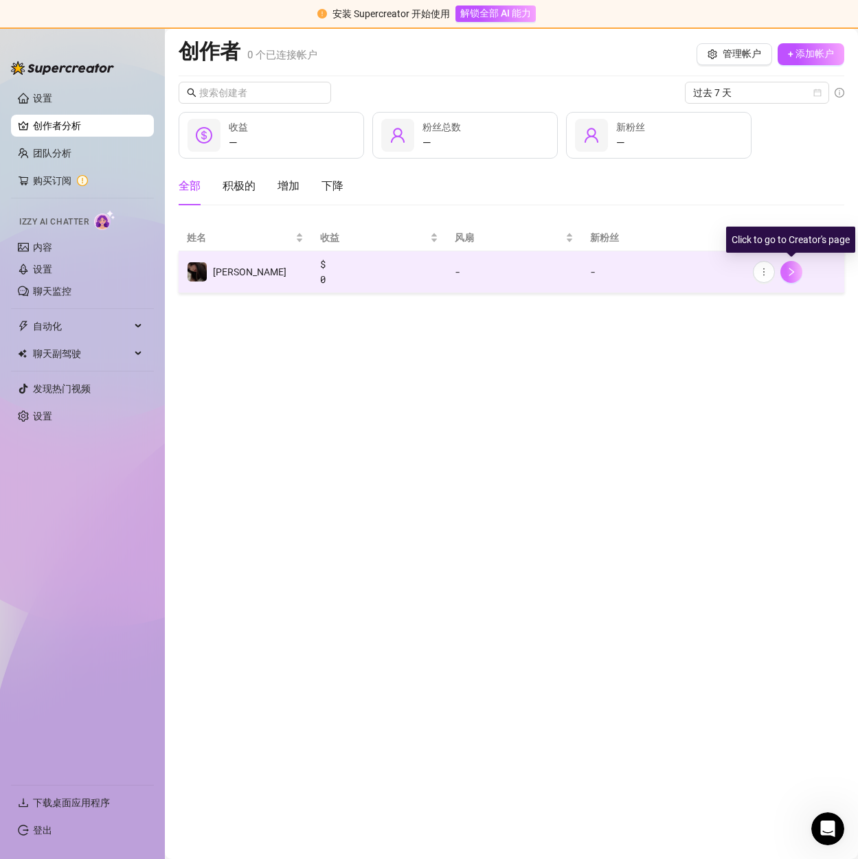
click at [788, 271] on icon "正确的" at bounding box center [792, 272] width 10 height 10
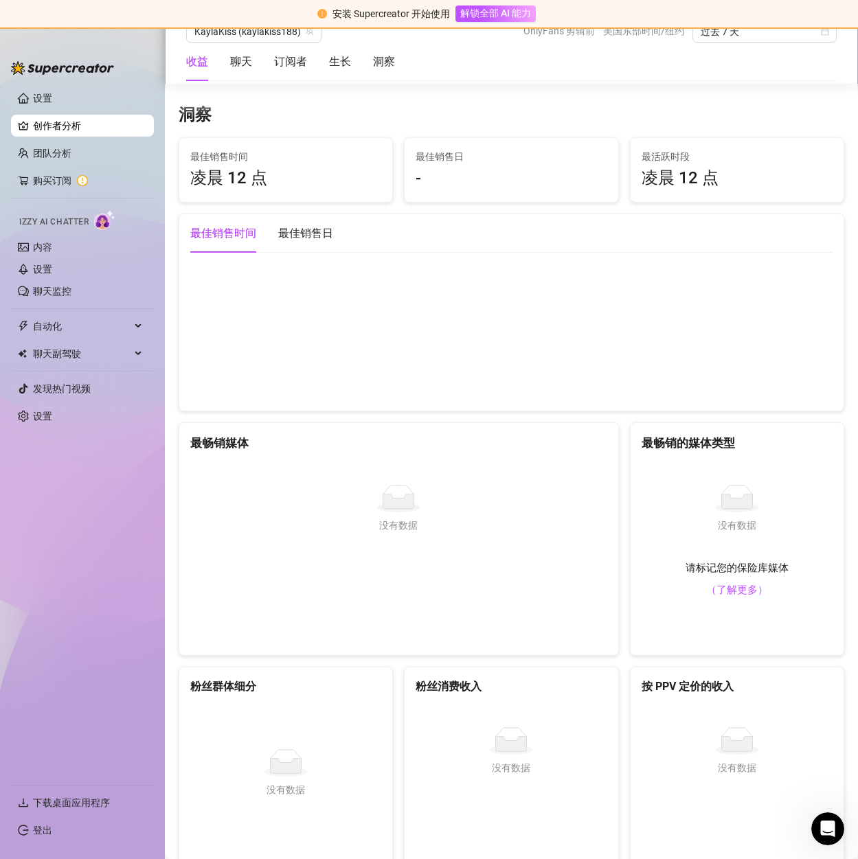
scroll to position [1971, 0]
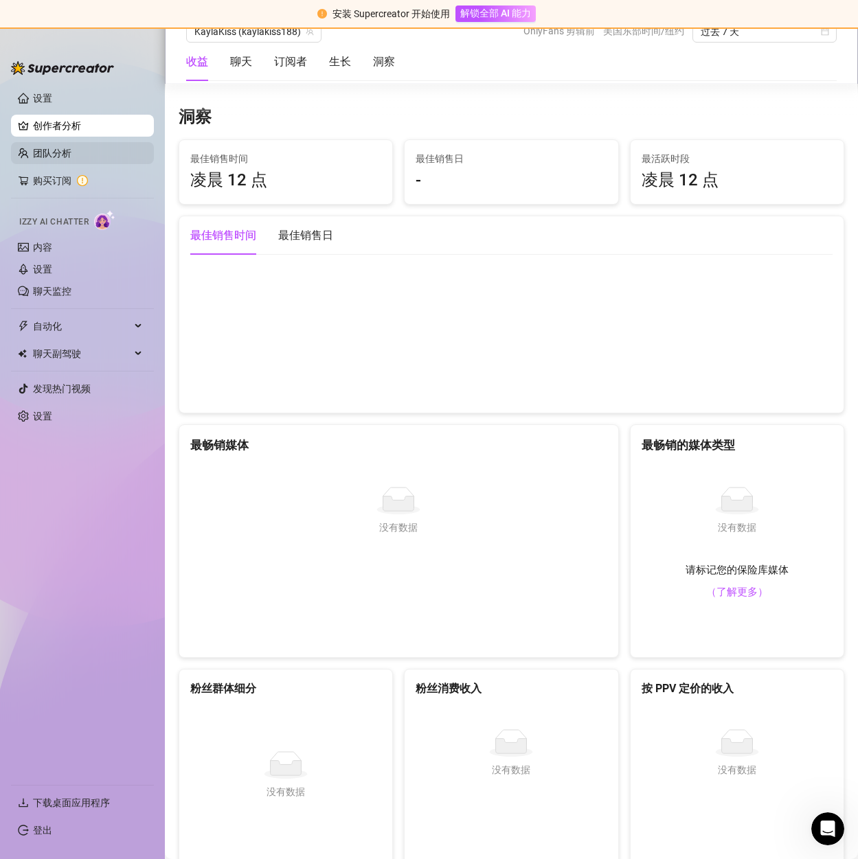
click at [47, 156] on link "团队分析" at bounding box center [52, 153] width 38 height 11
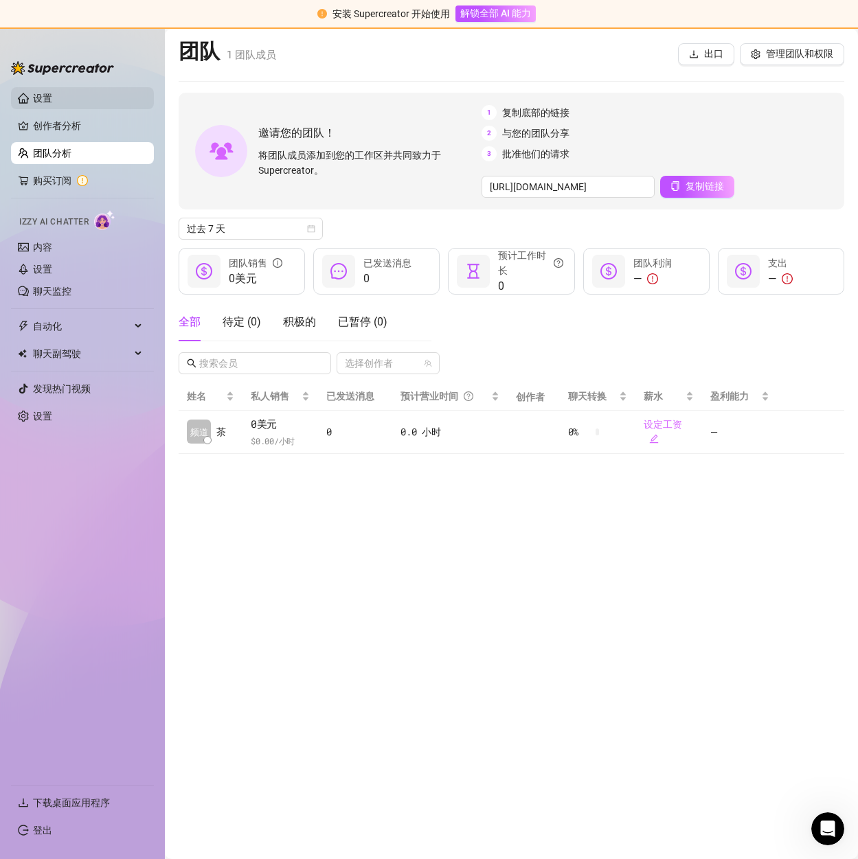
click at [52, 100] on link "设置" at bounding box center [42, 98] width 19 height 11
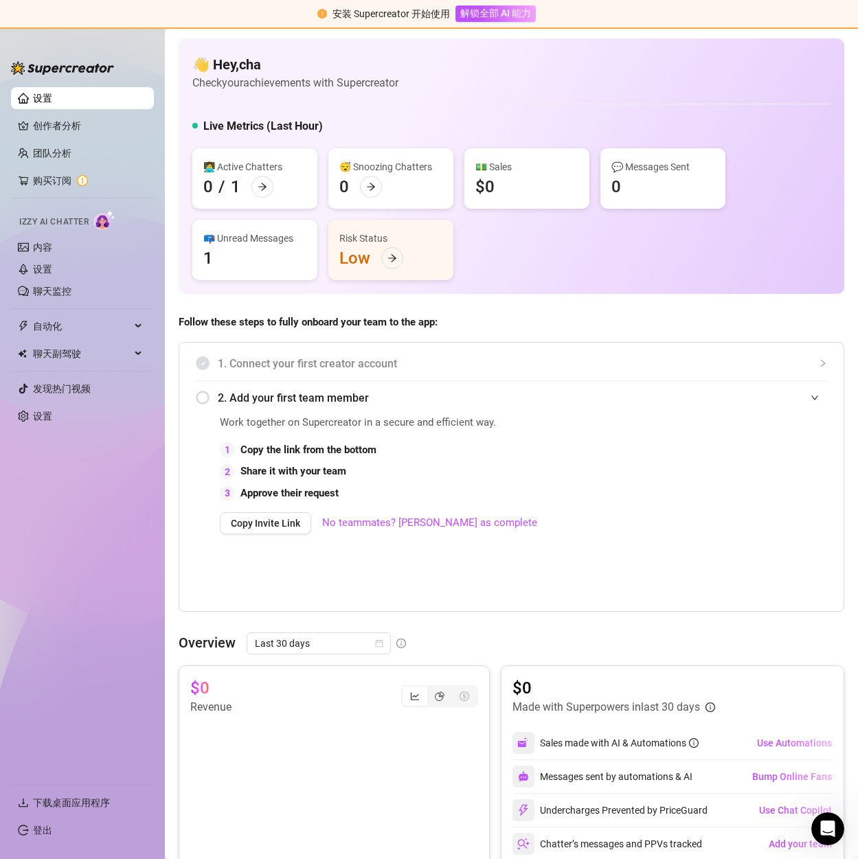
click at [63, 138] on ul "设置 创作者分析 团队分析 购买订阅 Izzy AI Chatter 内容 设置 聊天监控 自动化 全部 消息流 测试版 凸起风扇 过期风扇 聊天副驾驶 发现…" at bounding box center [82, 430] width 143 height 697
click at [66, 127] on link "创作者分析" at bounding box center [88, 126] width 110 height 22
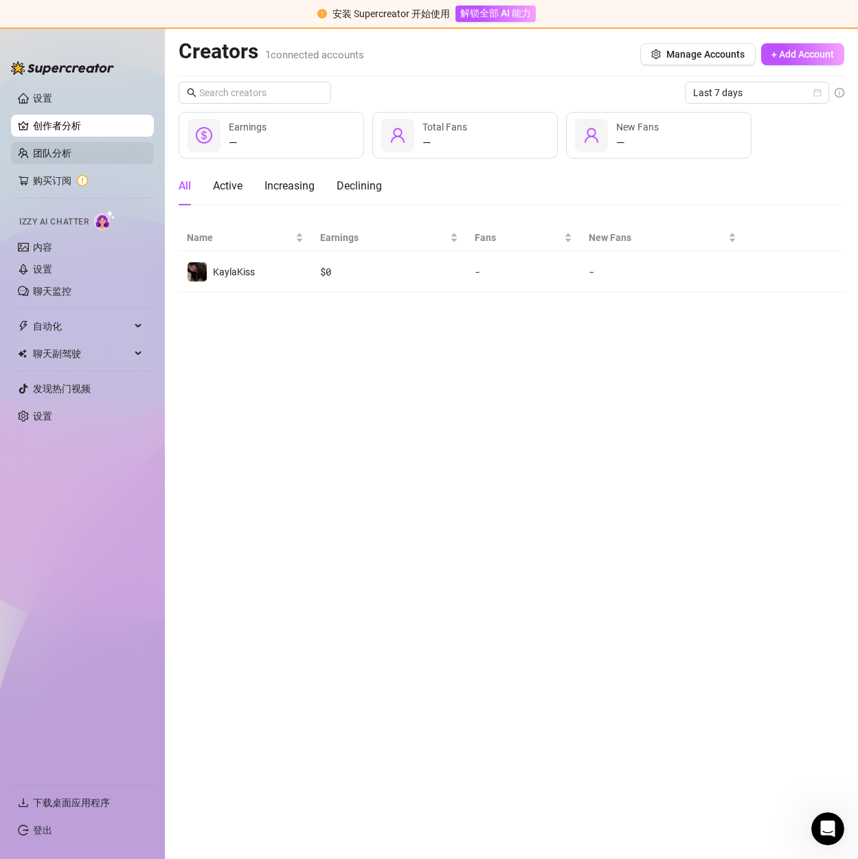
click at [70, 148] on link "团队分析" at bounding box center [52, 153] width 38 height 11
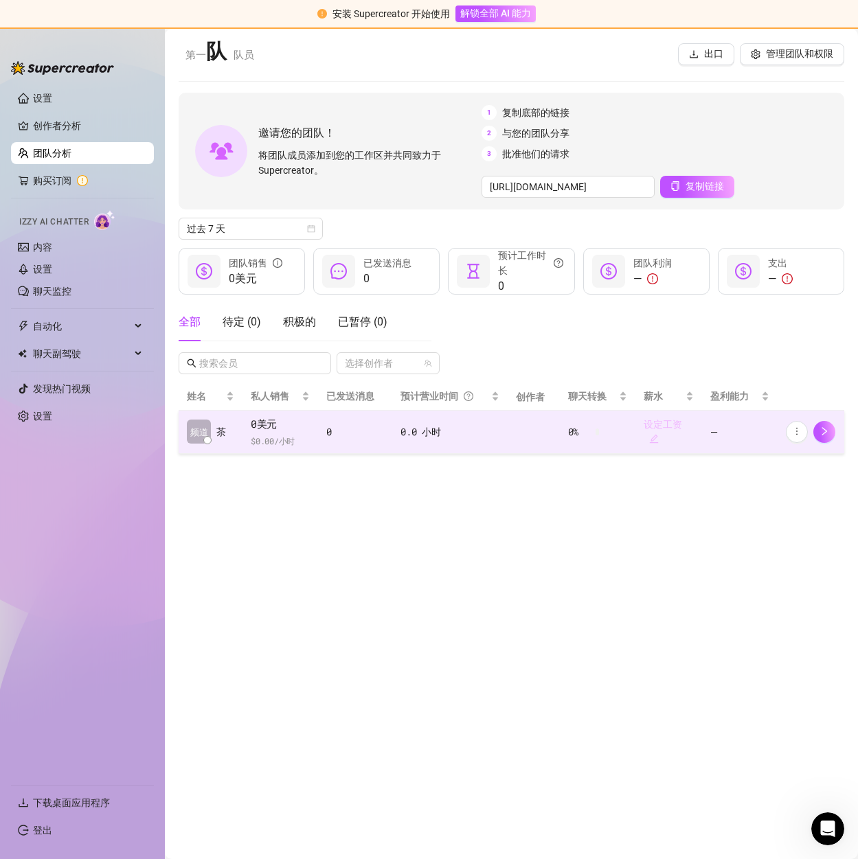
click at [657, 425] on font "设定工资" at bounding box center [663, 424] width 38 height 11
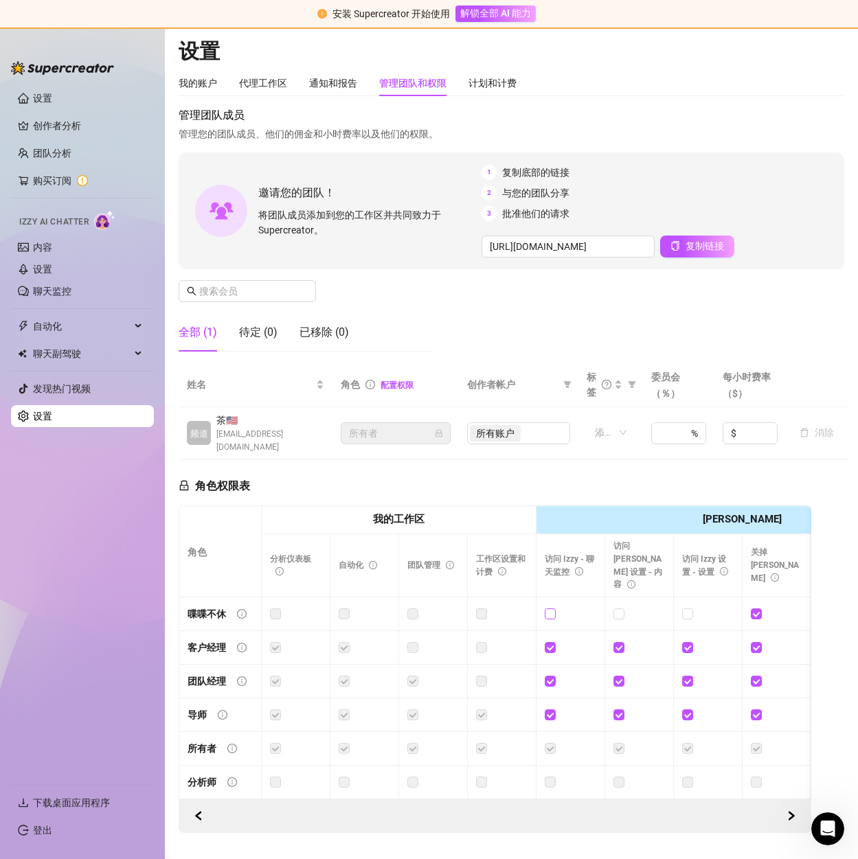
click at [553, 609] on input "checkbox" at bounding box center [550, 614] width 10 height 10
click at [550, 609] on input "checkbox" at bounding box center [550, 614] width 10 height 10
checkbox input "false"
click at [573, 464] on div "角色权限表 角色 我的工作区 [PERSON_NAME] OnlyFans 侧边菜单 OnlyFans聊天页面 OnlyFans 帐户设置 OnlyFans …" at bounding box center [495, 647] width 633 height 374
click at [51, 148] on link "团队分析" at bounding box center [52, 153] width 38 height 11
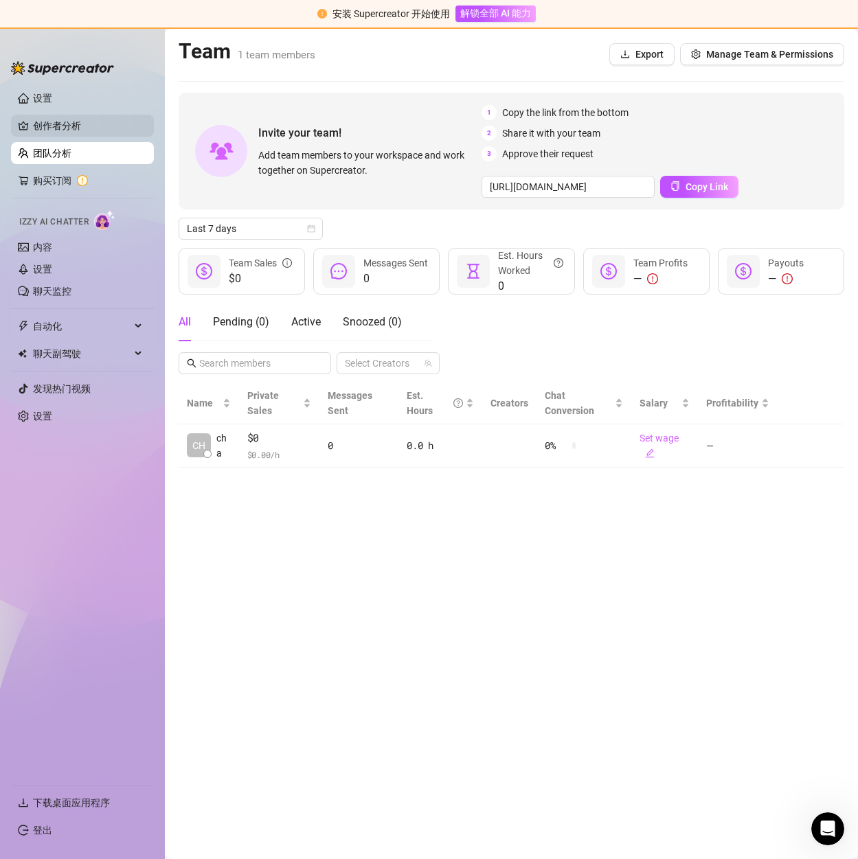
click at [60, 128] on link "创作者分析" at bounding box center [88, 126] width 110 height 22
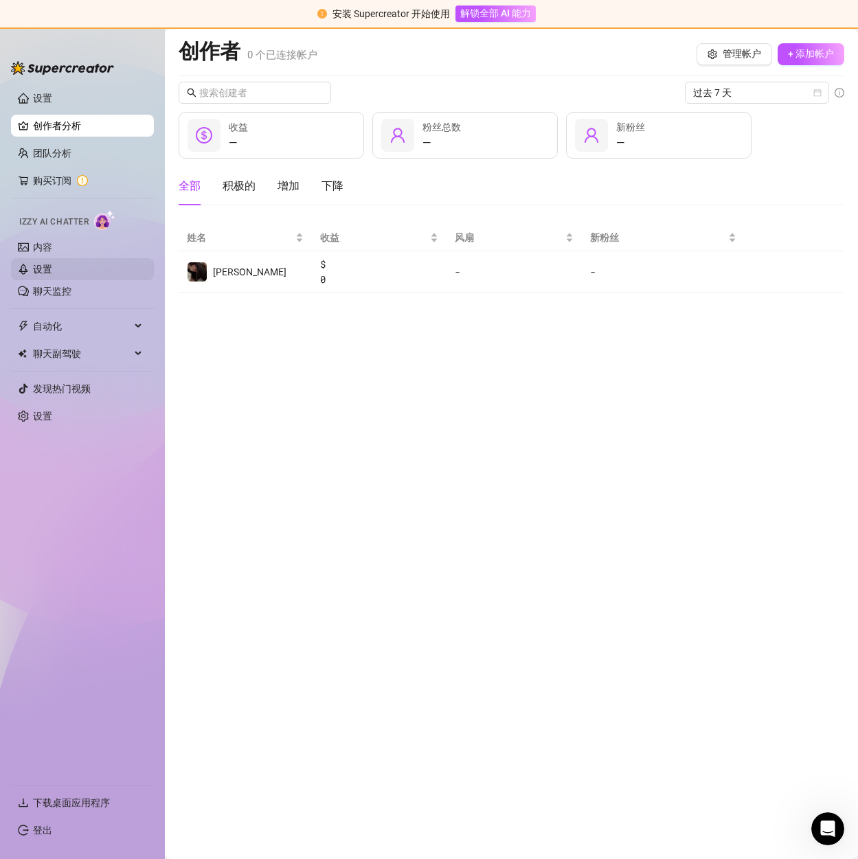
click at [52, 265] on link "设置" at bounding box center [42, 269] width 19 height 11
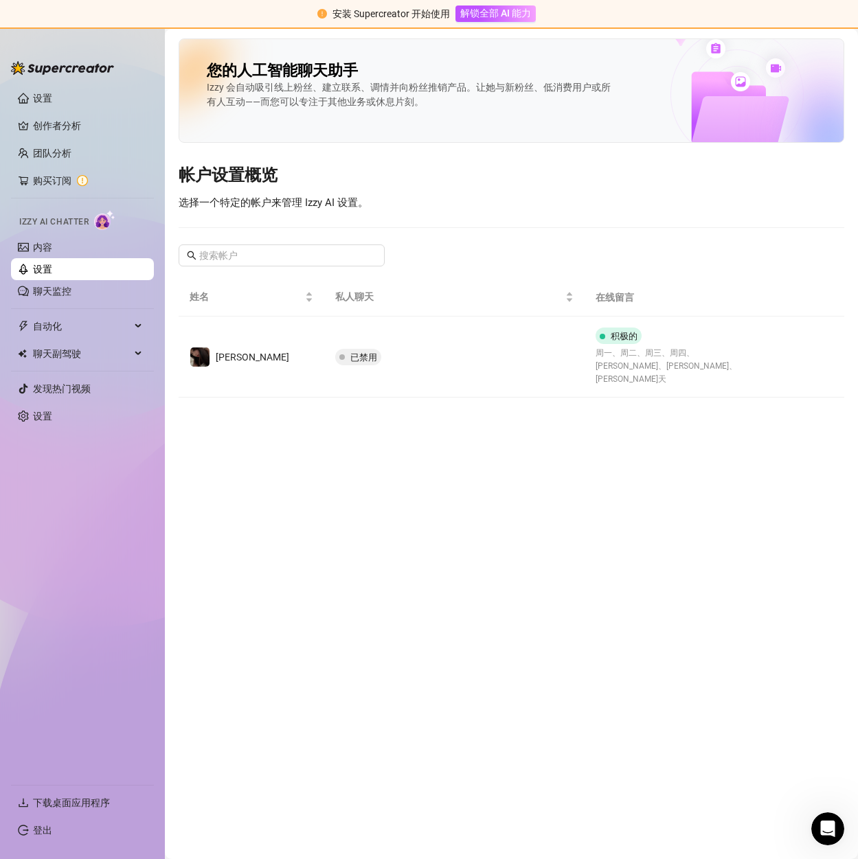
click at [624, 356] on font "周一、周二、周三、周四、[PERSON_NAME]、[PERSON_NAME]、[PERSON_NAME]天" at bounding box center [667, 366] width 142 height 36
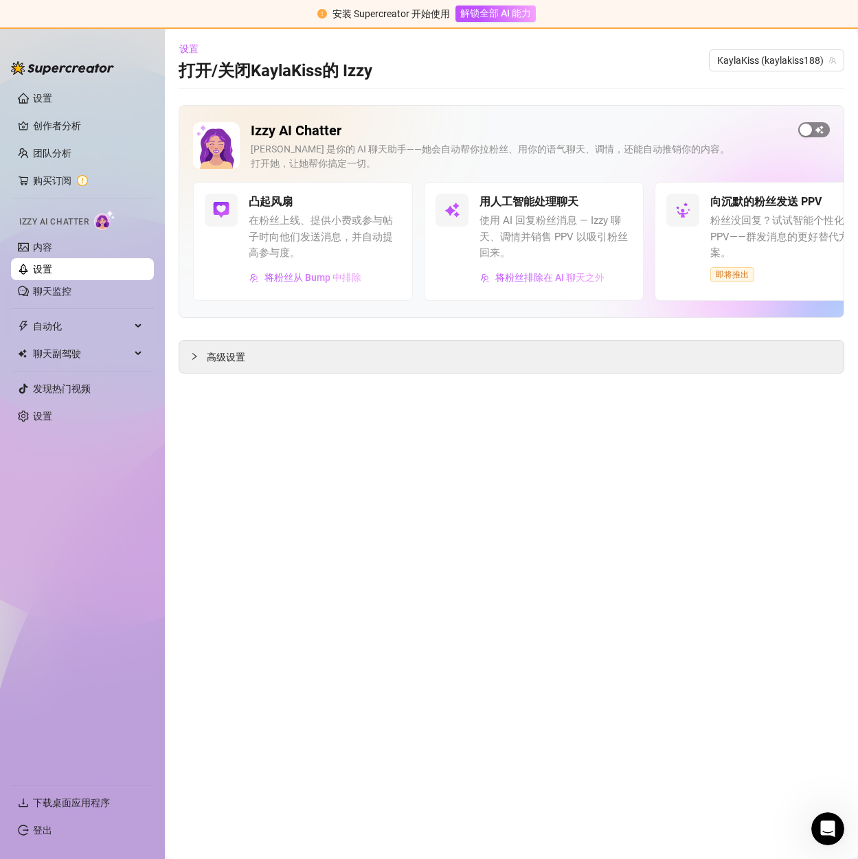
click at [804, 130] on div "button" at bounding box center [806, 130] width 12 height 12
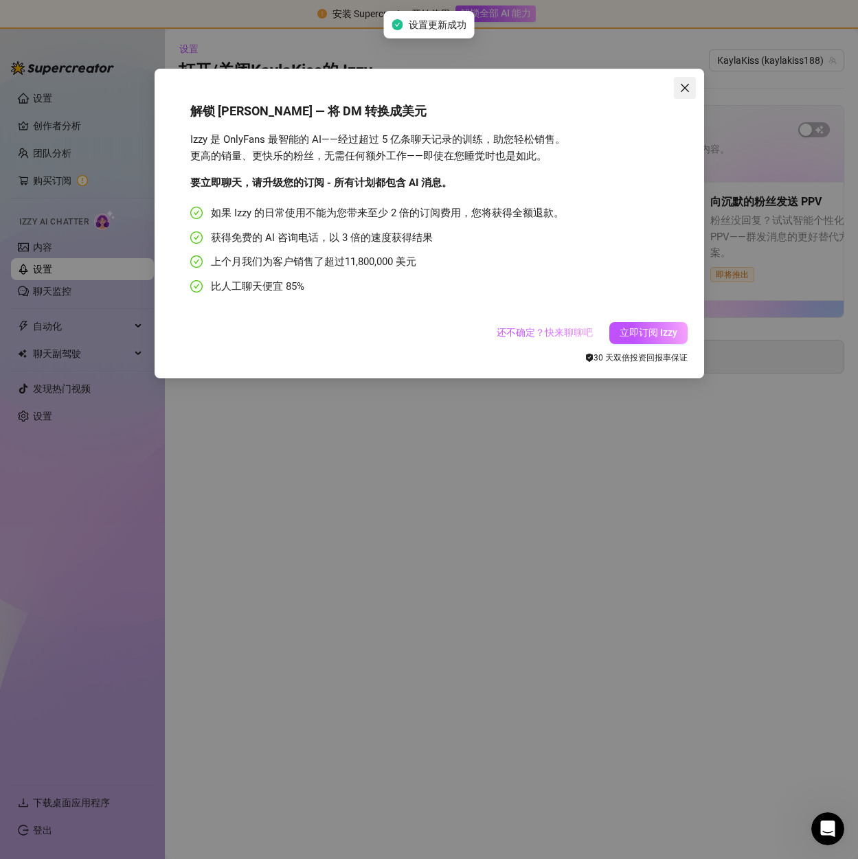
click at [678, 82] on button "关闭" at bounding box center [685, 88] width 22 height 22
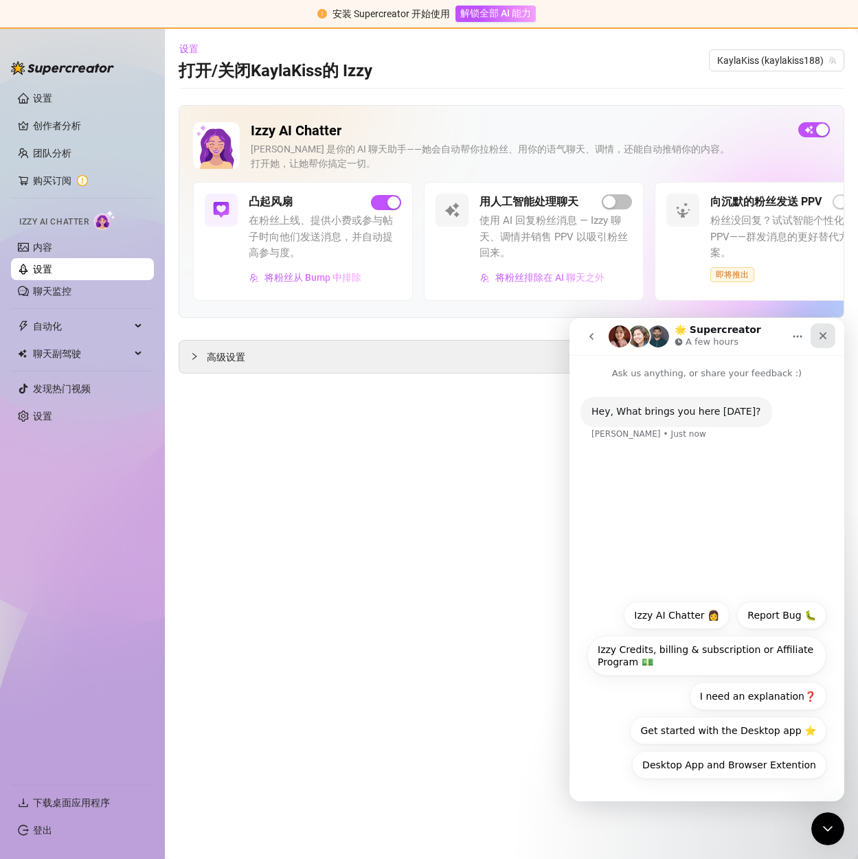
click at [826, 339] on icon "Close" at bounding box center [824, 336] width 8 height 8
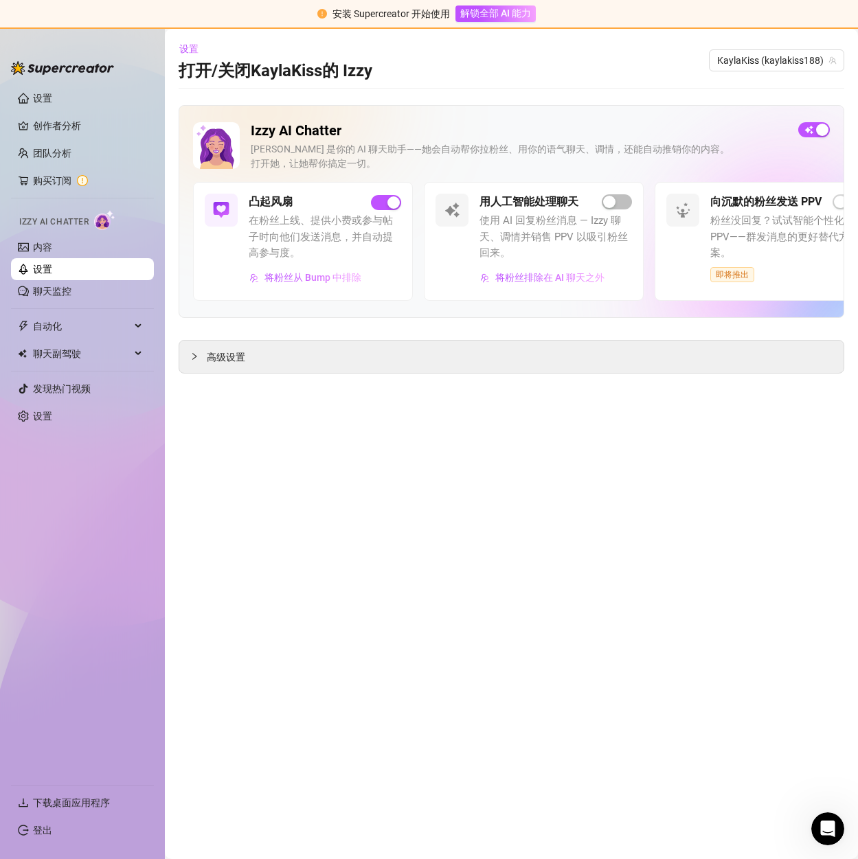
drag, startPoint x: 660, startPoint y: 417, endPoint x: 520, endPoint y: 413, distance: 140.2
click at [520, 413] on main "设置 打开/关闭 [PERSON_NAME]的 [PERSON_NAME] (kaylakiss188) Izzy AI Chatter Izzy 是你的 A…" at bounding box center [511, 444] width 693 height 831
drag, startPoint x: 736, startPoint y: 187, endPoint x: 646, endPoint y: 185, distance: 89.3
click at [646, 185] on div "凸起风扇 在粉丝上线、提供小费或参与帖子时向他们发送消息，并自动提高参与度。 将粉丝从 Bump 中排除 用人工智能处理聊天 使用 AI 回复粉丝消息 — I…" at bounding box center [511, 241] width 637 height 119
click at [219, 358] on font "高级设置" at bounding box center [226, 357] width 38 height 11
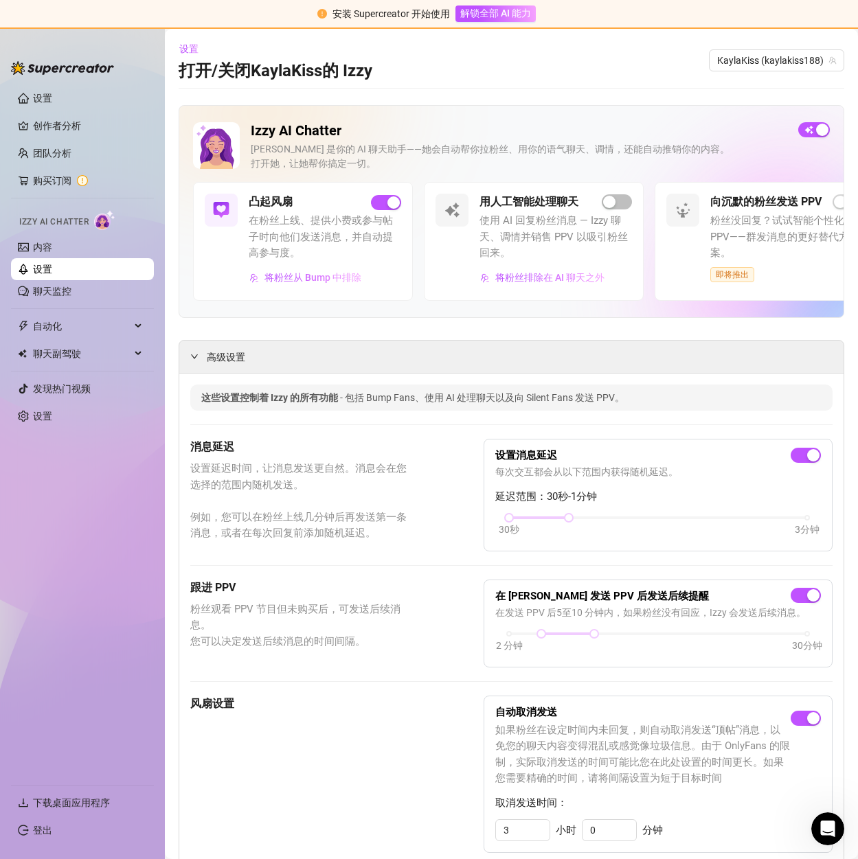
drag, startPoint x: 803, startPoint y: 195, endPoint x: 748, endPoint y: 218, distance: 59.5
click at [792, 195] on font "向沉默的粉丝发送 PPV" at bounding box center [765, 201] width 111 height 13
click at [802, 122] on div "Izzy AI Chatter [PERSON_NAME] 是你的 AI 聊天助手——她会自动帮你拉粉丝、用你的语气聊天、调情，还能自动推销你的内容。 打开她…" at bounding box center [512, 211] width 666 height 213
click at [802, 128] on span "button" at bounding box center [814, 129] width 32 height 15
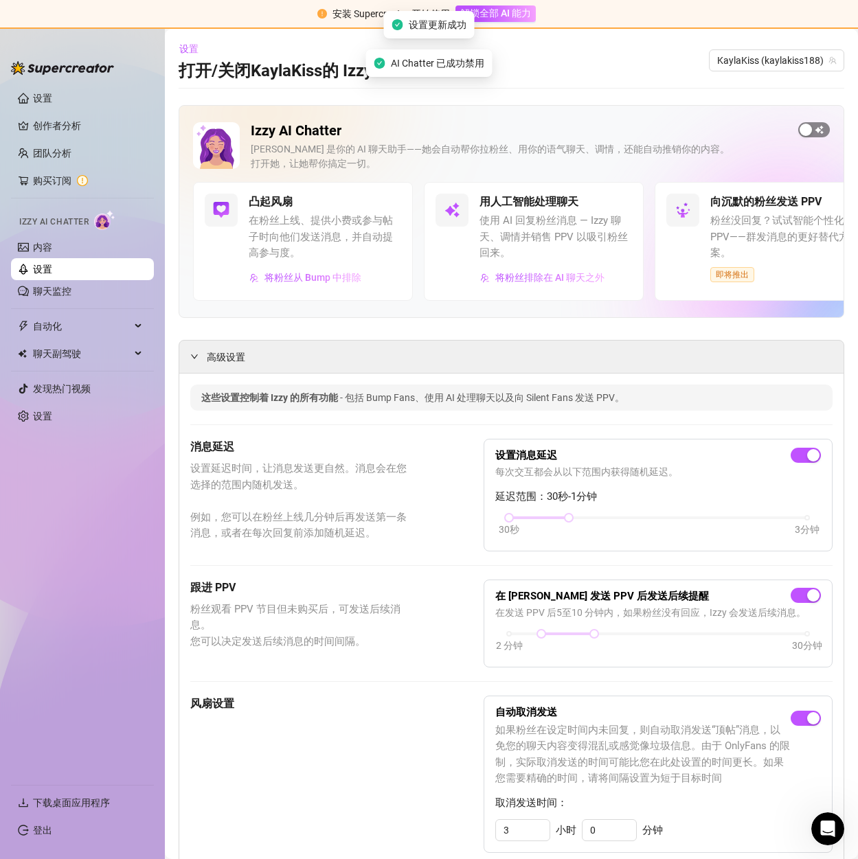
click at [802, 131] on button "button" at bounding box center [814, 129] width 32 height 15
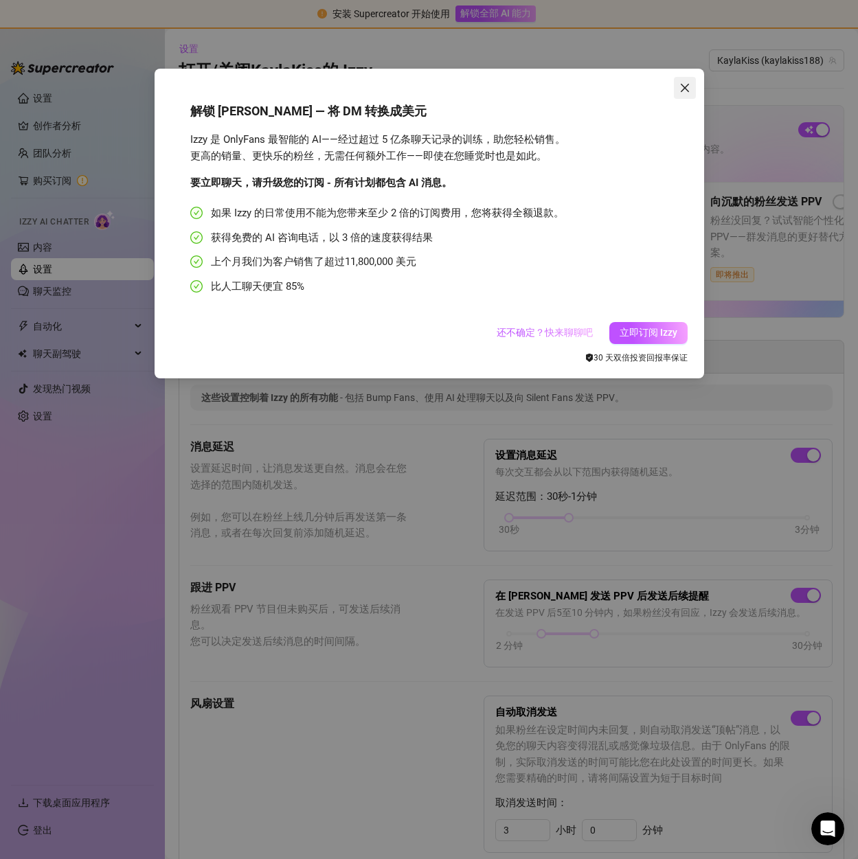
click at [682, 82] on icon "关闭" at bounding box center [684, 87] width 11 height 11
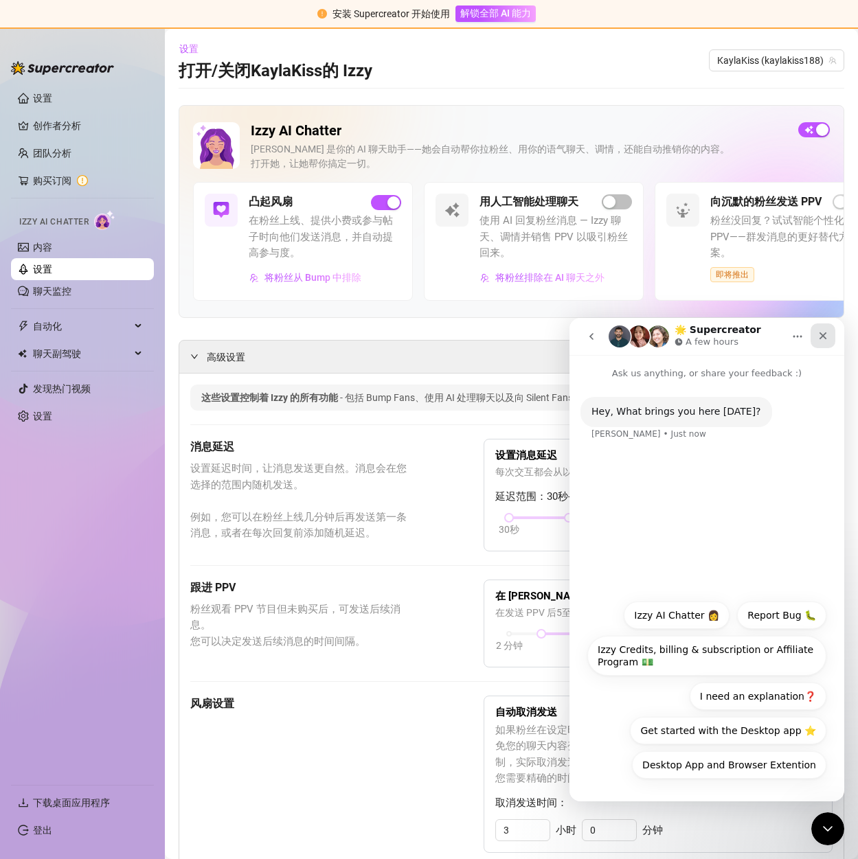
click at [825, 335] on icon "Close" at bounding box center [824, 336] width 8 height 8
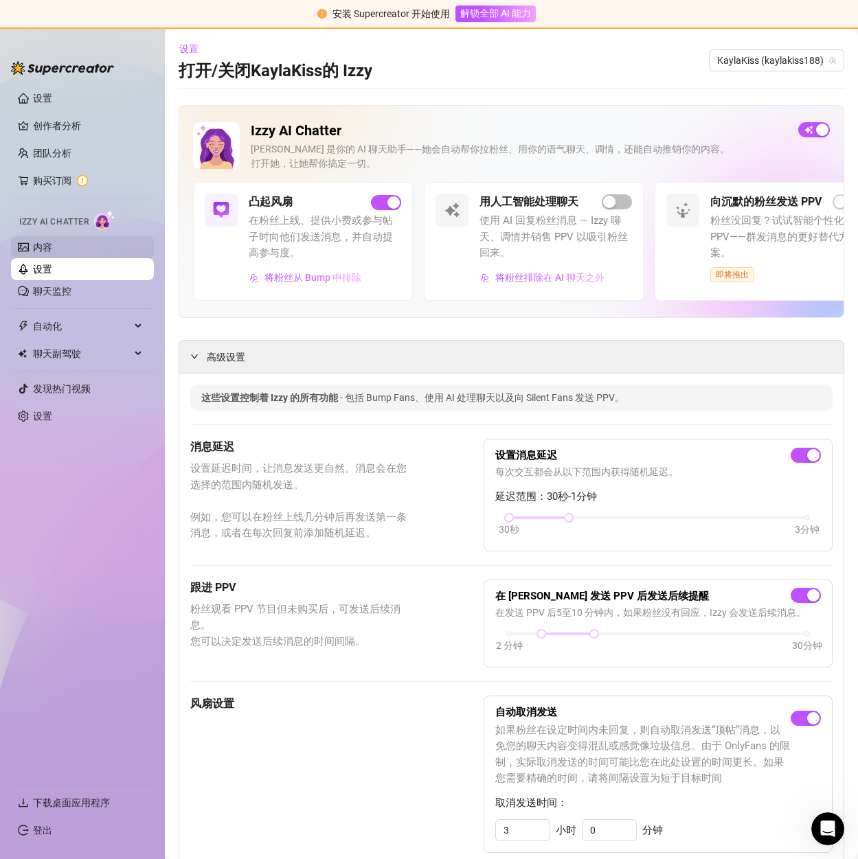
click at [50, 243] on link "内容" at bounding box center [42, 247] width 19 height 11
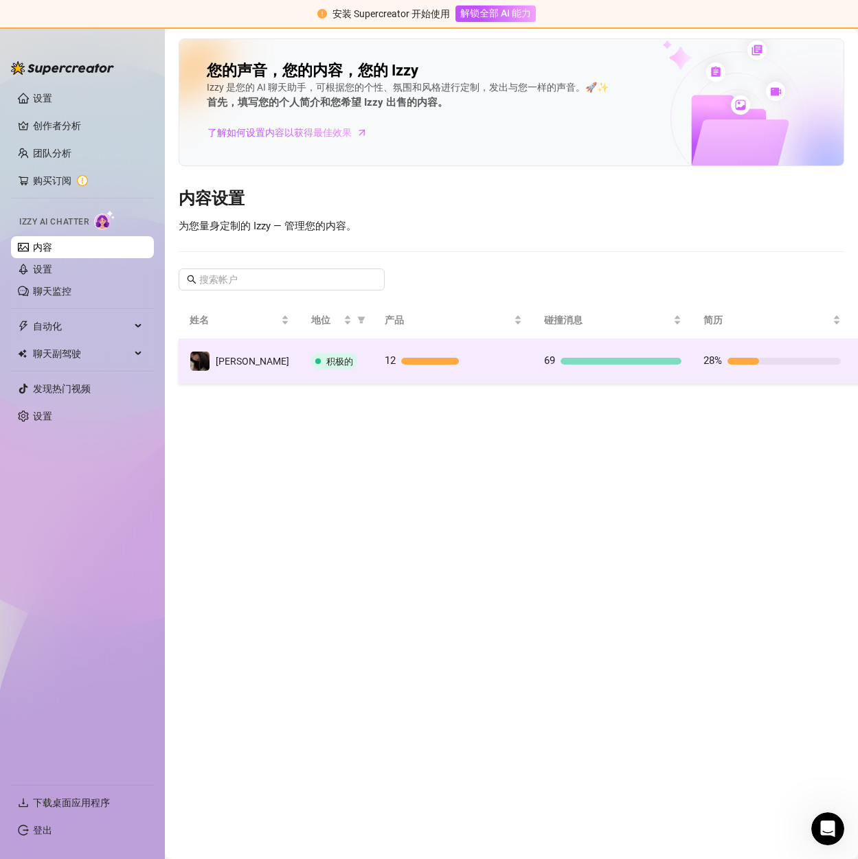
click at [552, 356] on div "69" at bounding box center [612, 361] width 137 height 16
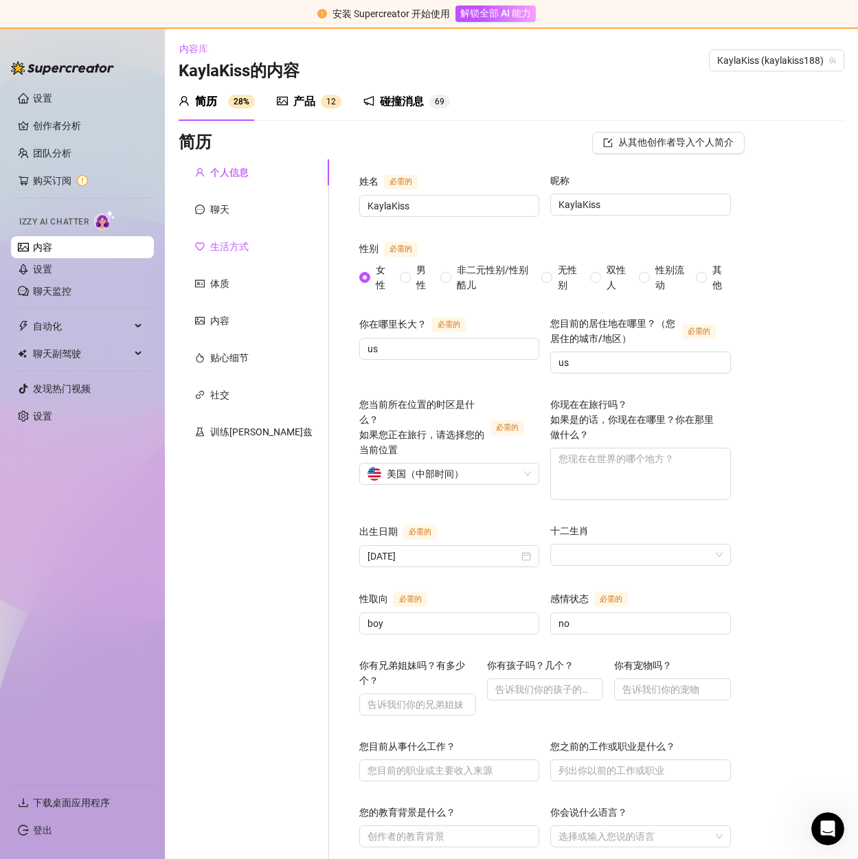
click at [221, 245] on font "生活方式" at bounding box center [229, 246] width 38 height 11
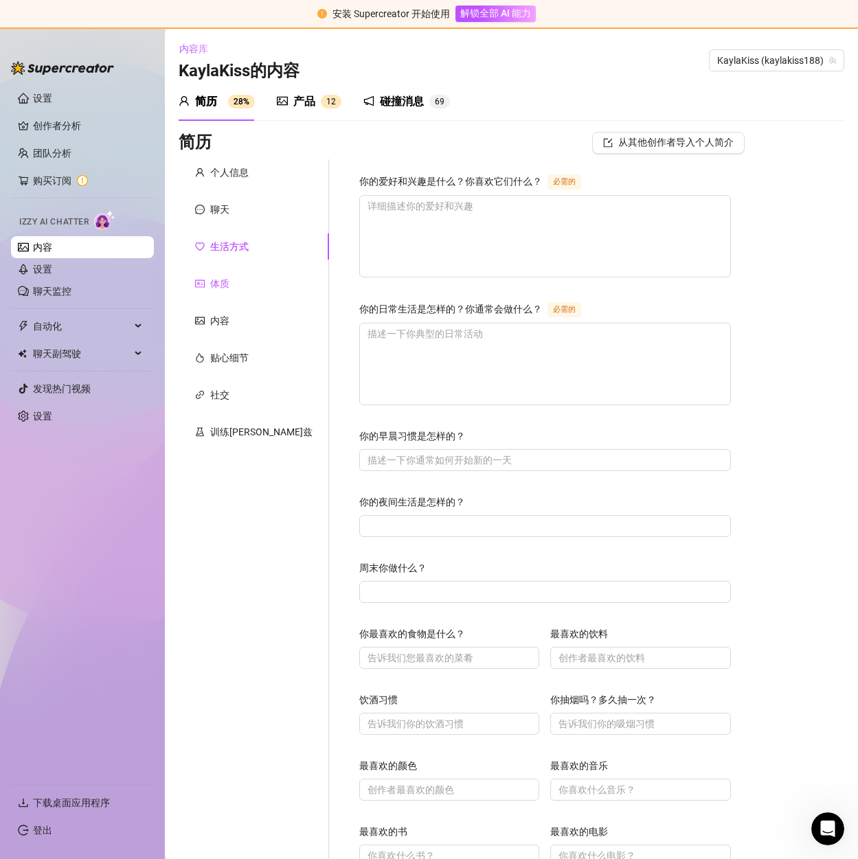
click at [224, 284] on font "体质" at bounding box center [219, 283] width 19 height 11
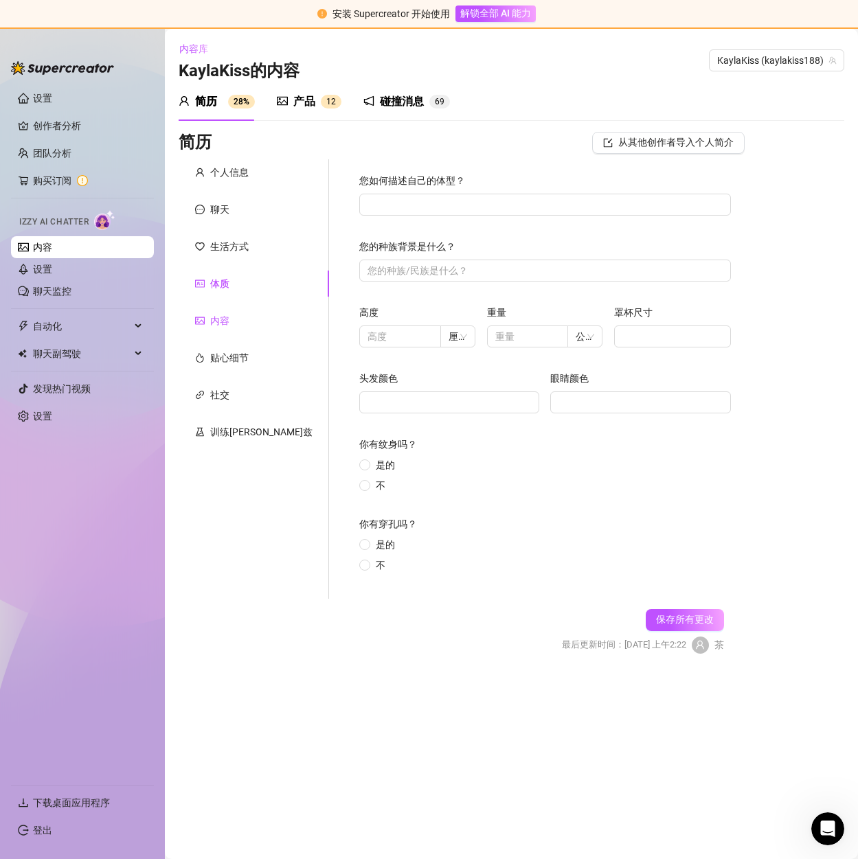
click at [218, 322] on font "内容" at bounding box center [219, 320] width 19 height 11
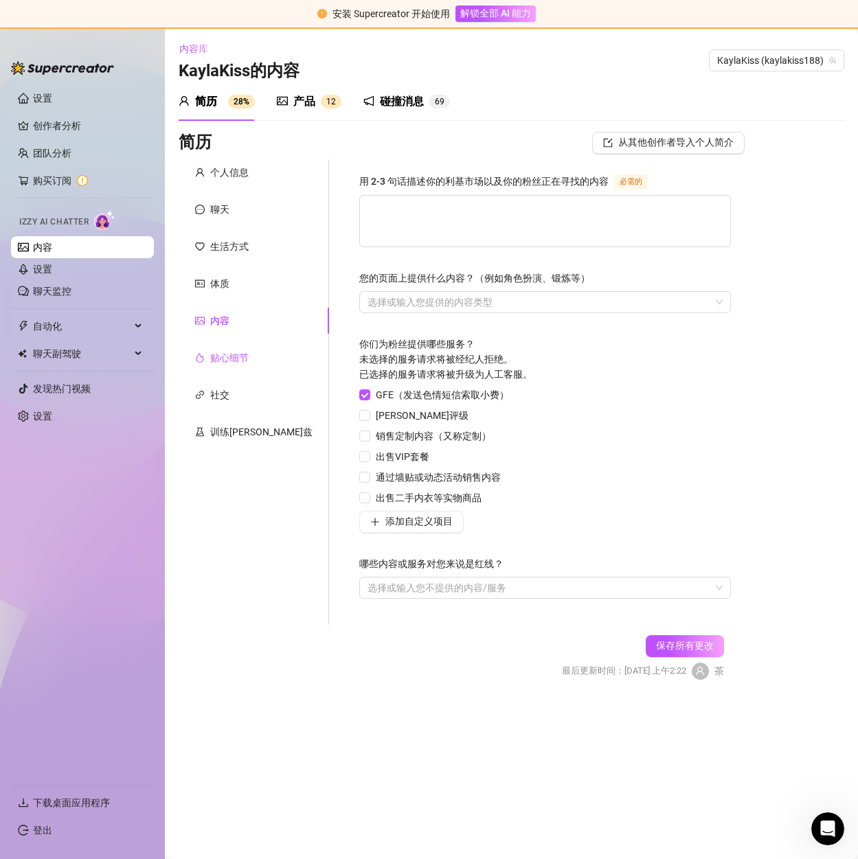
click at [226, 358] on font "贴心细节" at bounding box center [229, 357] width 38 height 11
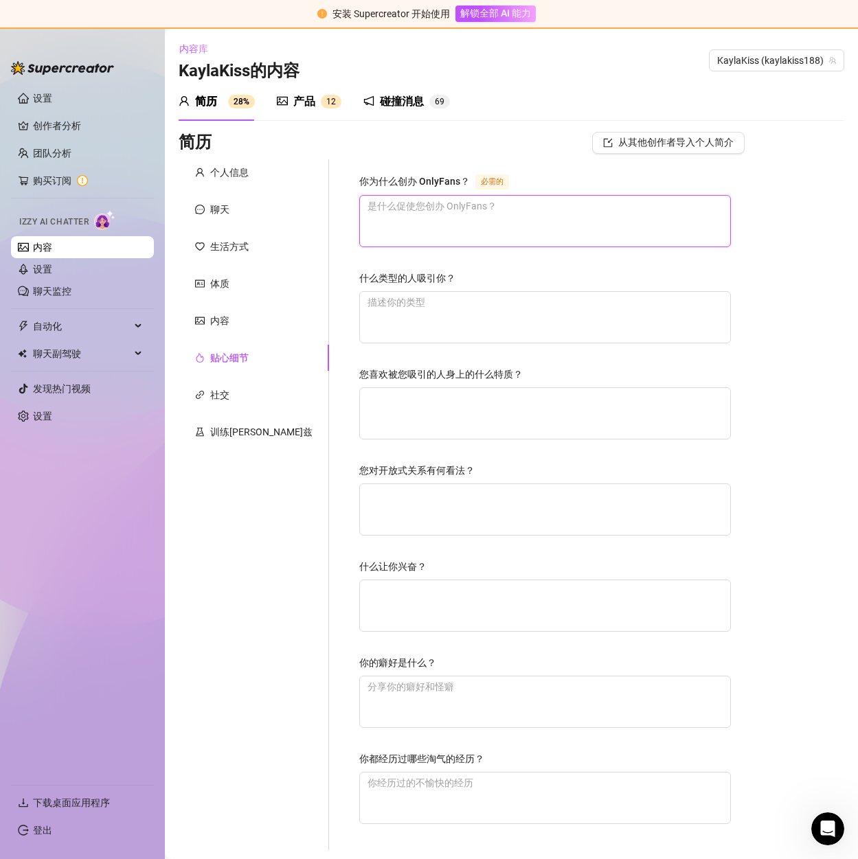
click at [399, 201] on textarea "你为什么创办 OnlyFans？ 必需的" at bounding box center [545, 221] width 370 height 51
click at [365, 231] on textarea "你为什么创办 OnlyFans？ 必需的" at bounding box center [545, 221] width 370 height 51
click at [226, 427] on font "训练[PERSON_NAME]兹" at bounding box center [261, 432] width 102 height 11
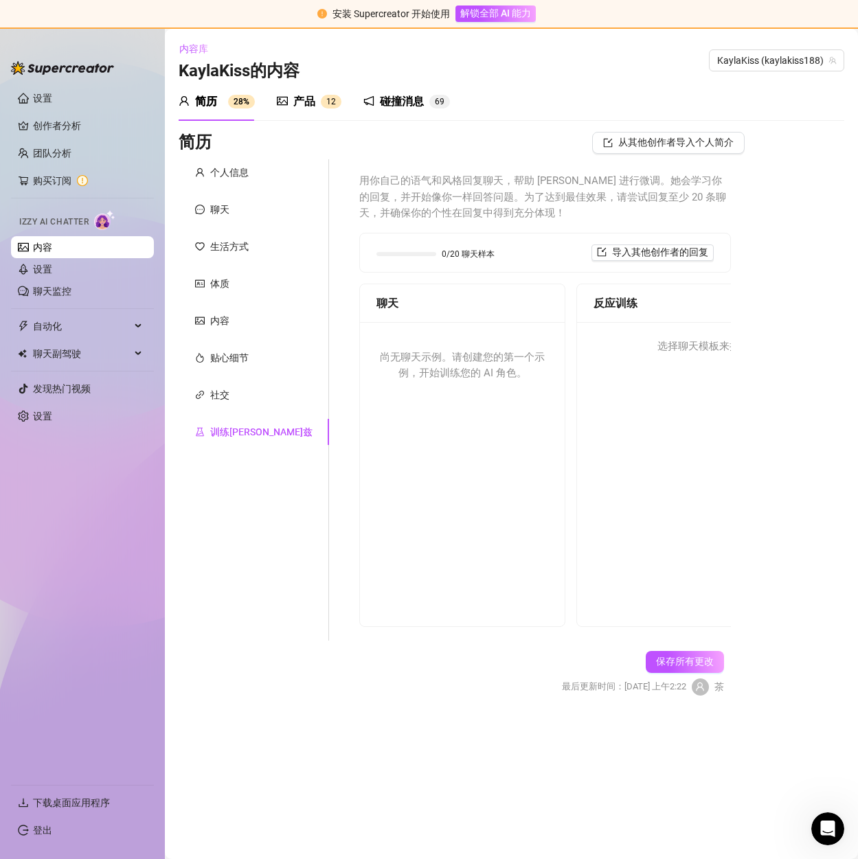
click at [392, 372] on font "尚无聊天示例。请创建您的第一个示例，开始训练您的 AI 角色。" at bounding box center [462, 365] width 165 height 29
click at [658, 253] on font "导入其他创作者的回复" at bounding box center [660, 252] width 96 height 11
click at [666, 292] on input "search" at bounding box center [646, 288] width 109 height 21
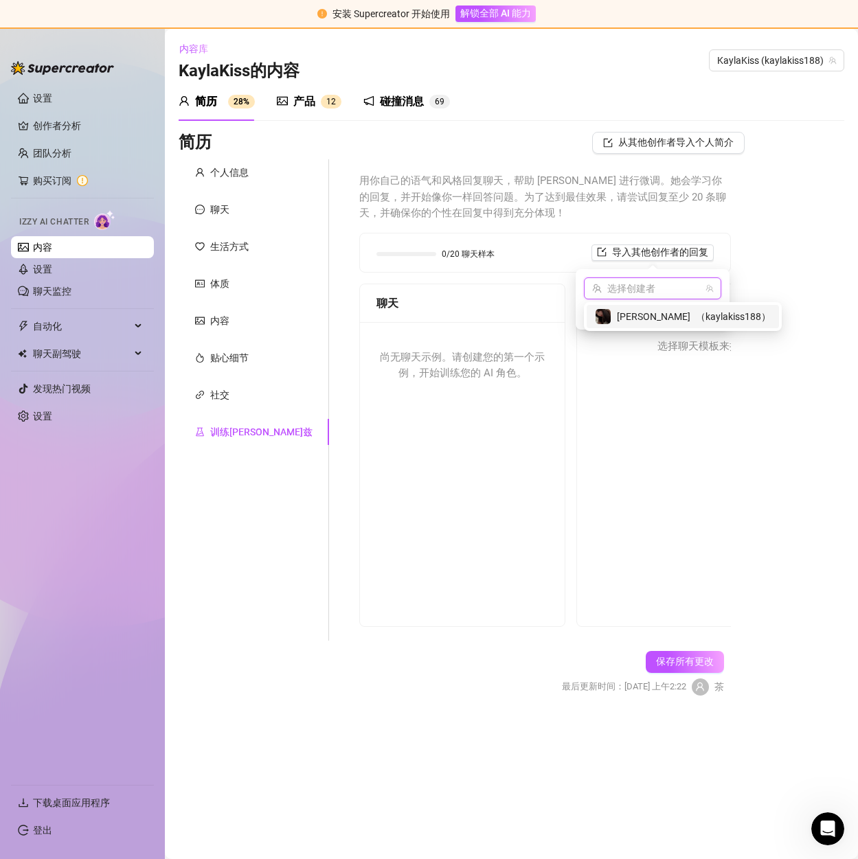
click at [650, 313] on font "[PERSON_NAME]" at bounding box center [654, 316] width 74 height 11
click at [706, 318] on font "进口" at bounding box center [707, 312] width 26 height 11
click at [706, 312] on font "进口" at bounding box center [707, 312] width 26 height 11
click at [771, 221] on div "简历 从其他创作者导入个人简介 个人信息 聊天 生活方式 体质 内容 贴心细节 社交 训练伊兹 姓名 必需的 [PERSON_NAME] 昵称 [PERSON…" at bounding box center [512, 426] width 666 height 588
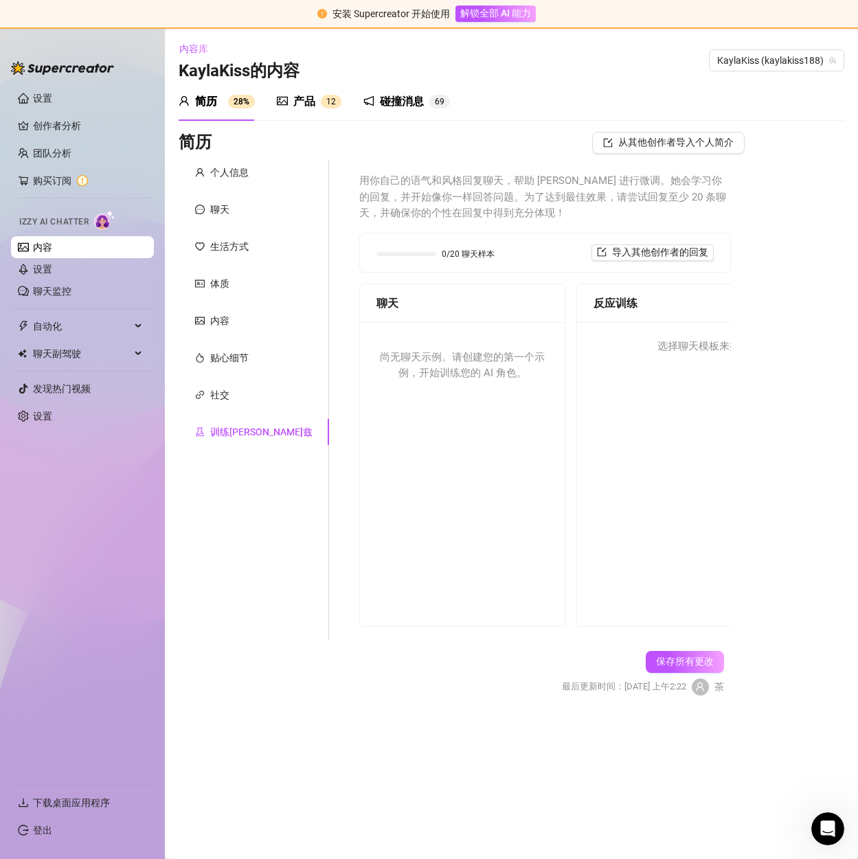
click at [452, 357] on font "尚无聊天示例。请创建您的第一个示例，开始训练您的 AI 角色。" at bounding box center [462, 365] width 165 height 29
click at [303, 101] on font "产品" at bounding box center [304, 101] width 22 height 13
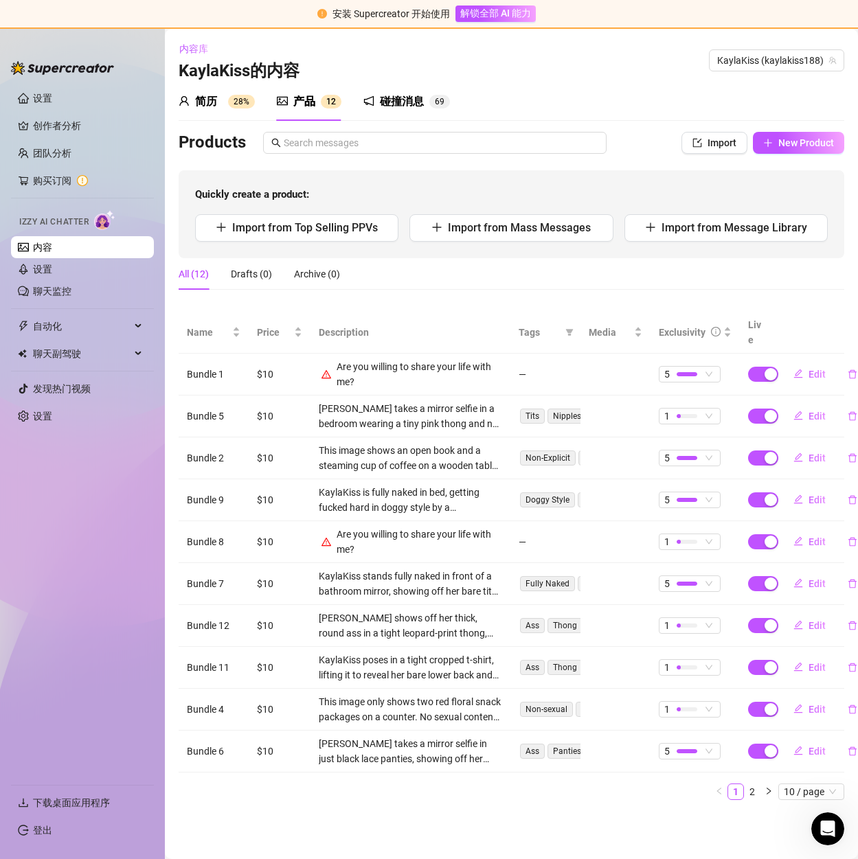
click at [404, 105] on font "碰撞消息" at bounding box center [402, 101] width 44 height 13
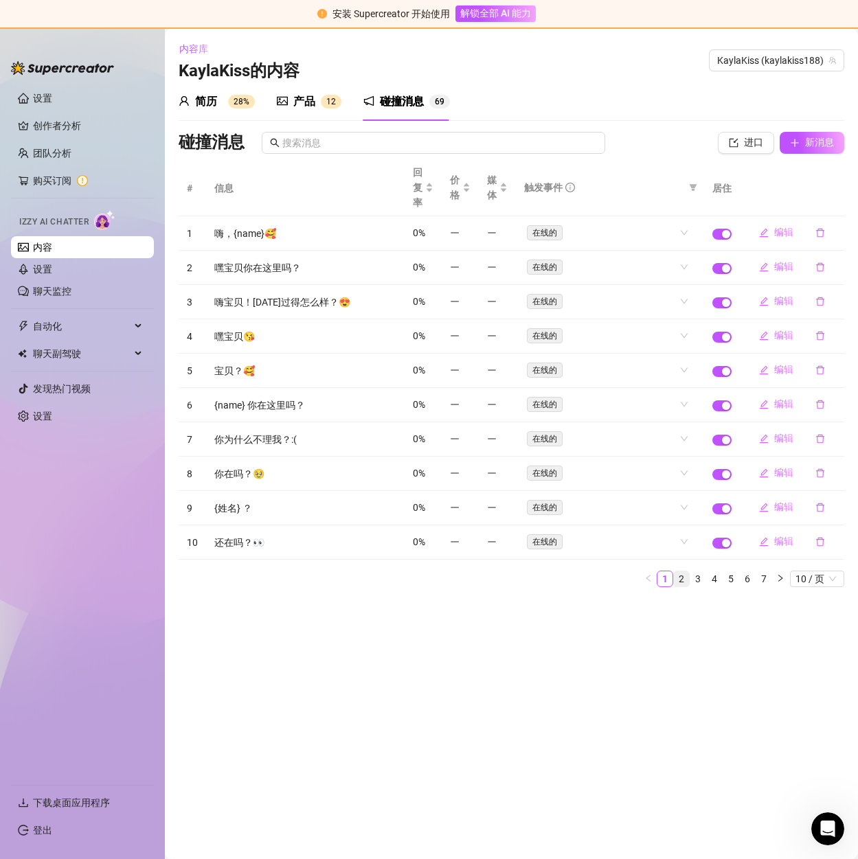
click at [684, 576] on link "2" at bounding box center [681, 579] width 15 height 15
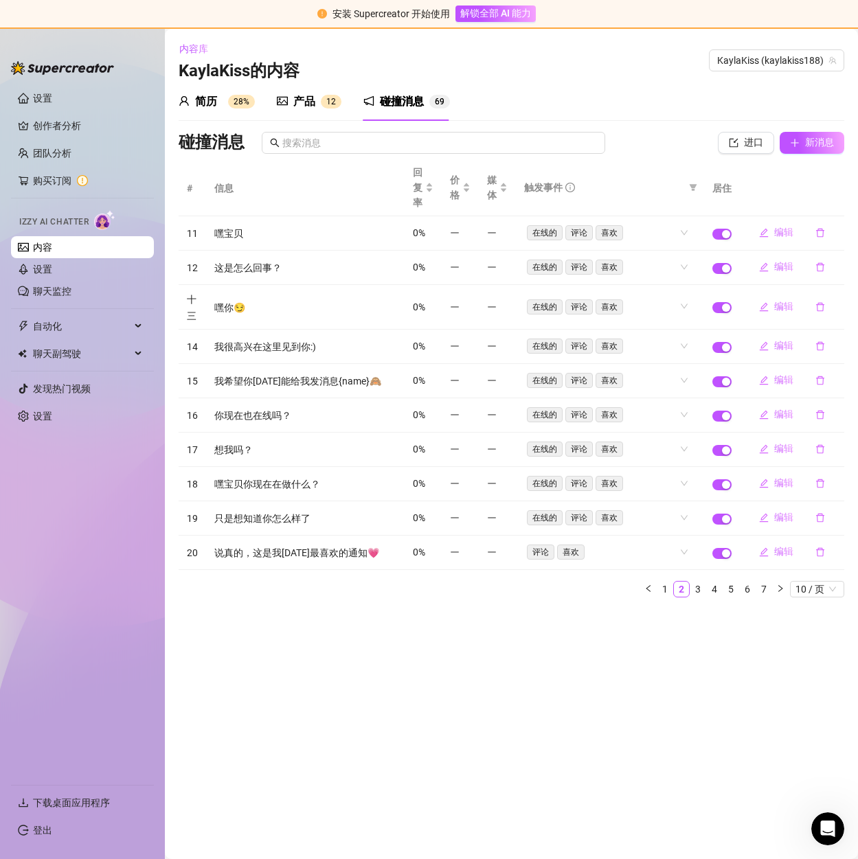
click at [726, 585] on link "5" at bounding box center [730, 589] width 15 height 15
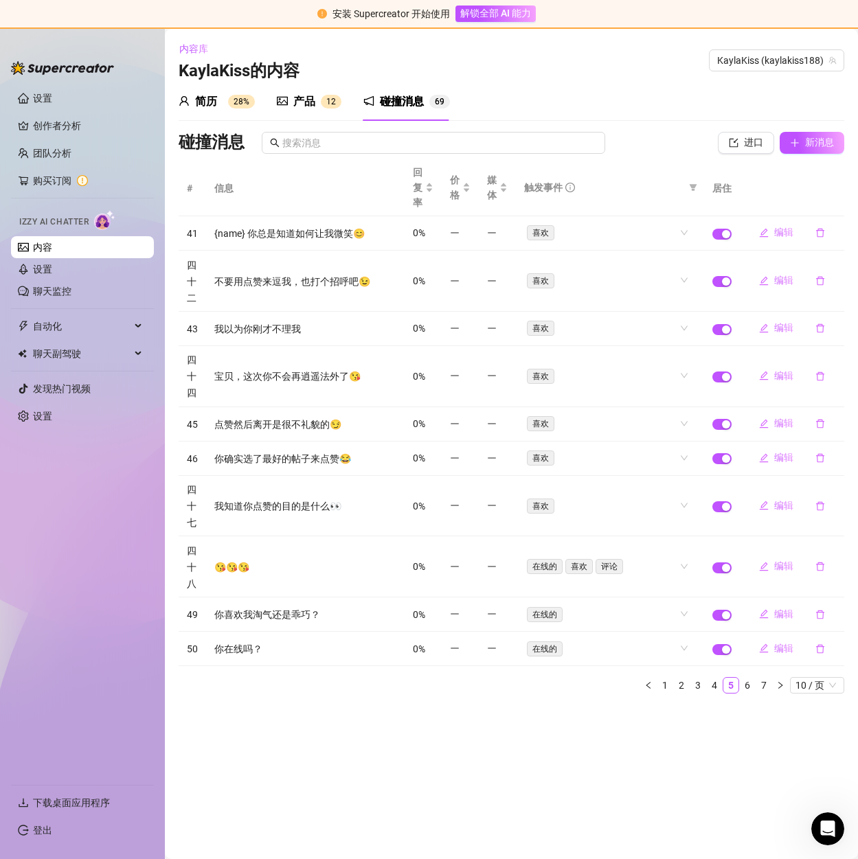
click at [297, 105] on font "产品" at bounding box center [304, 101] width 22 height 13
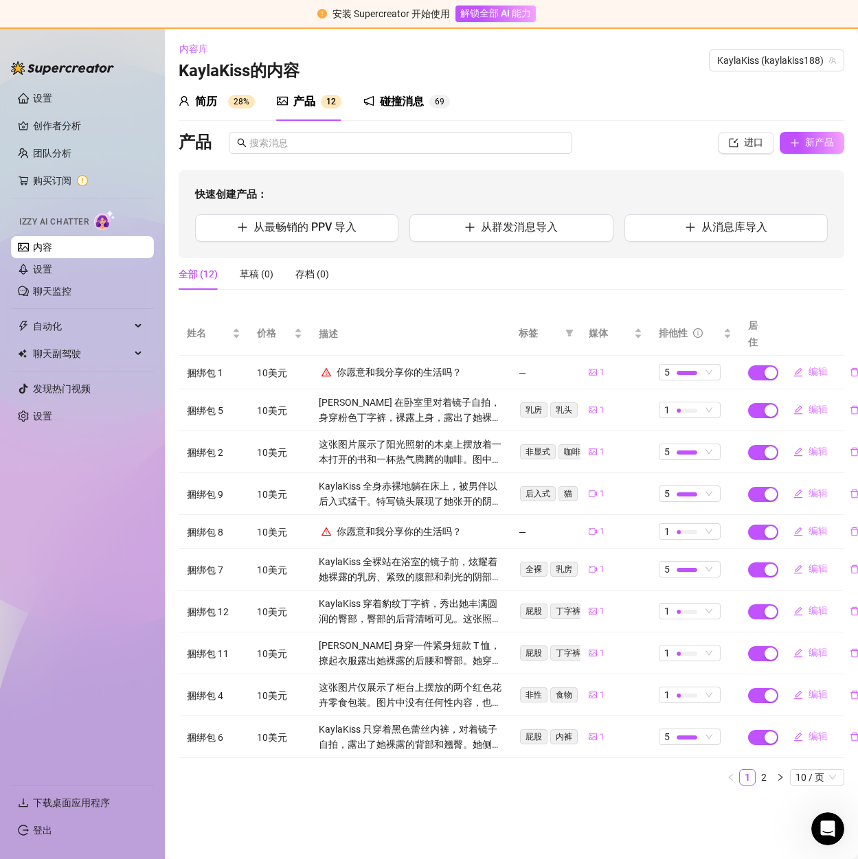
click at [225, 103] on div "简历 28%" at bounding box center [217, 101] width 76 height 16
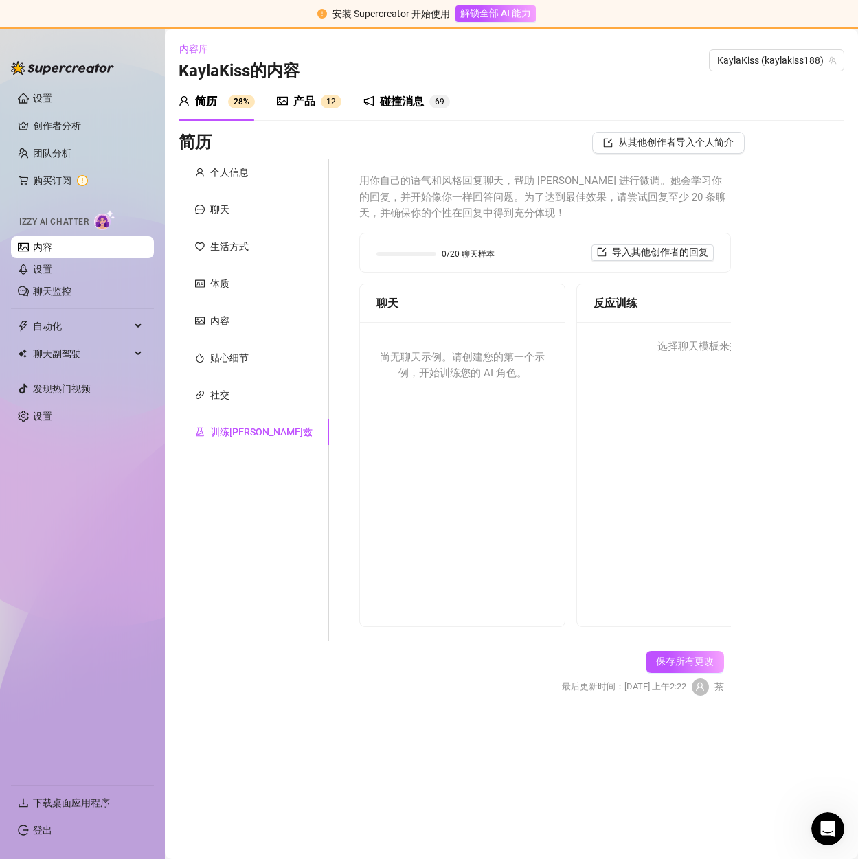
click at [44, 229] on div "Izzy AI Chatter" at bounding box center [81, 220] width 124 height 20
click at [46, 266] on link "设置" at bounding box center [42, 269] width 19 height 11
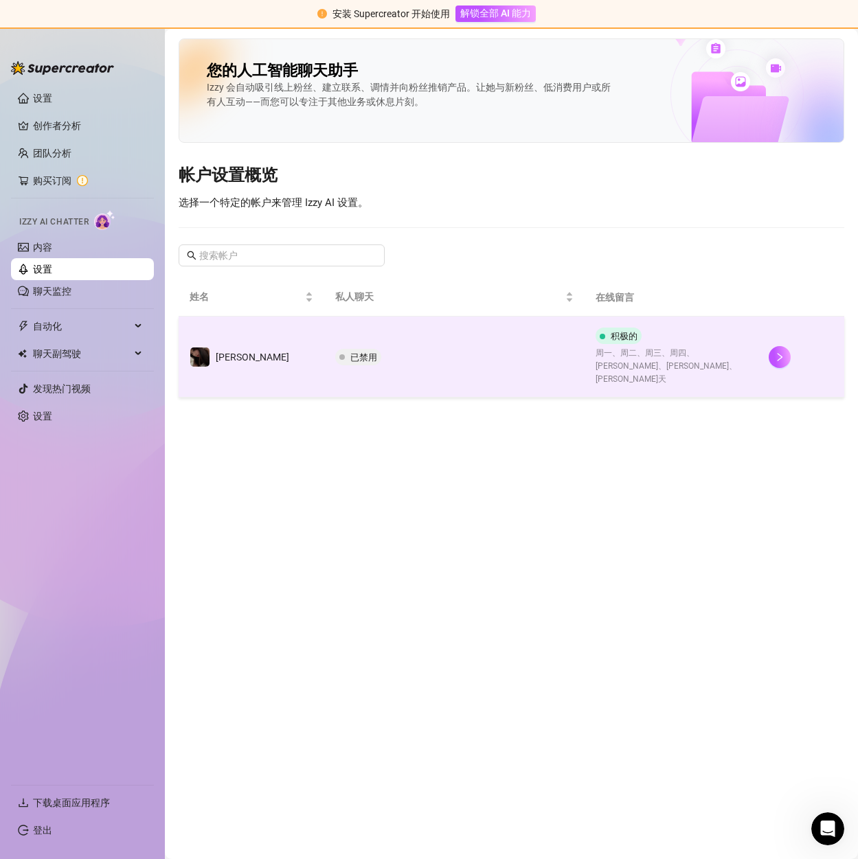
click at [732, 348] on font "周一、周二、周三、周四、[PERSON_NAME]、[PERSON_NAME]、[PERSON_NAME]天" at bounding box center [667, 366] width 142 height 36
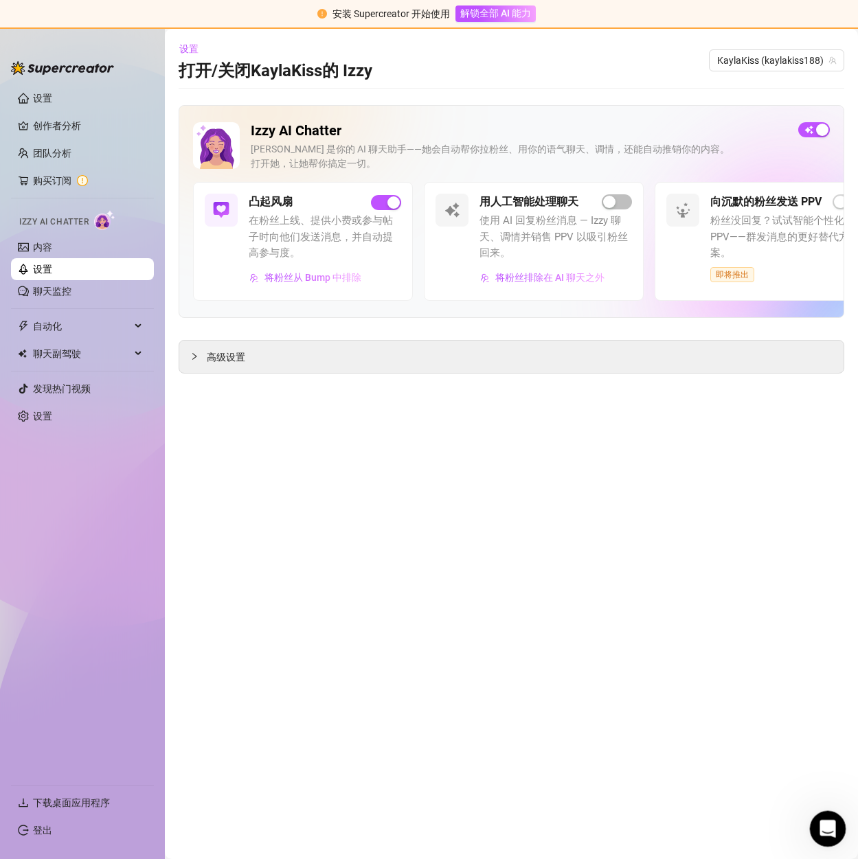
click at [826, 833] on icon "Open Intercom Messenger" at bounding box center [826, 827] width 23 height 23
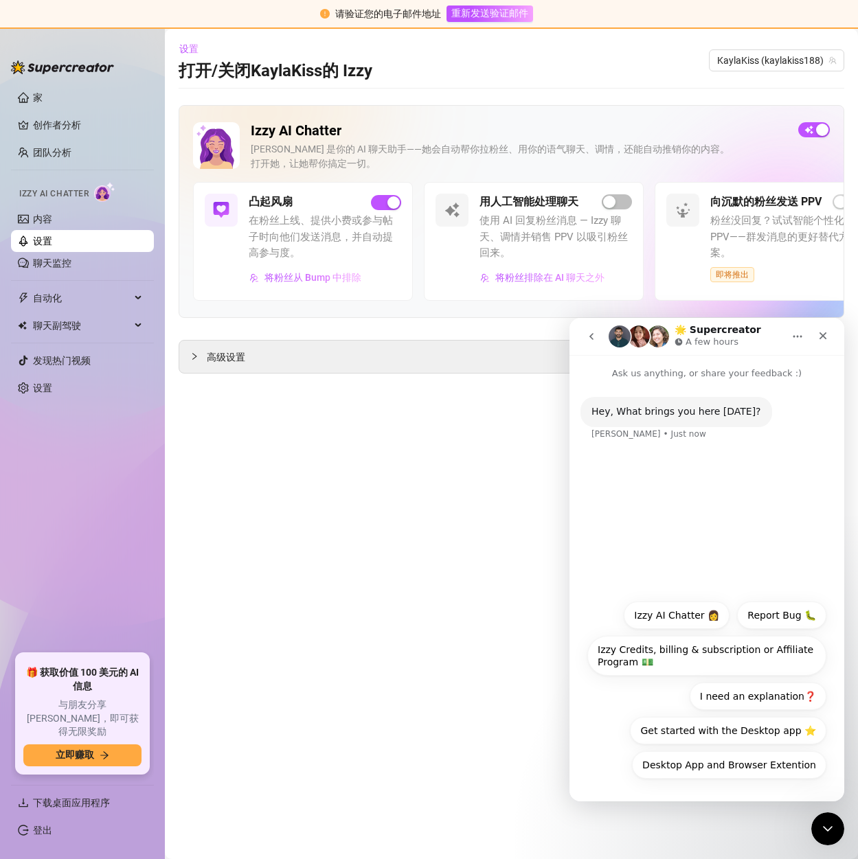
click at [381, 557] on main "设置 打开/关闭 [PERSON_NAME]的 [PERSON_NAME] (kaylakiss188) Izzy AI Chatter Izzy 是你的 A…" at bounding box center [511, 444] width 693 height 831
click at [811, 131] on span "button" at bounding box center [814, 129] width 32 height 15
click at [822, 341] on icon "Close" at bounding box center [822, 335] width 11 height 11
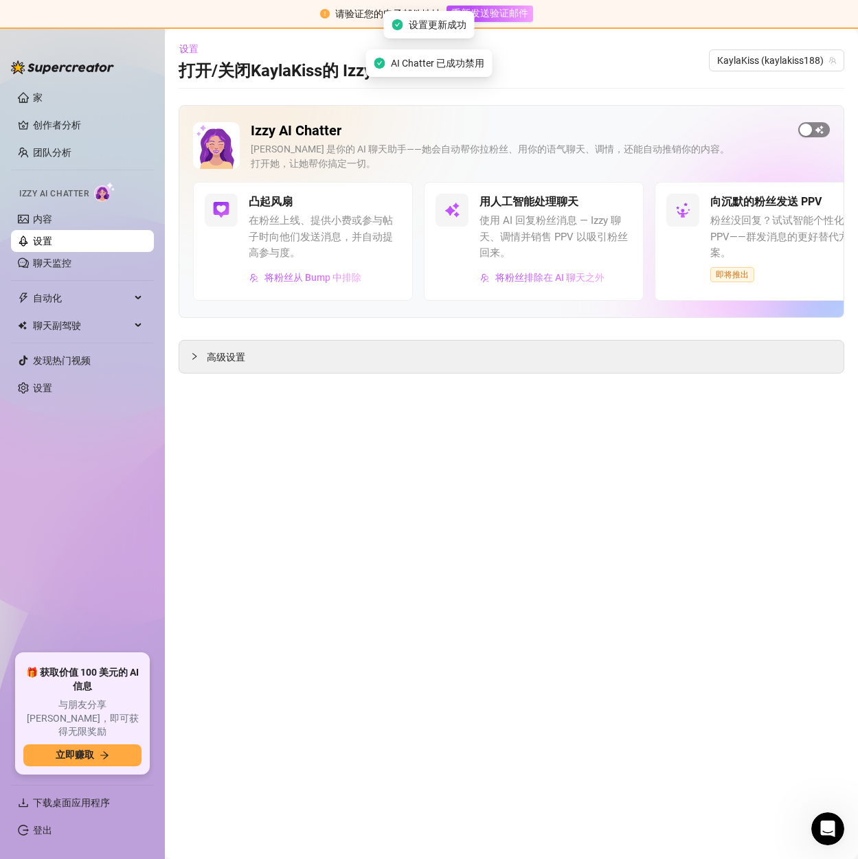
click at [809, 128] on div "button" at bounding box center [806, 130] width 12 height 12
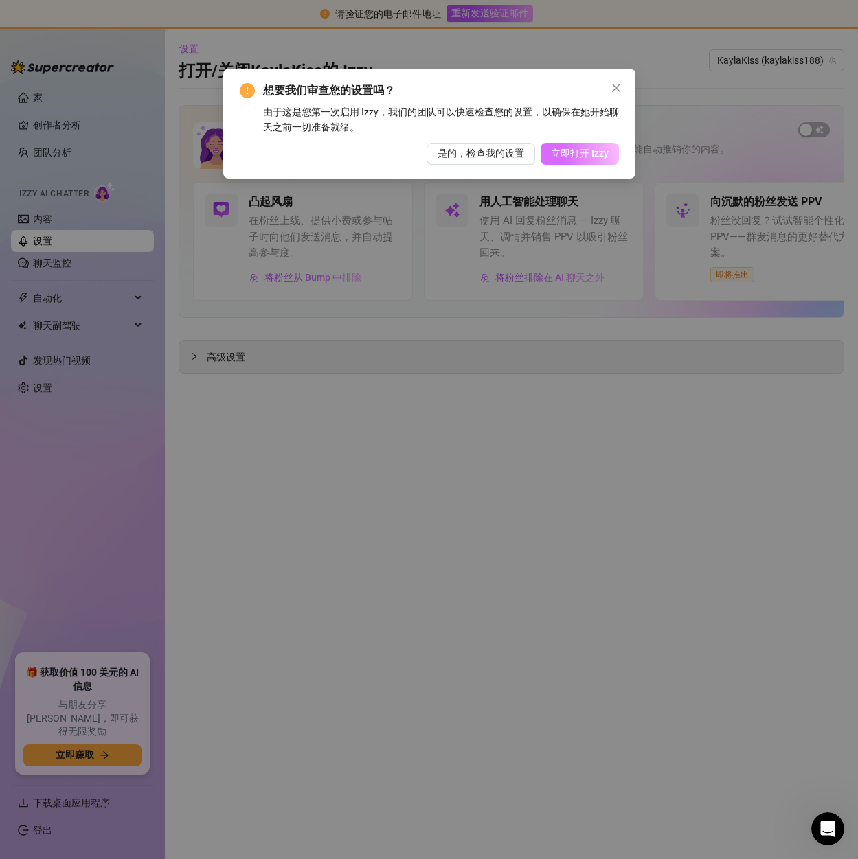
click at [569, 154] on font "立即打开 Izzy" at bounding box center [580, 153] width 58 height 11
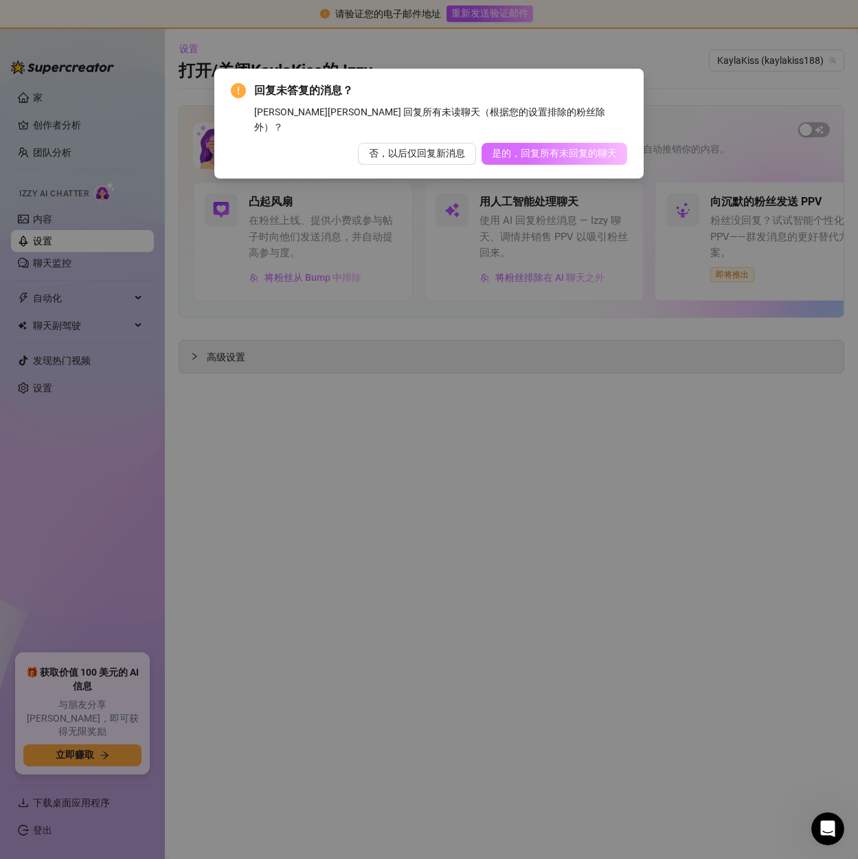
click at [521, 148] on font "是的，回复所有未回复的聊天" at bounding box center [554, 153] width 125 height 11
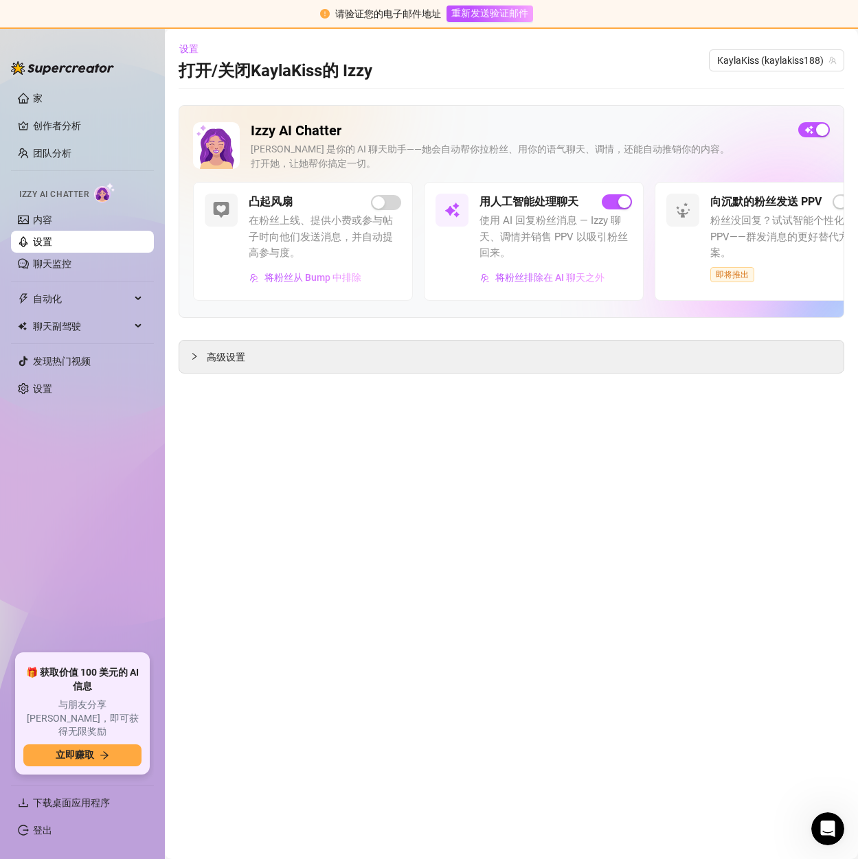
click at [694, 416] on main "设置 打开/关闭 [PERSON_NAME]的 [PERSON_NAME] (kaylakiss188) Izzy AI Chatter Izzy 是你的 A…" at bounding box center [511, 444] width 693 height 831
drag, startPoint x: 501, startPoint y: 222, endPoint x: 570, endPoint y: 218, distance: 68.8
click at [570, 218] on font "使用 AI 回复粉丝消息 — Izzy 聊天、调情并销售 PPV 以吸引粉丝回来。" at bounding box center [554, 236] width 148 height 45
click at [498, 234] on font "使用 AI 回复粉丝消息 — Izzy 聊天、调情并销售 PPV 以吸引粉丝回来。" at bounding box center [554, 236] width 148 height 45
drag, startPoint x: 499, startPoint y: 234, endPoint x: 583, endPoint y: 235, distance: 83.8
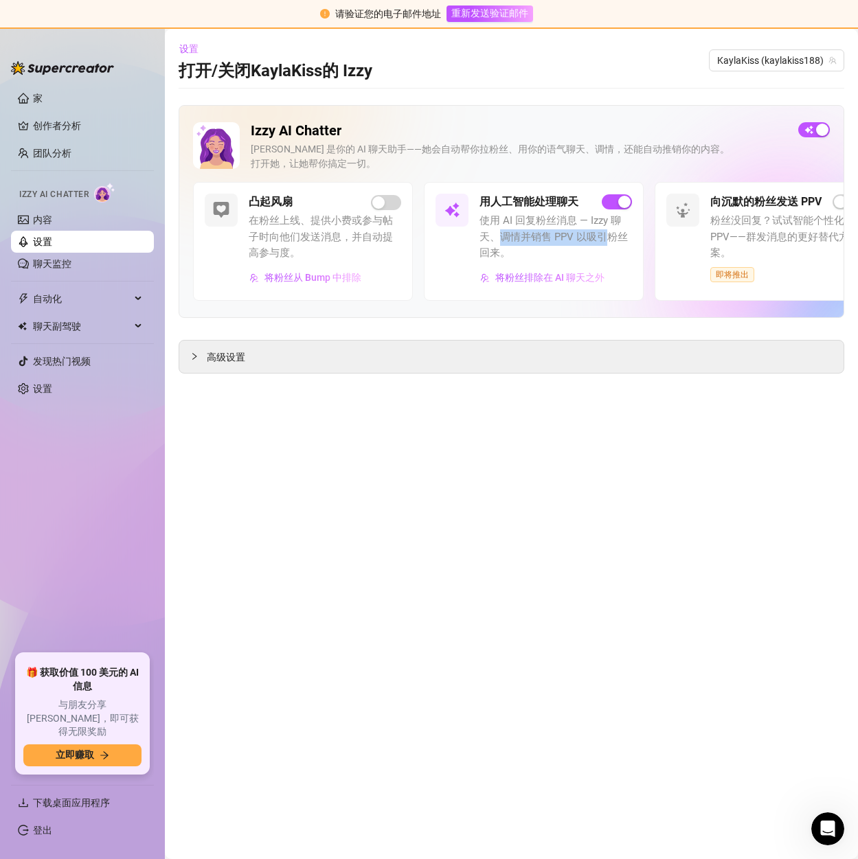
click at [583, 235] on font "使用 AI 回复粉丝消息 — Izzy 聊天、调情并销售 PPV 以吸引粉丝回来。" at bounding box center [554, 236] width 148 height 45
click at [673, 16] on div "请验证您的电子邮件地址 重新发送验证邮件" at bounding box center [429, 14] width 858 height 29
click at [45, 220] on link "内容" at bounding box center [42, 219] width 19 height 11
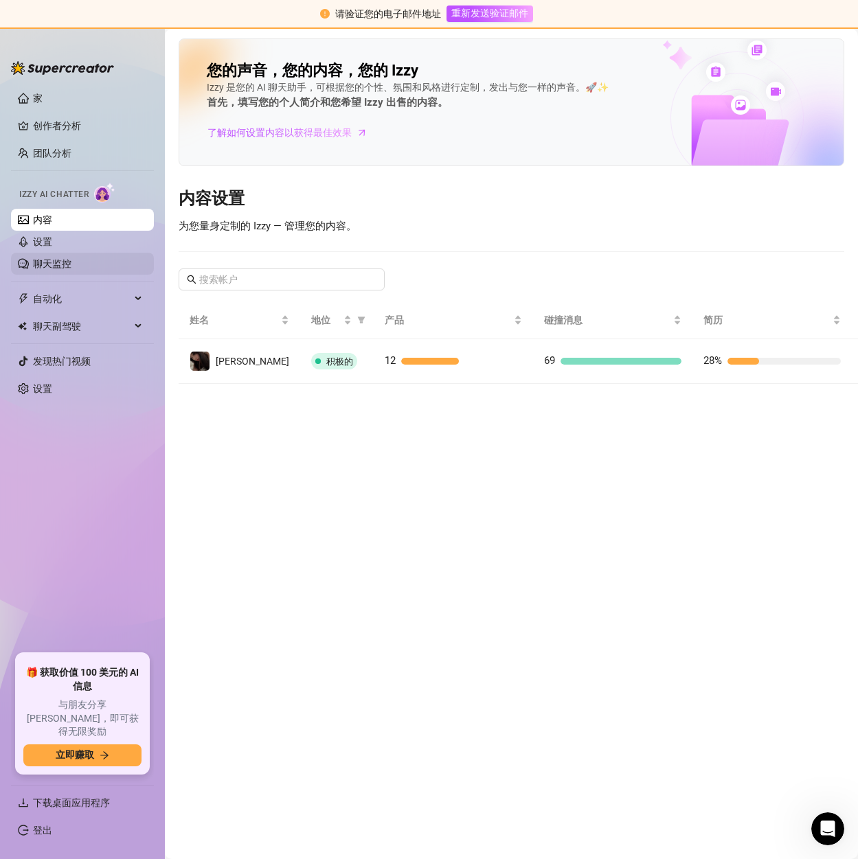
click at [50, 260] on link "聊天监控" at bounding box center [52, 263] width 38 height 11
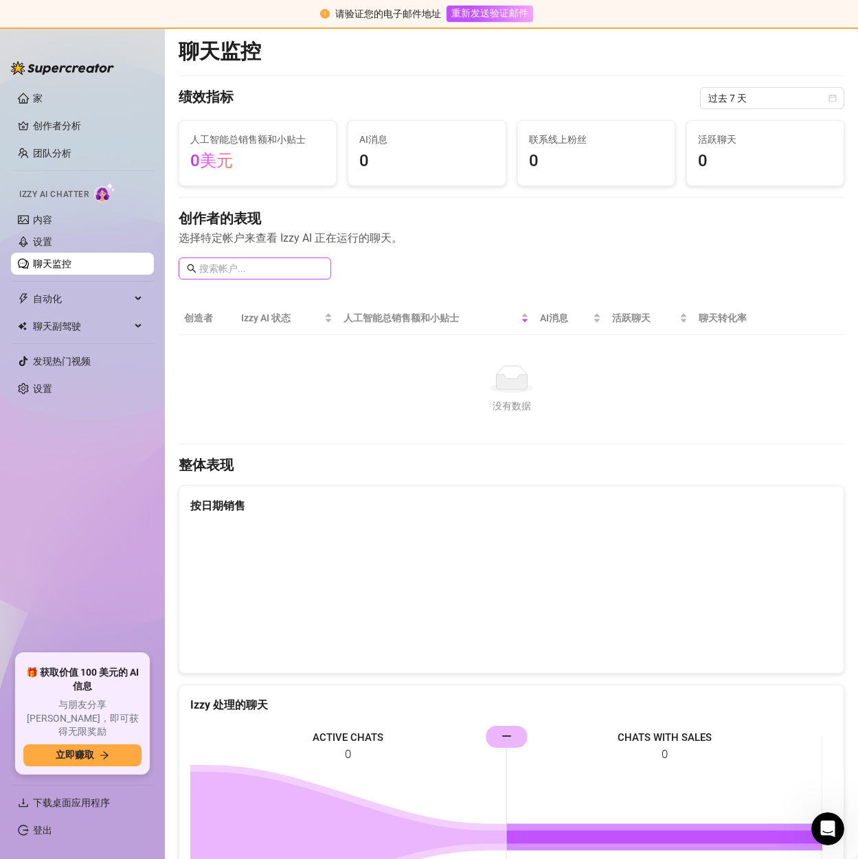
click at [240, 269] on input "text" at bounding box center [261, 268] width 124 height 15
click at [249, 265] on input "text" at bounding box center [261, 268] width 124 height 15
click at [211, 267] on input "text" at bounding box center [261, 268] width 124 height 15
click at [48, 242] on link "设置" at bounding box center [42, 241] width 19 height 11
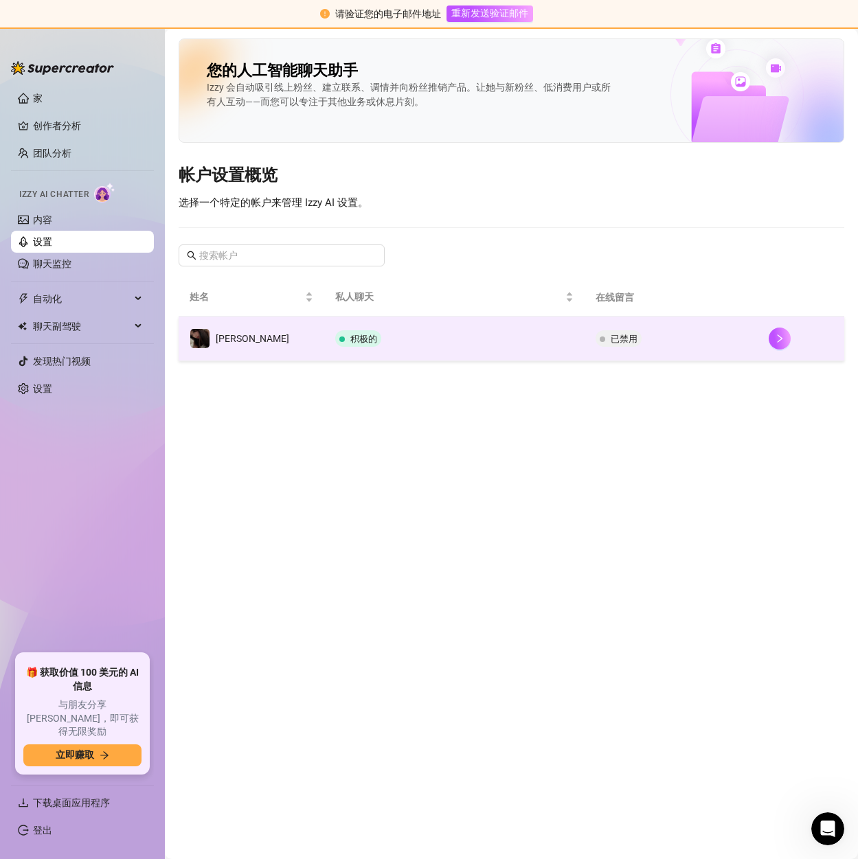
click at [611, 337] on font "已禁用" at bounding box center [624, 339] width 27 height 10
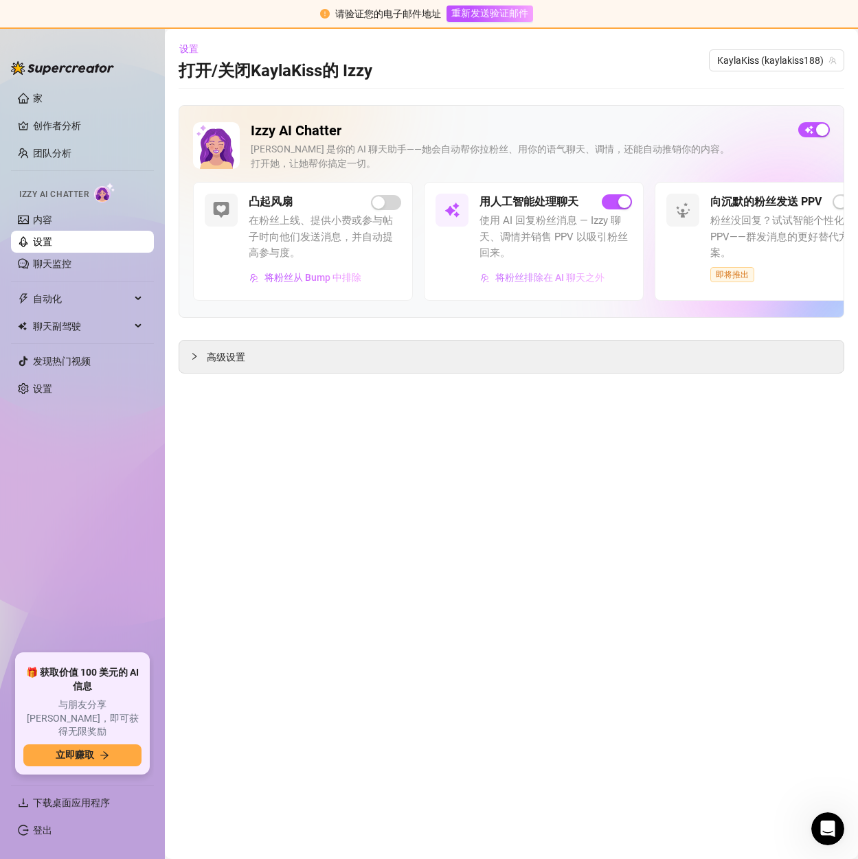
click at [562, 281] on font "将粉丝排除在 AI 聊天之外" at bounding box center [549, 277] width 109 height 11
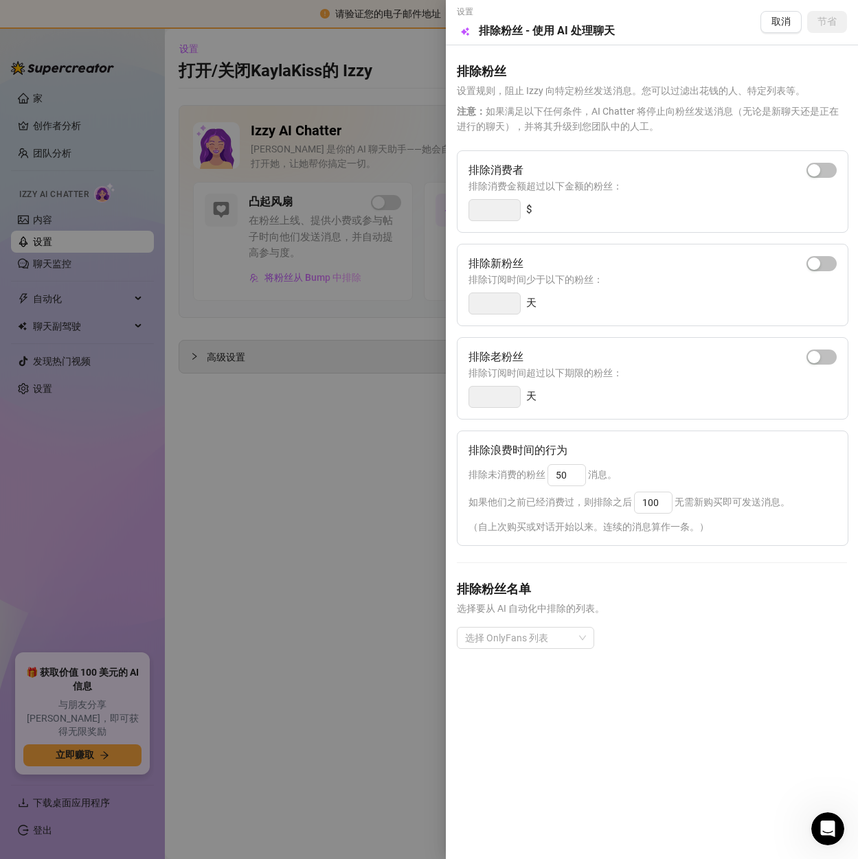
click at [337, 474] on div at bounding box center [429, 429] width 858 height 859
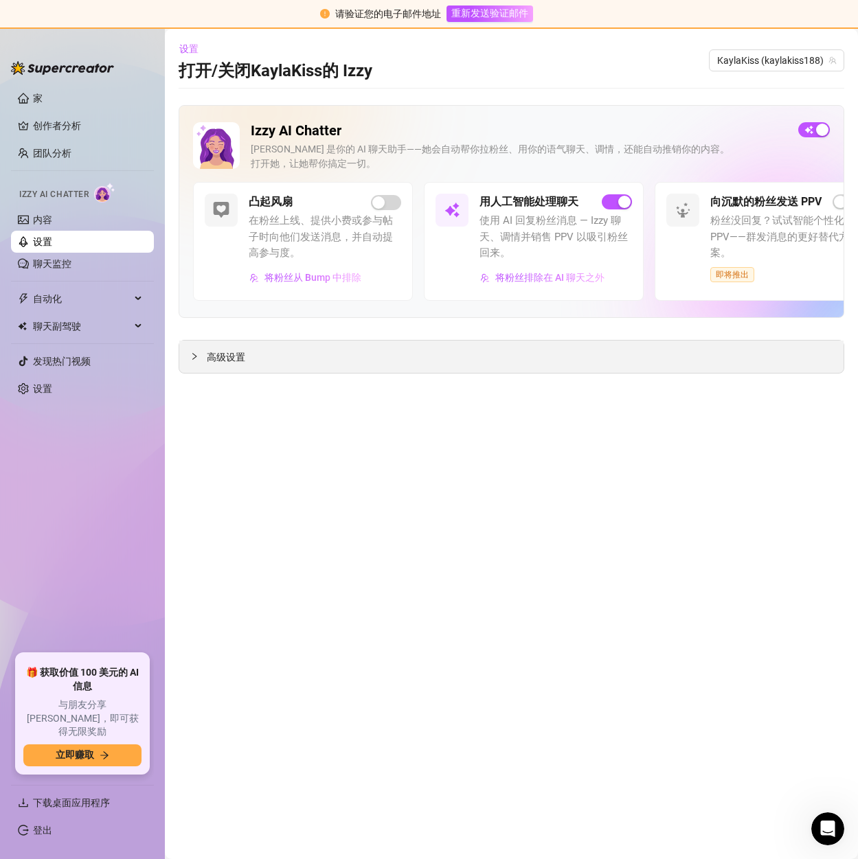
click at [214, 358] on font "高级设置" at bounding box center [226, 357] width 38 height 11
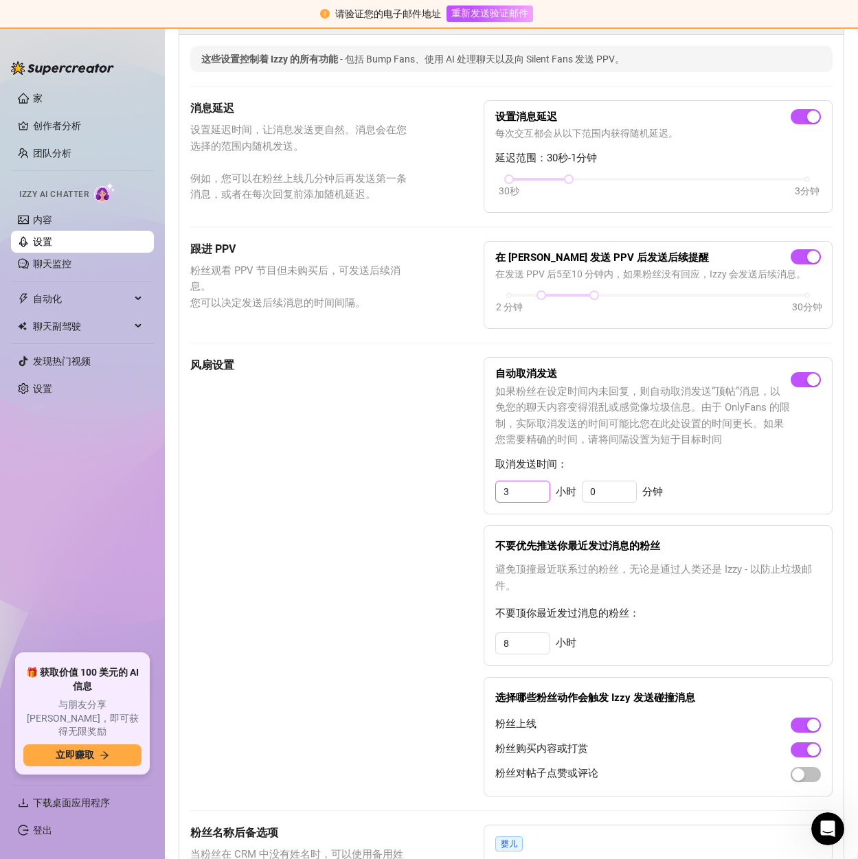
scroll to position [343, 0]
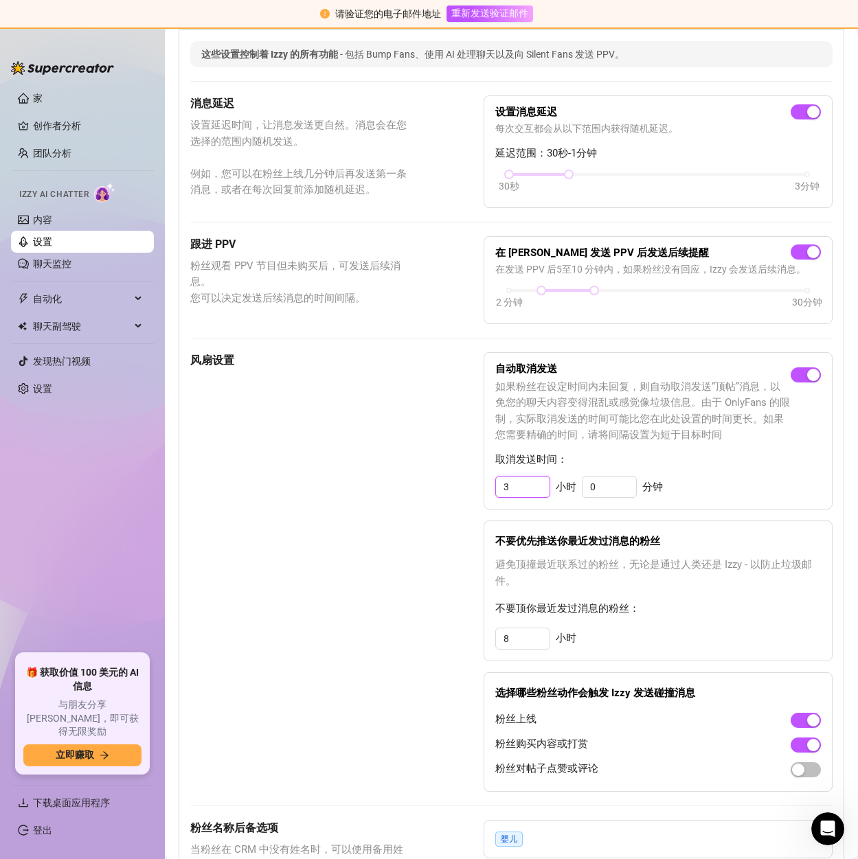
click at [522, 484] on input "3" at bounding box center [523, 487] width 54 height 21
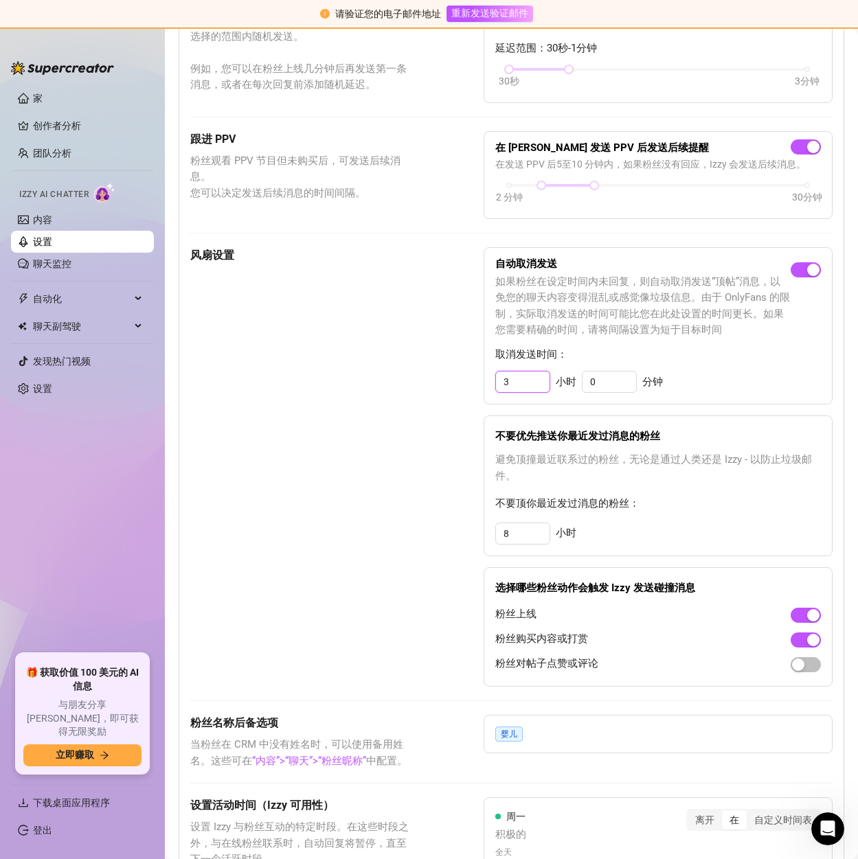
scroll to position [481, 0]
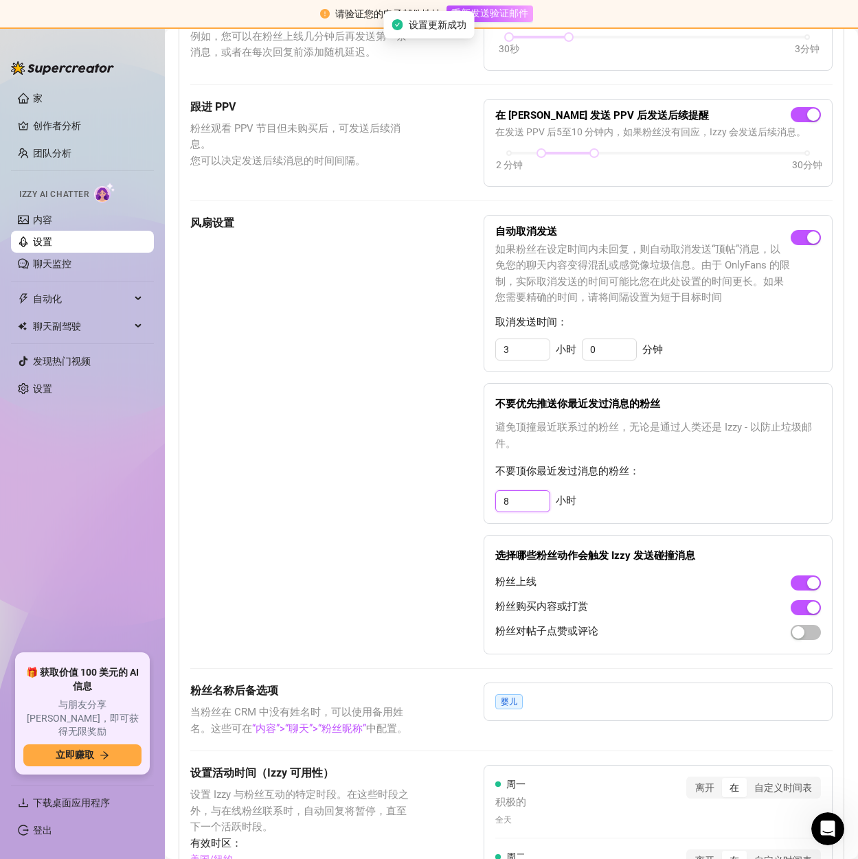
drag, startPoint x: 525, startPoint y: 499, endPoint x: 496, endPoint y: 499, distance: 28.9
click at [496, 499] on input "8" at bounding box center [523, 501] width 54 height 21
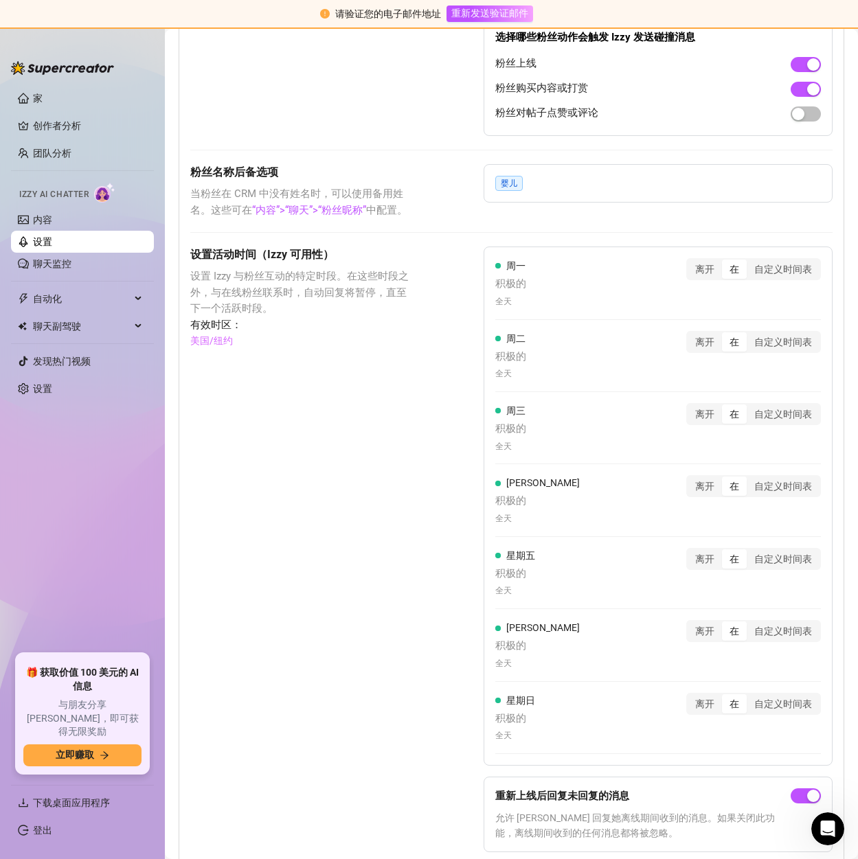
scroll to position [1057, 0]
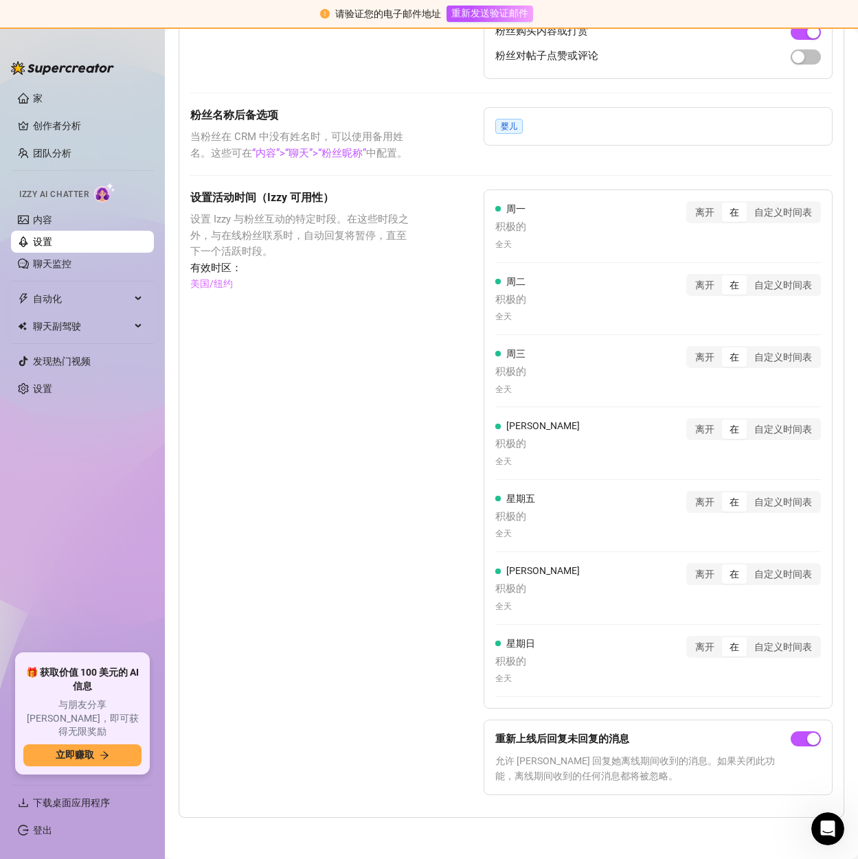
click at [694, 159] on div "粉丝名称后备选项 当粉丝在 CRM 中没有姓名时，可以使用备用姓名。这些可在 “内容”>“聊天”>“粉丝昵称” 中配置。 婴儿" at bounding box center [511, 134] width 642 height 54
click at [695, 213] on font "离开" at bounding box center [704, 212] width 19 height 11
click at [691, 205] on input "离开" at bounding box center [691, 205] width 0 height 0
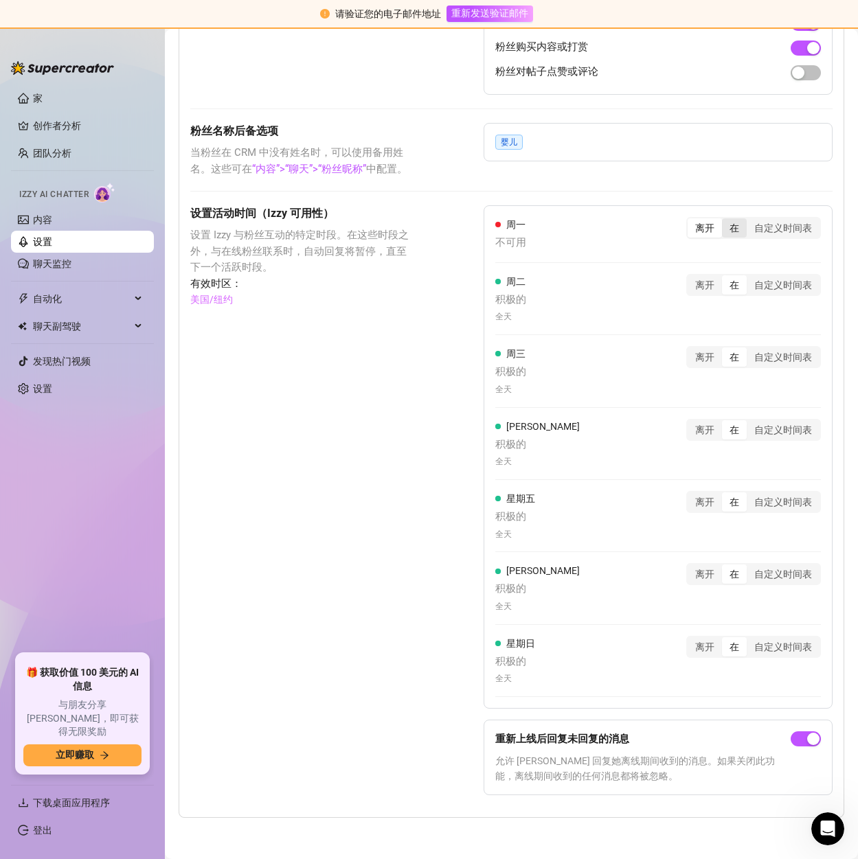
click at [729, 232] on div "在" at bounding box center [734, 227] width 25 height 19
click at [725, 221] on input "在" at bounding box center [725, 221] width 0 height 0
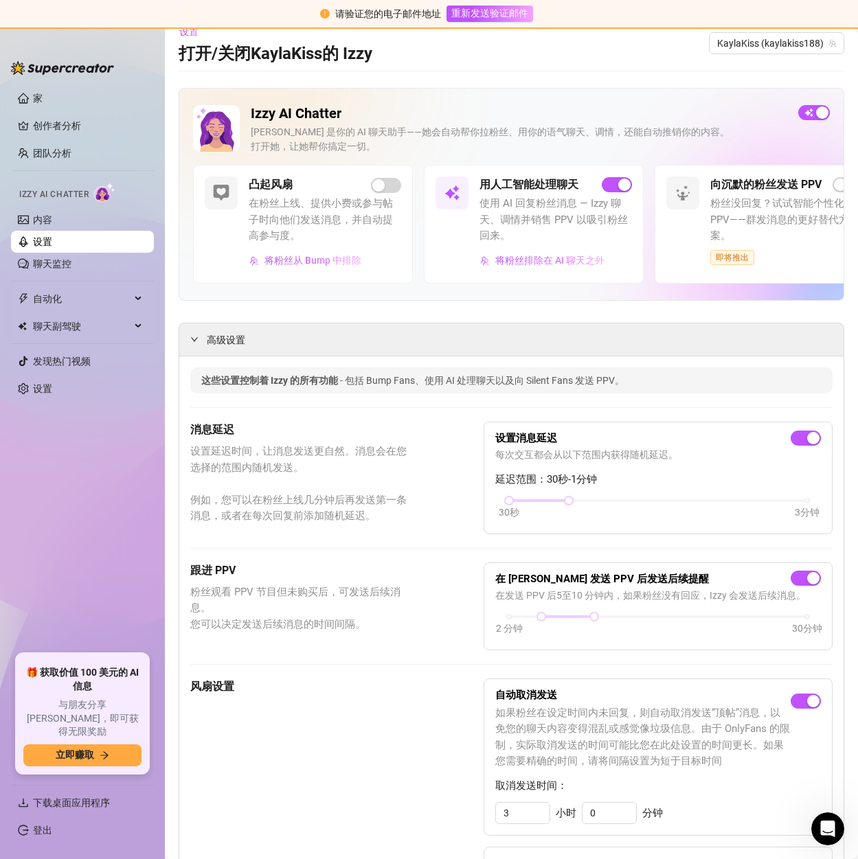
scroll to position [0, 0]
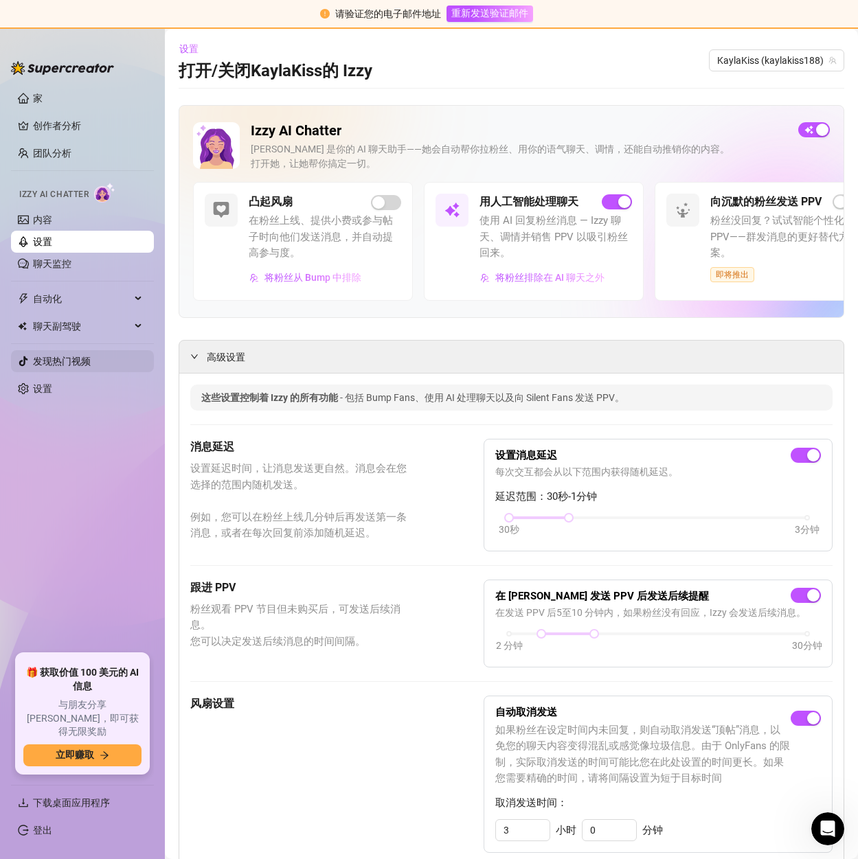
click at [55, 359] on link "发现热门视频" at bounding box center [62, 361] width 58 height 11
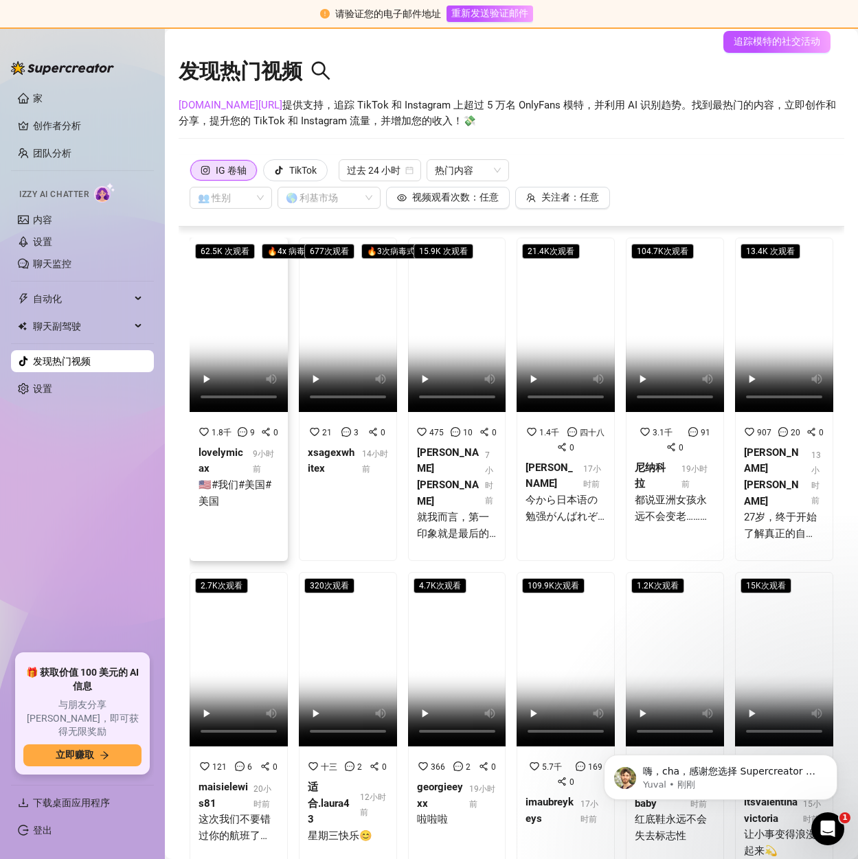
click at [261, 437] on icon "分享-alt" at bounding box center [266, 432] width 10 height 10
click at [826, 825] on icon "Open Intercom Messenger" at bounding box center [826, 827] width 10 height 11
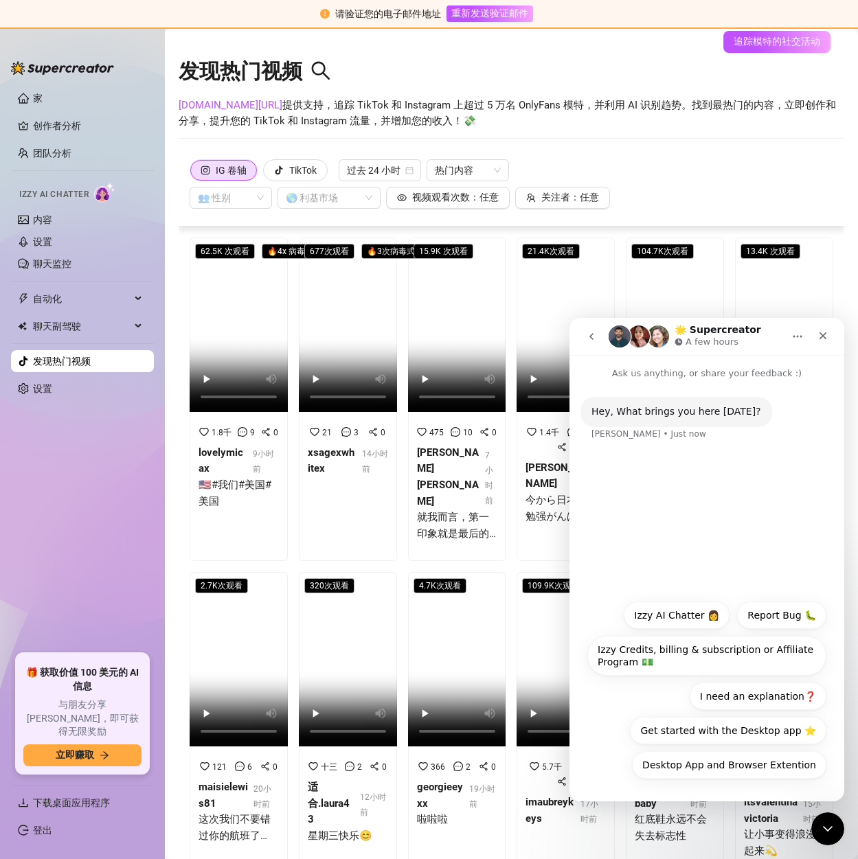
click at [594, 337] on icon "go back" at bounding box center [591, 336] width 11 height 11
drag, startPoint x: 820, startPoint y: 341, endPoint x: 1281, endPoint y: 734, distance: 604.7
click at [820, 341] on div "Close" at bounding box center [823, 336] width 25 height 25
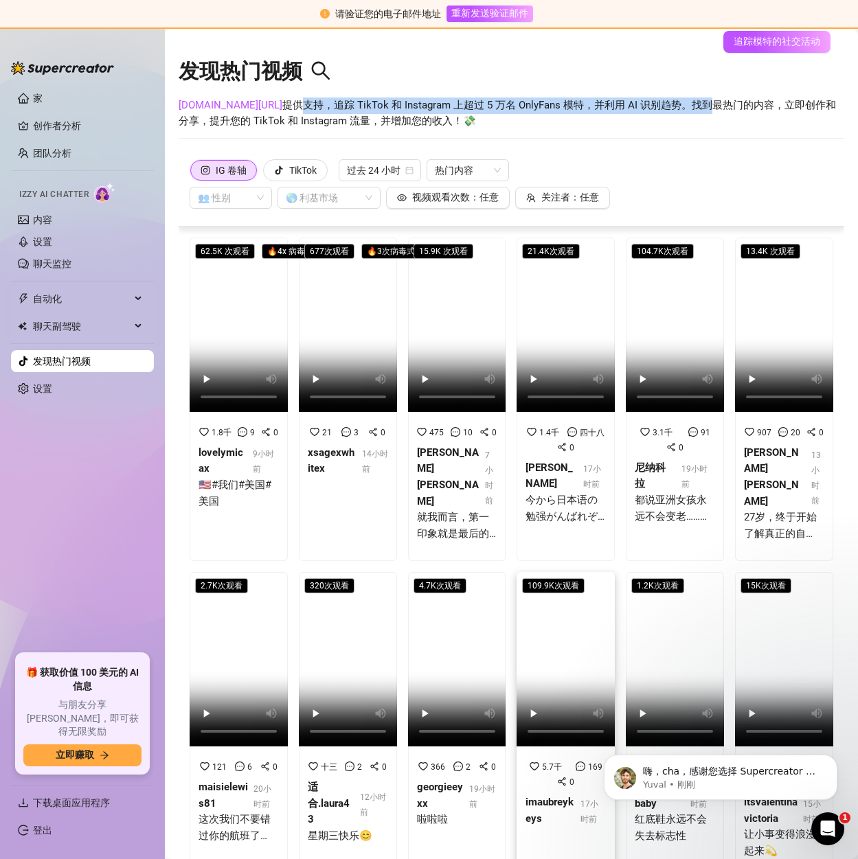
drag, startPoint x: 304, startPoint y: 102, endPoint x: 708, endPoint y: 102, distance: 403.3
click at [708, 102] on font "该仪表板由SpyFans.co 提供支持 ，追踪 TikTok 和 Instagram 上超过 5 万名 OnlyFans 模特，并利用 AI 识别趋势。 找…" at bounding box center [507, 113] width 657 height 29
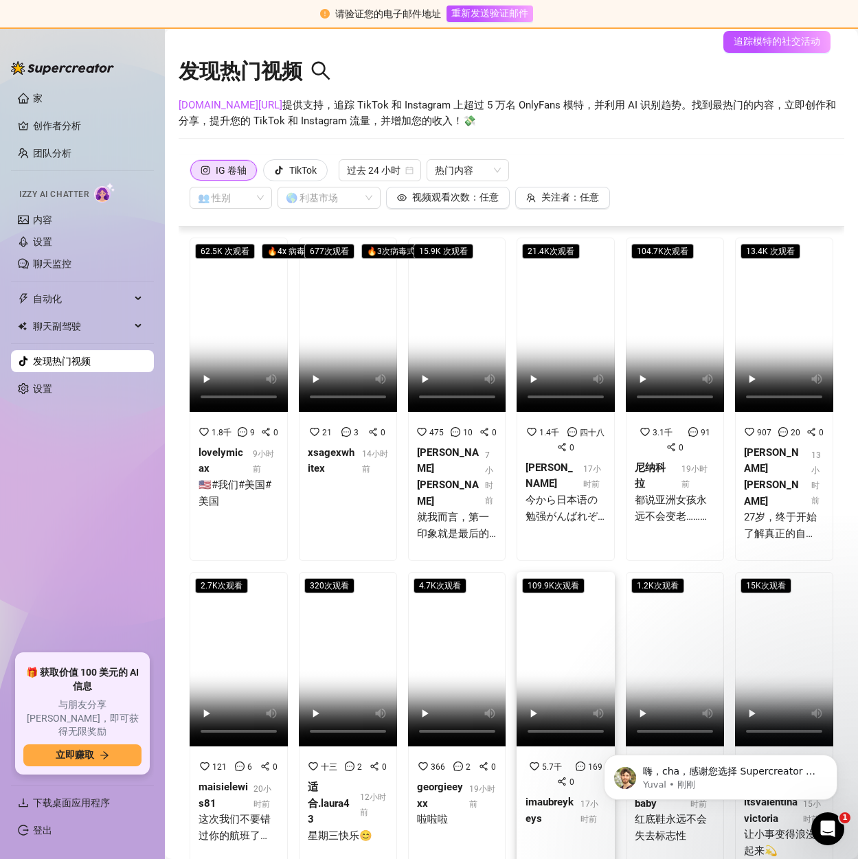
click at [214, 117] on font "找到最热门的内容，立即创作和分享，提升您的 TikTok 和 Instagram 流量，并增加您的收入！💸" at bounding box center [507, 113] width 657 height 29
drag, startPoint x: 220, startPoint y: 118, endPoint x: 306, endPoint y: 117, distance: 85.9
click at [306, 117] on font "找到最热门的内容，立即创作和分享，提升您的 TikTok 和 Instagram 流量，并增加您的收入！💸" at bounding box center [507, 113] width 657 height 29
click at [77, 326] on font "聊天副驾驶" at bounding box center [57, 326] width 48 height 11
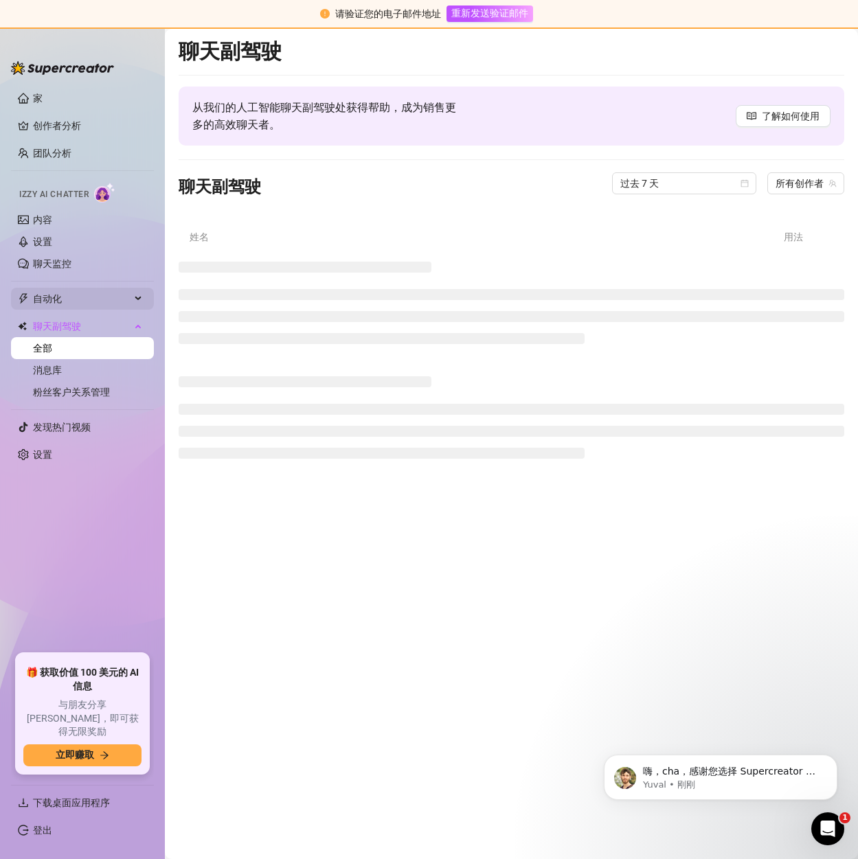
click at [82, 295] on span "自动化" at bounding box center [82, 299] width 98 height 22
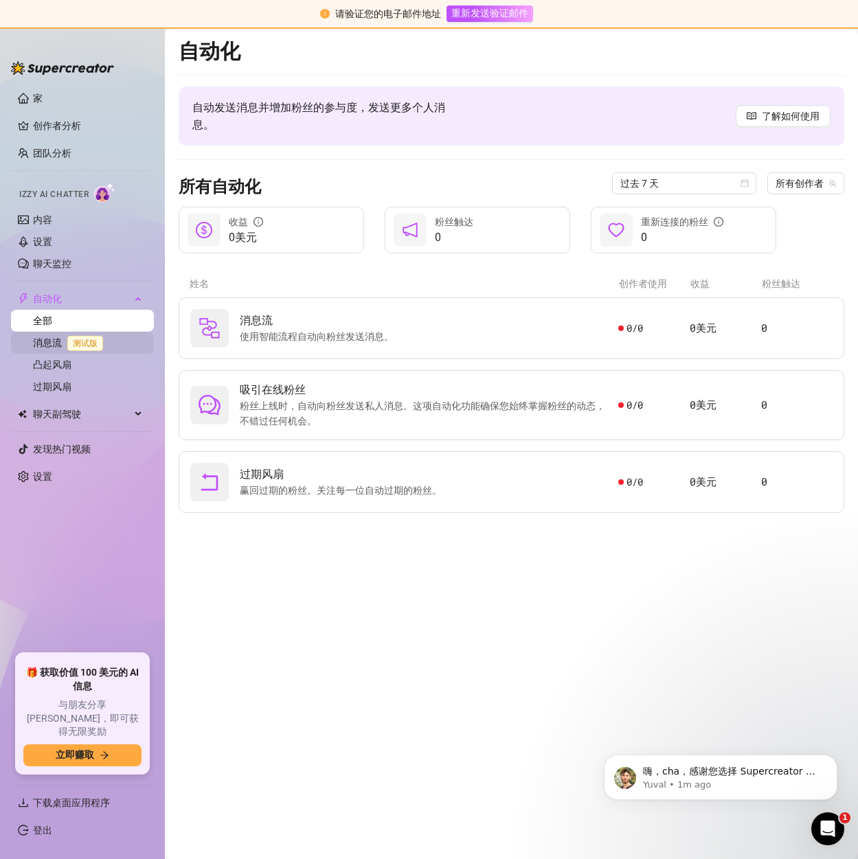
click at [38, 339] on link "消息流 测试版" at bounding box center [71, 342] width 76 height 11
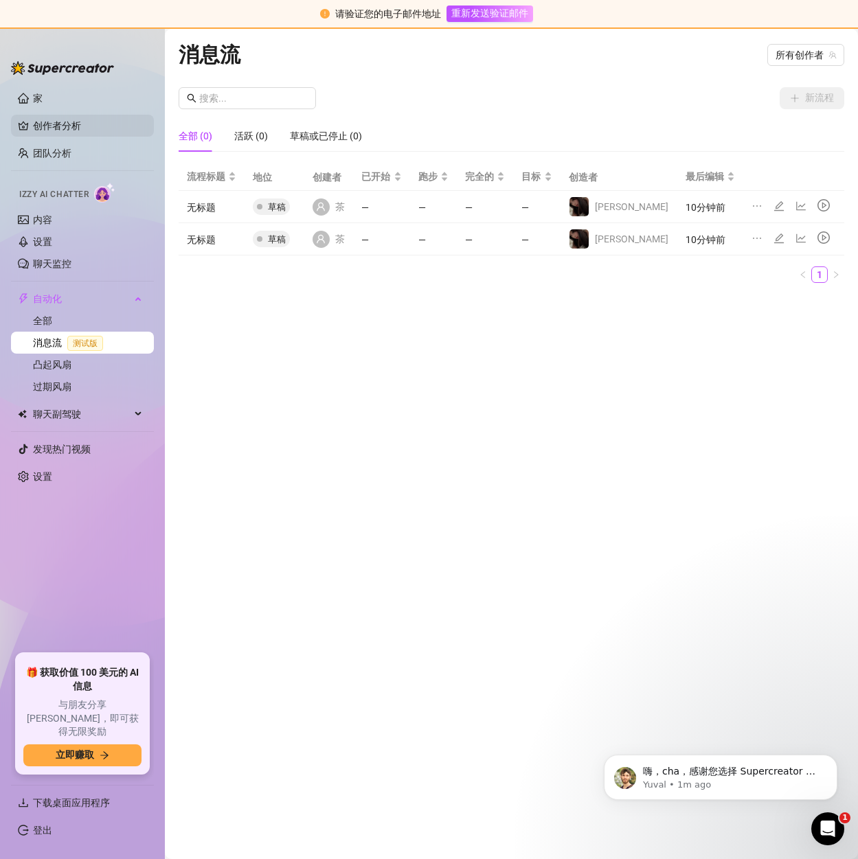
click at [58, 127] on link "创作者分析" at bounding box center [88, 126] width 110 height 22
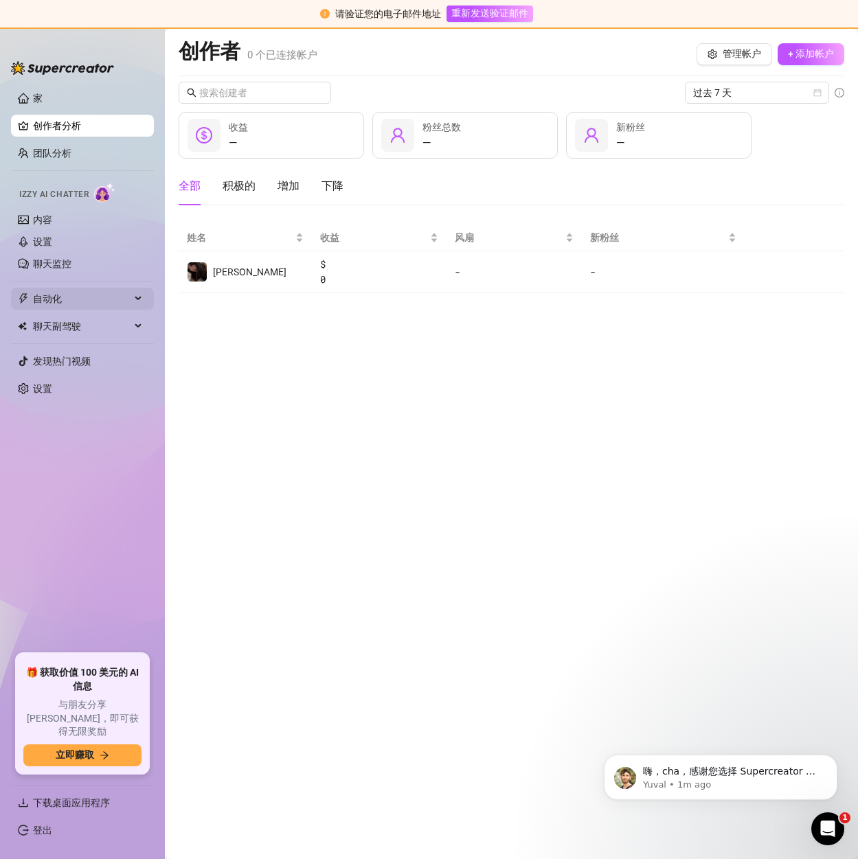
click at [64, 297] on span "自动化" at bounding box center [82, 299] width 98 height 22
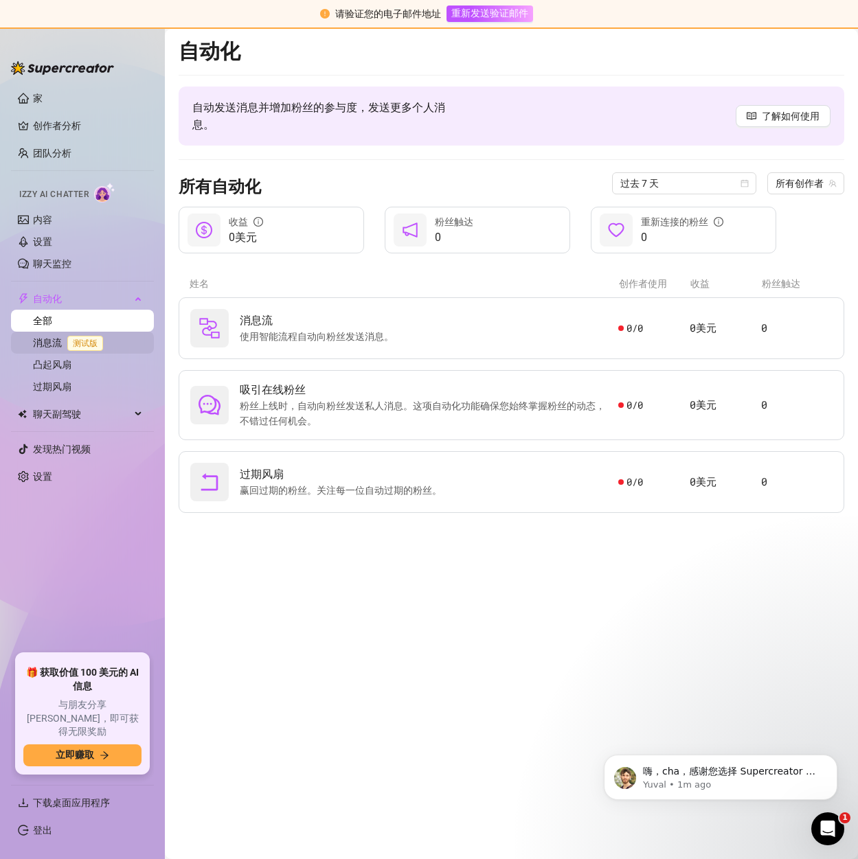
click at [49, 345] on link "消息流 测试版" at bounding box center [71, 342] width 76 height 11
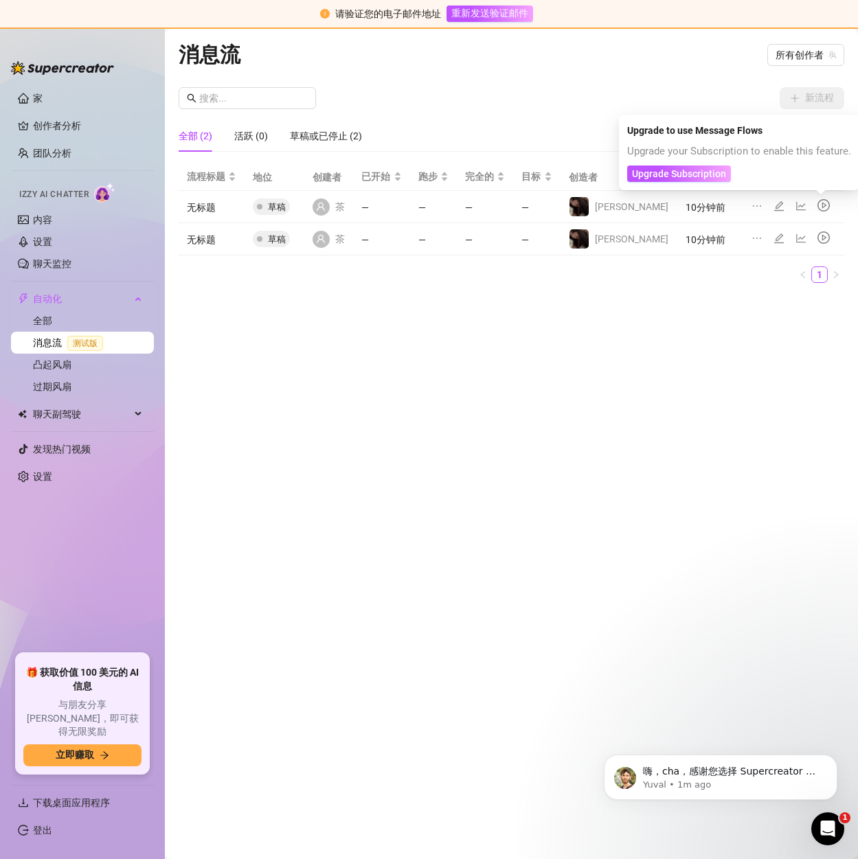
click at [820, 203] on icon "游戏圈" at bounding box center [823, 205] width 12 height 12
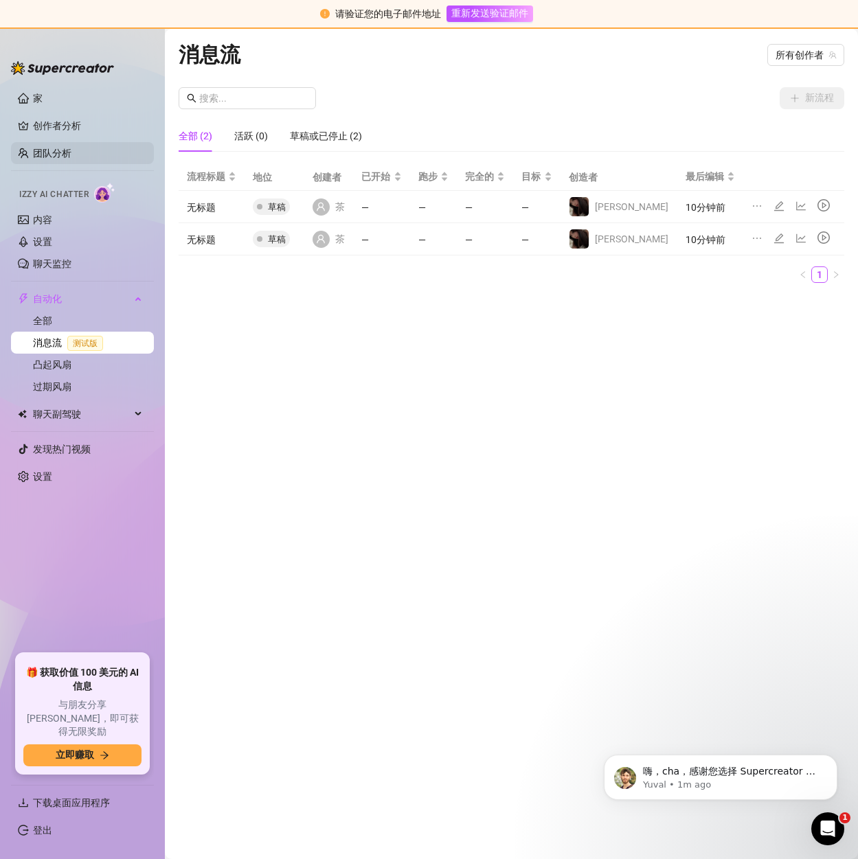
click at [64, 148] on link "团队分析" at bounding box center [52, 153] width 38 height 11
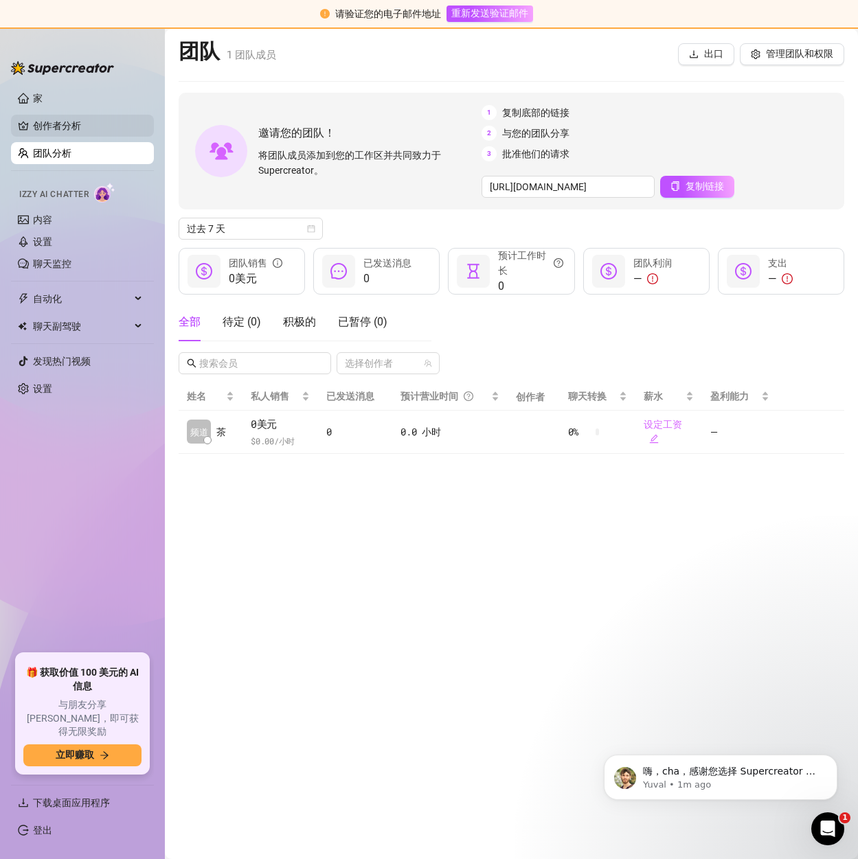
click at [71, 123] on link "创作者分析" at bounding box center [88, 126] width 110 height 22
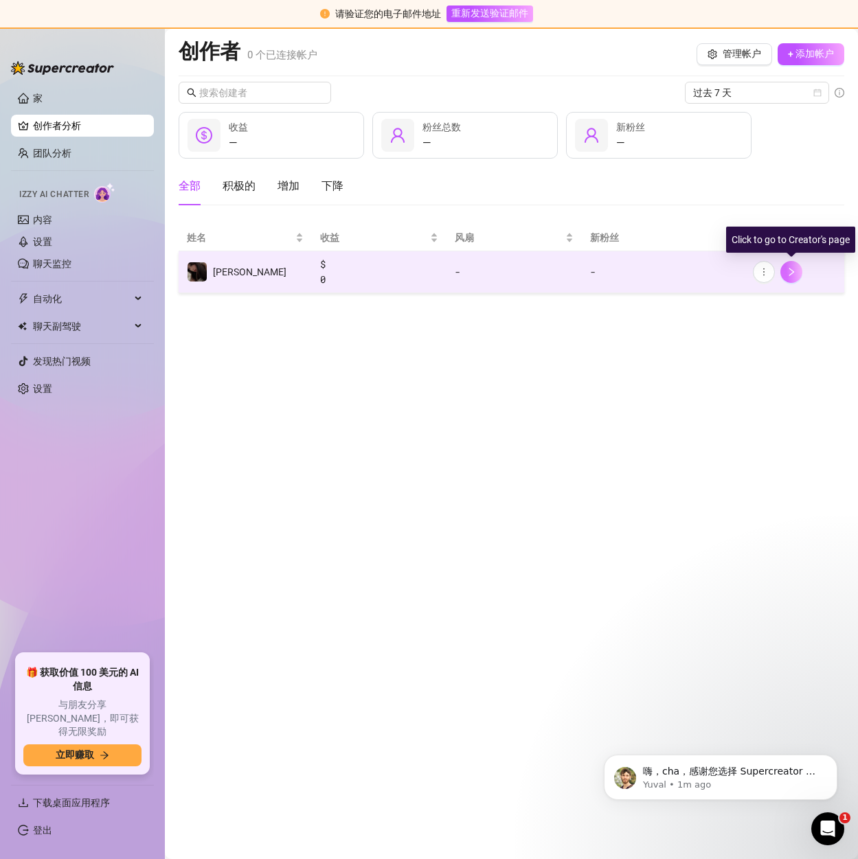
click at [790, 273] on icon "正确的" at bounding box center [792, 272] width 10 height 10
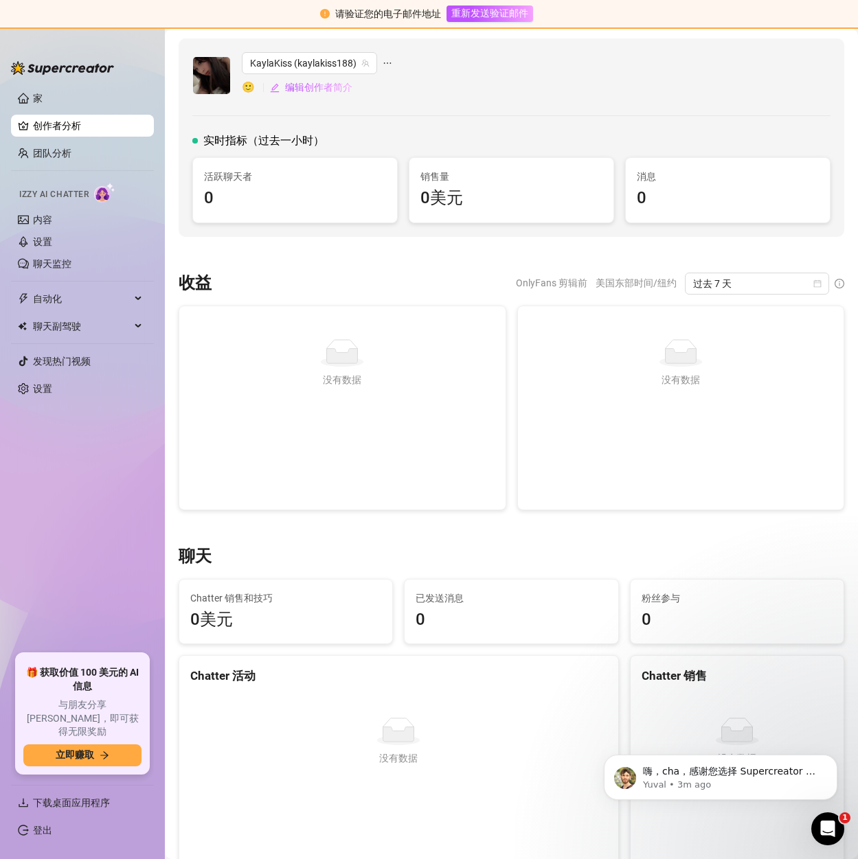
click at [48, 197] on font "Izzy AI Chatter" at bounding box center [53, 195] width 69 height 10
click at [39, 221] on link "内容" at bounding box center [42, 219] width 19 height 11
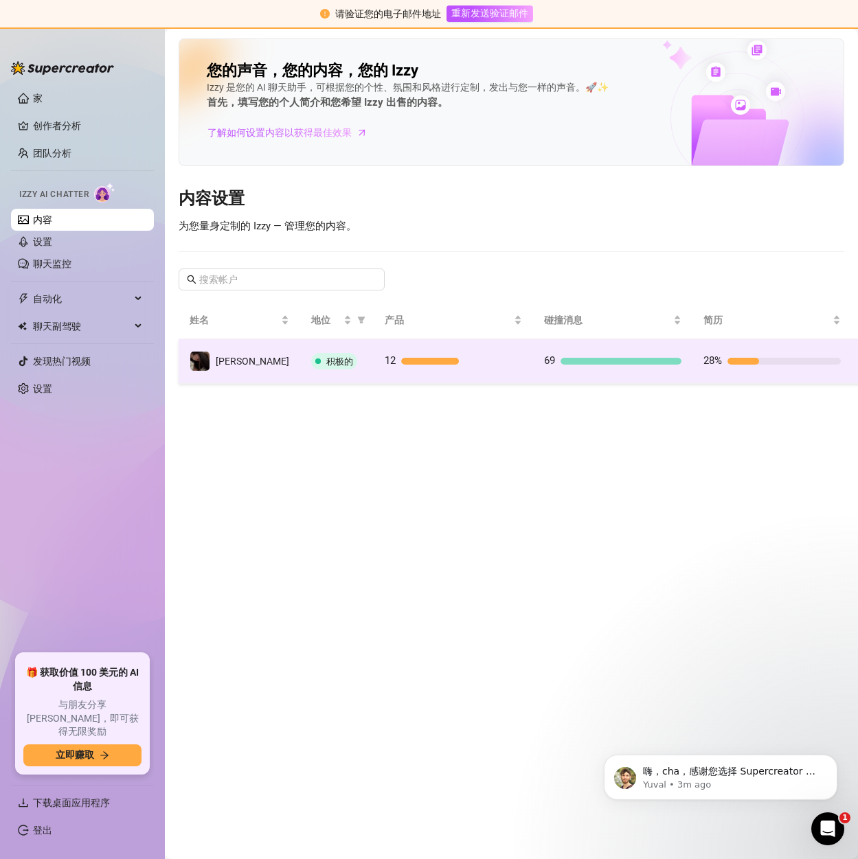
click at [802, 361] on div at bounding box center [784, 361] width 113 height 7
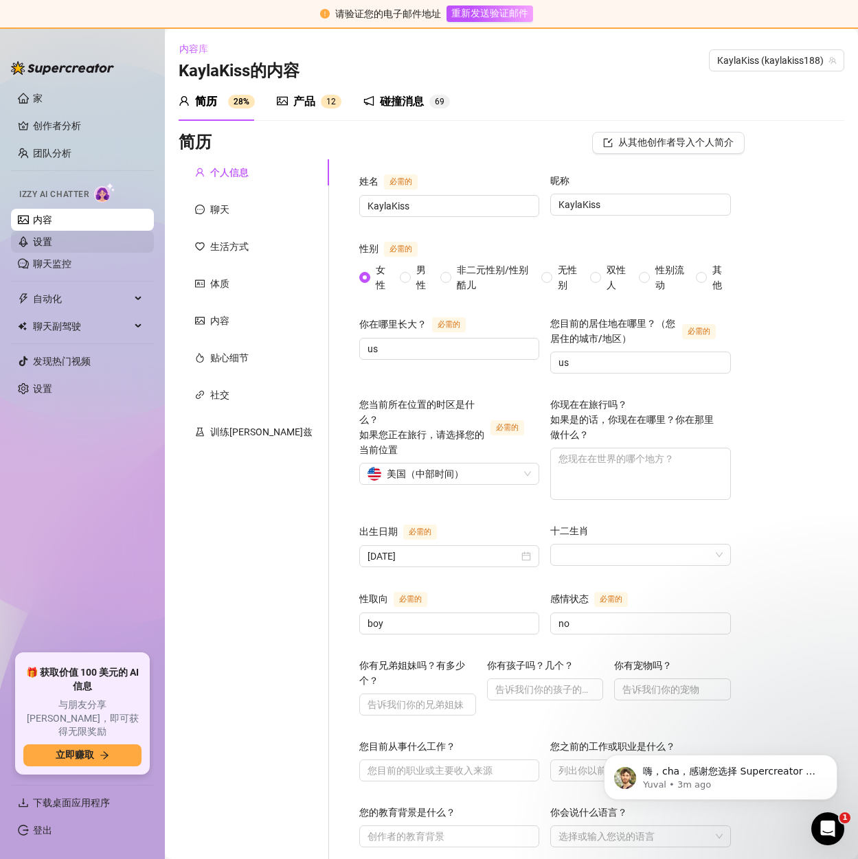
click at [52, 240] on link "设置" at bounding box center [42, 241] width 19 height 11
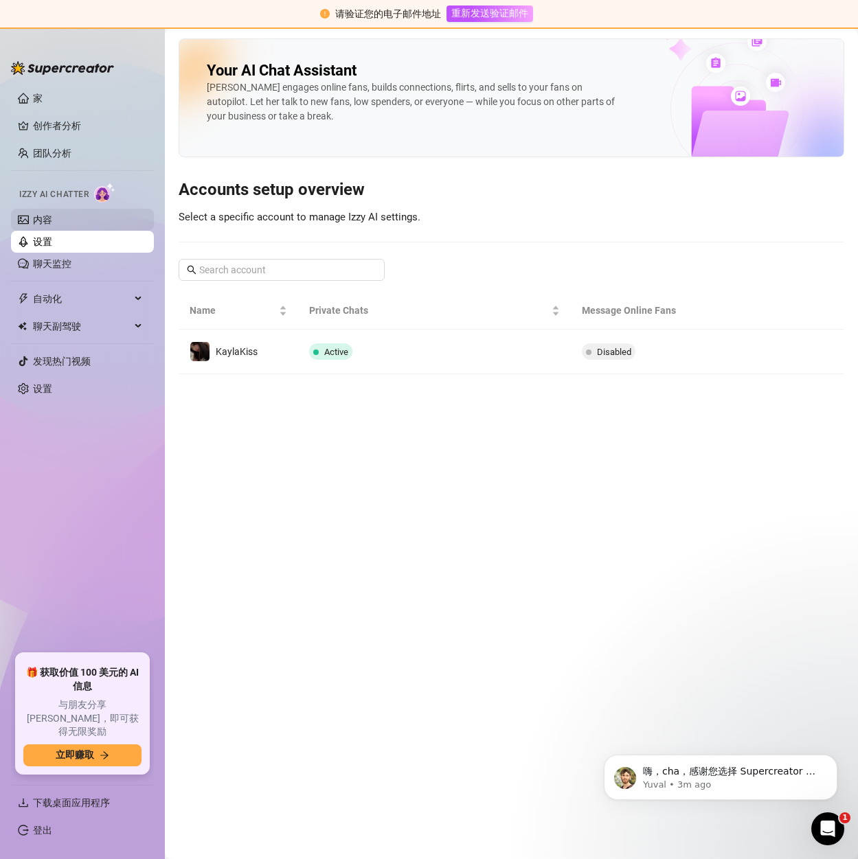
click at [52, 221] on link "内容" at bounding box center [42, 219] width 19 height 11
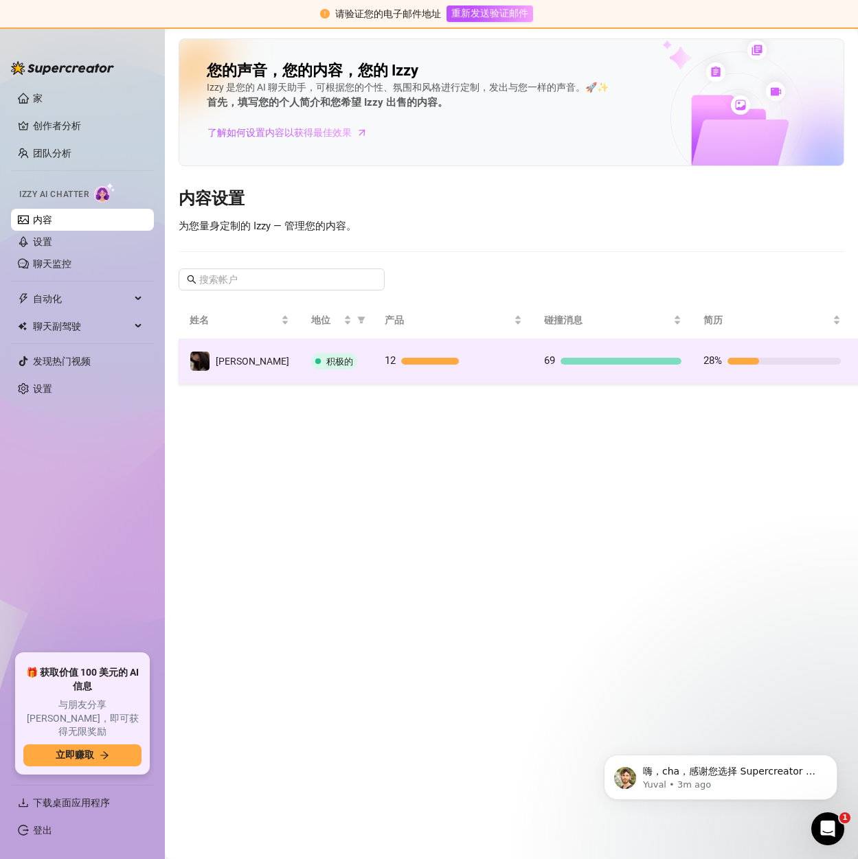
click at [857, 360] on icon "正确的" at bounding box center [874, 362] width 10 height 10
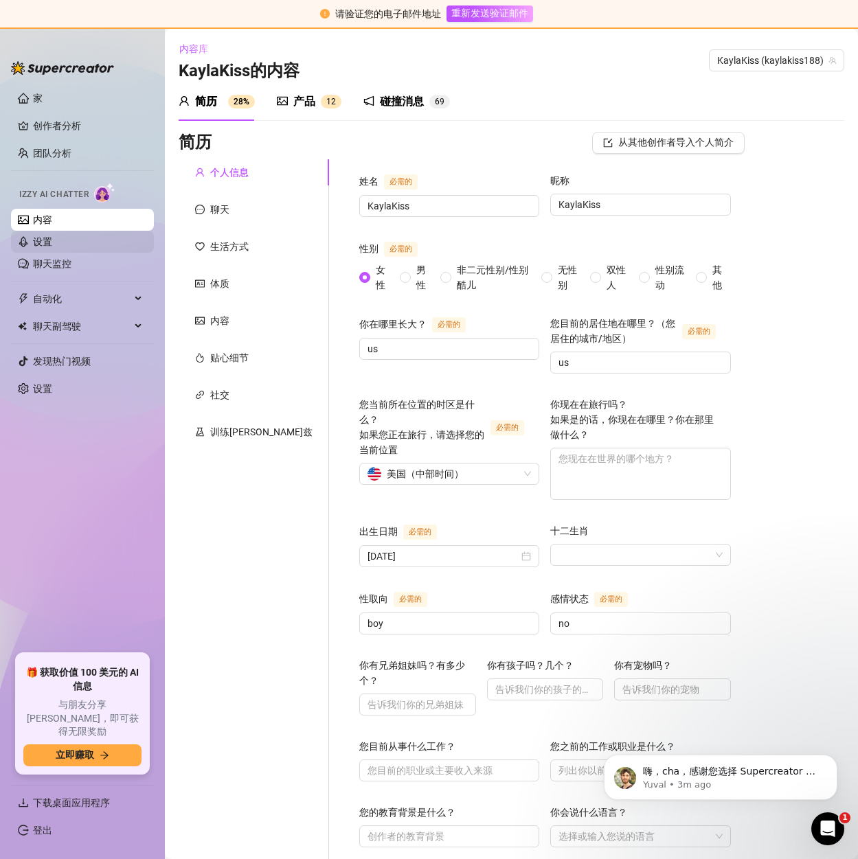
click at [52, 247] on link "设置" at bounding box center [42, 241] width 19 height 11
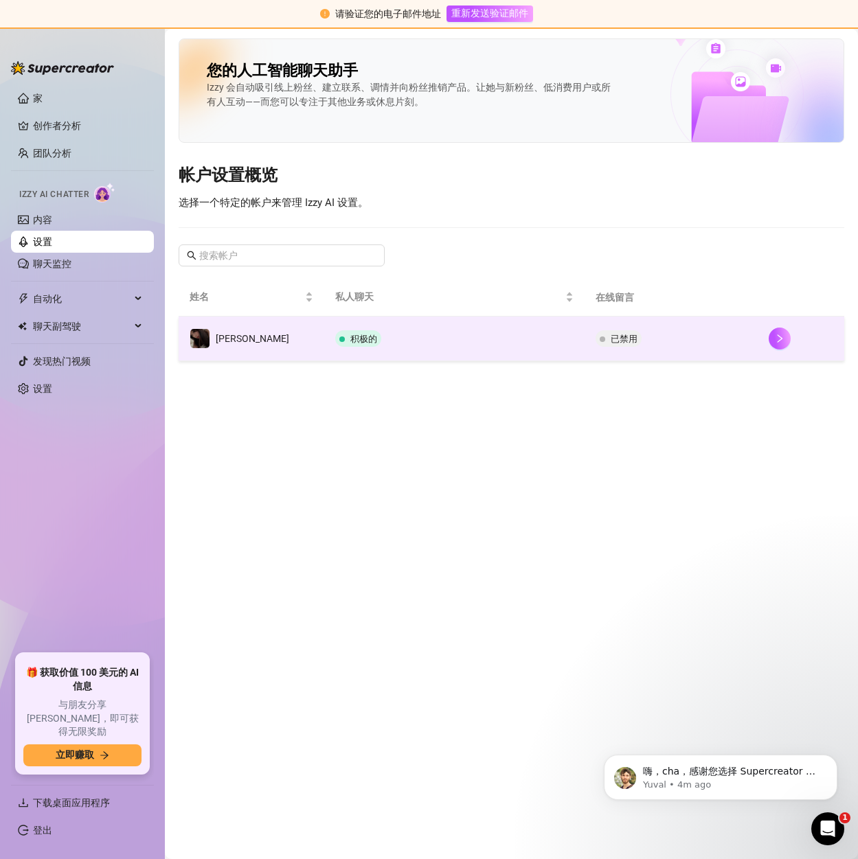
click at [611, 338] on font "已禁用" at bounding box center [624, 339] width 27 height 10
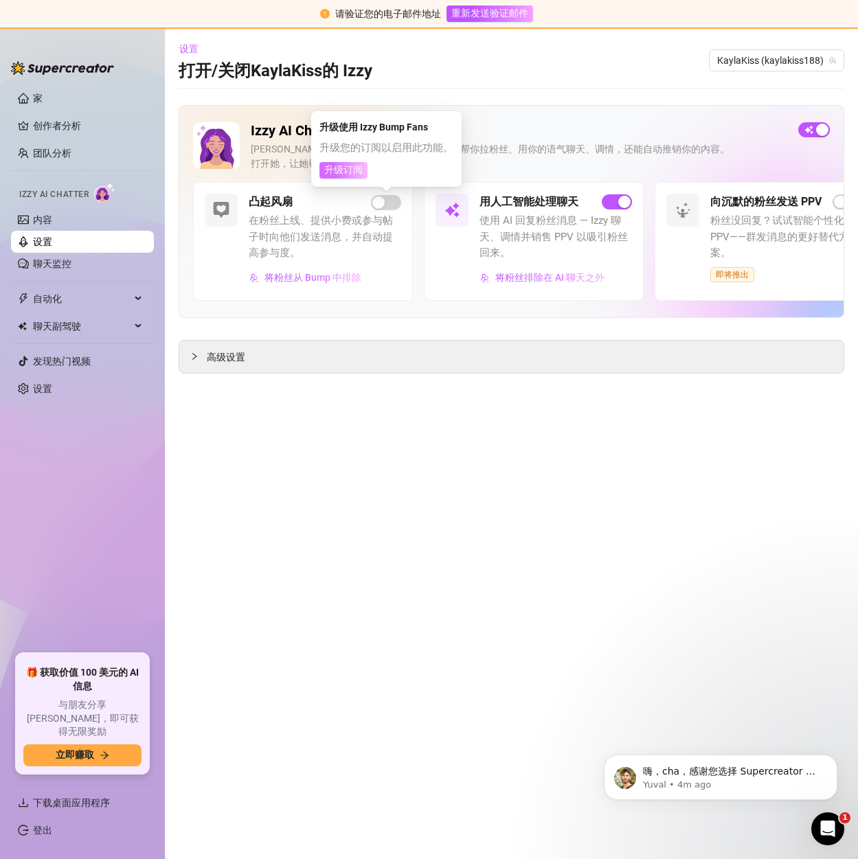
click at [335, 165] on font "升级订阅" at bounding box center [343, 169] width 38 height 11
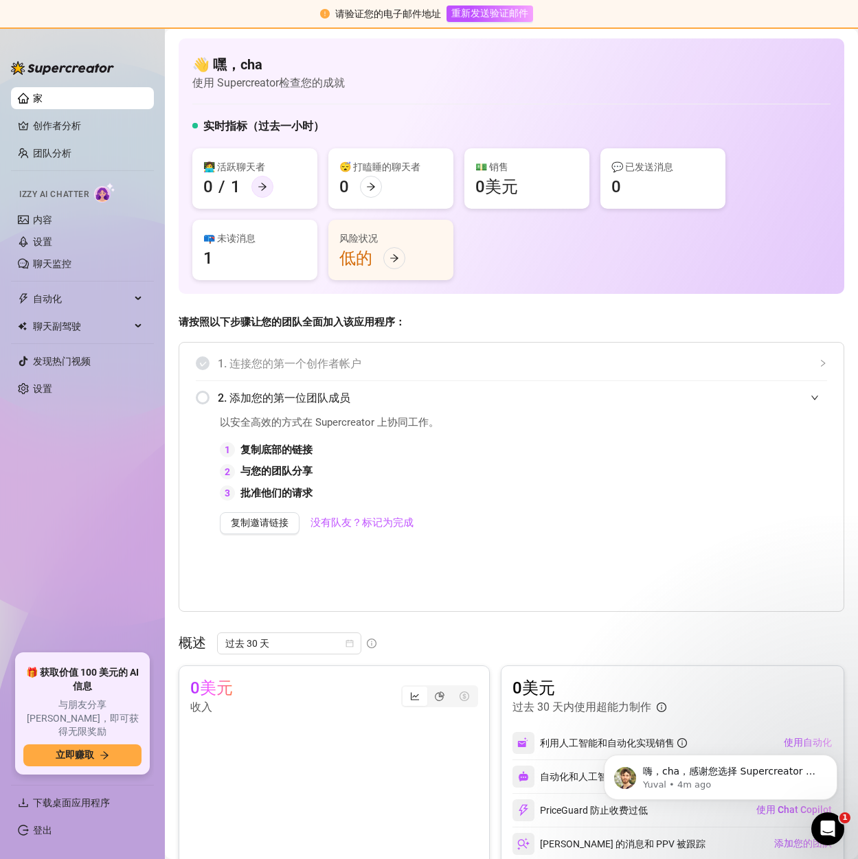
click at [262, 191] on icon "向右箭头" at bounding box center [263, 187] width 10 height 10
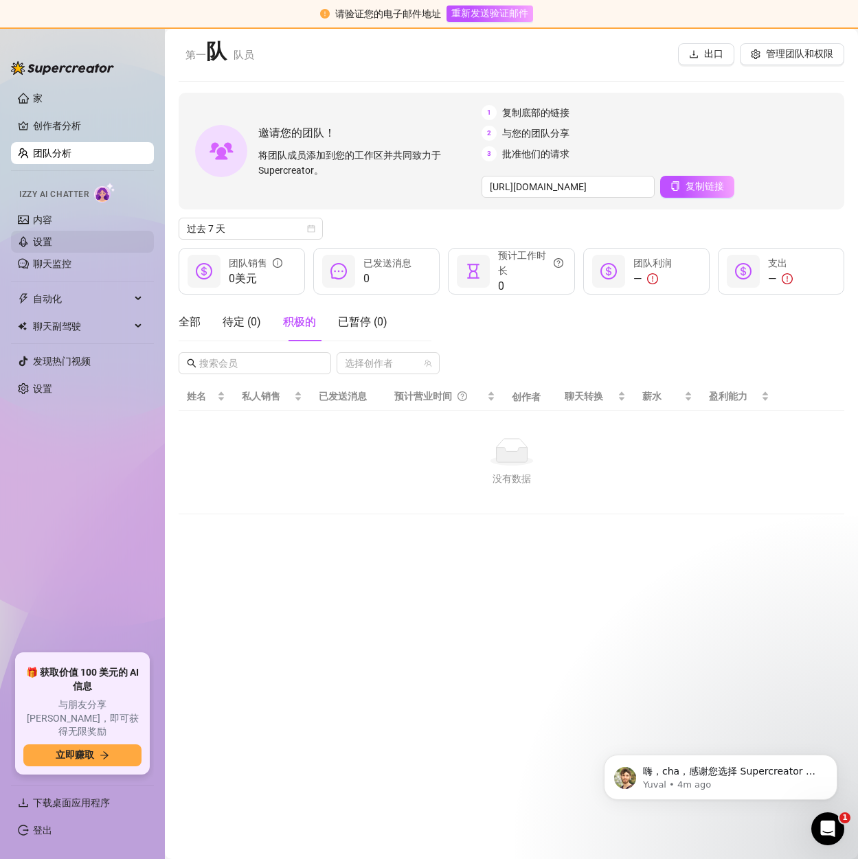
click at [45, 236] on link "设置" at bounding box center [42, 241] width 19 height 11
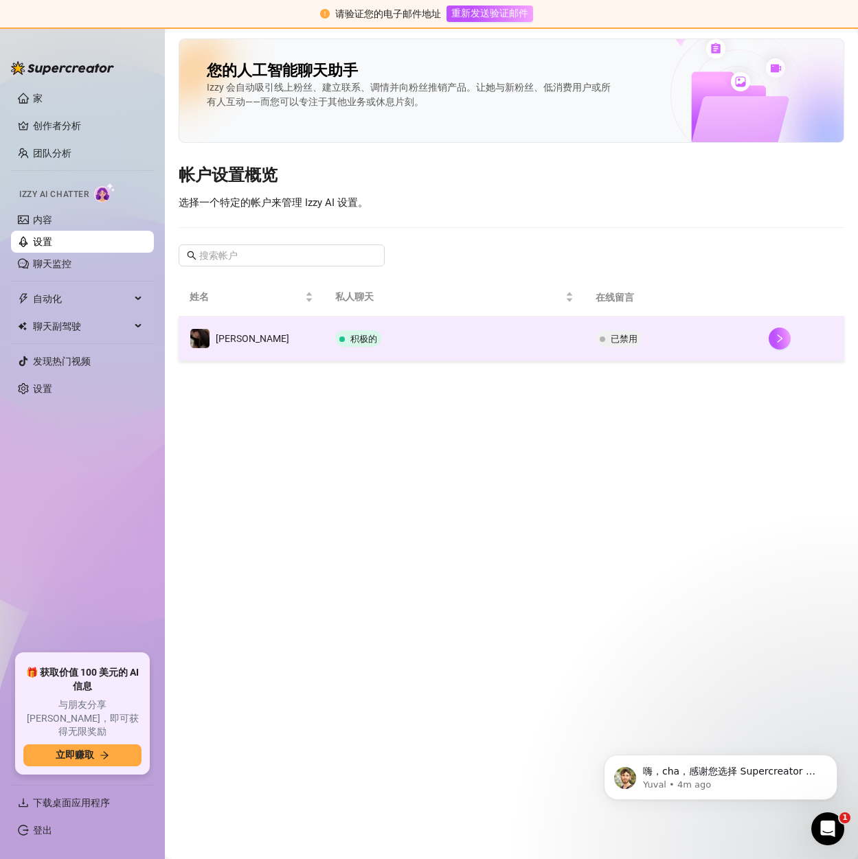
click at [684, 341] on td "已禁用" at bounding box center [671, 339] width 173 height 45
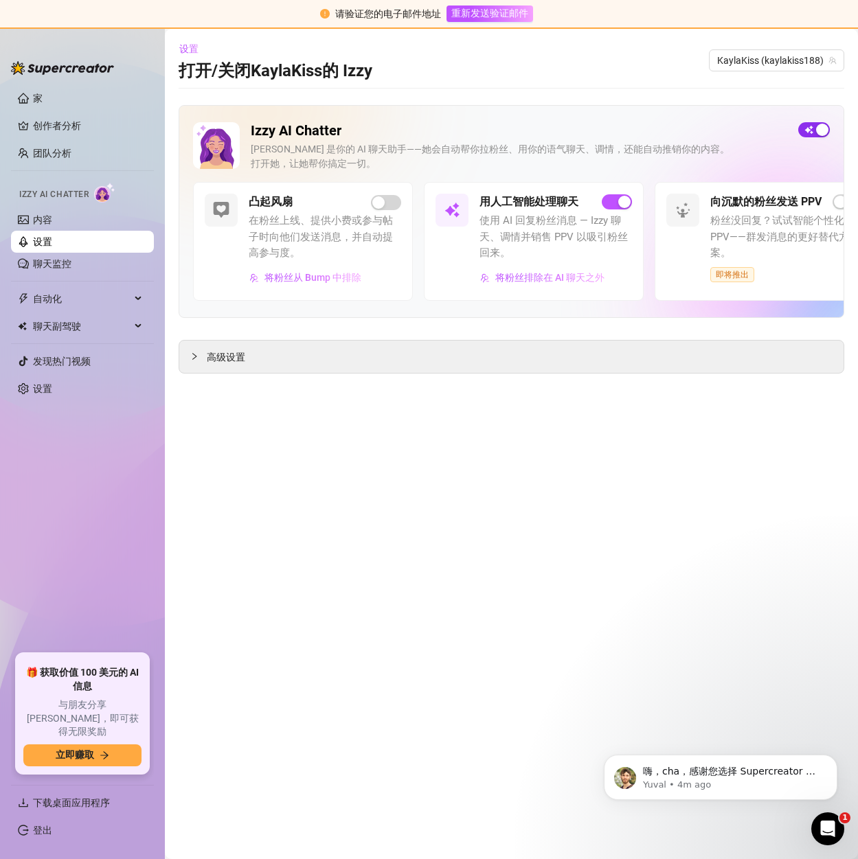
click at [810, 133] on span "button" at bounding box center [814, 129] width 32 height 15
click at [488, 12] on font "重新发送验证邮件" at bounding box center [489, 13] width 77 height 11
click at [815, 124] on span "button" at bounding box center [814, 129] width 32 height 15
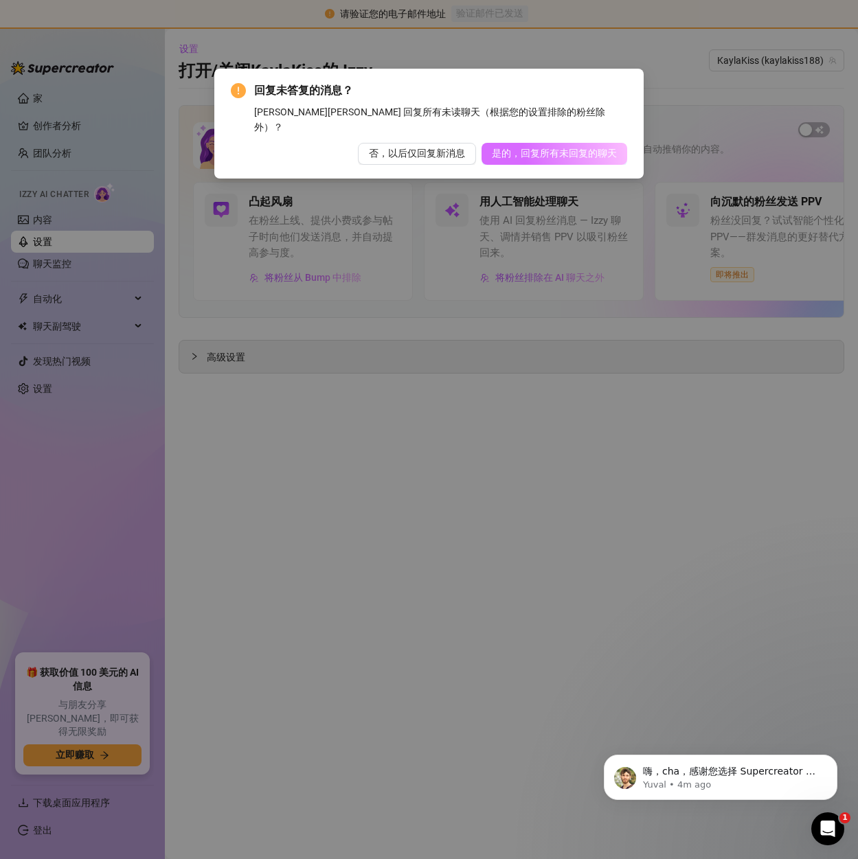
click at [508, 148] on font "是的，回复所有未回复的聊天" at bounding box center [554, 153] width 125 height 11
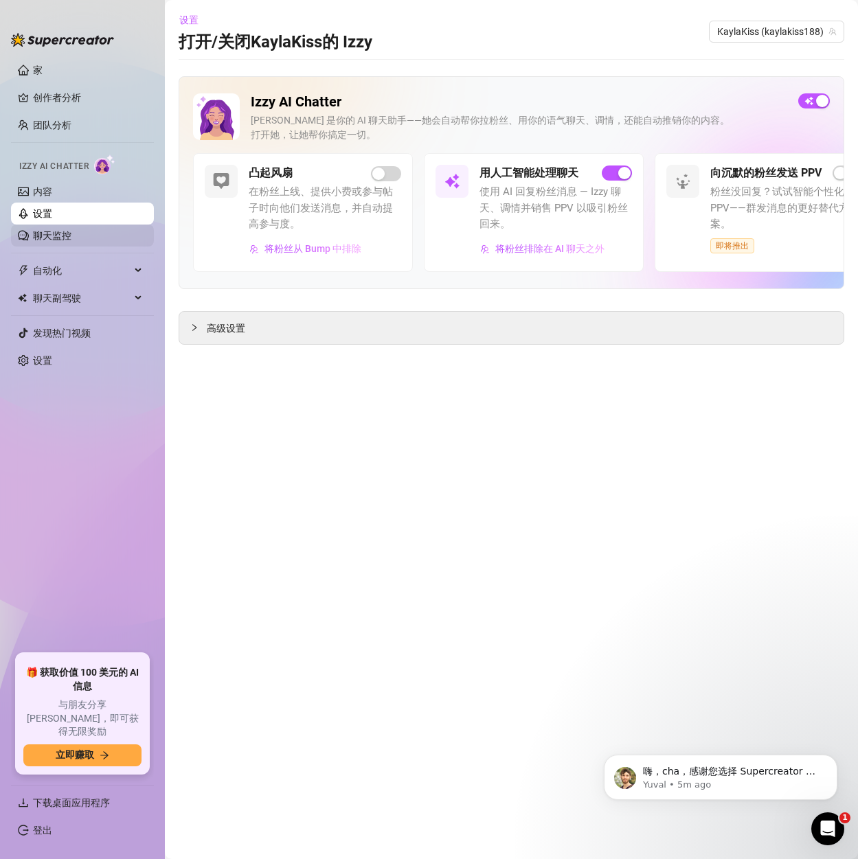
click at [60, 232] on link "聊天监控" at bounding box center [52, 235] width 38 height 11
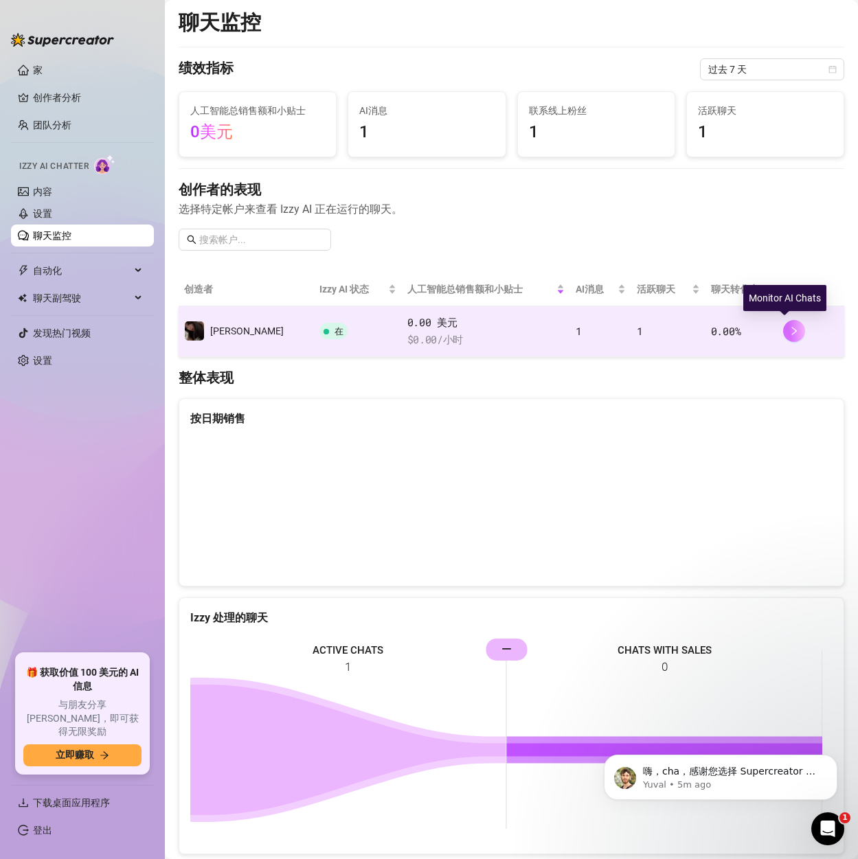
click at [790, 334] on button "button" at bounding box center [794, 331] width 22 height 22
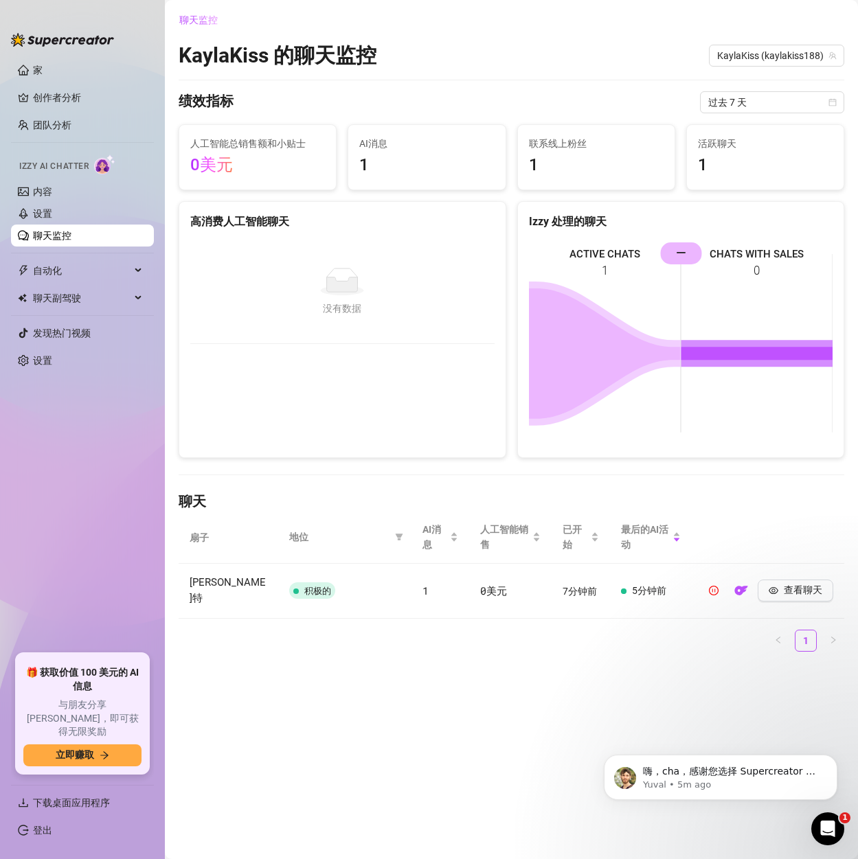
click at [603, 255] on rect at bounding box center [681, 343] width 304 height 206
drag, startPoint x: 411, startPoint y: 230, endPoint x: 453, endPoint y: 693, distance: 465.0
click at [444, 688] on main "聊天监控 KaylaKiss 的 聊天监控 KaylaKiss (kaylakiss188) 绩效指标 过去 7 天 人工智能总销售额和小贴士 0美元 AI消…" at bounding box center [511, 429] width 693 height 859
click at [51, 212] on link "设置" at bounding box center [42, 213] width 19 height 11
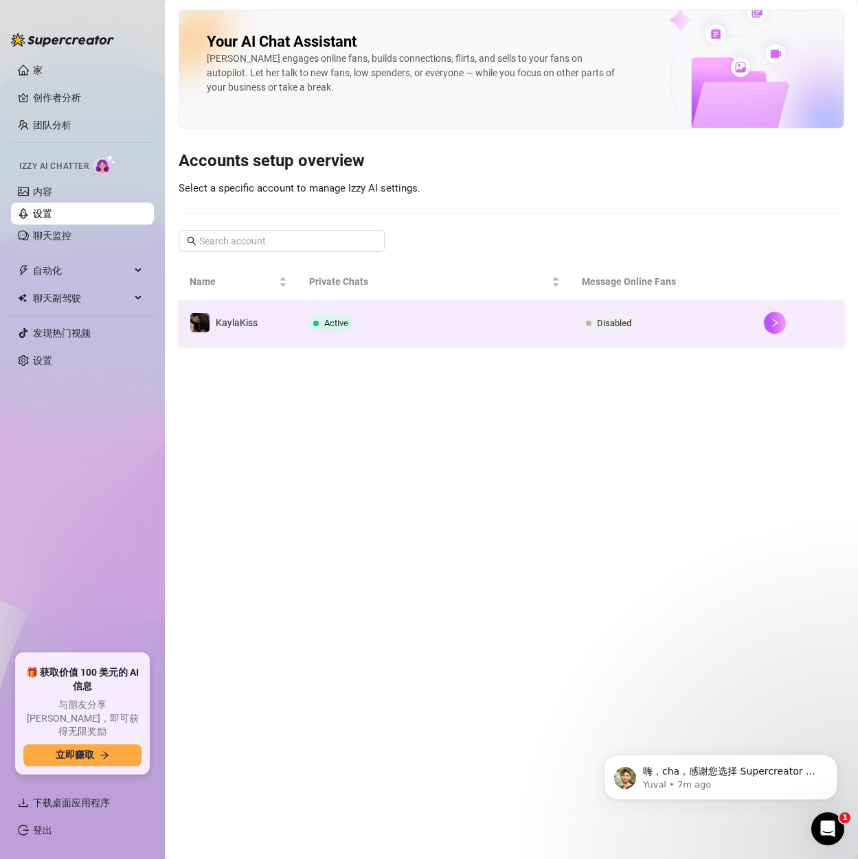
click at [634, 324] on span "Disabled" at bounding box center [609, 323] width 54 height 16
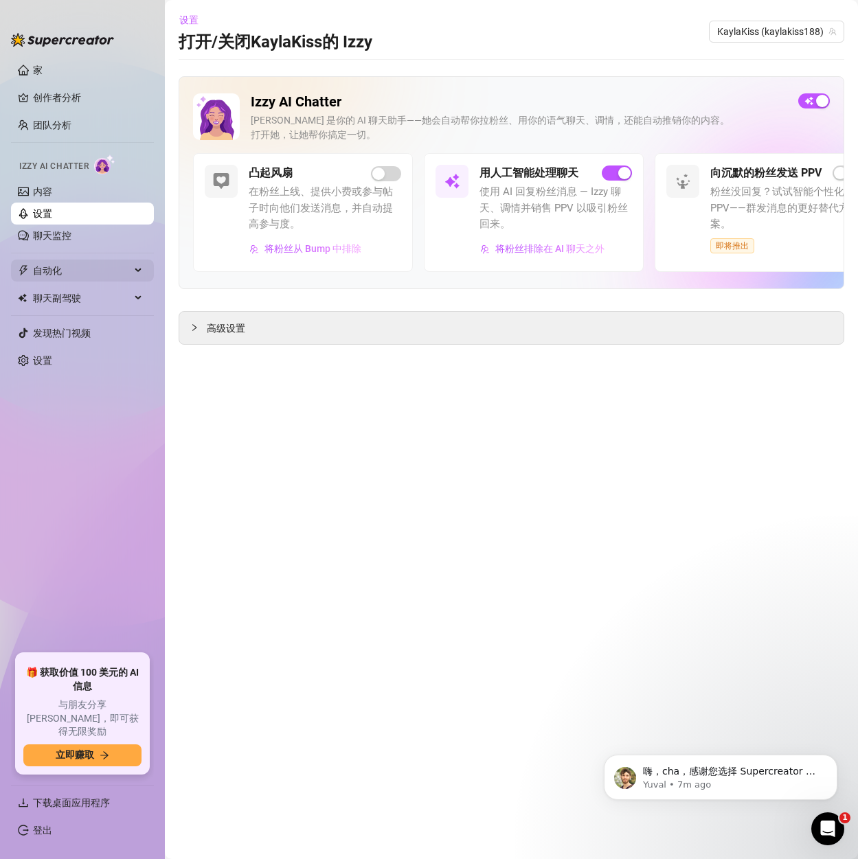
click at [62, 273] on span "自动化" at bounding box center [82, 271] width 98 height 22
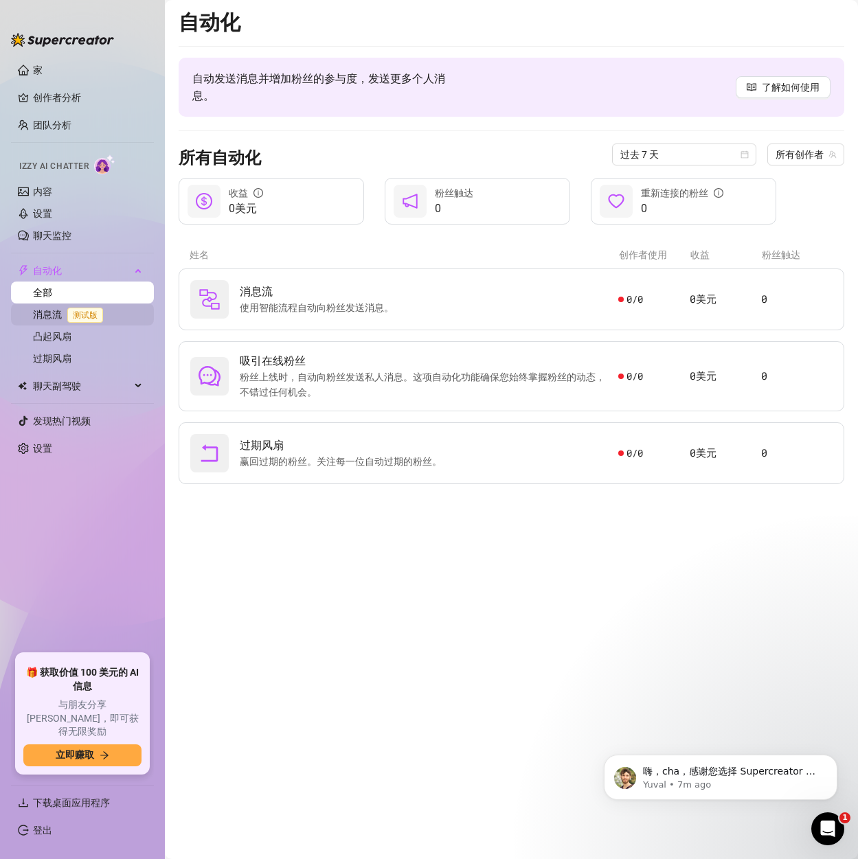
click at [37, 310] on link "消息流 测试版" at bounding box center [71, 314] width 76 height 11
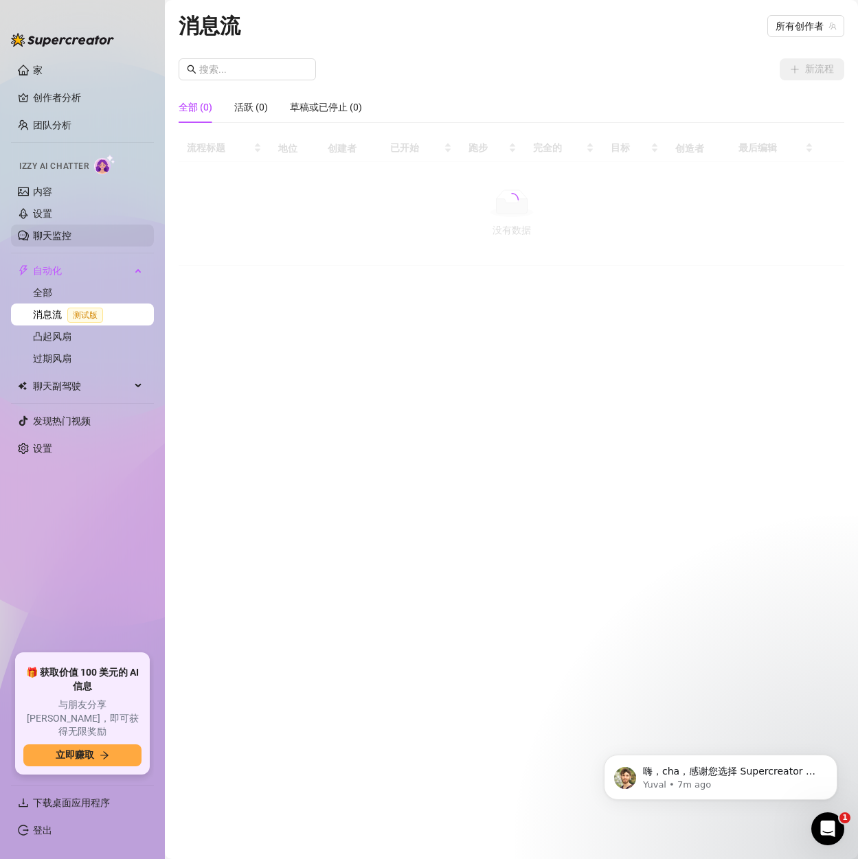
click at [45, 236] on link "聊天监控" at bounding box center [52, 235] width 38 height 11
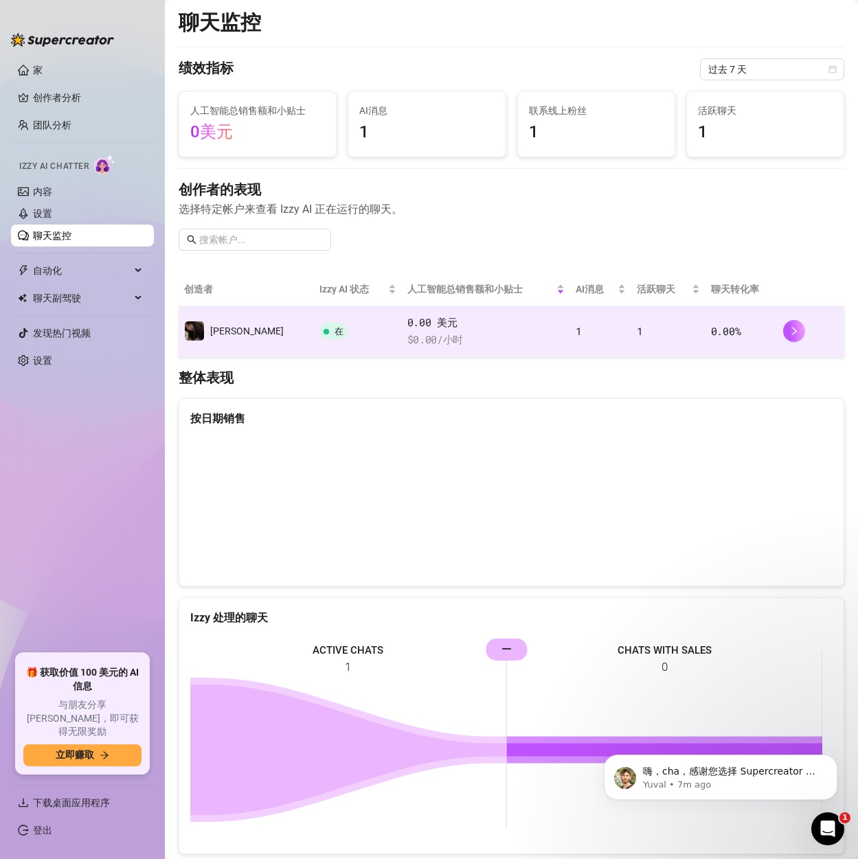
click at [570, 323] on td "1" at bounding box center [600, 331] width 61 height 51
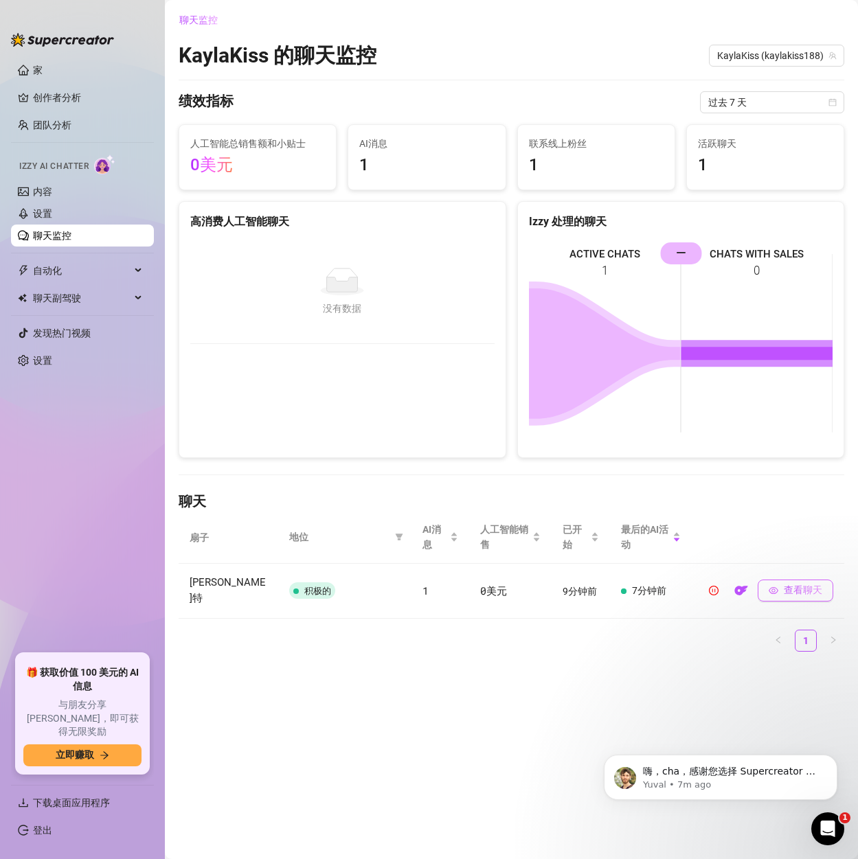
click at [789, 585] on font "查看聊天" at bounding box center [803, 590] width 38 height 11
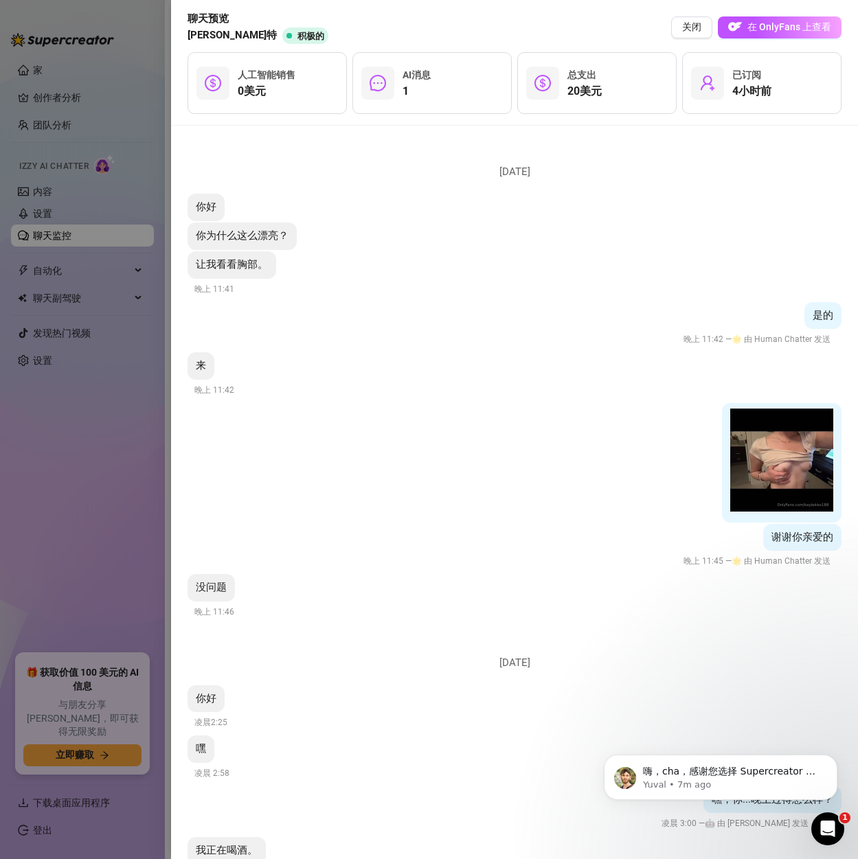
click at [384, 84] on icon "信息" at bounding box center [378, 83] width 16 height 16
click at [384, 80] on icon "信息" at bounding box center [378, 83] width 16 height 16
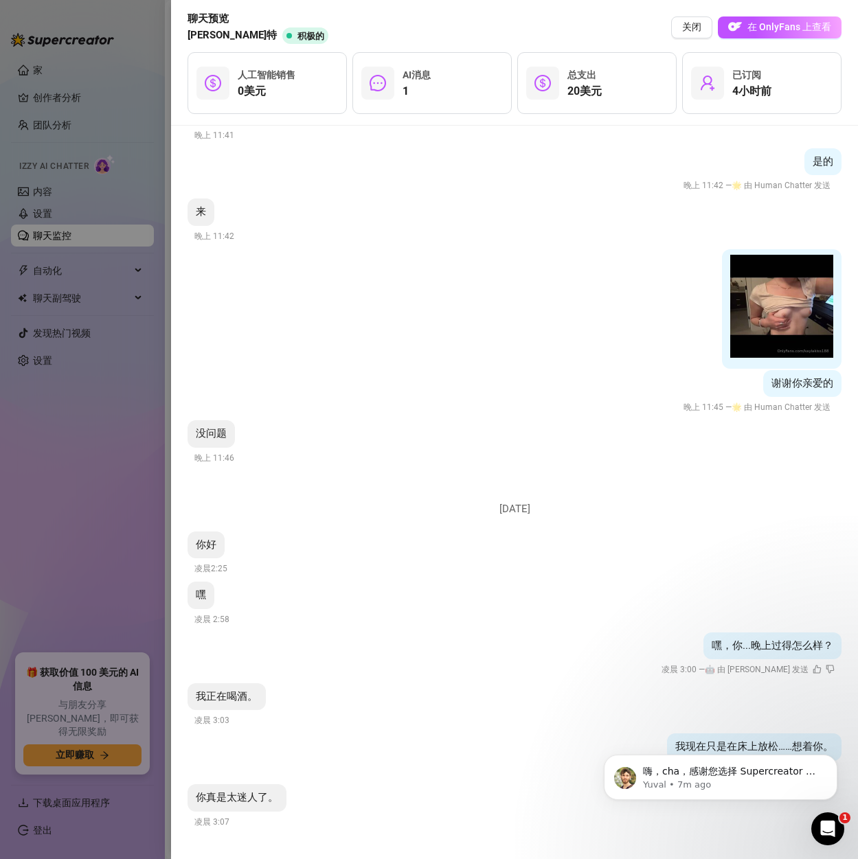
click at [589, 656] on div "嘿，你...晚上过得怎么样？ 凌晨 3:00 — 🤖 由 Izzy 发送" at bounding box center [515, 655] width 654 height 45
click at [834, 760] on icon "解除通知" at bounding box center [833, 758] width 5 height 5
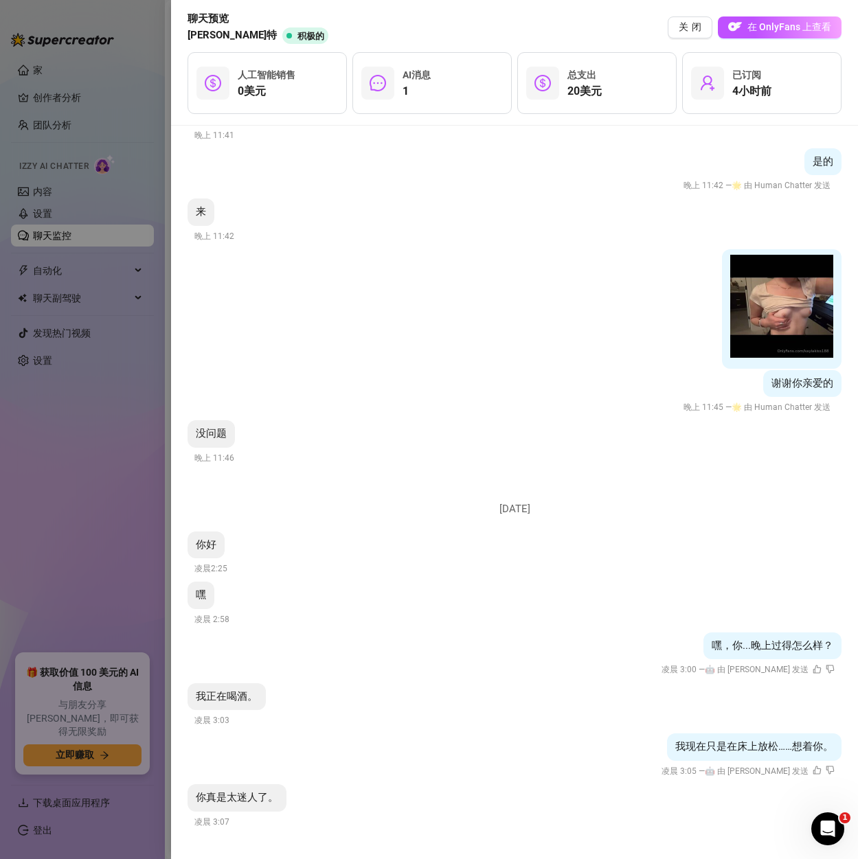
click at [148, 106] on div at bounding box center [429, 429] width 858 height 859
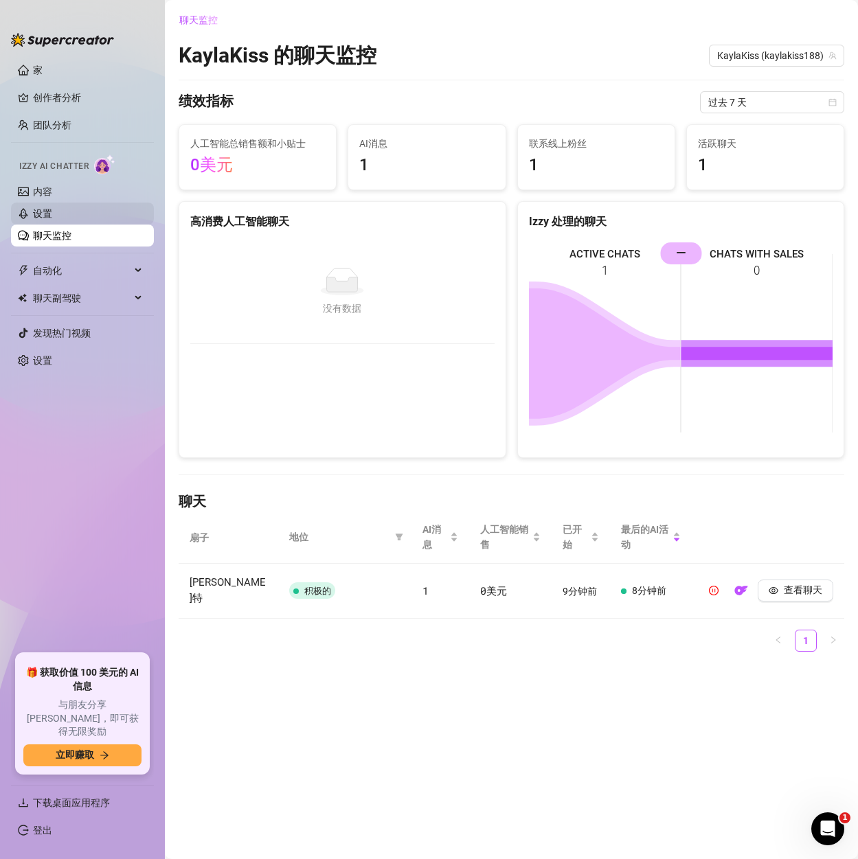
click at [52, 208] on link "设置" at bounding box center [42, 213] width 19 height 11
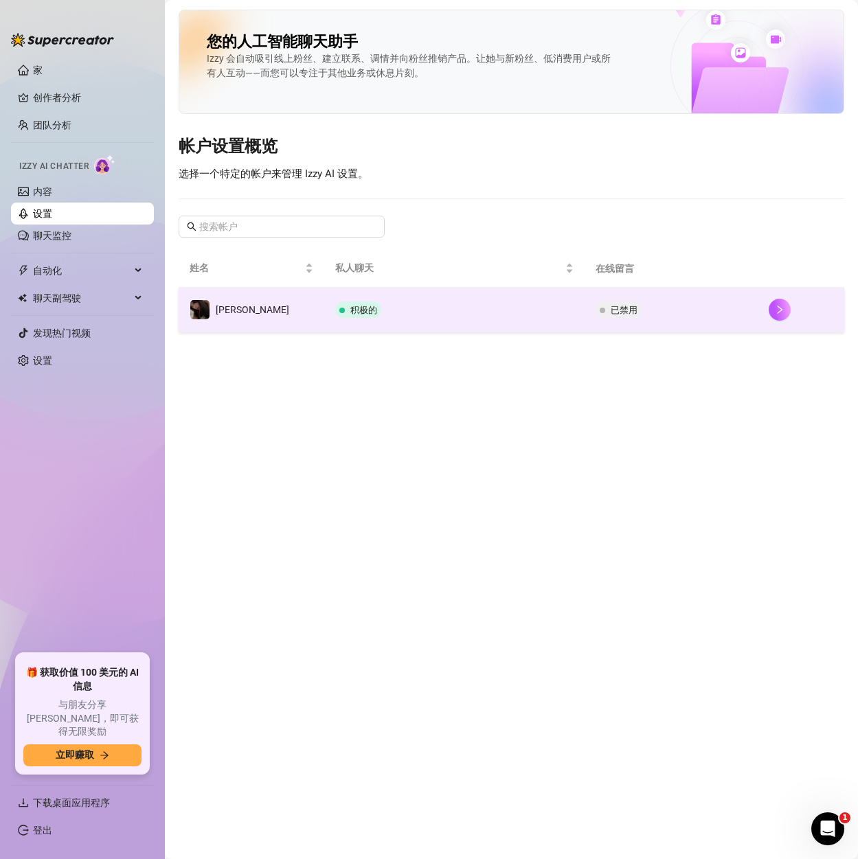
click at [723, 304] on td "已禁用" at bounding box center [671, 310] width 173 height 45
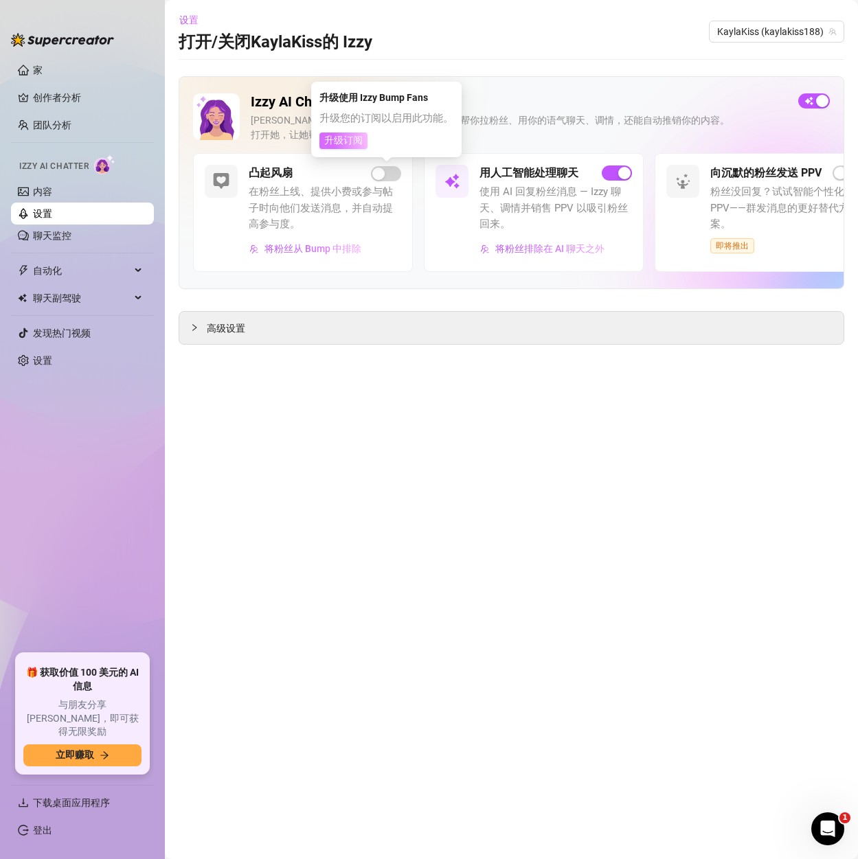
click at [337, 138] on font "升级订阅" at bounding box center [343, 140] width 38 height 11
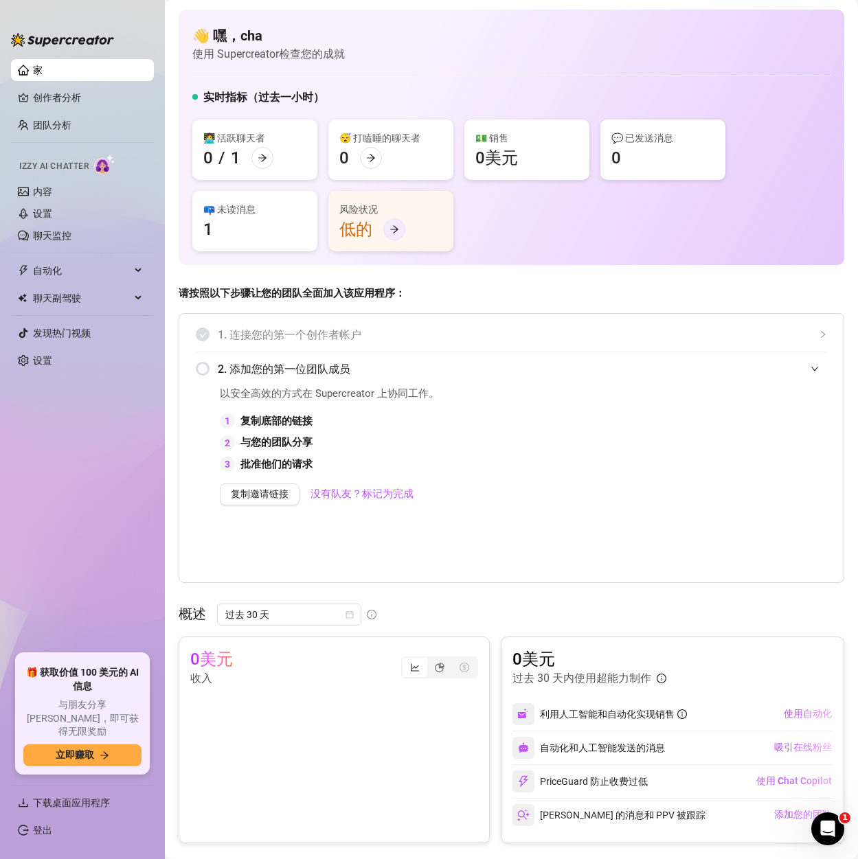
click at [396, 234] on icon "向右箭头" at bounding box center [395, 230] width 10 height 10
click at [198, 369] on div "2. 添加您的第一位团队成员" at bounding box center [511, 369] width 631 height 34
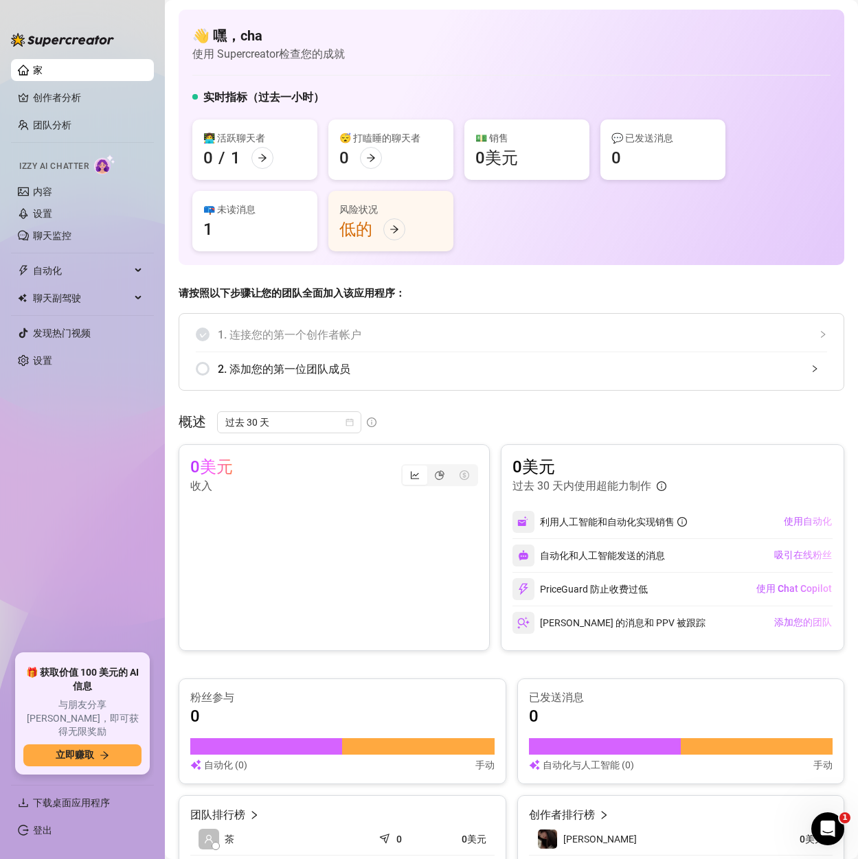
click at [207, 368] on div "2. 添加您的第一位团队成员" at bounding box center [511, 369] width 631 height 34
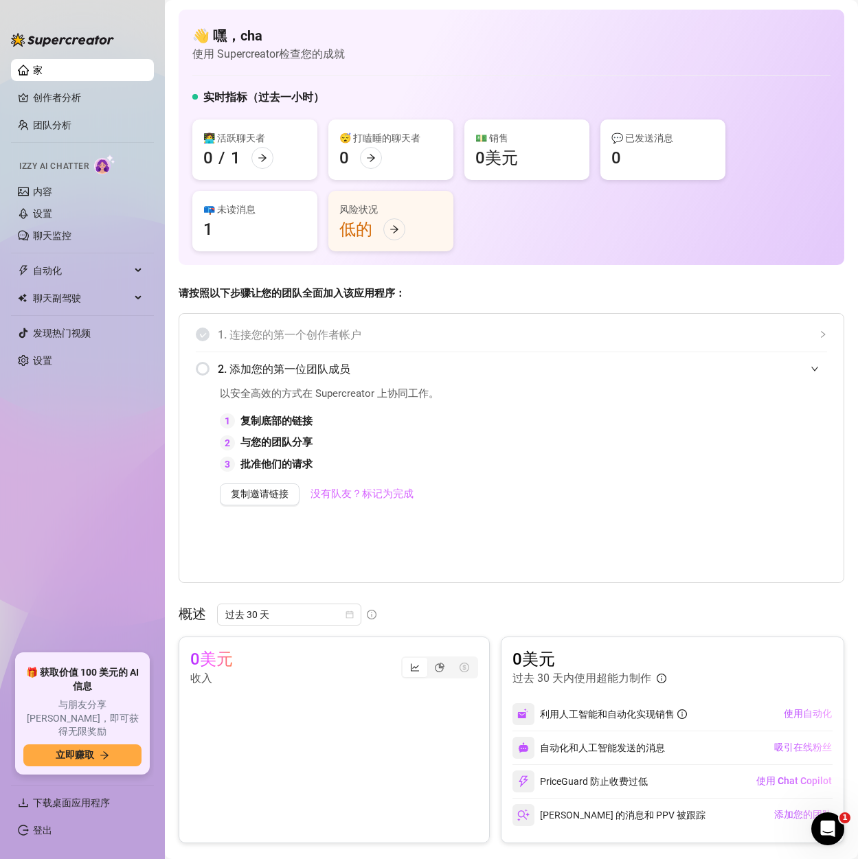
click at [379, 490] on font "没有队友？标记为完成" at bounding box center [362, 494] width 103 height 12
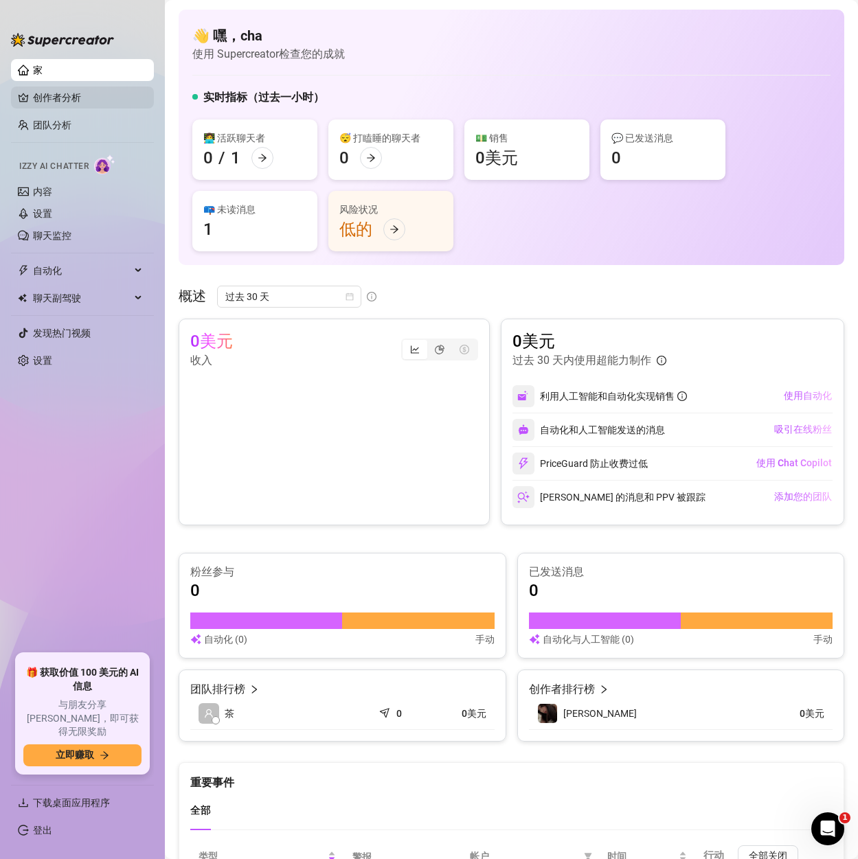
click at [54, 96] on link "创作者分析" at bounding box center [88, 98] width 110 height 22
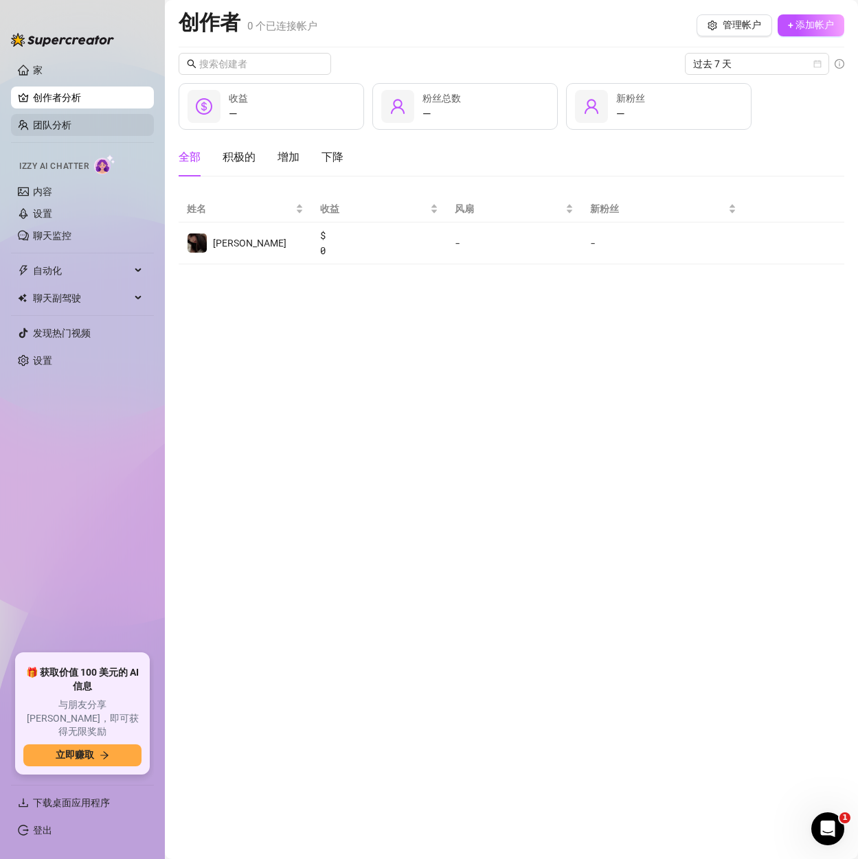
click at [68, 124] on link "团队分析" at bounding box center [52, 125] width 38 height 11
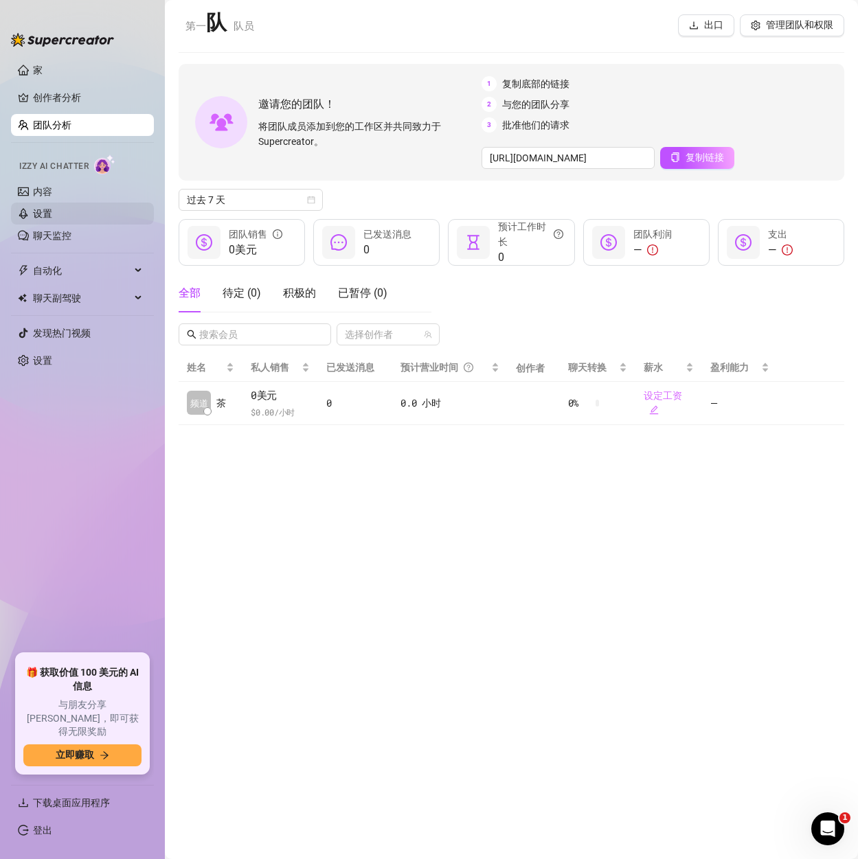
click at [52, 210] on link "设置" at bounding box center [42, 213] width 19 height 11
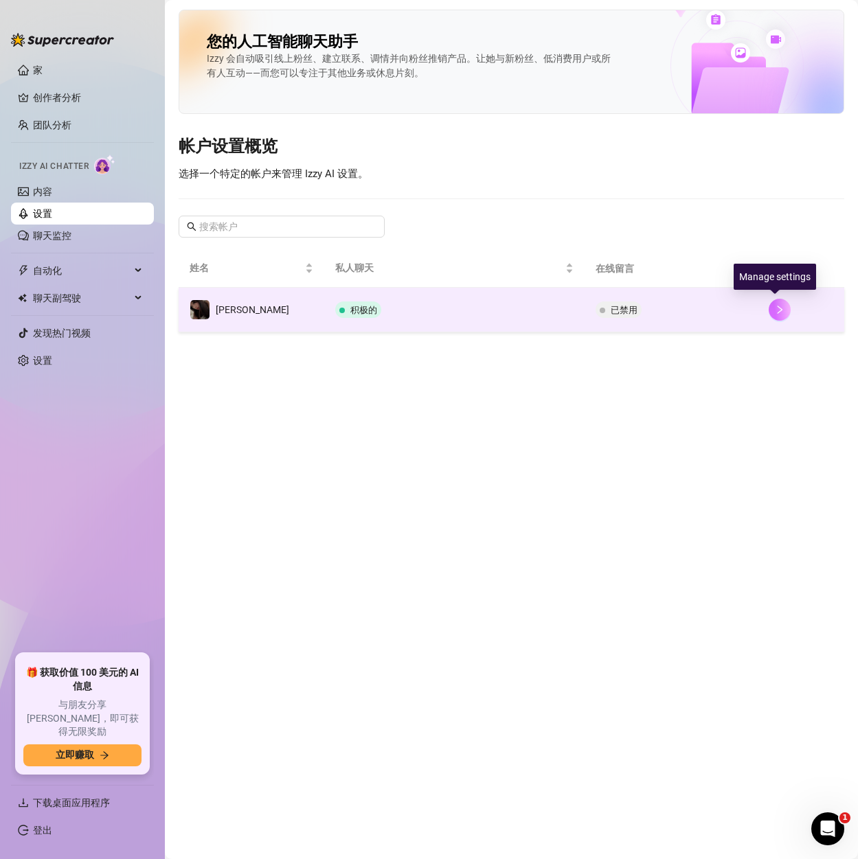
click at [778, 307] on icon "正确的" at bounding box center [780, 310] width 10 height 10
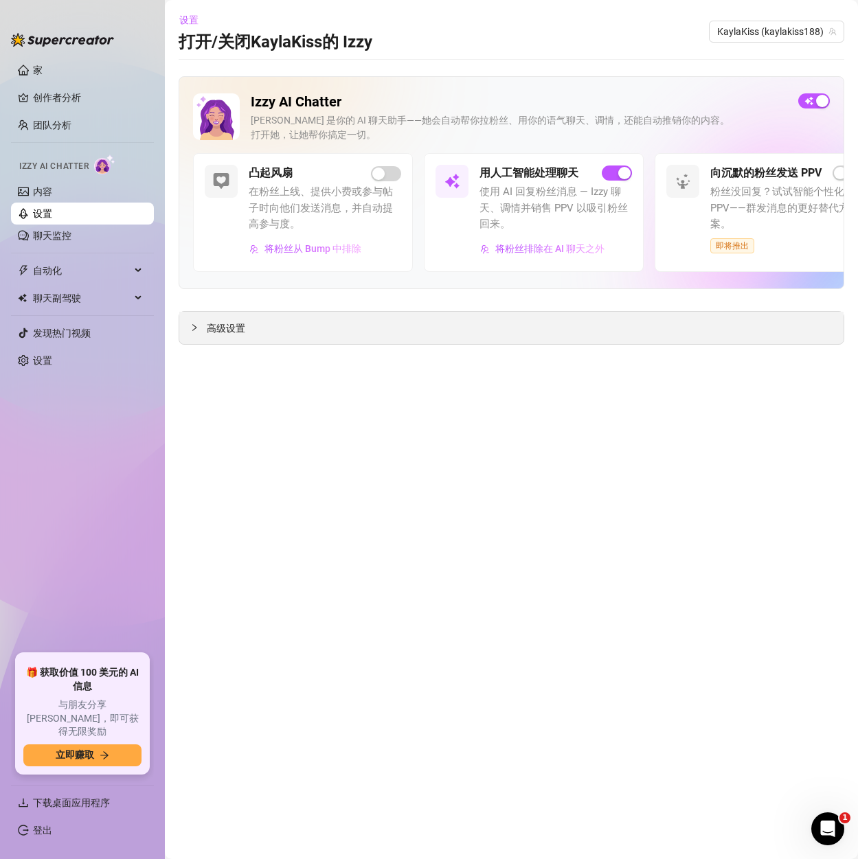
click at [205, 322] on div at bounding box center [198, 327] width 16 height 15
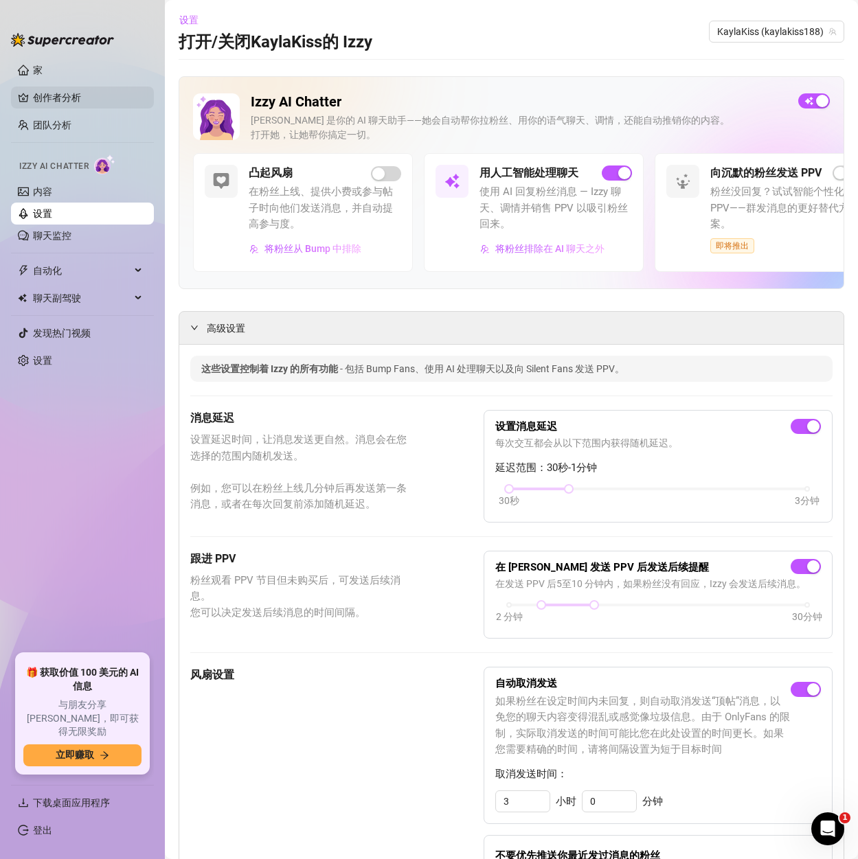
click at [55, 95] on link "创作者分析" at bounding box center [88, 98] width 110 height 22
